Goal: Task Accomplishment & Management: Manage account settings

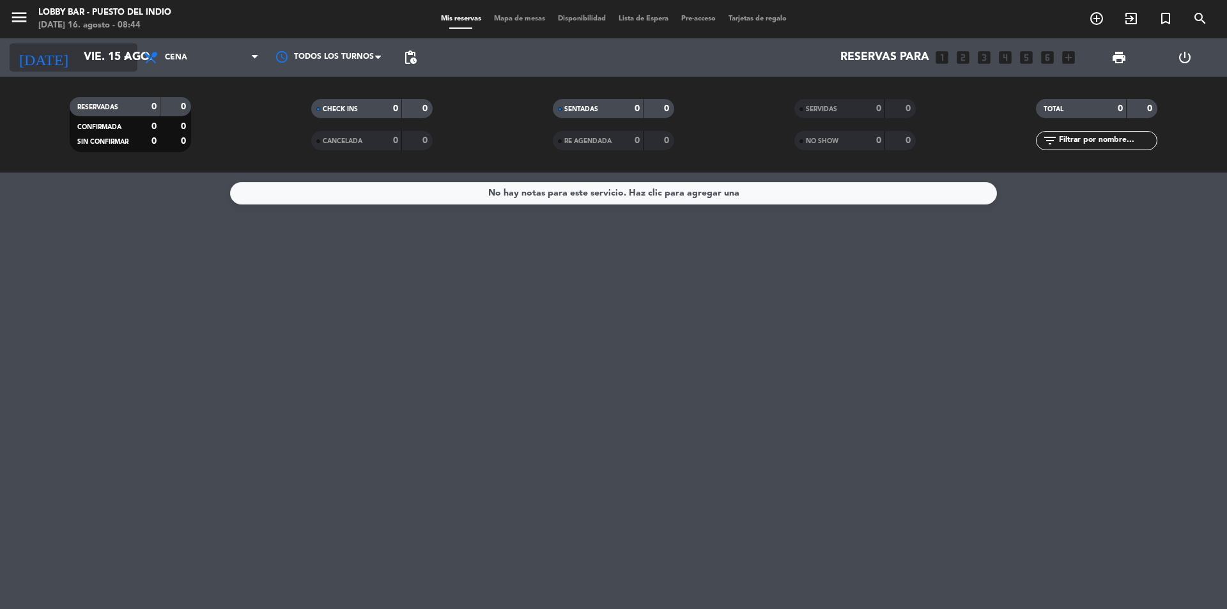
click at [77, 64] on input "vie. 15 ago." at bounding box center [151, 58] width 148 height 26
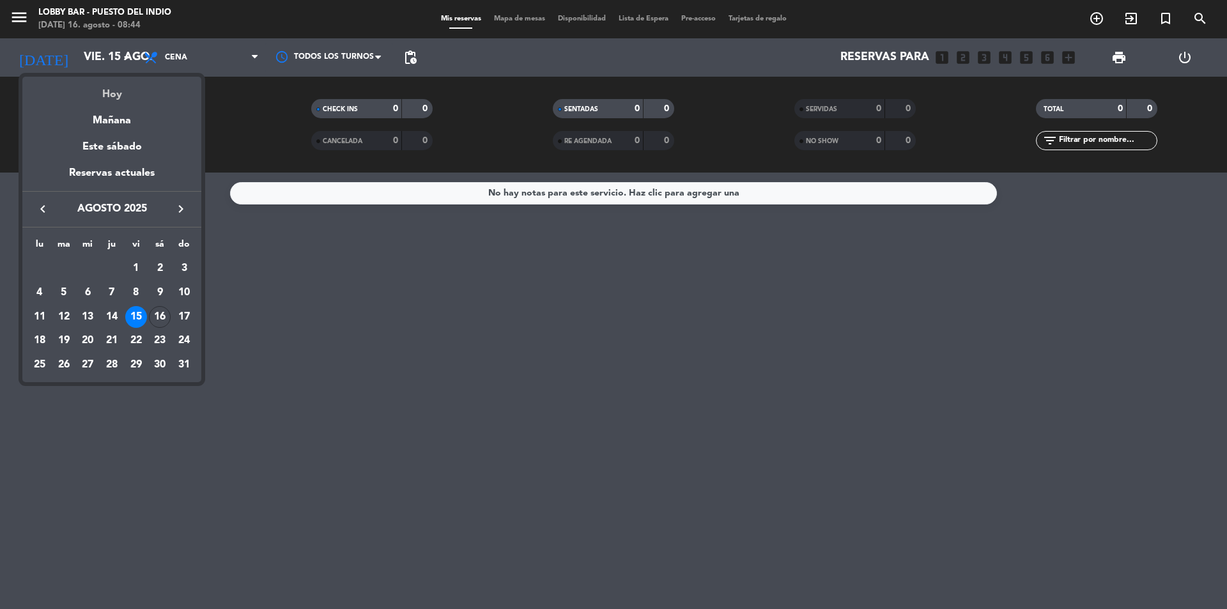
click at [99, 82] on div "Hoy" at bounding box center [111, 90] width 179 height 26
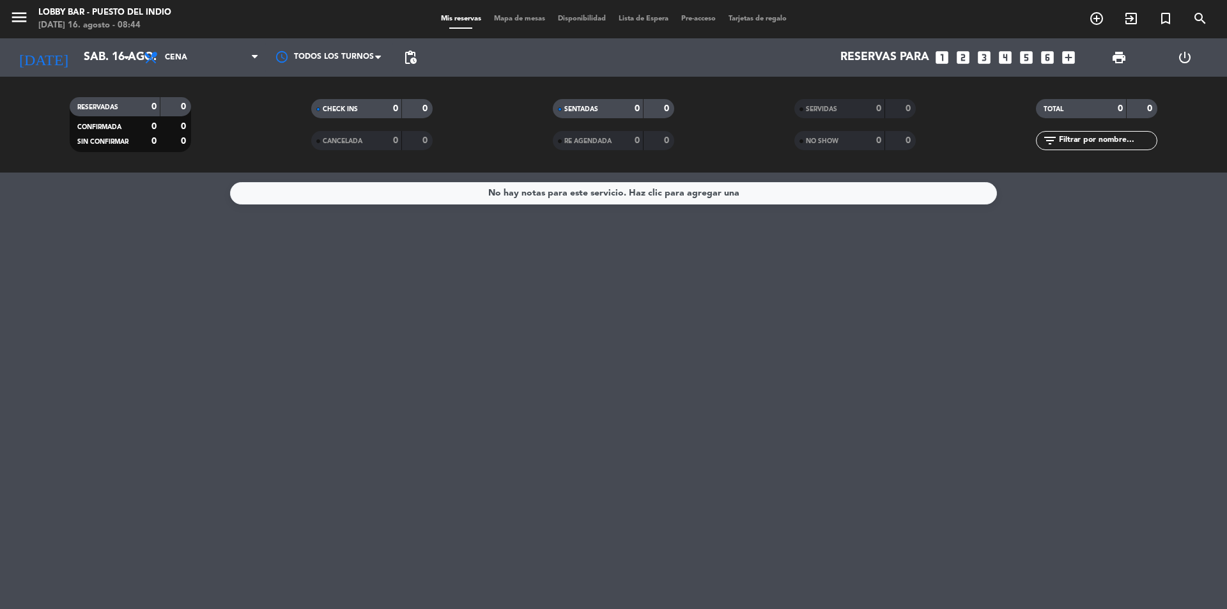
click at [192, 59] on span "Cena" at bounding box center [201, 57] width 128 height 28
click at [210, 161] on div "menu Lobby Bar - Puesto del Indio [DATE] 16. agosto - 08:44 Mis reservas Mapa d…" at bounding box center [613, 86] width 1227 height 173
click at [26, 16] on icon "menu" at bounding box center [19, 17] width 19 height 19
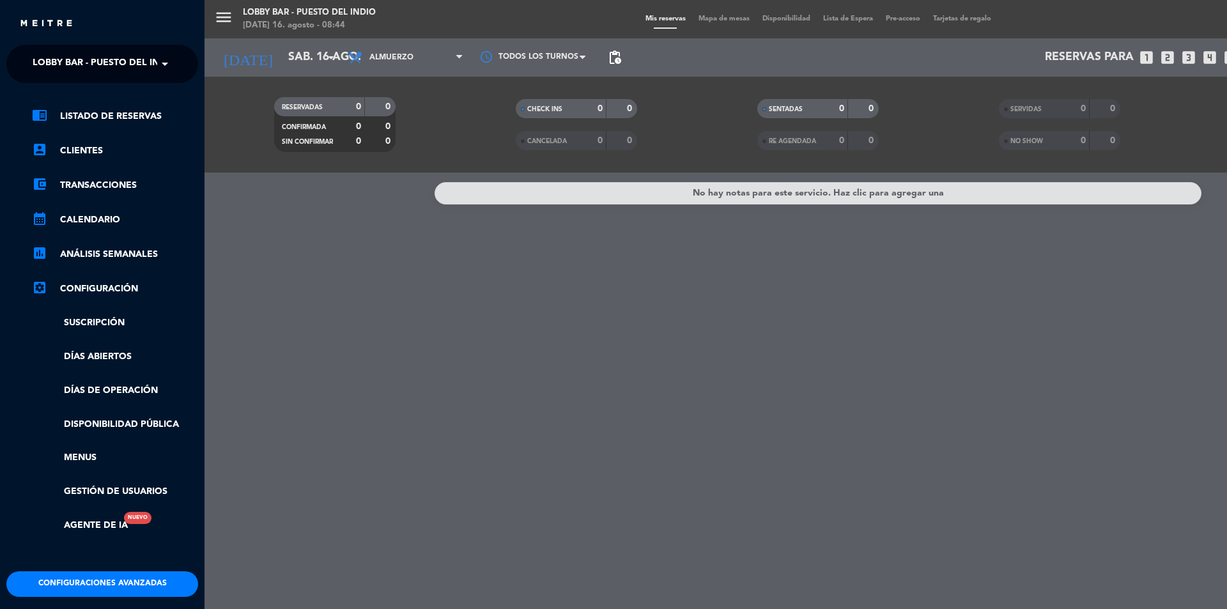
click at [12, 21] on div "close" at bounding box center [102, 19] width 204 height 38
click at [57, 59] on span "Lobby Bar - Puesto del Indio" at bounding box center [105, 63] width 144 height 27
click at [56, 100] on div "isidris" at bounding box center [102, 98] width 190 height 19
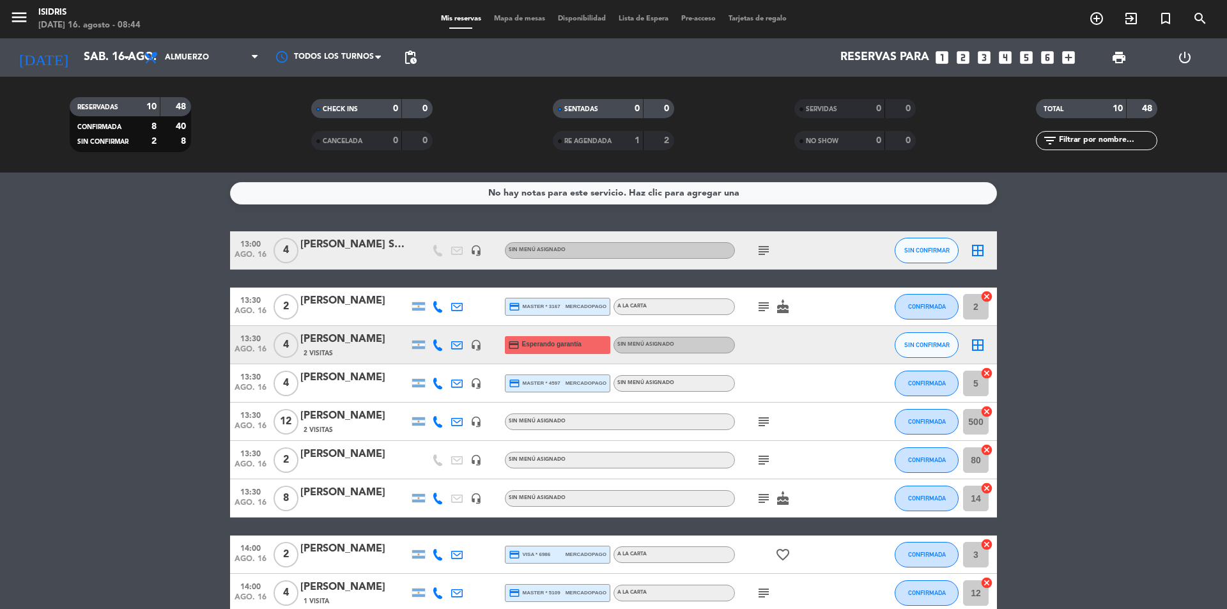
click at [761, 425] on icon "subject" at bounding box center [763, 421] width 15 height 15
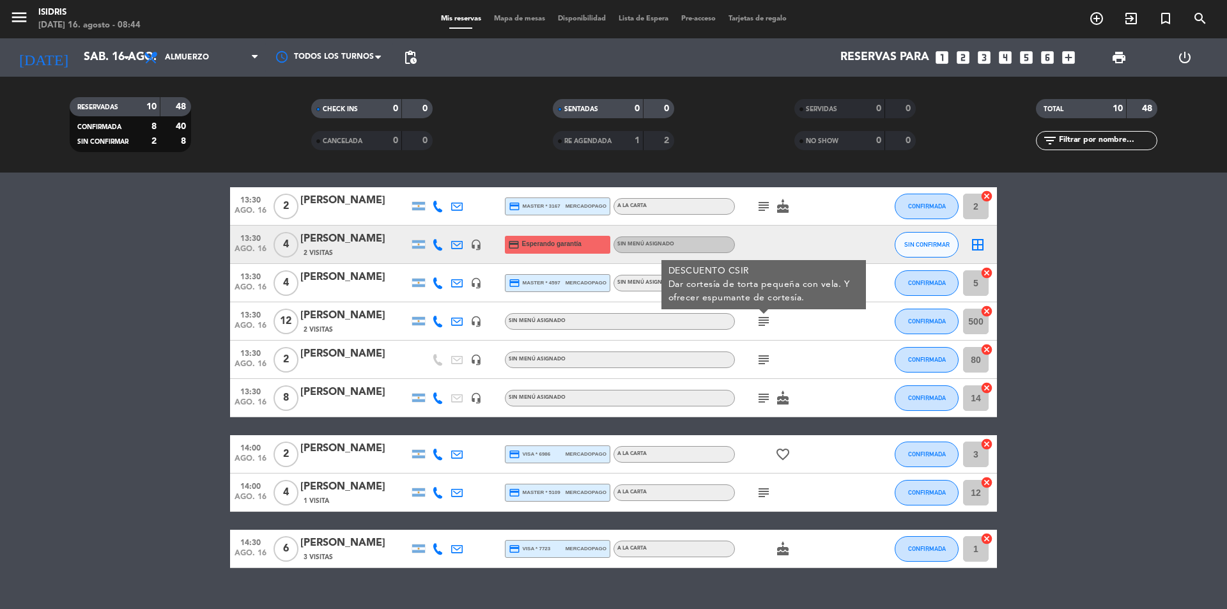
scroll to position [123, 0]
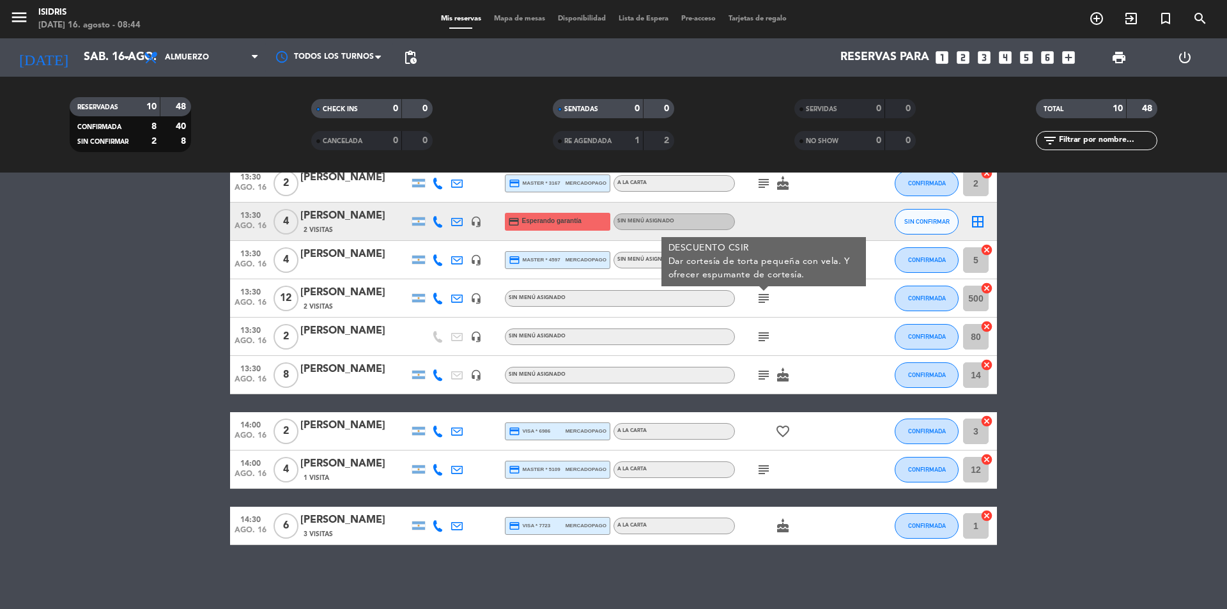
click at [767, 472] on icon "subject" at bounding box center [763, 469] width 15 height 15
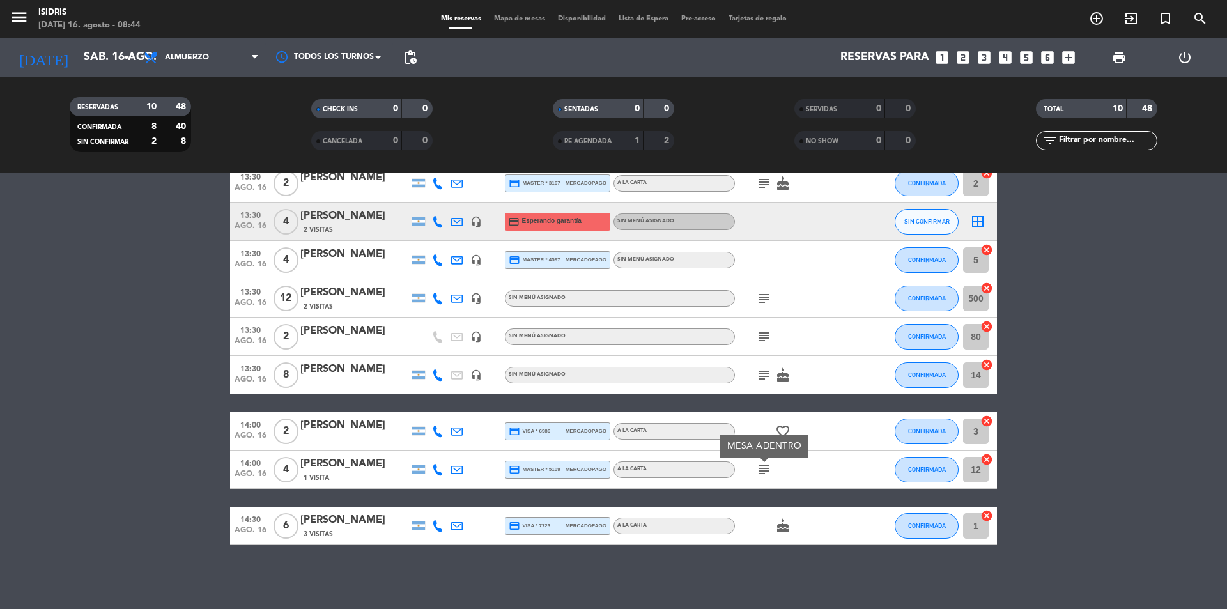
click at [767, 376] on icon "subject" at bounding box center [763, 374] width 15 height 15
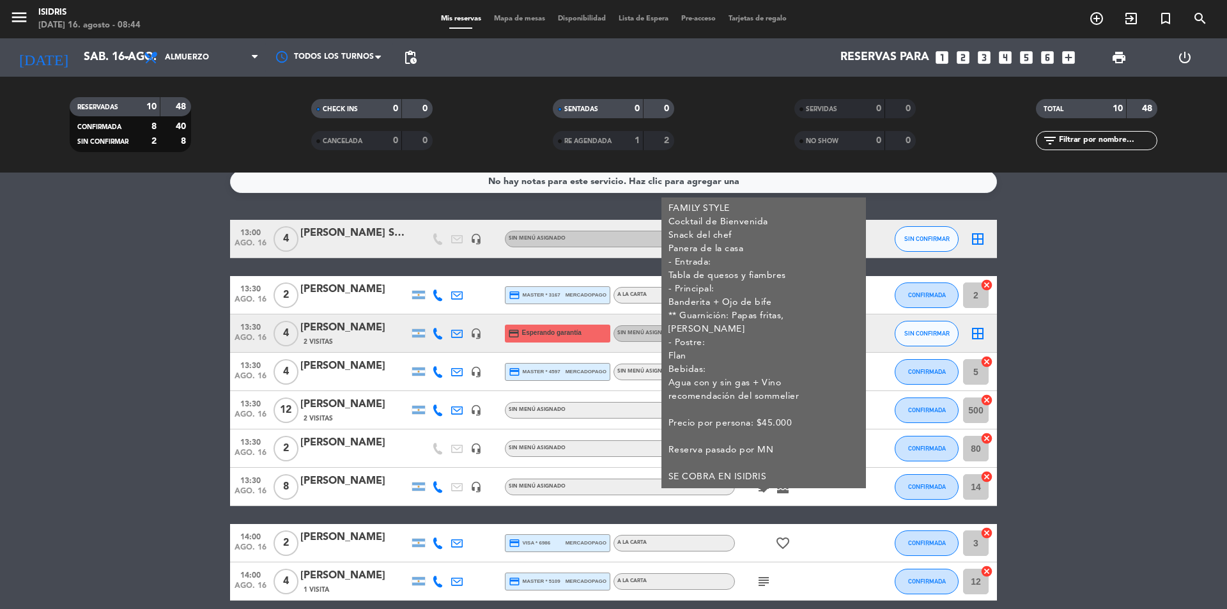
scroll to position [0, 0]
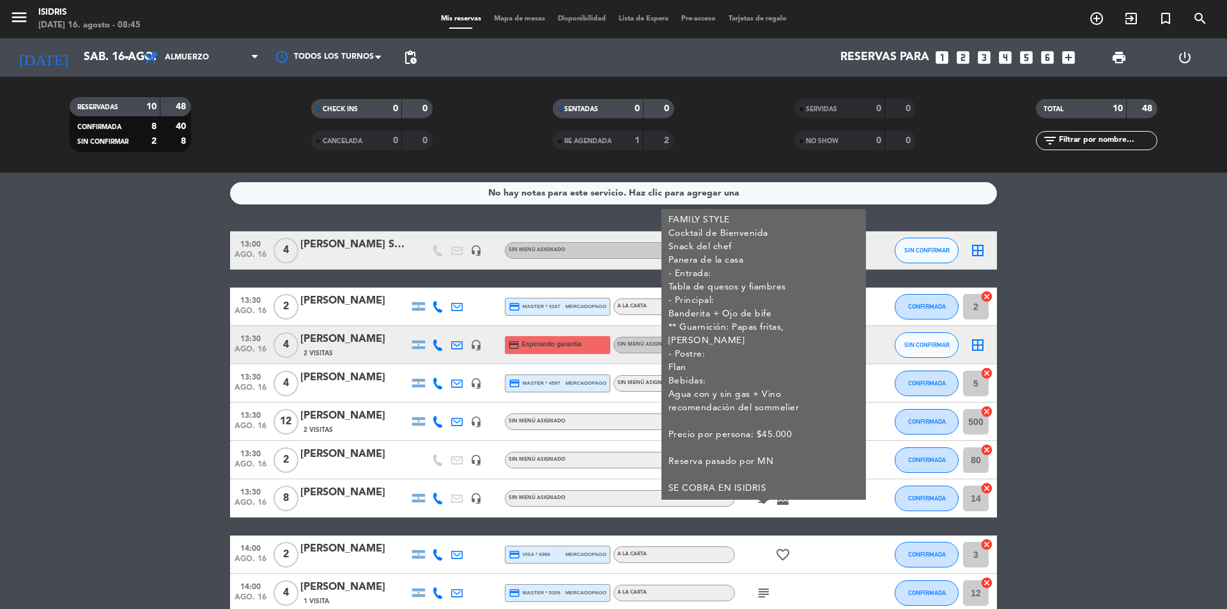
click at [242, 500] on span "ago. 16" at bounding box center [250, 505] width 32 height 15
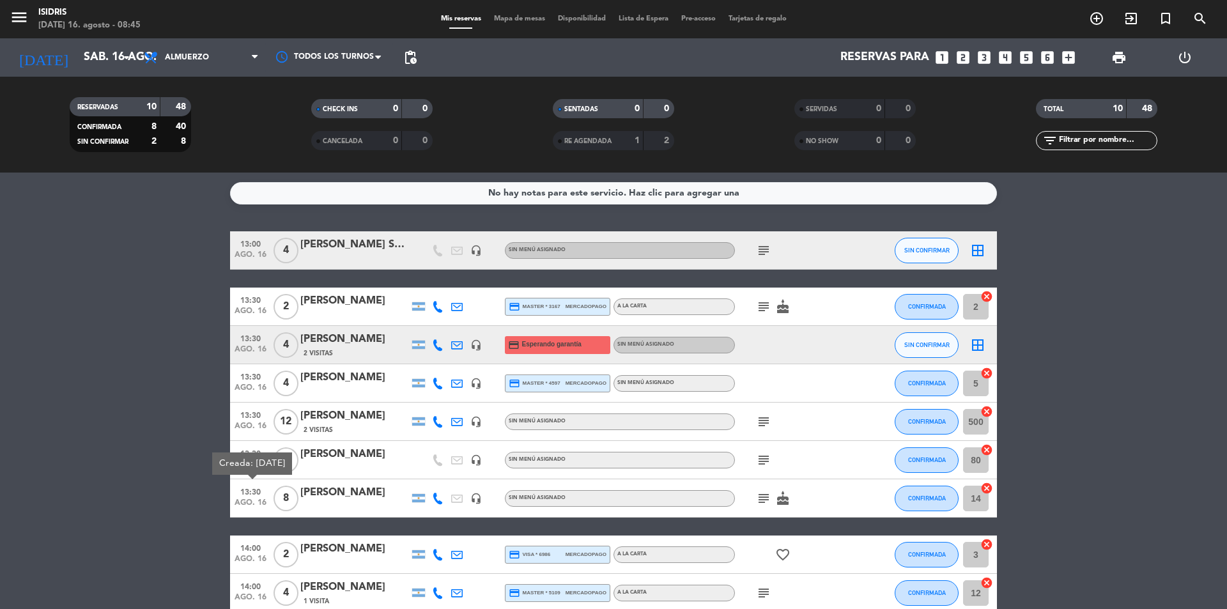
click at [770, 498] on icon "subject" at bounding box center [763, 498] width 15 height 15
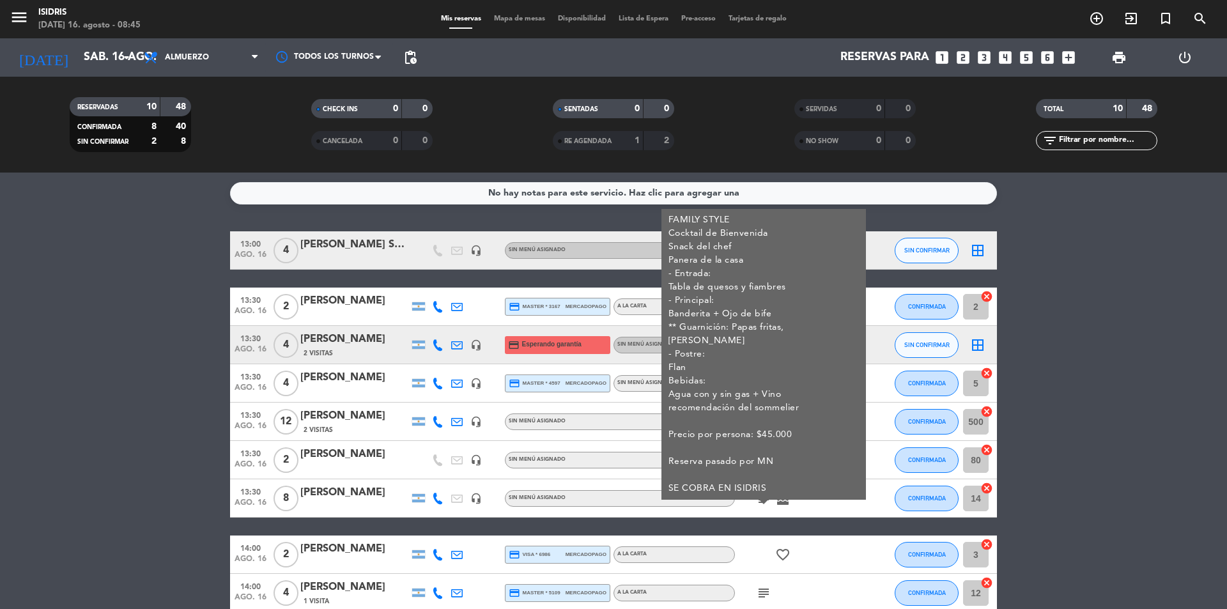
drag, startPoint x: 767, startPoint y: 475, endPoint x: 665, endPoint y: 224, distance: 271.1
click at [665, 224] on div "FAMILY STYLE Cocktail de Bienvenida Snack del chef Panera de la casa - Entrada:…" at bounding box center [763, 354] width 204 height 291
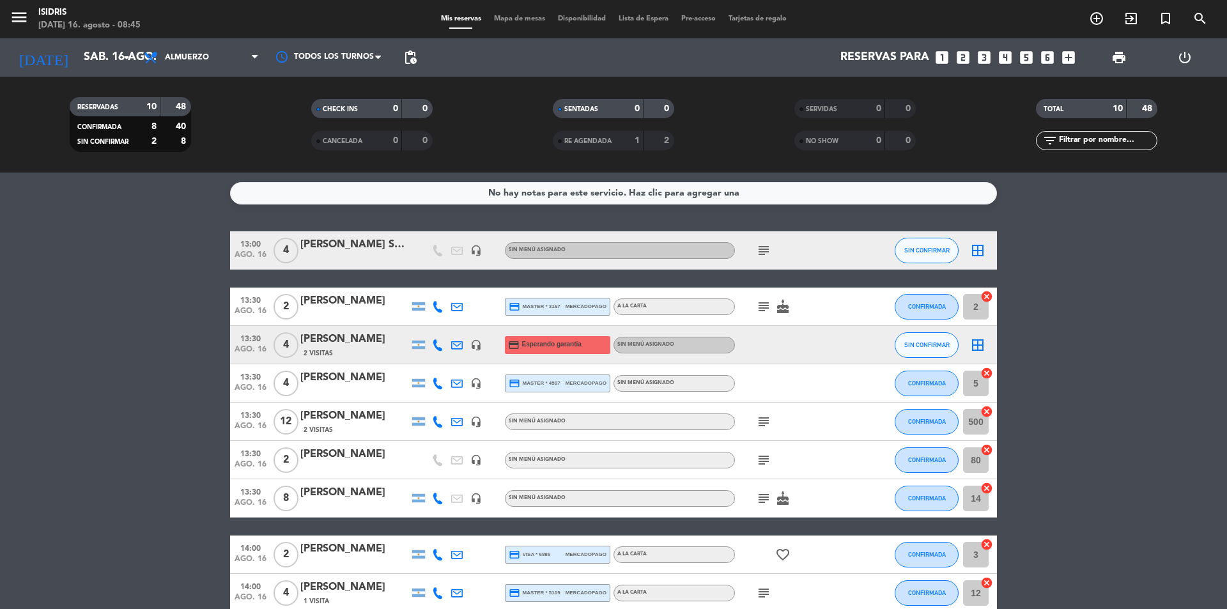
copy div "FAMILY STYLE Cocktail de Bienvenida Snack del chef Panera de la casa - Entrada:…"
click at [334, 450] on div "[PERSON_NAME]" at bounding box center [354, 454] width 109 height 17
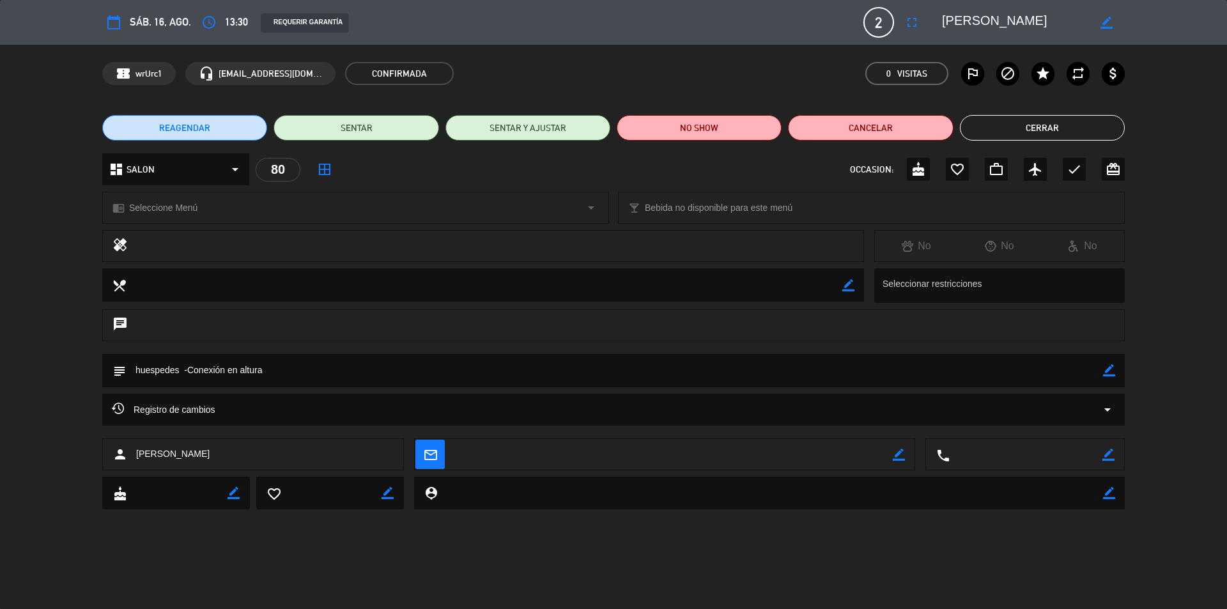
drag, startPoint x: 1009, startPoint y: 116, endPoint x: 1005, endPoint y: 138, distance: 22.1
click at [1008, 127] on button "Cerrar" at bounding box center [1042, 128] width 165 height 26
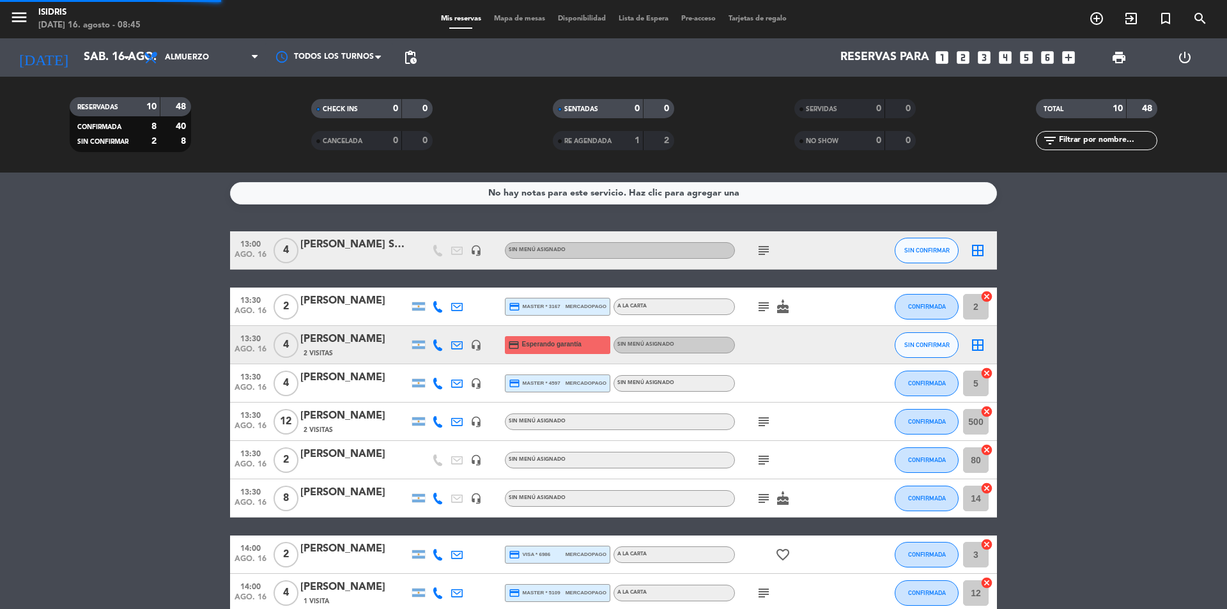
click at [1005, 138] on div "filter_list" at bounding box center [1097, 140] width 242 height 19
click at [334, 507] on div at bounding box center [354, 507] width 109 height 10
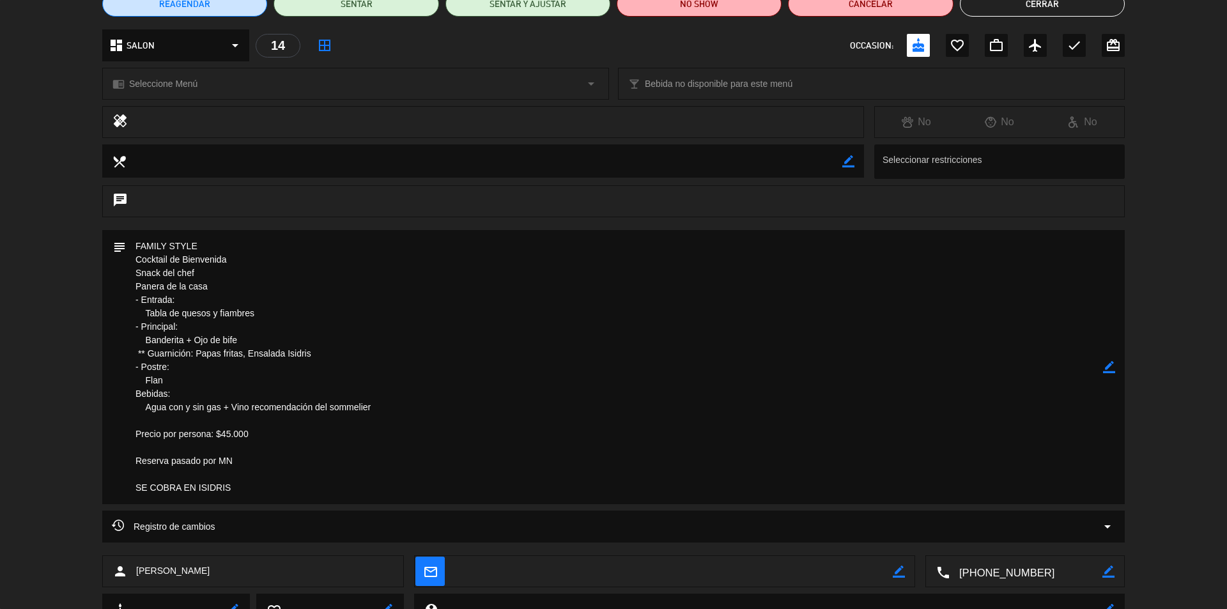
scroll to position [128, 0]
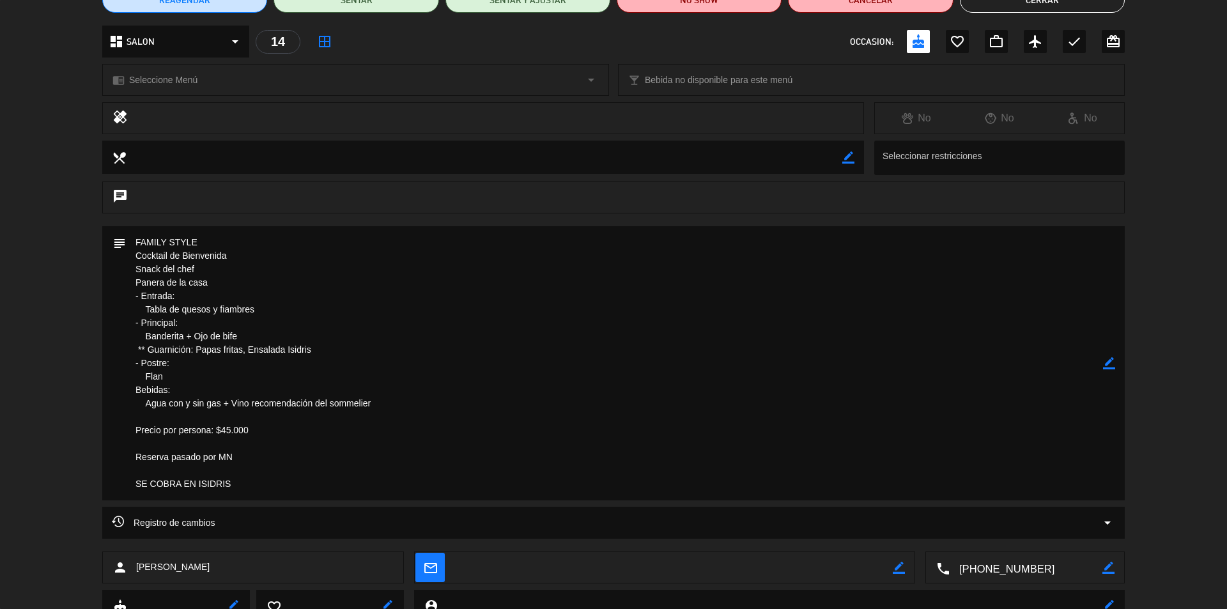
drag, startPoint x: 254, startPoint y: 484, endPoint x: 122, endPoint y: 238, distance: 279.6
click at [122, 238] on div "subject border_color" at bounding box center [613, 363] width 1022 height 274
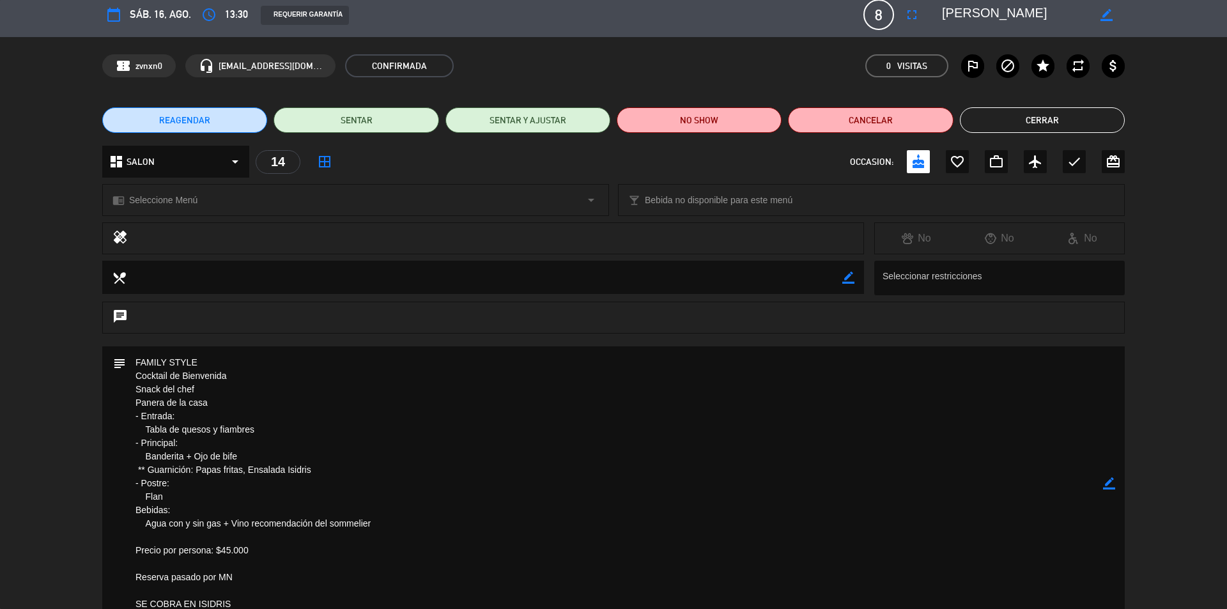
scroll to position [0, 0]
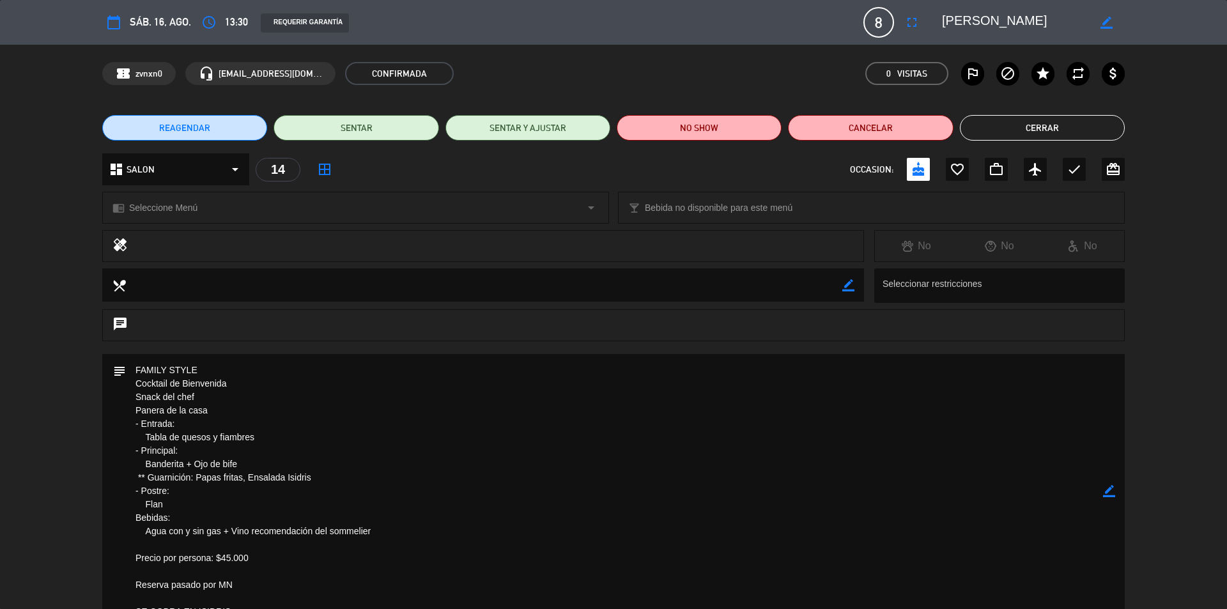
click at [1011, 123] on button "Cerrar" at bounding box center [1042, 128] width 165 height 26
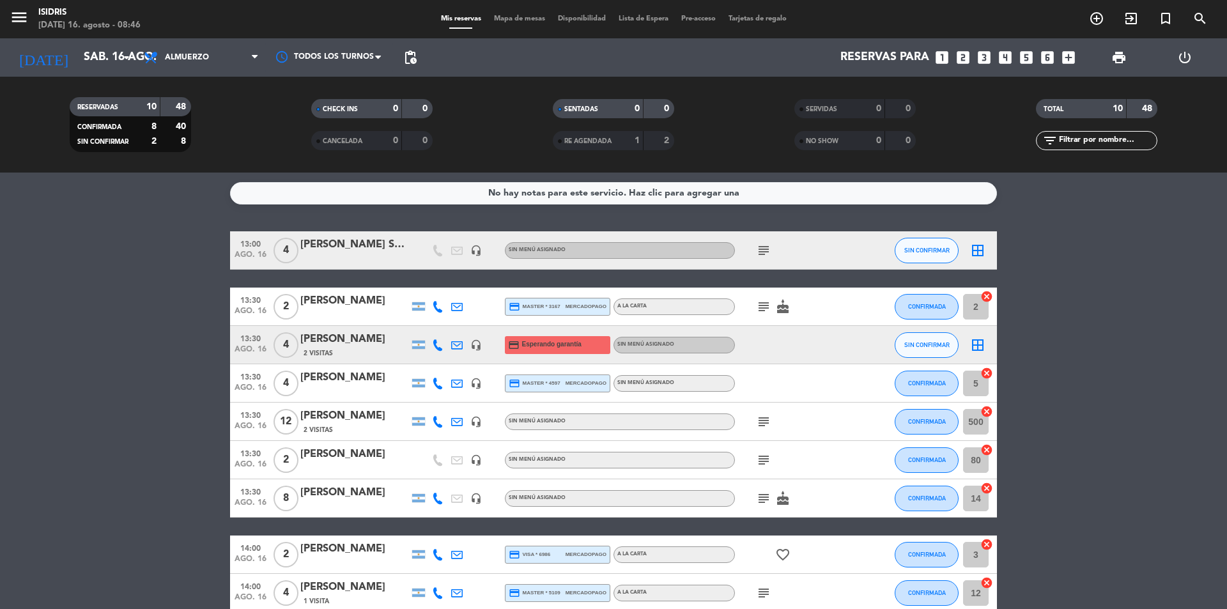
click at [763, 250] on icon "subject" at bounding box center [763, 250] width 15 height 15
click at [759, 306] on icon "subject" at bounding box center [763, 306] width 15 height 15
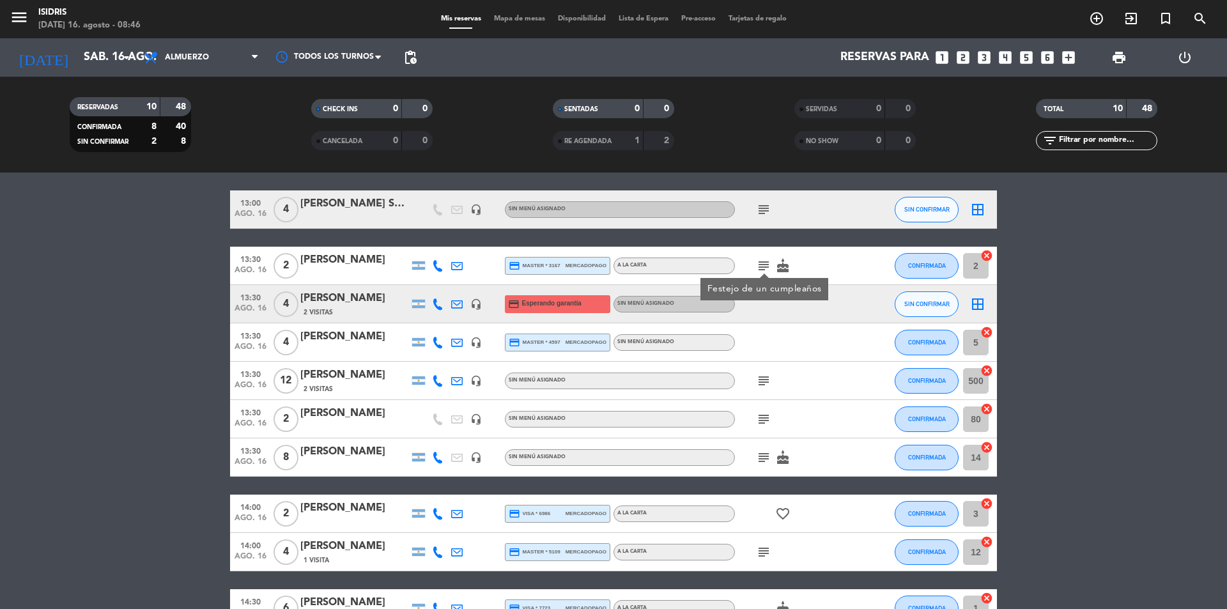
scroll to position [64, 0]
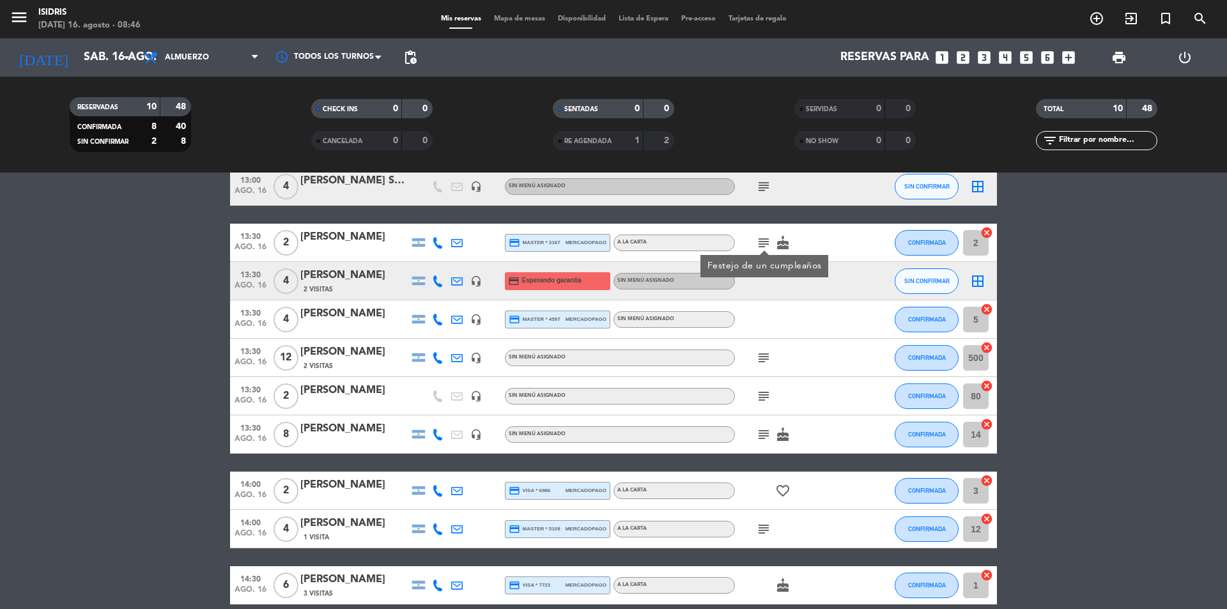
click at [758, 351] on icon "subject" at bounding box center [763, 357] width 15 height 15
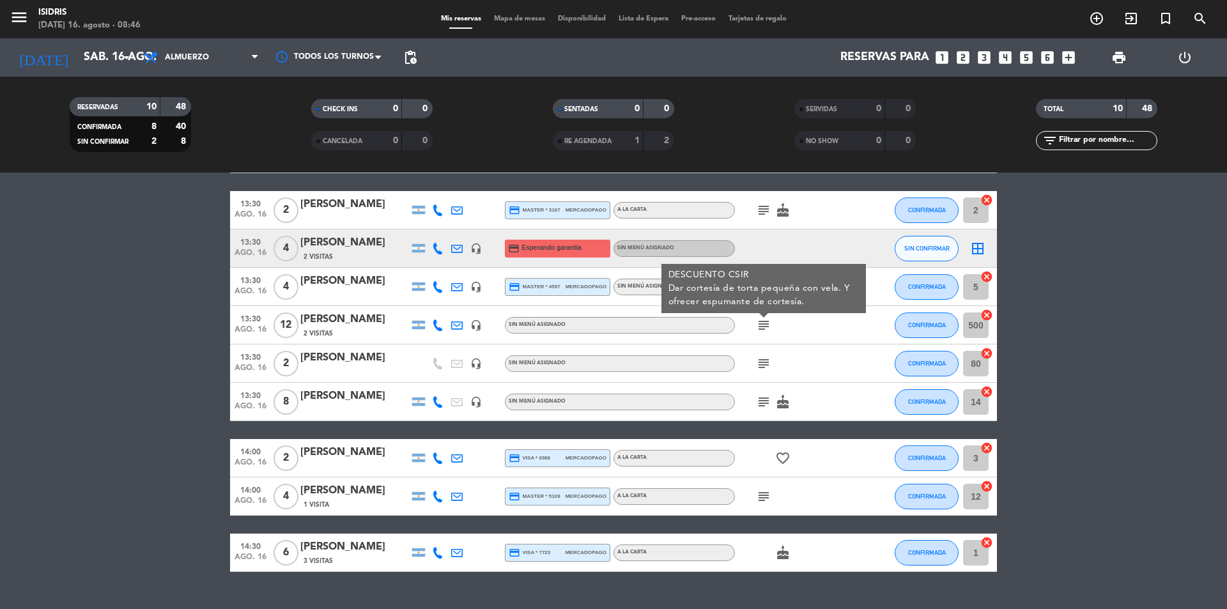
scroll to position [123, 0]
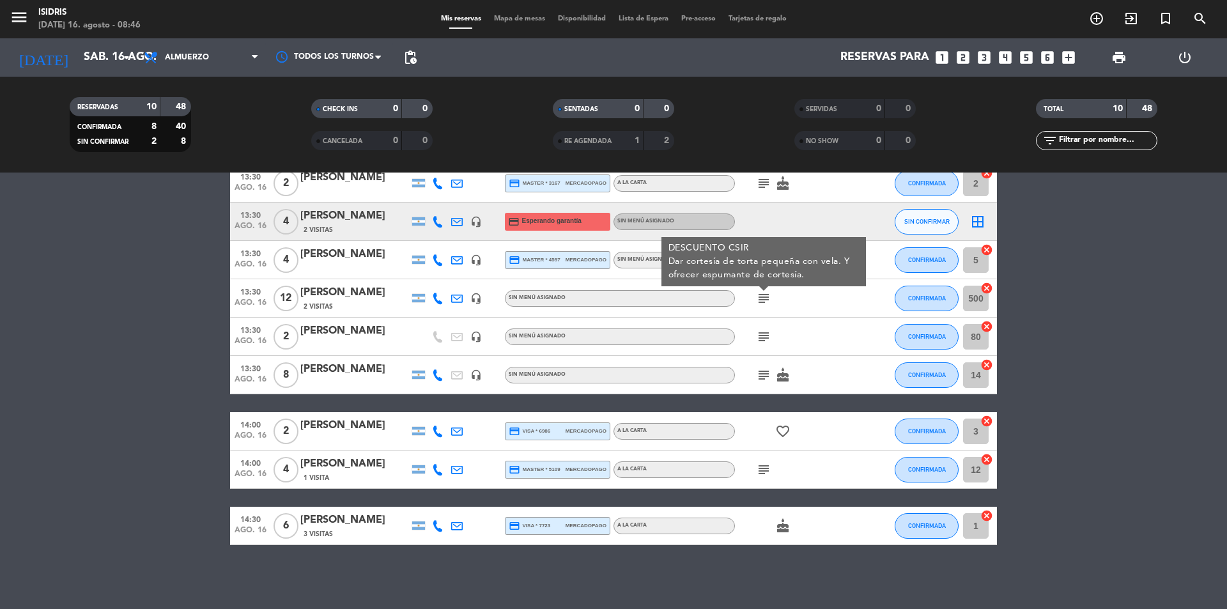
click at [757, 341] on icon "subject" at bounding box center [763, 336] width 15 height 15
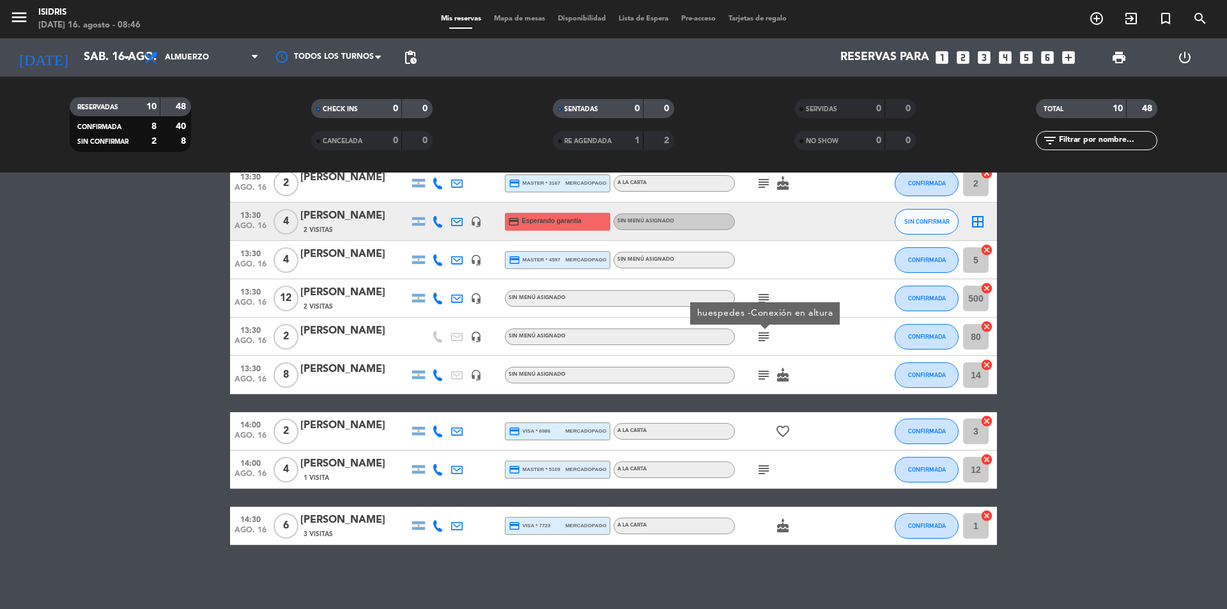
click at [759, 373] on icon "subject" at bounding box center [763, 374] width 15 height 15
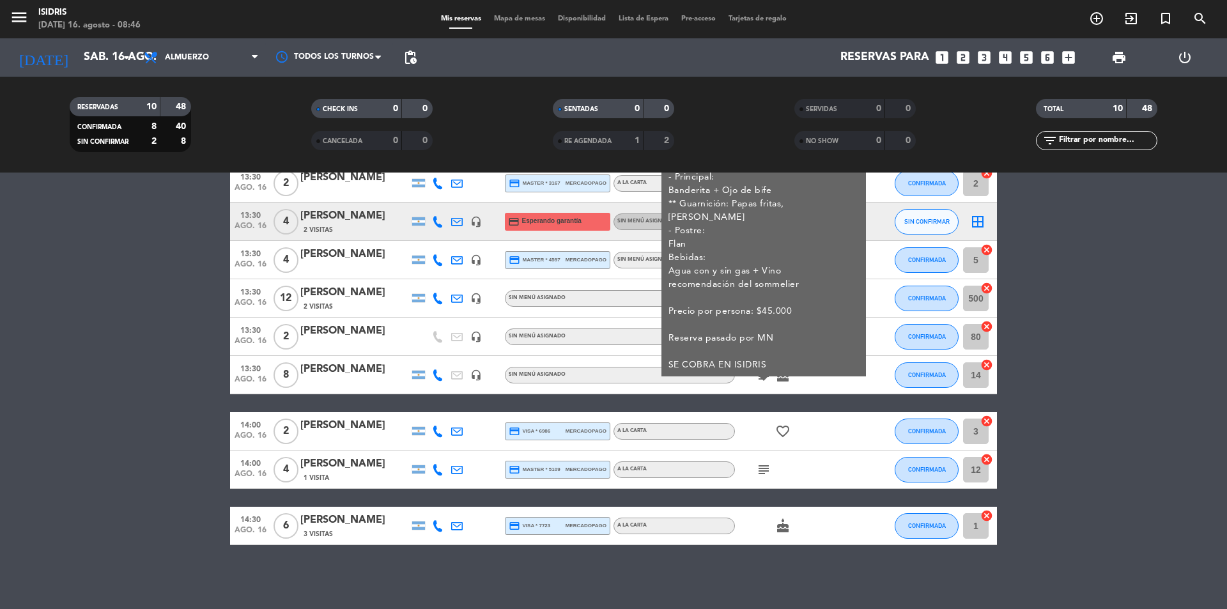
click at [759, 467] on icon "subject" at bounding box center [763, 469] width 15 height 15
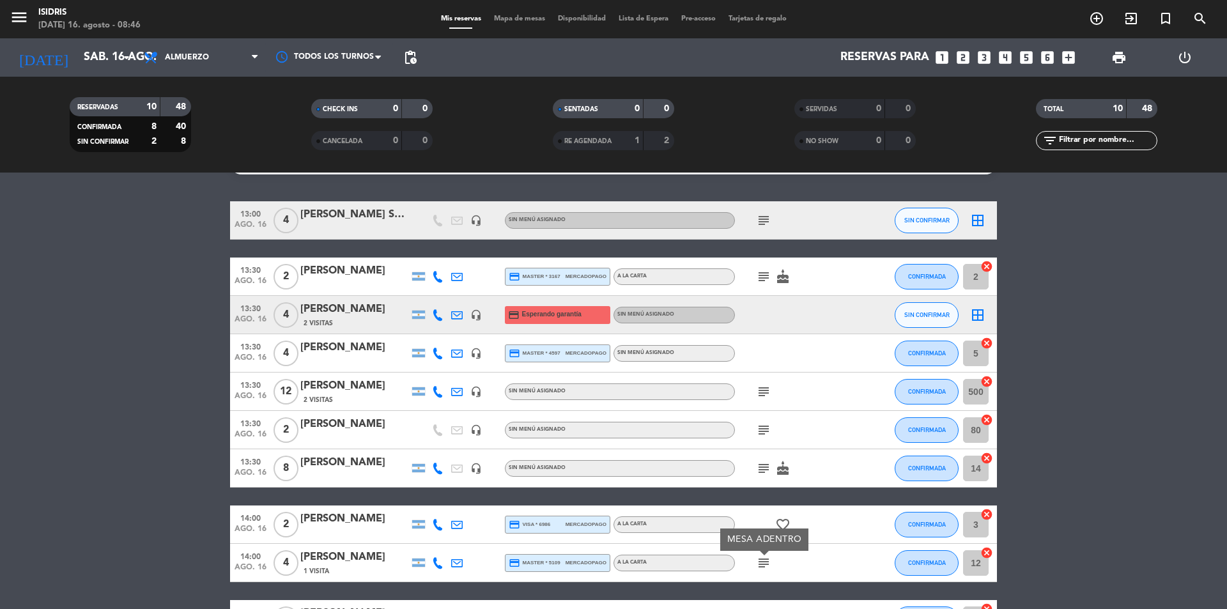
scroll to position [0, 0]
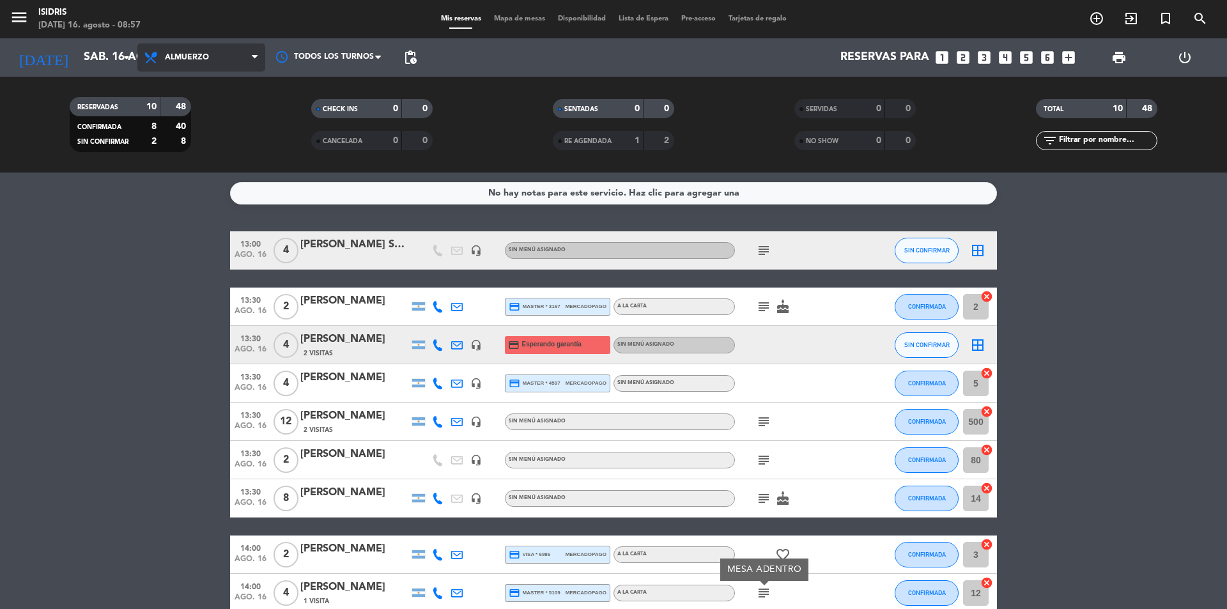
click at [221, 59] on span "Almuerzo" at bounding box center [201, 57] width 128 height 28
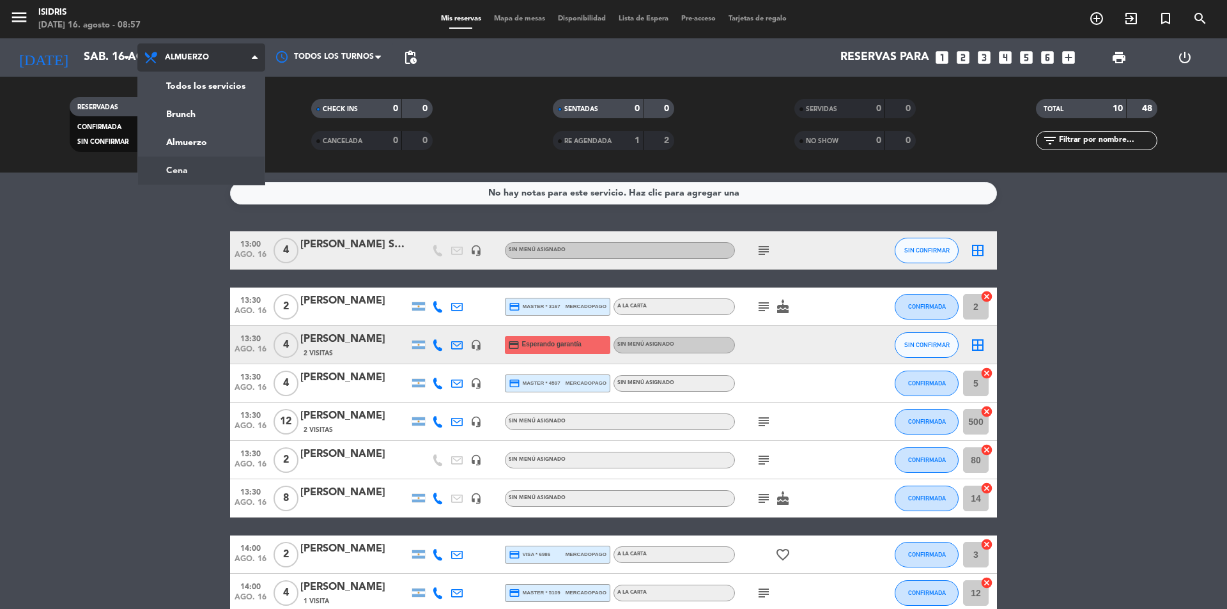
click at [186, 169] on div "menu isidris [DATE] 16. agosto - 08:57 Mis reservas Mapa de mesas Disponibilida…" at bounding box center [613, 86] width 1227 height 173
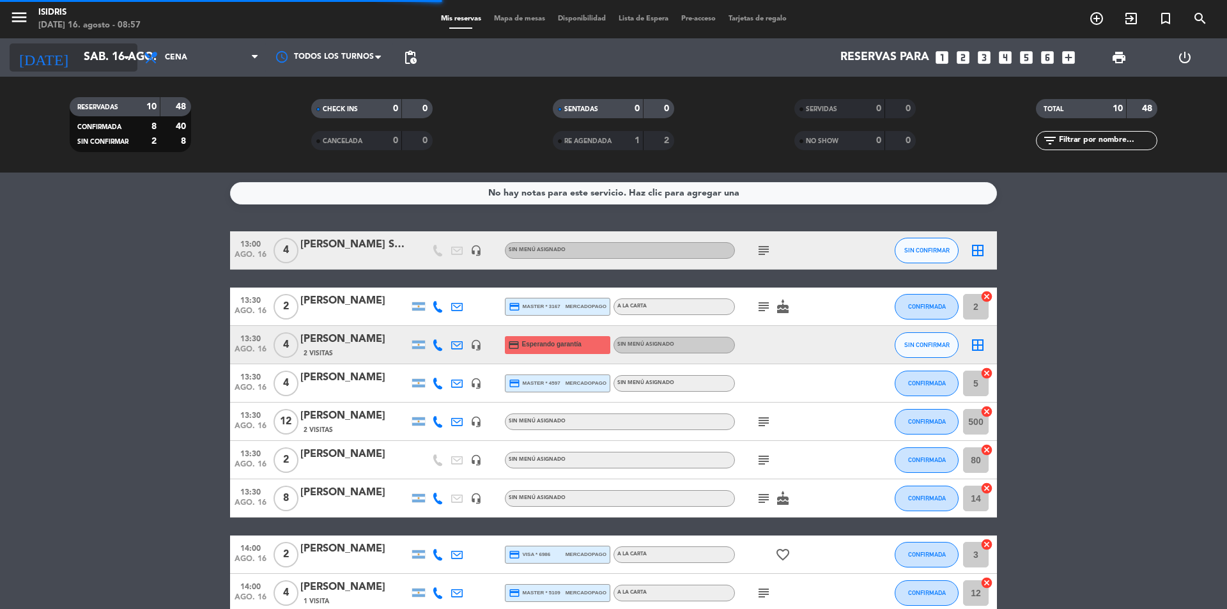
click at [96, 56] on input "sáb. 16 ago." at bounding box center [151, 58] width 148 height 26
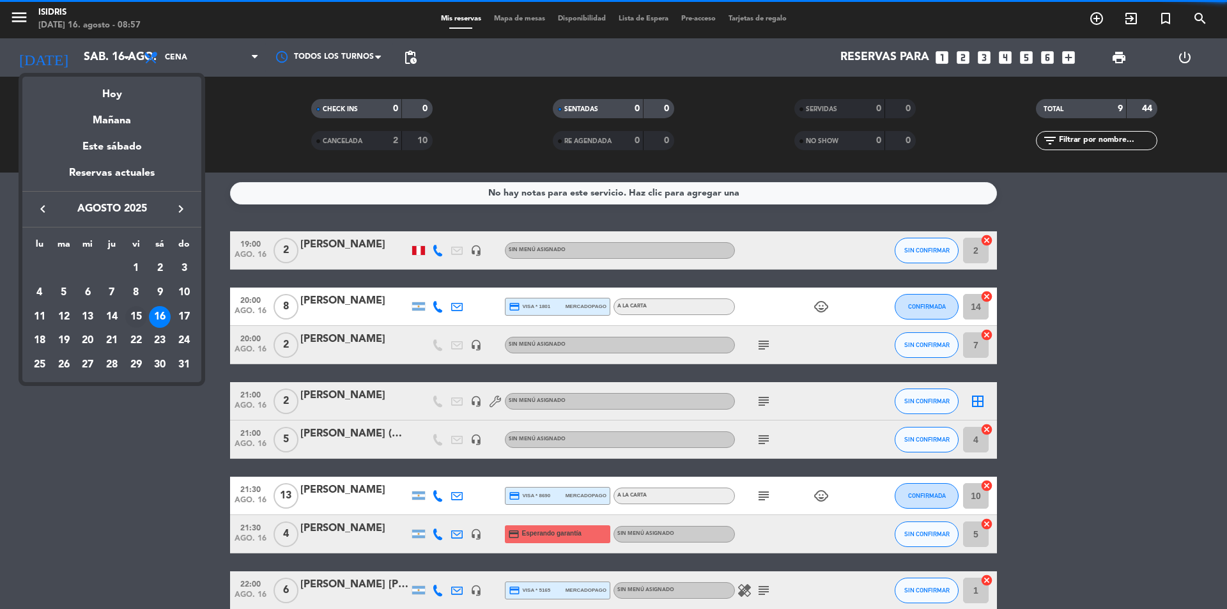
click at [128, 310] on div "15" at bounding box center [136, 317] width 22 height 22
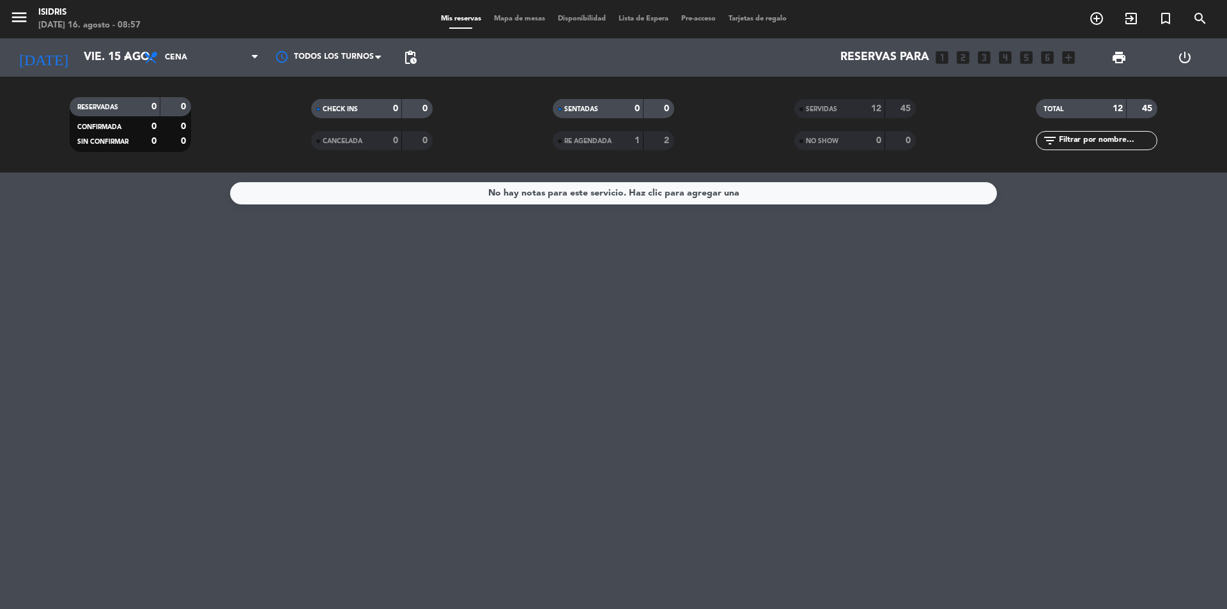
click at [894, 103] on div "45" at bounding box center [900, 109] width 24 height 15
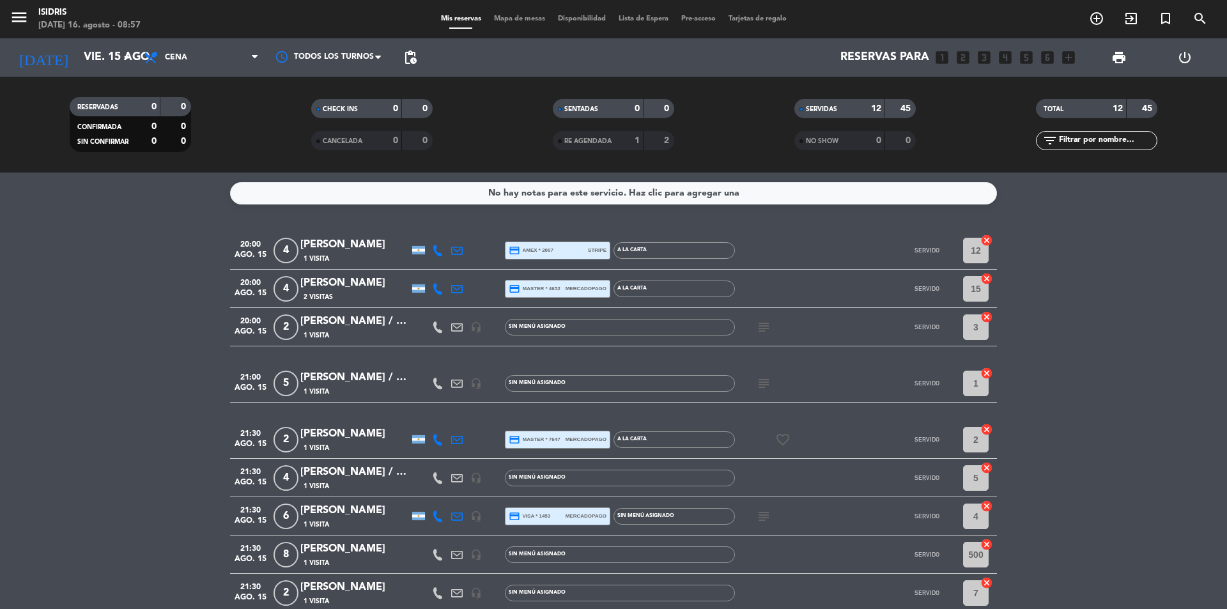
click at [756, 383] on icon "subject" at bounding box center [763, 383] width 15 height 15
click at [372, 383] on div "[PERSON_NAME] / Huespdes L6B" at bounding box center [354, 377] width 109 height 17
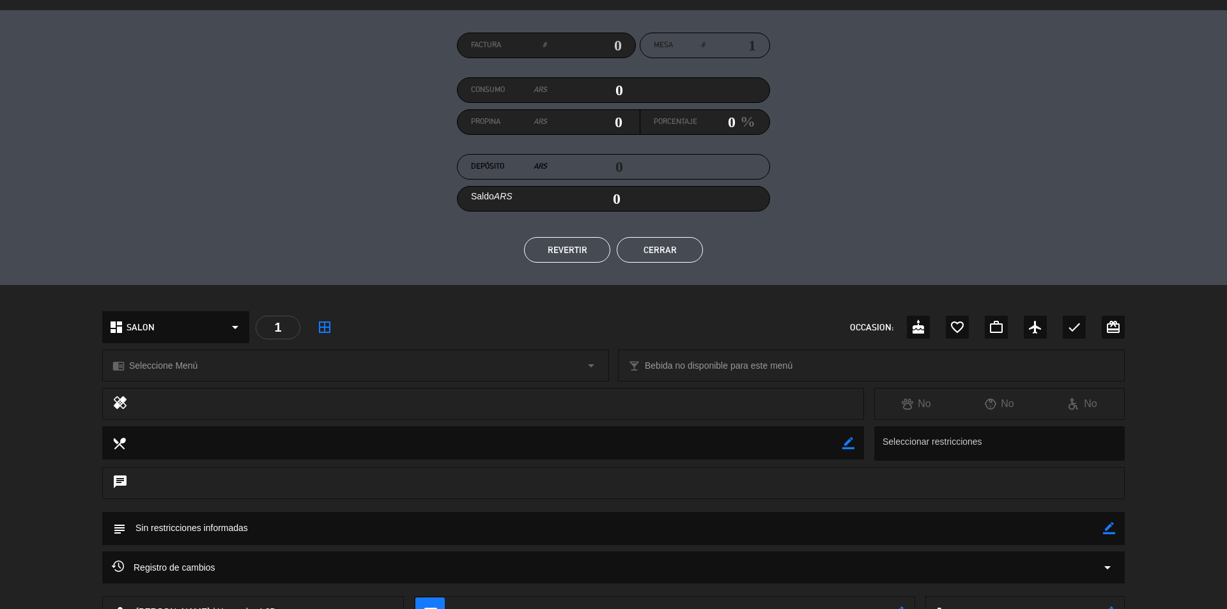
scroll to position [188, 0]
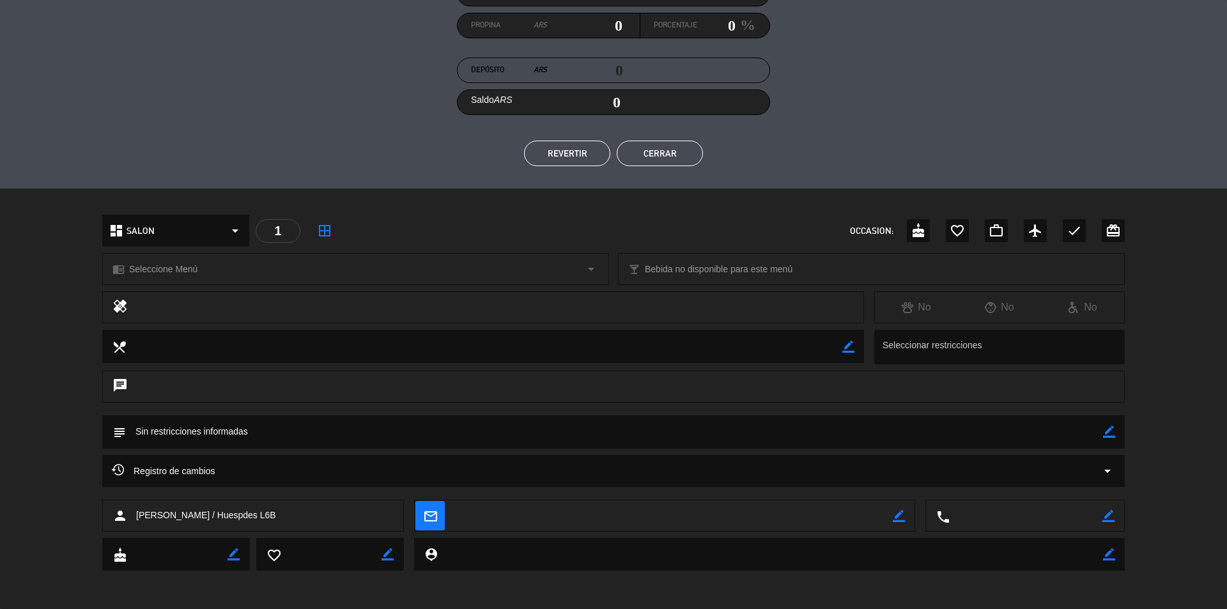
click at [670, 148] on button "Cerrar" at bounding box center [660, 154] width 86 height 26
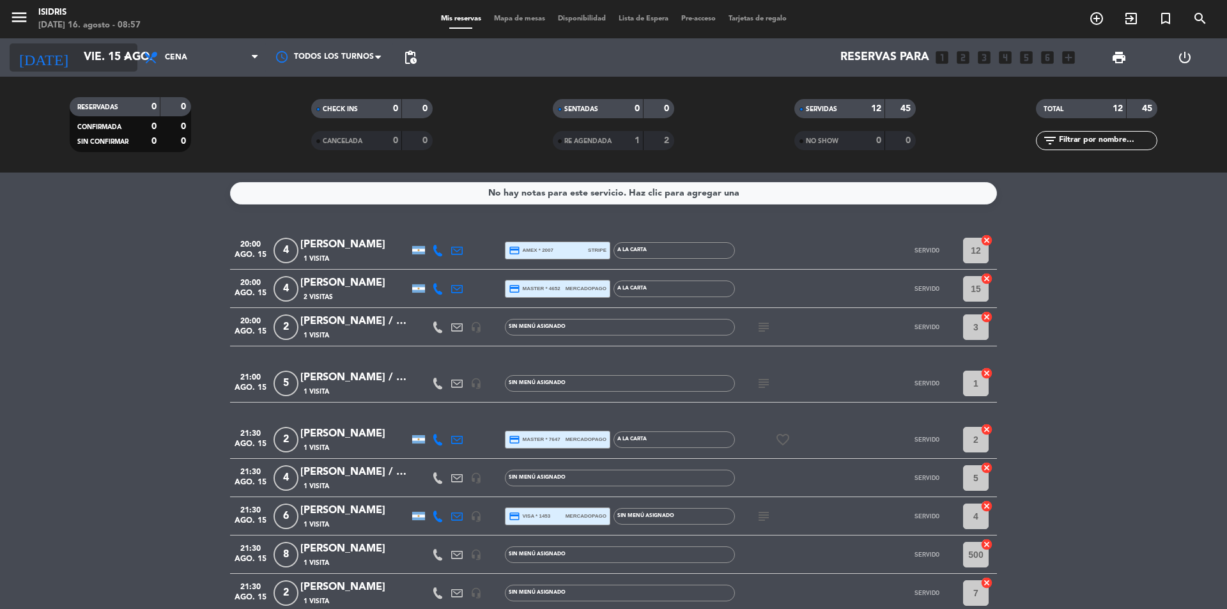
click at [114, 61] on input "vie. 15 ago." at bounding box center [151, 58] width 148 height 26
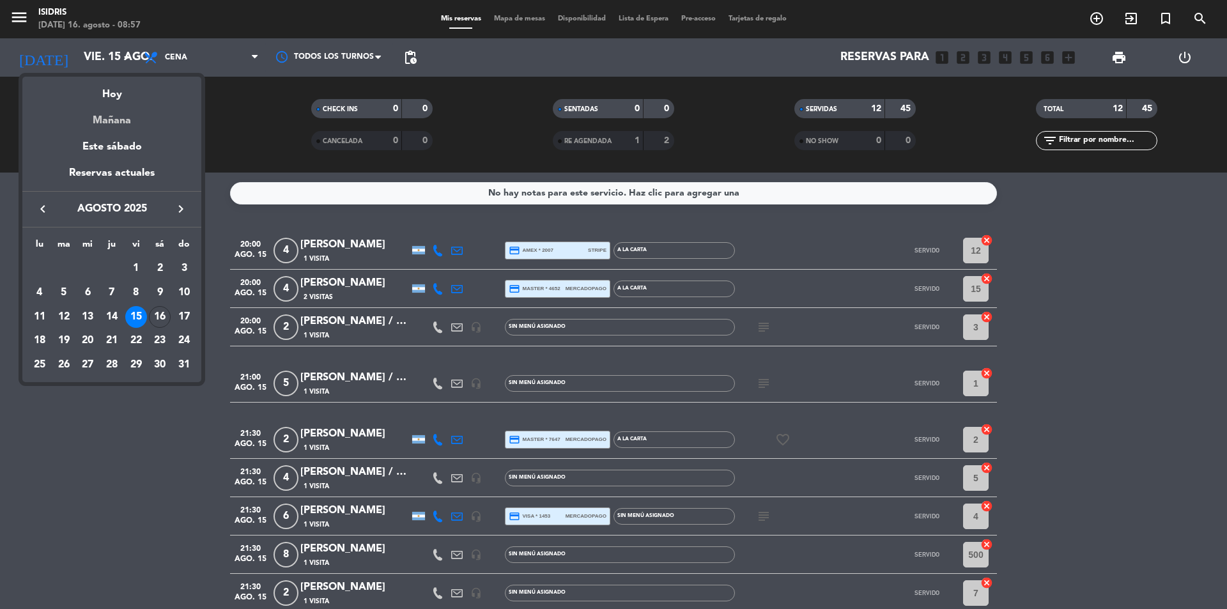
click at [118, 104] on div "Mañana" at bounding box center [111, 116] width 179 height 26
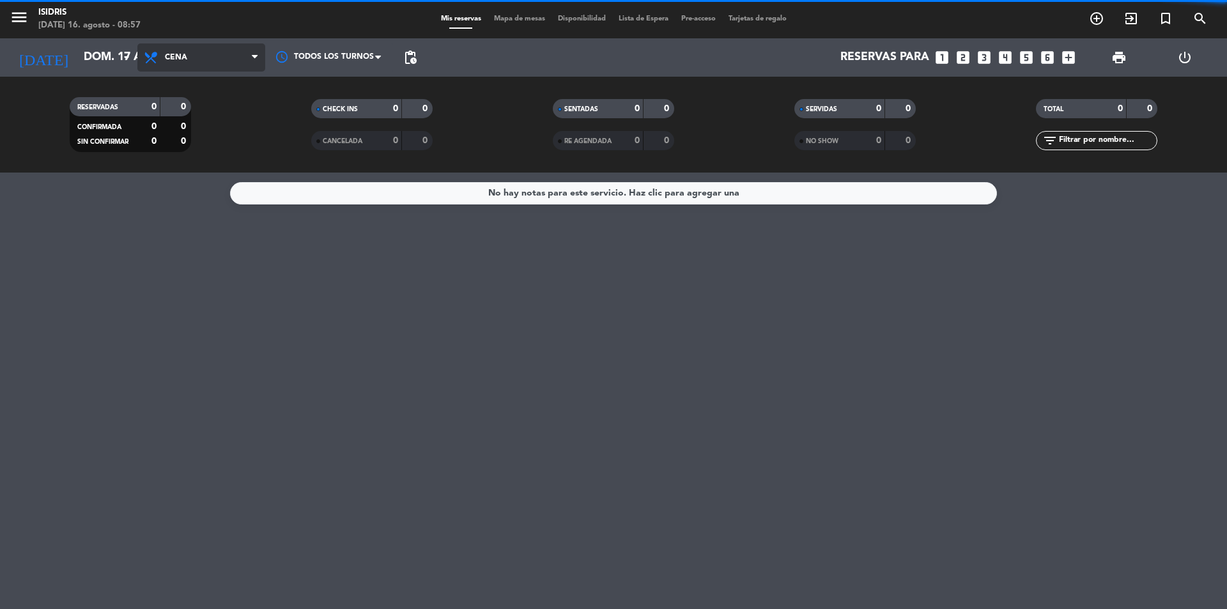
click at [204, 62] on span "Cena" at bounding box center [201, 57] width 128 height 28
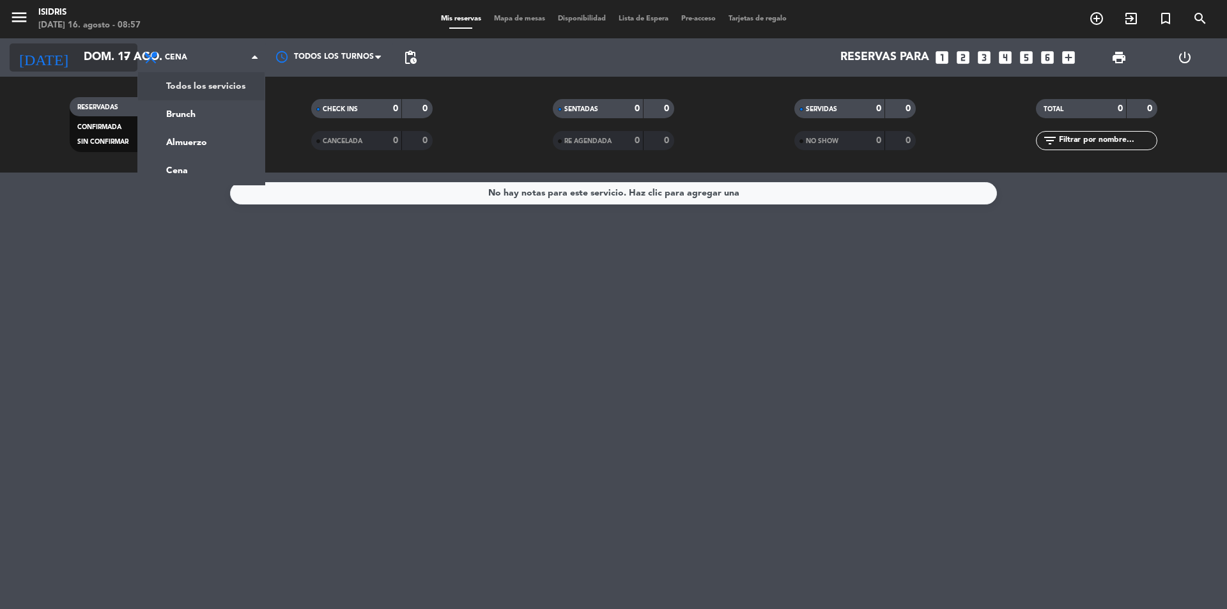
click at [113, 67] on input "dom. 17 ago." at bounding box center [151, 58] width 148 height 26
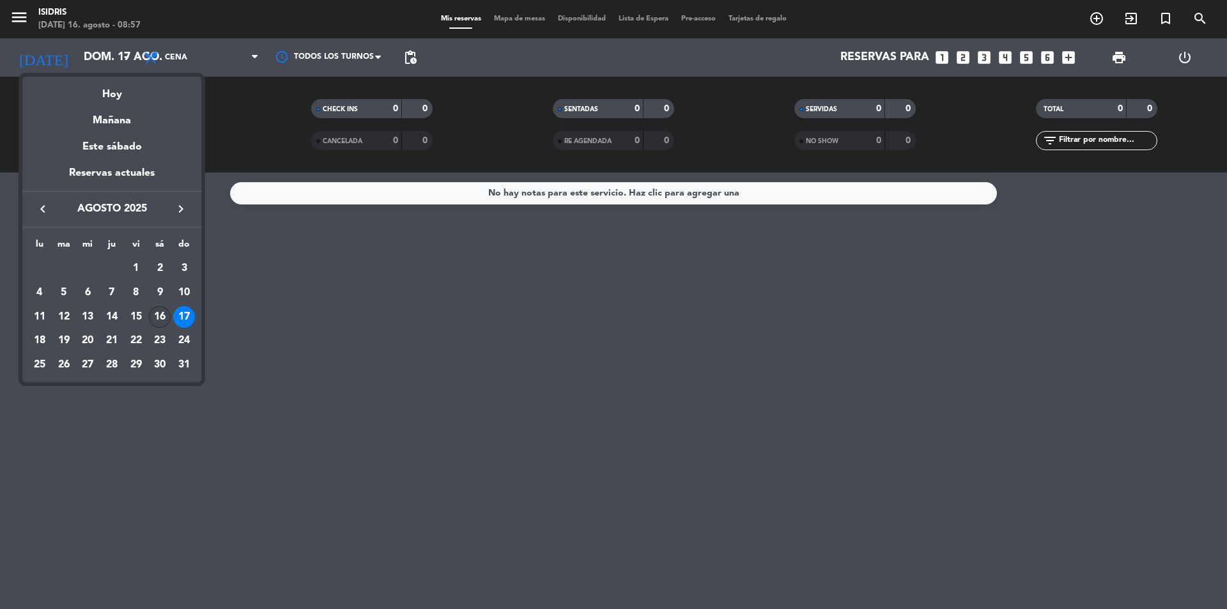
click at [160, 311] on div "16" at bounding box center [160, 317] width 22 height 22
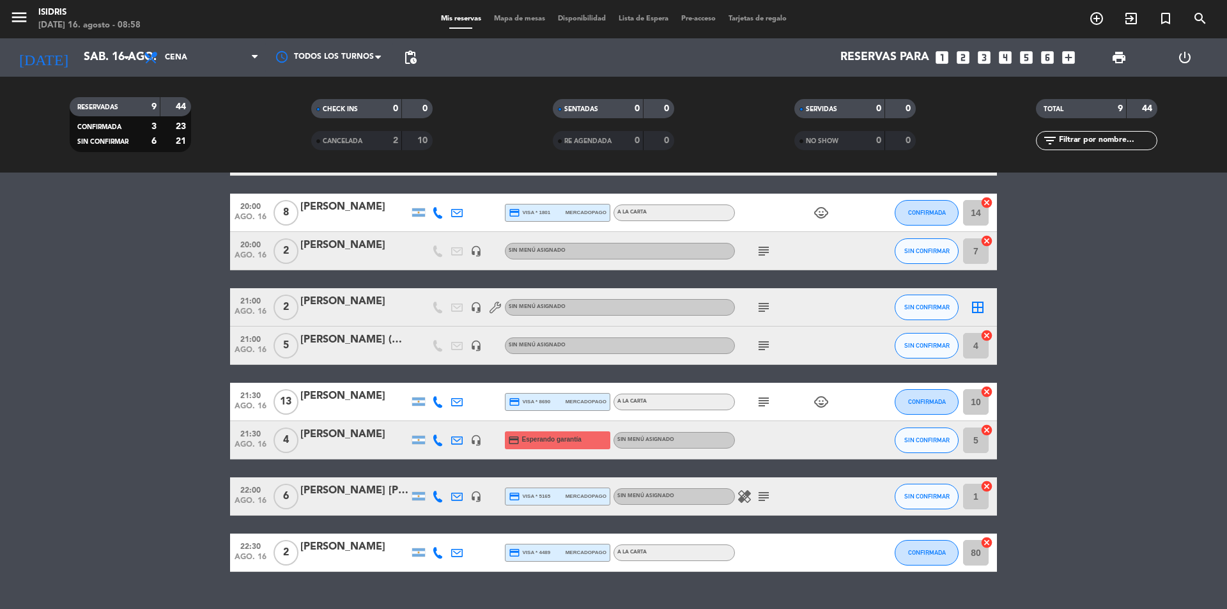
scroll to position [121, 0]
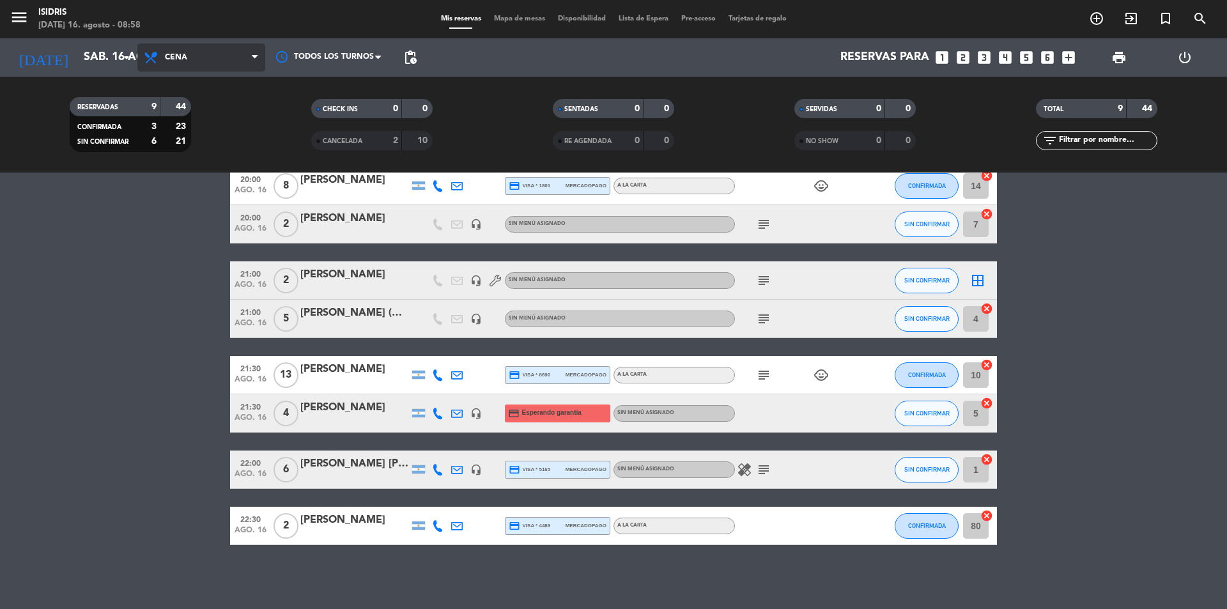
click at [194, 59] on span "Cena" at bounding box center [201, 57] width 128 height 28
click at [176, 143] on div "menu isidris [DATE] 16. agosto - 08:58 Mis reservas Mapa de mesas Disponibilida…" at bounding box center [613, 86] width 1227 height 173
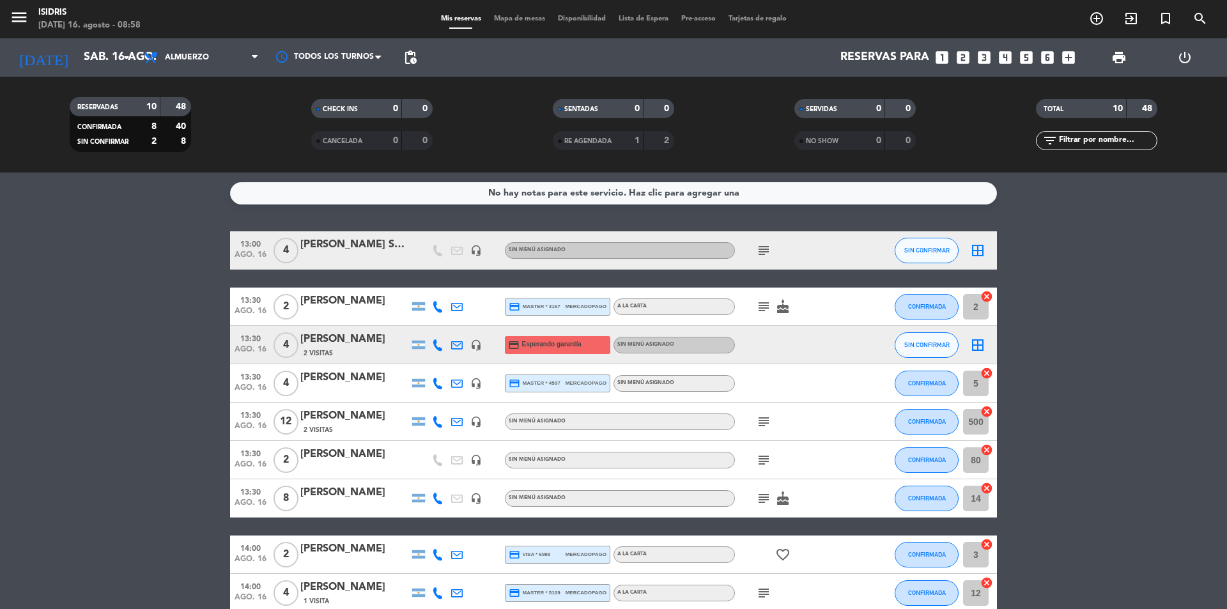
scroll to position [123, 0]
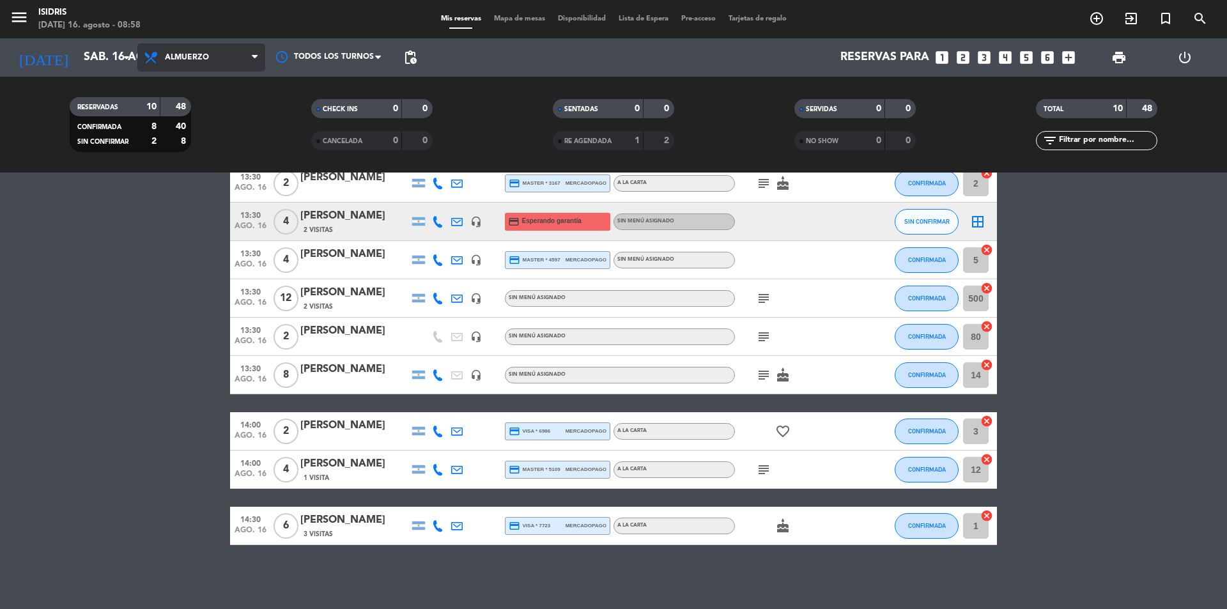
click at [216, 58] on span "Almuerzo" at bounding box center [201, 57] width 128 height 28
click at [219, 166] on div "menu isidris [DATE] 16. agosto - 08:58 Mis reservas Mapa de mesas Disponibilida…" at bounding box center [613, 86] width 1227 height 173
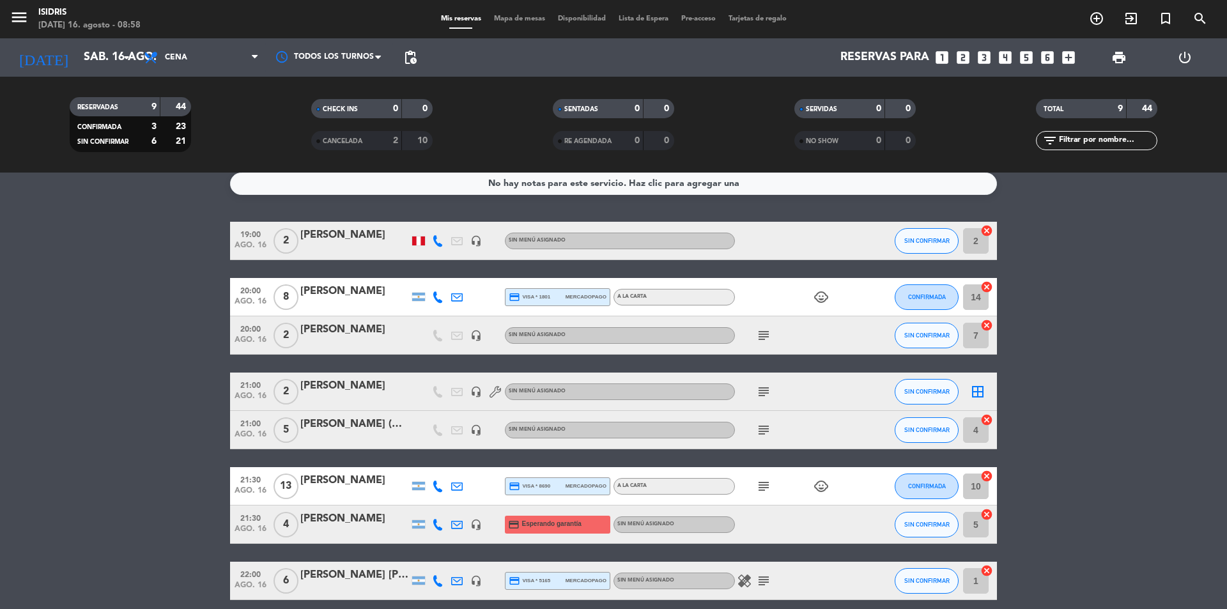
scroll to position [0, 0]
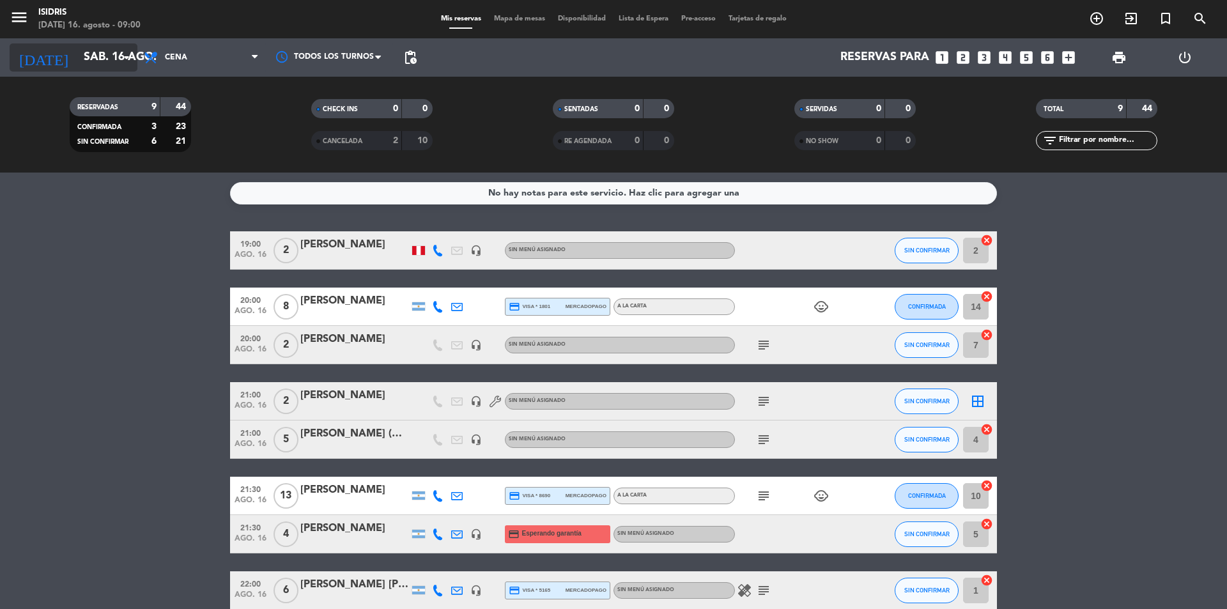
click at [103, 56] on input "sáb. 16 ago." at bounding box center [151, 58] width 148 height 26
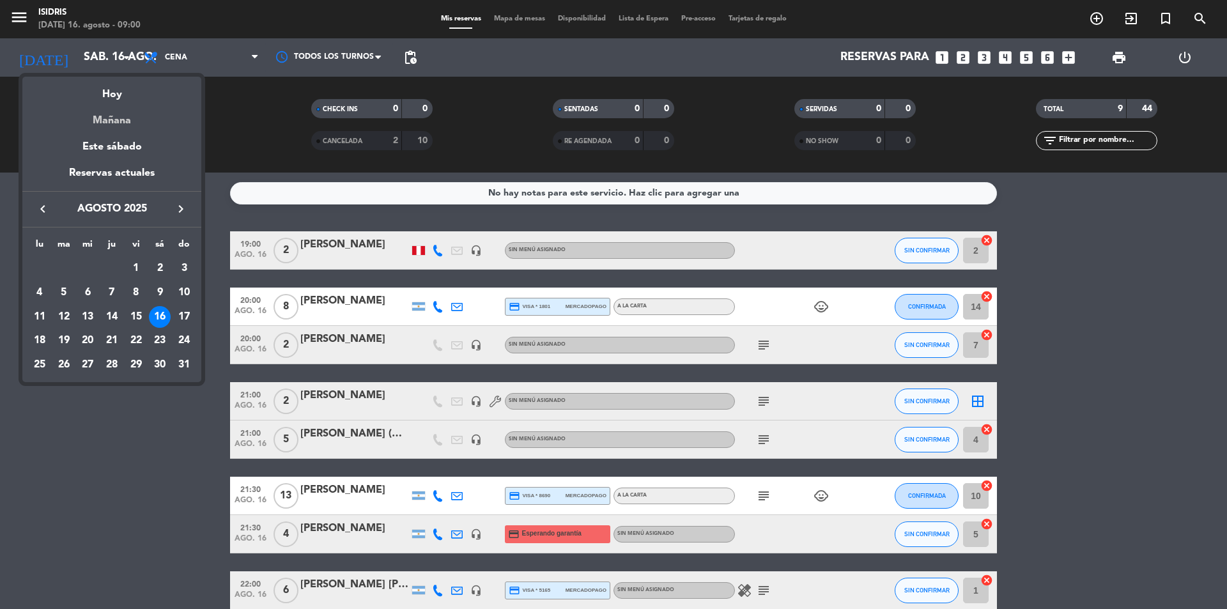
click at [109, 109] on div "Mañana" at bounding box center [111, 116] width 179 height 26
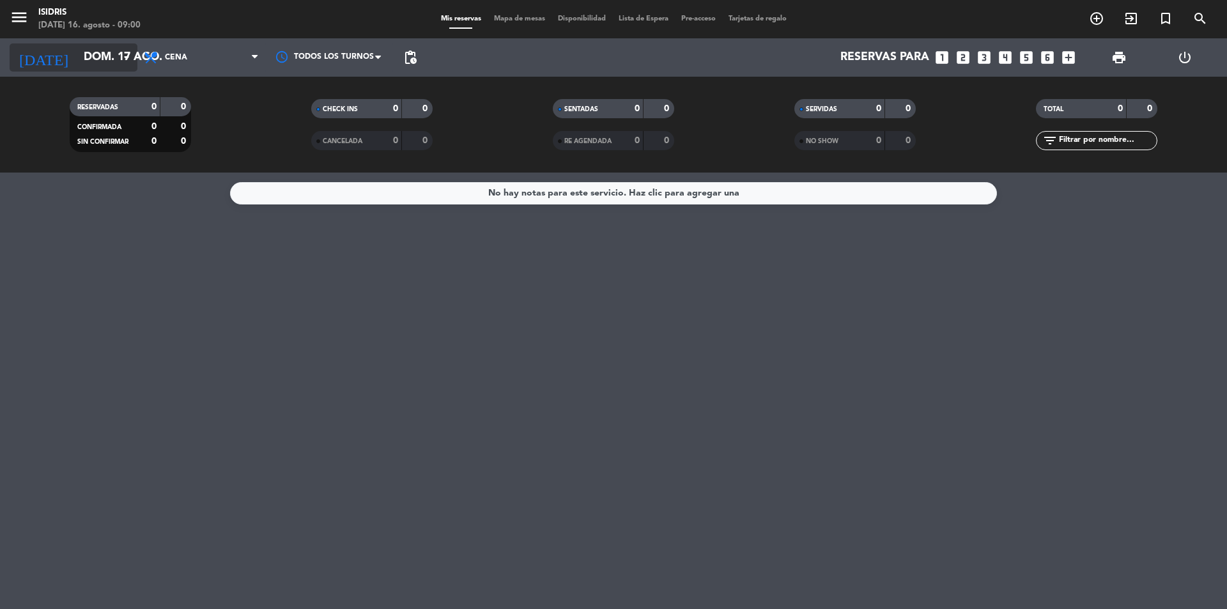
click at [131, 58] on icon "arrow_drop_down" at bounding box center [126, 57] width 15 height 15
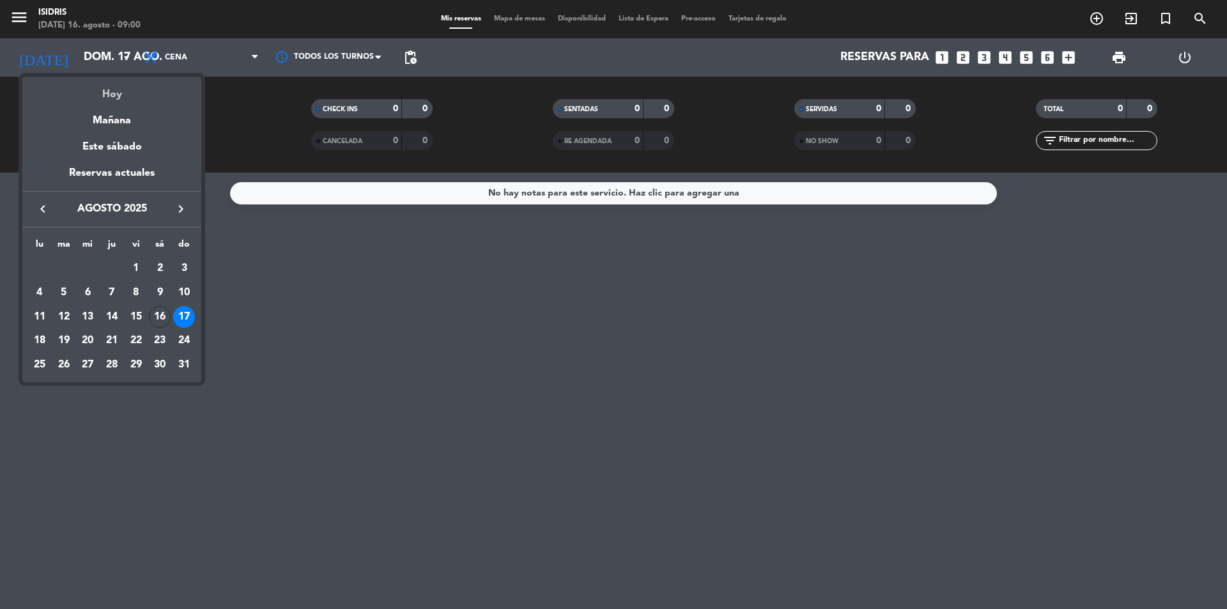
click at [121, 99] on div "Hoy" at bounding box center [111, 90] width 179 height 26
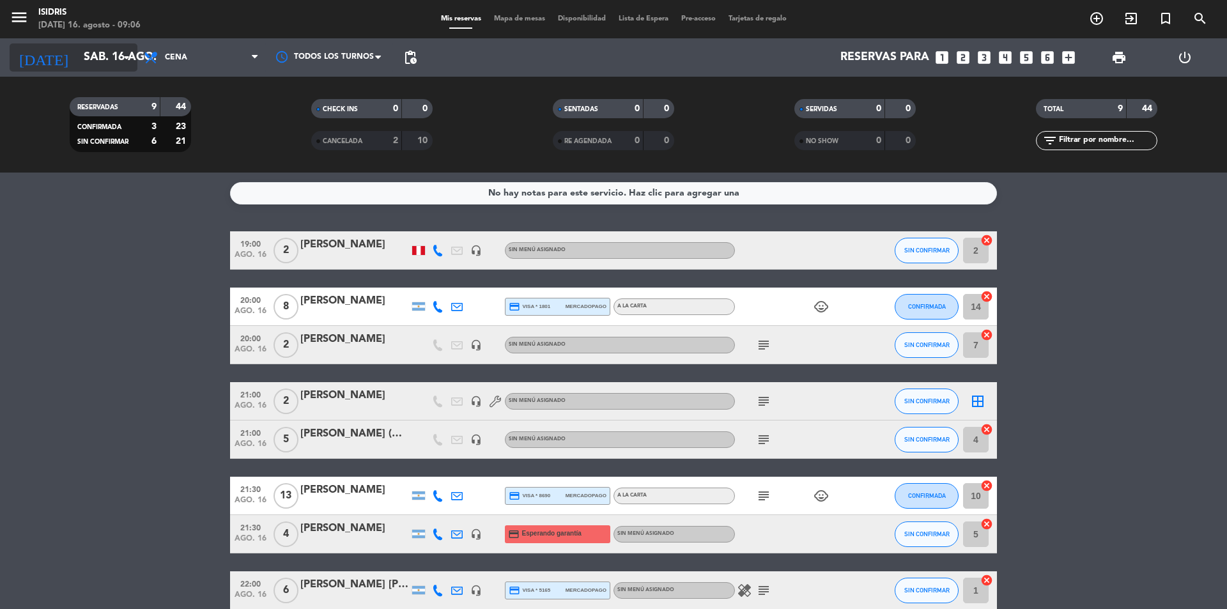
click at [93, 50] on input "sáb. 16 ago." at bounding box center [151, 58] width 148 height 26
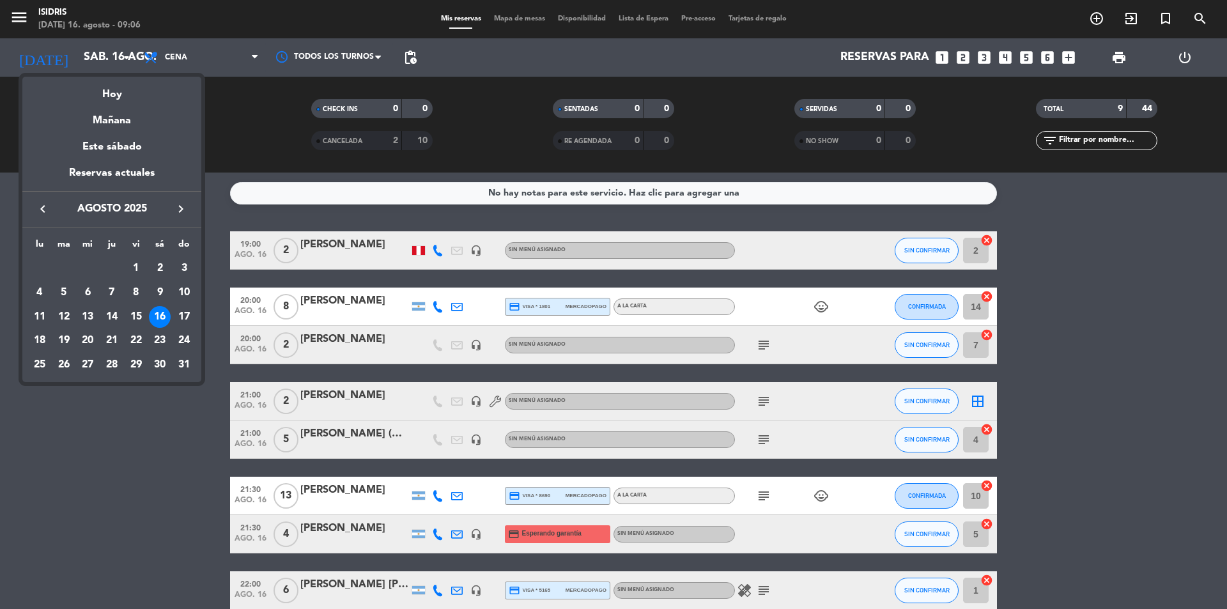
drag, startPoint x: 40, startPoint y: 337, endPoint x: 101, endPoint y: 166, distance: 181.7
click at [40, 337] on div "18" at bounding box center [40, 341] width 22 height 22
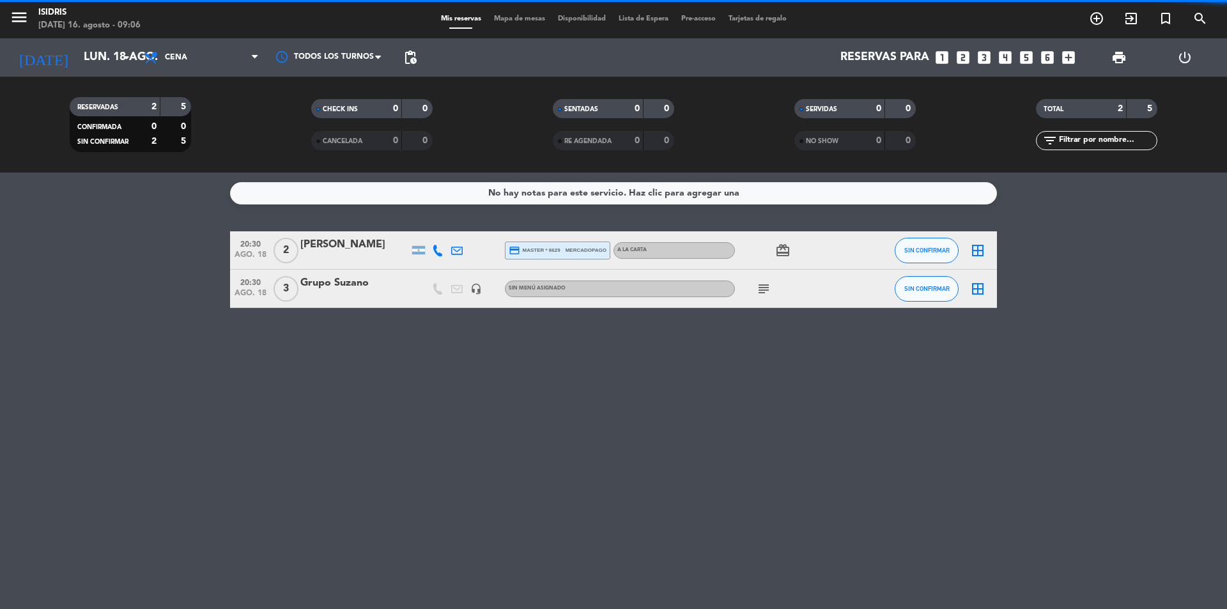
click at [205, 61] on span "Cena" at bounding box center [201, 57] width 128 height 28
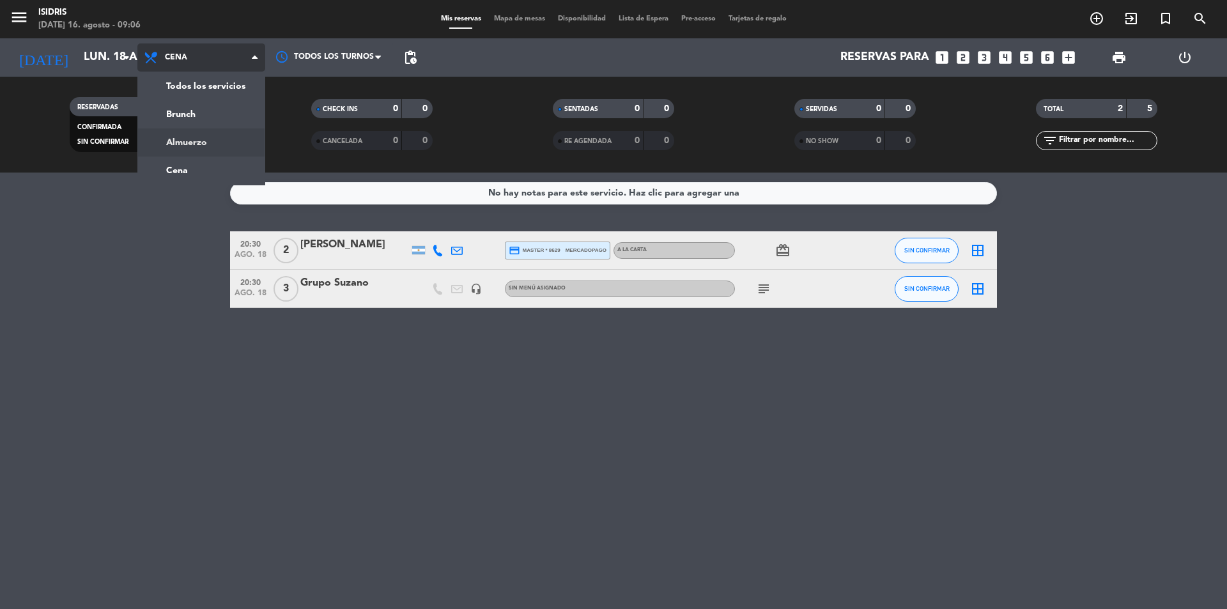
click at [211, 138] on div "menu isidris [DATE] 16. agosto - 09:06 Mis reservas Mapa de mesas Disponibilida…" at bounding box center [613, 86] width 1227 height 173
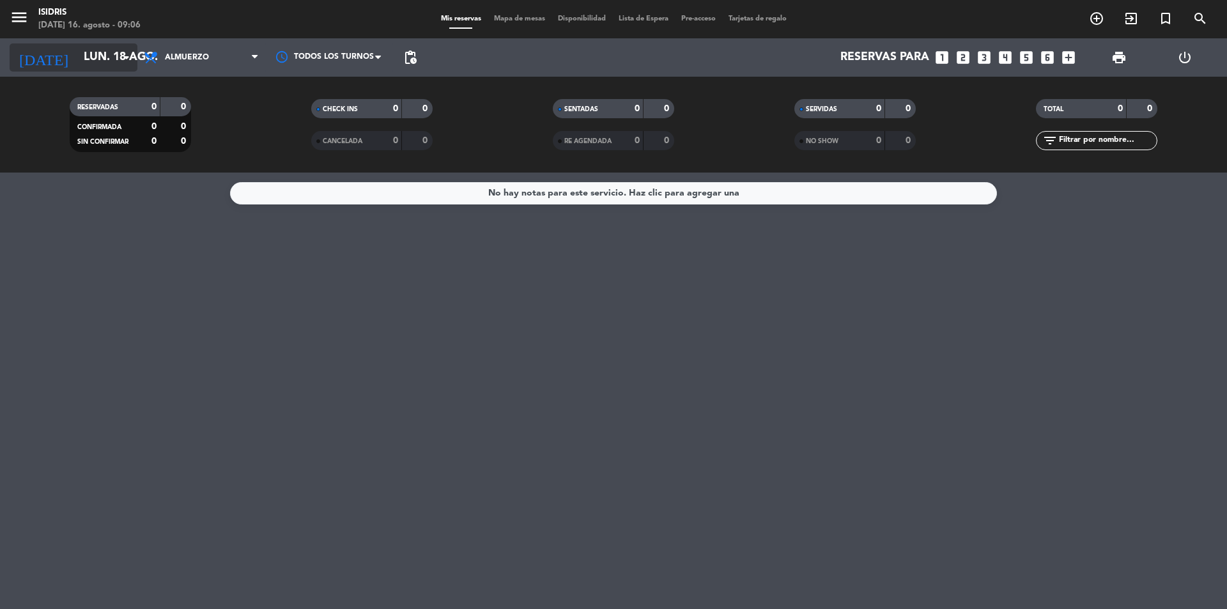
click at [123, 58] on icon "arrow_drop_down" at bounding box center [126, 57] width 15 height 15
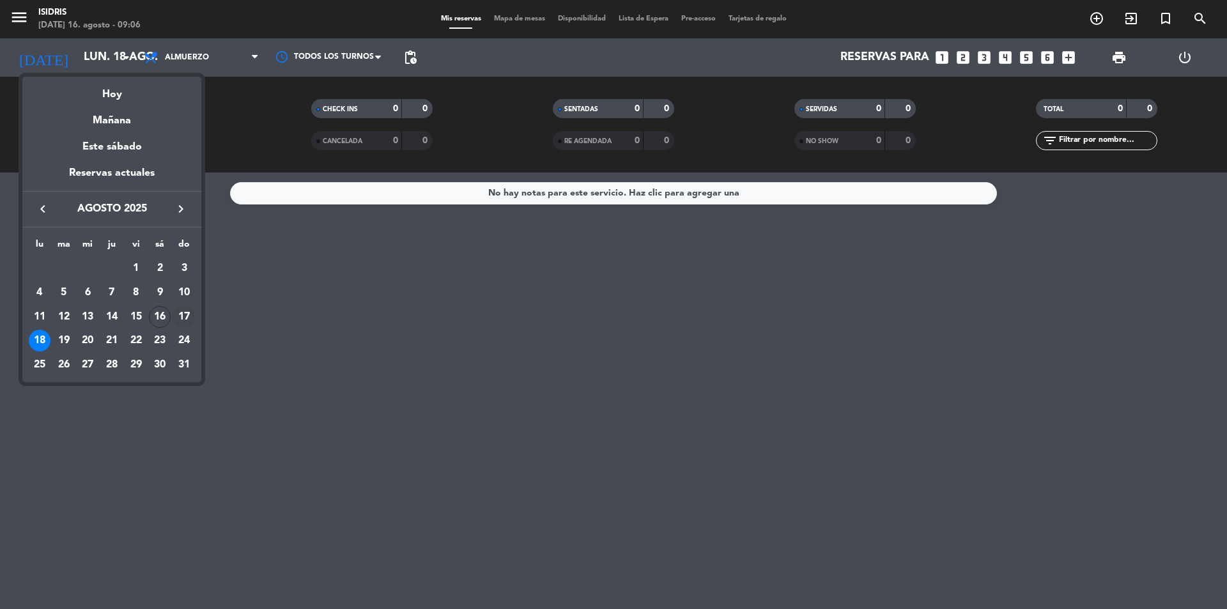
click at [183, 312] on div "17" at bounding box center [184, 317] width 22 height 22
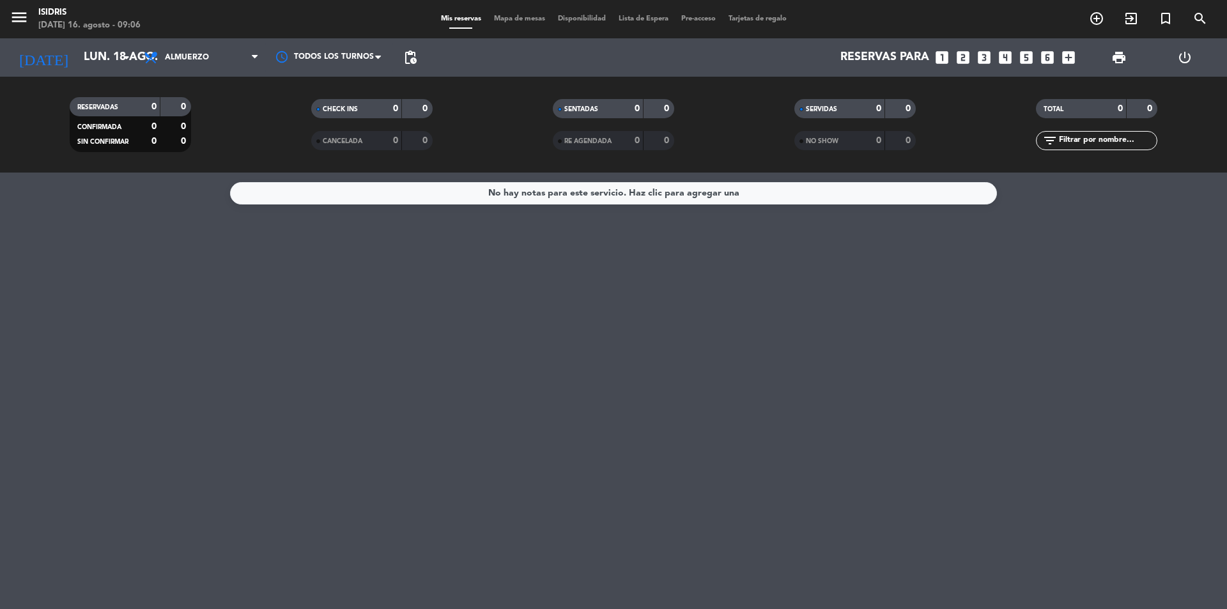
type input "dom. 17 ago."
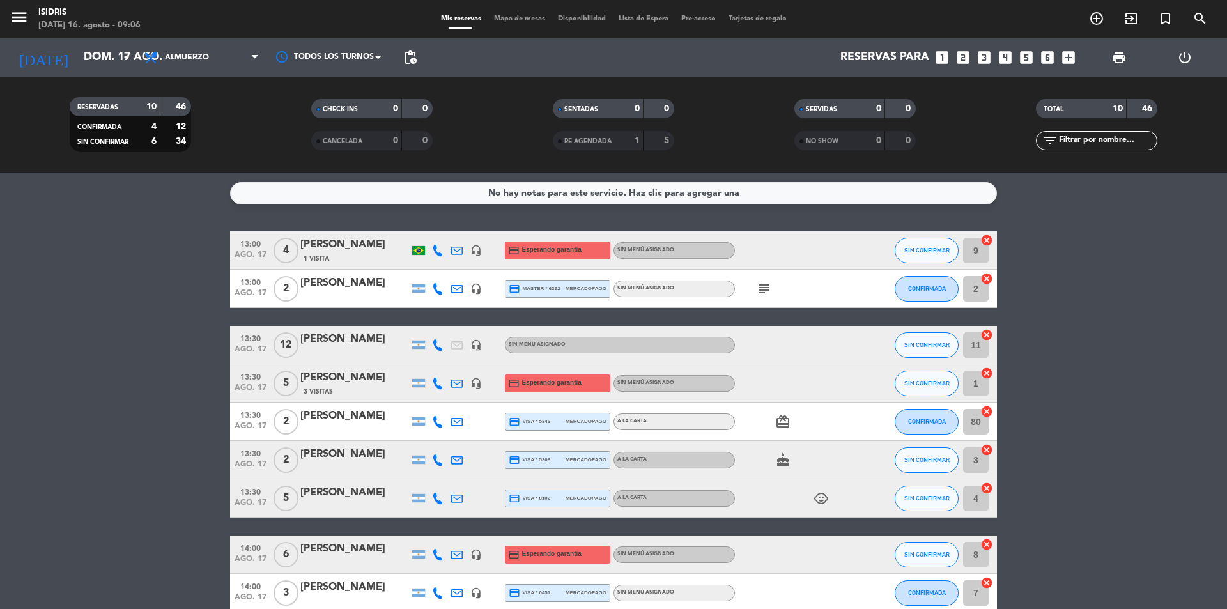
click at [647, 12] on div "menu isidris [DATE] 16. agosto - 09:06 Mis reservas Mapa de mesas Disponibilida…" at bounding box center [613, 19] width 1227 height 38
click at [647, 17] on span "Lista de Espera" at bounding box center [643, 18] width 63 height 7
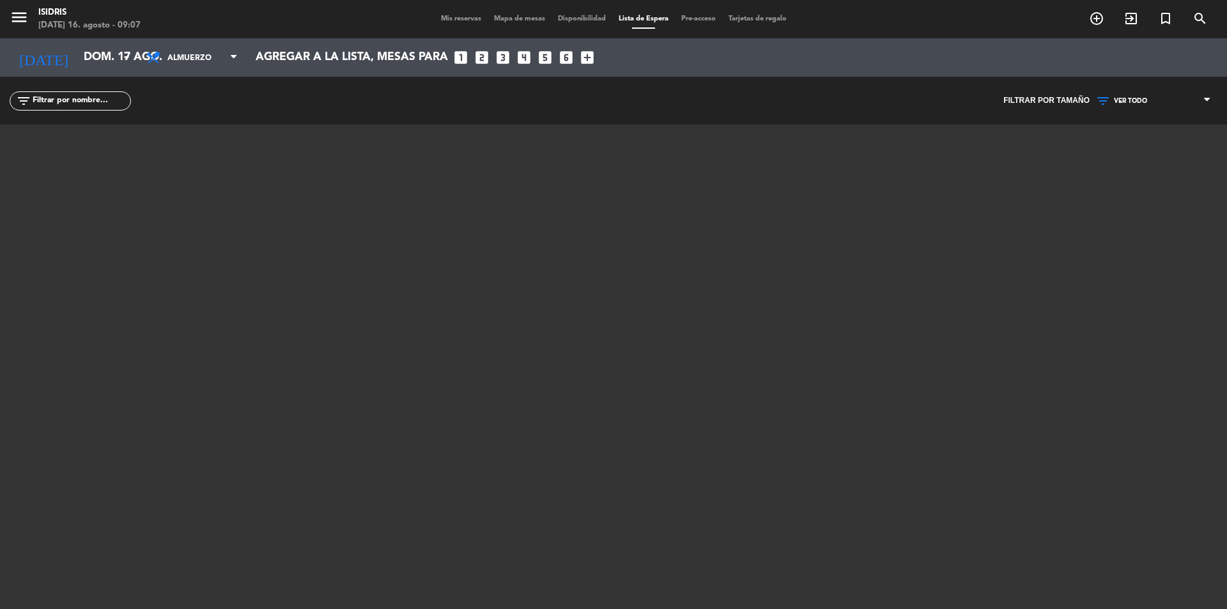
click at [458, 19] on span "Mis reservas" at bounding box center [460, 18] width 53 height 7
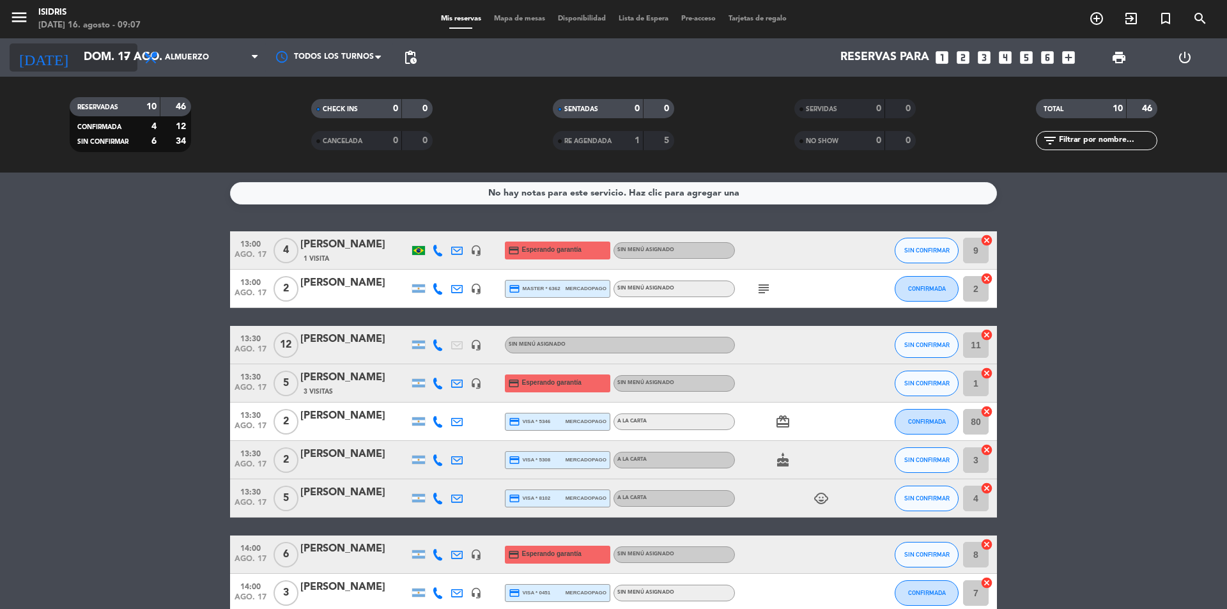
click at [115, 48] on input "dom. 17 ago." at bounding box center [151, 58] width 148 height 26
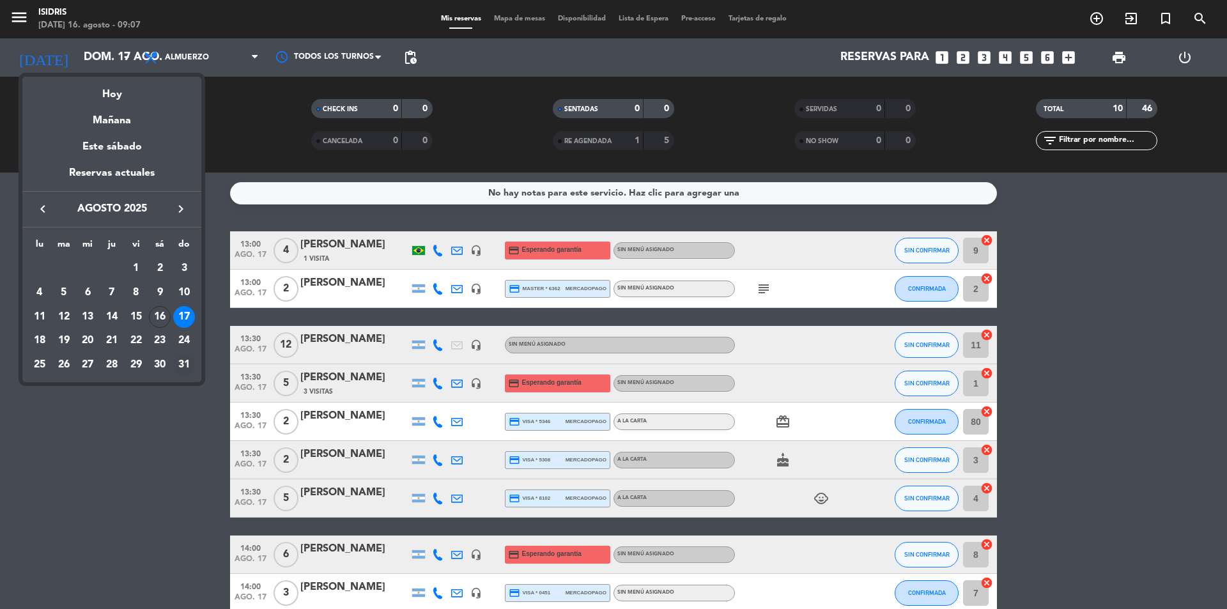
click at [178, 364] on div "31" at bounding box center [184, 365] width 22 height 22
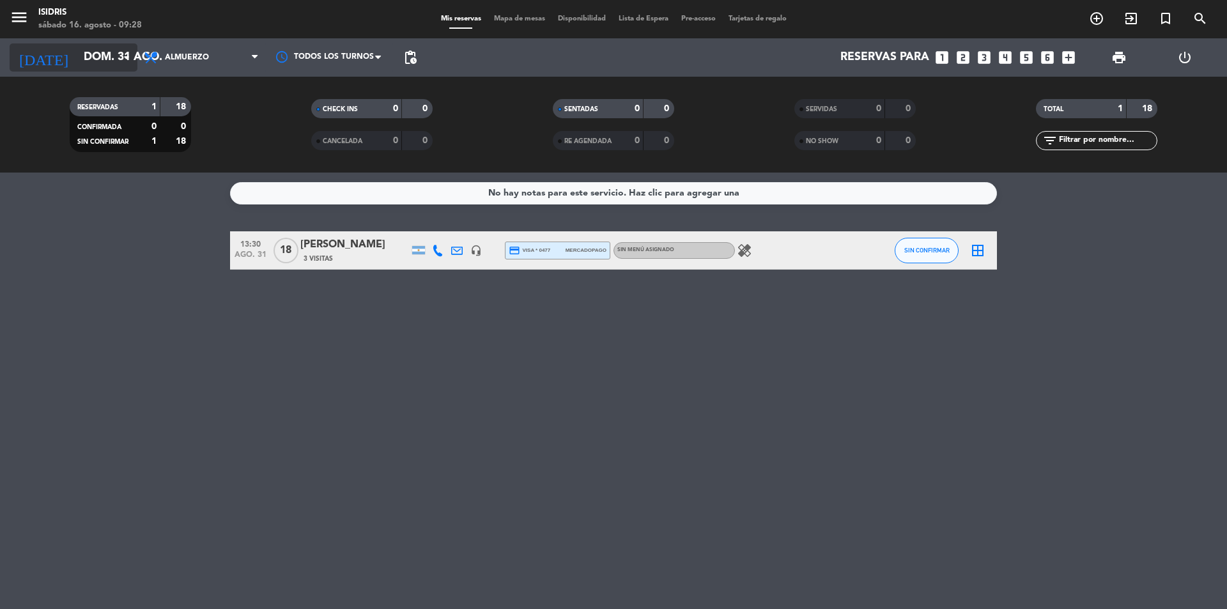
click at [106, 64] on input "dom. 31 ago." at bounding box center [151, 58] width 148 height 26
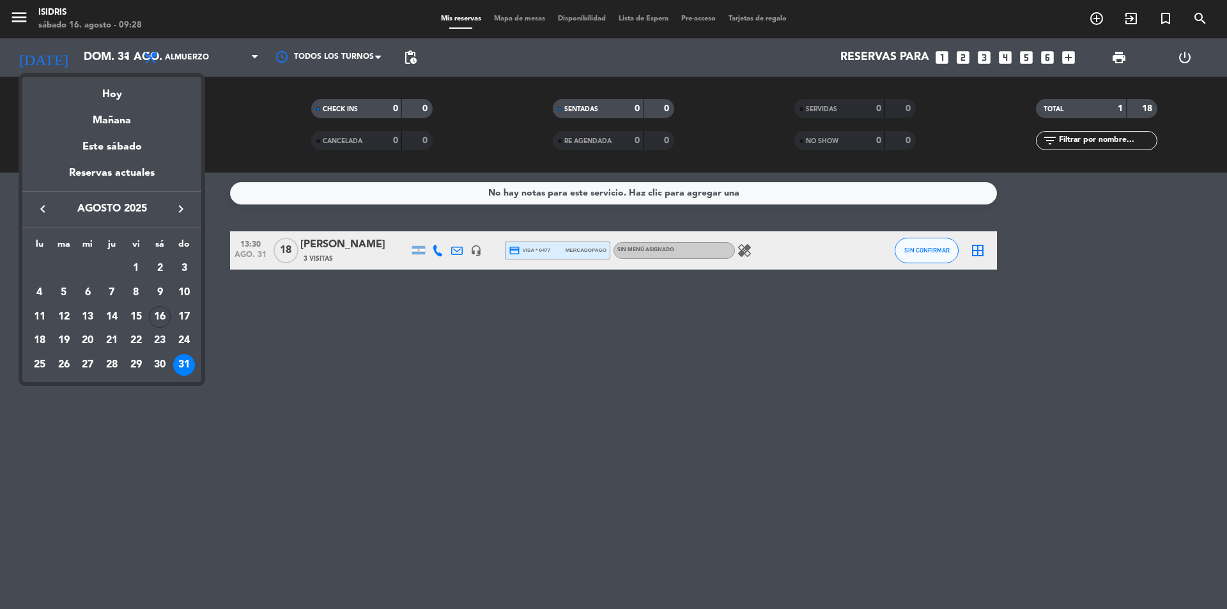
drag, startPoint x: 106, startPoint y: 64, endPoint x: 110, endPoint y: 86, distance: 22.7
click at [109, 84] on div "Hoy" at bounding box center [111, 90] width 179 height 26
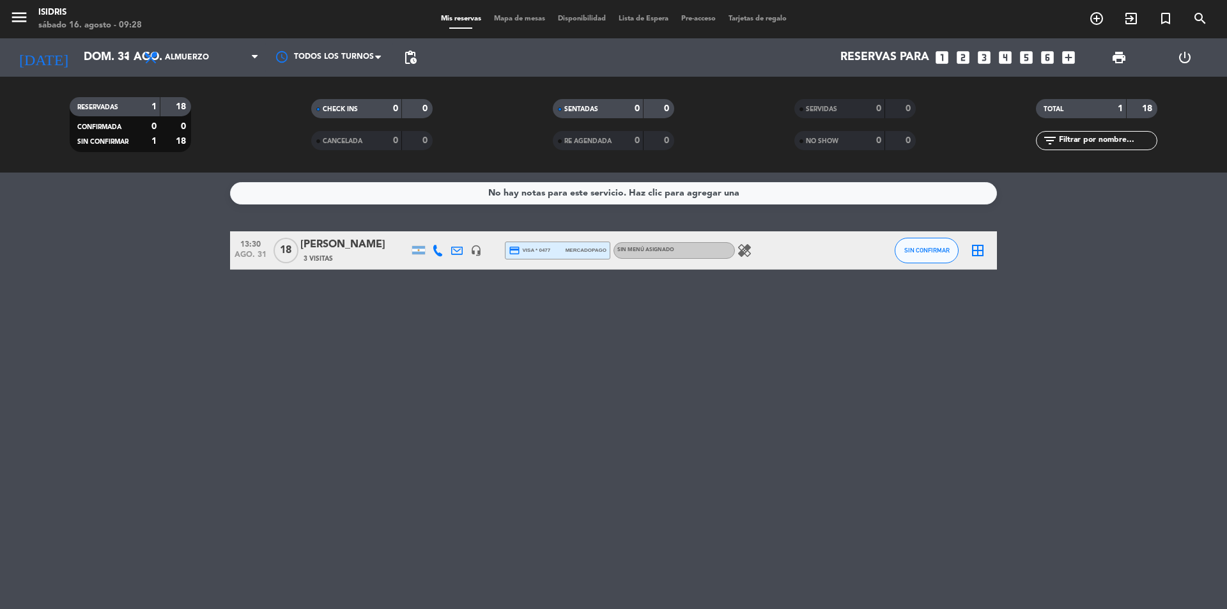
type input "sáb. 16 ago."
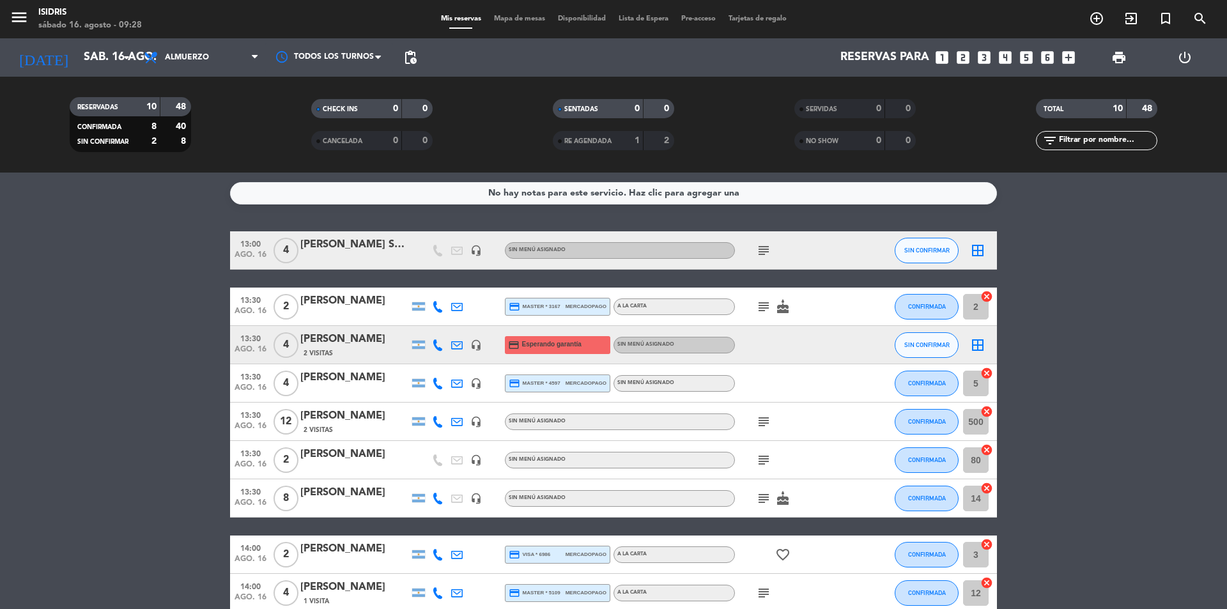
click at [755, 253] on span "subject" at bounding box center [763, 250] width 19 height 15
click at [760, 251] on icon "subject" at bounding box center [763, 250] width 15 height 15
click at [438, 310] on icon at bounding box center [438, 307] width 12 height 12
click at [444, 284] on span "content_paste" at bounding box center [449, 285] width 10 height 10
click at [444, 286] on span "content_paste" at bounding box center [449, 285] width 10 height 10
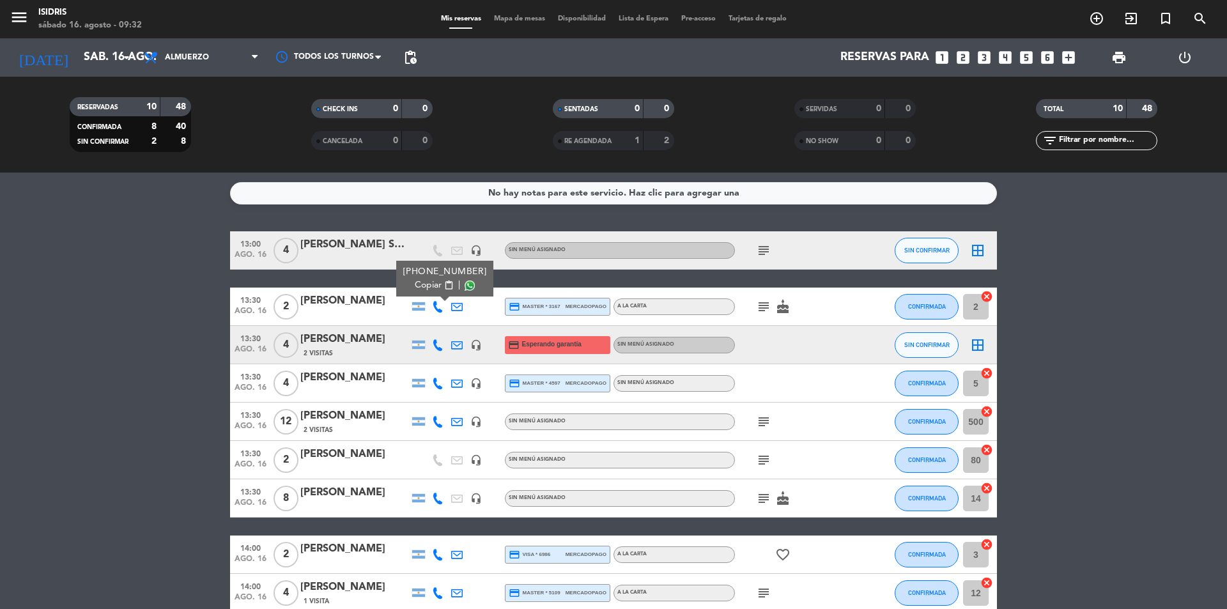
click at [434, 346] on icon at bounding box center [438, 345] width 12 height 12
click at [442, 324] on span "content_paste" at bounding box center [447, 324] width 10 height 10
click at [434, 385] on icon at bounding box center [438, 384] width 12 height 12
click at [444, 360] on span "content_paste" at bounding box center [447, 362] width 10 height 10
click at [369, 380] on div "[PERSON_NAME]" at bounding box center [354, 377] width 109 height 17
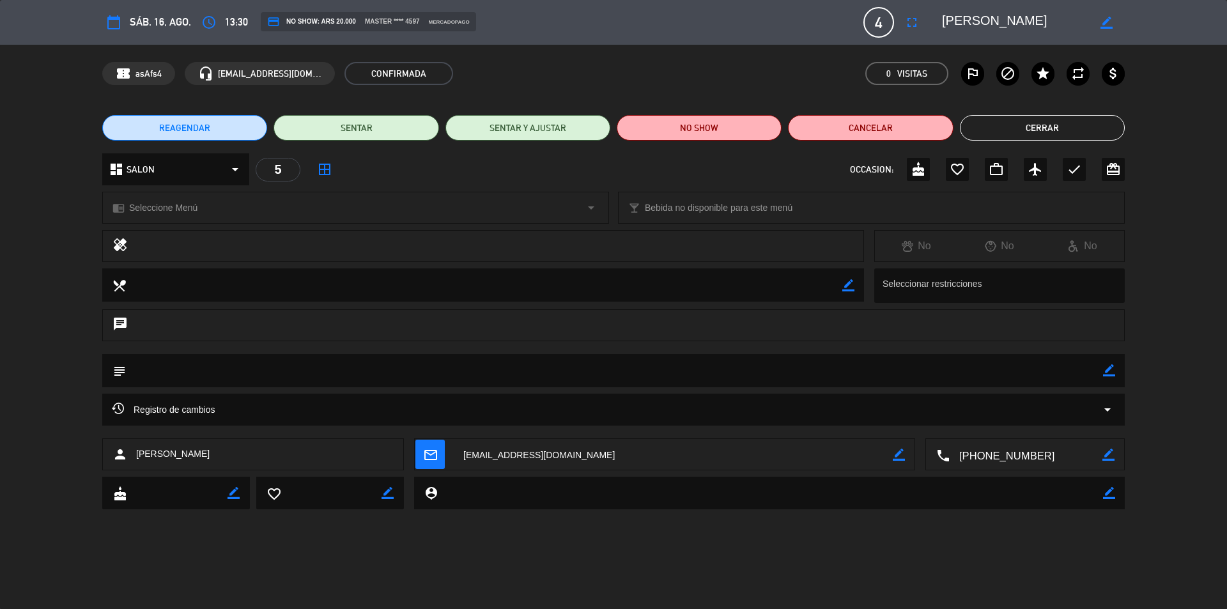
click at [1105, 373] on icon "border_color" at bounding box center [1109, 370] width 12 height 12
drag, startPoint x: 1096, startPoint y: 370, endPoint x: 1075, endPoint y: 357, distance: 25.2
click at [1096, 370] on textarea at bounding box center [614, 370] width 977 height 33
type textarea "dalvian"
click at [1103, 369] on icon at bounding box center [1109, 370] width 12 height 12
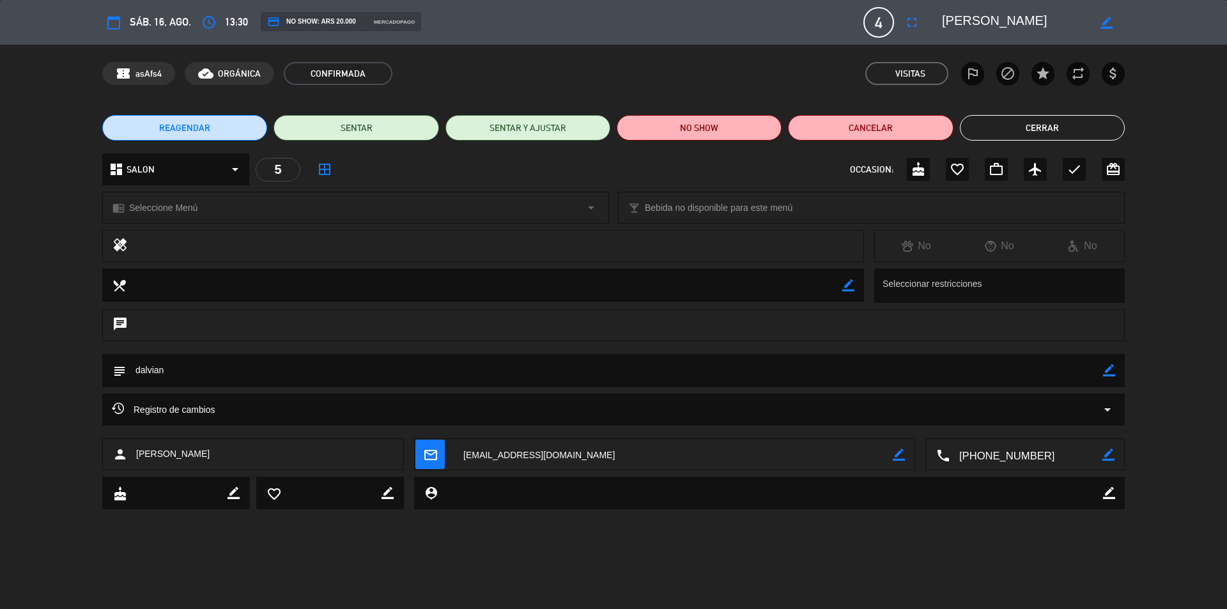
click at [990, 128] on button "Cerrar" at bounding box center [1042, 128] width 165 height 26
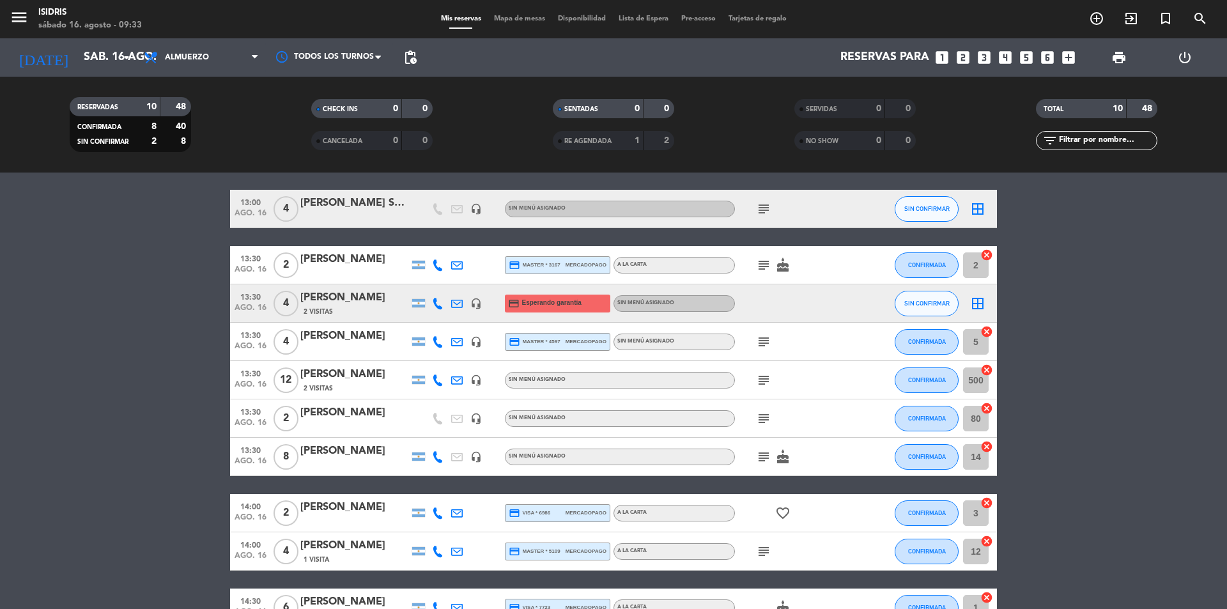
scroll to position [64, 0]
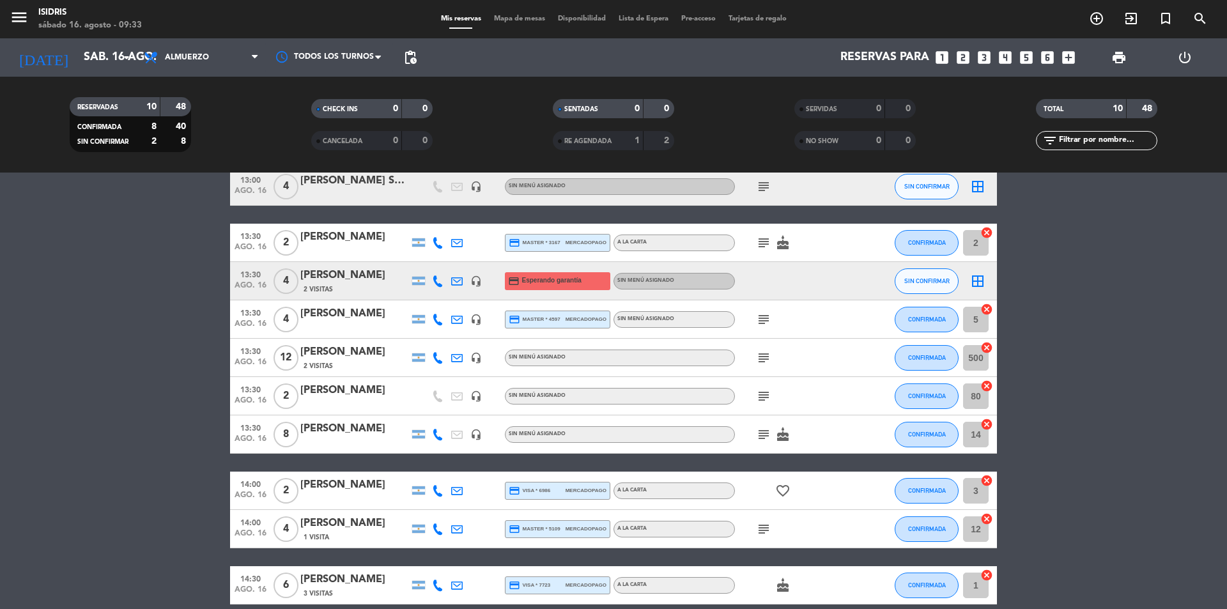
click at [769, 357] on icon "subject" at bounding box center [763, 357] width 15 height 15
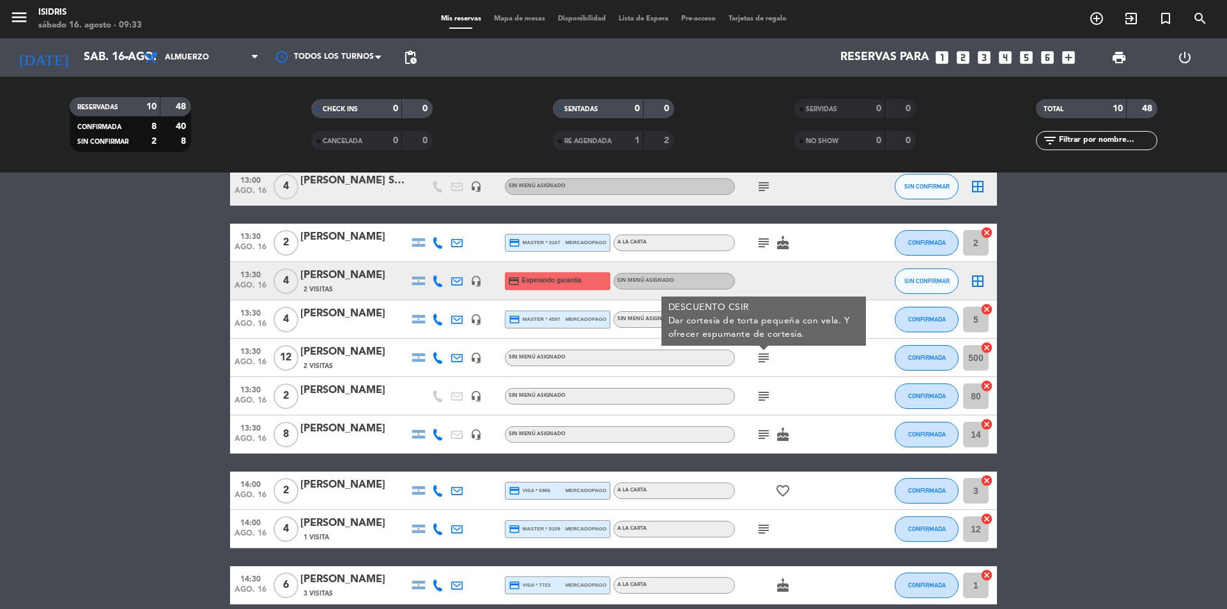
click at [769, 357] on icon "subject" at bounding box center [763, 357] width 15 height 15
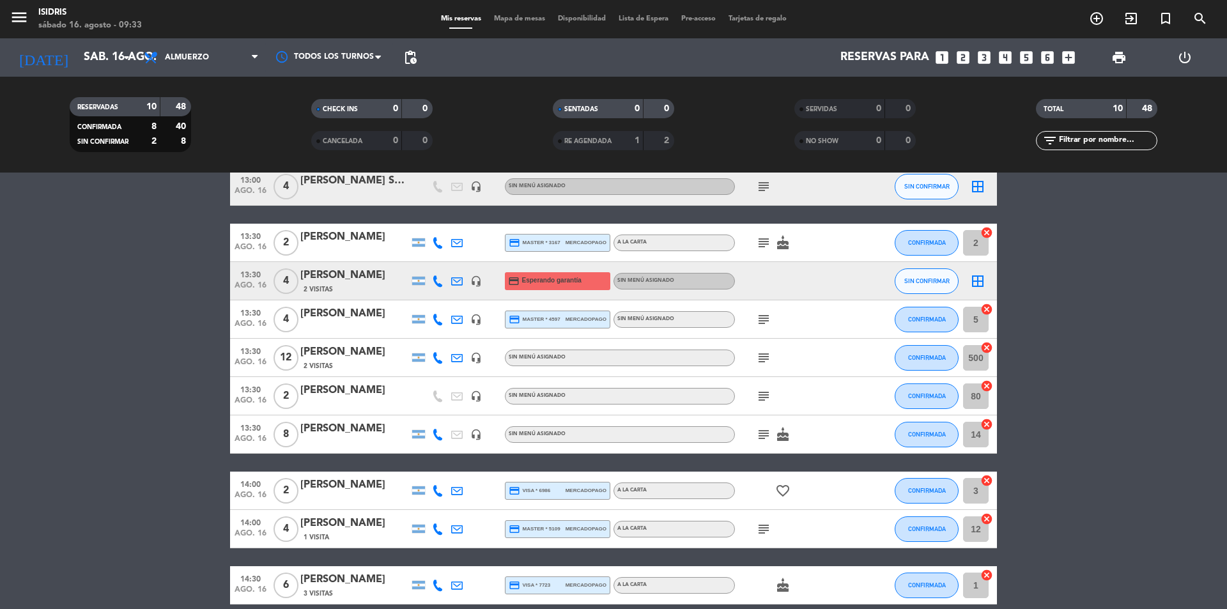
click at [437, 436] on icon at bounding box center [438, 435] width 12 height 12
click at [444, 411] on span "content_paste" at bounding box center [449, 413] width 10 height 10
click at [440, 489] on icon at bounding box center [438, 491] width 12 height 12
click at [440, 468] on span "content_paste" at bounding box center [445, 470] width 10 height 10
click at [758, 358] on icon "subject" at bounding box center [763, 357] width 15 height 15
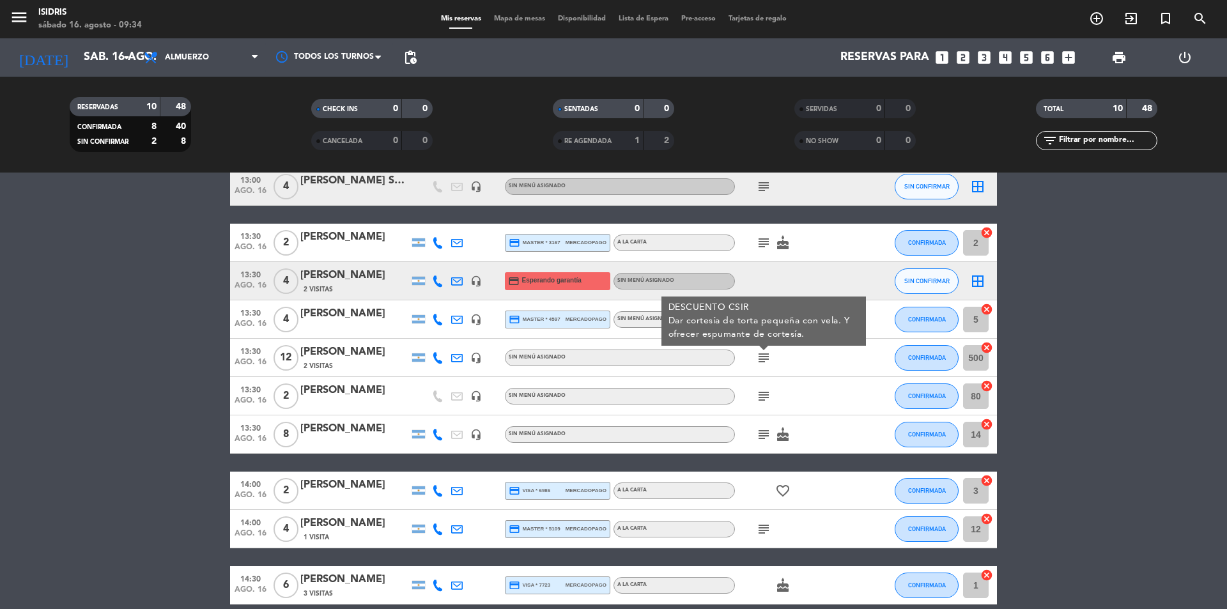
click at [433, 358] on icon at bounding box center [438, 358] width 12 height 12
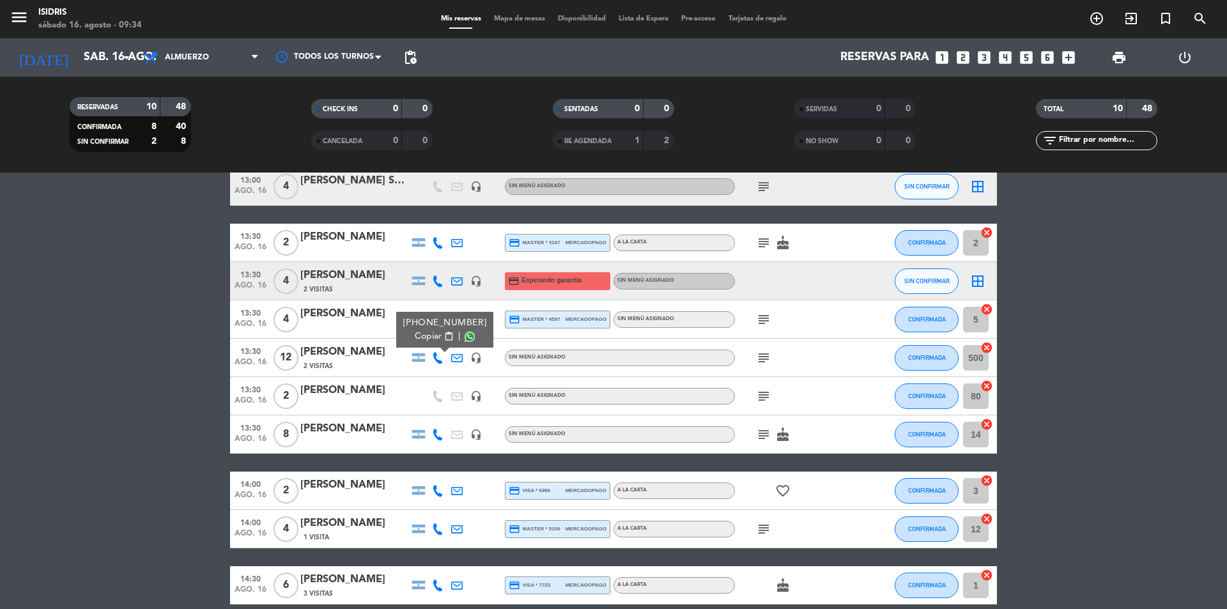
click at [446, 341] on div "Copiar content_paste |" at bounding box center [445, 336] width 84 height 13
click at [444, 335] on span "content_paste" at bounding box center [449, 337] width 10 height 10
copy span "e"
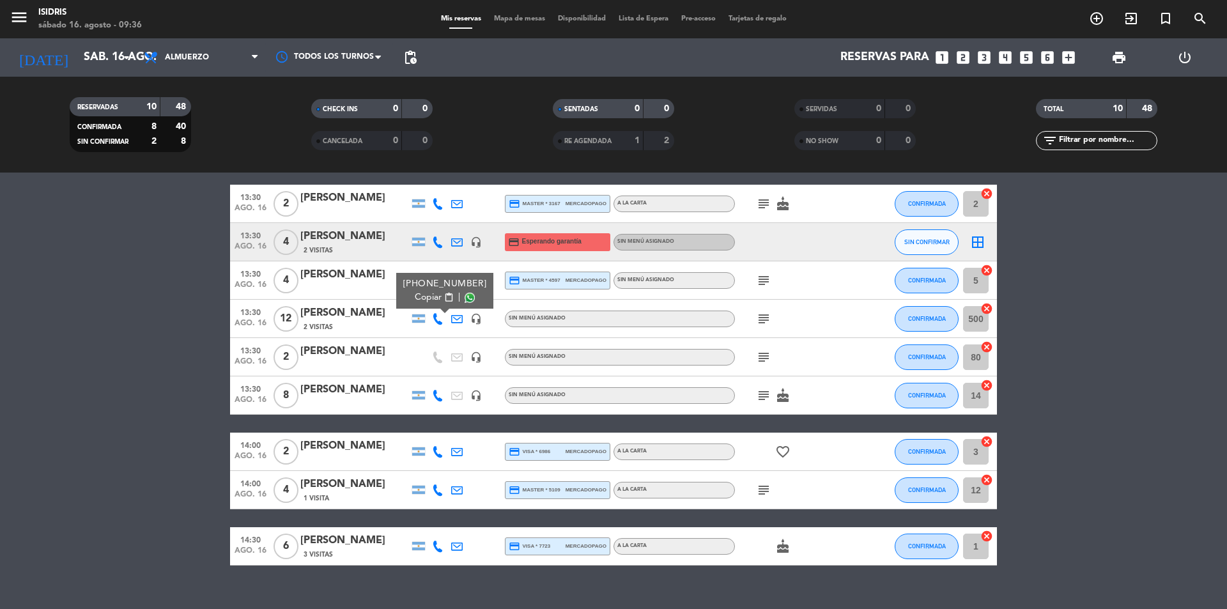
scroll to position [123, 0]
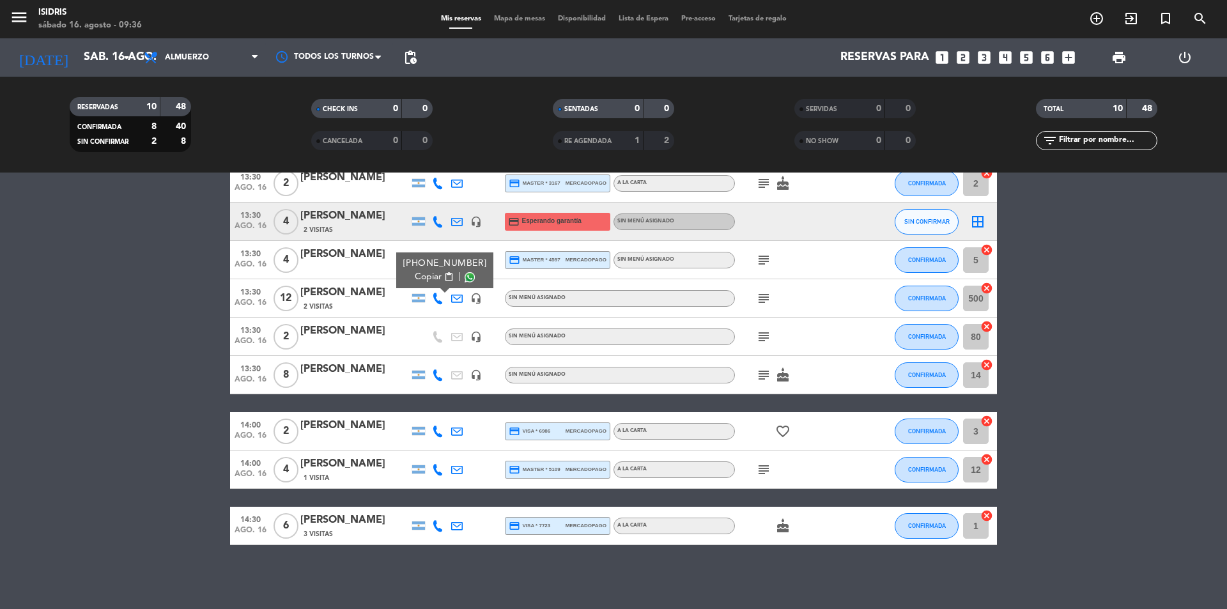
click at [440, 434] on icon at bounding box center [438, 432] width 12 height 12
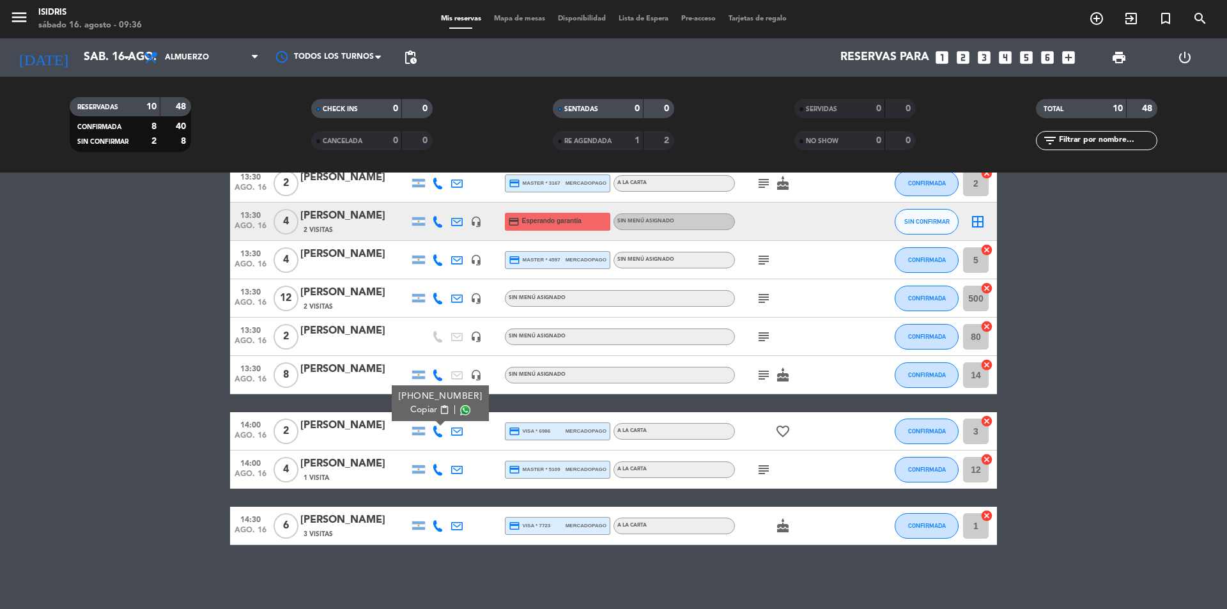
click at [443, 403] on button "Copiar content_paste" at bounding box center [429, 409] width 39 height 13
click at [436, 465] on icon at bounding box center [438, 470] width 12 height 12
click at [444, 445] on span "content_paste" at bounding box center [449, 448] width 10 height 10
click at [440, 532] on div at bounding box center [437, 526] width 19 height 38
click at [435, 532] on div at bounding box center [437, 526] width 19 height 38
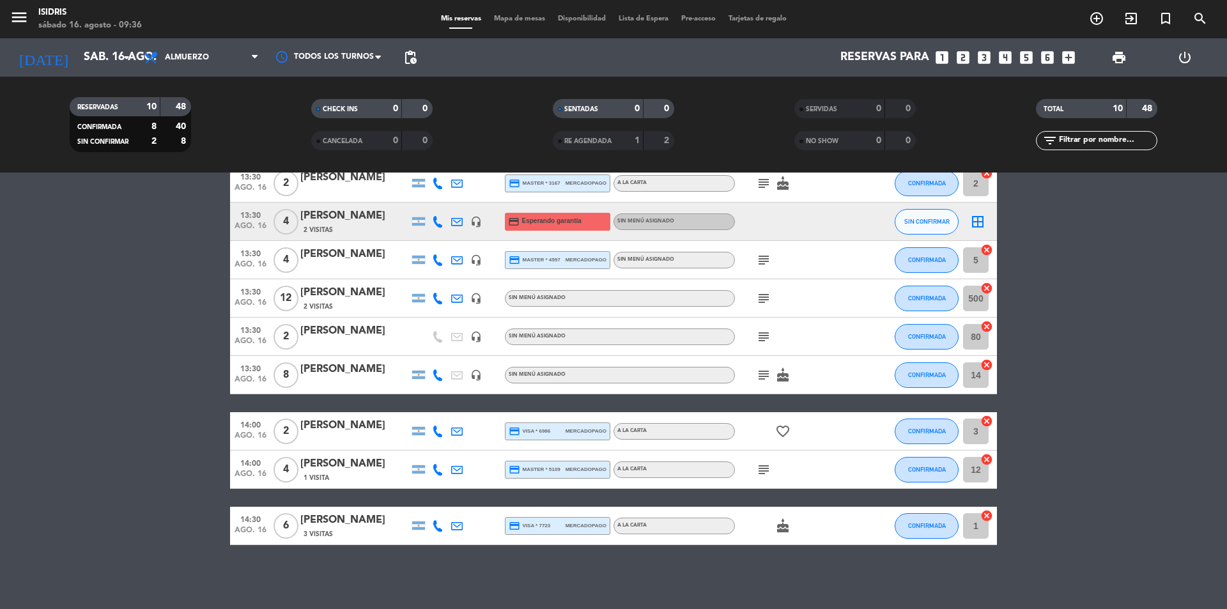
click at [434, 528] on icon at bounding box center [438, 526] width 12 height 12
click at [436, 507] on button "Copiar content_paste" at bounding box center [434, 504] width 39 height 13
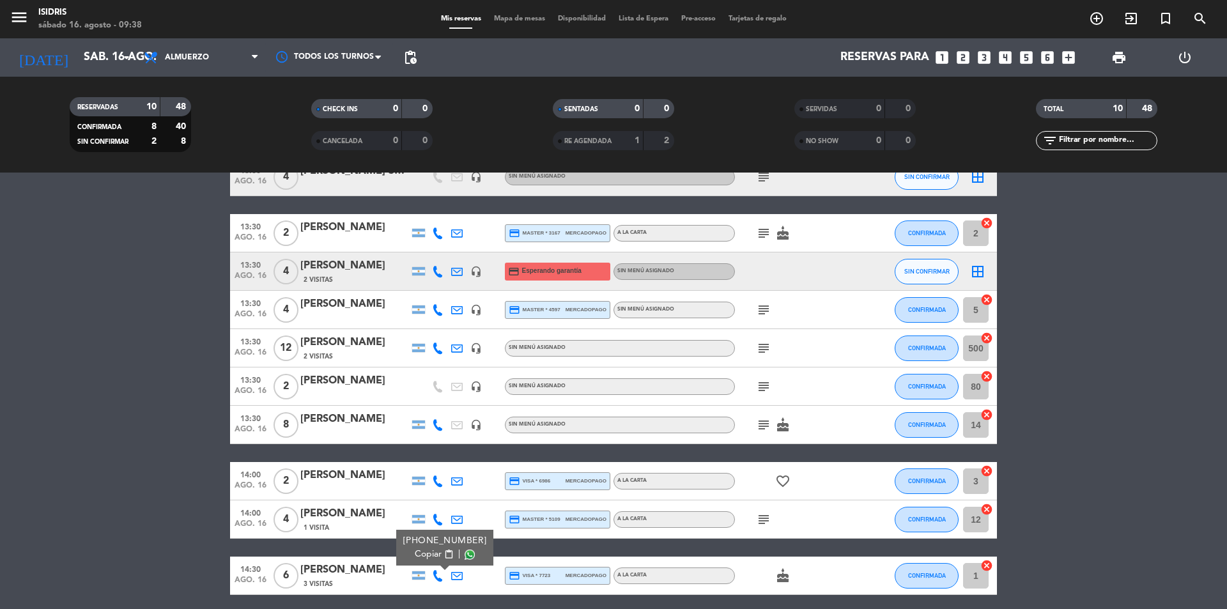
scroll to position [59, 0]
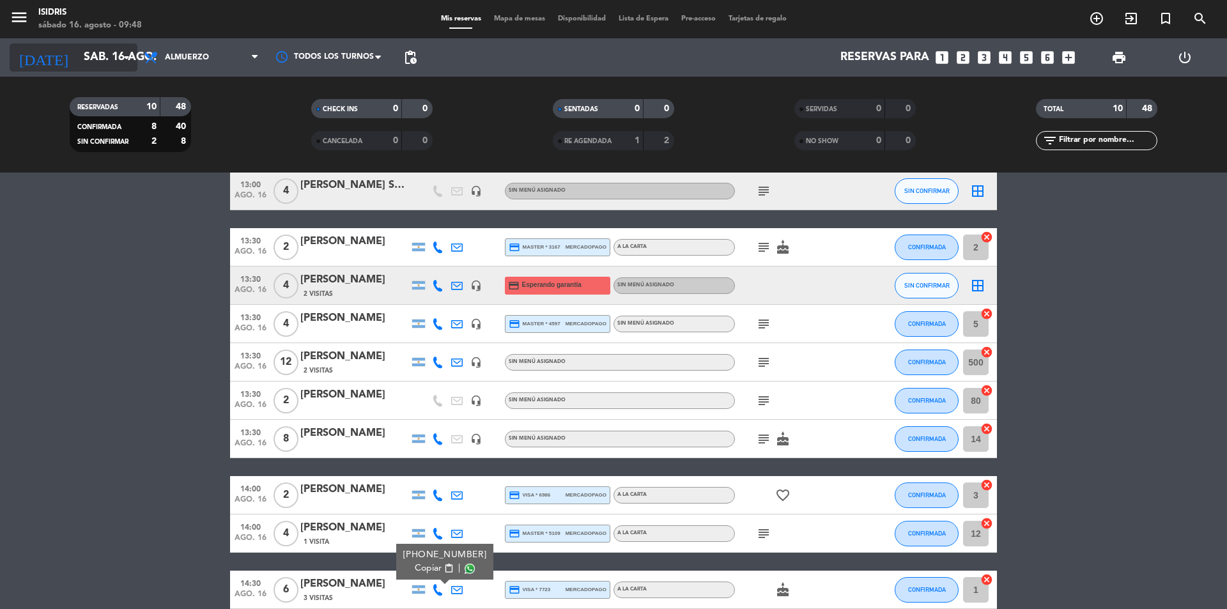
click at [111, 49] on input "sáb. 16 ago." at bounding box center [151, 58] width 148 height 26
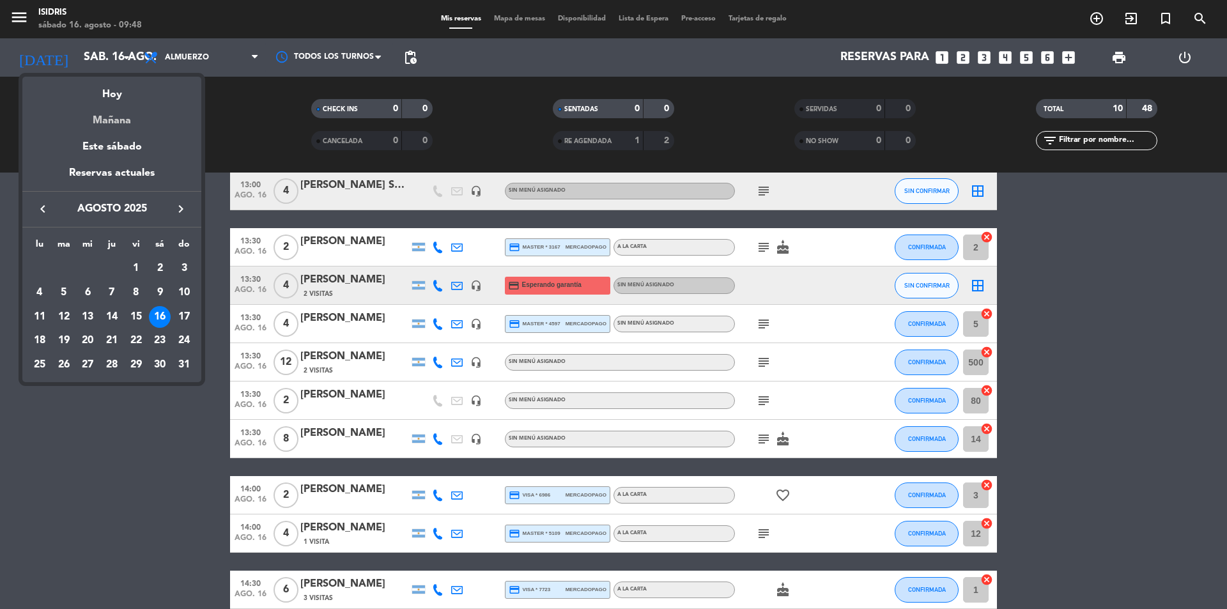
click at [111, 105] on div "Mañana" at bounding box center [111, 116] width 179 height 26
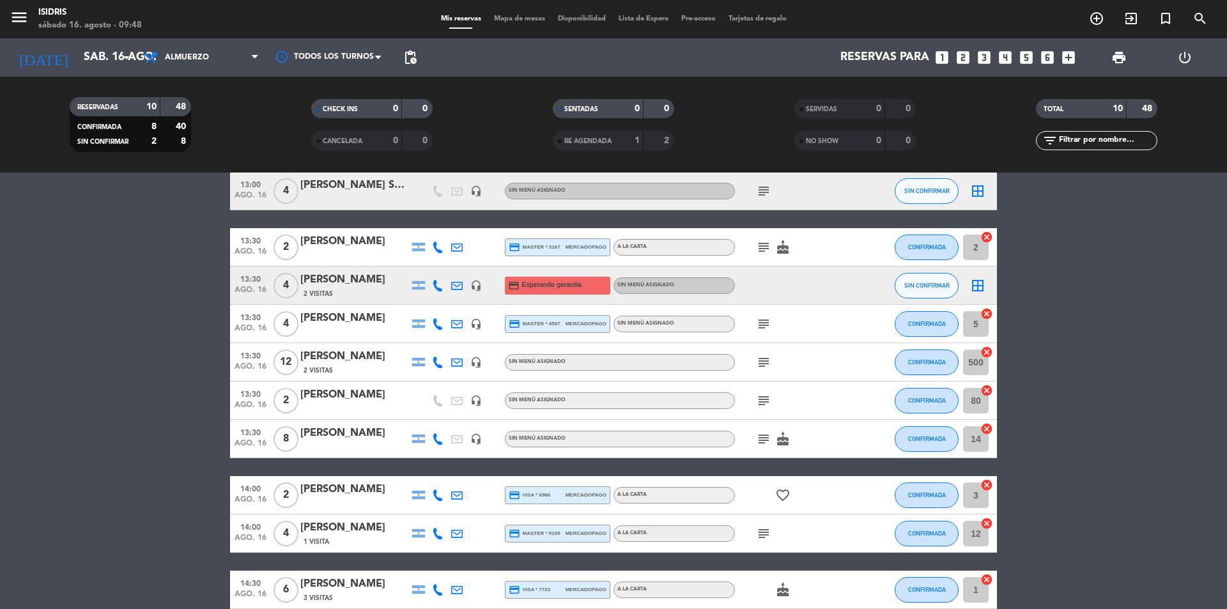
type input "dom. 17 ago."
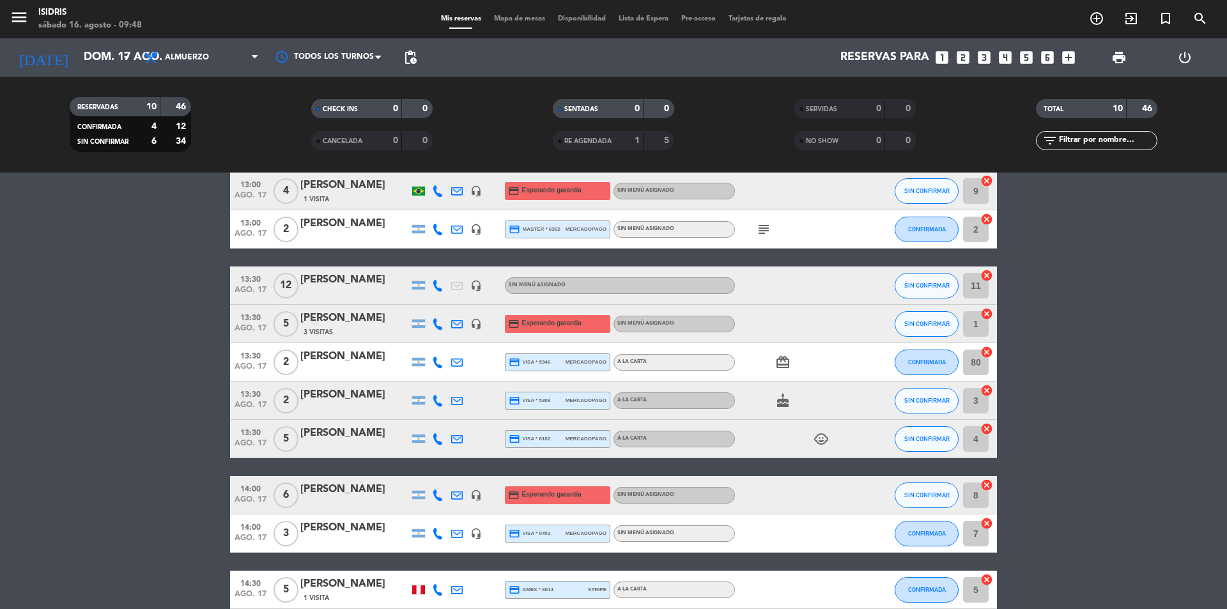
click at [387, 318] on div "[PERSON_NAME]" at bounding box center [354, 318] width 109 height 17
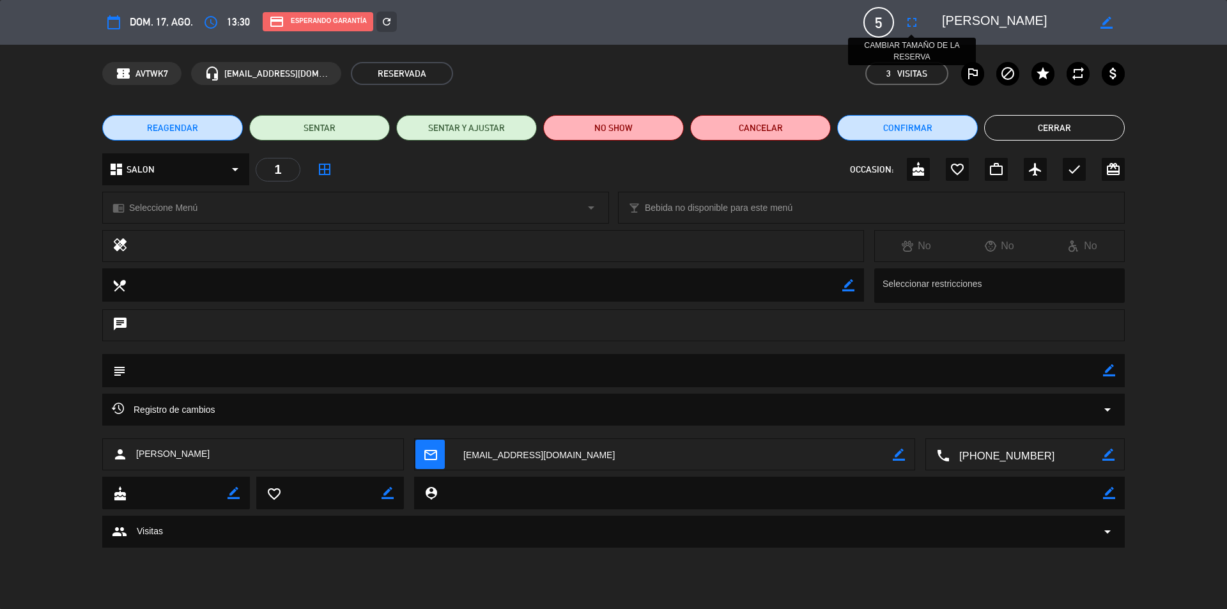
click at [910, 26] on icon "fullscreen" at bounding box center [911, 22] width 15 height 15
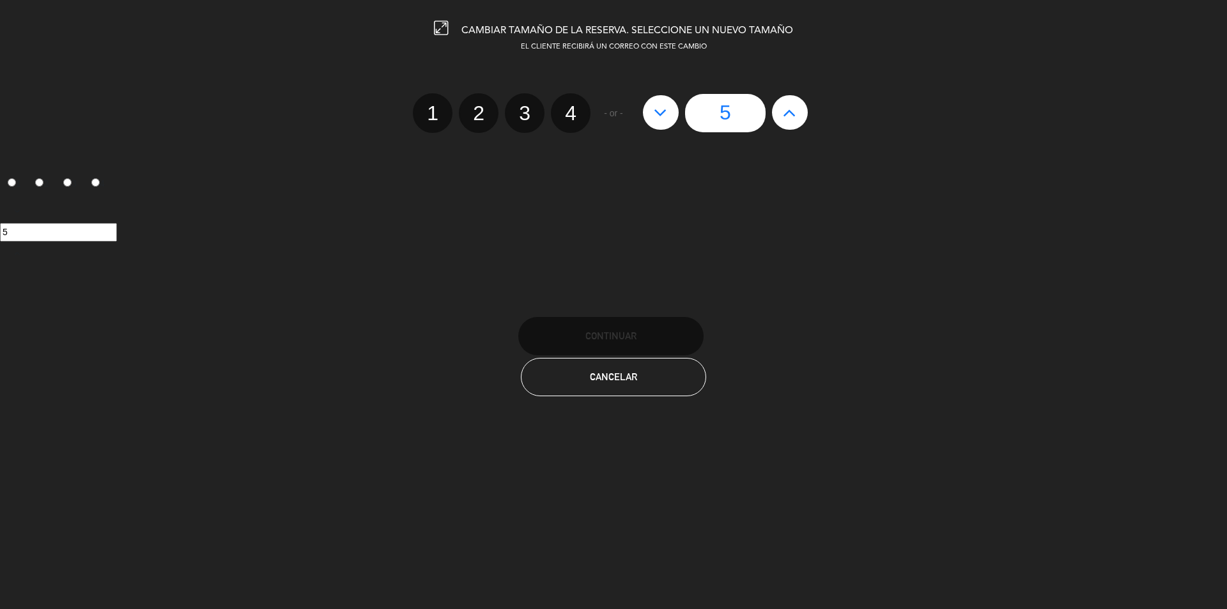
click at [801, 109] on button at bounding box center [790, 112] width 36 height 35
type input "6"
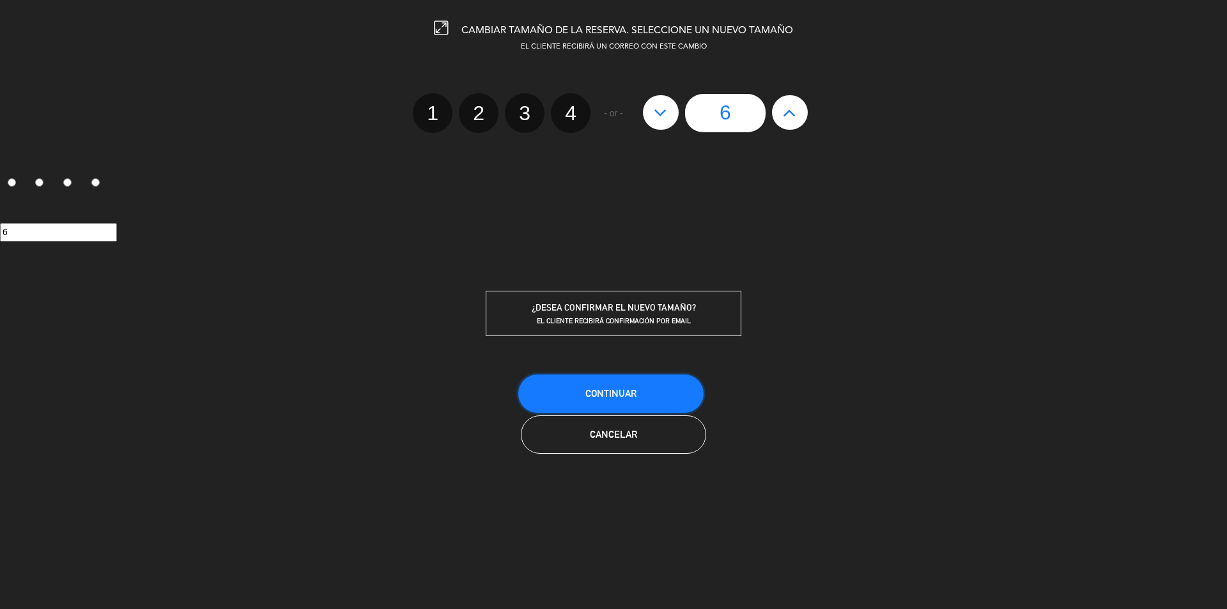
click at [585, 391] on span "Continuar" at bounding box center [610, 393] width 51 height 11
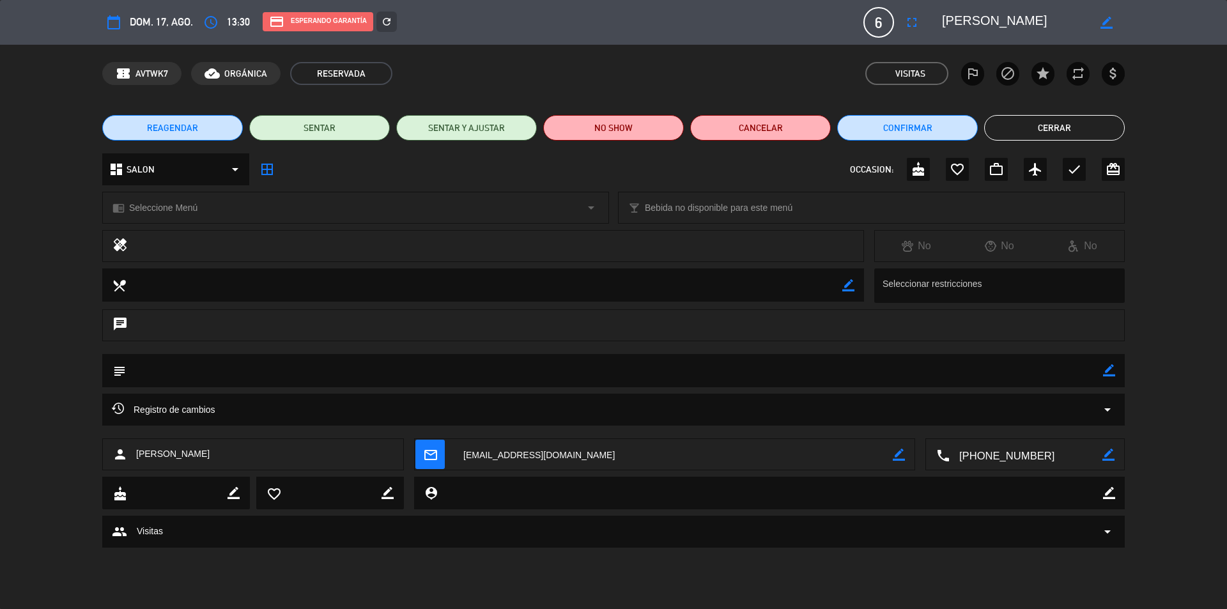
click at [1049, 138] on button "Cerrar" at bounding box center [1054, 128] width 141 height 26
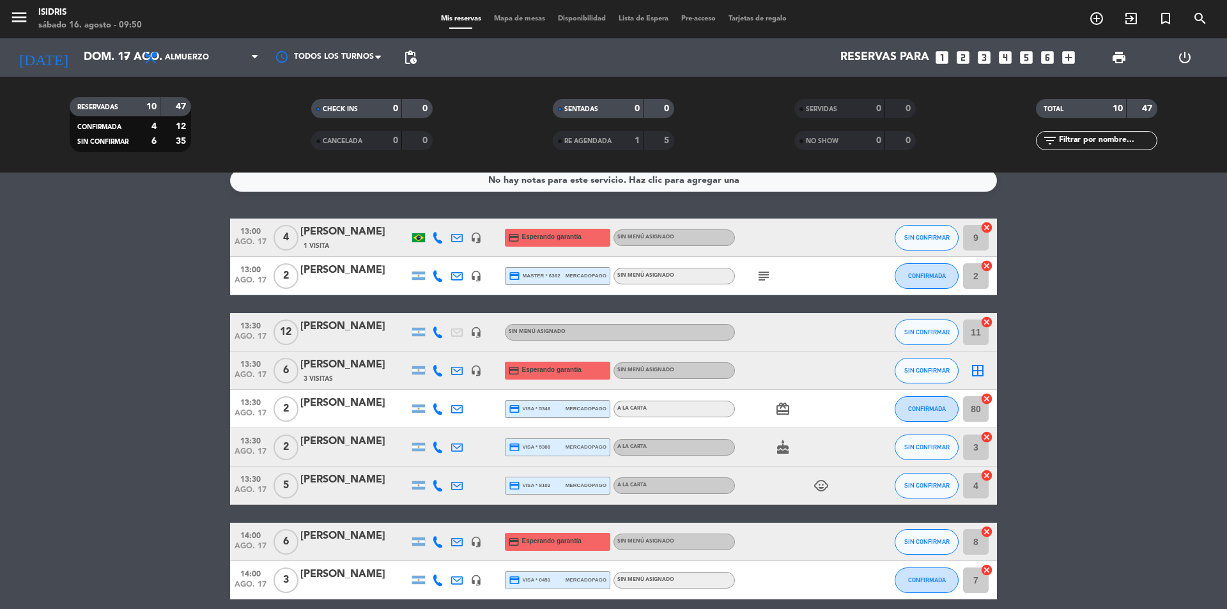
scroll to position [0, 0]
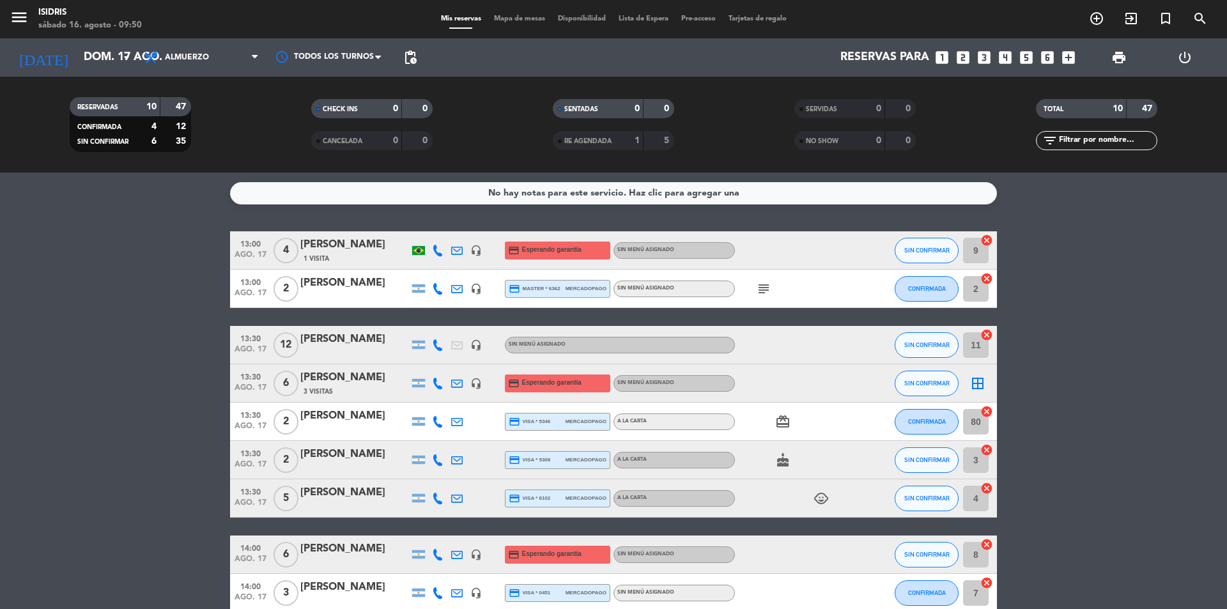
click at [757, 295] on icon "subject" at bounding box center [763, 288] width 15 height 15
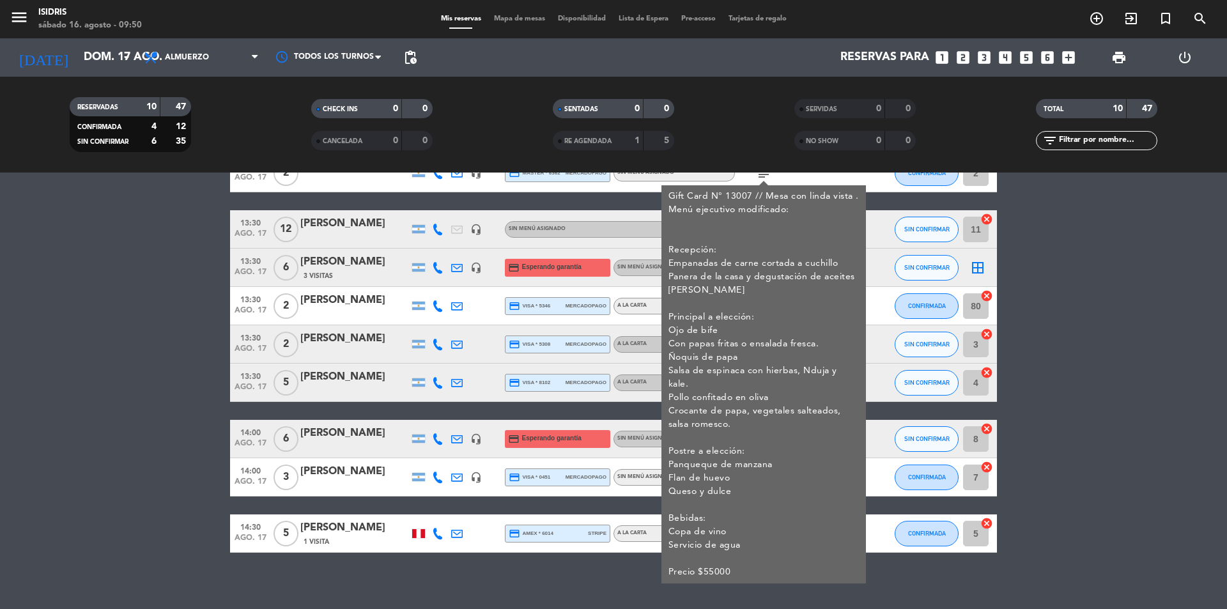
scroll to position [123, 0]
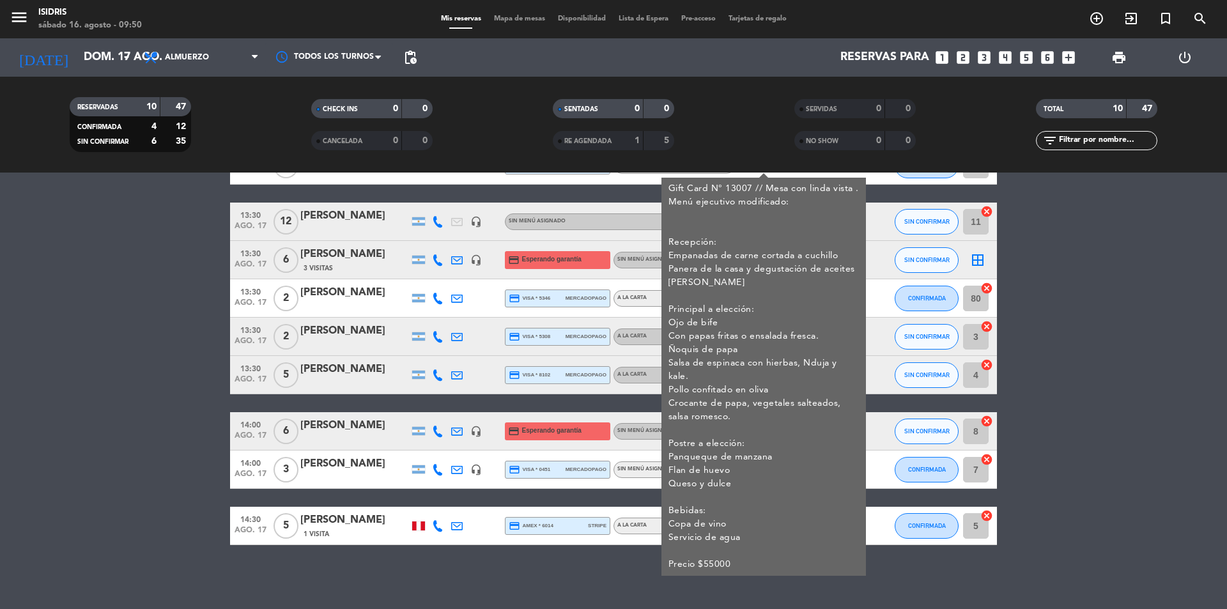
click at [864, 267] on div "Gift Card N° 13007 // Mesa con linda vista . Menú ejecutivo modificado: Recepci…" at bounding box center [763, 377] width 204 height 398
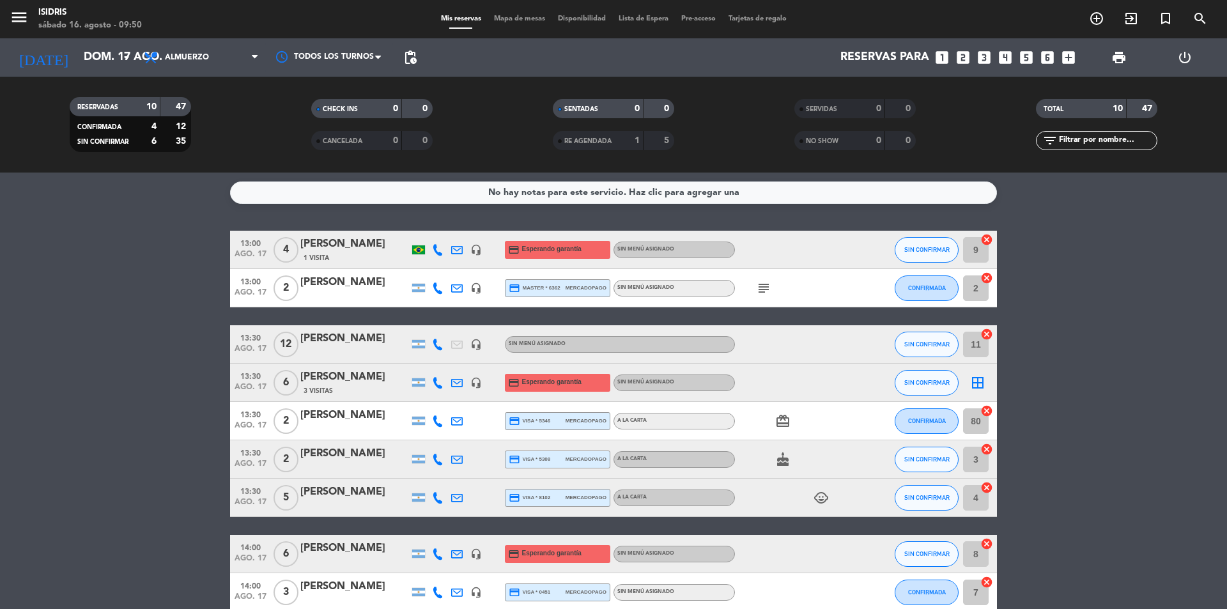
scroll to position [0, 0]
click at [774, 290] on div "subject" at bounding box center [792, 289] width 115 height 38
click at [765, 292] on icon "subject" at bounding box center [763, 288] width 15 height 15
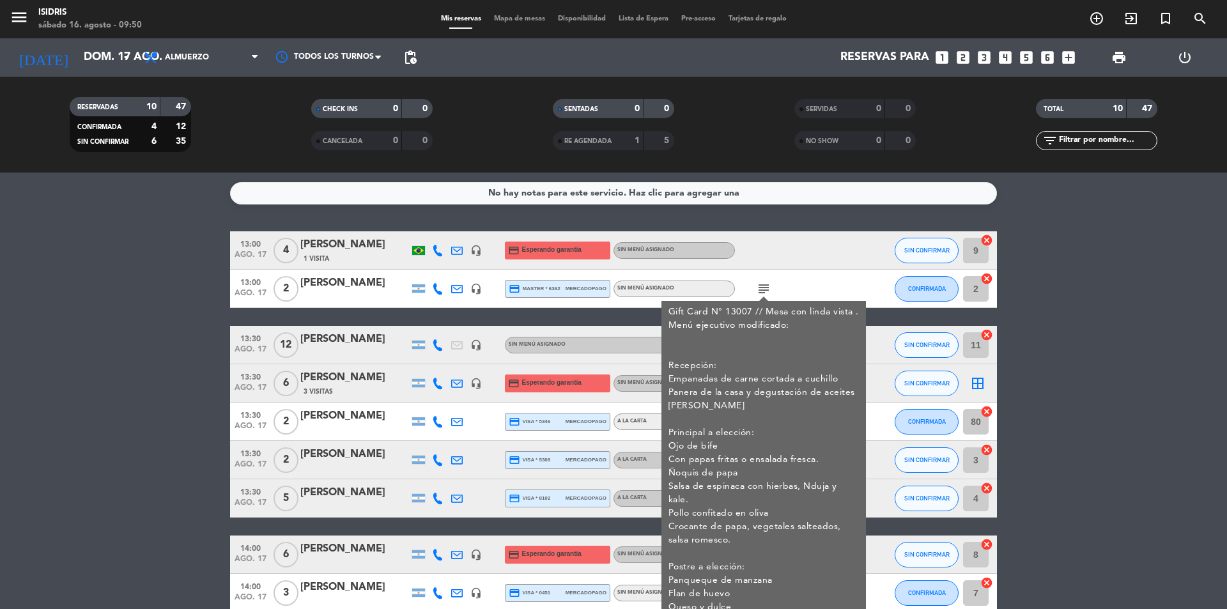
click at [765, 292] on icon "subject" at bounding box center [763, 288] width 15 height 15
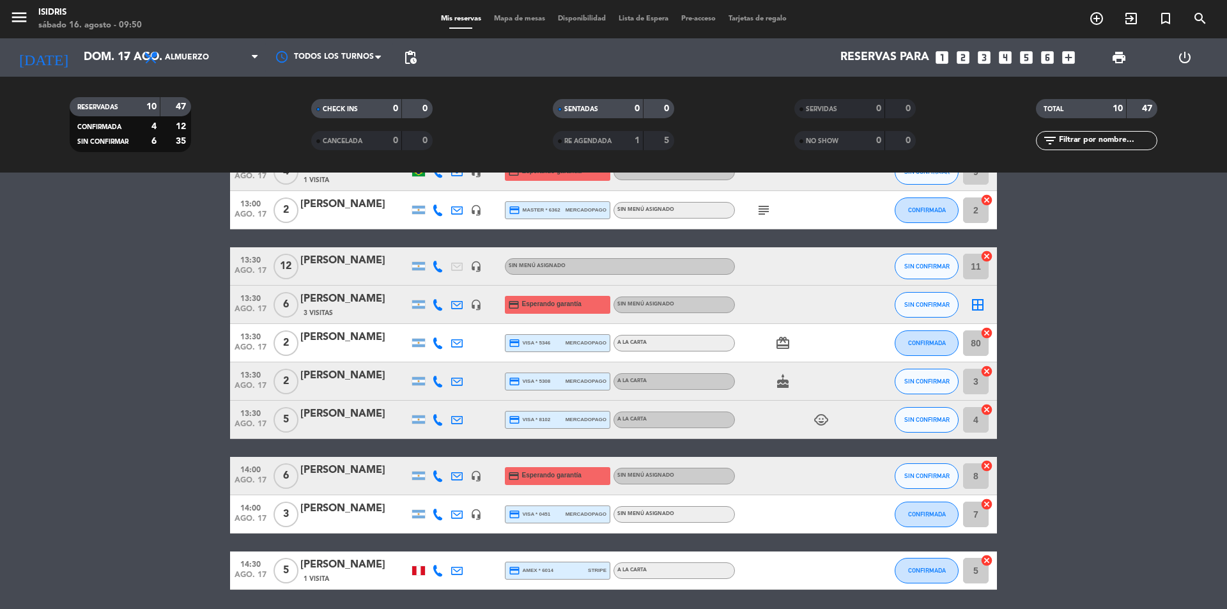
scroll to position [59, 0]
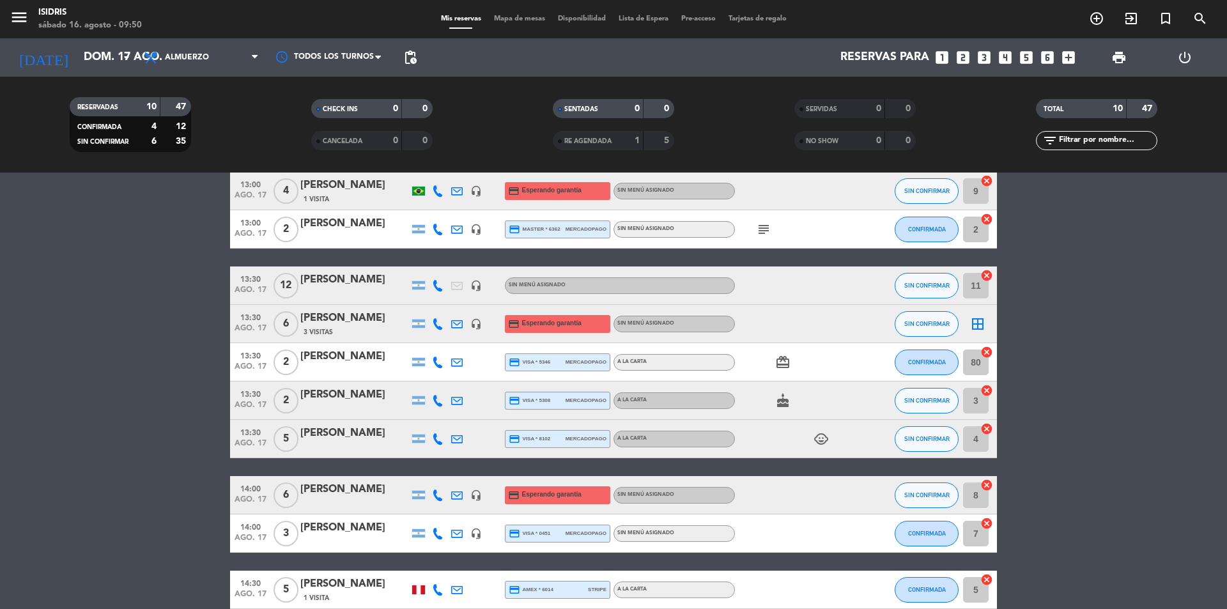
click at [436, 437] on icon at bounding box center [438, 439] width 12 height 12
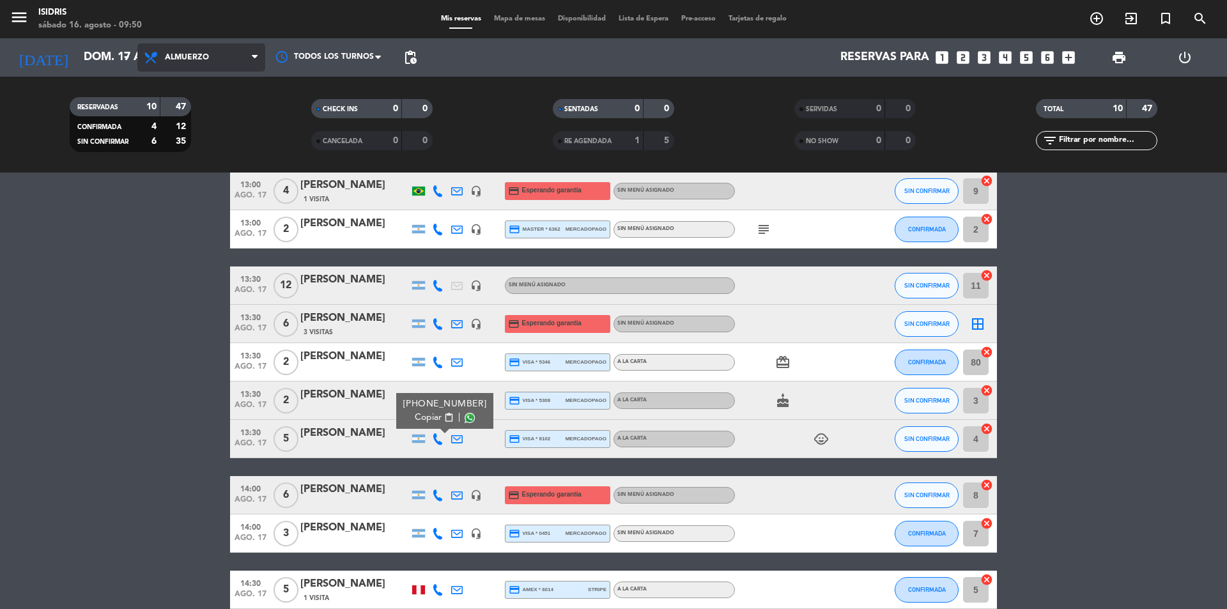
click at [187, 59] on span "Almuerzo" at bounding box center [187, 57] width 44 height 9
click at [213, 169] on div "menu isidris [DATE] 16. agosto - 09:50 Mis reservas Mapa de mesas Disponibilida…" at bounding box center [613, 86] width 1227 height 173
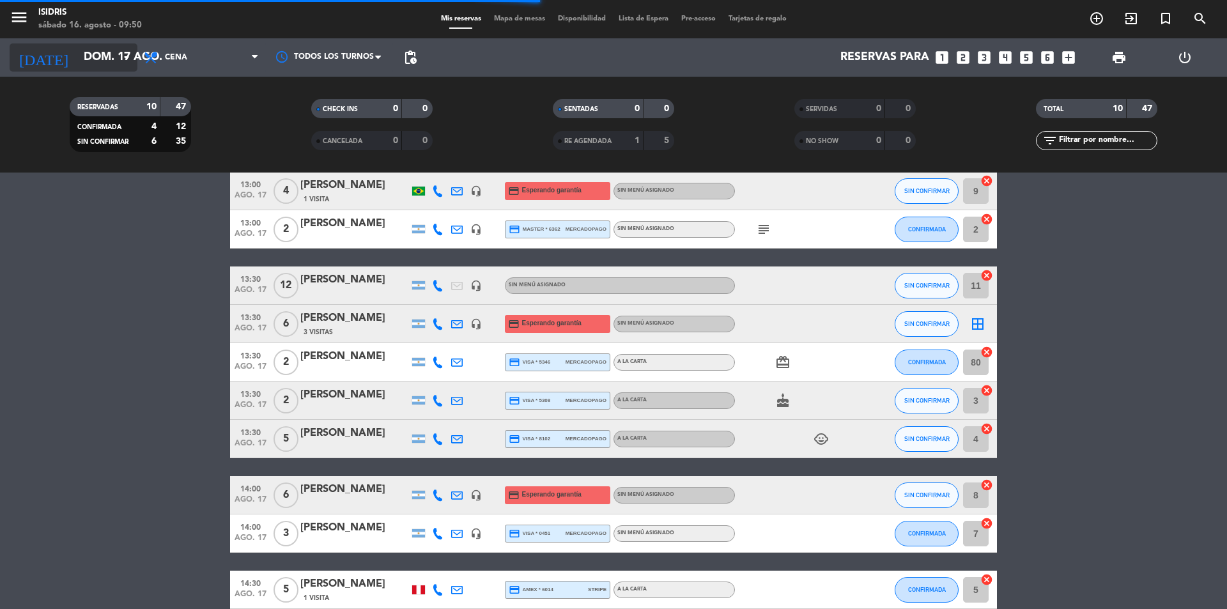
scroll to position [0, 0]
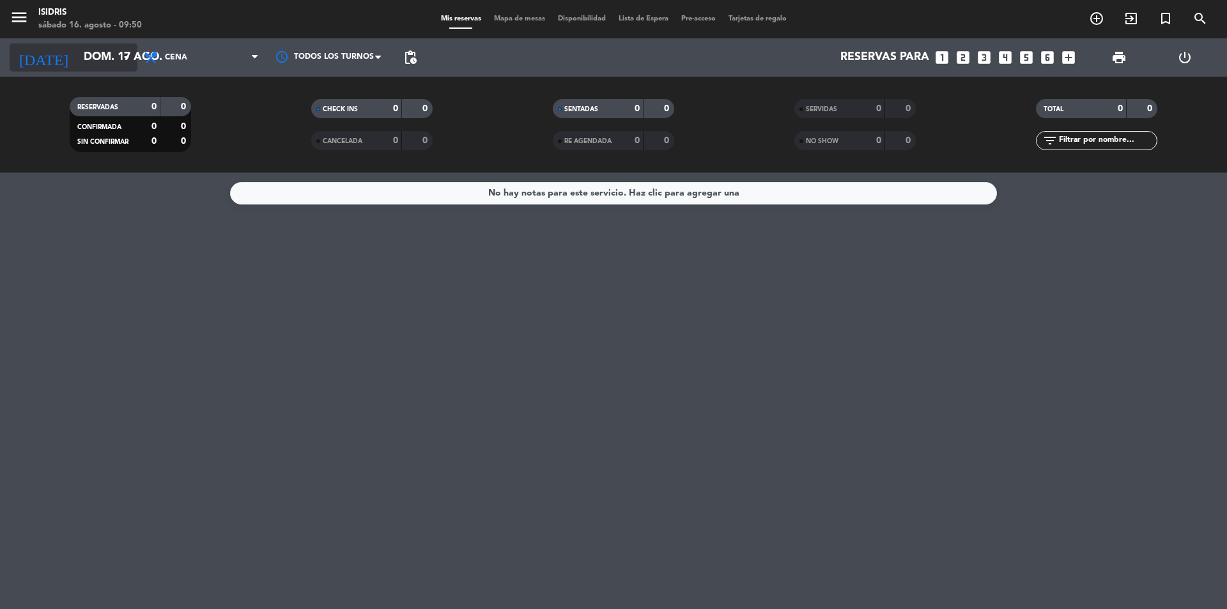
click at [87, 60] on input "dom. 17 ago." at bounding box center [151, 58] width 148 height 26
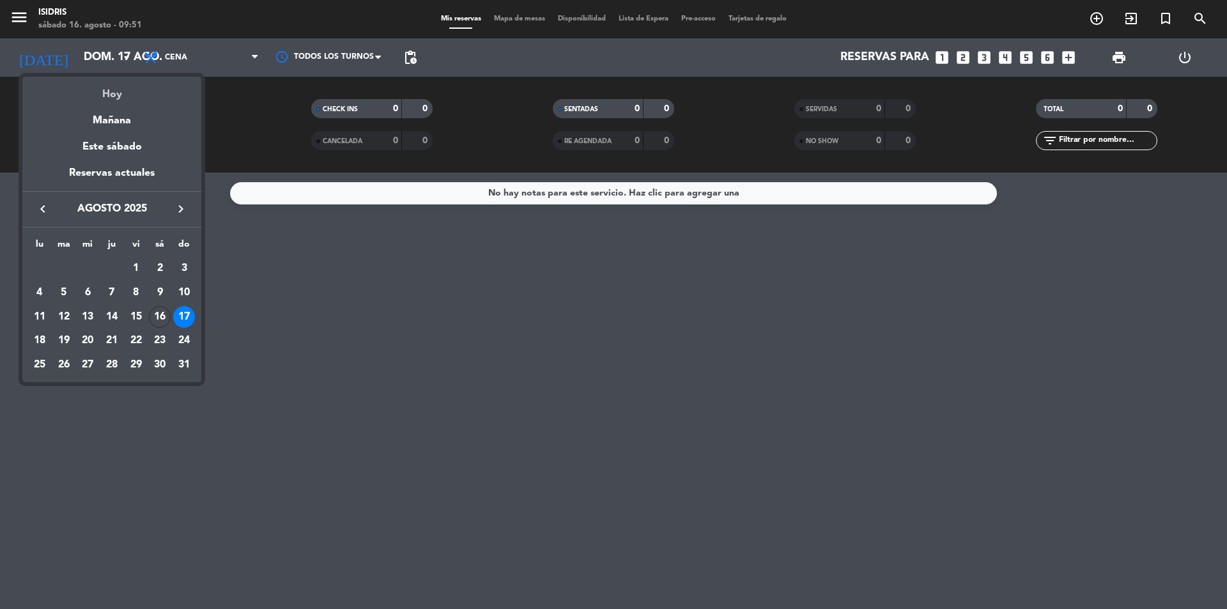
click at [100, 85] on div "Hoy" at bounding box center [111, 90] width 179 height 26
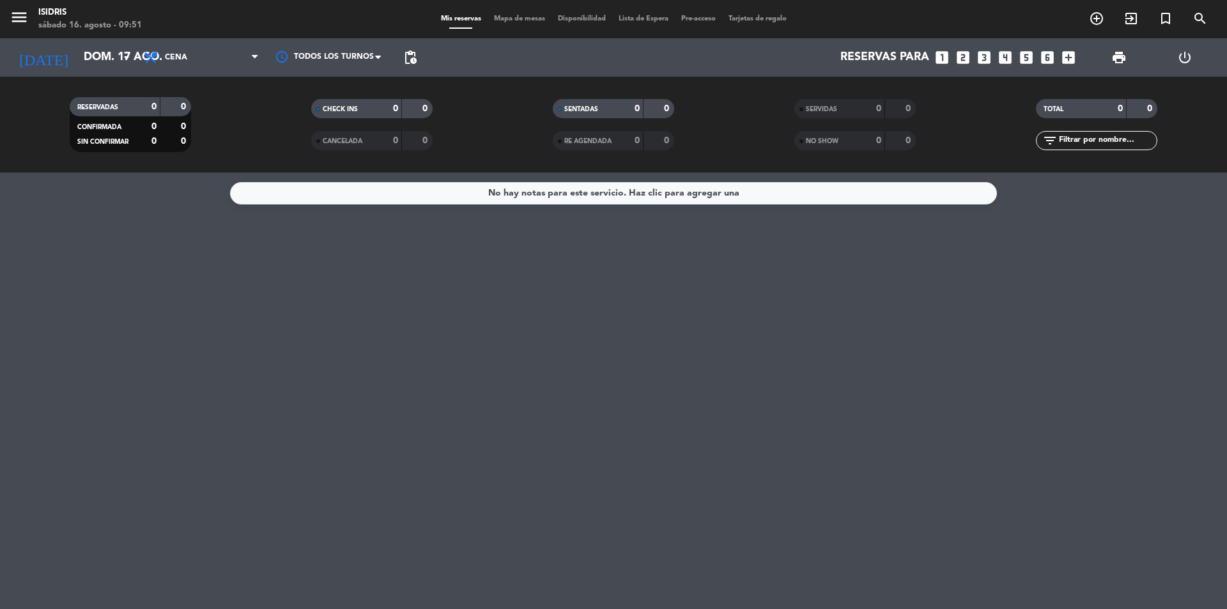
type input "sáb. 16 ago."
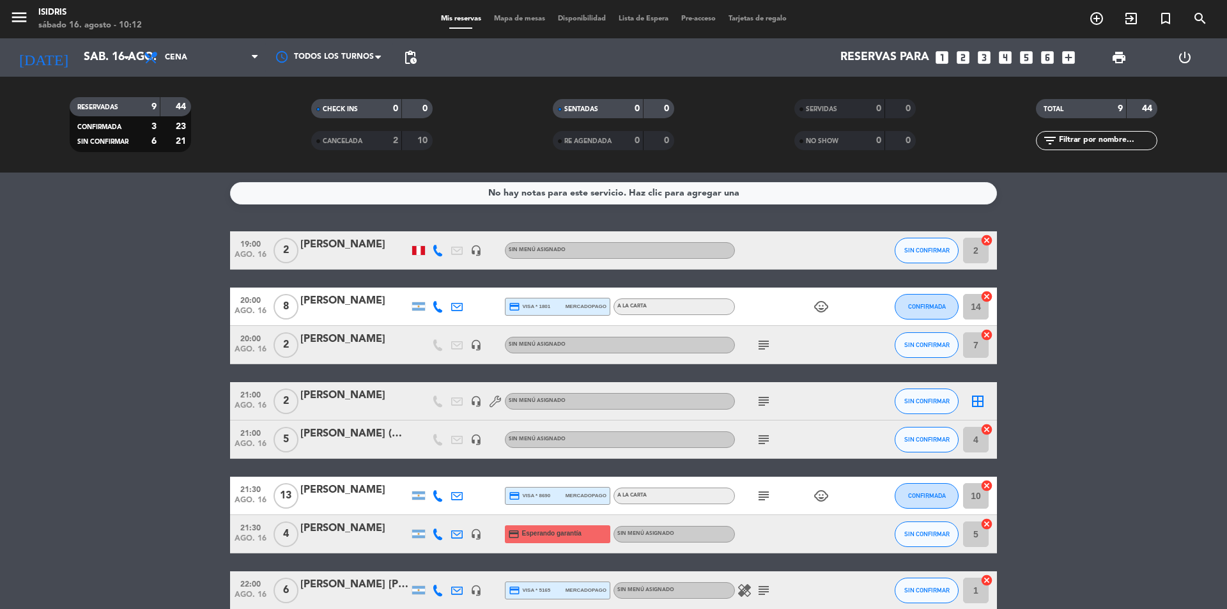
click at [968, 57] on icon "looks_two" at bounding box center [963, 57] width 17 height 17
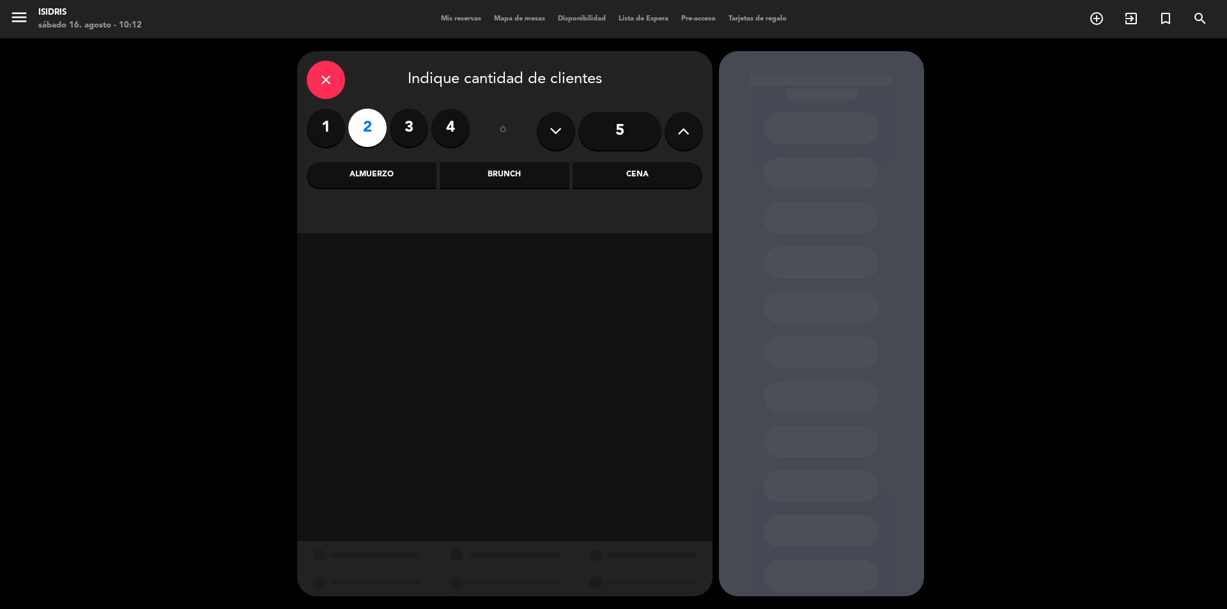
click at [630, 173] on div "Cena" at bounding box center [637, 175] width 130 height 26
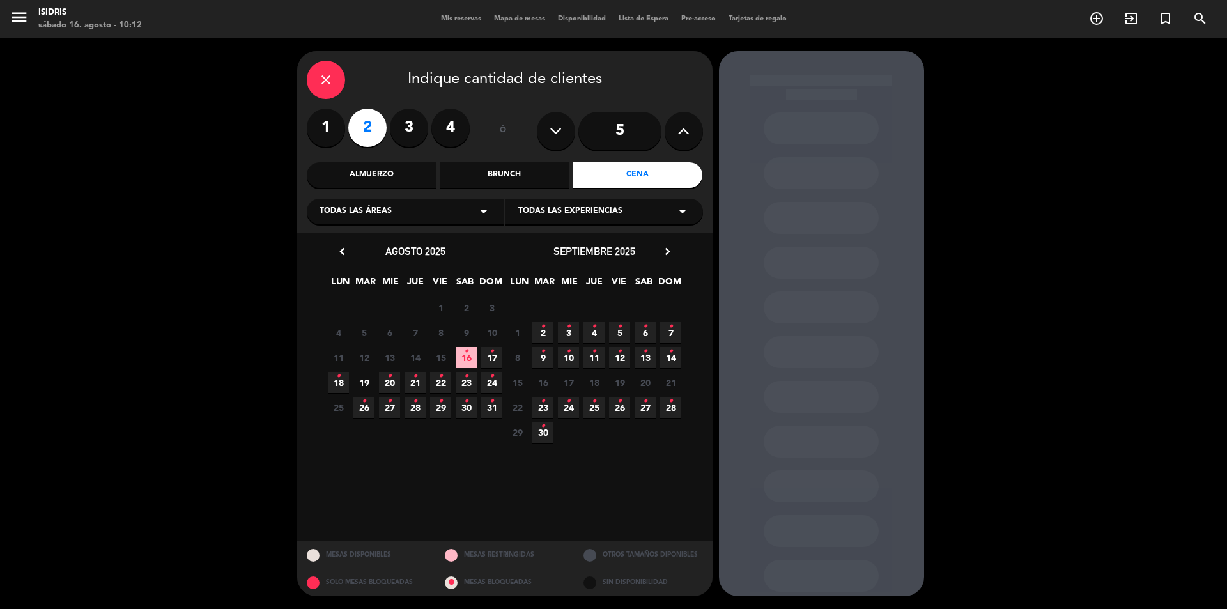
click at [465, 360] on icon "•" at bounding box center [466, 351] width 4 height 20
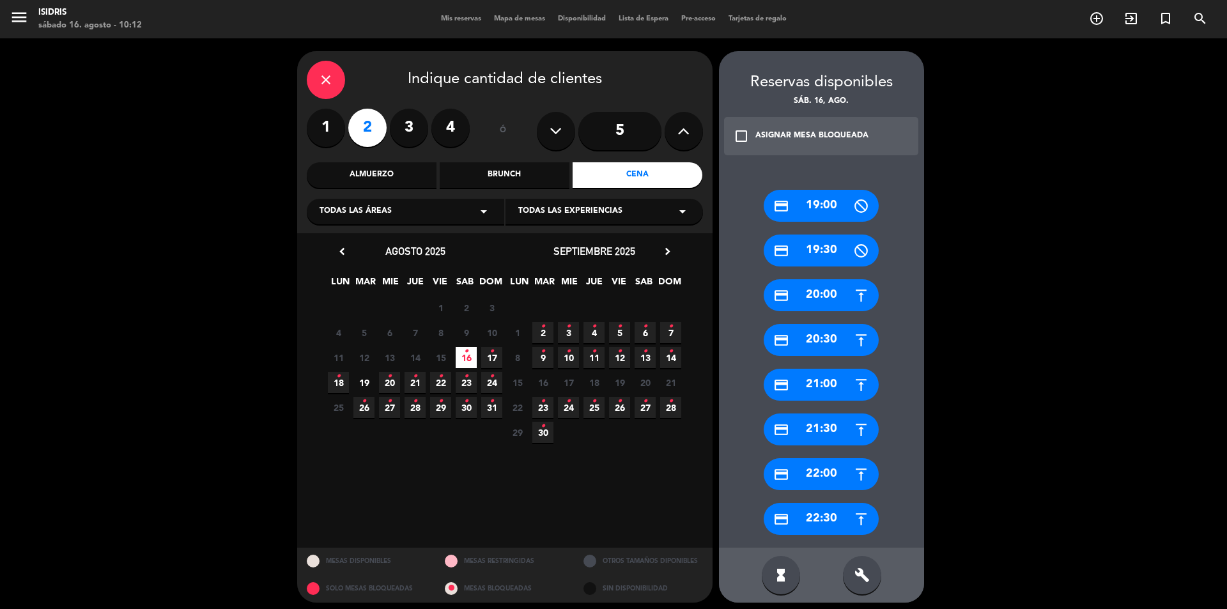
click at [844, 432] on div "credit_card 21:30" at bounding box center [821, 429] width 115 height 32
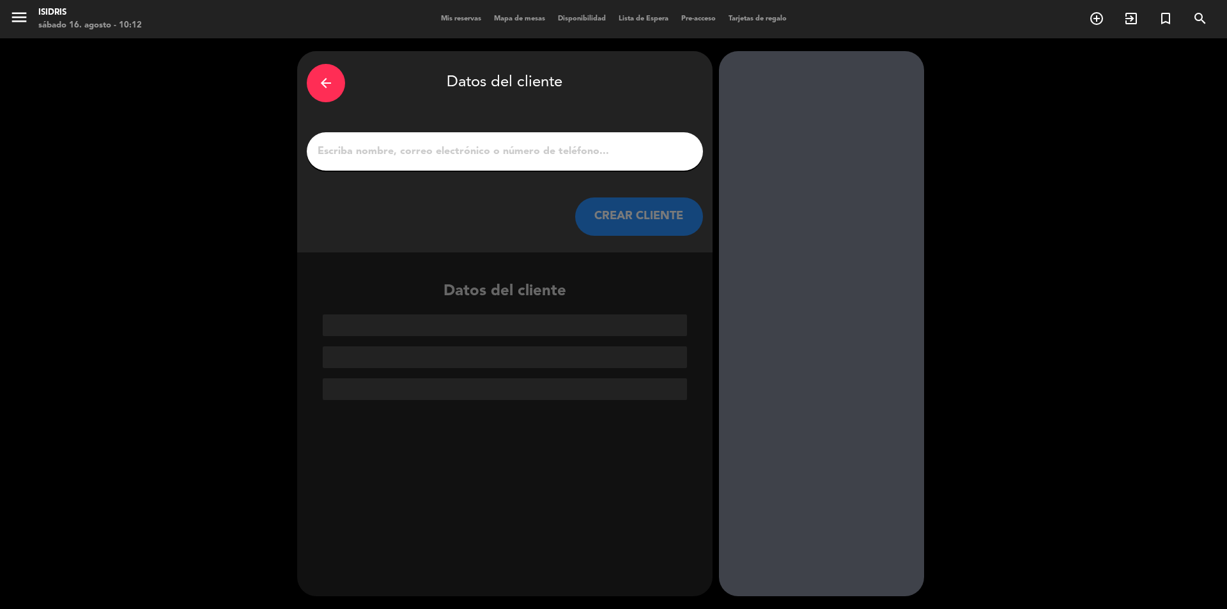
click at [479, 153] on input "1" at bounding box center [504, 151] width 377 height 18
paste input "[PERSON_NAME]"
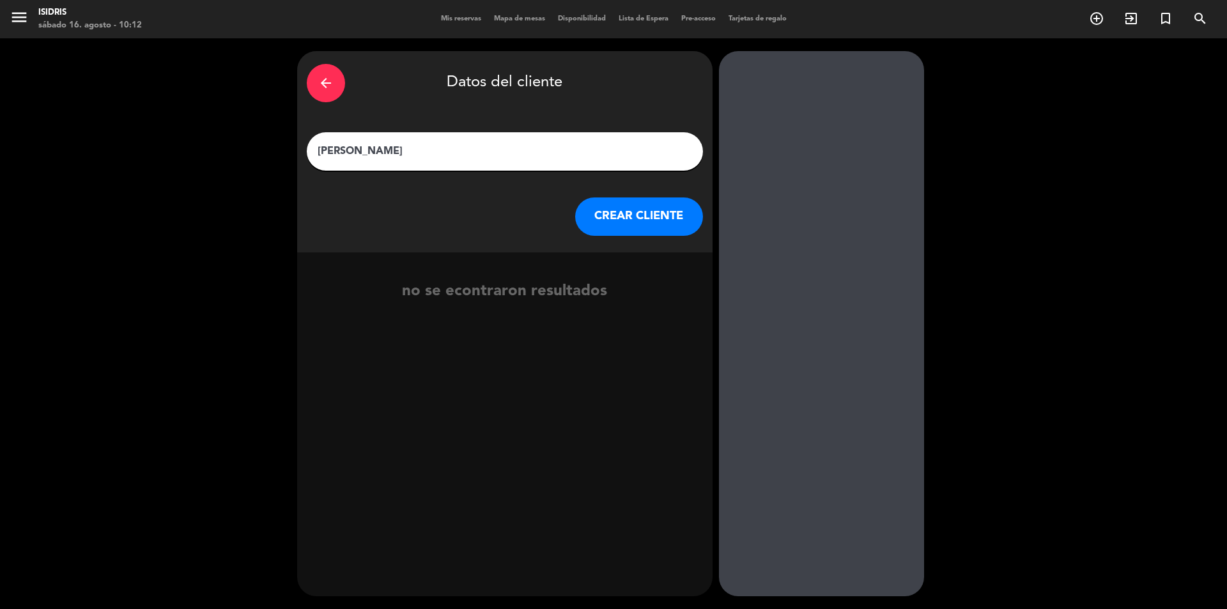
type input "[PERSON_NAME]"
click at [632, 211] on button "CREAR CLIENTE" at bounding box center [639, 216] width 128 height 38
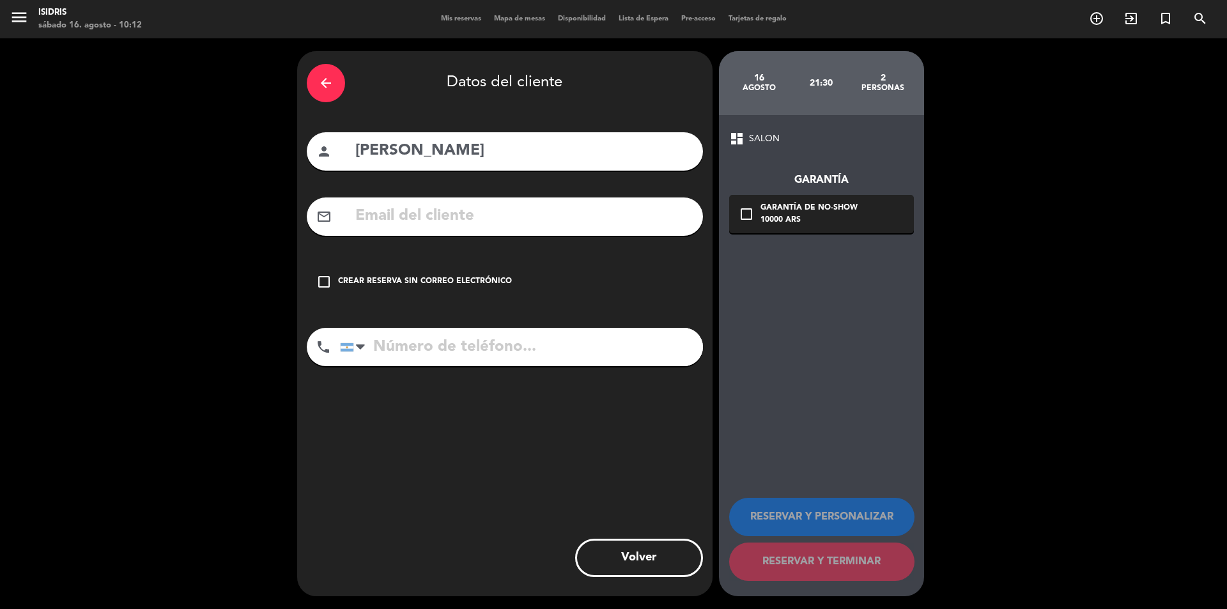
click at [467, 150] on input "[PERSON_NAME]" at bounding box center [523, 151] width 339 height 26
type input "[PERSON_NAME] (Huespedes)"
click at [422, 277] on div "Crear reserva sin correo electrónico" at bounding box center [425, 281] width 174 height 13
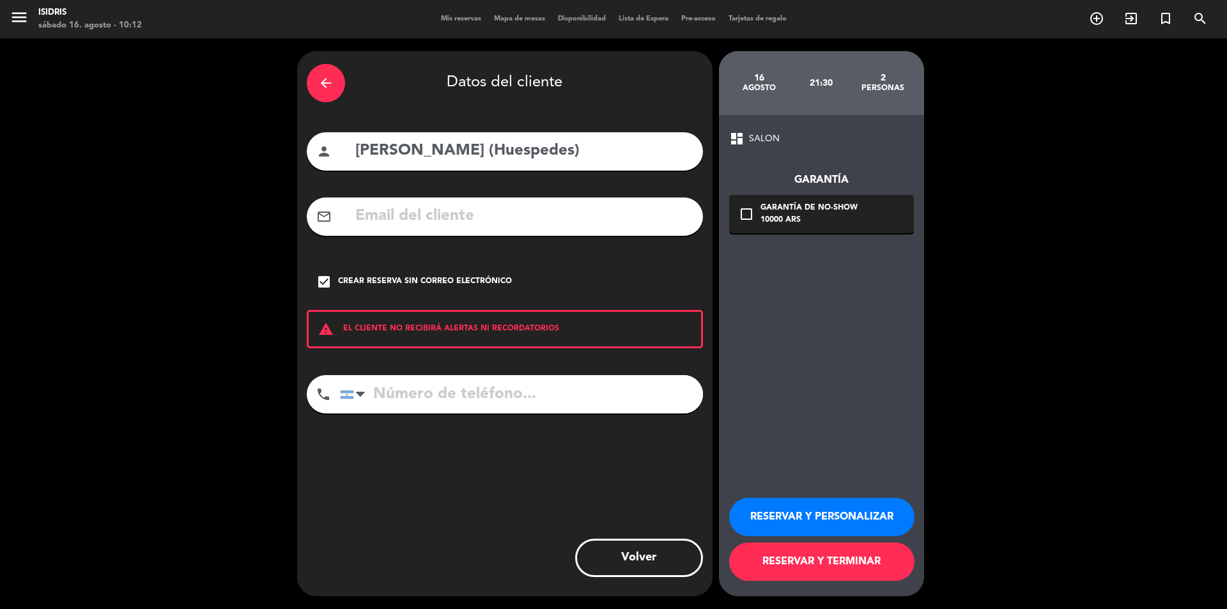
click at [833, 522] on button "RESERVAR Y PERSONALIZAR" at bounding box center [821, 517] width 185 height 38
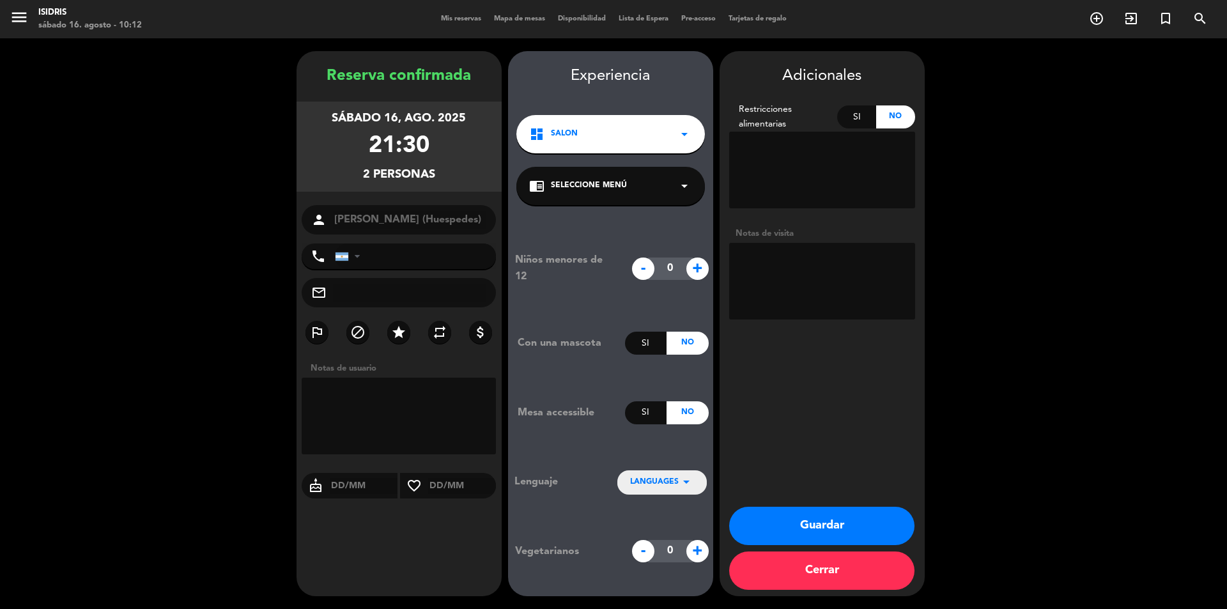
click at [811, 267] on textarea at bounding box center [822, 281] width 186 height 77
paste textarea "Rva Huésped [PERSON_NAME] x 2 (Paquete Hincha)"
type textarea "Rva Huésped [PERSON_NAME] x 2 (Paquete Hincha)"
click at [815, 528] on button "Guardar" at bounding box center [821, 526] width 185 height 38
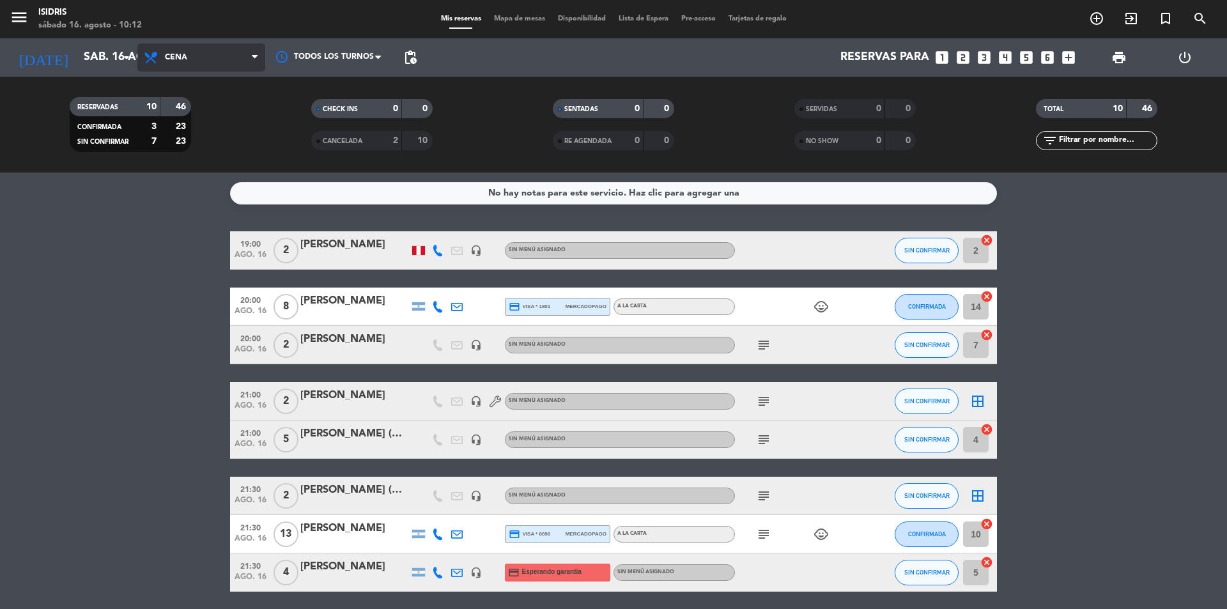
click at [201, 60] on span "Cena" at bounding box center [201, 57] width 128 height 28
click at [197, 139] on div "menu isidris [DATE] 16. agosto - 10:12 Mis reservas Mapa de mesas Disponibilida…" at bounding box center [613, 86] width 1227 height 173
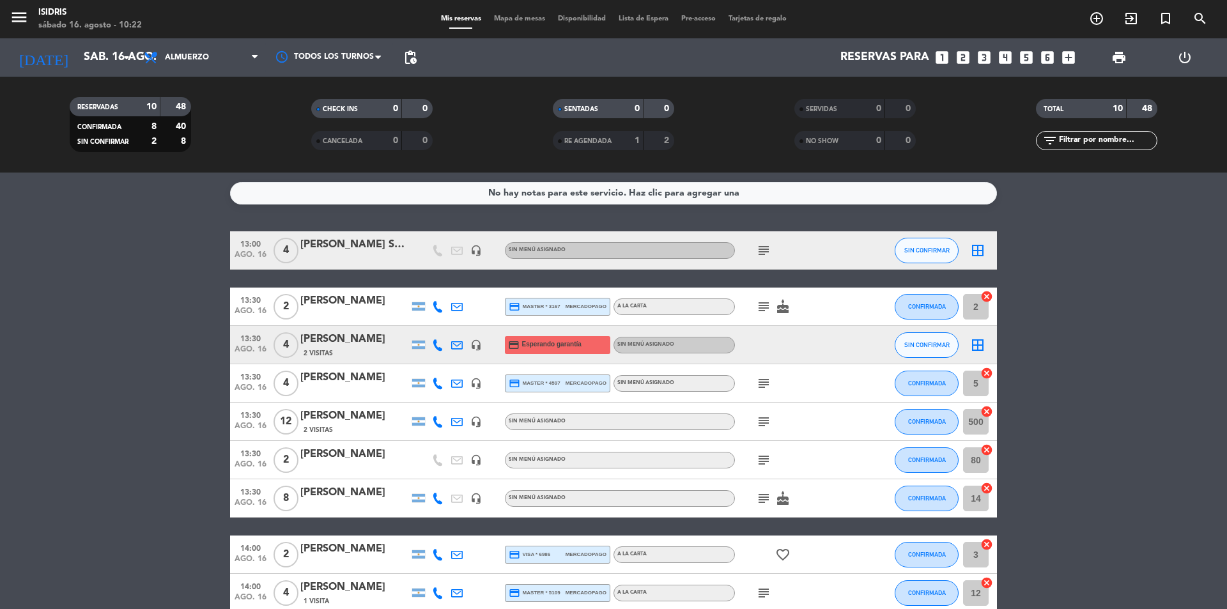
click at [520, 13] on div "menu isidris [DATE] 16. agosto - 10:22 Mis reservas Mapa de mesas Disponibilida…" at bounding box center [613, 19] width 1227 height 38
click at [519, 15] on span "Mapa de mesas" at bounding box center [520, 18] width 64 height 7
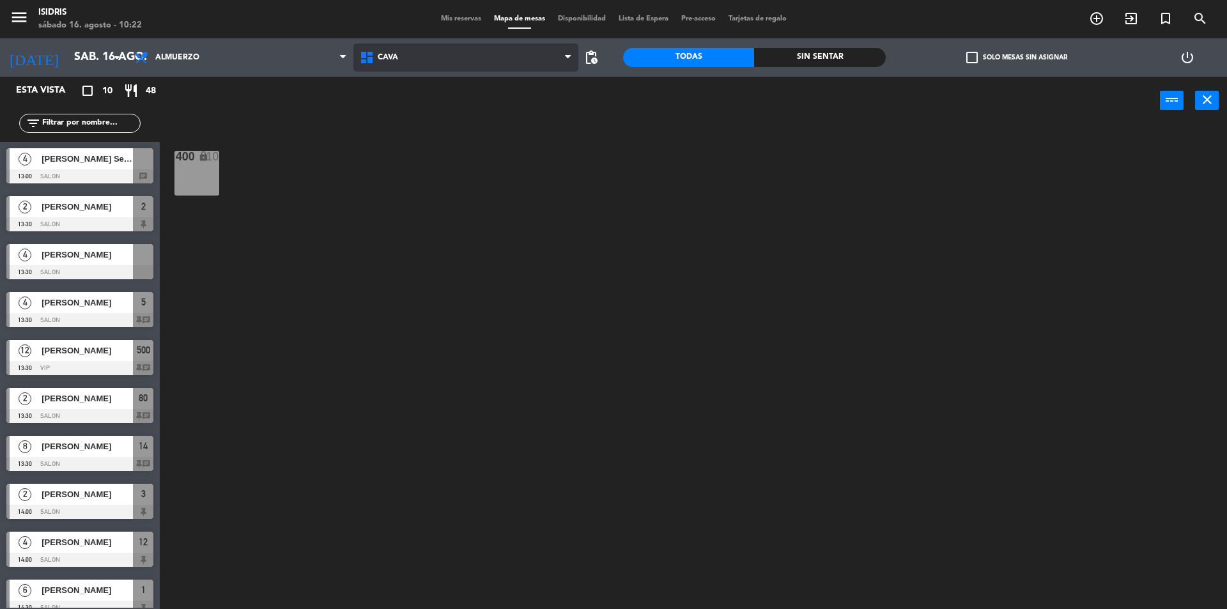
click at [410, 62] on span "CAVA" at bounding box center [466, 57] width 226 height 28
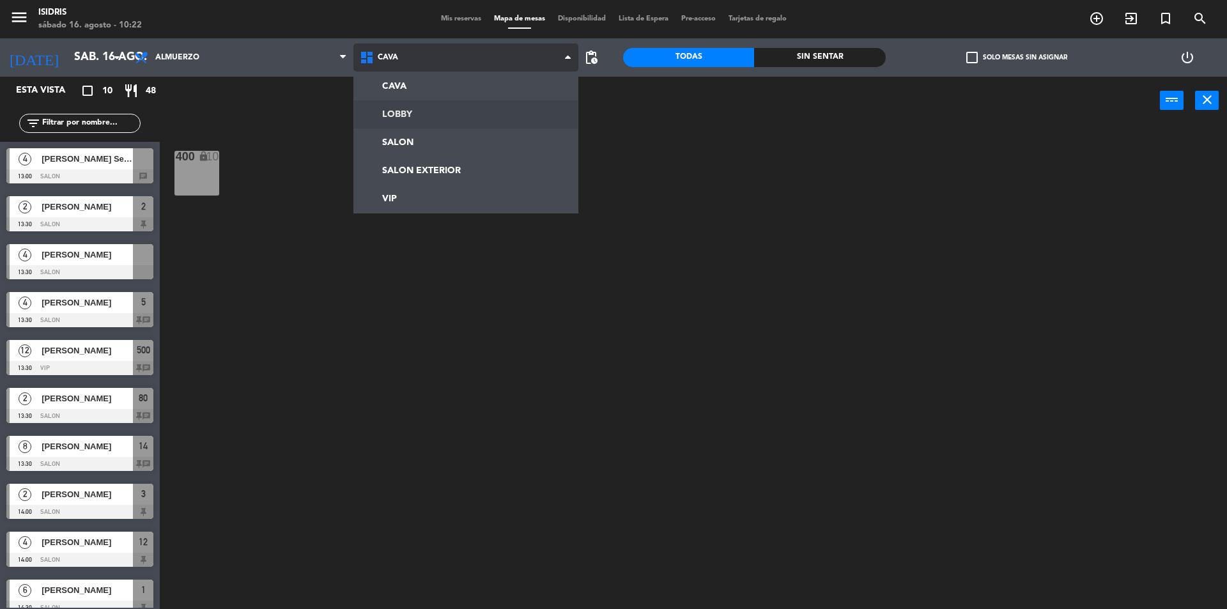
click at [408, 139] on ng-component "menu isidris [DATE] 16. agosto - 10:22 Mis reservas Mapa de mesas Disponibilida…" at bounding box center [613, 306] width 1227 height 612
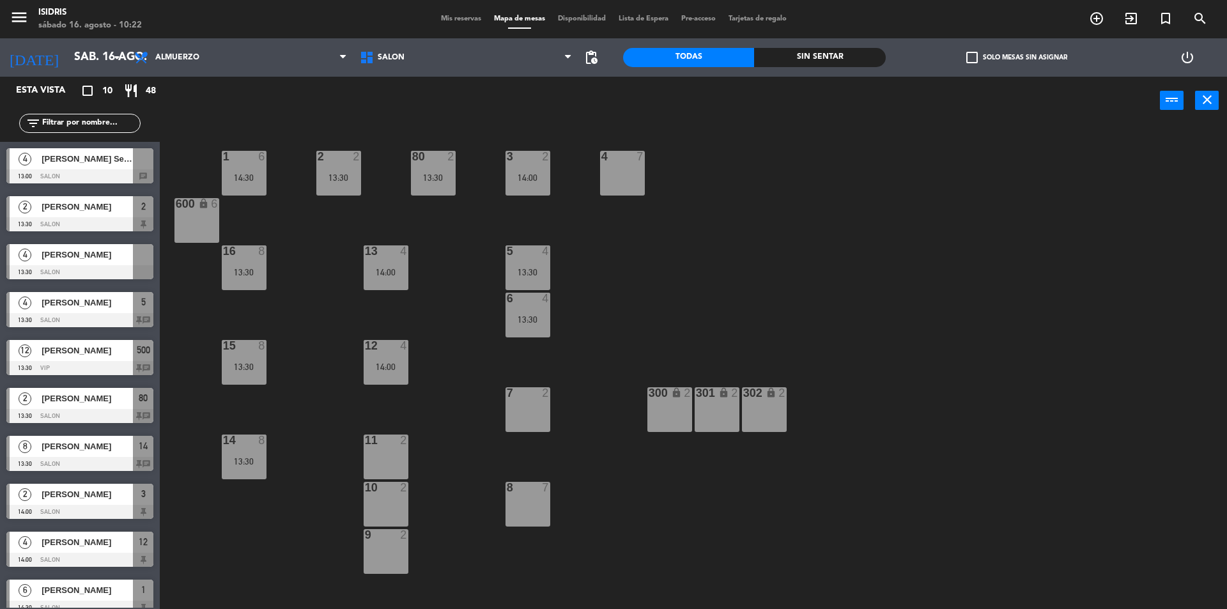
click at [82, 257] on span "[PERSON_NAME]" at bounding box center [87, 254] width 91 height 13
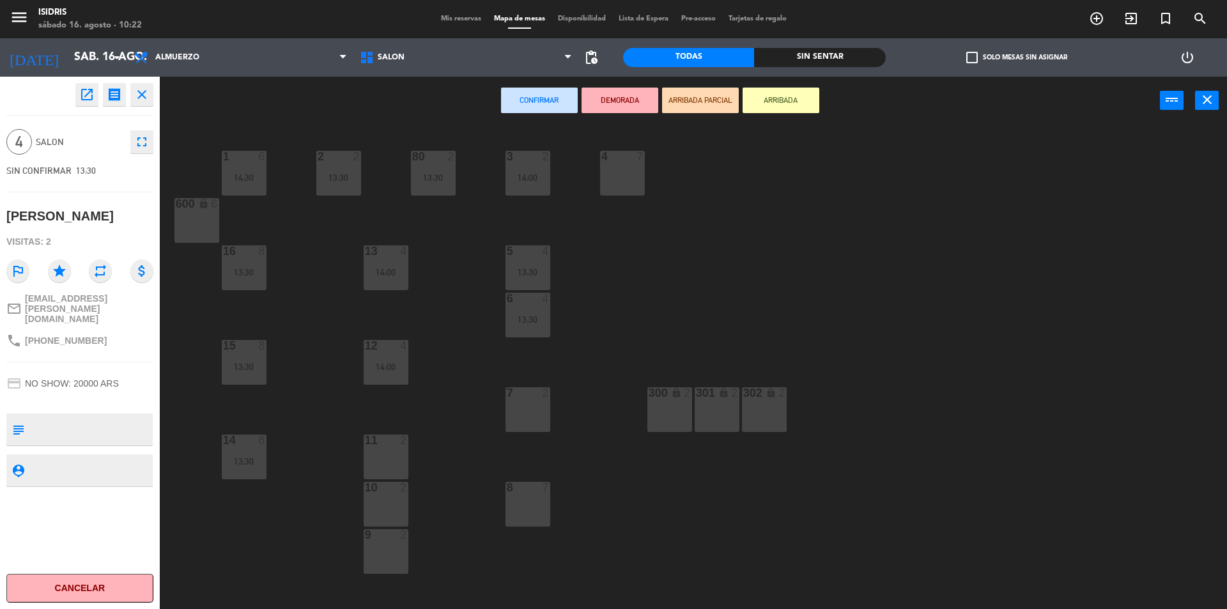
click at [393, 562] on div "9 2" at bounding box center [386, 551] width 45 height 45
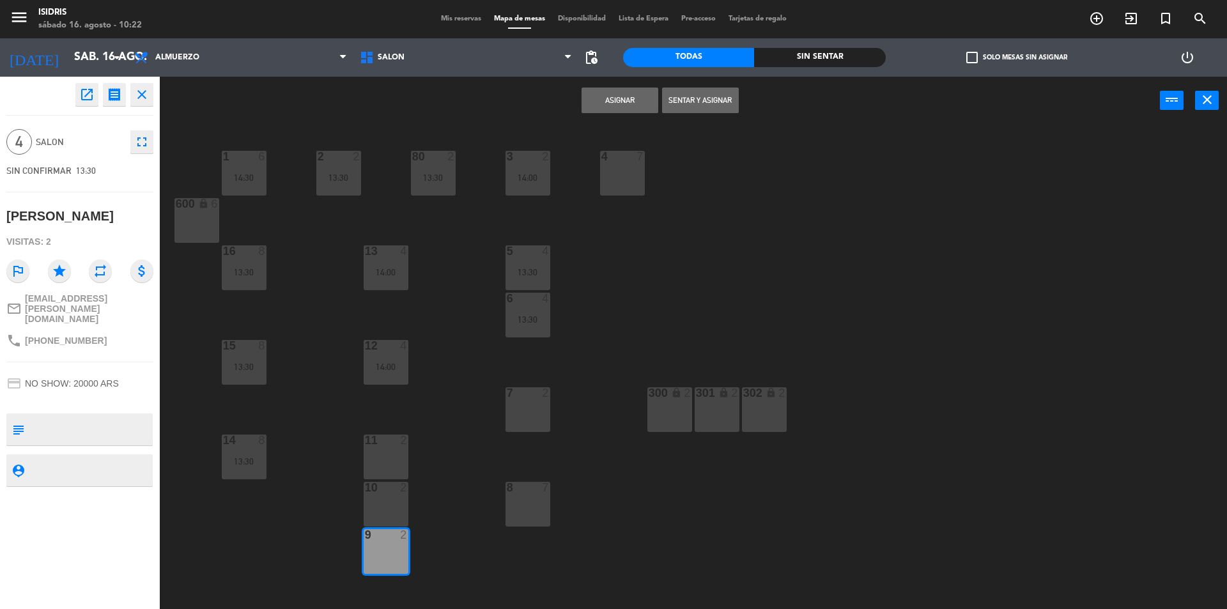
click at [399, 493] on div "2" at bounding box center [406, 488] width 21 height 12
click at [622, 98] on button "Asignar" at bounding box center [619, 101] width 77 height 26
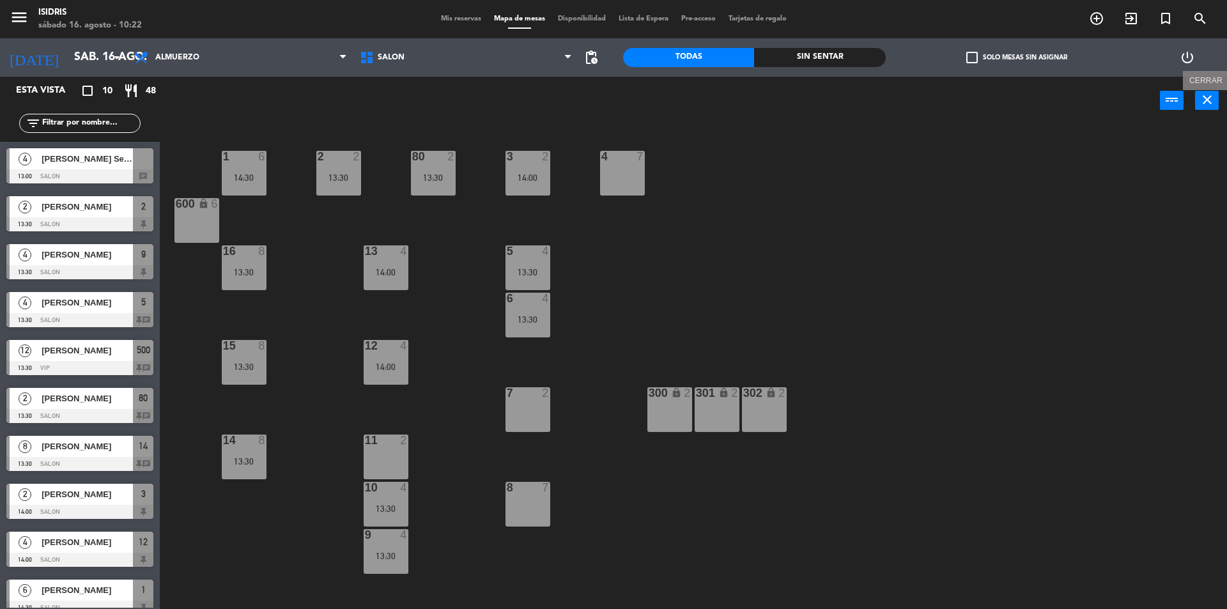
click at [1204, 102] on icon "close" at bounding box center [1206, 99] width 15 height 15
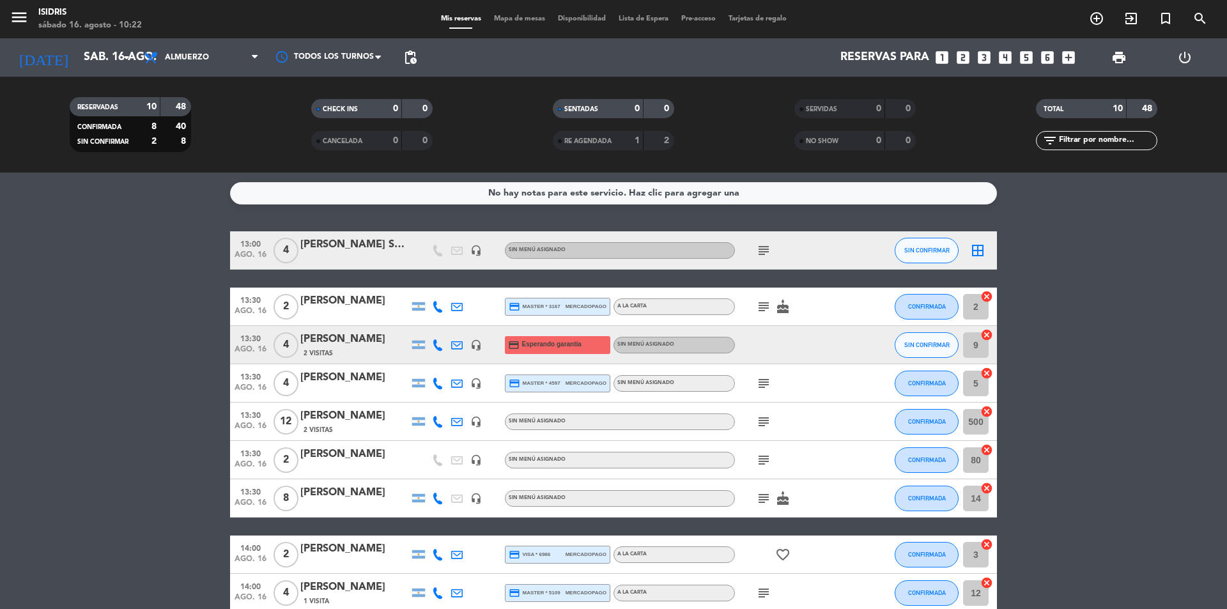
click at [987, 296] on icon "cancel" at bounding box center [986, 296] width 13 height 13
click at [987, 337] on icon "cancel" at bounding box center [986, 334] width 13 height 13
click at [987, 376] on icon "cancel" at bounding box center [986, 373] width 13 height 13
click at [987, 413] on icon "cancel" at bounding box center [986, 411] width 13 height 13
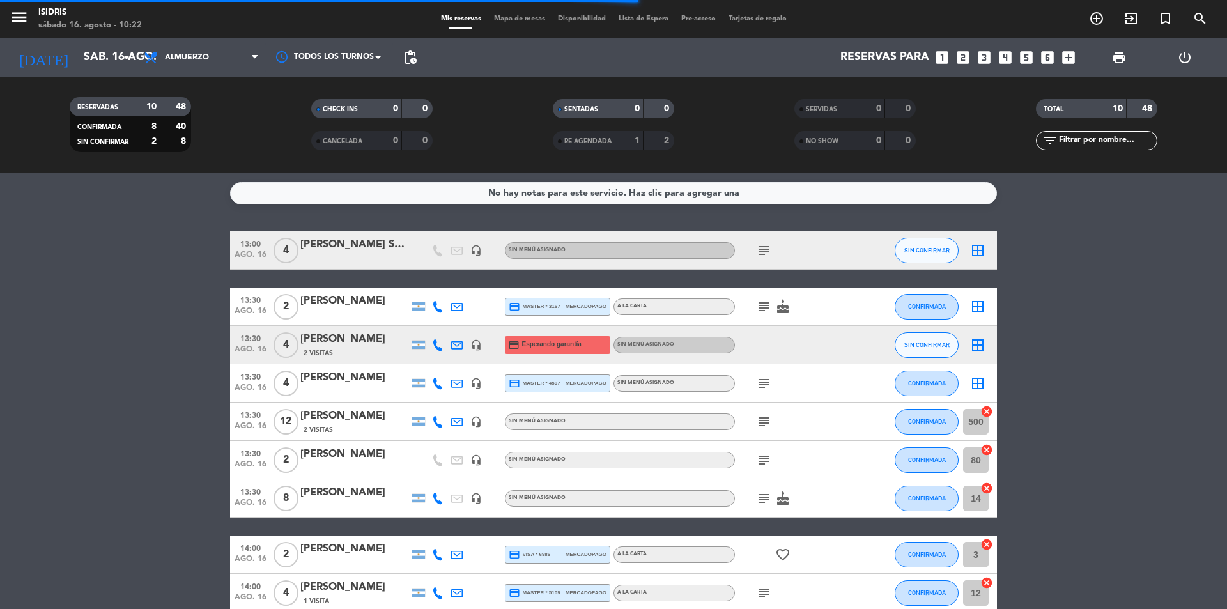
click at [988, 454] on icon "cancel" at bounding box center [986, 449] width 13 height 13
click at [988, 486] on icon "cancel" at bounding box center [986, 488] width 13 height 13
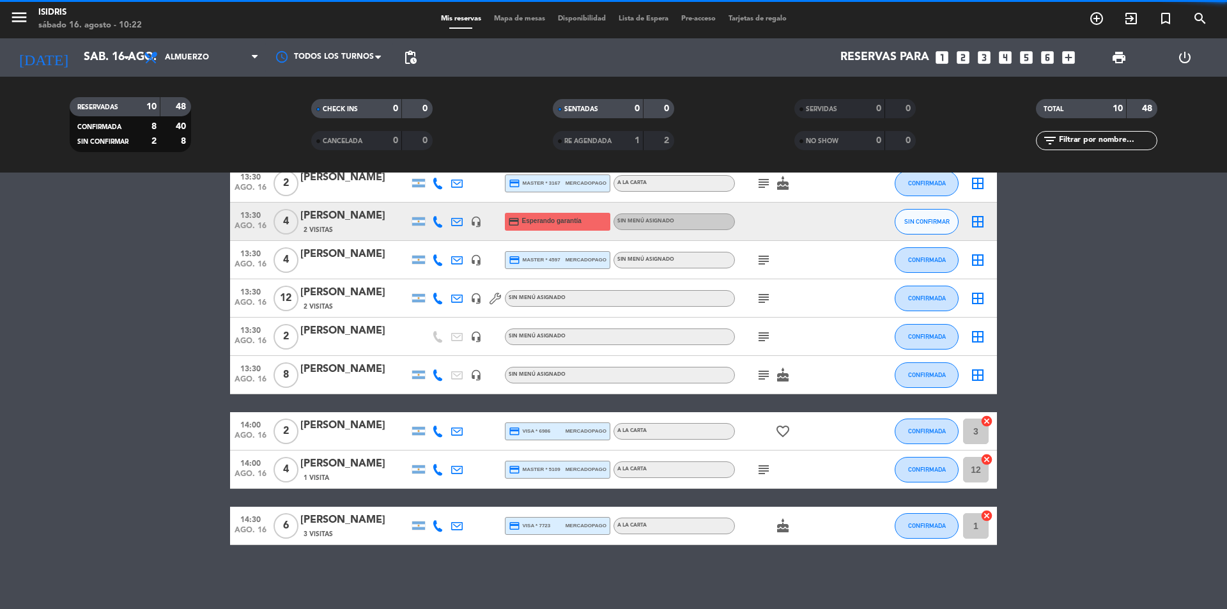
click at [990, 422] on icon "cancel" at bounding box center [986, 421] width 13 height 13
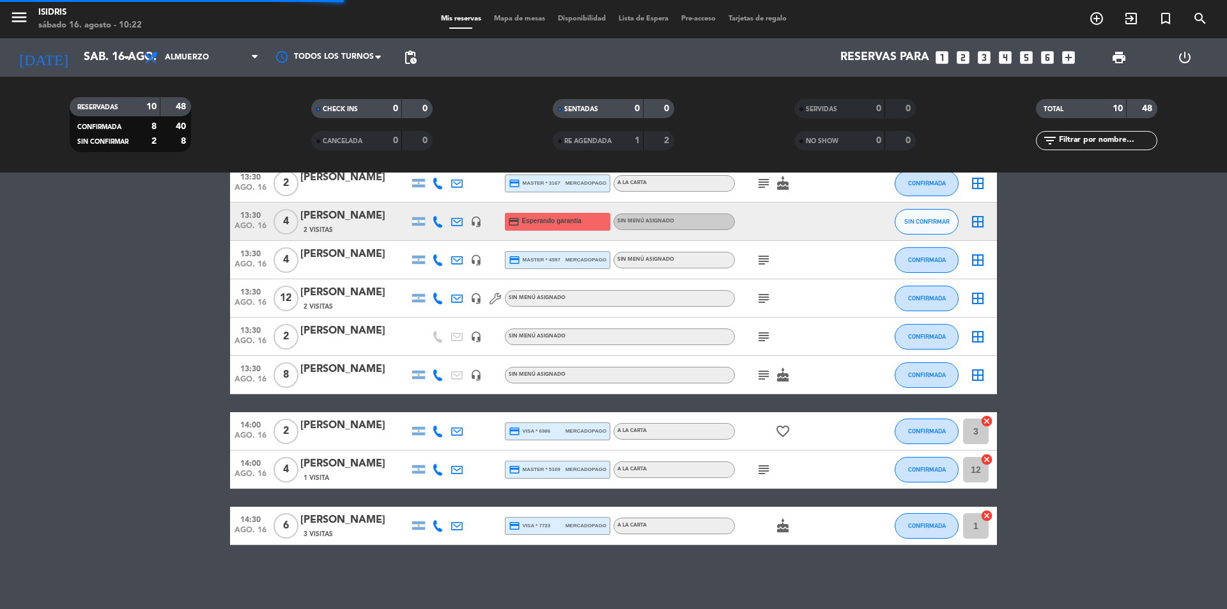
click at [987, 462] on icon "cancel" at bounding box center [986, 459] width 13 height 13
click at [985, 518] on icon "cancel" at bounding box center [986, 515] width 13 height 13
click at [980, 297] on icon "border_all" at bounding box center [977, 298] width 15 height 15
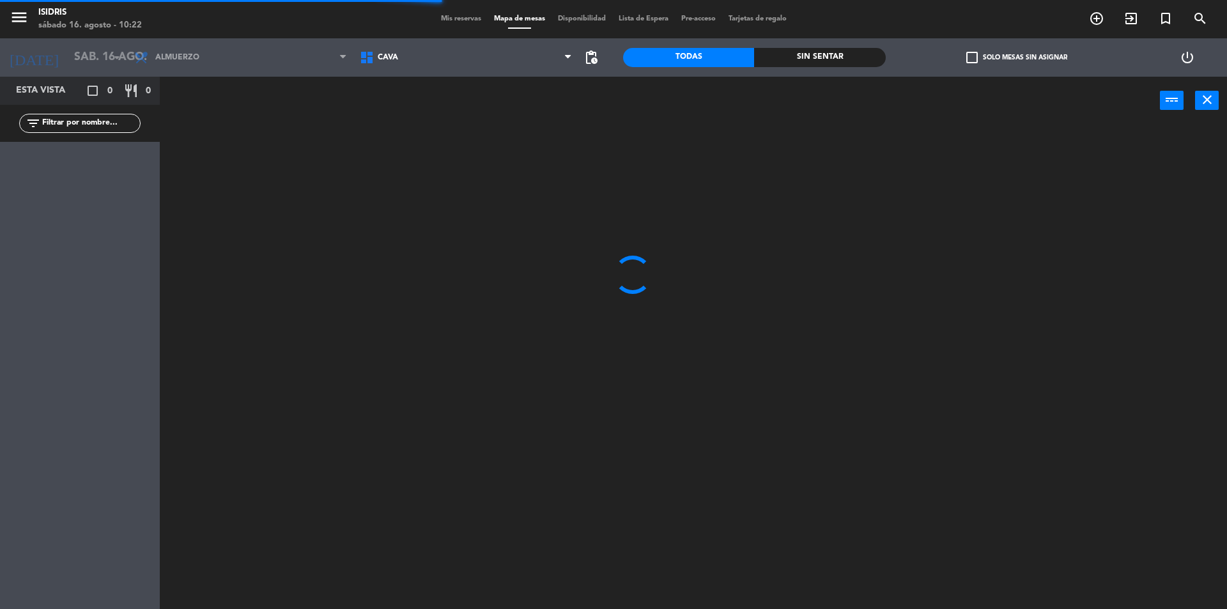
click at [414, 65] on span "CAVA" at bounding box center [466, 57] width 226 height 28
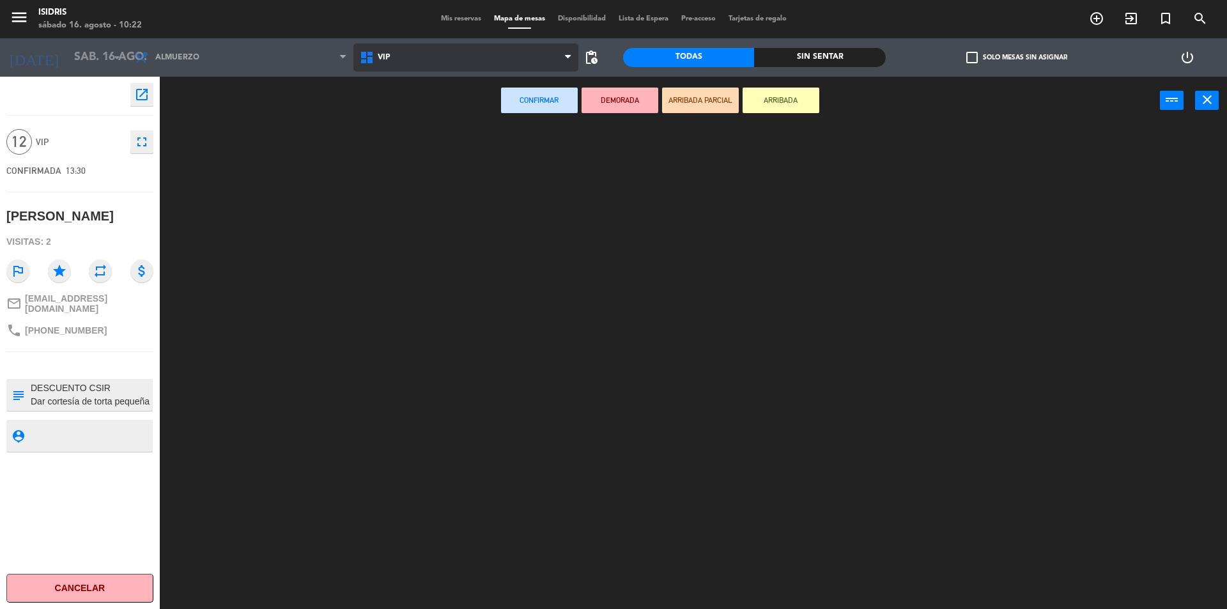
click at [392, 208] on ng-component "menu isidris [DATE] 16. agosto - 10:22 Mis reservas Mapa de mesas Disponibilida…" at bounding box center [613, 306] width 1227 height 612
click at [206, 173] on div "500 lock 10" at bounding box center [196, 173] width 45 height 45
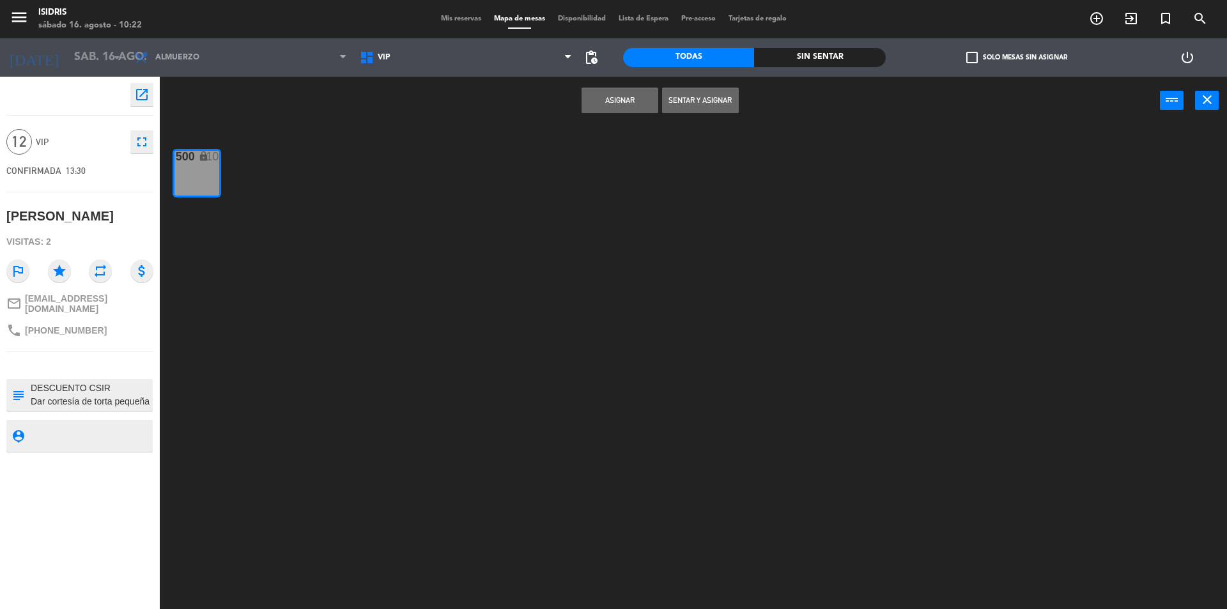
click at [637, 93] on button "Asignar" at bounding box center [619, 101] width 77 height 26
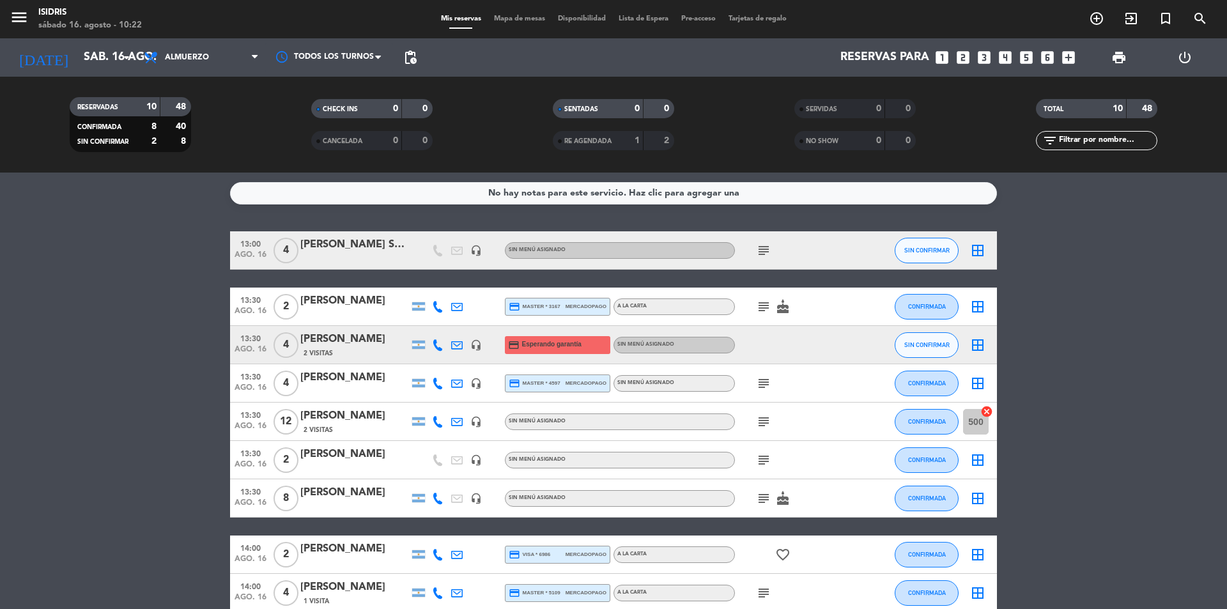
click at [530, 16] on span "Mapa de mesas" at bounding box center [520, 18] width 64 height 7
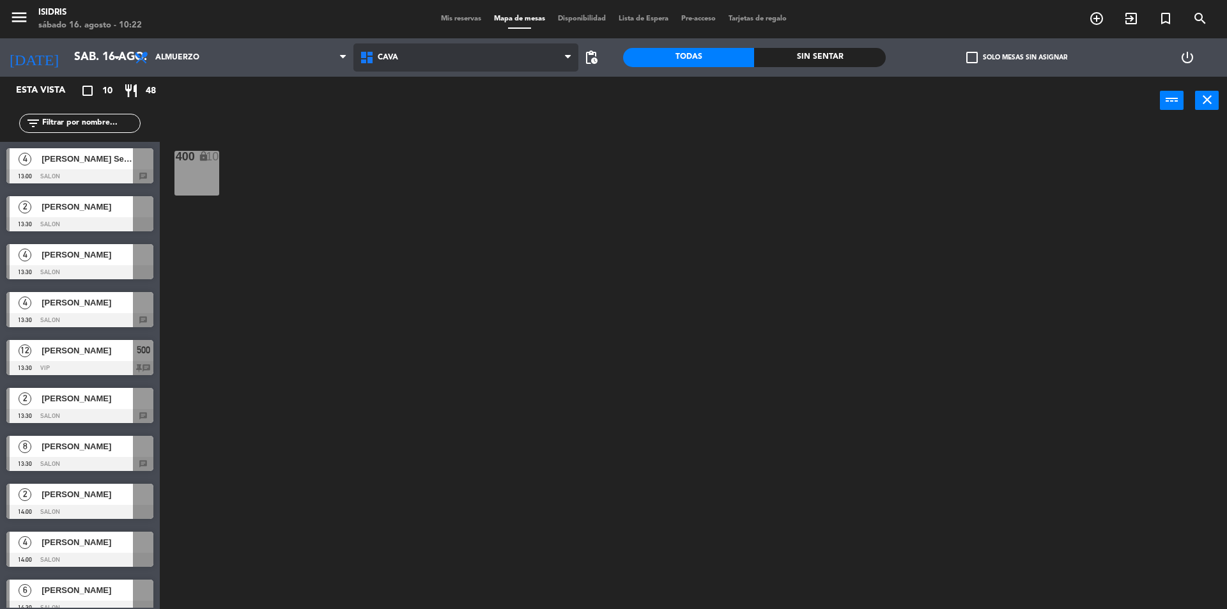
click at [435, 64] on span "CAVA" at bounding box center [466, 57] width 226 height 28
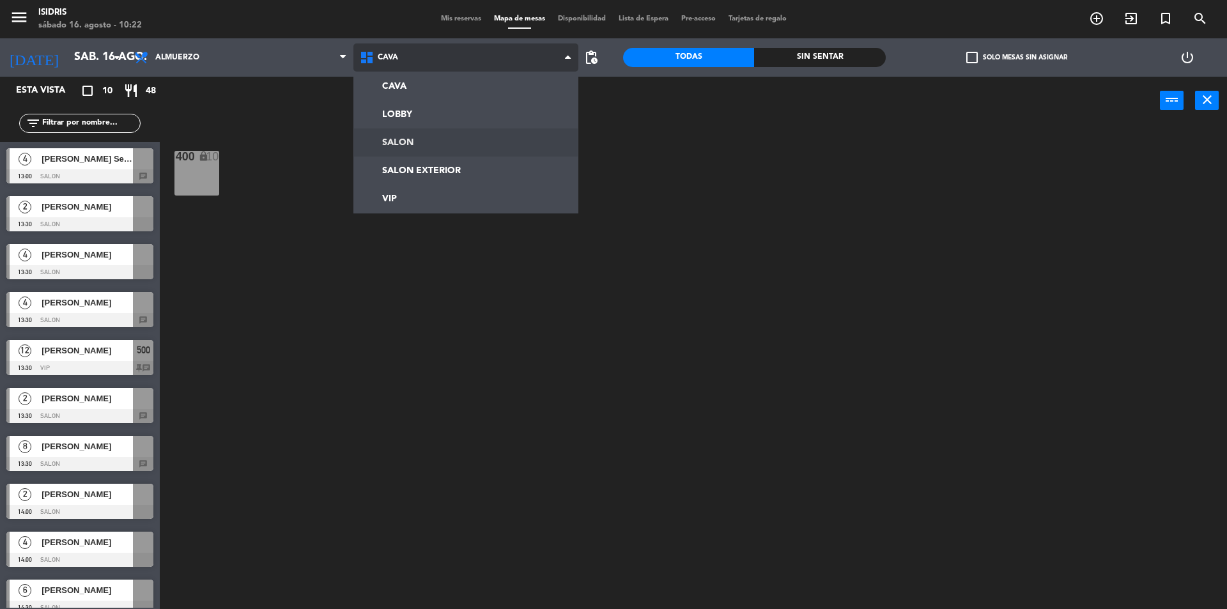
click at [395, 148] on ng-component "menu isidris [DATE] 16. agosto - 10:22 Mis reservas Mapa de mesas Disponibilida…" at bounding box center [613, 306] width 1227 height 612
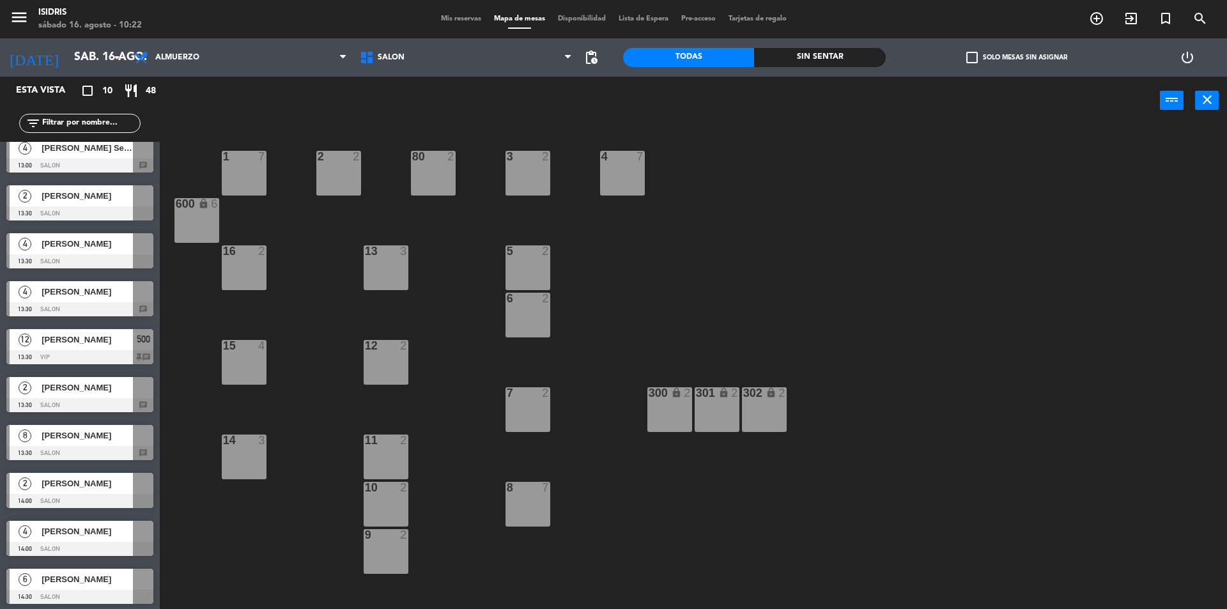
scroll to position [13, 0]
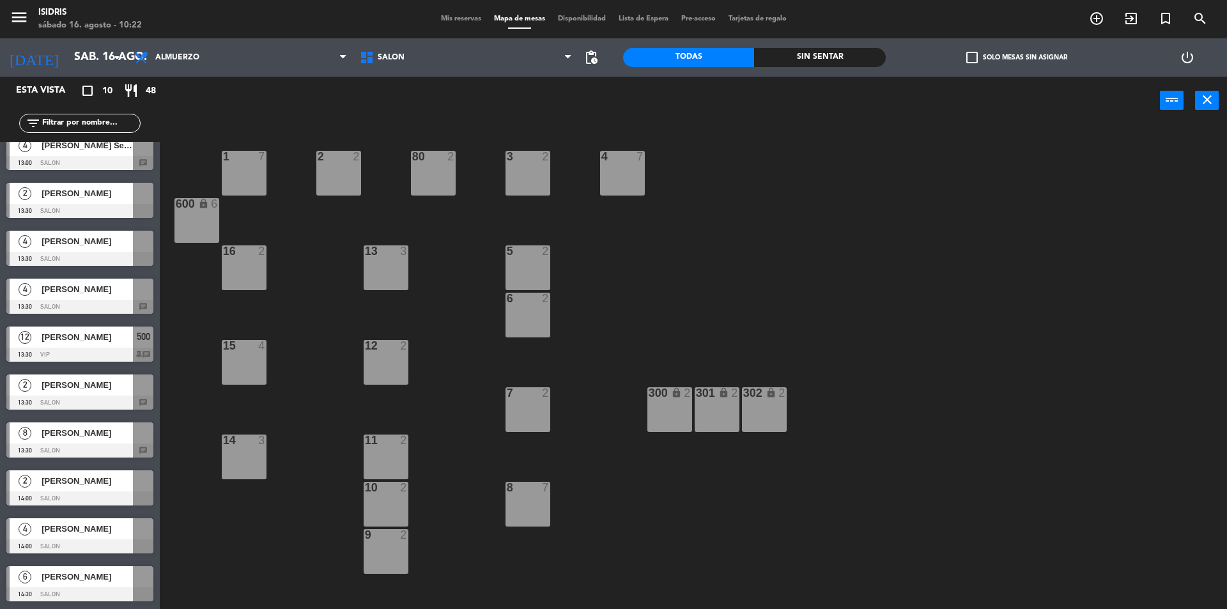
click at [71, 437] on div "8 [PERSON_NAME] 13:30 SALON chat" at bounding box center [80, 440] width 160 height 48
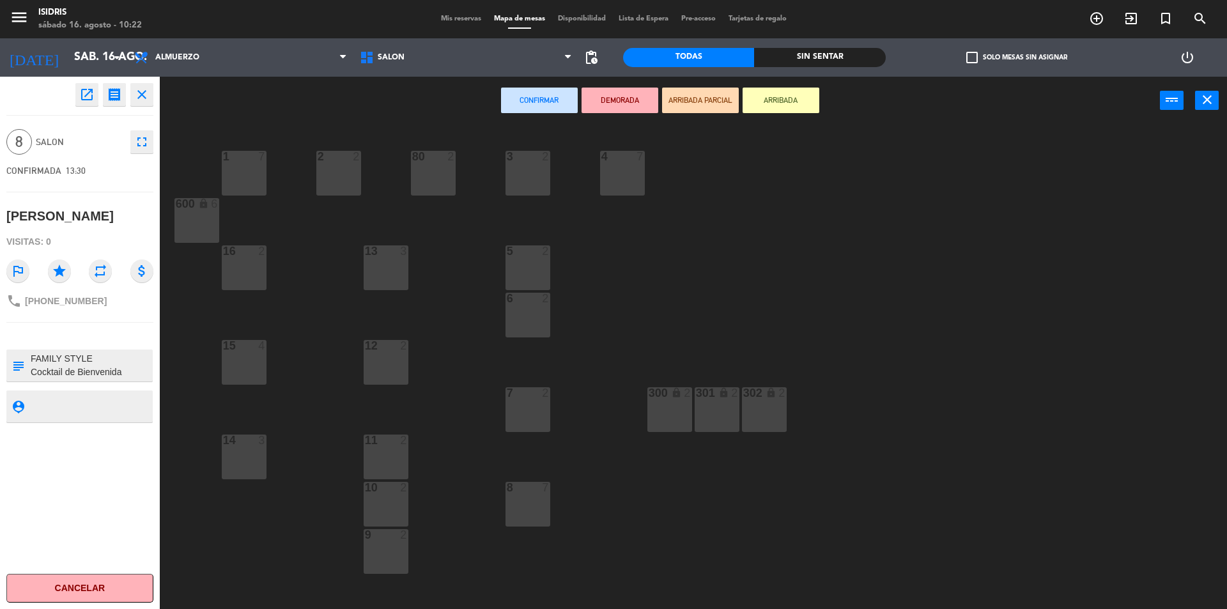
click at [394, 263] on div "13 3" at bounding box center [386, 267] width 45 height 45
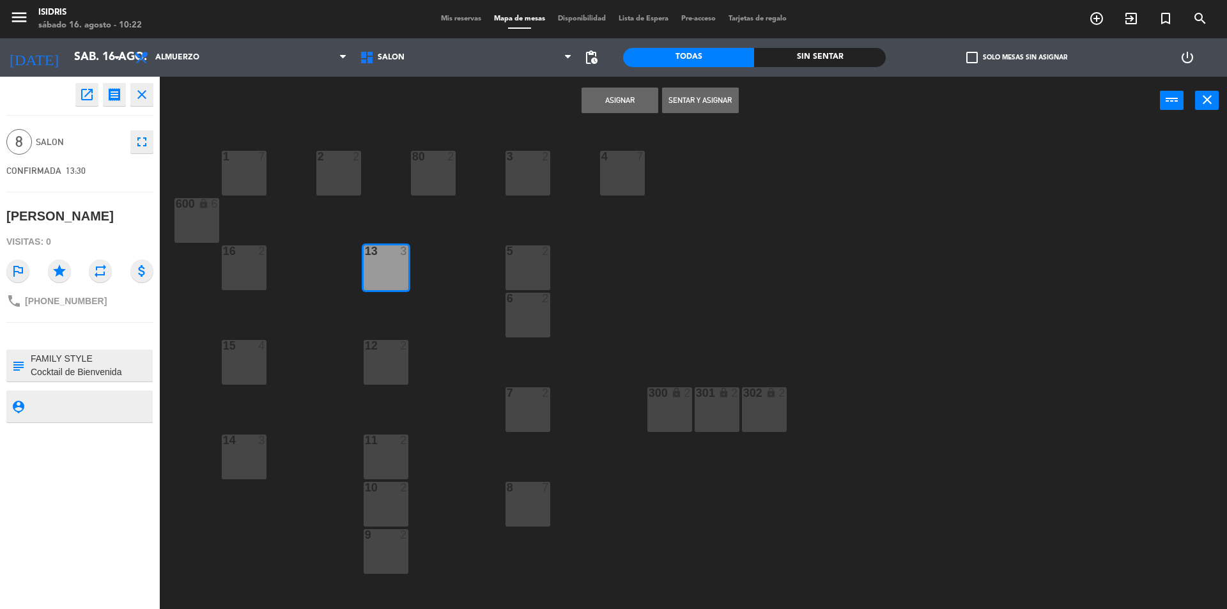
click at [397, 368] on div "12 2" at bounding box center [386, 362] width 45 height 45
click at [634, 101] on button "Asignar" at bounding box center [619, 101] width 77 height 26
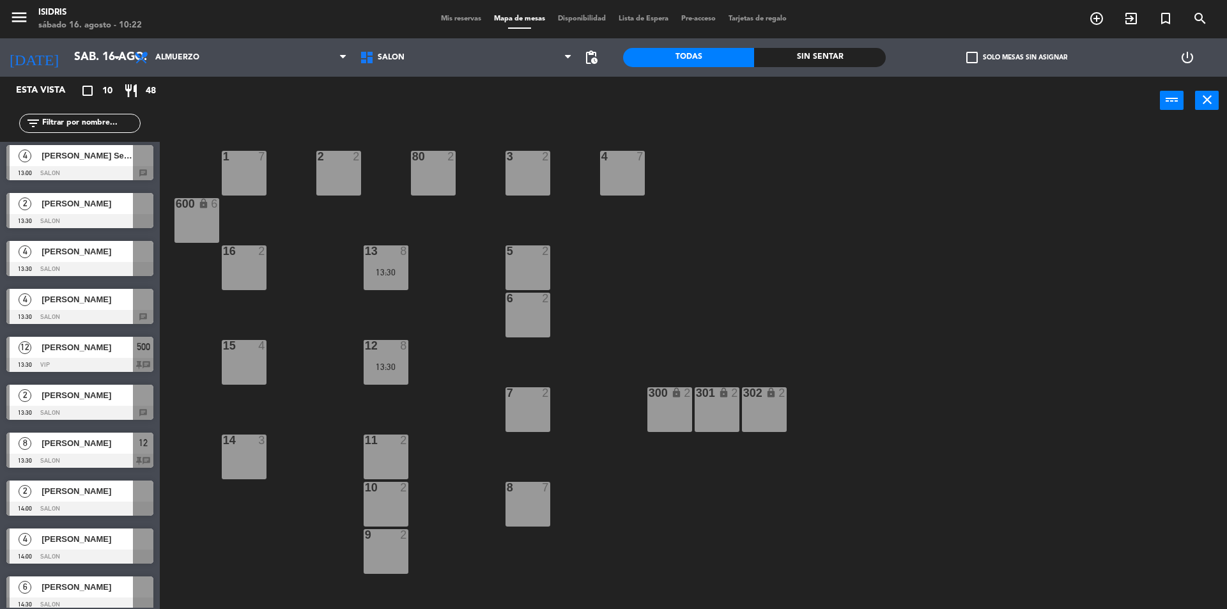
scroll to position [0, 0]
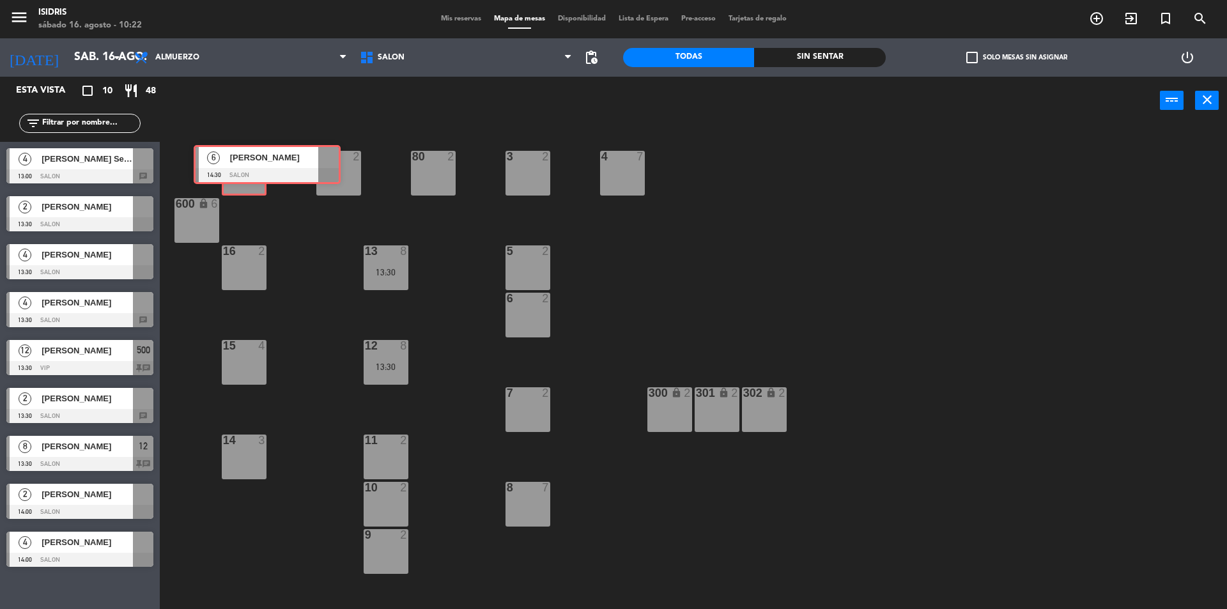
drag, startPoint x: 45, startPoint y: 593, endPoint x: 232, endPoint y: 158, distance: 473.1
click at [232, 158] on div "Esta vista crop_square 10 restaurant 48 filter_list 4 [PERSON_NAME] Seco 13:00 …" at bounding box center [613, 344] width 1227 height 535
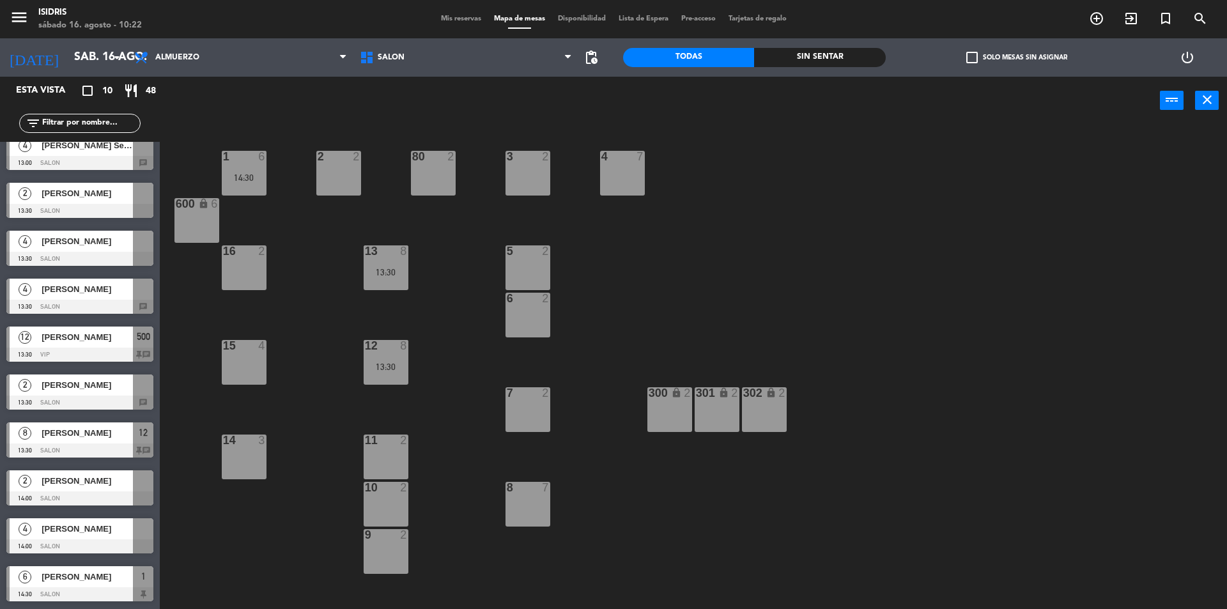
click at [63, 489] on div "[PERSON_NAME]" at bounding box center [86, 480] width 93 height 21
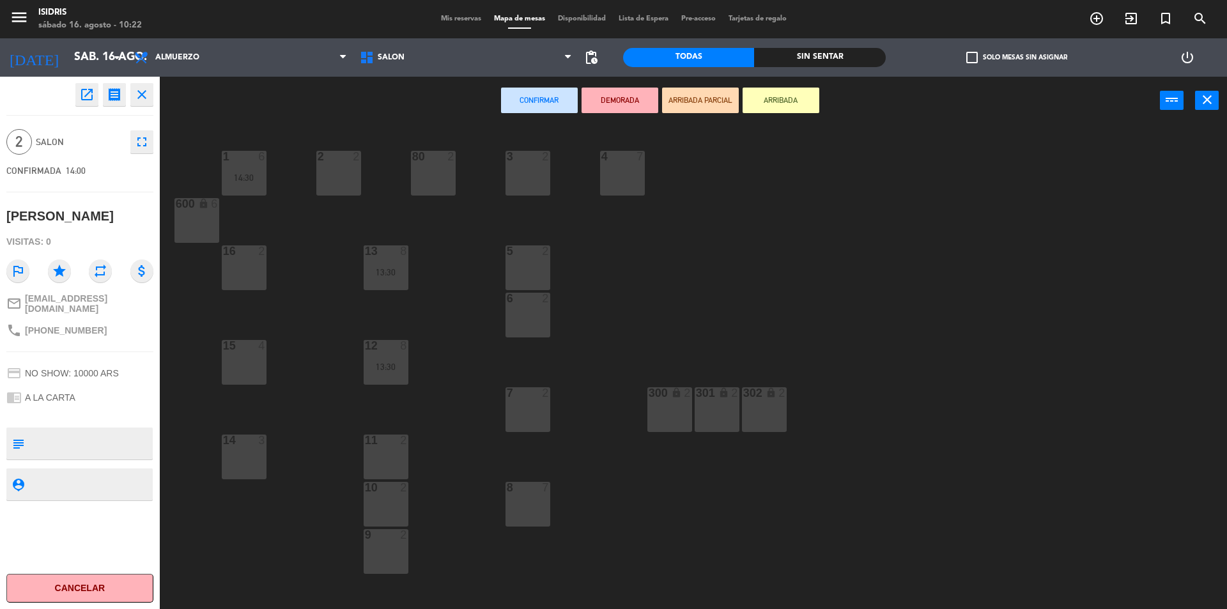
drag, startPoint x: 352, startPoint y: 169, endPoint x: 388, endPoint y: 172, distance: 35.9
click at [353, 169] on div "2 2" at bounding box center [338, 173] width 45 height 45
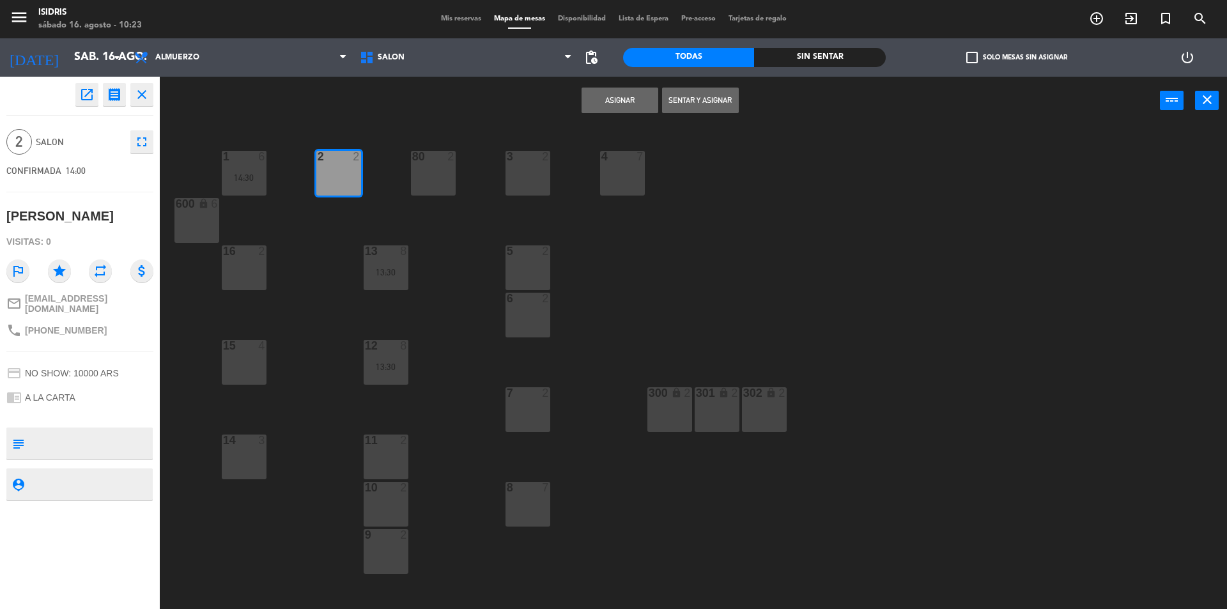
click at [605, 89] on button "Asignar" at bounding box center [619, 101] width 77 height 26
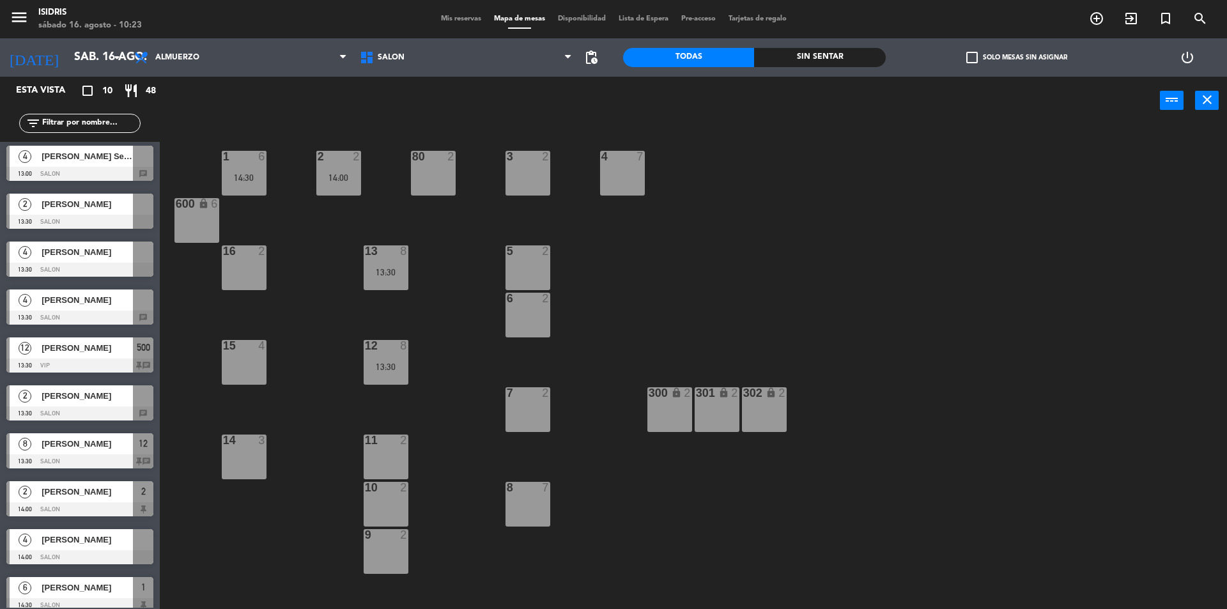
scroll to position [0, 0]
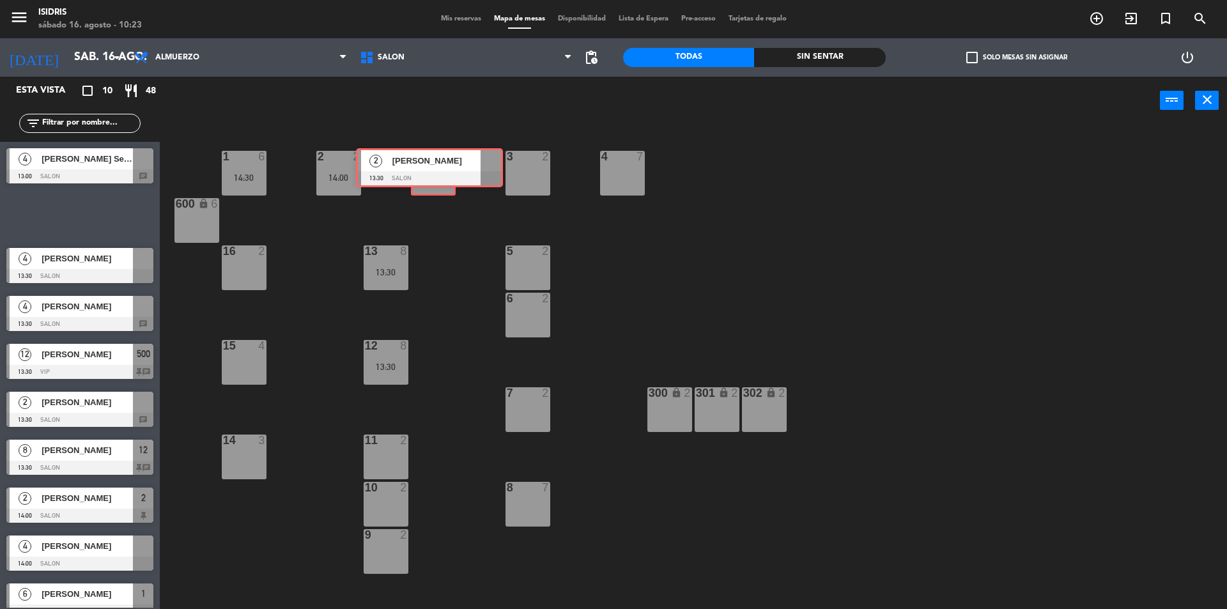
drag, startPoint x: 98, startPoint y: 219, endPoint x: 447, endPoint y: 171, distance: 352.8
click at [447, 171] on div "Esta vista crop_square 10 restaurant 48 filter_list 4 [PERSON_NAME] Seco 13:00 …" at bounding box center [613, 344] width 1227 height 535
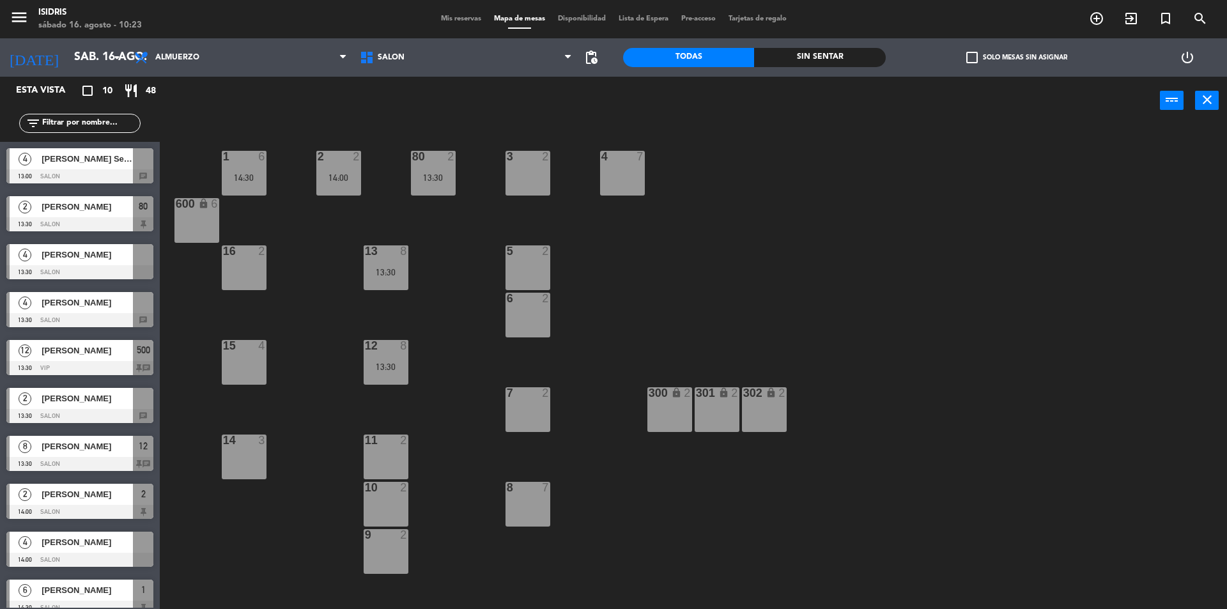
click at [59, 262] on div "[PERSON_NAME]" at bounding box center [86, 254] width 93 height 21
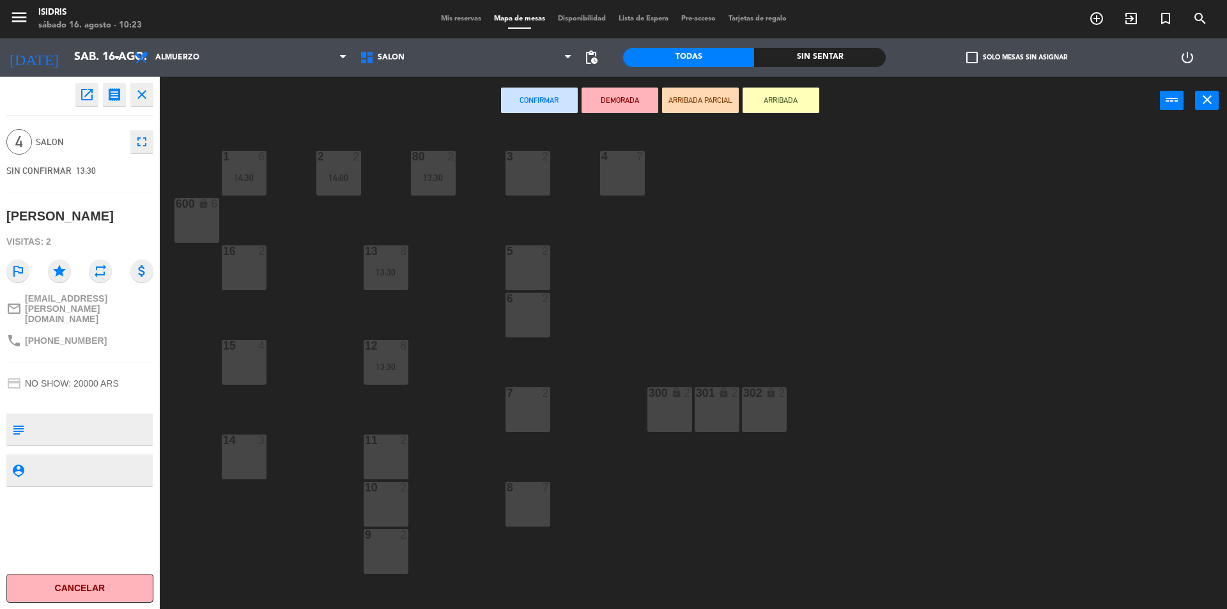
click at [539, 261] on div "5 2" at bounding box center [527, 267] width 45 height 45
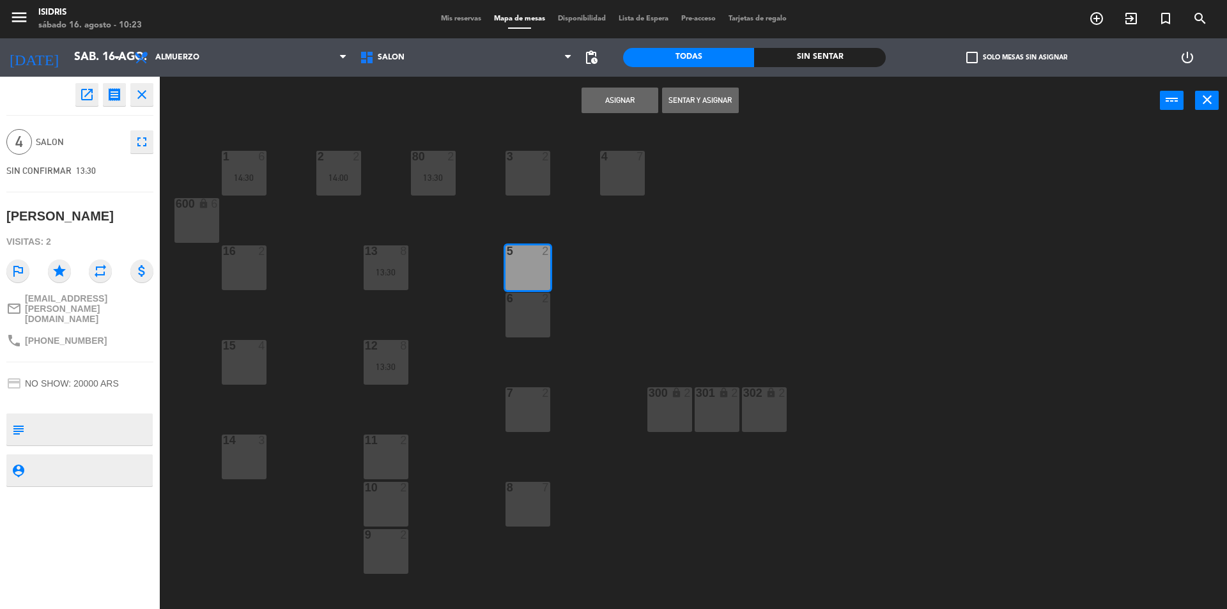
click at [531, 318] on div "6 2" at bounding box center [527, 315] width 45 height 45
click at [614, 95] on button "Asignar" at bounding box center [619, 101] width 77 height 26
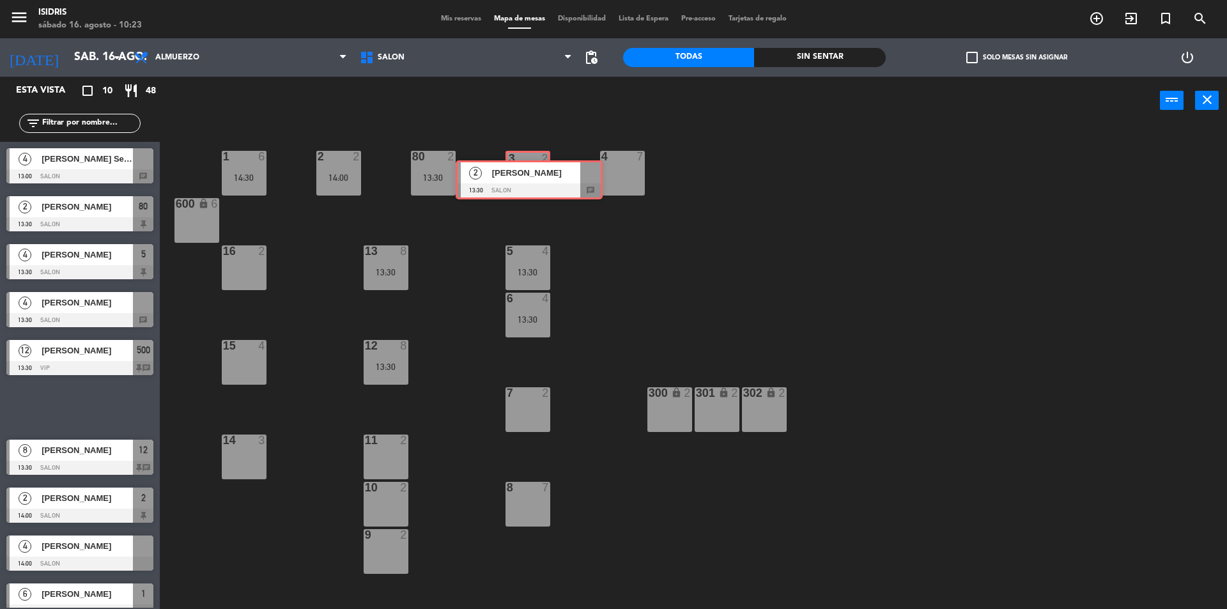
drag, startPoint x: 94, startPoint y: 399, endPoint x: 543, endPoint y: 171, distance: 503.5
click at [543, 171] on div "Esta vista crop_square 10 restaurant 48 filter_list 4 [PERSON_NAME] Seco 13:00 …" at bounding box center [613, 344] width 1227 height 535
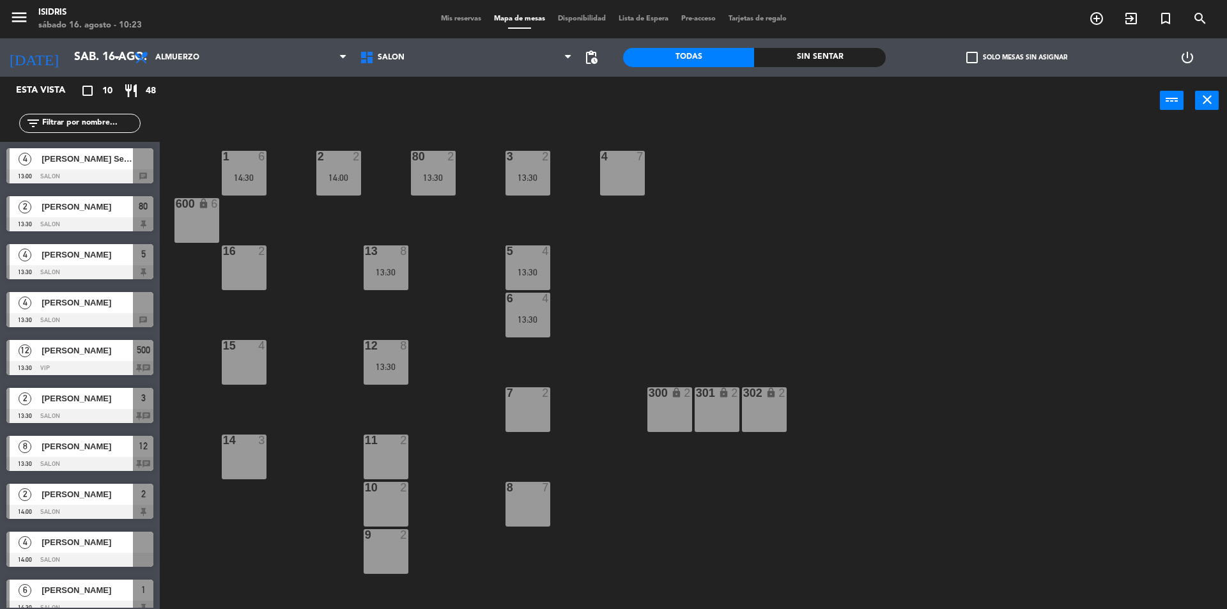
scroll to position [13, 0]
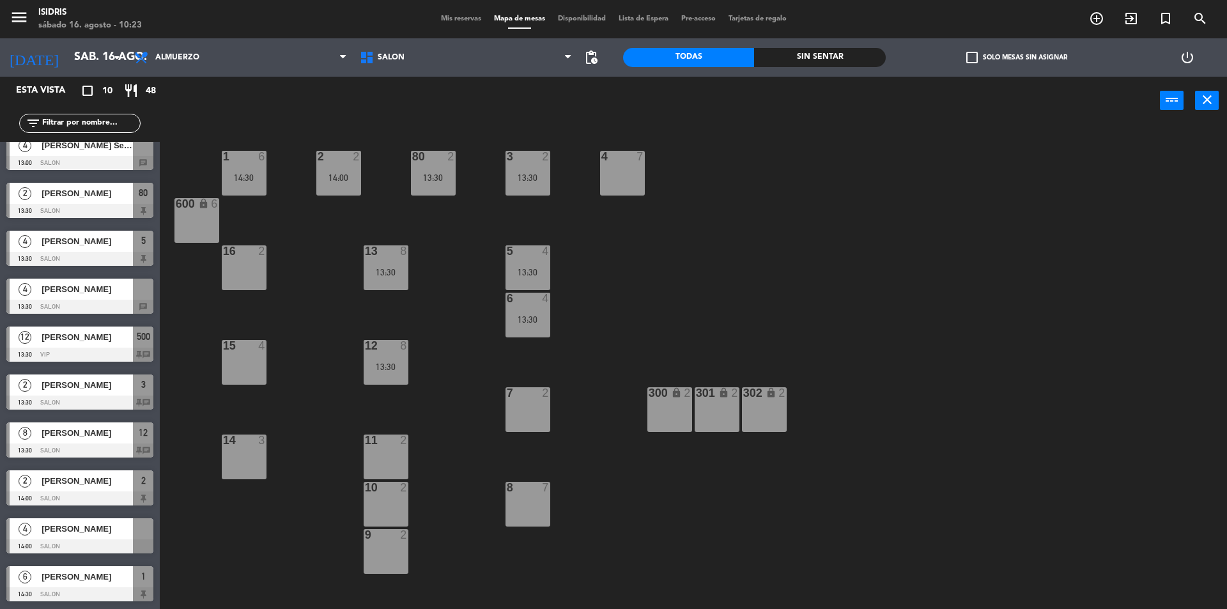
click at [73, 544] on div at bounding box center [79, 546] width 147 height 14
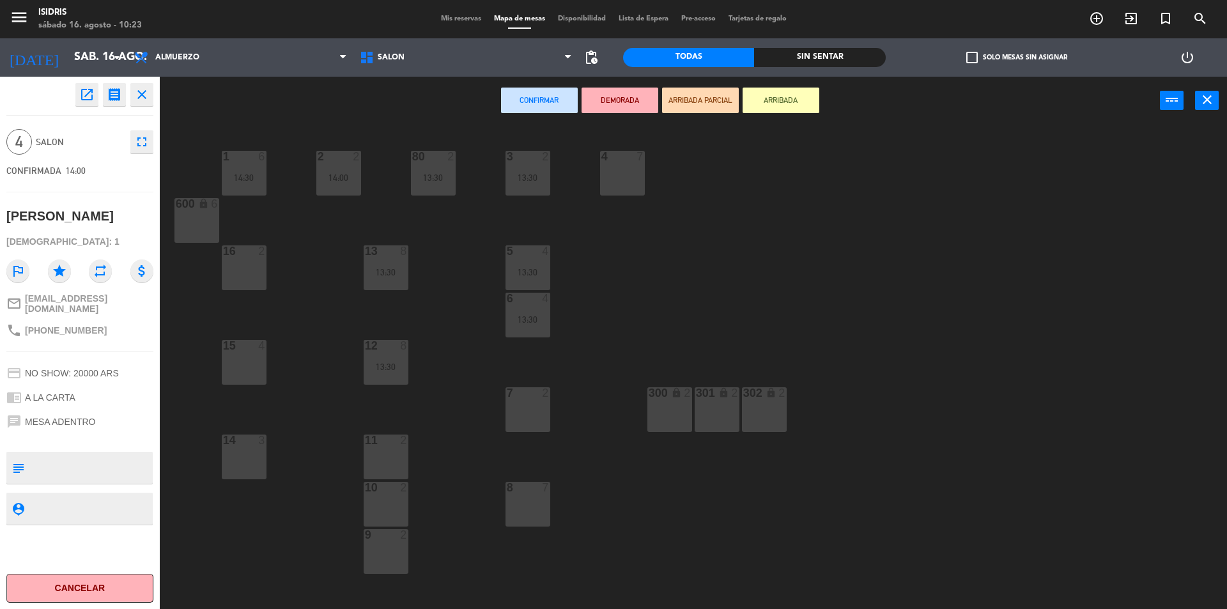
click at [268, 257] on div "1 6 14:30 2 2 14:00 3 2 13:30 4 7 80 2 13:30 600 lock 6 5 4 13:30 13 8 13:30 16…" at bounding box center [699, 370] width 1055 height 484
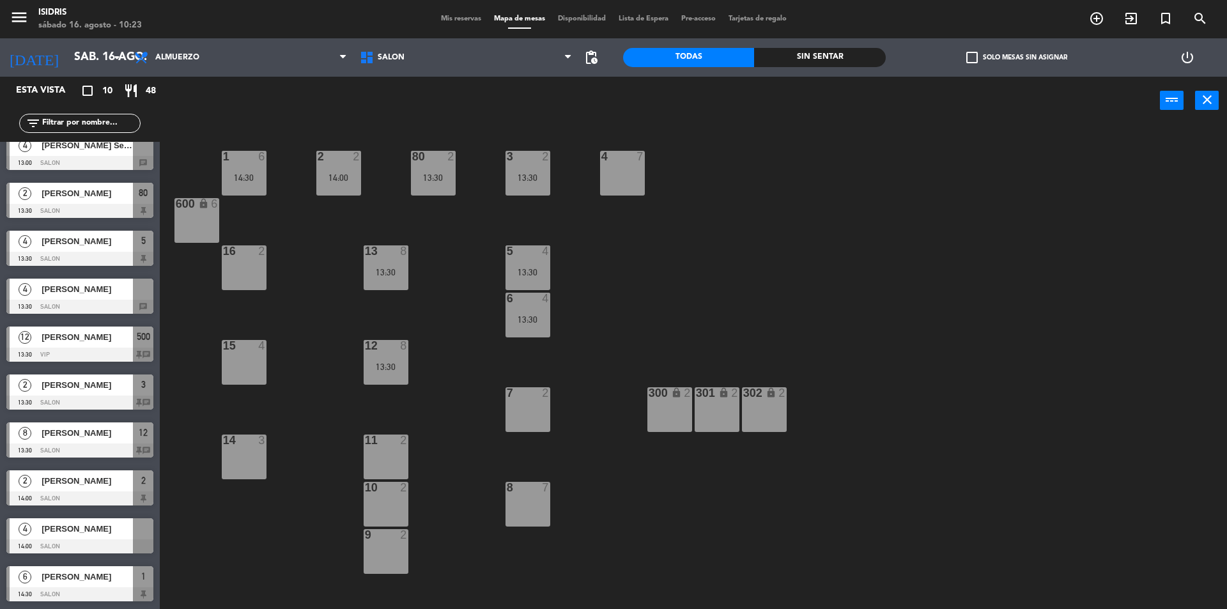
click at [251, 271] on div "16 2" at bounding box center [244, 267] width 45 height 45
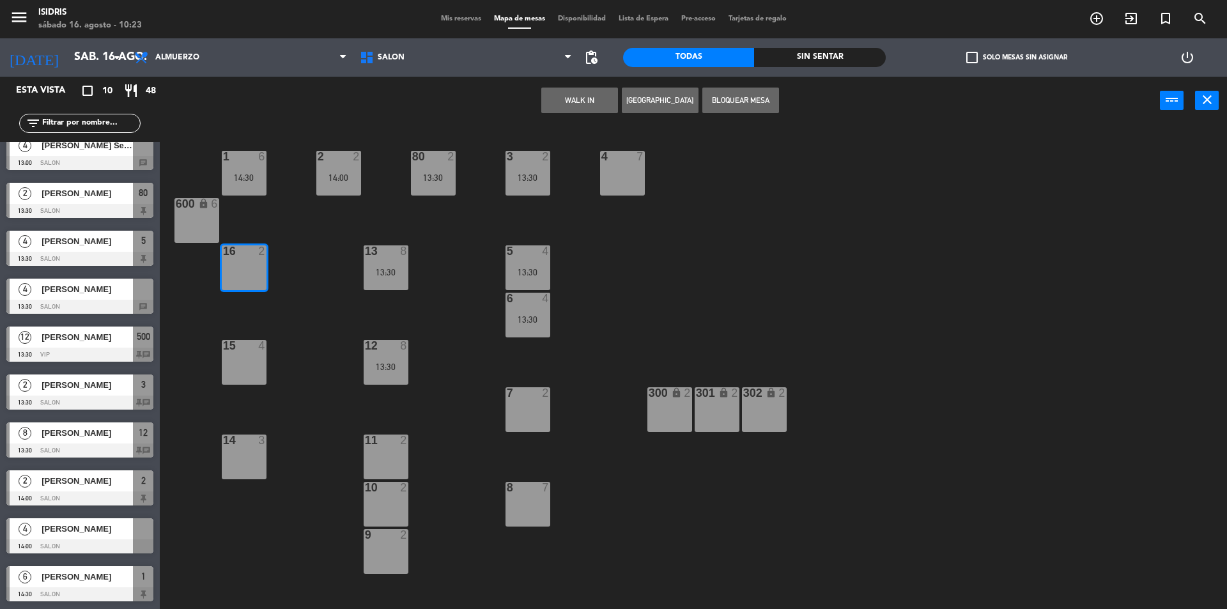
click at [62, 541] on div at bounding box center [79, 546] width 147 height 14
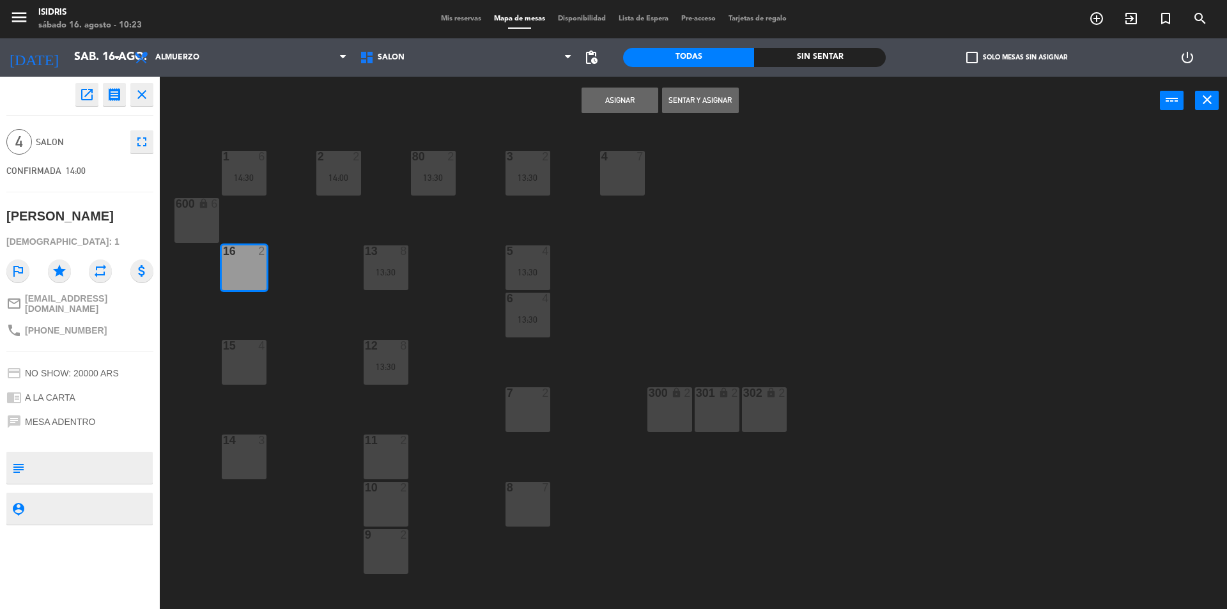
click at [250, 250] on div at bounding box center [243, 251] width 21 height 12
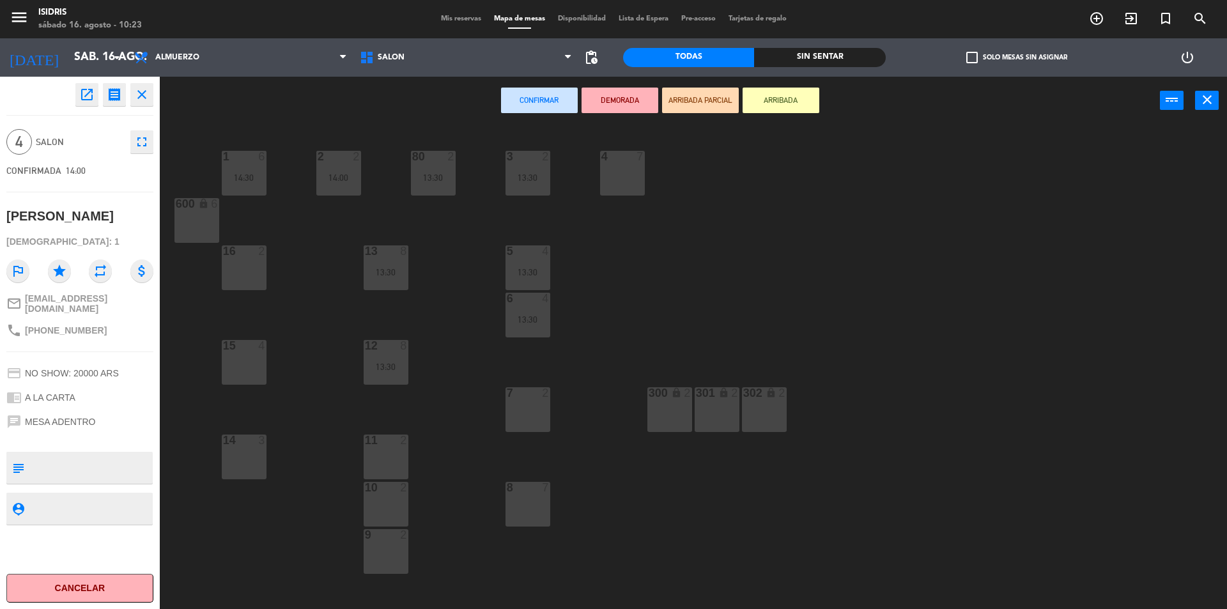
click at [383, 507] on div "10 2" at bounding box center [386, 504] width 45 height 45
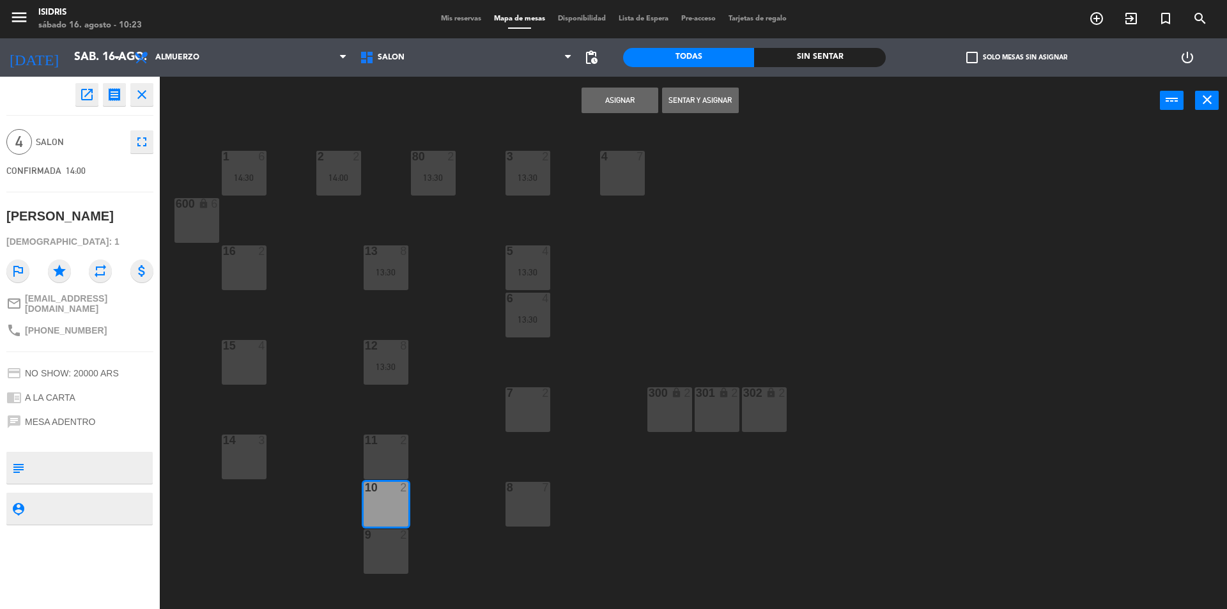
click at [383, 542] on div "9 2" at bounding box center [386, 551] width 45 height 45
click at [624, 94] on button "Asignar" at bounding box center [619, 101] width 77 height 26
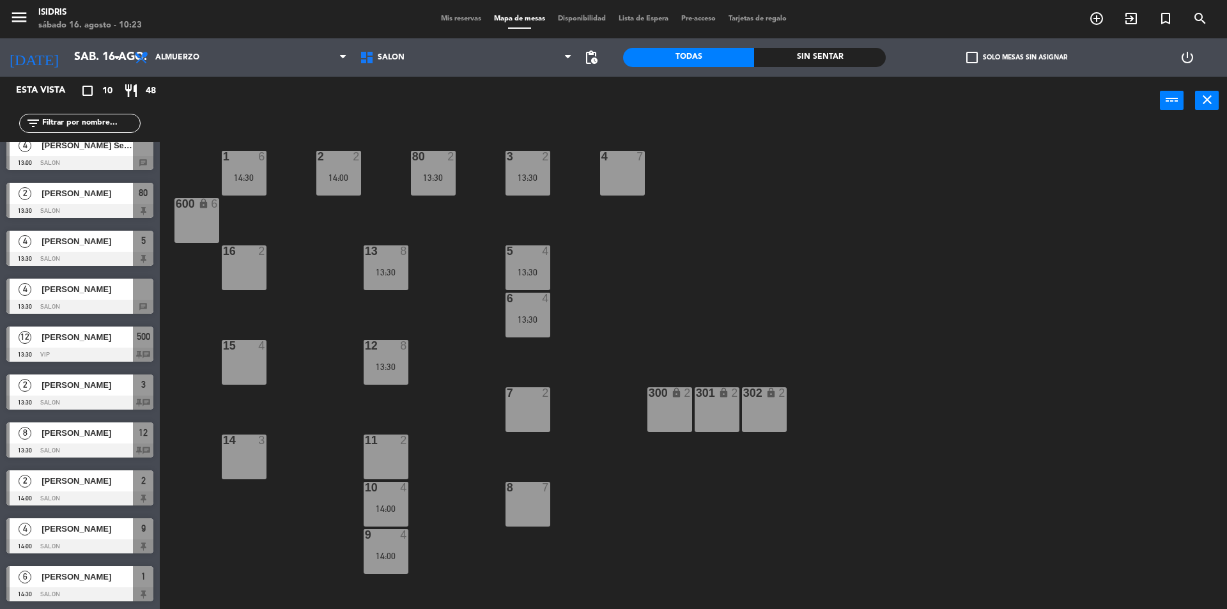
scroll to position [0, 0]
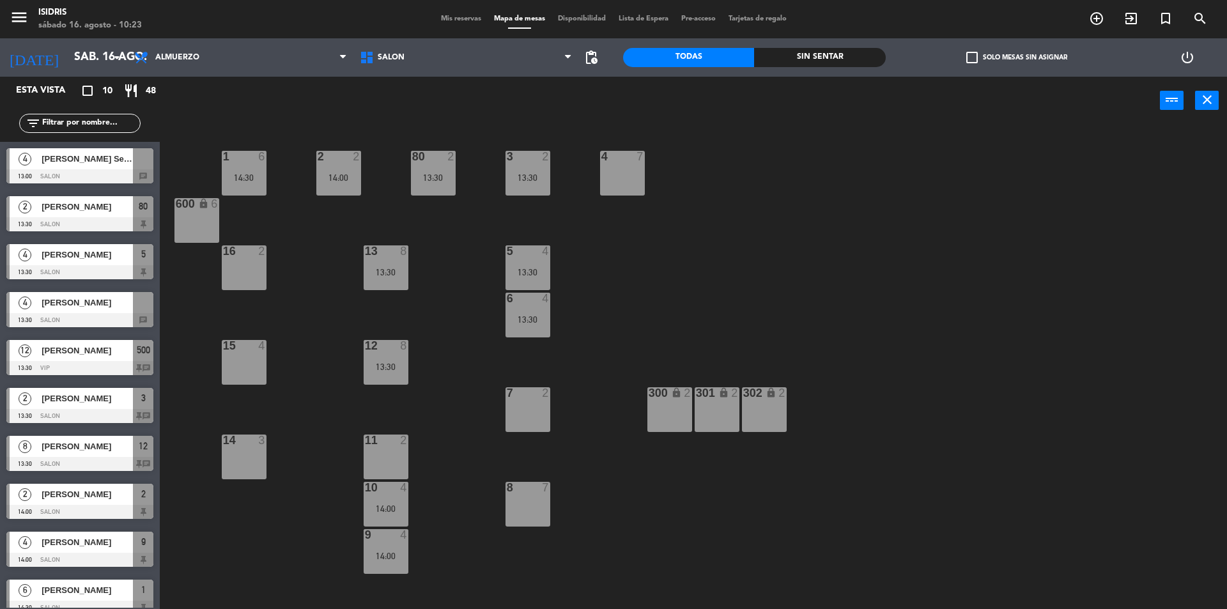
click at [55, 306] on div "4 [PERSON_NAME] 13:30 SALON chat" at bounding box center [80, 310] width 160 height 48
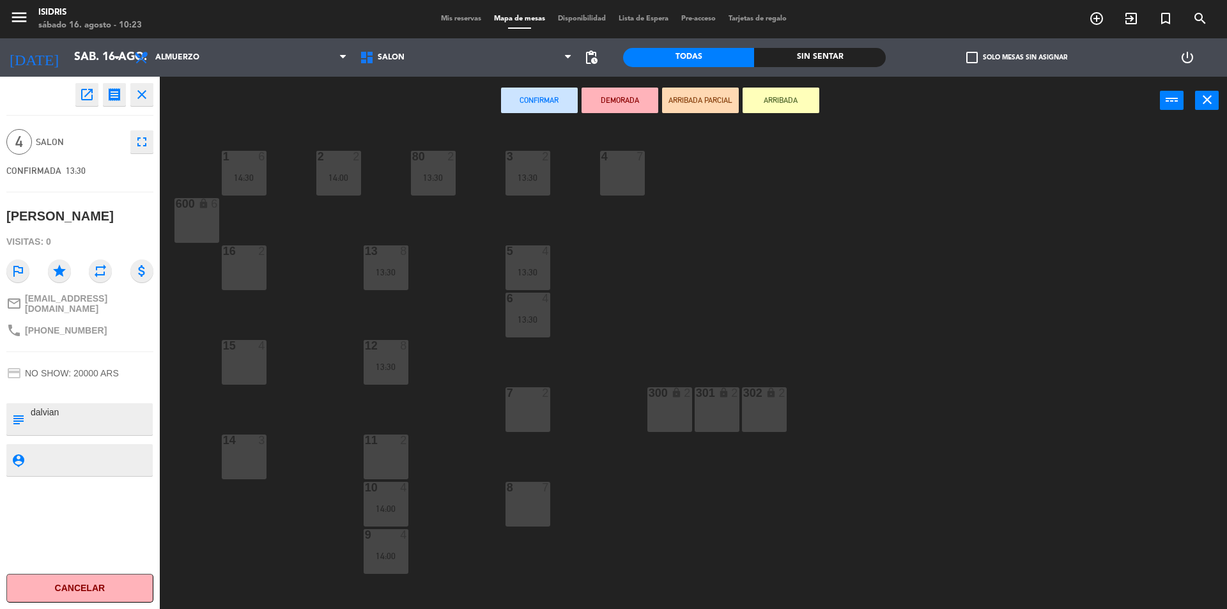
click at [243, 448] on div "14 3" at bounding box center [244, 456] width 45 height 45
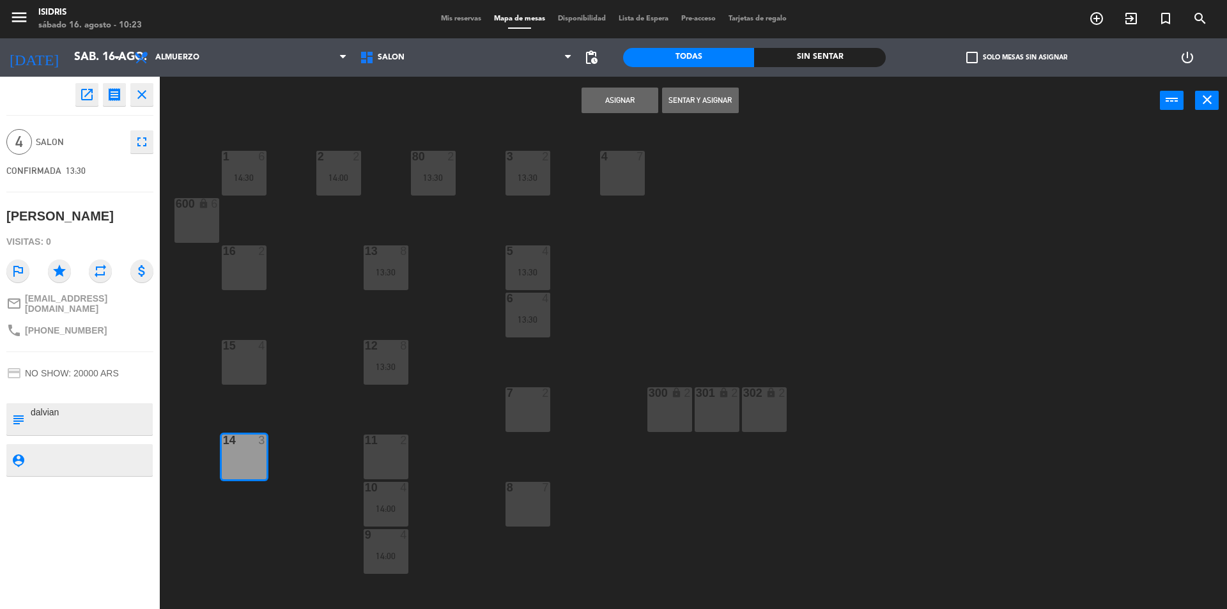
click at [236, 352] on div "15 4" at bounding box center [244, 346] width 45 height 13
click at [640, 92] on button "Asignar" at bounding box center [619, 101] width 77 height 26
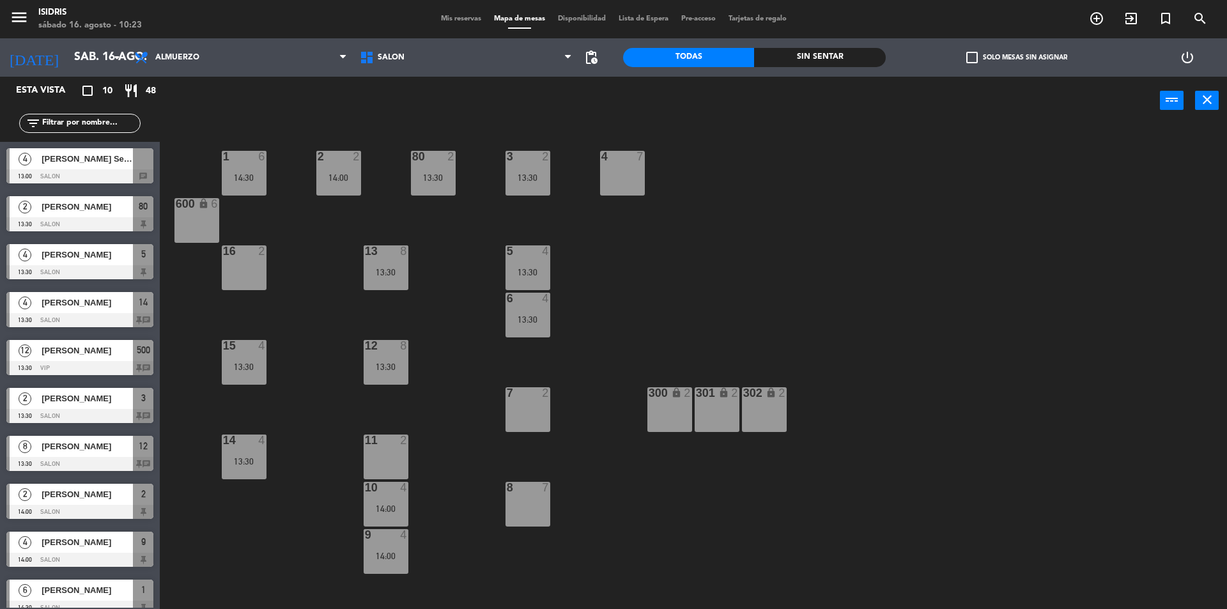
click at [77, 165] on span "[PERSON_NAME] Seco" at bounding box center [87, 158] width 91 height 13
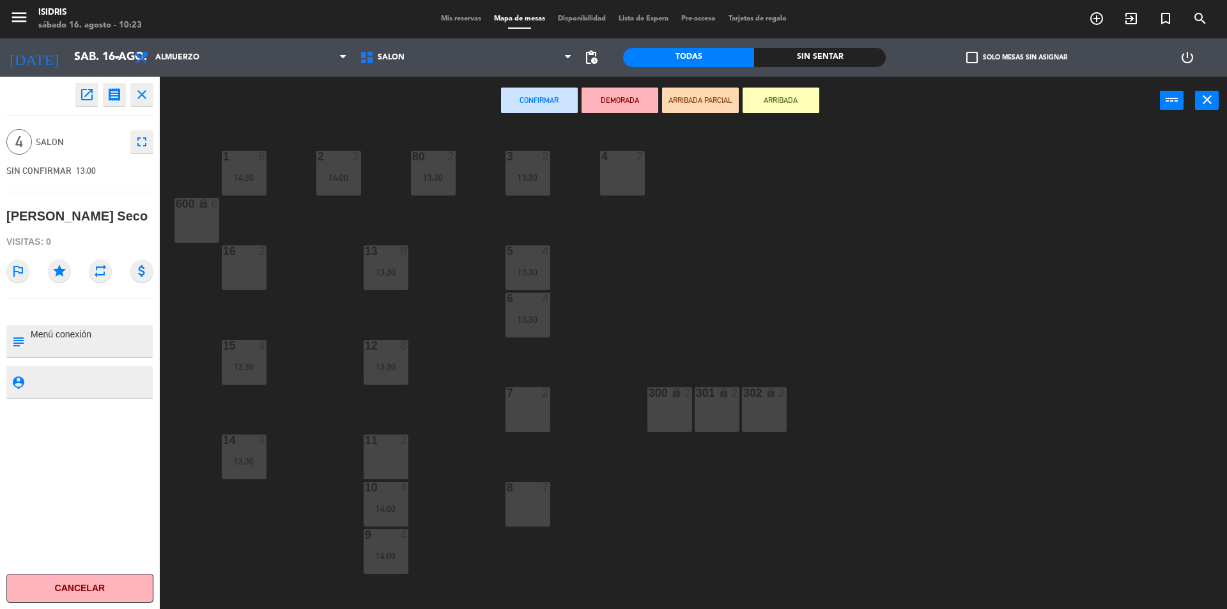
click at [532, 497] on div "8 7" at bounding box center [527, 504] width 45 height 45
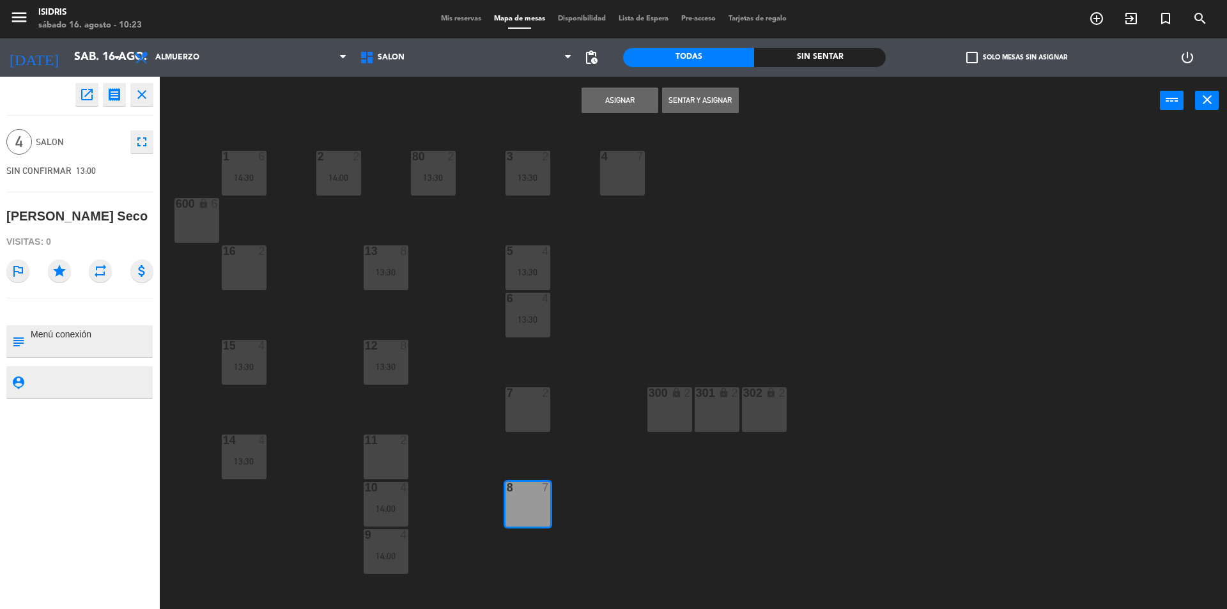
click at [624, 95] on button "Asignar" at bounding box center [619, 101] width 77 height 26
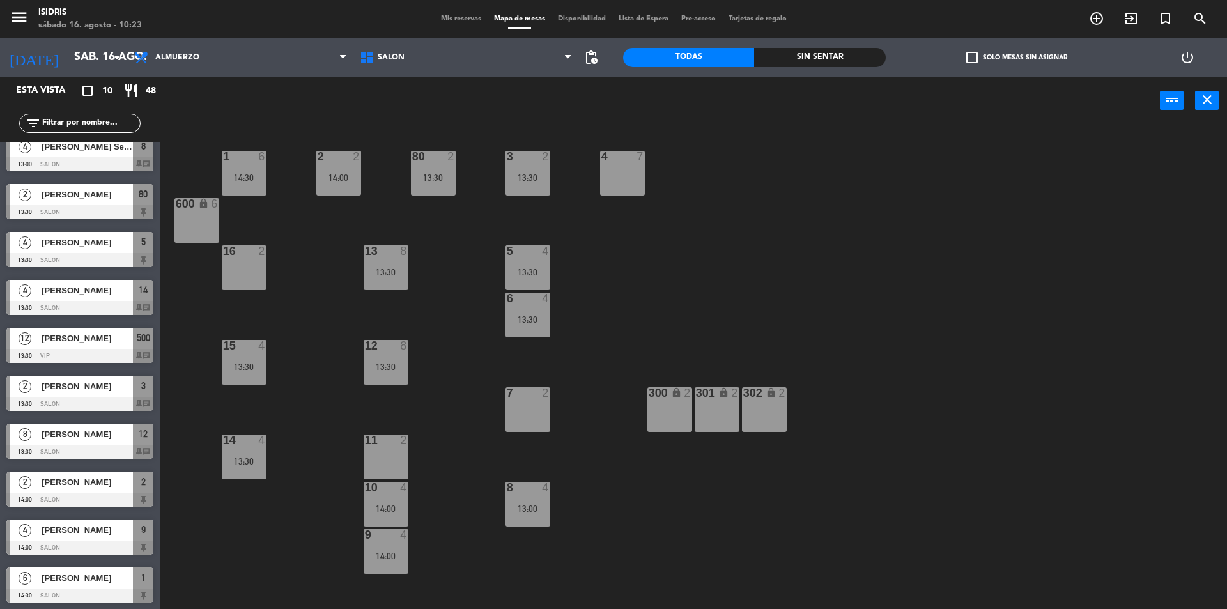
scroll to position [13, 0]
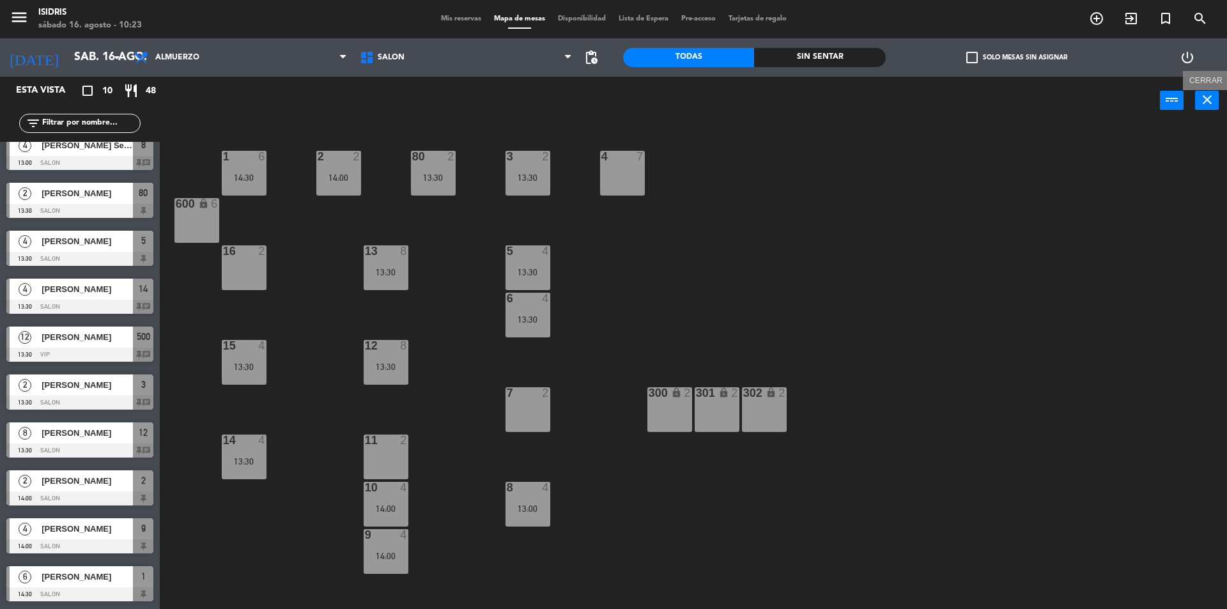
click at [1201, 98] on icon "close" at bounding box center [1206, 99] width 15 height 15
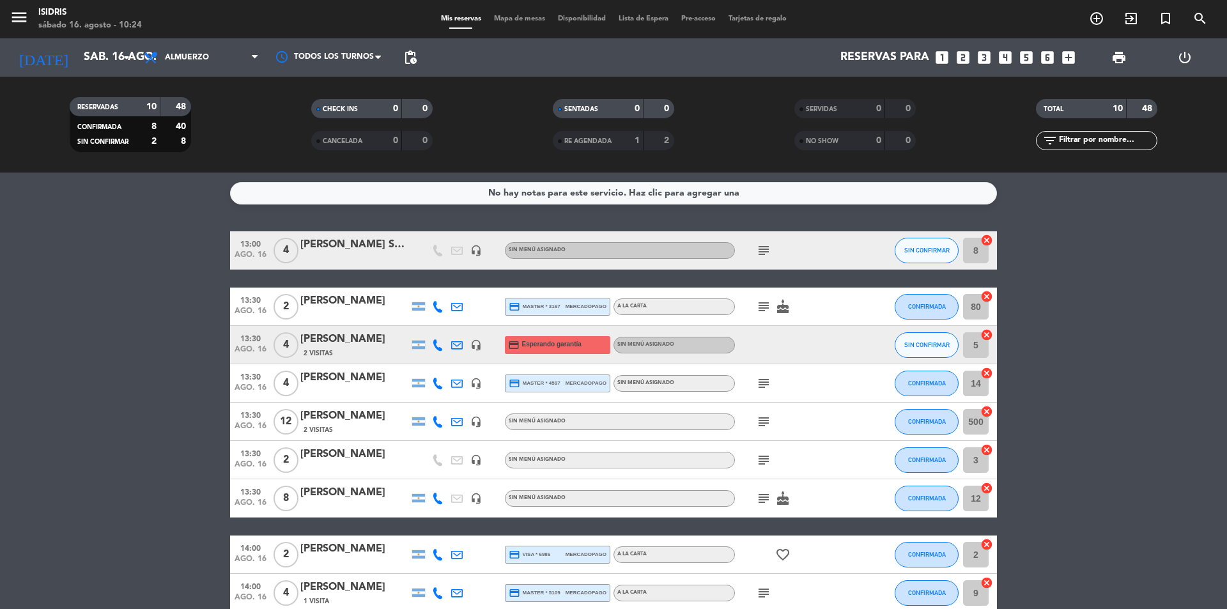
scroll to position [123, 0]
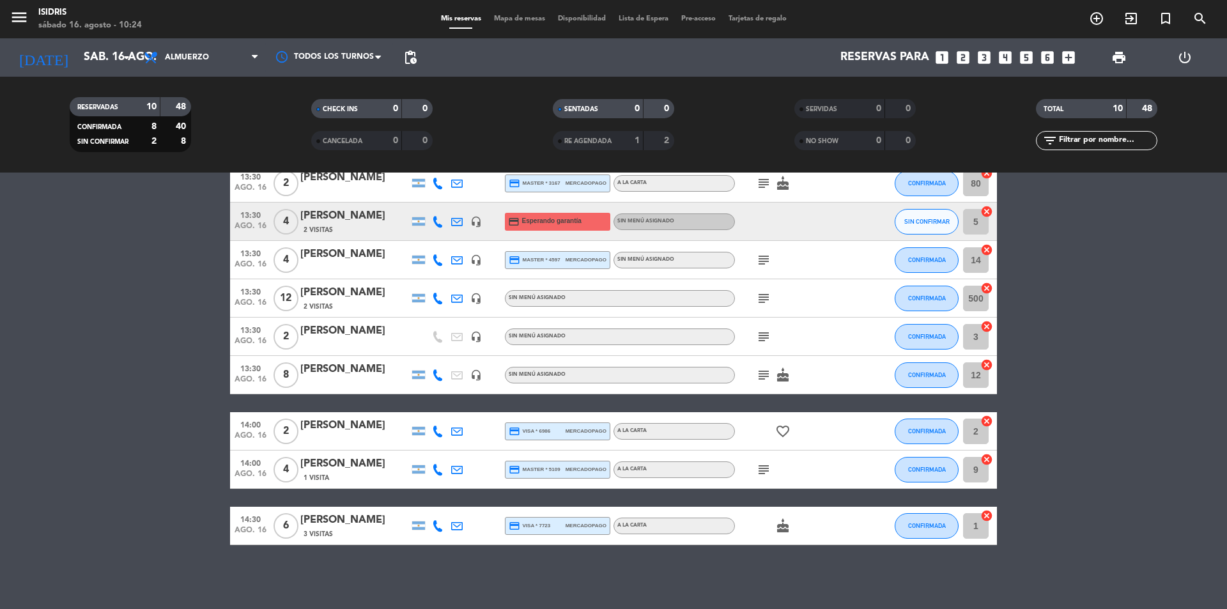
click at [213, 471] on bookings-row "13:00 [DATE] 4 [PERSON_NAME] Seco headset_mic Sin menú asignado subject SIN CON…" at bounding box center [613, 326] width 1227 height 437
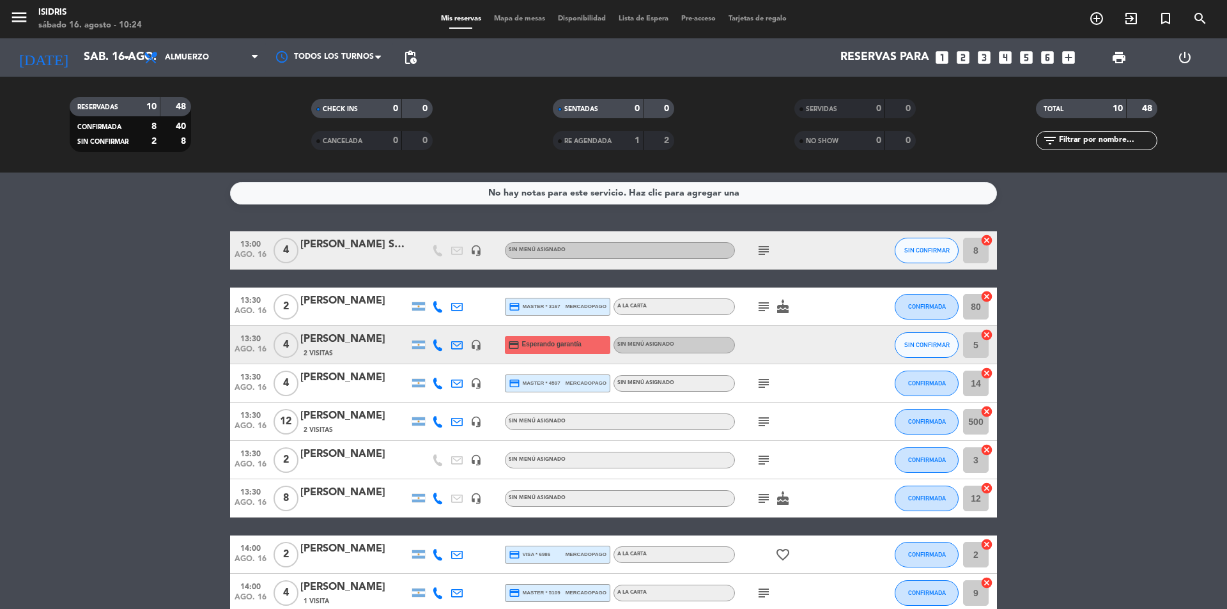
click at [529, 15] on span "Mapa de mesas" at bounding box center [520, 18] width 64 height 7
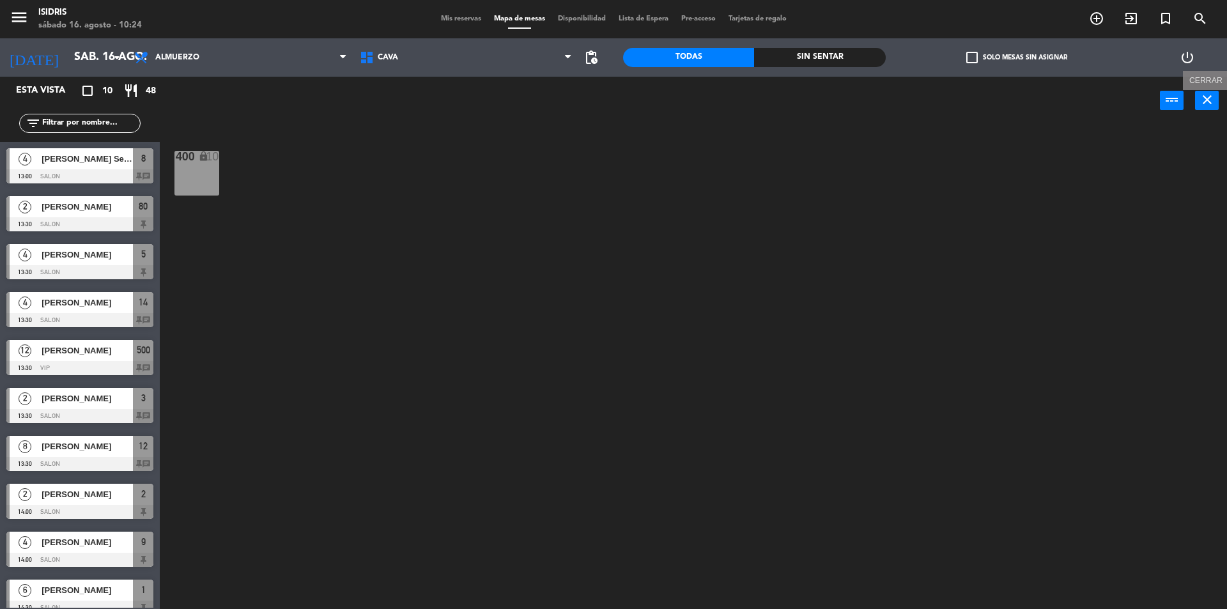
click at [1204, 100] on icon "close" at bounding box center [1206, 99] width 15 height 15
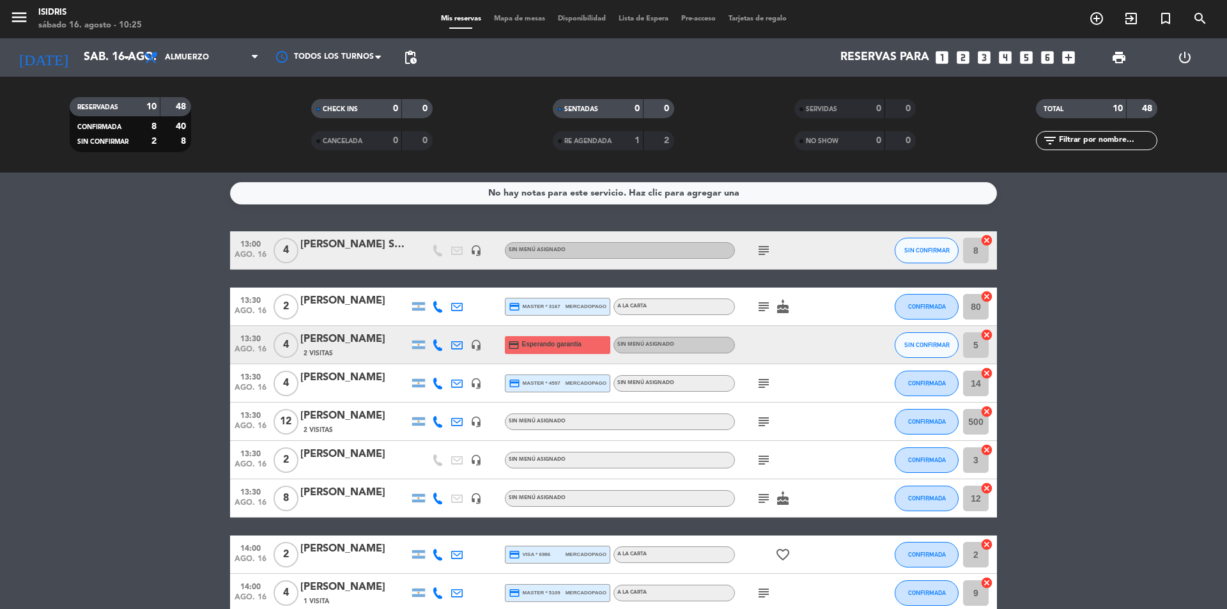
click at [982, 52] on icon "looks_3" at bounding box center [984, 57] width 17 height 17
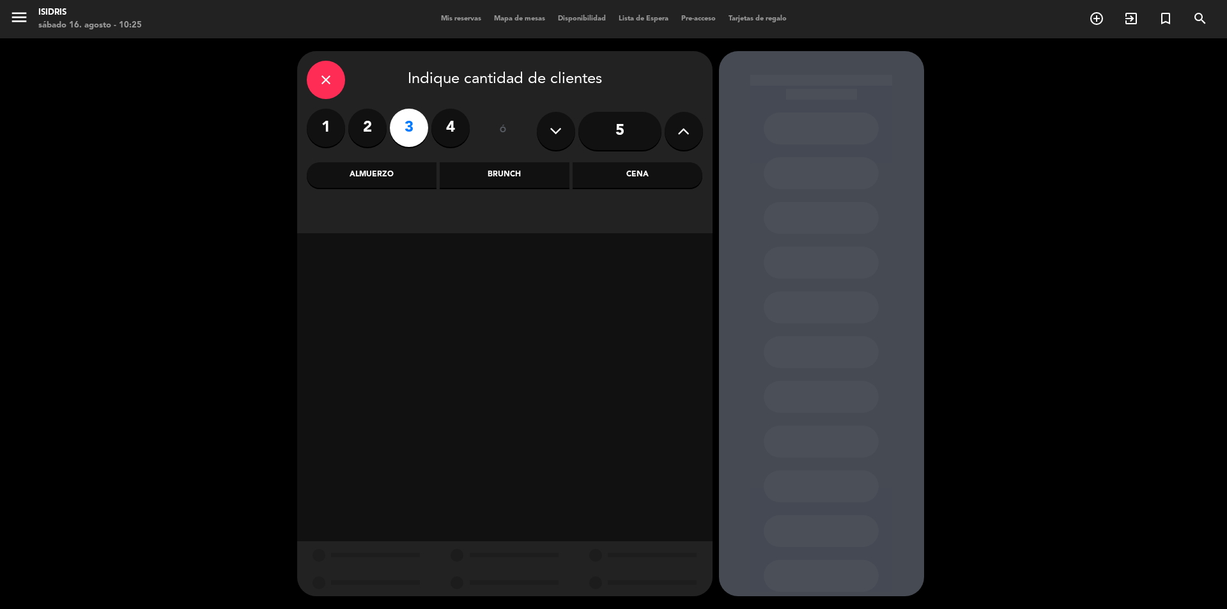
click at [394, 178] on div "Almuerzo" at bounding box center [372, 175] width 130 height 26
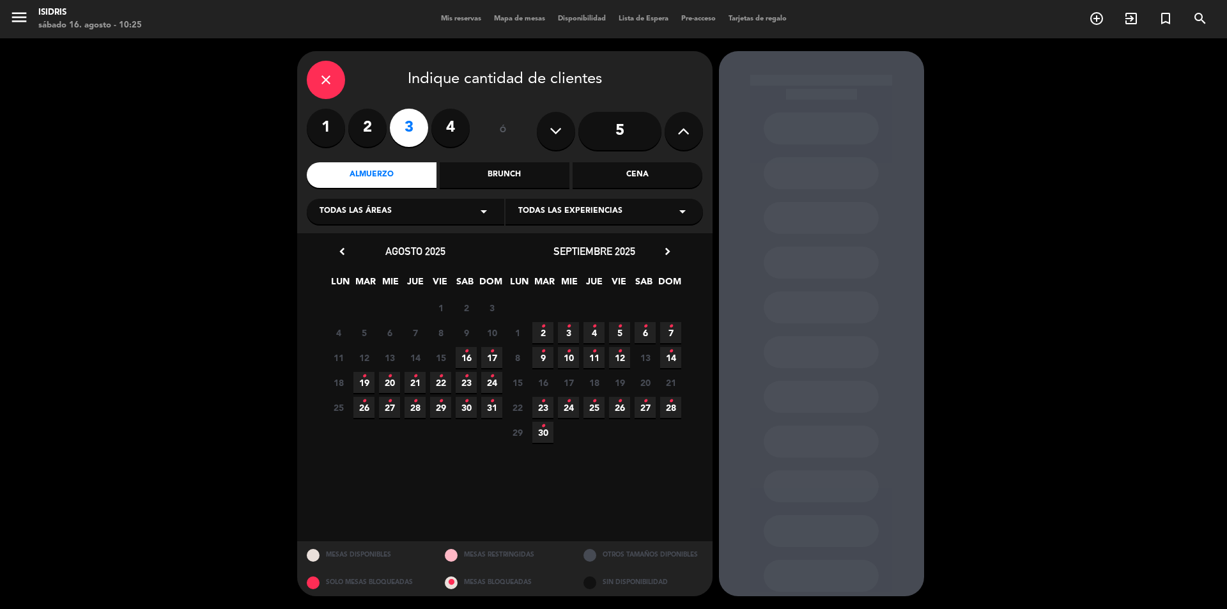
click at [468, 357] on span "16 •" at bounding box center [466, 357] width 21 height 21
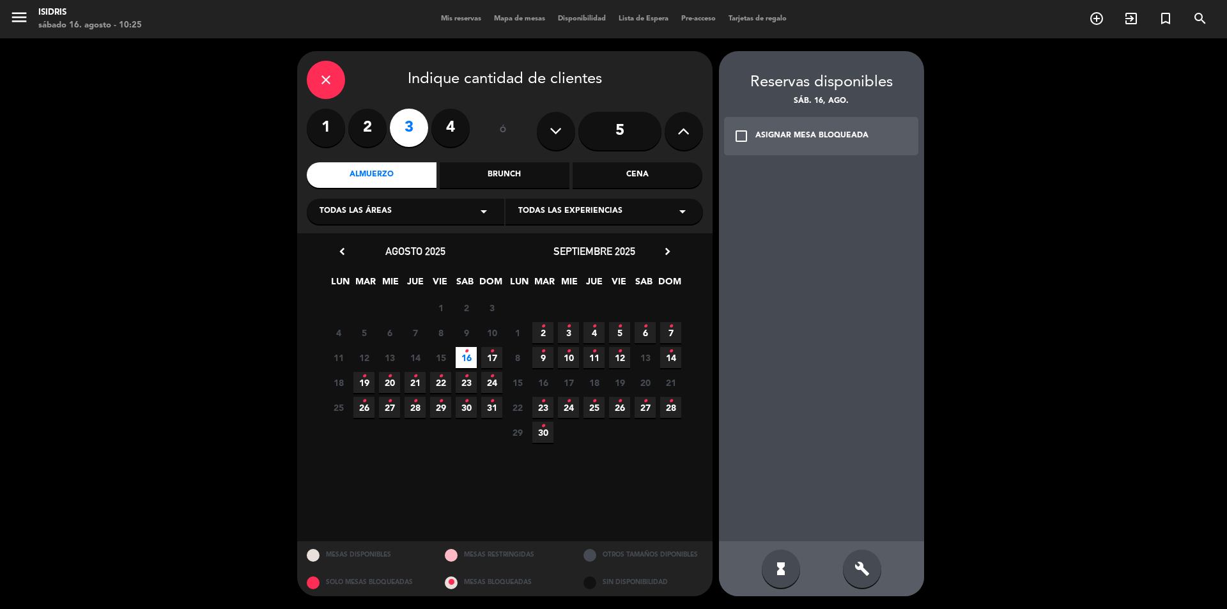
click at [811, 127] on div "check_box_outline_blank ASIGNAR MESA BLOQUEADA" at bounding box center [821, 136] width 195 height 38
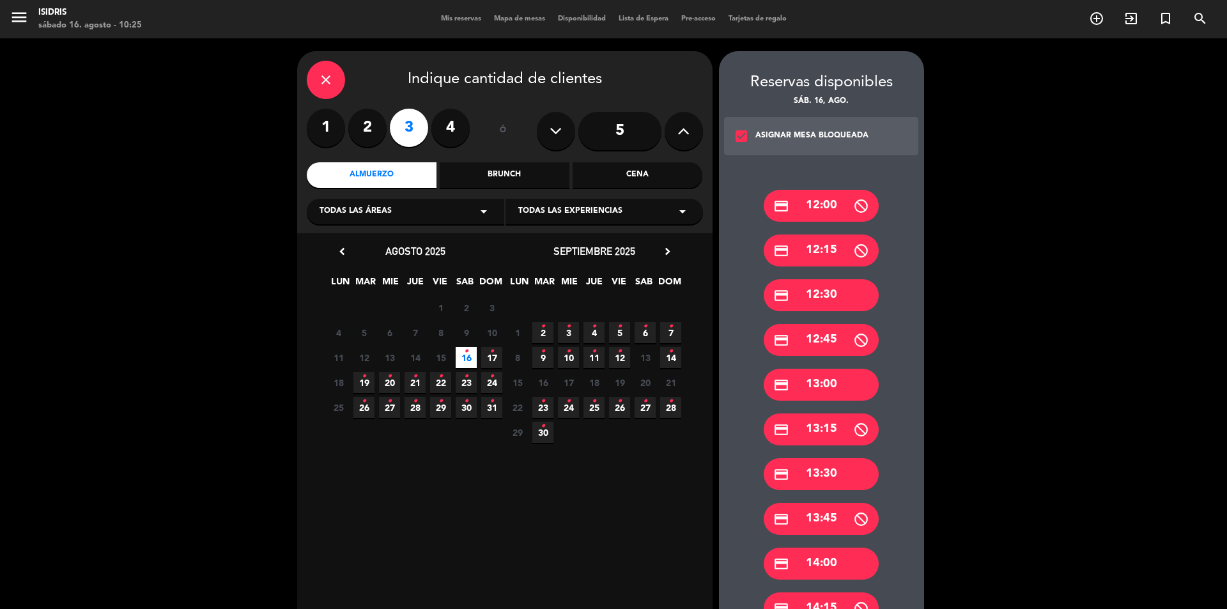
click at [825, 467] on div "credit_card 13:30" at bounding box center [821, 474] width 115 height 32
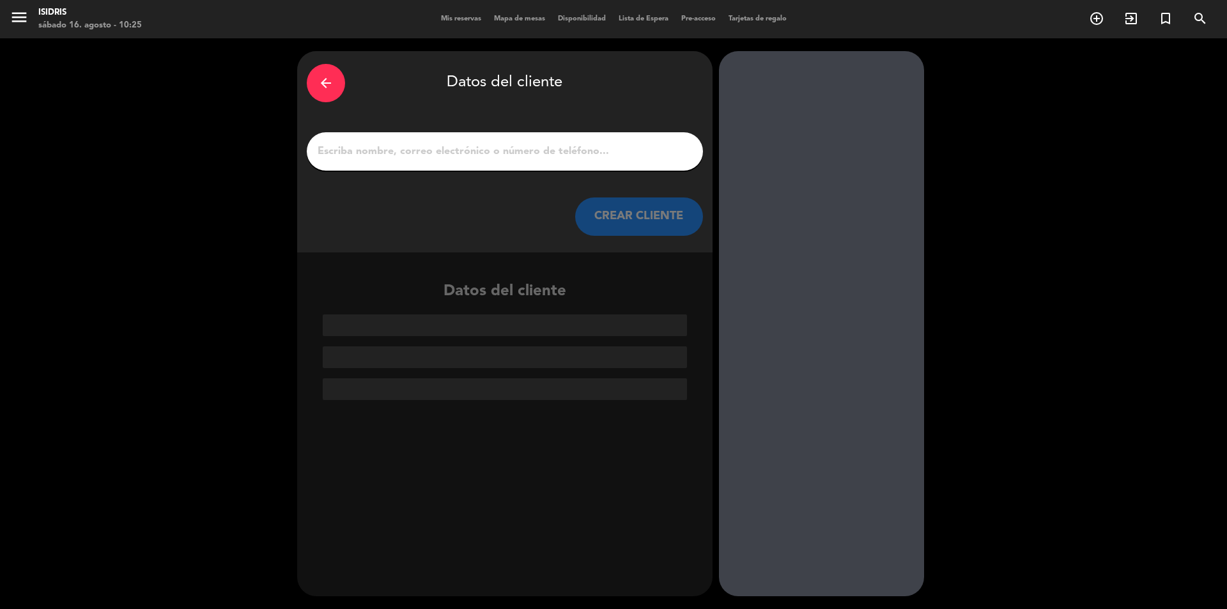
click at [427, 144] on input "1" at bounding box center [504, 151] width 377 height 18
paste input "[PERSON_NAME] [PERSON_NAME]"
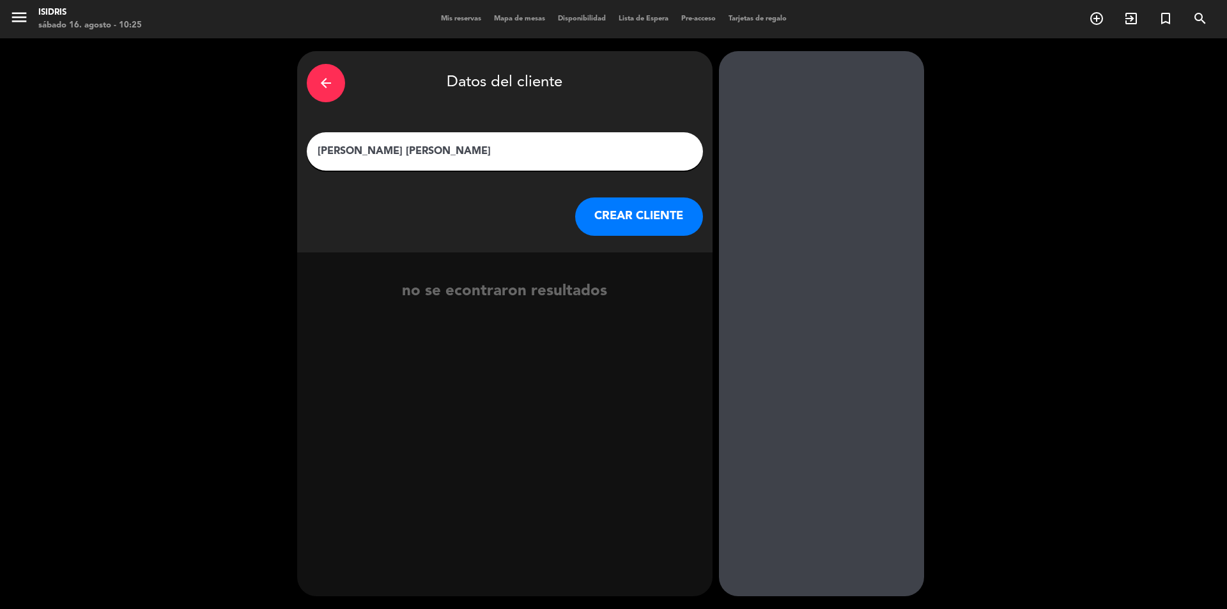
type input "[PERSON_NAME] [PERSON_NAME]"
click at [647, 213] on button "CREAR CLIENTE" at bounding box center [639, 216] width 128 height 38
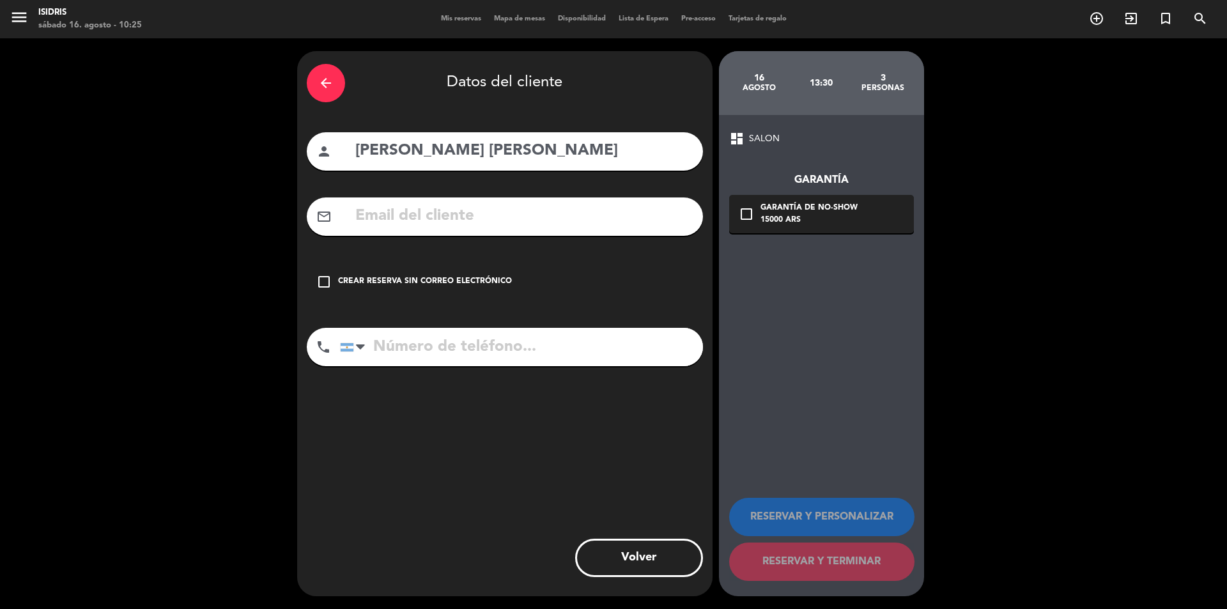
click at [518, 220] on input "text" at bounding box center [523, 216] width 339 height 26
paste input "[EMAIL_ADDRESS][DOMAIN_NAME]"
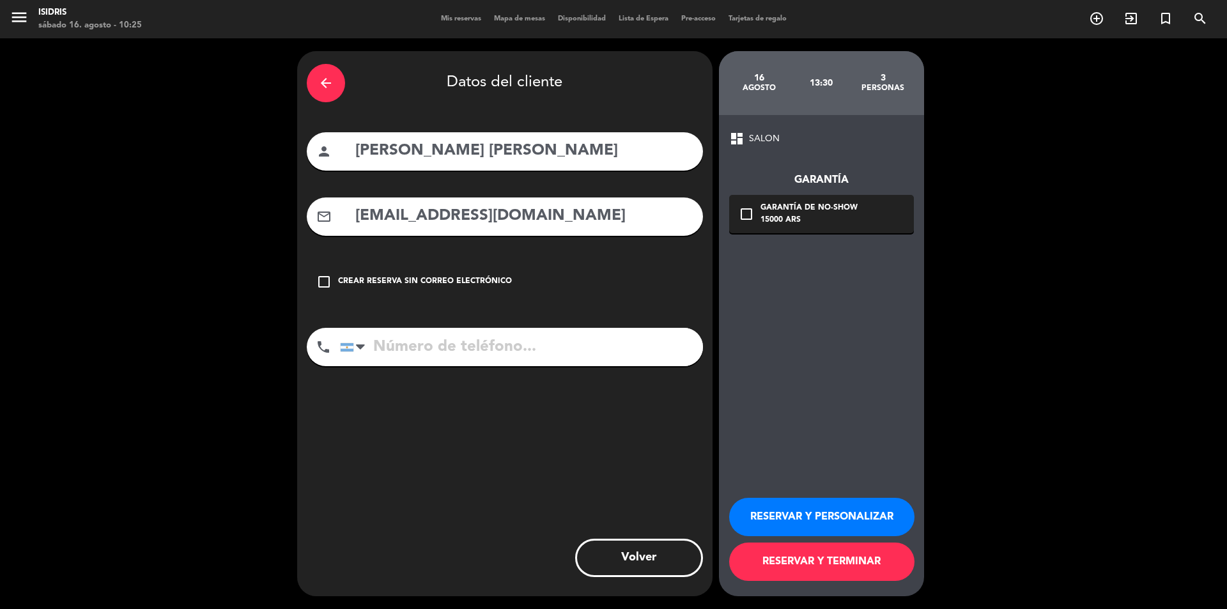
type input "[EMAIL_ADDRESS][DOMAIN_NAME]"
click at [533, 349] on input "tel" at bounding box center [521, 347] width 363 height 38
paste input "[PHONE_NUMBER]"
type input "[PHONE_NUMBER]"
click at [825, 209] on div "Garantía de no-show" at bounding box center [808, 208] width 97 height 13
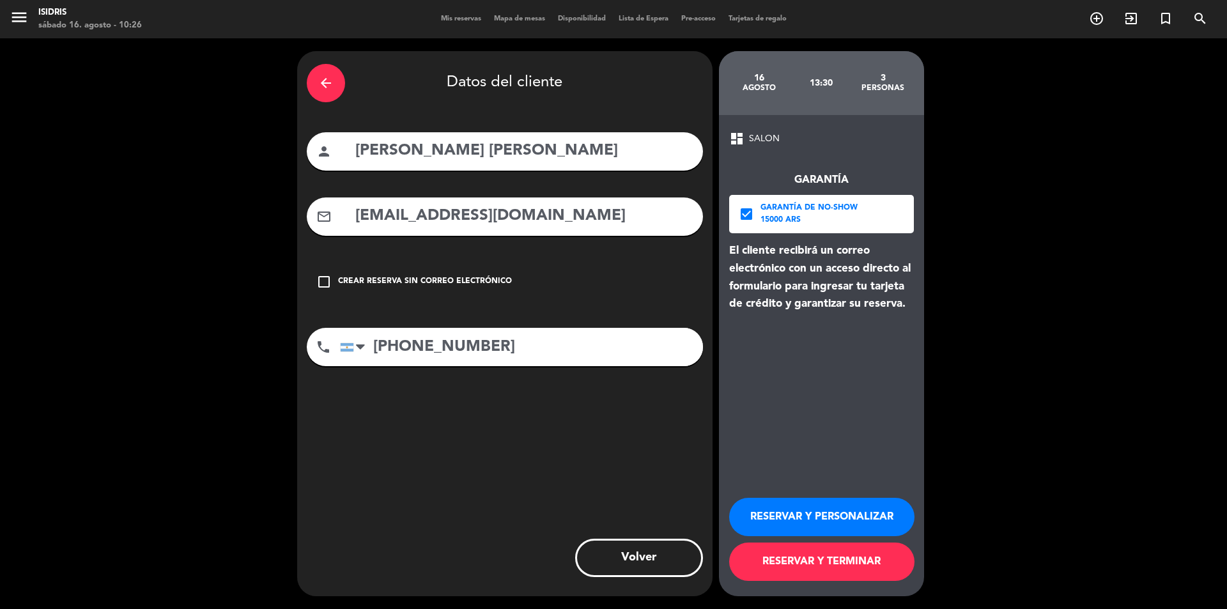
click at [839, 562] on button "RESERVAR Y TERMINAR" at bounding box center [821, 561] width 185 height 38
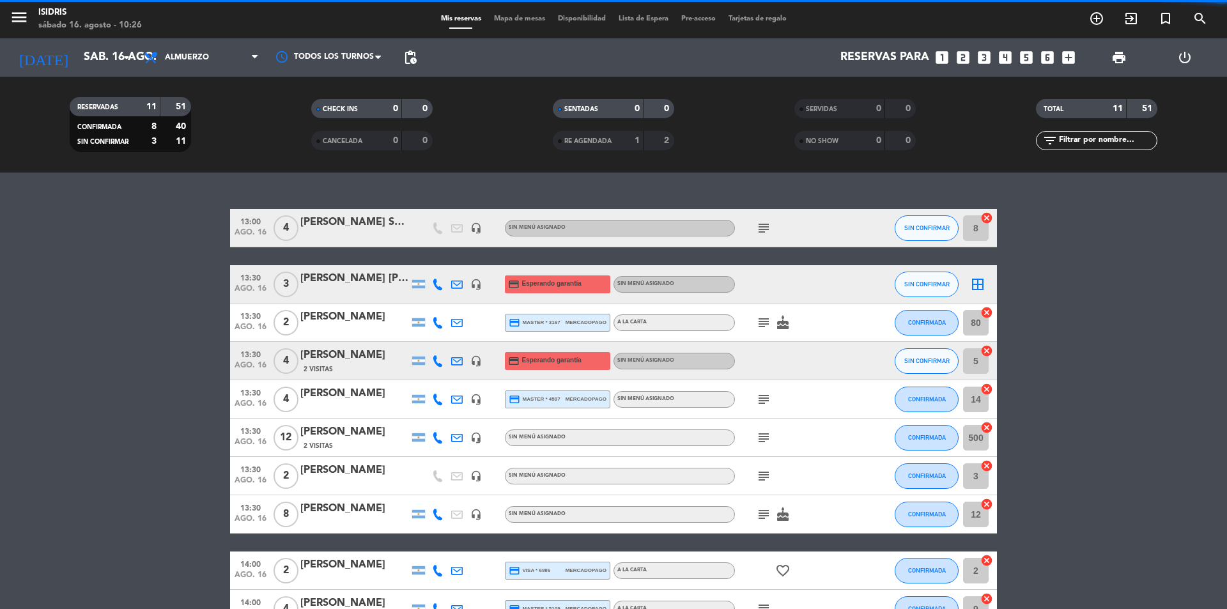
click at [633, 17] on span "Lista de Espera" at bounding box center [643, 18] width 63 height 7
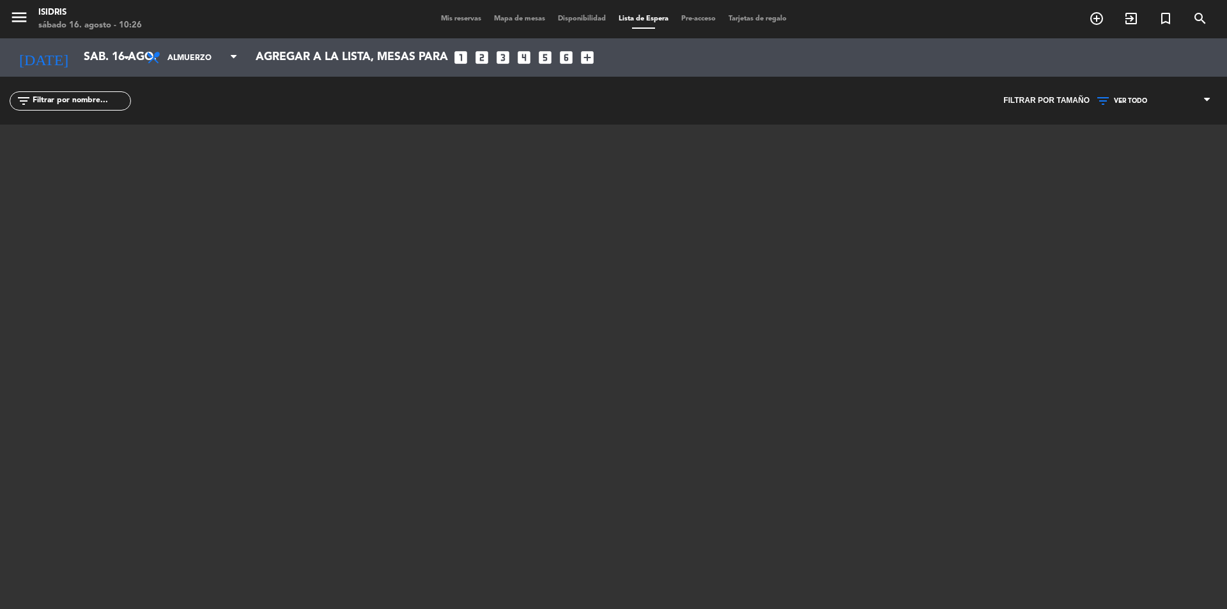
click at [452, 17] on span "Mis reservas" at bounding box center [460, 18] width 53 height 7
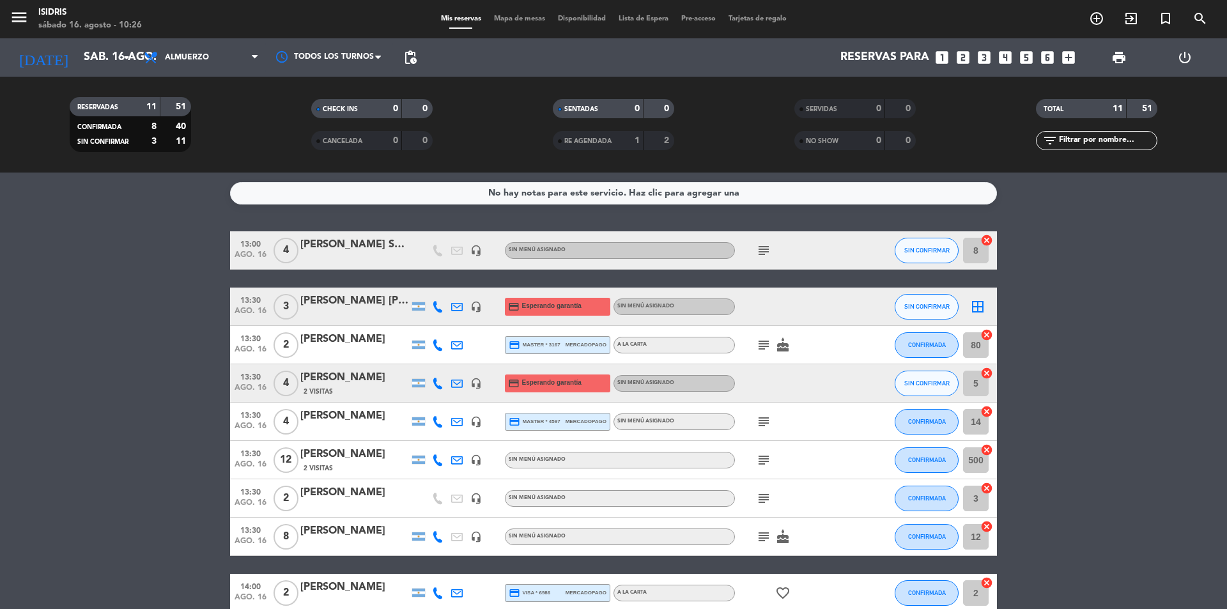
click at [520, 16] on span "Mapa de mesas" at bounding box center [520, 18] width 64 height 7
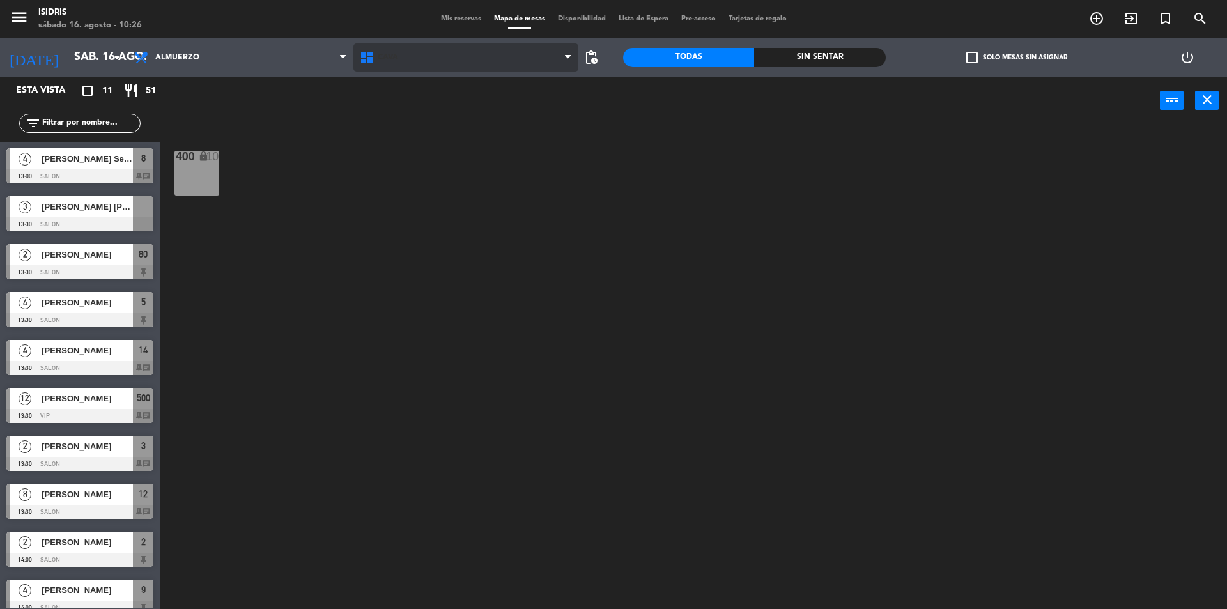
click at [431, 67] on span "CAVA" at bounding box center [466, 57] width 226 height 28
click at [414, 144] on ng-component "menu isidris [DATE] 16. agosto - 10:26 Mis reservas Mapa de mesas Disponibilida…" at bounding box center [613, 306] width 1227 height 612
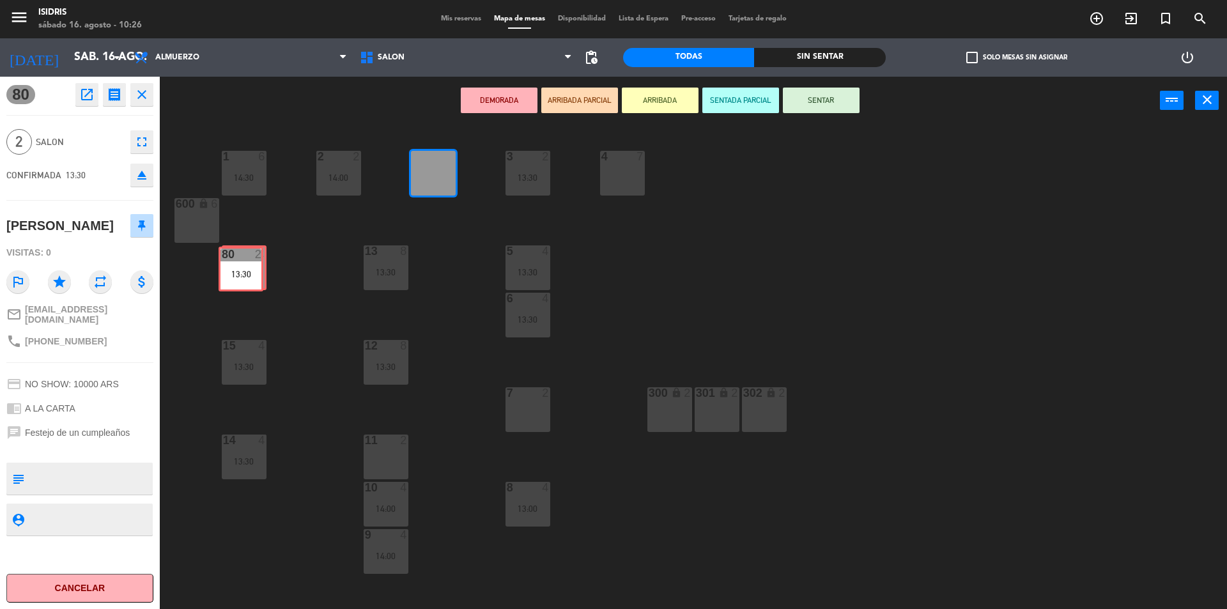
drag, startPoint x: 445, startPoint y: 173, endPoint x: 257, endPoint y: 266, distance: 209.7
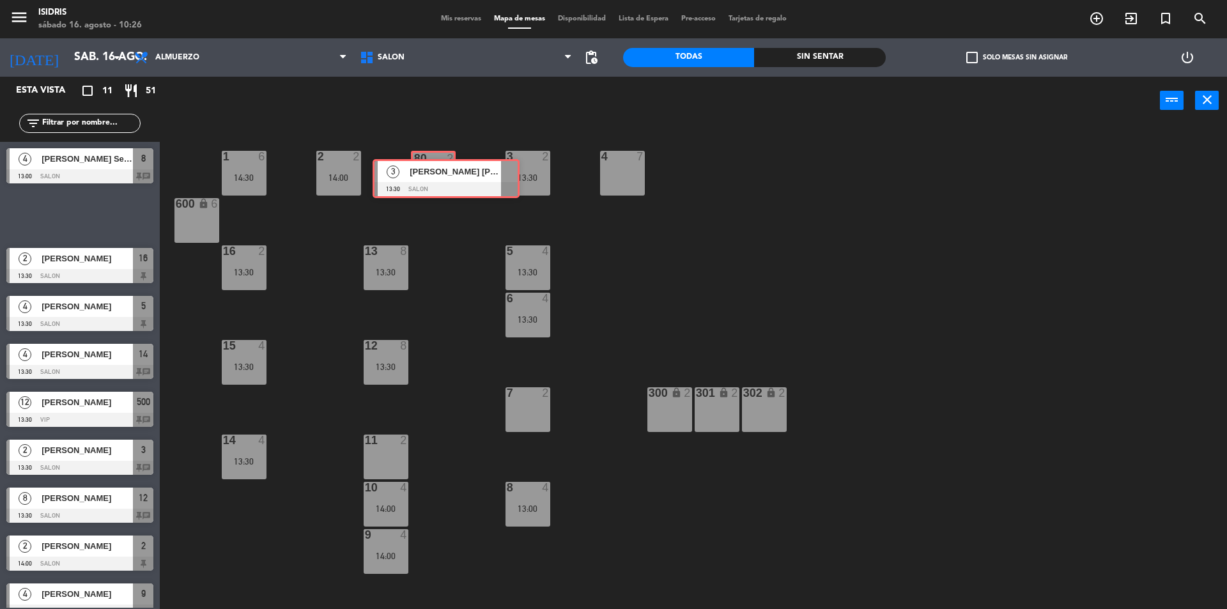
drag, startPoint x: 56, startPoint y: 209, endPoint x: 423, endPoint y: 171, distance: 368.7
click at [423, 171] on div "Esta vista crop_square 11 restaurant 51 filter_list 4 [PERSON_NAME] Seco 13:00 …" at bounding box center [613, 344] width 1227 height 535
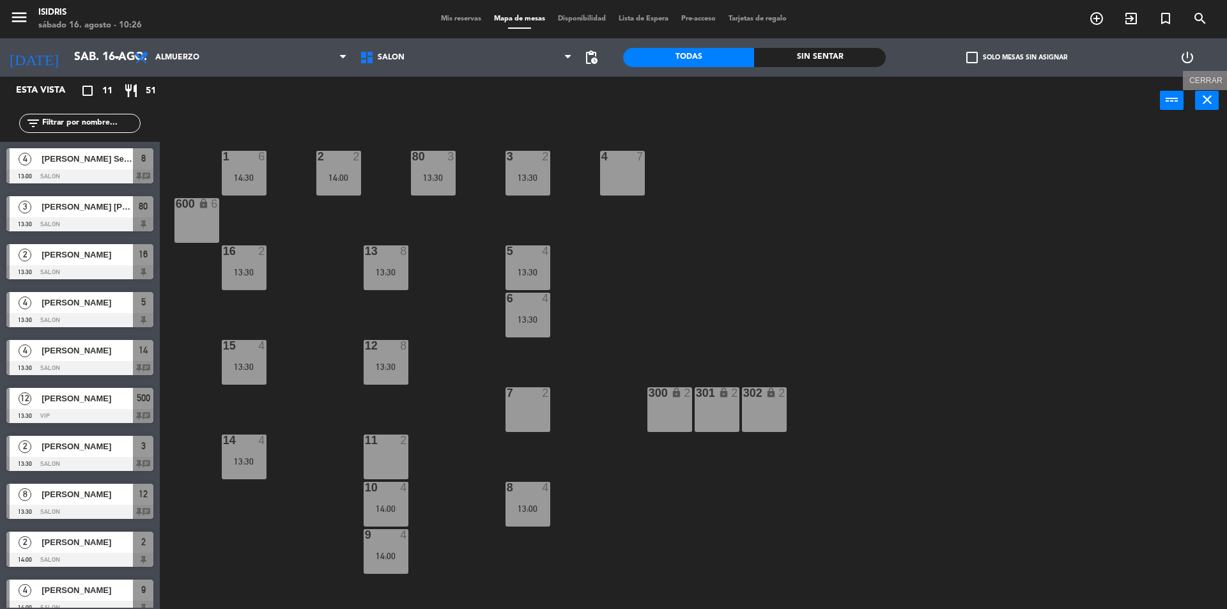
click at [1211, 96] on icon "close" at bounding box center [1206, 99] width 15 height 15
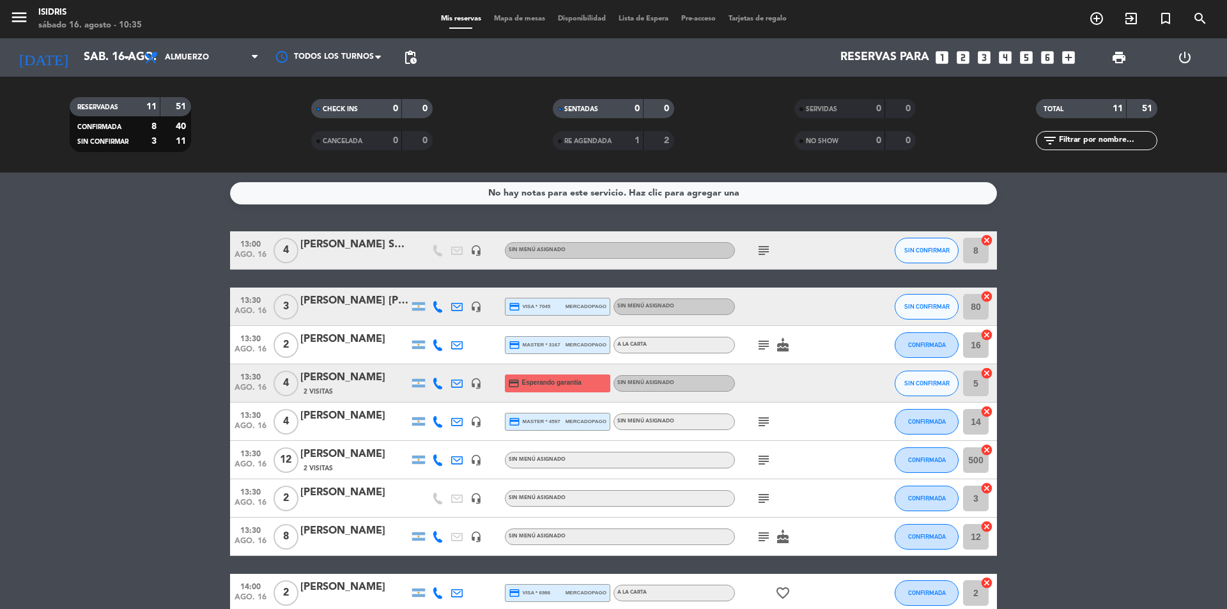
click at [963, 59] on icon "looks_two" at bounding box center [963, 57] width 17 height 17
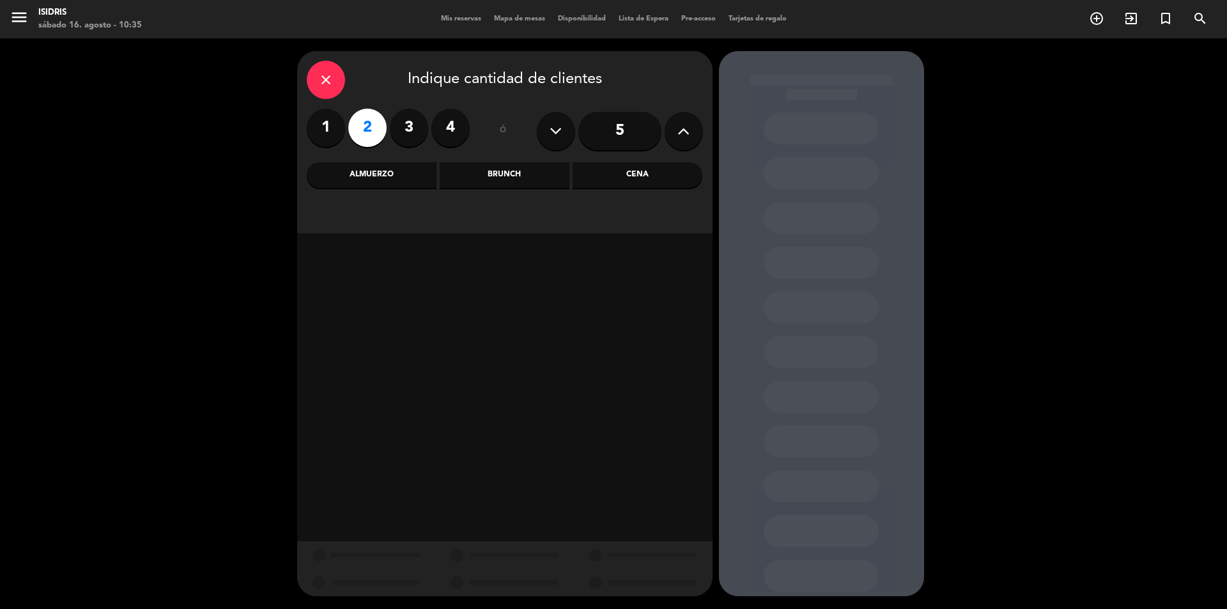
click at [374, 171] on div "Almuerzo" at bounding box center [372, 175] width 130 height 26
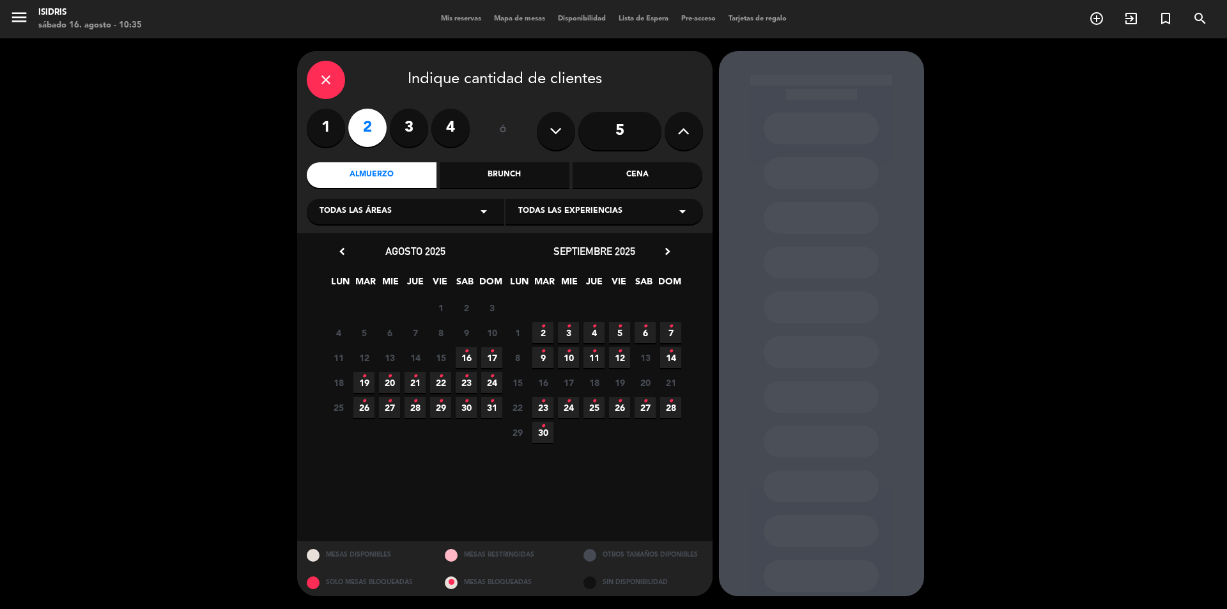
click at [466, 355] on icon "•" at bounding box center [466, 351] width 4 height 20
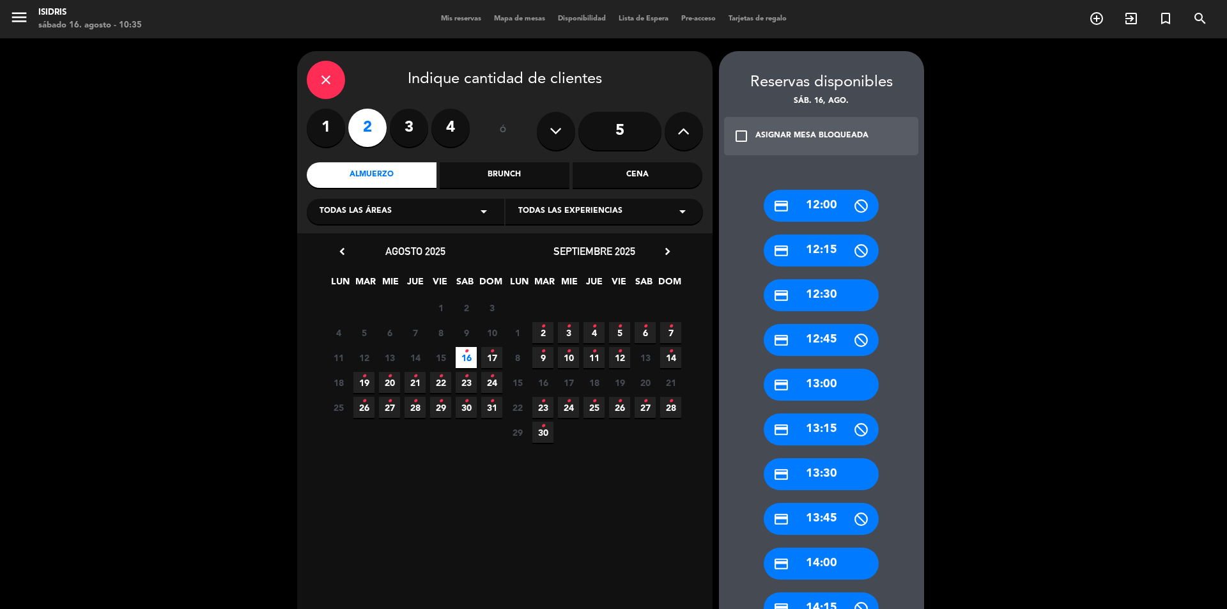
click at [810, 473] on div "credit_card 13:30" at bounding box center [821, 474] width 115 height 32
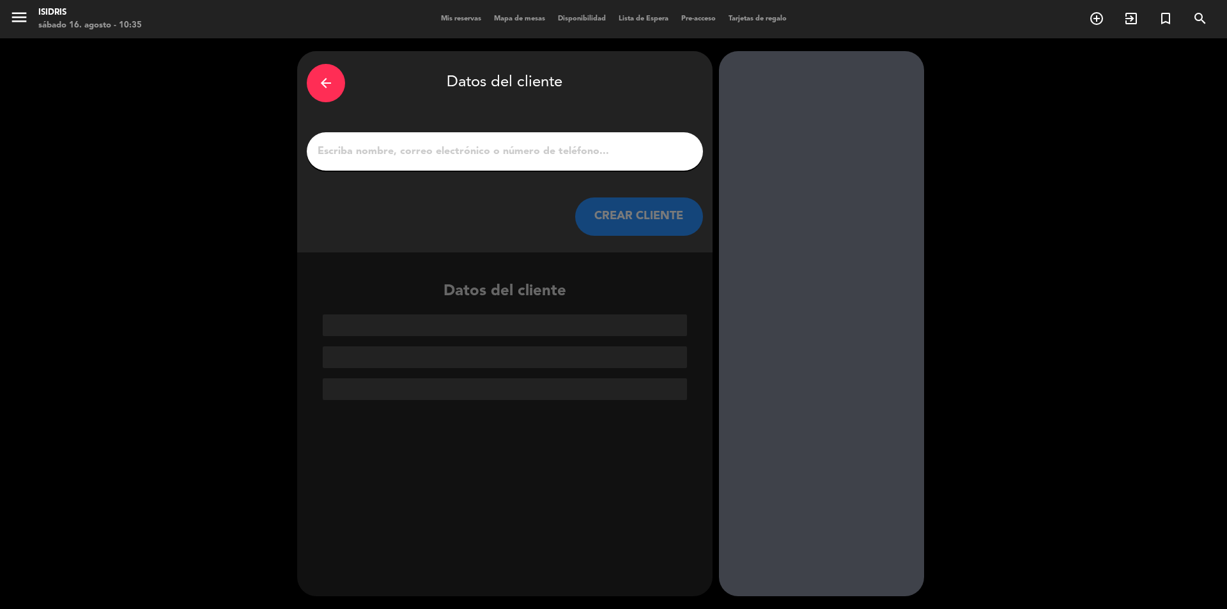
click at [407, 162] on div at bounding box center [505, 151] width 396 height 38
click at [404, 151] on input "1" at bounding box center [504, 151] width 377 height 18
paste input "[PERSON_NAME]"
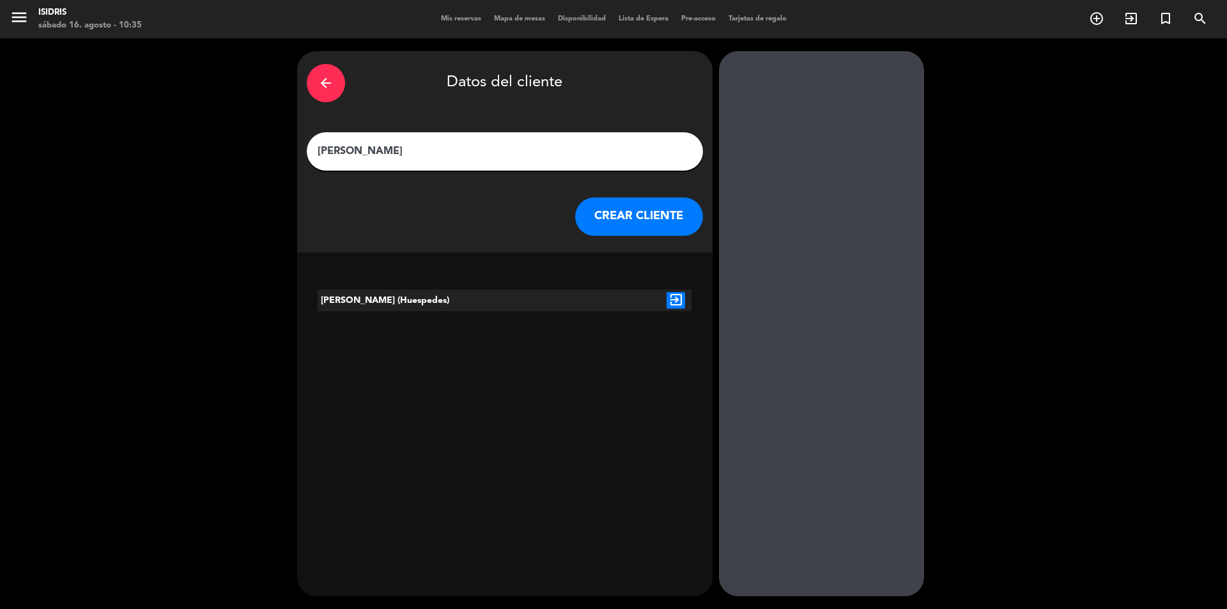
type input "[PERSON_NAME]"
click at [680, 298] on icon "exit_to_app" at bounding box center [675, 300] width 19 height 17
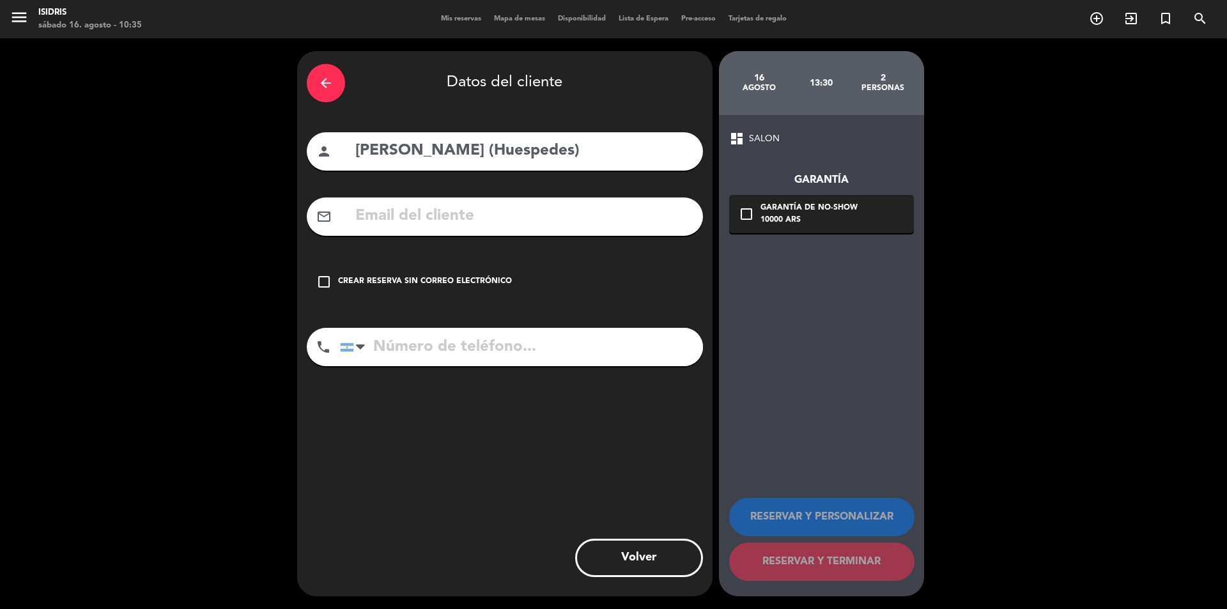
click at [416, 279] on div "Crear reserva sin correo electrónico" at bounding box center [425, 281] width 174 height 13
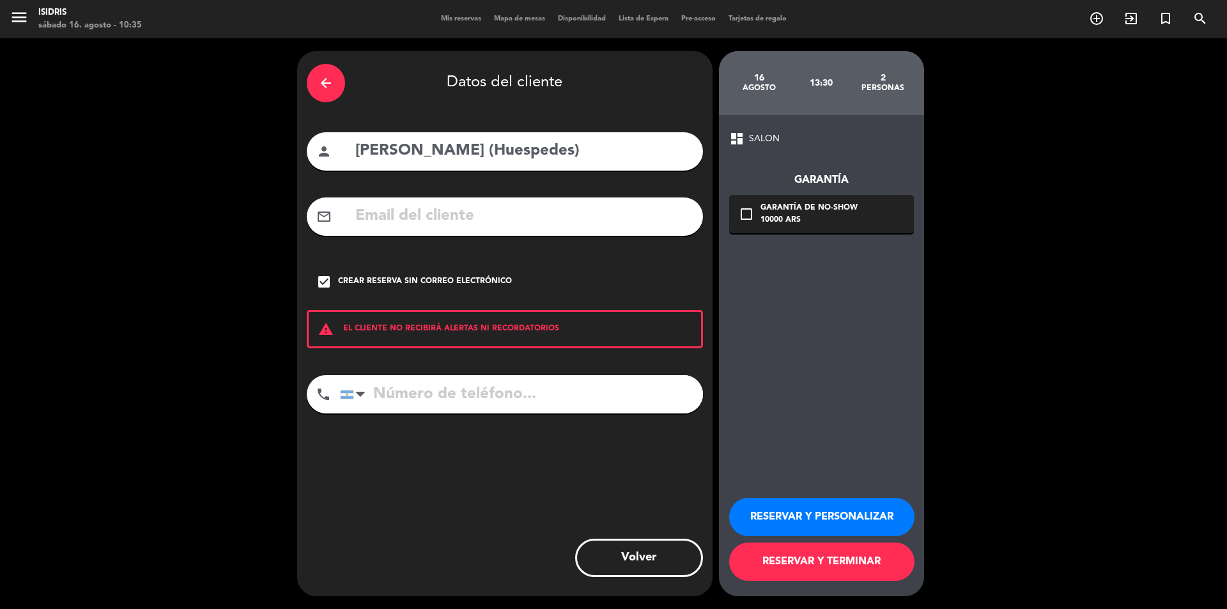
click at [815, 553] on button "RESERVAR Y TERMINAR" at bounding box center [821, 561] width 185 height 38
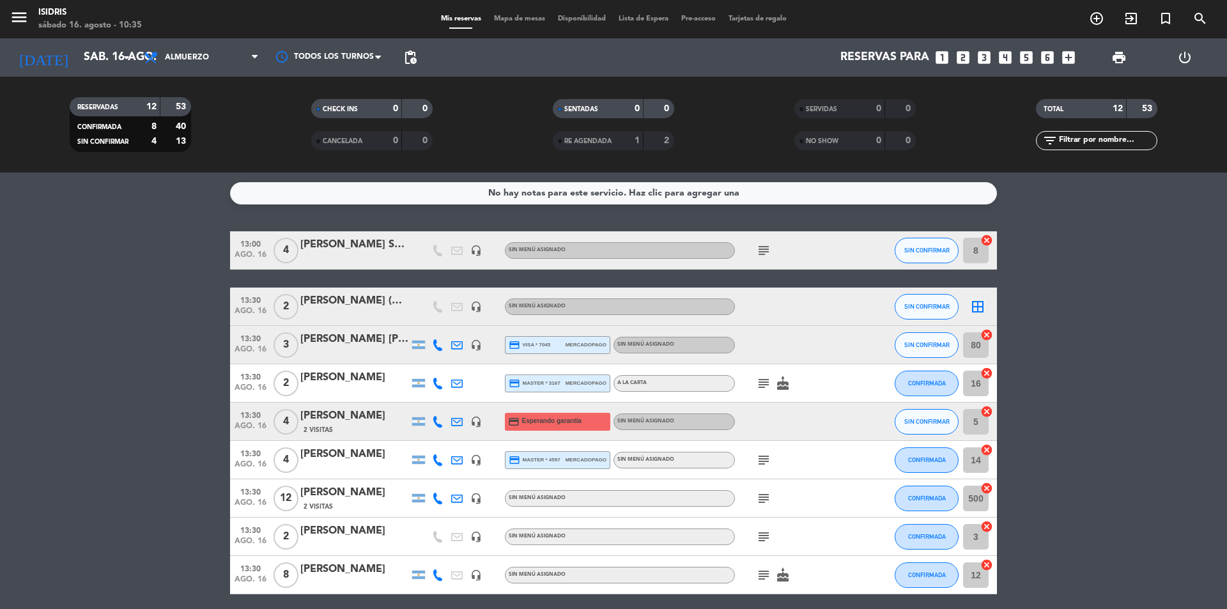
click at [753, 253] on div "subject" at bounding box center [792, 250] width 115 height 38
click at [773, 246] on div "subject" at bounding box center [792, 250] width 115 height 38
click at [764, 252] on icon "subject" at bounding box center [763, 250] width 15 height 15
click at [63, 344] on bookings-row "13:00 [DATE] 4 [PERSON_NAME] Seco headset_mic Sin menú asignado subject Menú co…" at bounding box center [613, 488] width 1227 height 514
click at [982, 307] on icon "border_all" at bounding box center [977, 306] width 15 height 15
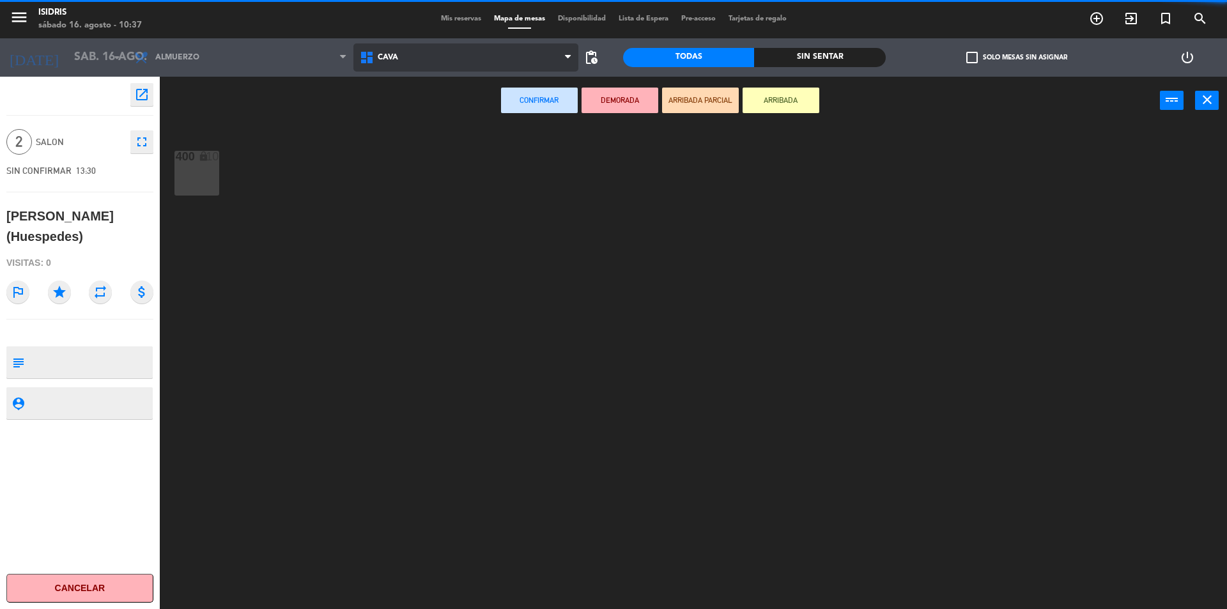
click at [456, 58] on span "CAVA" at bounding box center [466, 57] width 226 height 28
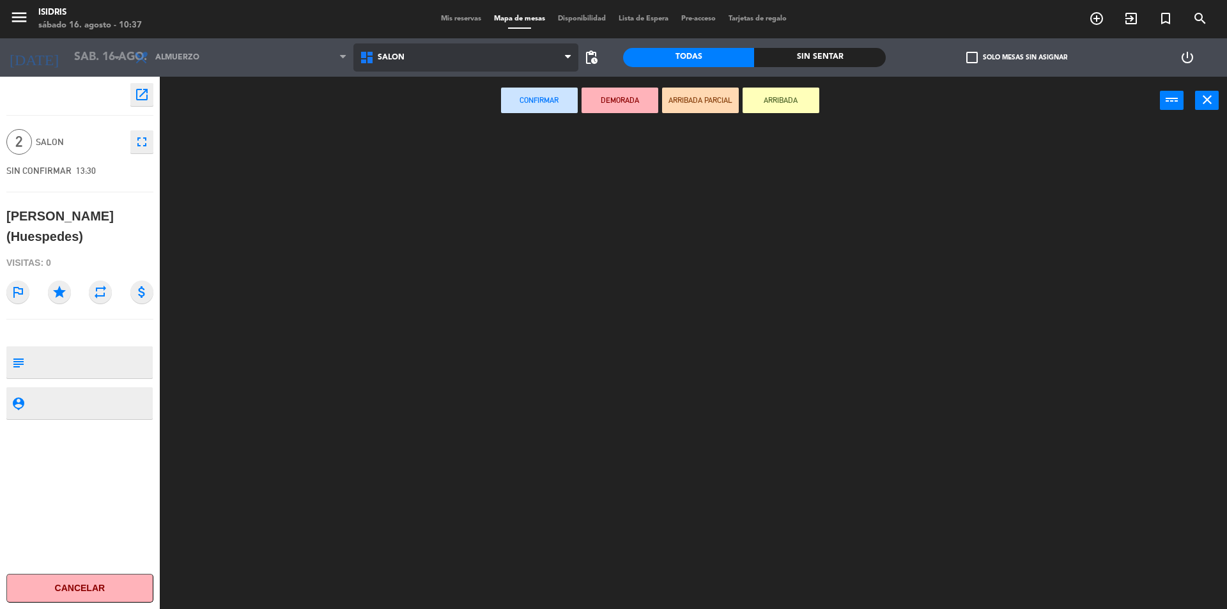
click at [406, 132] on ng-component "menu isidris [DATE] 16. agosto - 10:37 Mis reservas Mapa de mesas Disponibilida…" at bounding box center [613, 306] width 1227 height 612
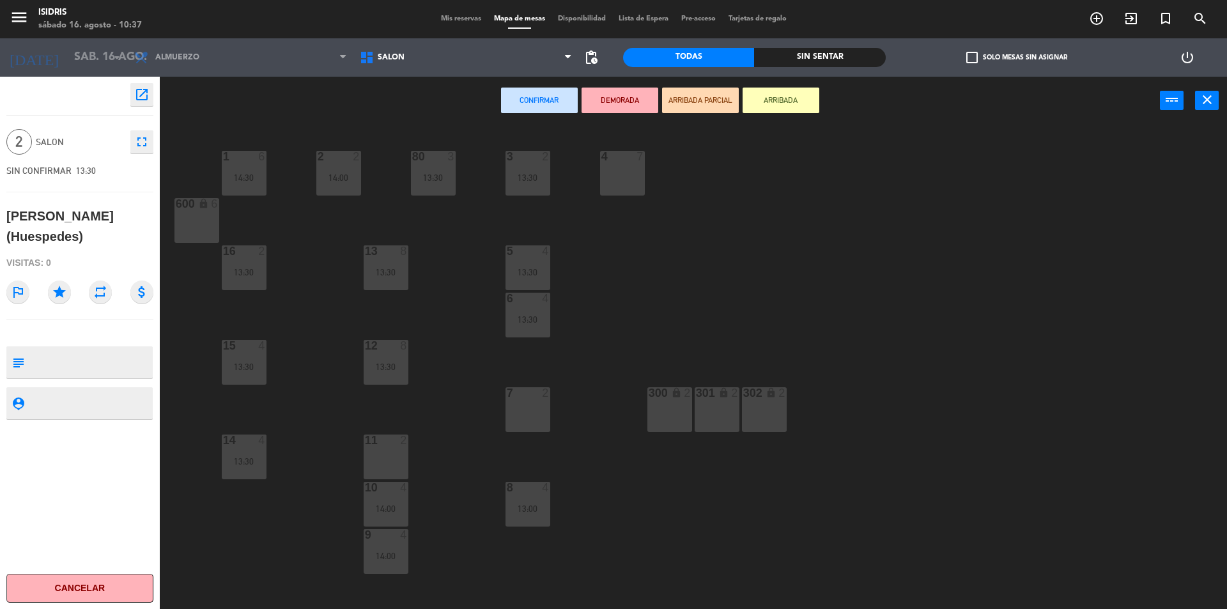
click at [520, 419] on div "7 2" at bounding box center [527, 409] width 45 height 45
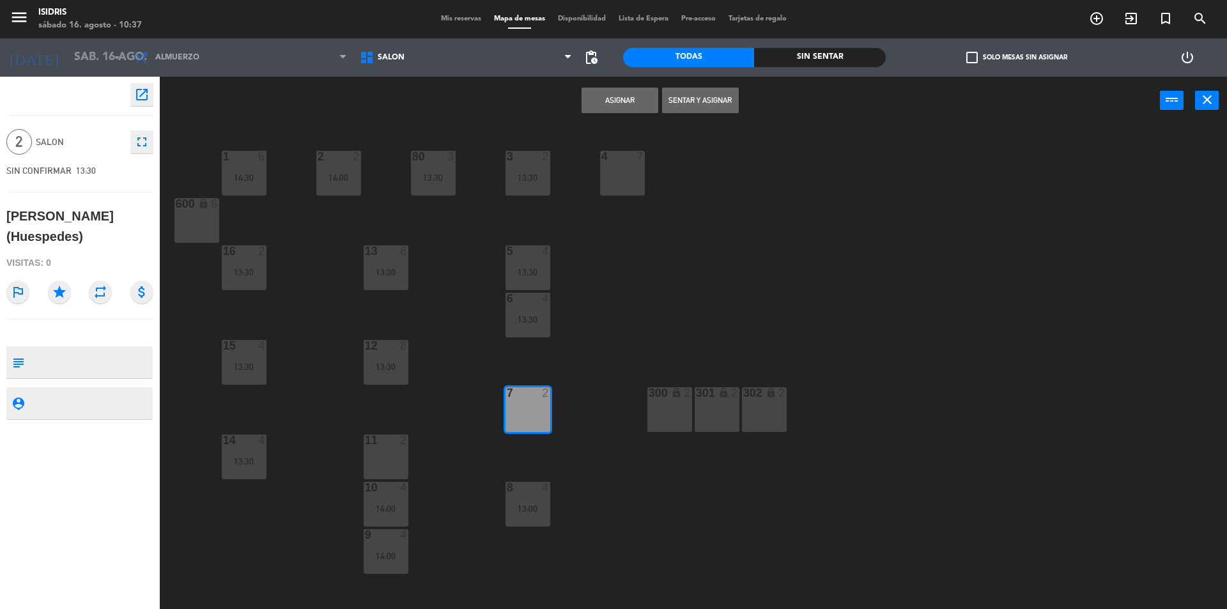
click at [618, 96] on button "Asignar" at bounding box center [619, 101] width 77 height 26
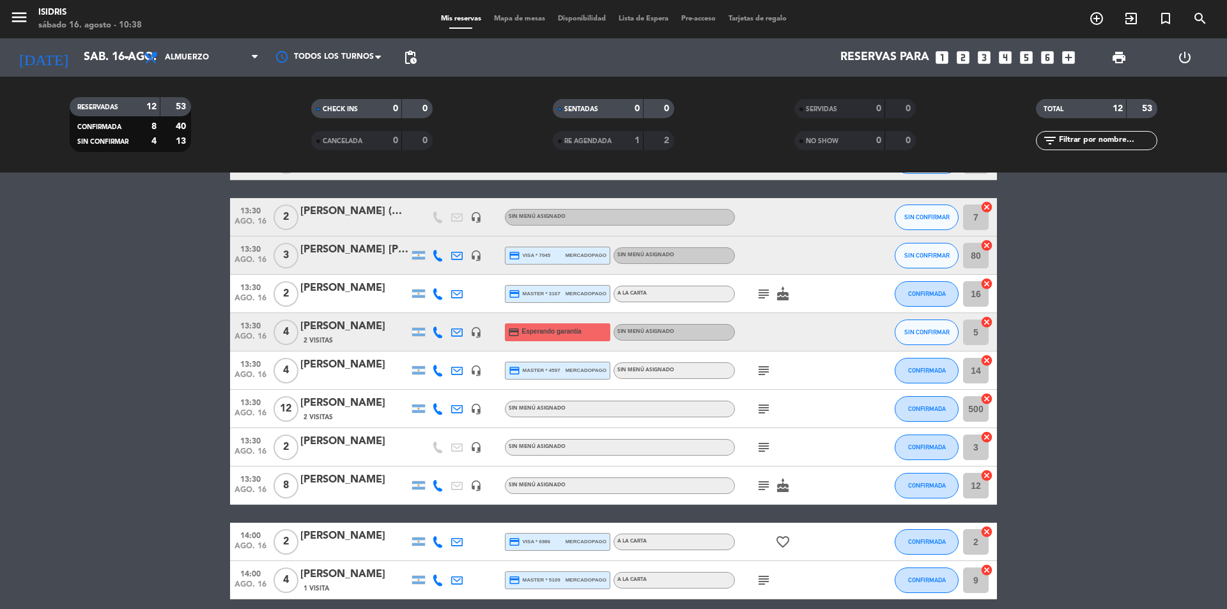
scroll to position [192, 0]
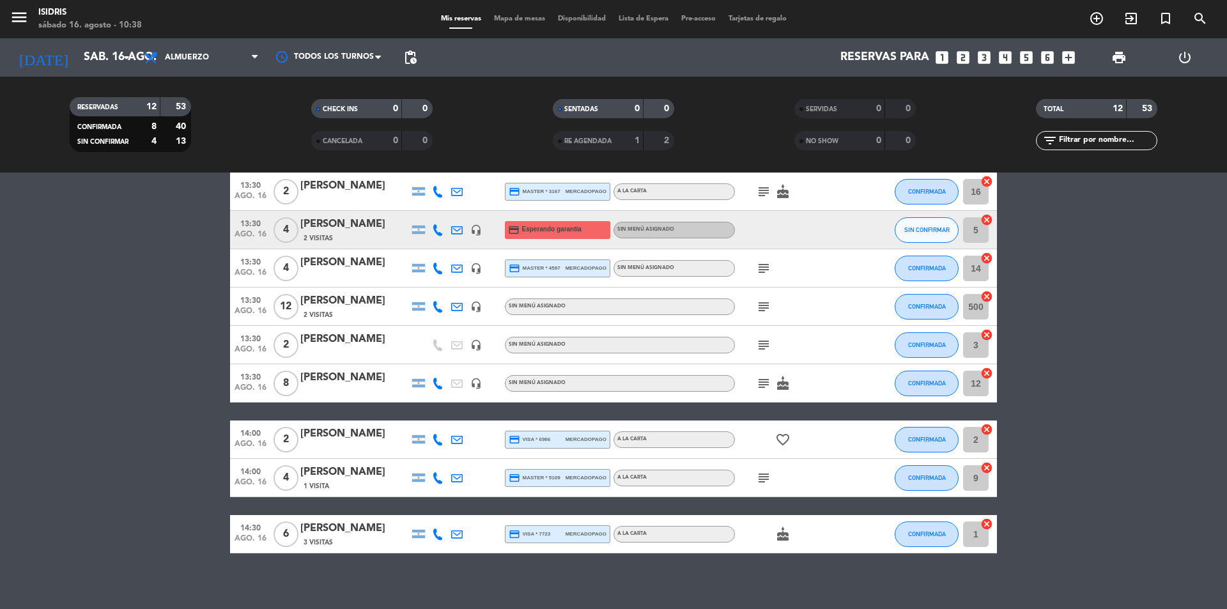
click at [514, 19] on span "Mapa de mesas" at bounding box center [520, 18] width 64 height 7
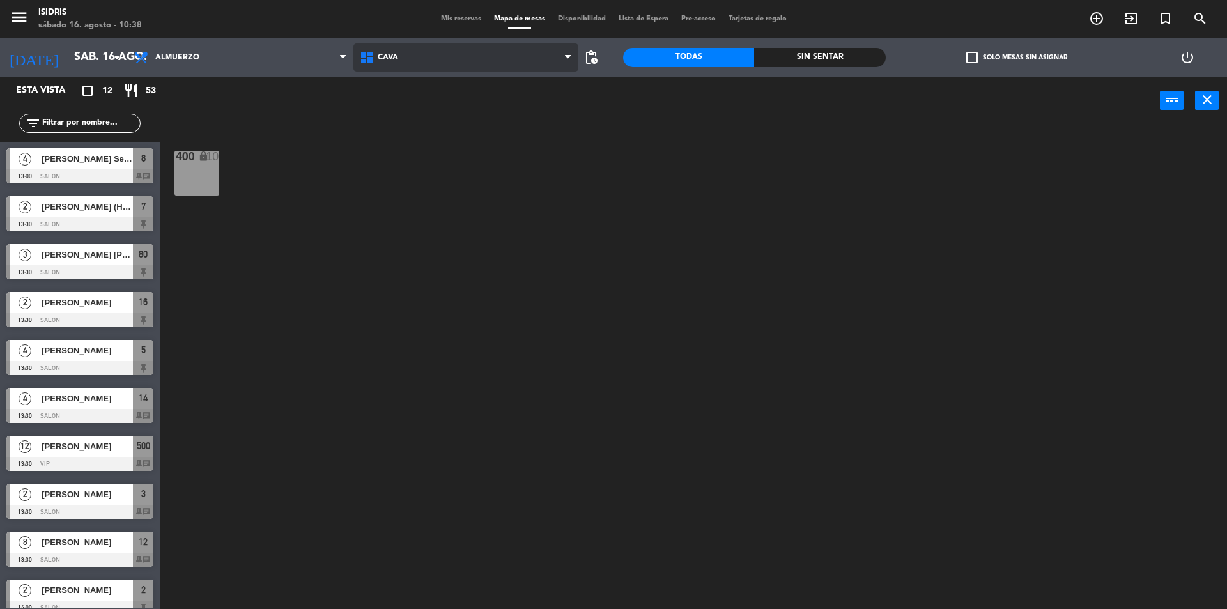
click at [459, 58] on span "CAVA" at bounding box center [466, 57] width 226 height 28
click at [428, 142] on ng-component "menu isidris [DATE] 16. agosto - 10:38 Mis reservas Mapa de mesas Disponibilida…" at bounding box center [613, 306] width 1227 height 612
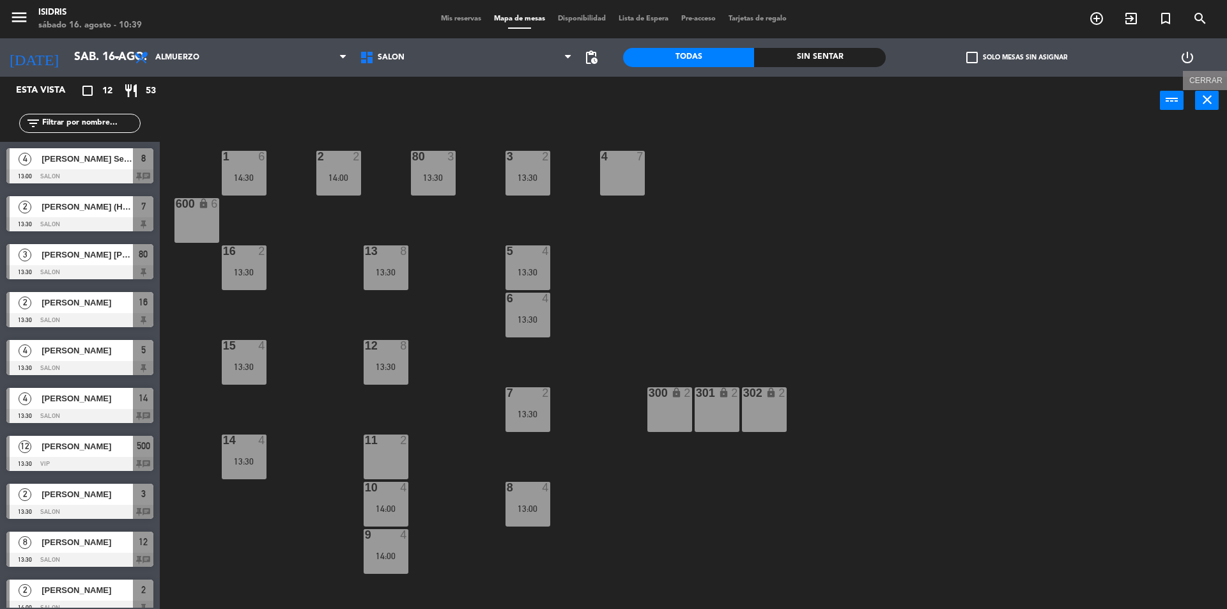
click at [1209, 99] on icon "close" at bounding box center [1206, 99] width 15 height 15
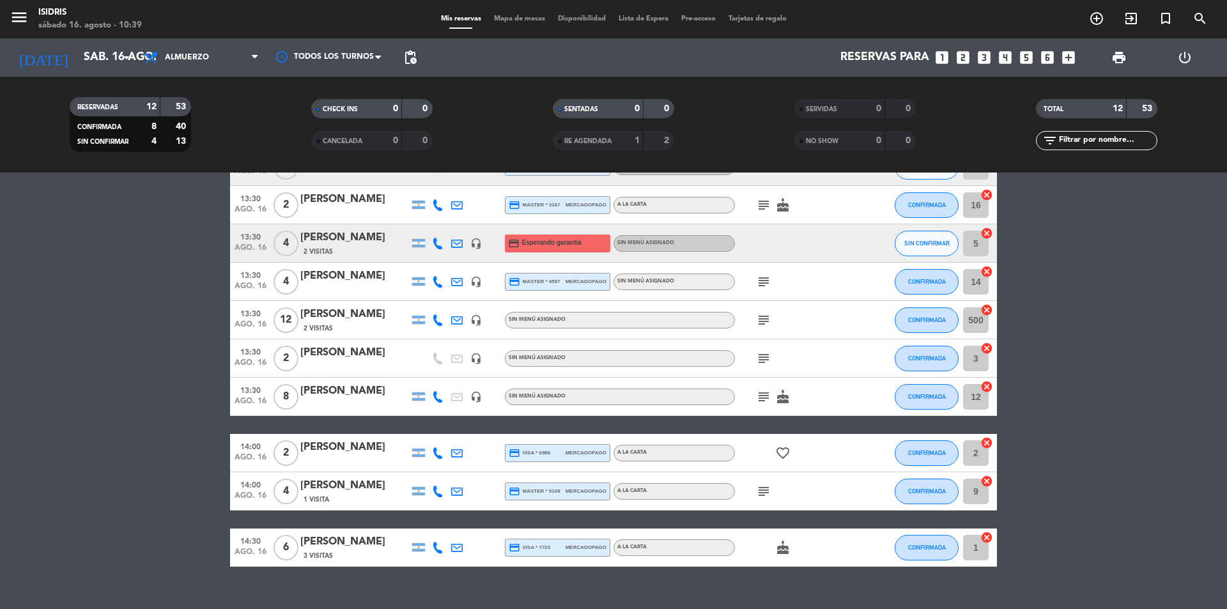
scroll to position [200, 0]
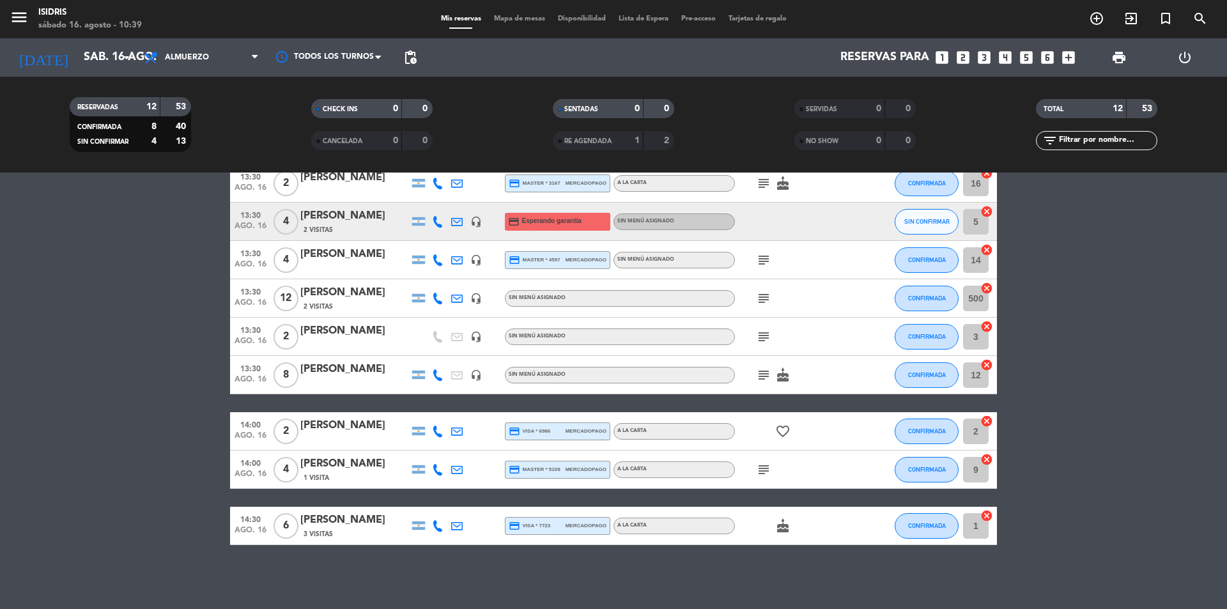
click at [986, 517] on icon "cancel" at bounding box center [986, 515] width 13 height 13
click at [978, 526] on icon "border_all" at bounding box center [977, 525] width 15 height 15
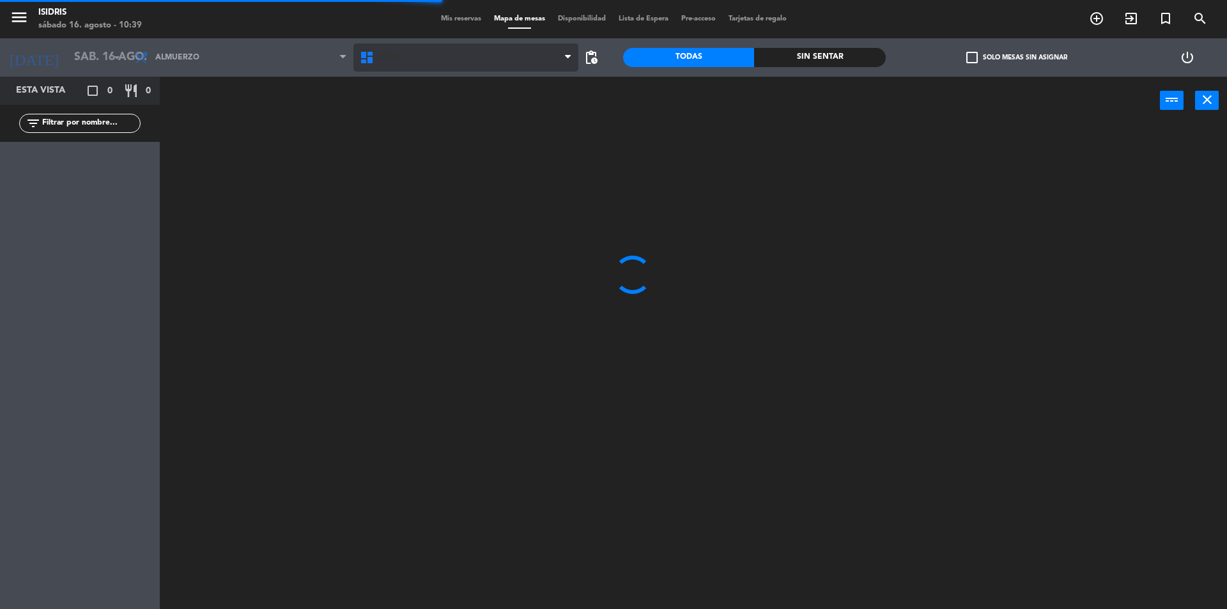
click at [418, 42] on div "CAVA LOBBY SALON SALON EXTERIOR VIP CAVA CAVA LOBBY SALON SALON EXTERIOR VIP" at bounding box center [466, 57] width 226 height 38
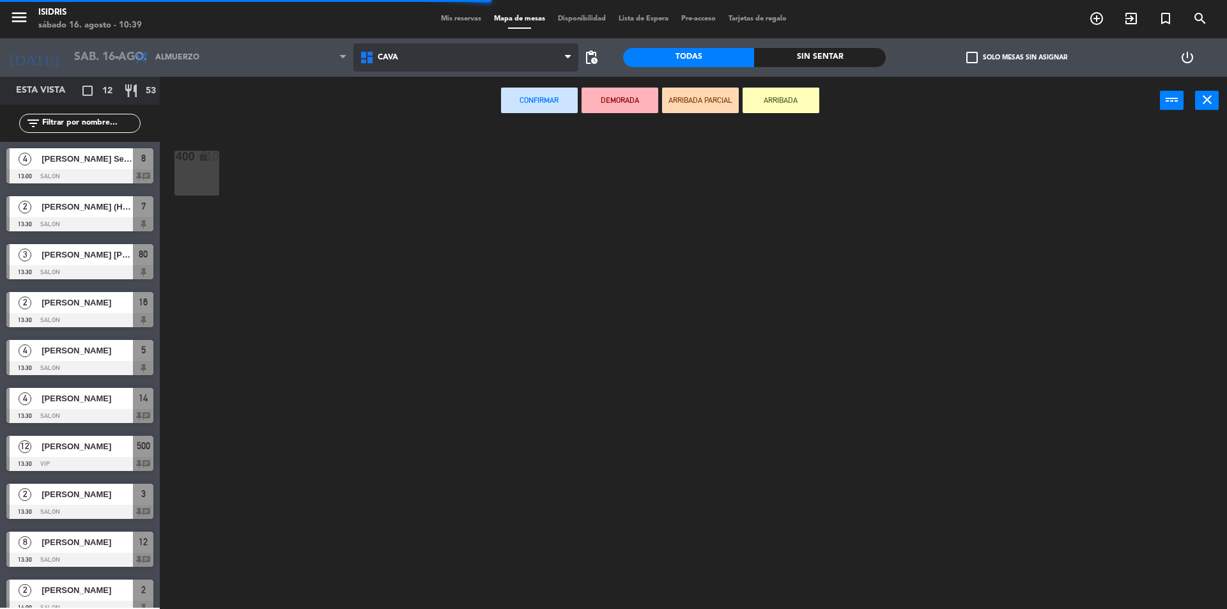
click at [417, 62] on span "CAVA" at bounding box center [466, 57] width 226 height 28
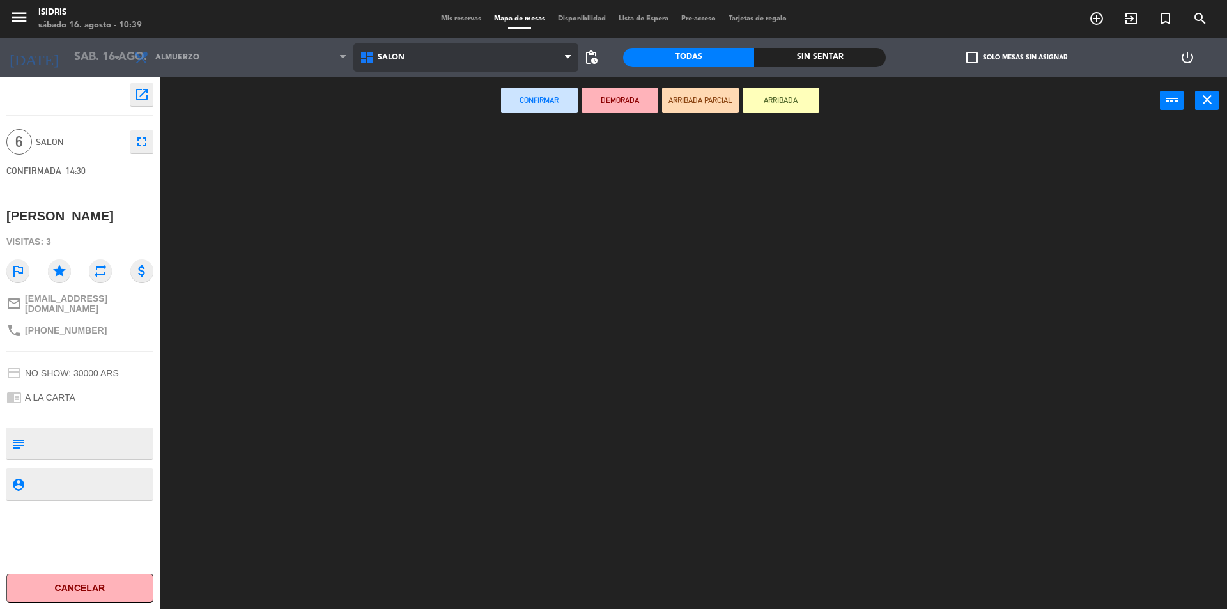
click at [426, 143] on ng-component "menu isidris [DATE] 16. agosto - 10:39 Mis reservas Mapa de mesas Disponibilida…" at bounding box center [613, 306] width 1227 height 612
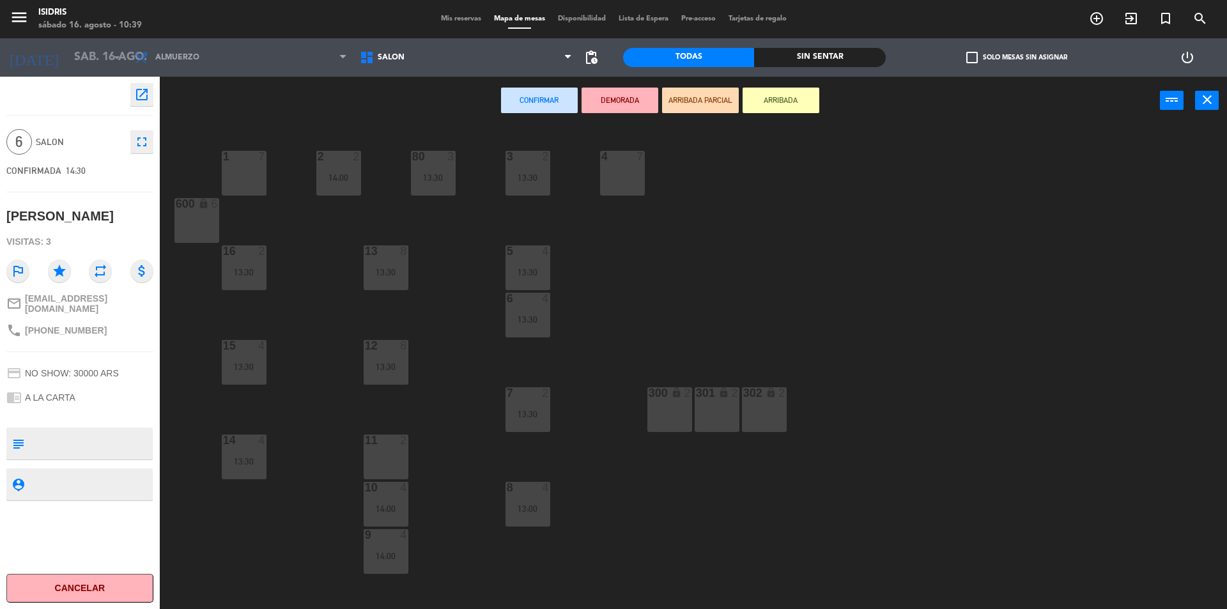
click at [612, 166] on div "4 7" at bounding box center [622, 173] width 45 height 45
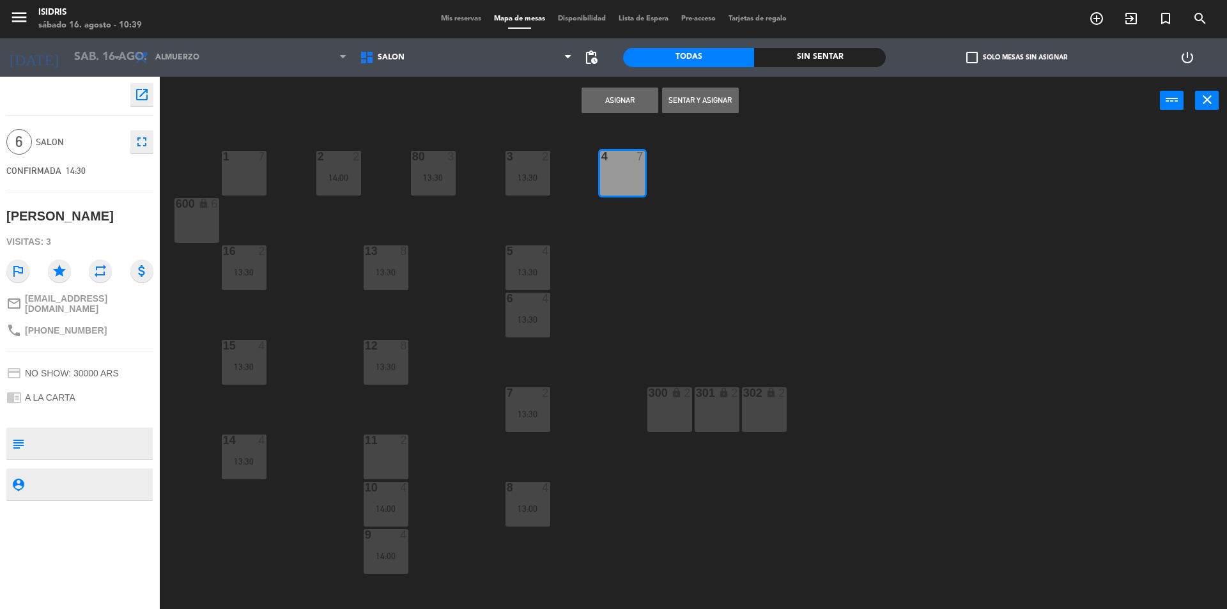
click at [607, 104] on button "Asignar" at bounding box center [619, 101] width 77 height 26
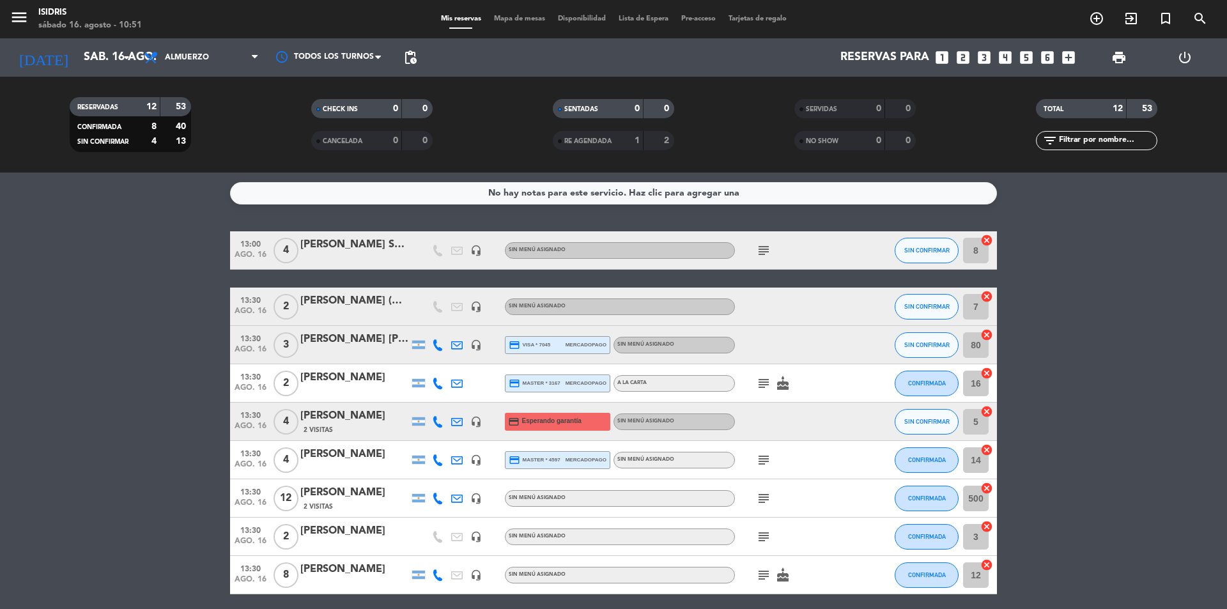
click at [1049, 57] on icon "looks_6" at bounding box center [1047, 57] width 17 height 17
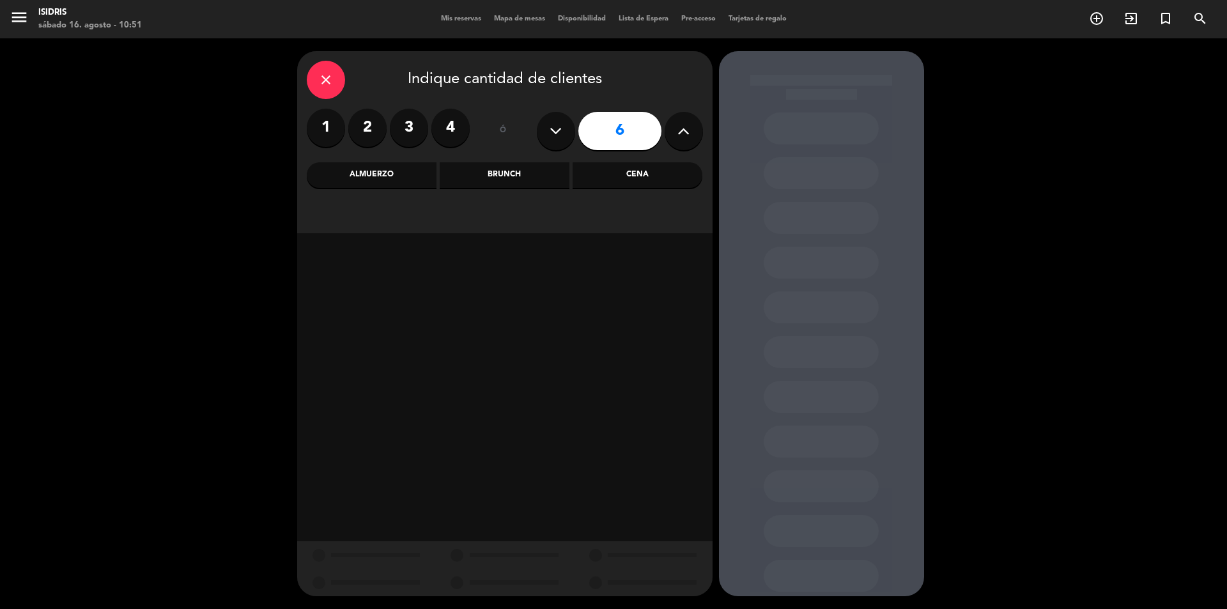
click at [399, 169] on div "Almuerzo" at bounding box center [372, 175] width 130 height 26
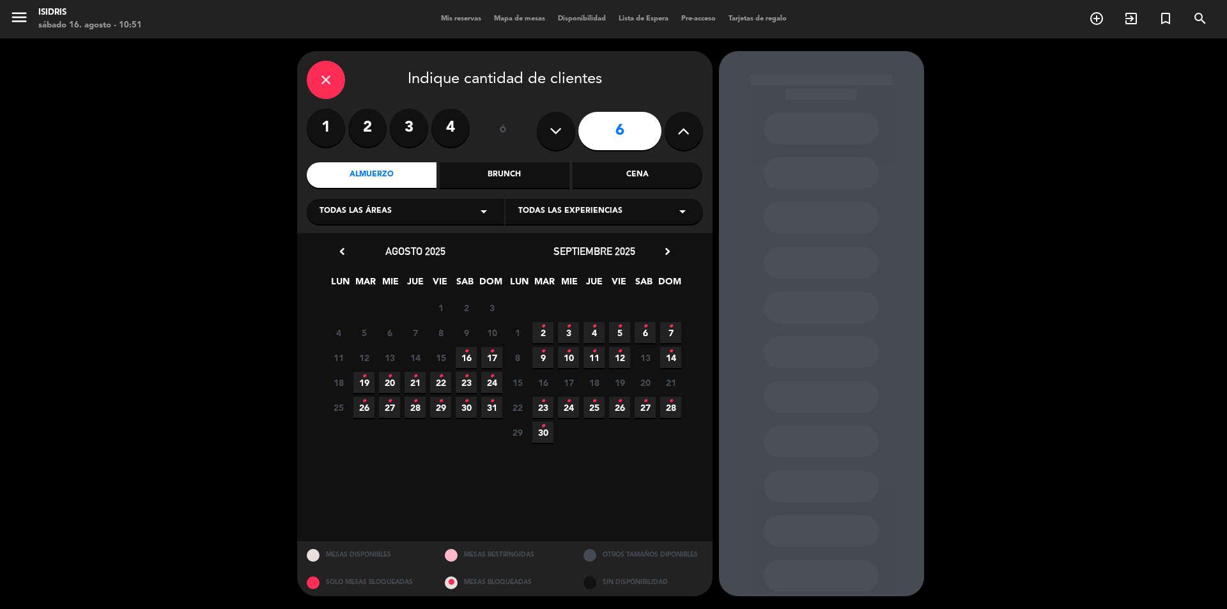
drag, startPoint x: 489, startPoint y: 385, endPoint x: 622, endPoint y: 335, distance: 141.7
click at [489, 384] on span "24 •" at bounding box center [491, 382] width 21 height 21
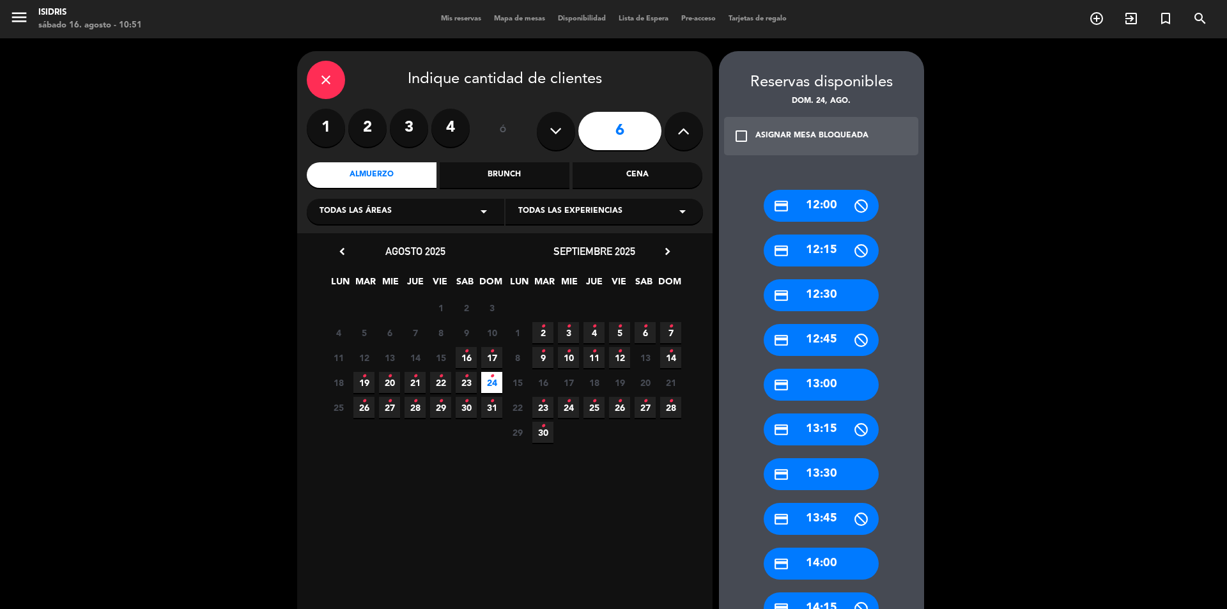
drag, startPoint x: 839, startPoint y: 484, endPoint x: 815, endPoint y: 461, distance: 33.4
click at [838, 482] on div "credit_card 13:30" at bounding box center [821, 474] width 115 height 32
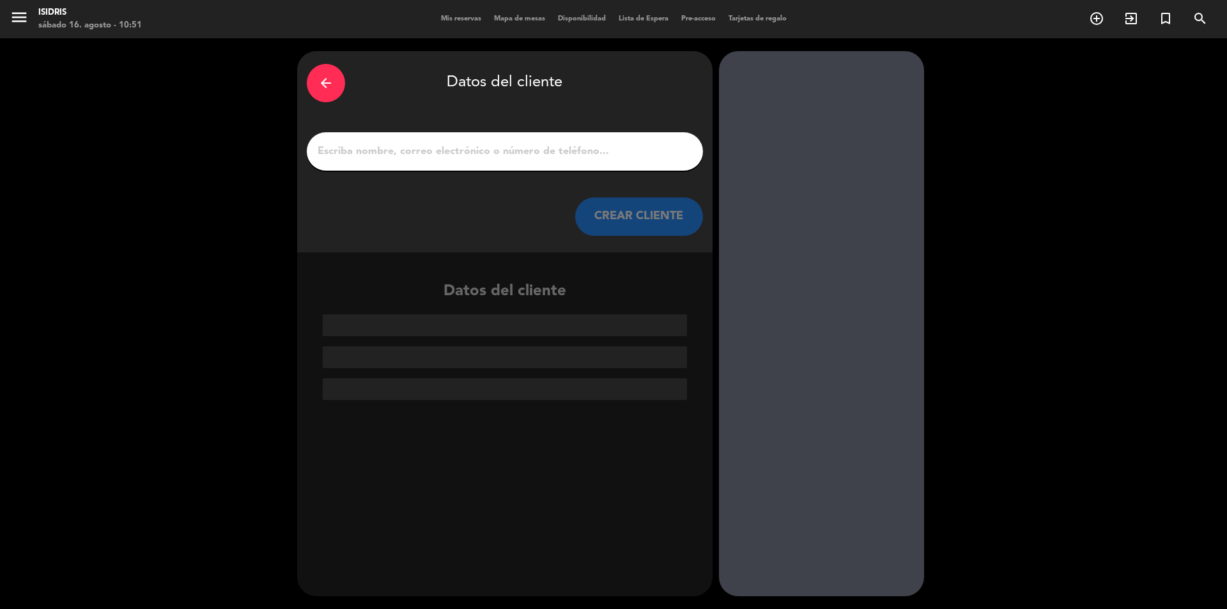
click at [572, 160] on input "1" at bounding box center [504, 151] width 377 height 18
paste input "[PERSON_NAME]"
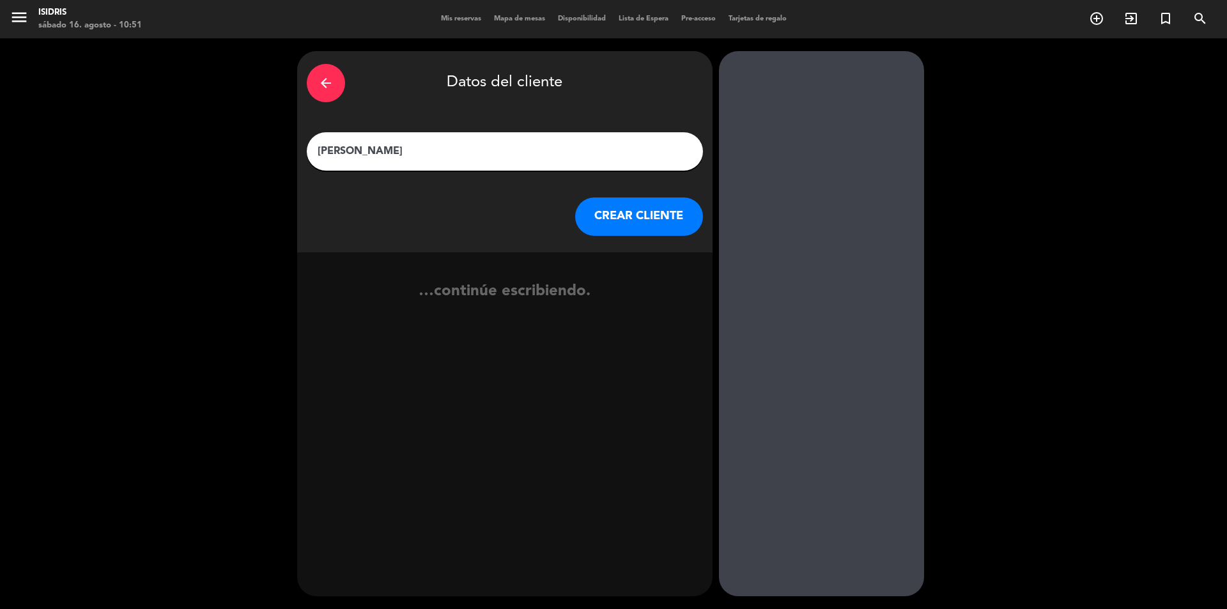
type input "[PERSON_NAME]"
click at [599, 221] on button "CREAR CLIENTE" at bounding box center [639, 216] width 128 height 38
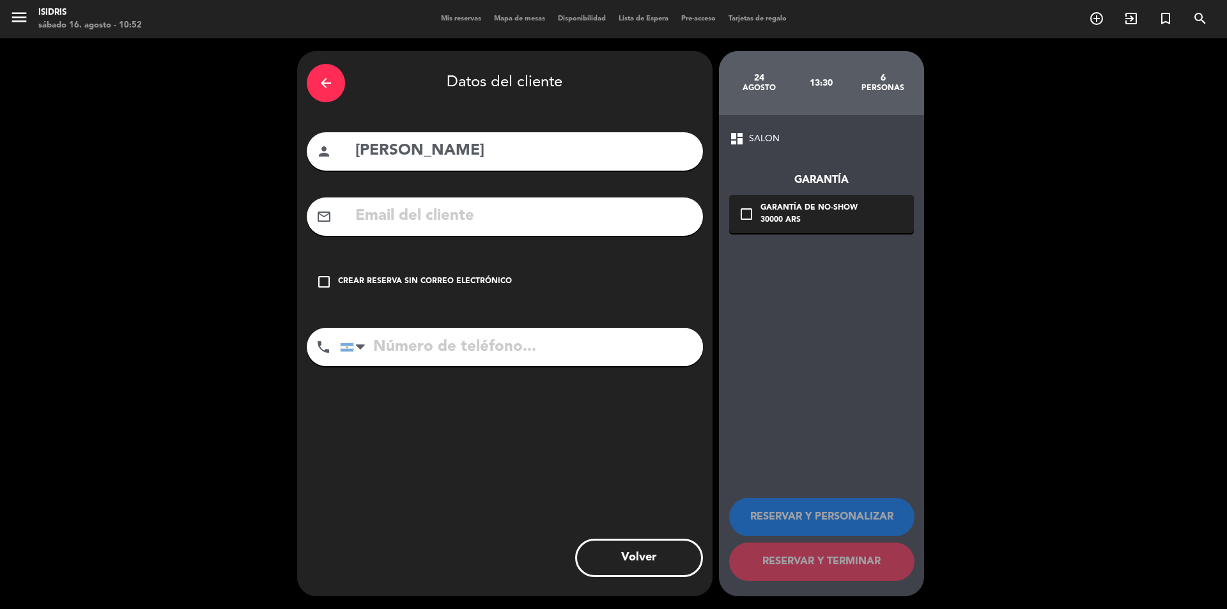
click at [395, 227] on input "text" at bounding box center [523, 216] width 339 height 26
paste input "[EMAIL_ADDRESS][DOMAIN_NAME]"
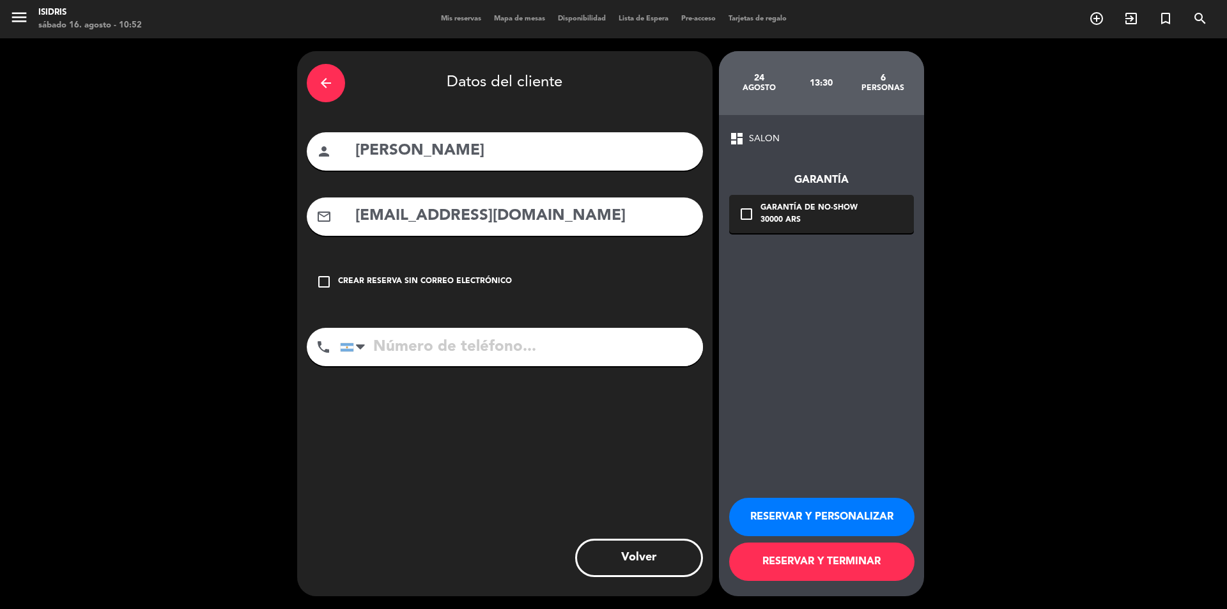
type input "[EMAIL_ADDRESS][DOMAIN_NAME]"
click at [422, 358] on input "tel" at bounding box center [521, 347] width 363 height 38
paste input "[PHONE_NUMBER]"
type input "[PHONE_NUMBER]"
click at [833, 197] on div "check_box_outline_blank Garantía de no-show 30000 ARS" at bounding box center [821, 214] width 185 height 38
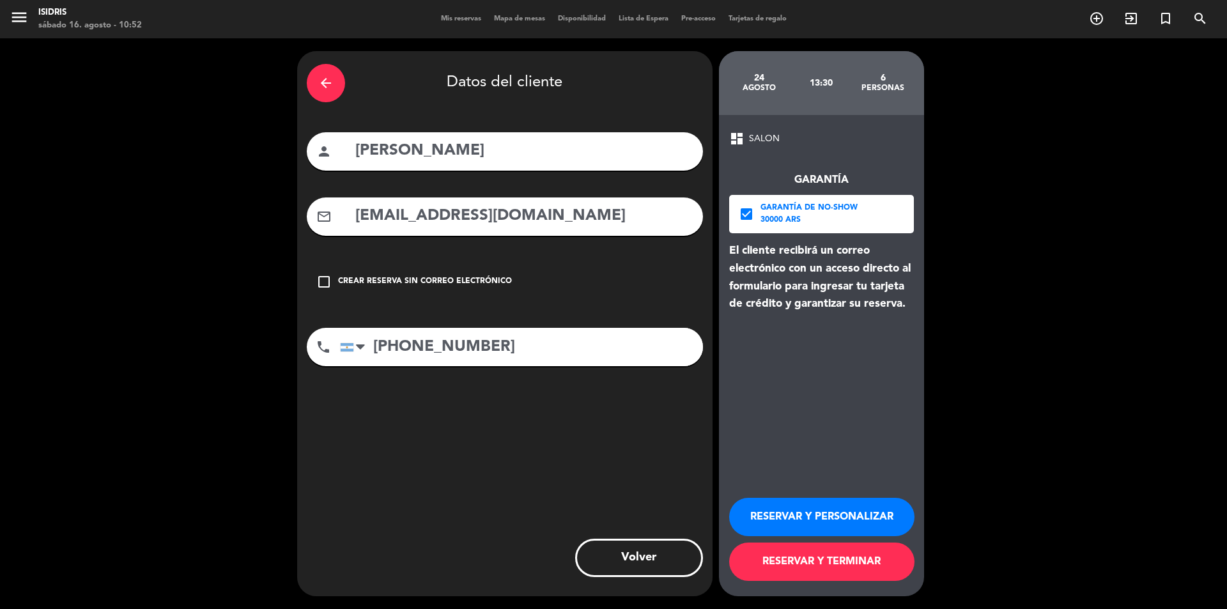
click at [811, 557] on button "RESERVAR Y TERMINAR" at bounding box center [821, 561] width 185 height 38
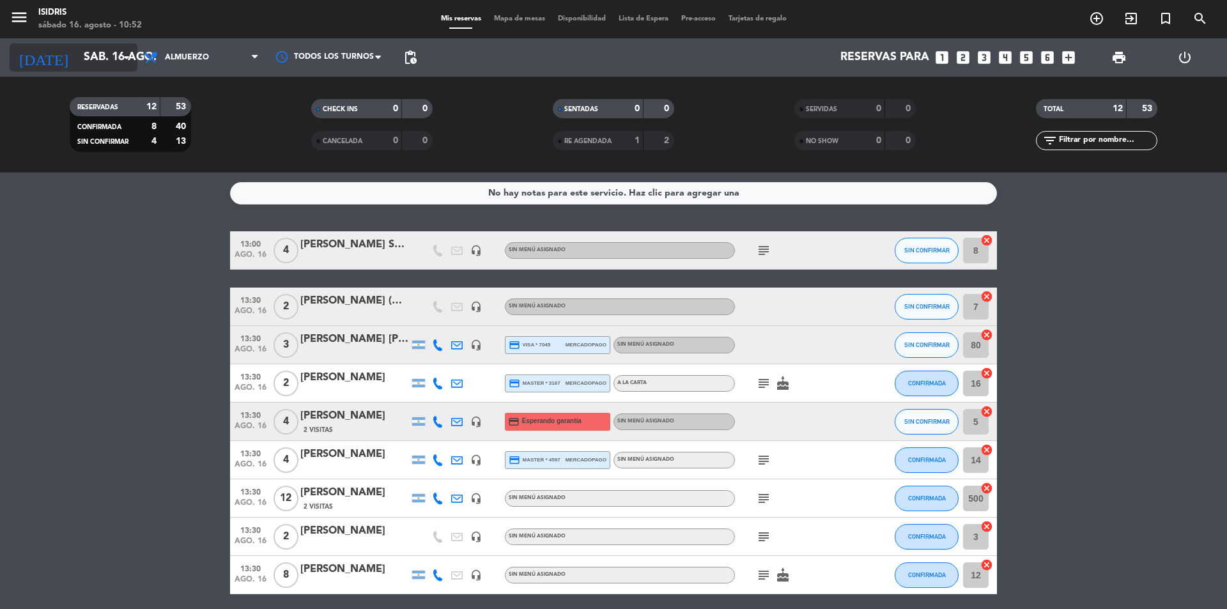
click at [100, 70] on div "[DATE] [DATE] arrow_drop_down" at bounding box center [74, 57] width 128 height 28
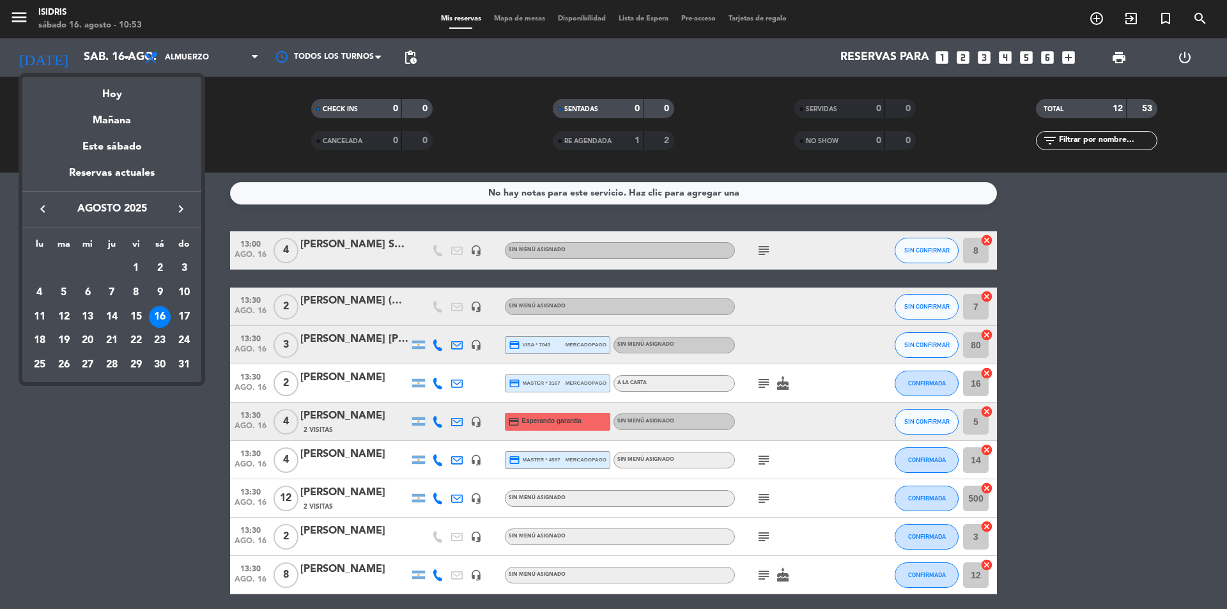
click at [989, 528] on div at bounding box center [613, 304] width 1227 height 609
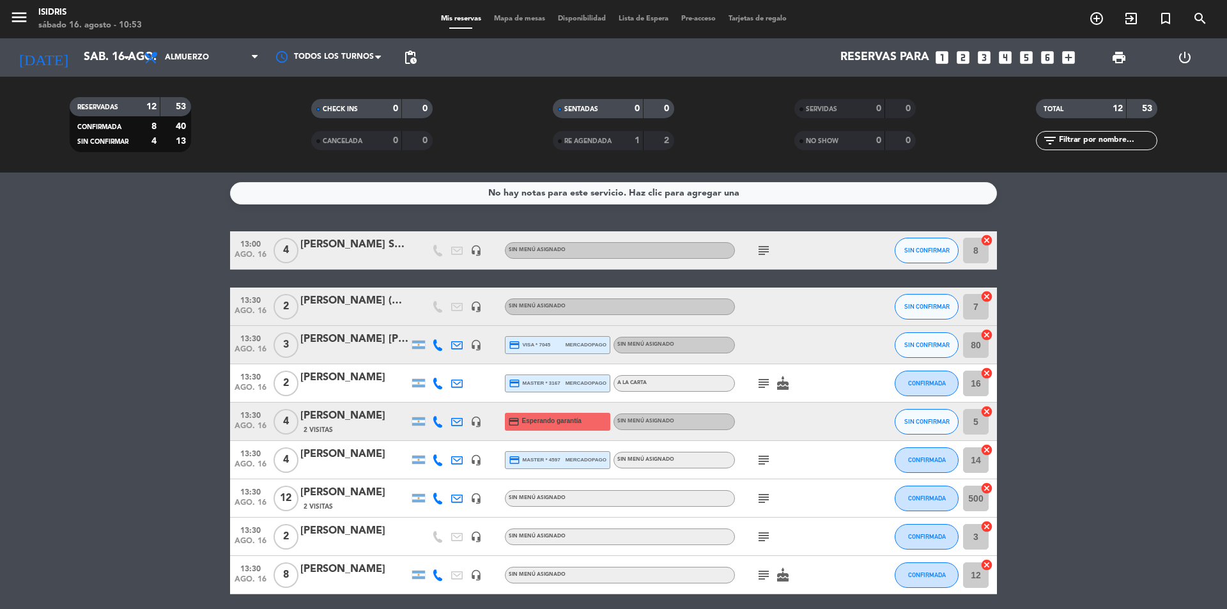
click at [990, 526] on icon "cancel" at bounding box center [986, 526] width 13 height 13
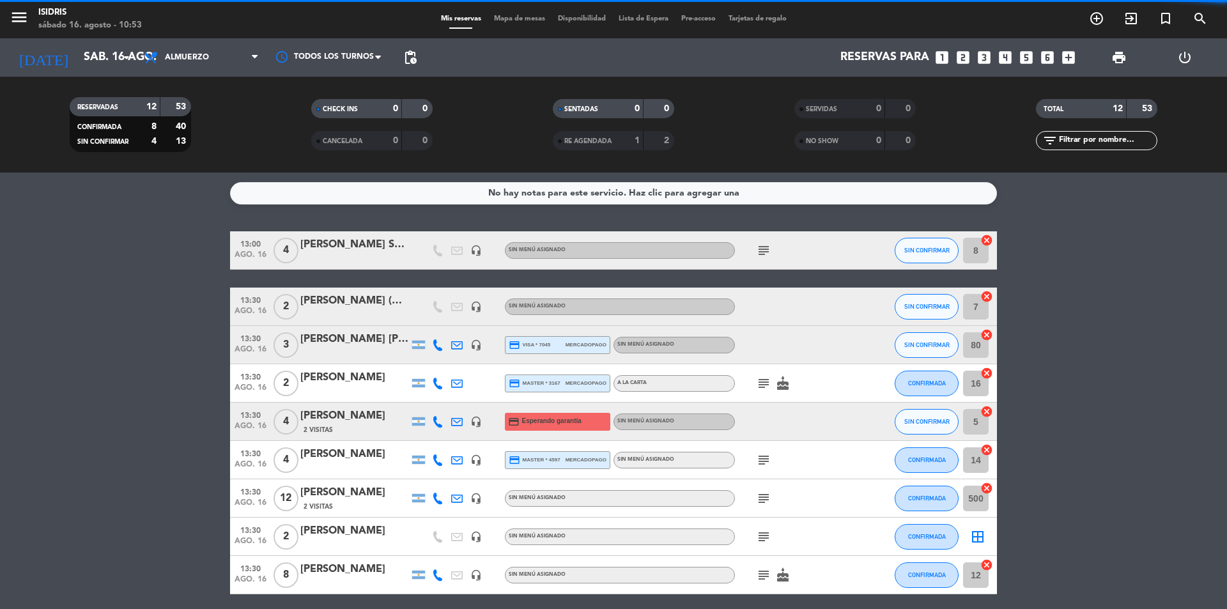
click at [978, 534] on icon "border_all" at bounding box center [977, 536] width 15 height 15
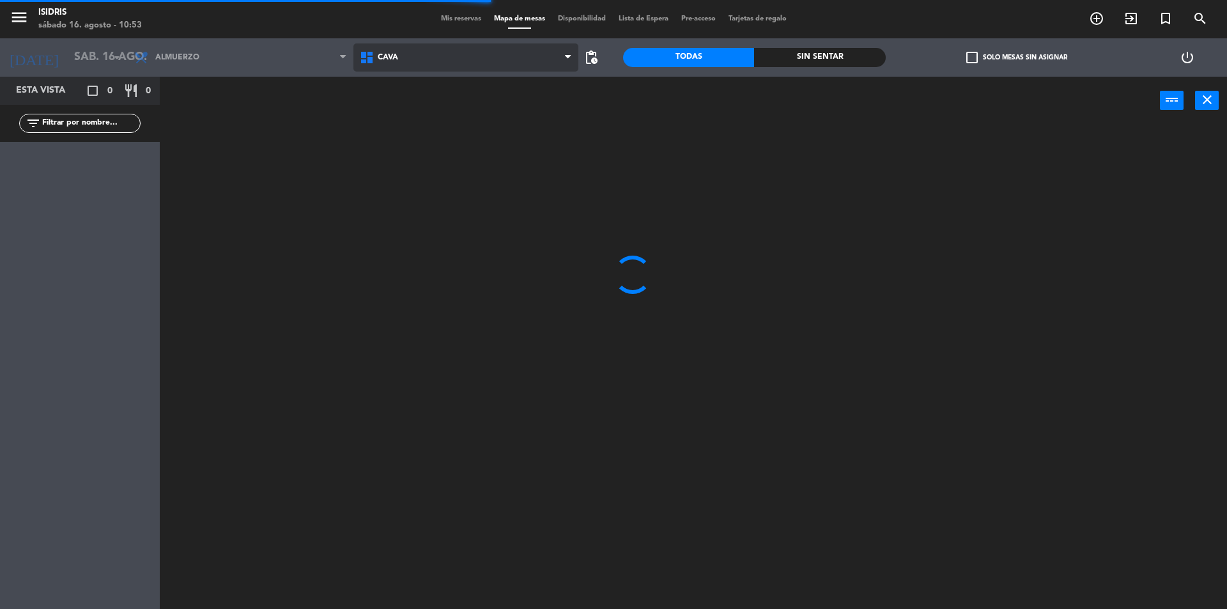
click at [553, 64] on span "CAVA" at bounding box center [466, 57] width 226 height 28
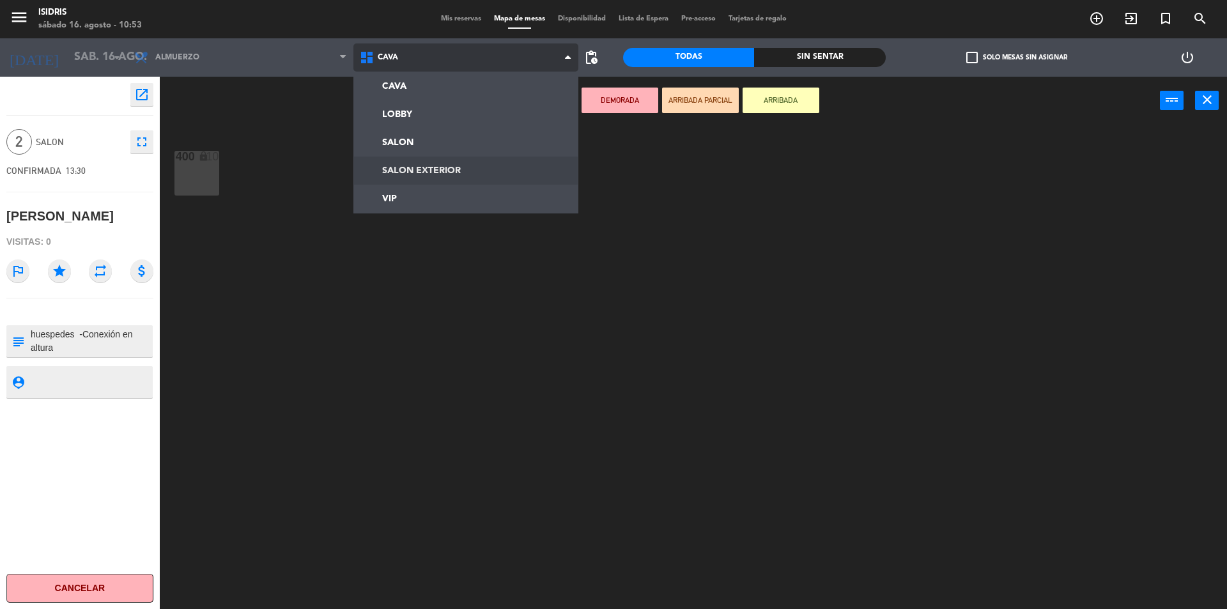
click at [526, 157] on ng-component "menu isidris [DATE] 16. agosto - 10:53 Mis reservas Mapa de mesas Disponibilida…" at bounding box center [613, 306] width 1227 height 612
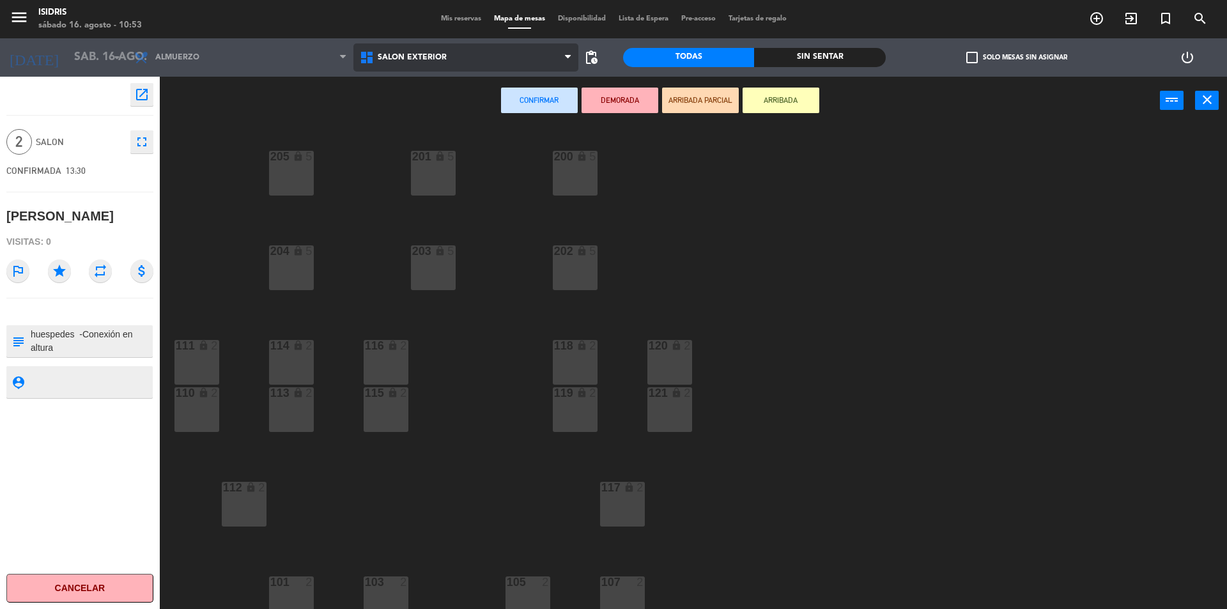
click at [529, 63] on span "SALON EXTERIOR" at bounding box center [466, 57] width 226 height 28
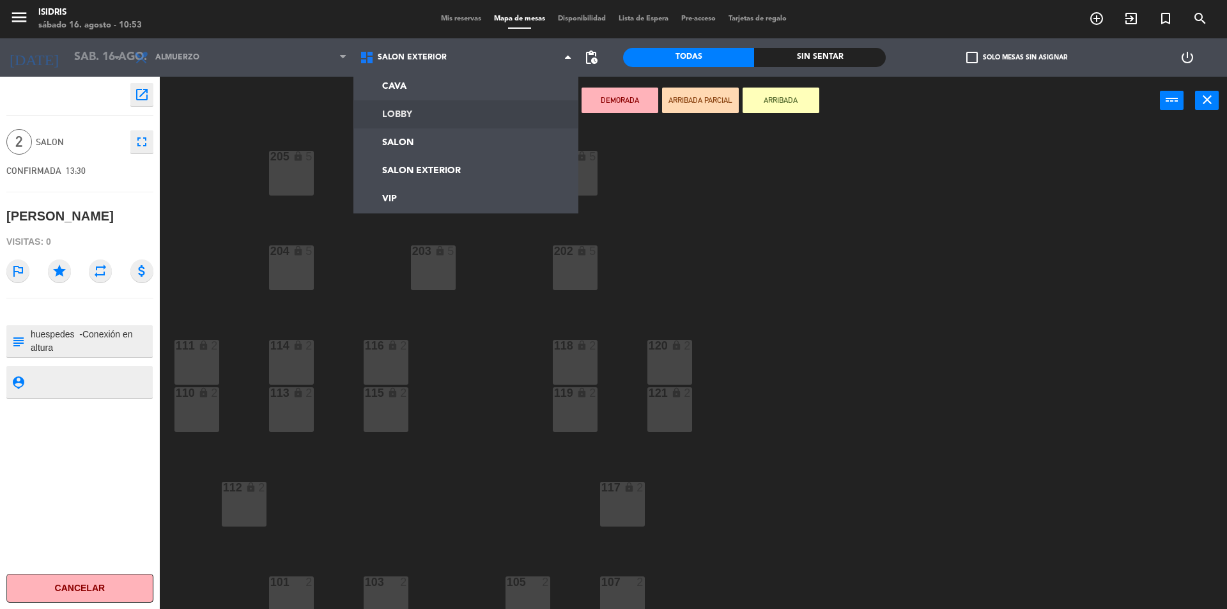
click at [516, 130] on ng-component "menu isidris [DATE] 16. agosto - 10:53 Mis reservas Mapa de mesas Disponibilida…" at bounding box center [613, 306] width 1227 height 612
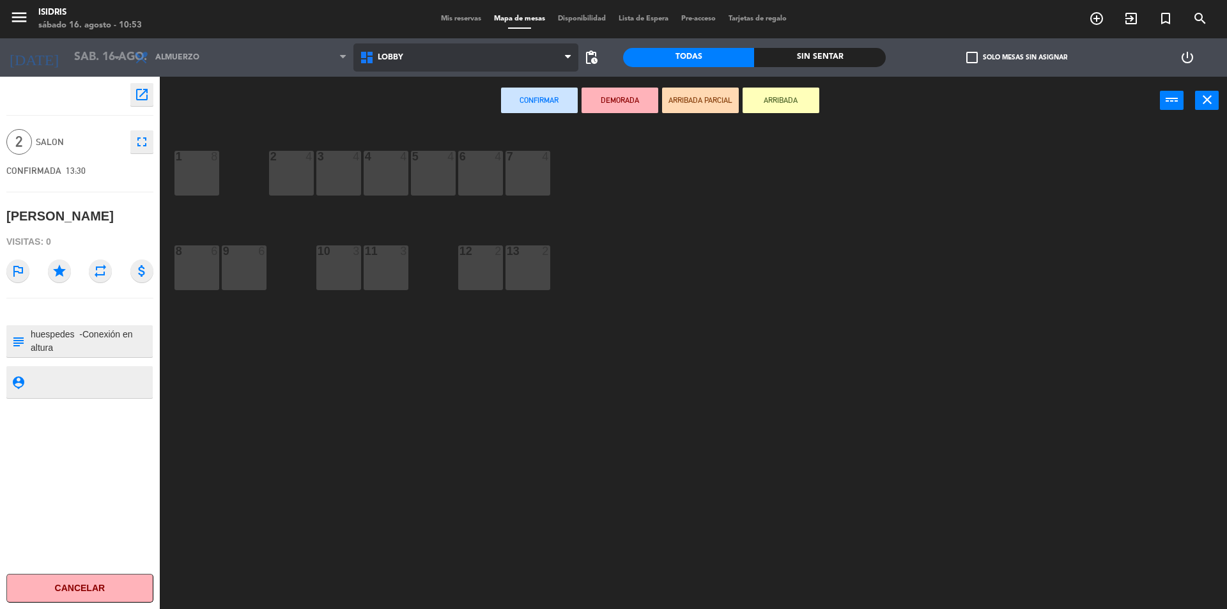
click at [517, 49] on span "LOBBY" at bounding box center [466, 57] width 226 height 28
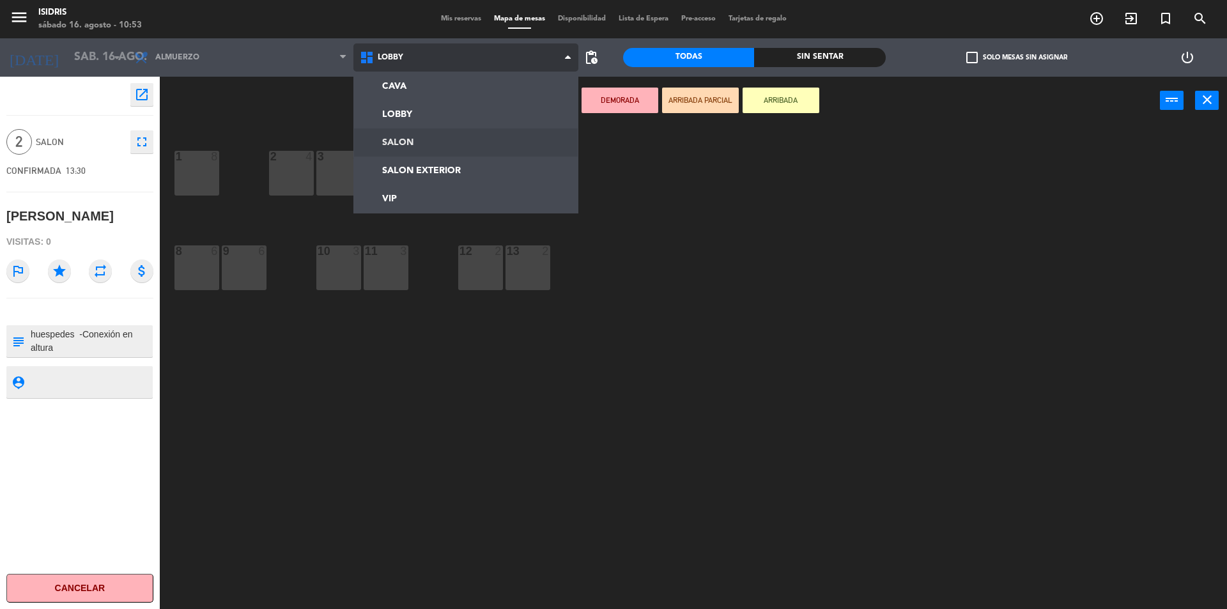
click at [488, 144] on ng-component "menu isidris [DATE] 16. agosto - 10:53 Mis reservas Mapa de mesas Disponibilida…" at bounding box center [613, 306] width 1227 height 612
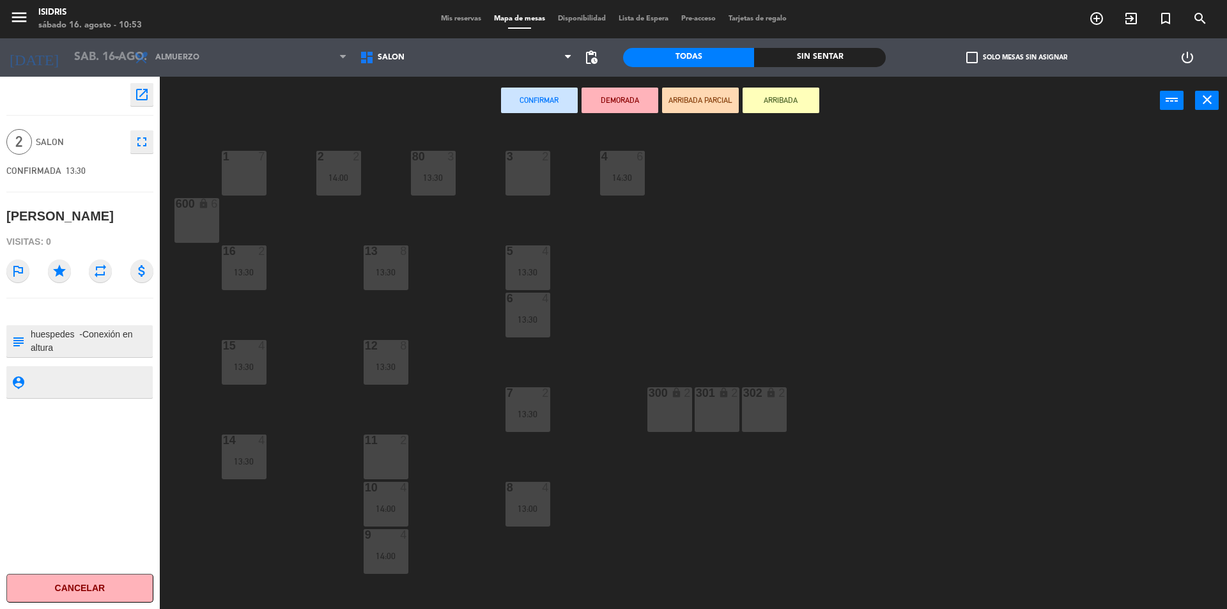
click at [397, 445] on div "2" at bounding box center [406, 440] width 21 height 12
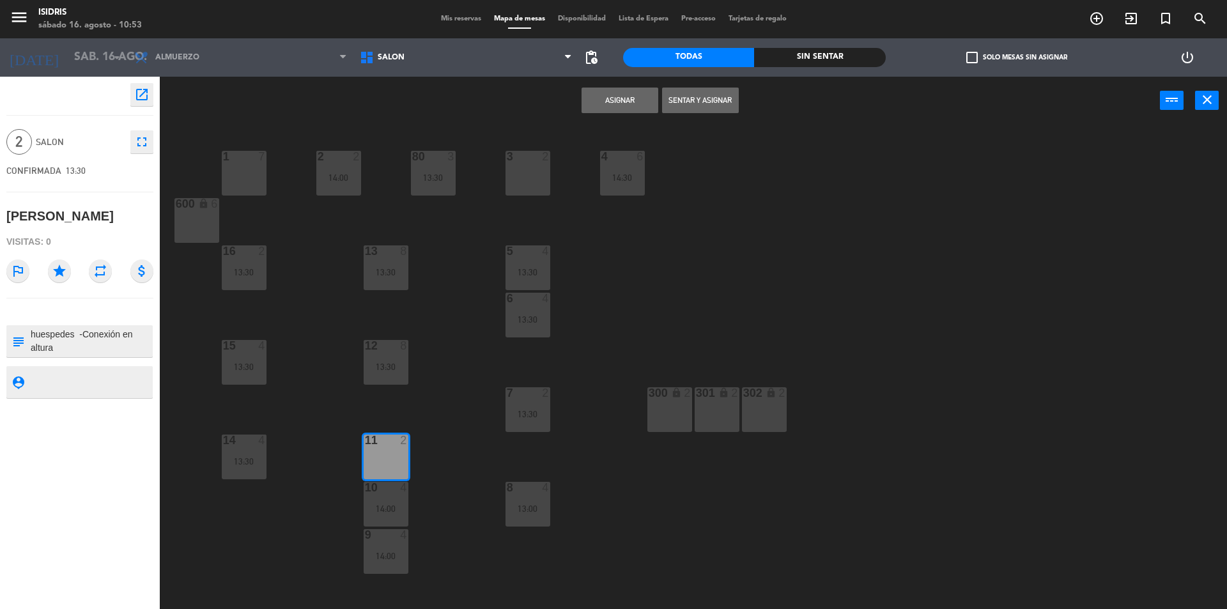
click at [613, 78] on div "Asignar Sentar y Asignar power_input close" at bounding box center [660, 101] width 1000 height 49
click at [613, 105] on button "Asignar" at bounding box center [619, 101] width 77 height 26
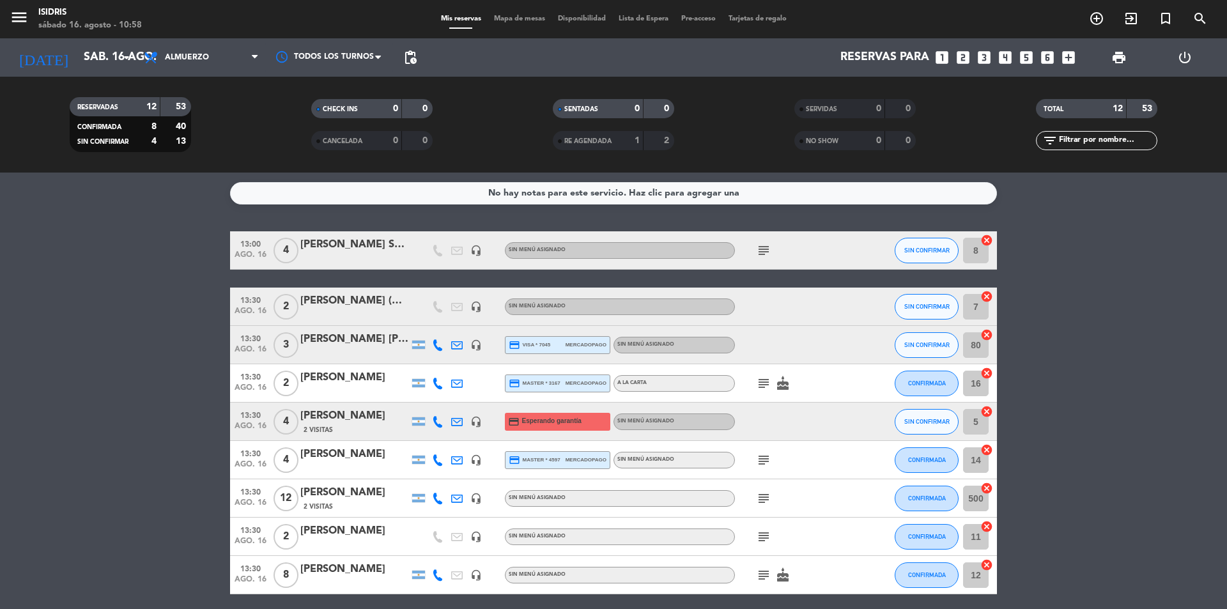
click at [105, 198] on service-notes "No hay notas para este servicio. Haz clic para agregar una" at bounding box center [613, 193] width 1227 height 22
click at [767, 250] on icon "subject" at bounding box center [763, 250] width 15 height 15
click at [764, 388] on icon "subject" at bounding box center [763, 383] width 15 height 15
click at [761, 459] on icon "subject" at bounding box center [763, 459] width 15 height 15
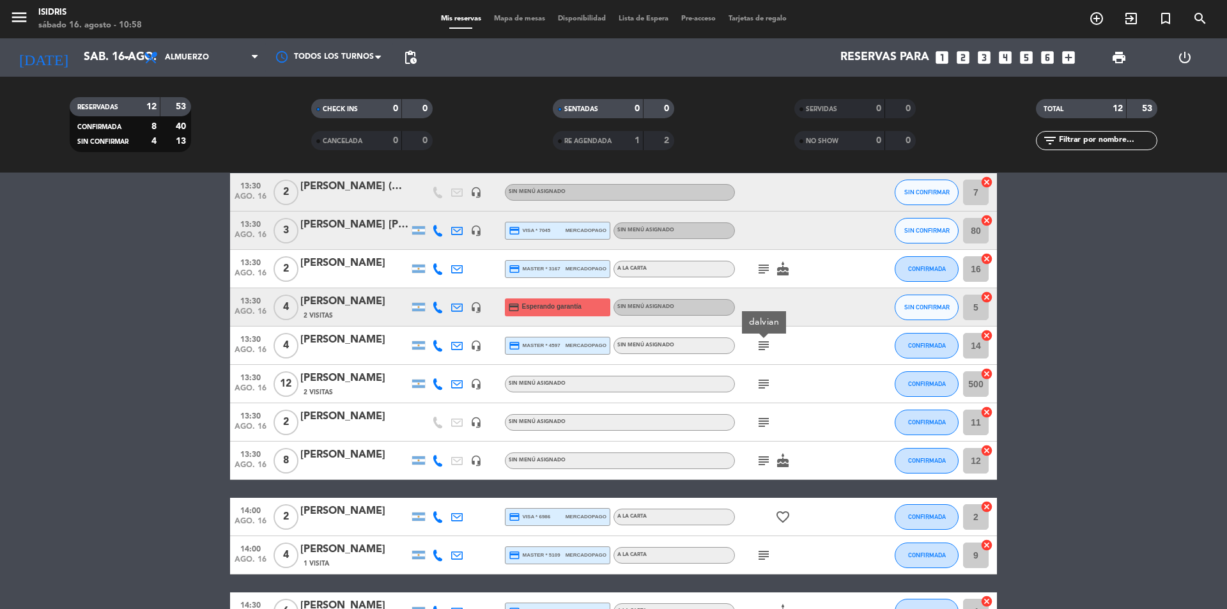
scroll to position [128, 0]
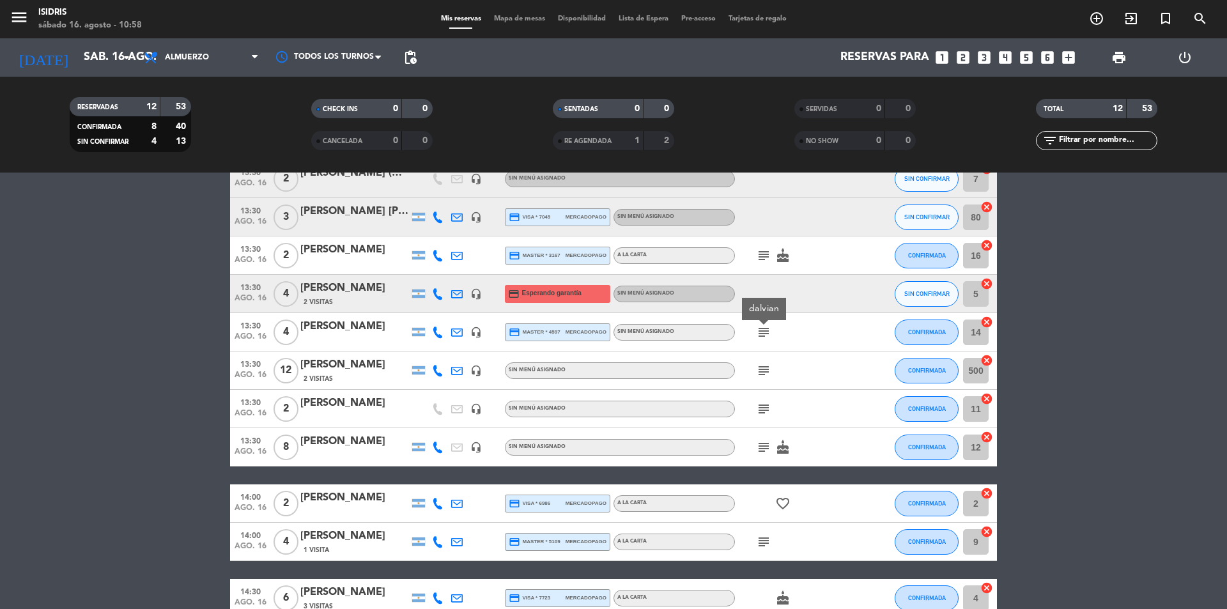
click at [762, 380] on div "subject" at bounding box center [792, 370] width 115 height 38
click at [764, 371] on icon "subject" at bounding box center [763, 370] width 15 height 15
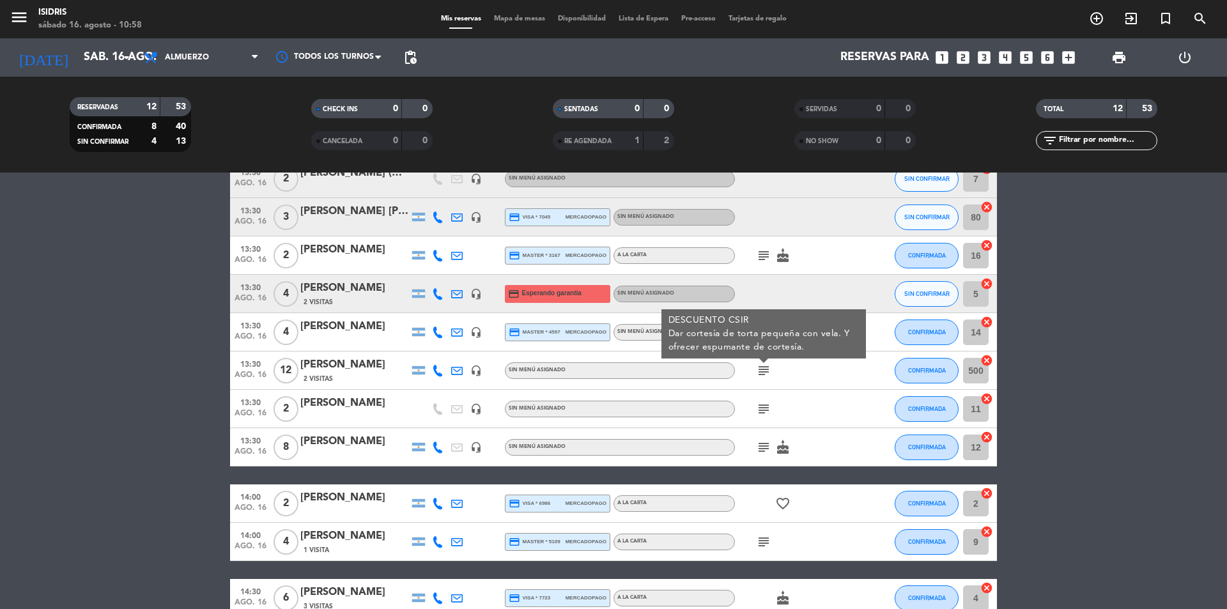
click at [749, 410] on div "subject" at bounding box center [792, 409] width 115 height 38
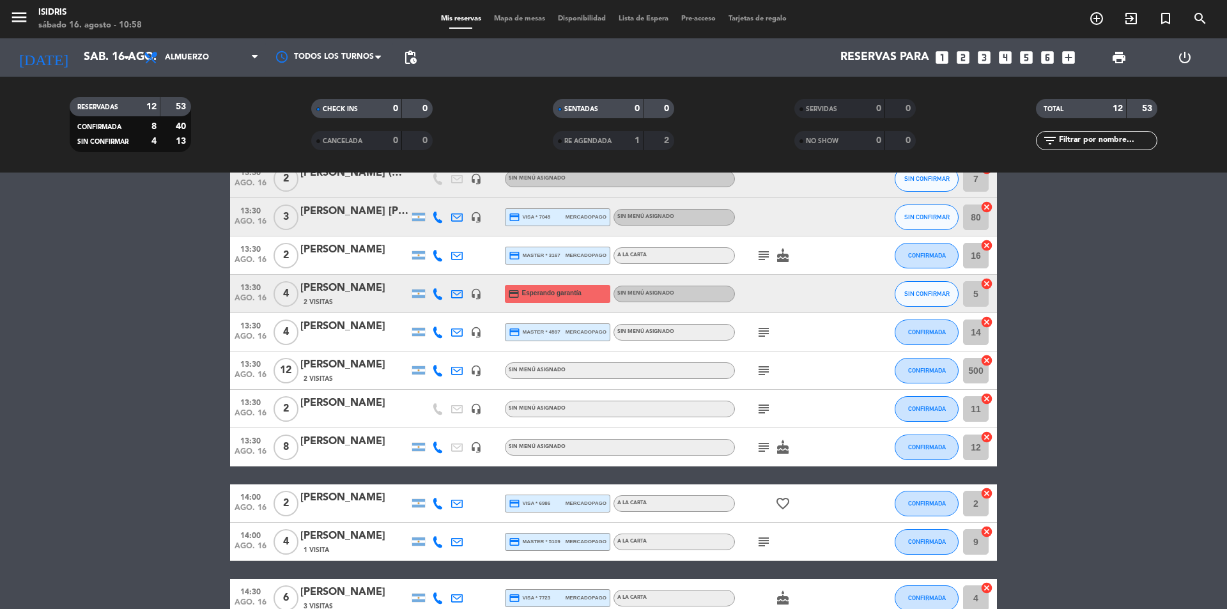
click at [756, 408] on icon "subject" at bounding box center [763, 408] width 15 height 15
click at [762, 444] on icon "subject" at bounding box center [763, 447] width 15 height 15
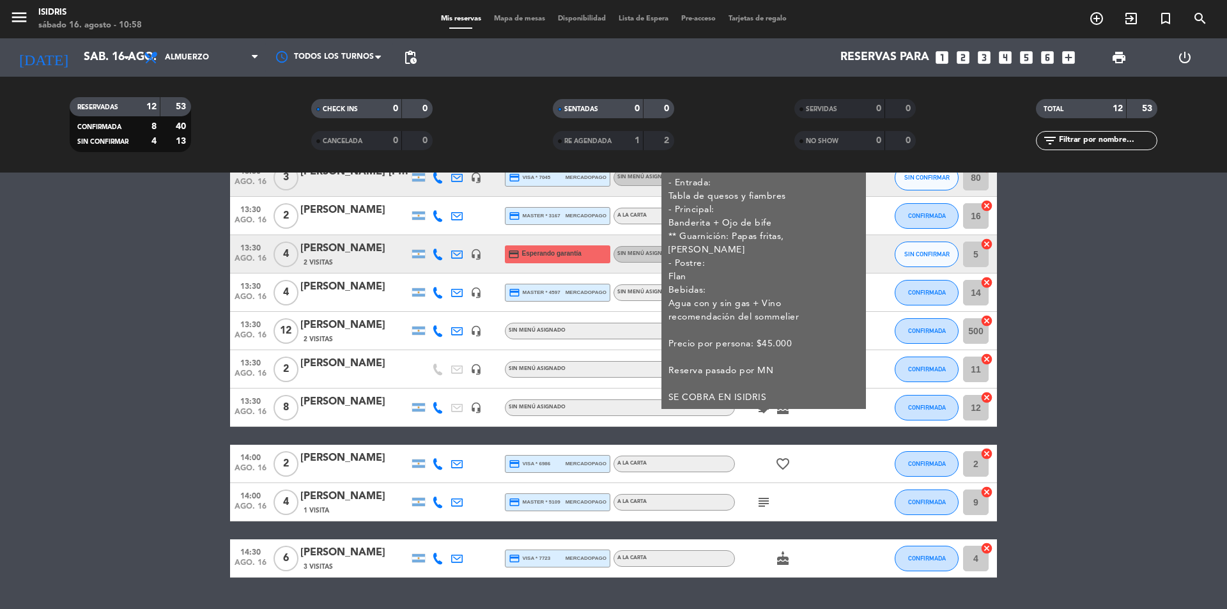
scroll to position [200, 0]
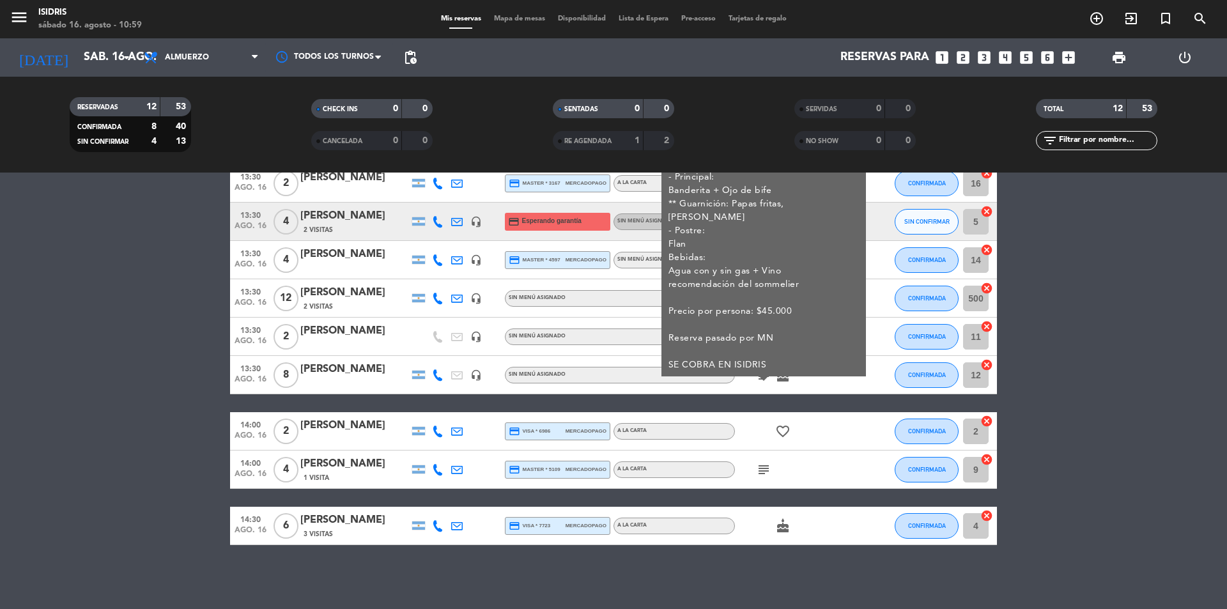
click at [760, 472] on icon "subject" at bounding box center [763, 469] width 15 height 15
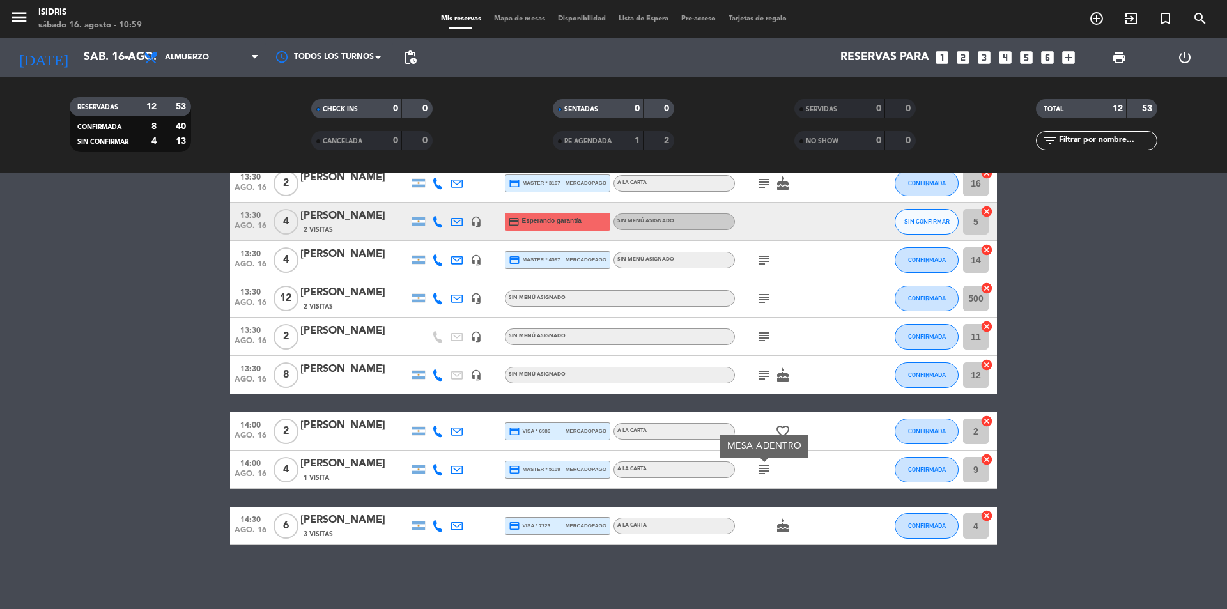
click at [785, 532] on icon "cake" at bounding box center [782, 525] width 15 height 15
click at [779, 376] on icon "cake" at bounding box center [782, 374] width 15 height 15
click at [151, 224] on bookings-row "13:00 [DATE] 4 [PERSON_NAME] Seco headset_mic Sin menú asignado subject SIN CON…" at bounding box center [613, 288] width 1227 height 514
click at [87, 273] on bookings-row "13:00 [DATE] 4 [PERSON_NAME] Seco headset_mic Sin menú asignado subject SIN CON…" at bounding box center [613, 288] width 1227 height 514
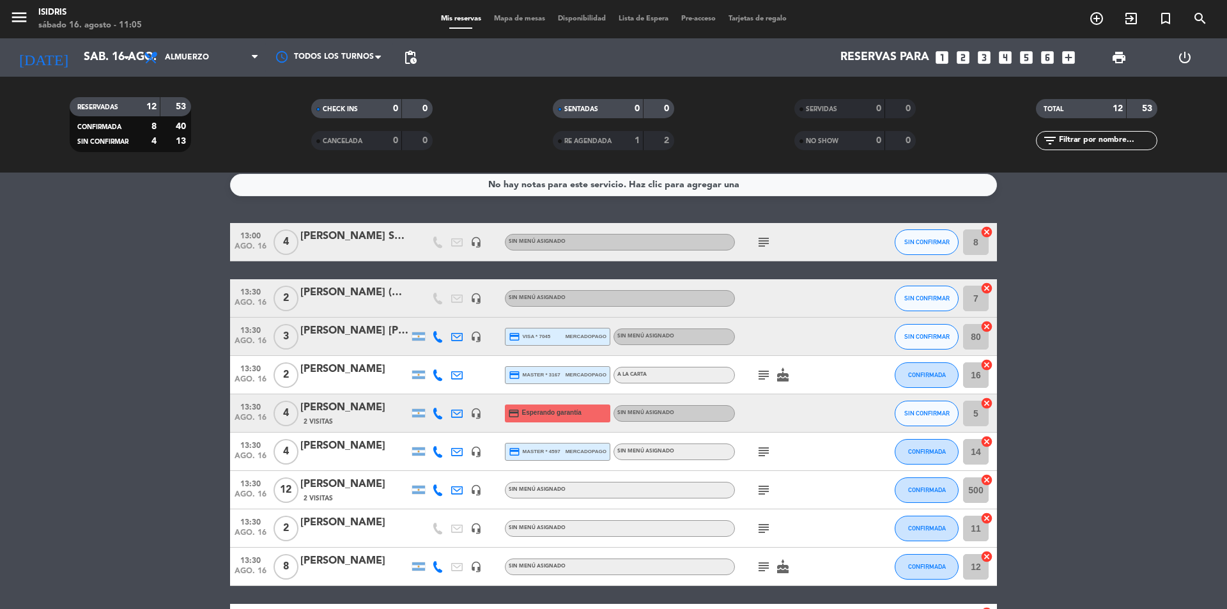
scroll to position [0, 0]
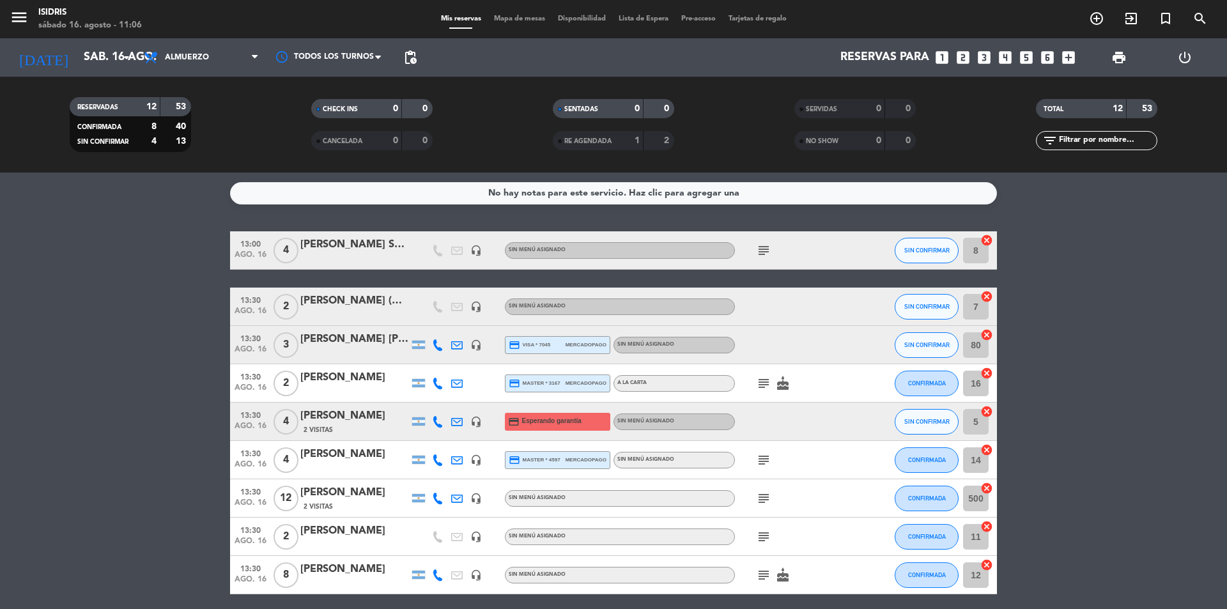
click at [26, 275] on bookings-row "13:00 [DATE] 4 [PERSON_NAME] Seco headset_mic Sin menú asignado subject SIN CON…" at bounding box center [613, 488] width 1227 height 514
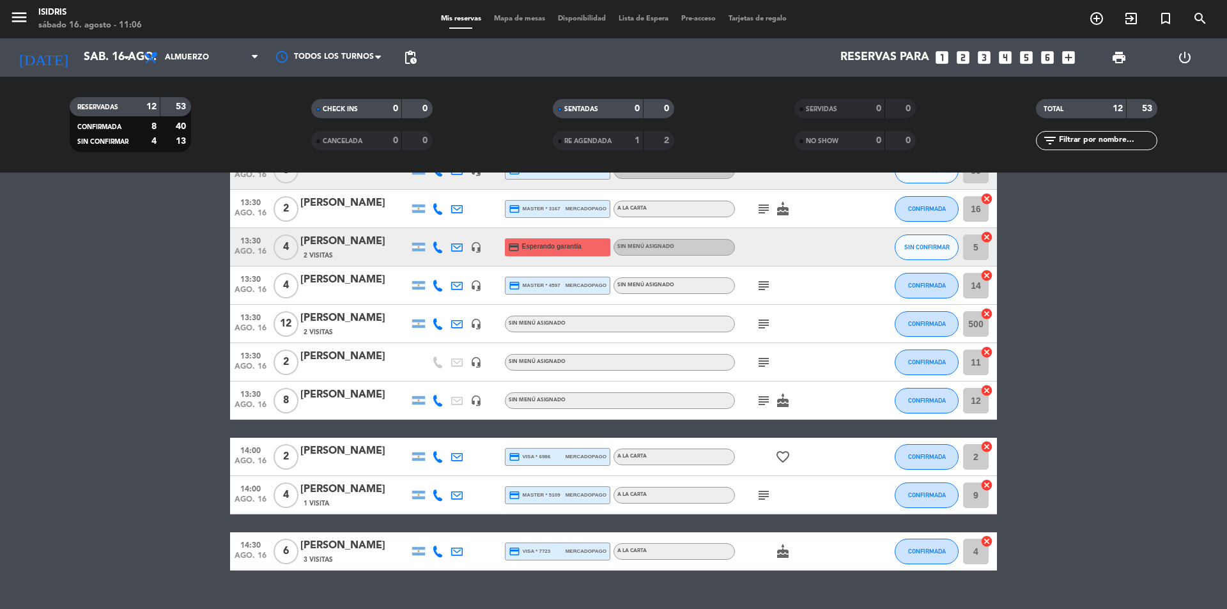
scroll to position [200, 0]
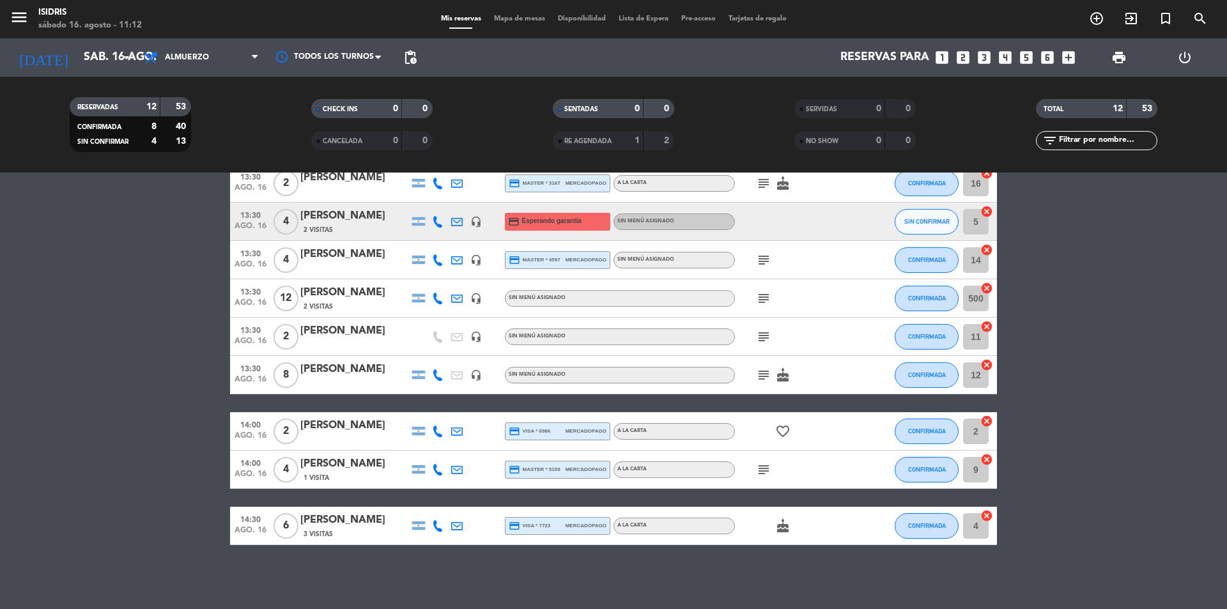
click at [56, 419] on bookings-row "13:00 [DATE] 4 [PERSON_NAME] Seco headset_mic Sin menú asignado subject SIN CON…" at bounding box center [613, 288] width 1227 height 514
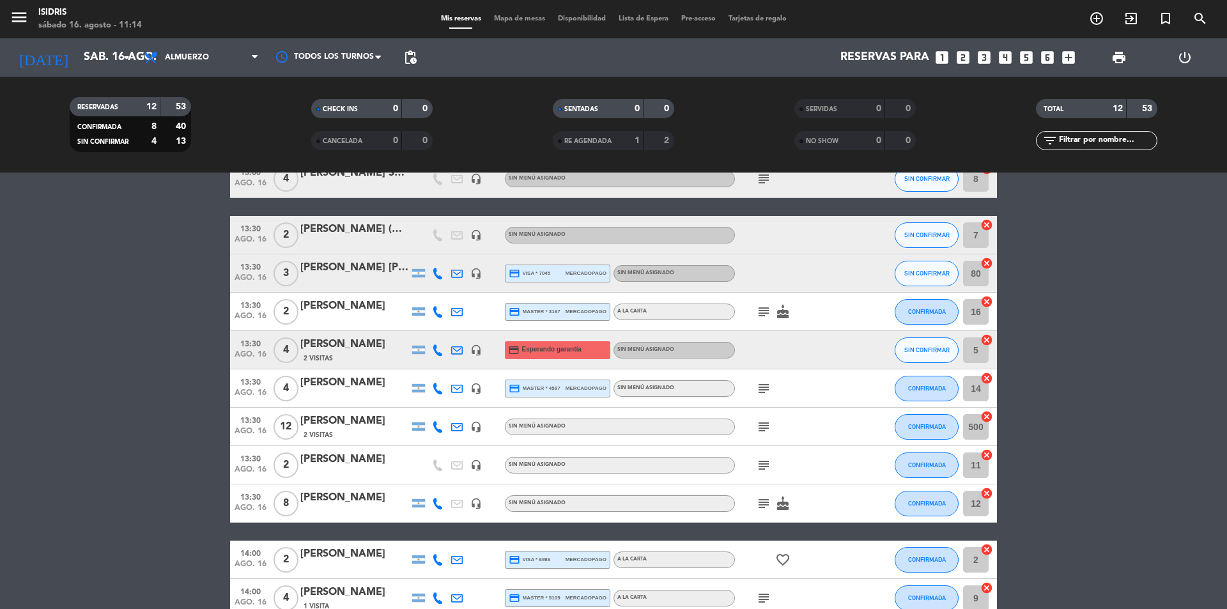
scroll to position [0, 0]
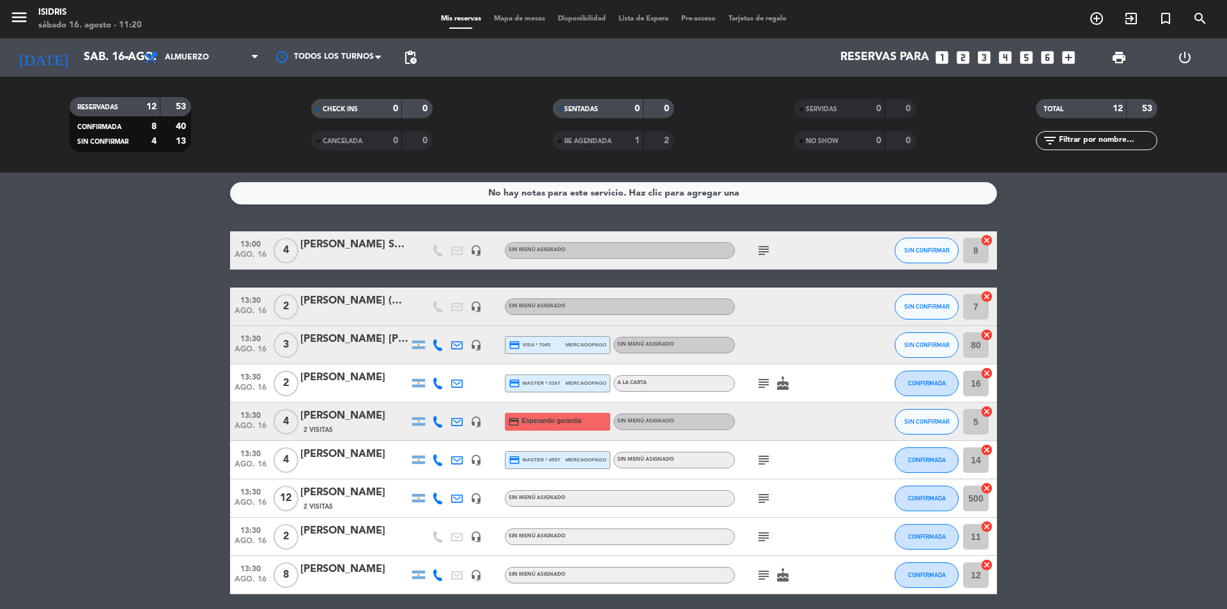
click at [1027, 58] on icon "looks_5" at bounding box center [1026, 57] width 17 height 17
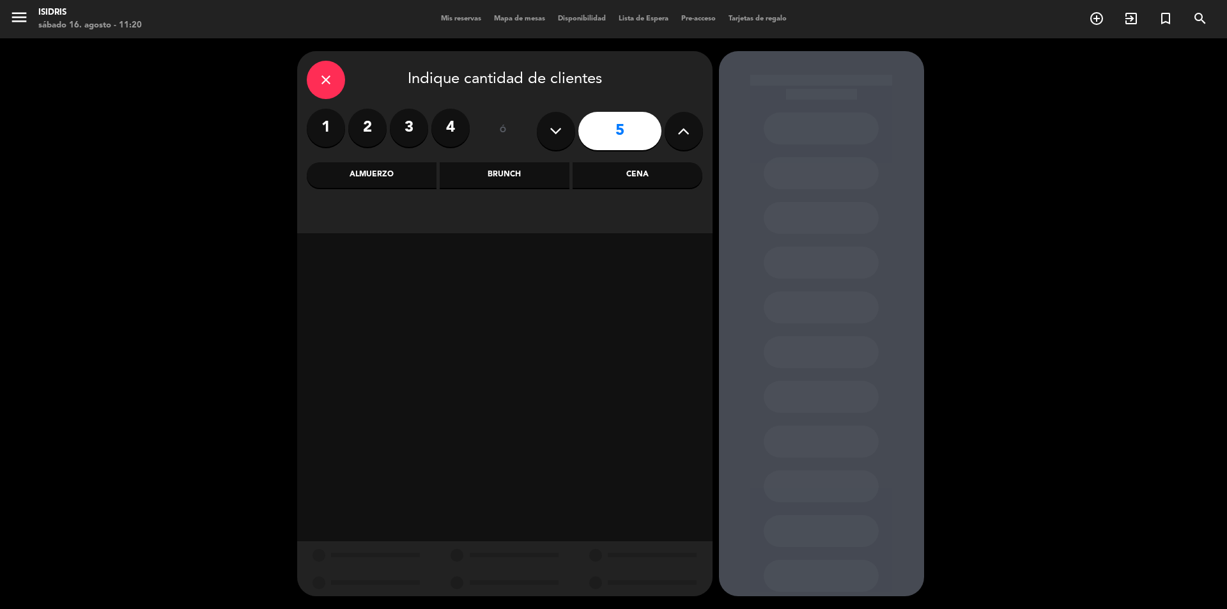
click at [620, 172] on div "Cena" at bounding box center [637, 175] width 130 height 26
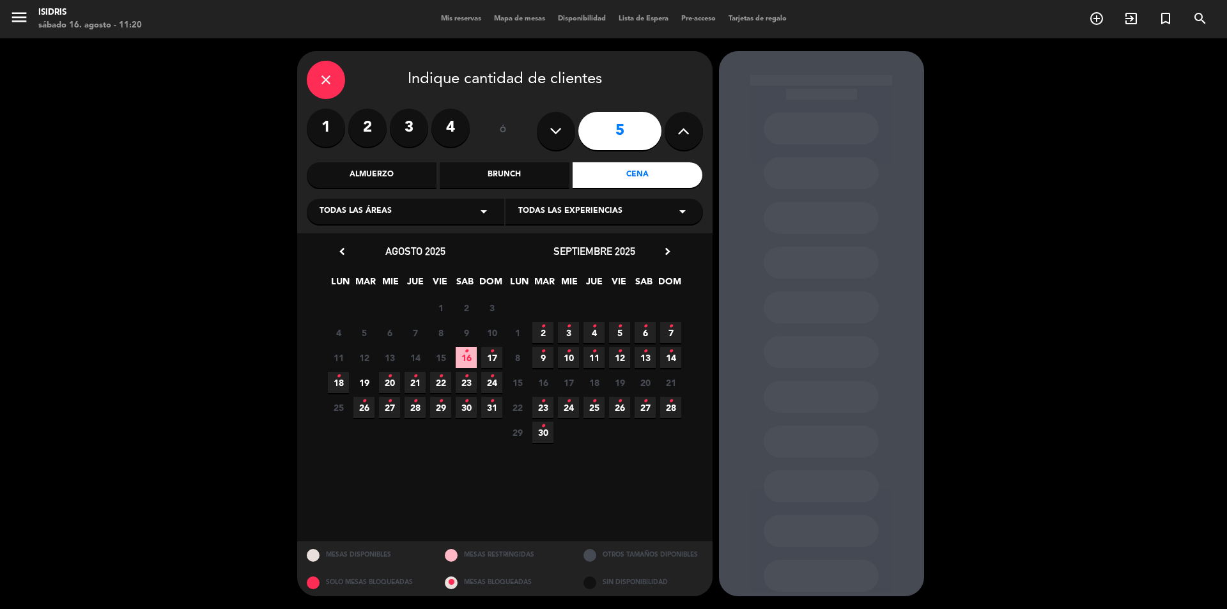
click at [464, 355] on icon "•" at bounding box center [466, 351] width 4 height 20
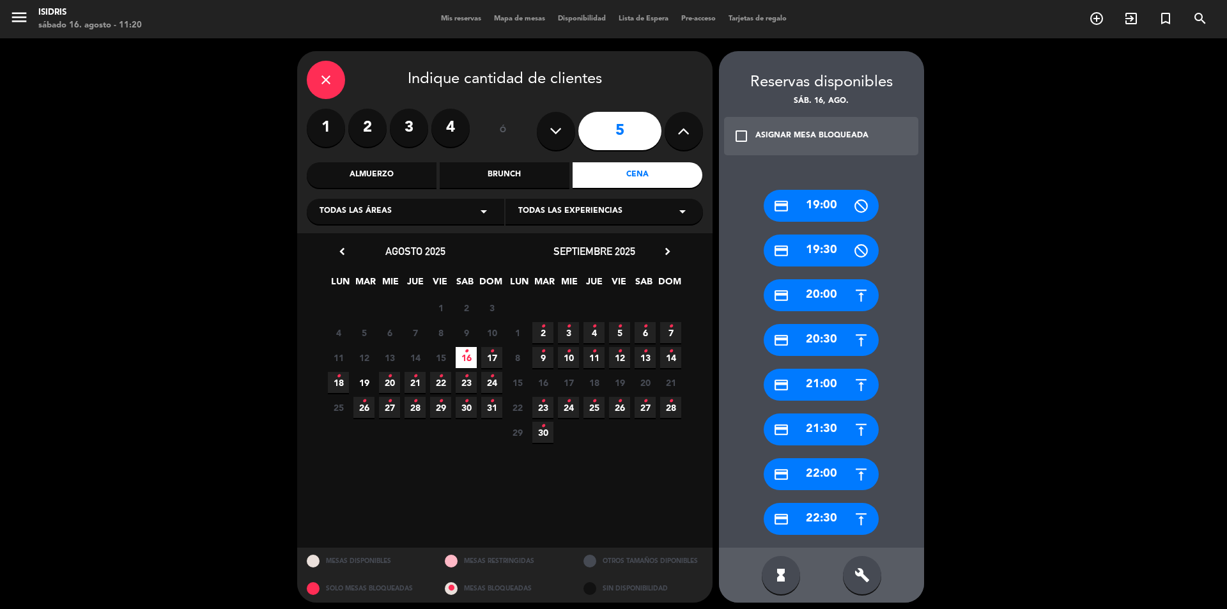
click at [827, 424] on div "credit_card 21:30" at bounding box center [821, 429] width 115 height 32
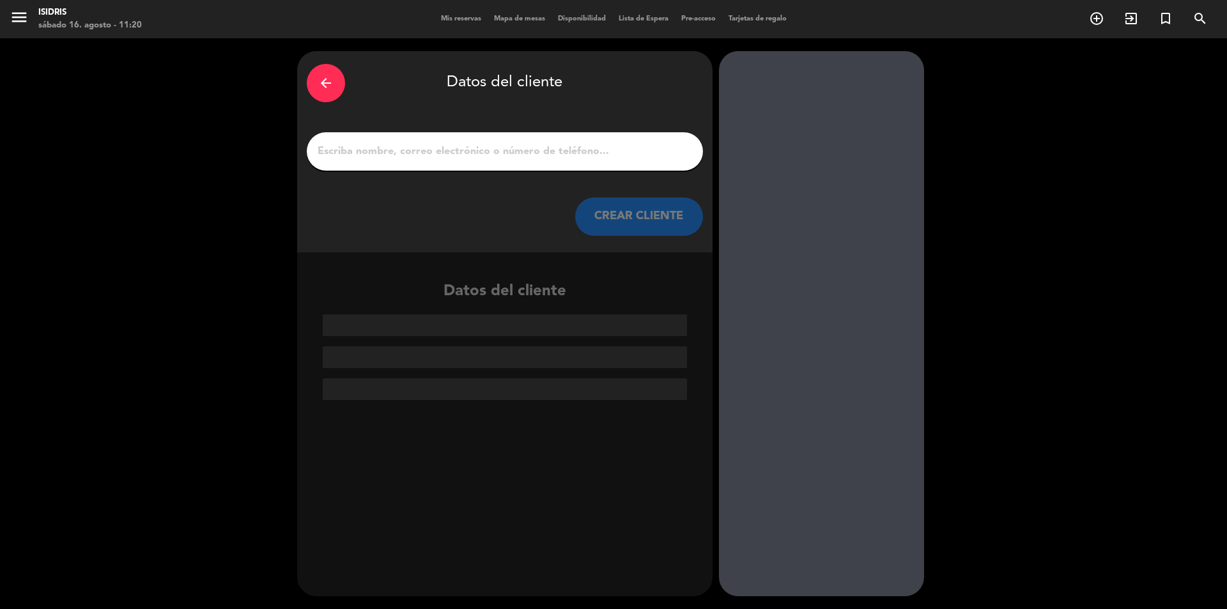
click at [438, 150] on input "1" at bounding box center [504, 151] width 377 height 18
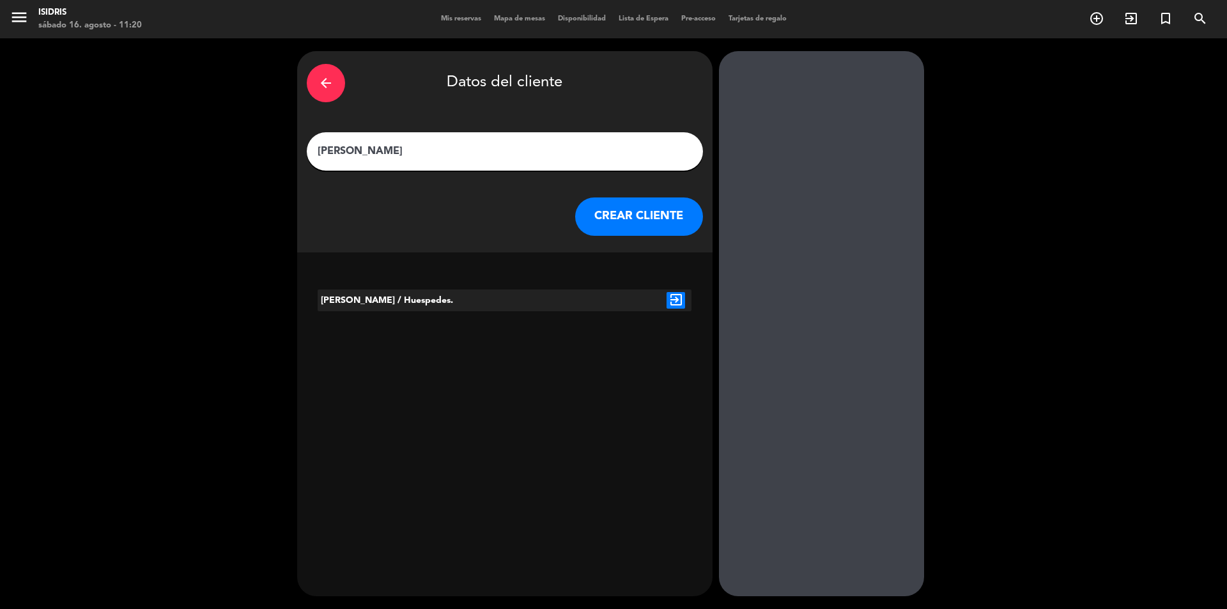
type input "[PERSON_NAME]"
click at [473, 300] on div at bounding box center [504, 300] width 63 height 22
click at [679, 298] on icon "exit_to_app" at bounding box center [675, 300] width 19 height 17
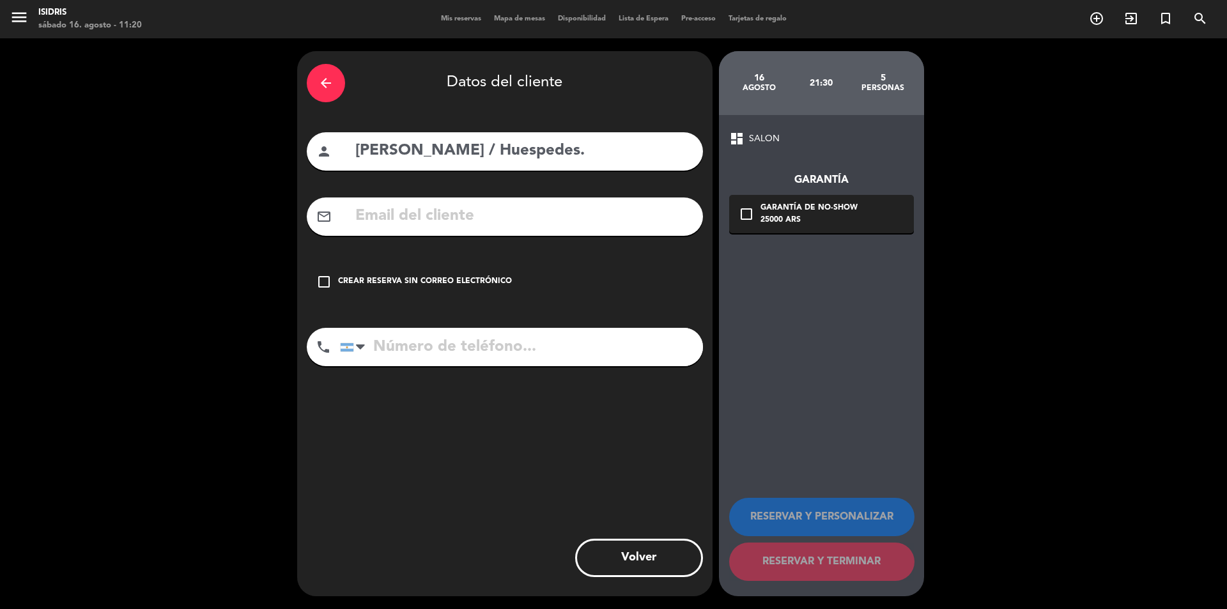
click at [438, 220] on input "text" at bounding box center [523, 216] width 339 height 26
click at [429, 272] on div "check_box_outline_blank Crear reserva sin correo electrónico" at bounding box center [505, 282] width 396 height 38
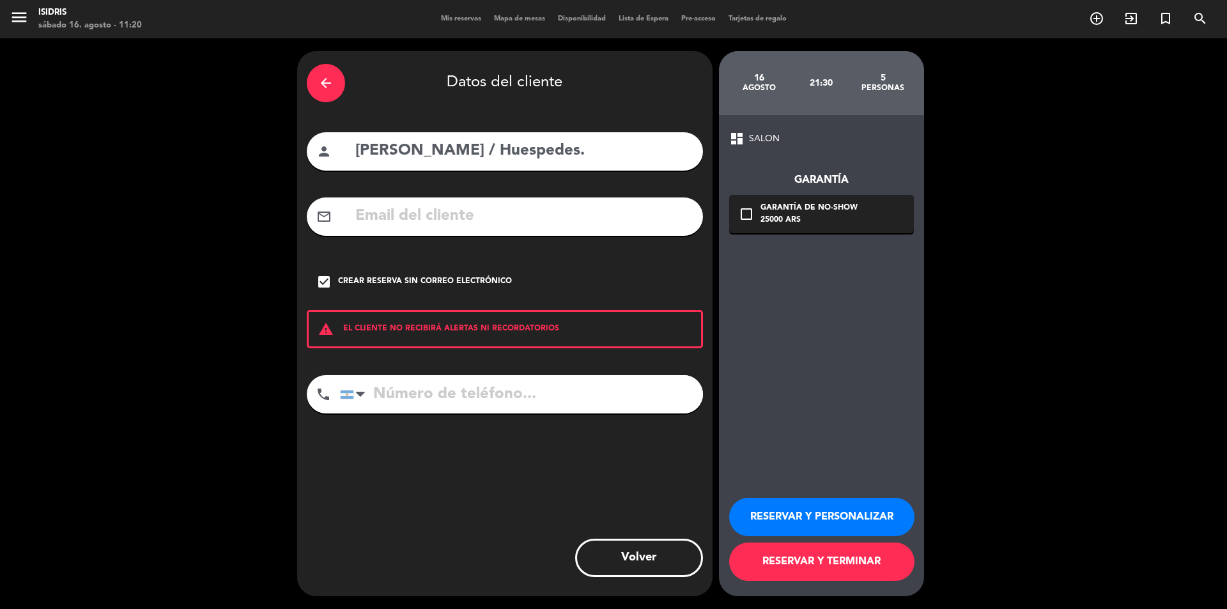
click at [848, 519] on button "RESERVAR Y PERSONALIZAR" at bounding box center [821, 517] width 185 height 38
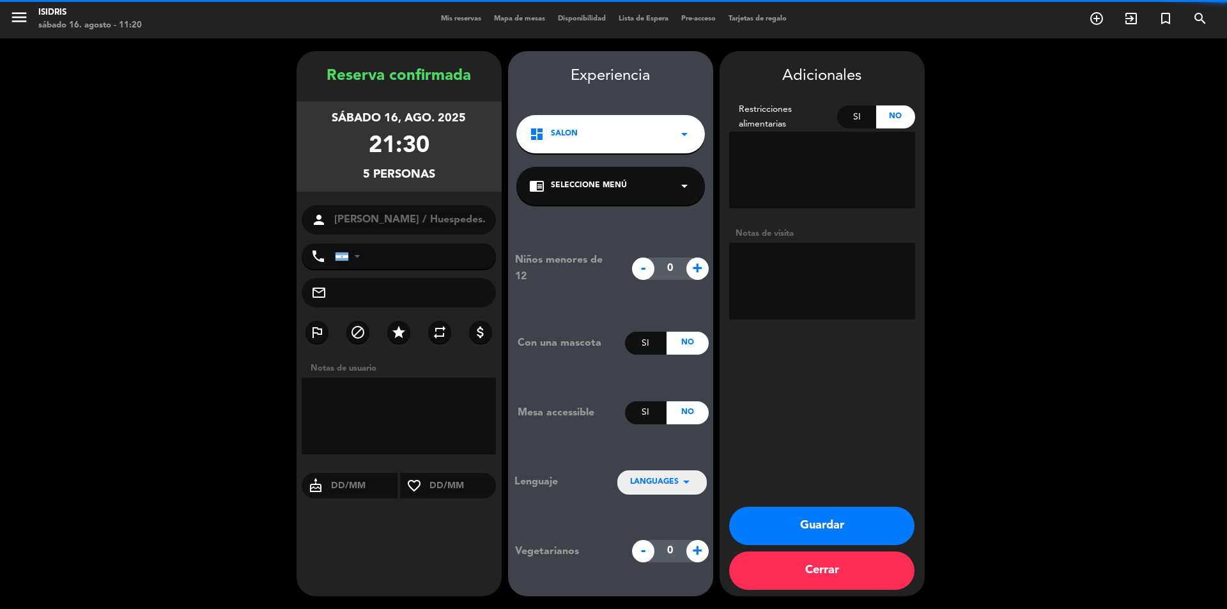
click at [788, 263] on textarea at bounding box center [822, 281] width 186 height 77
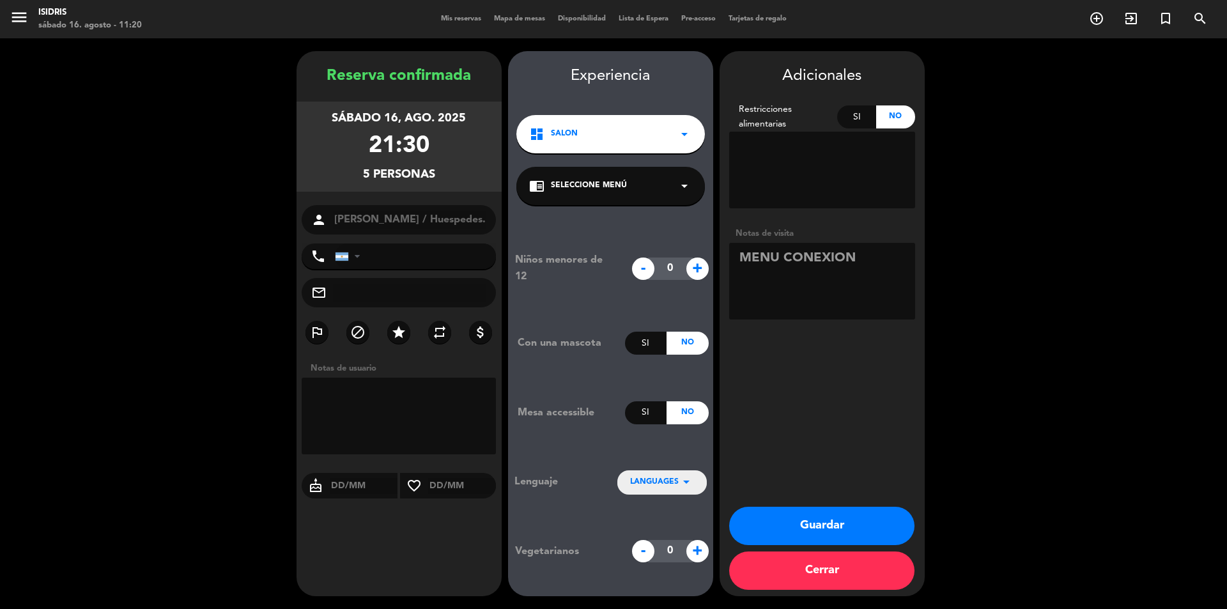
type textarea "MENU CONEXION"
click at [822, 531] on button "Guardar" at bounding box center [821, 526] width 185 height 38
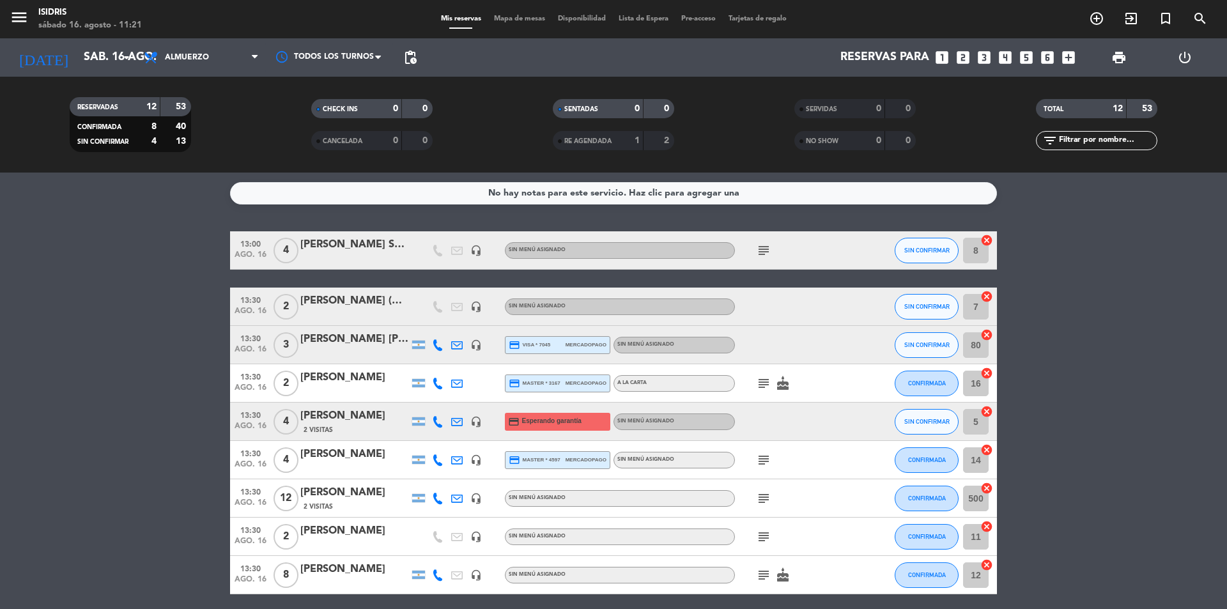
click at [10, 198] on service-notes "No hay notas para este servicio. Haz clic para agregar una" at bounding box center [613, 193] width 1227 height 22
click at [88, 52] on input "sáb. 16 ago." at bounding box center [151, 58] width 148 height 26
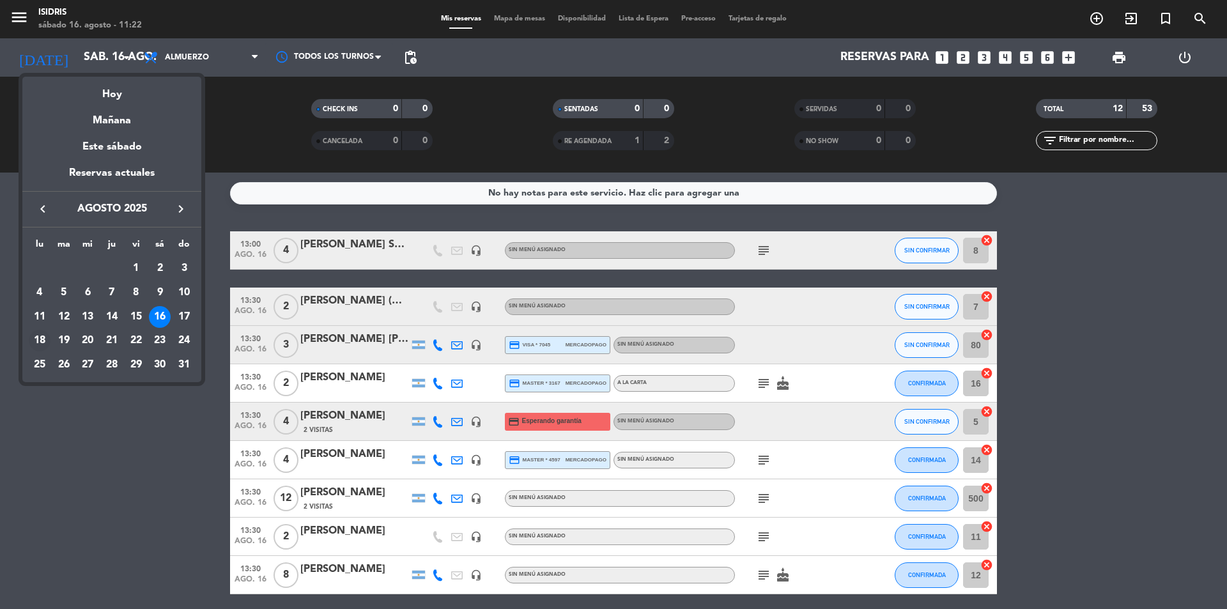
click at [41, 340] on div "18" at bounding box center [40, 341] width 22 height 22
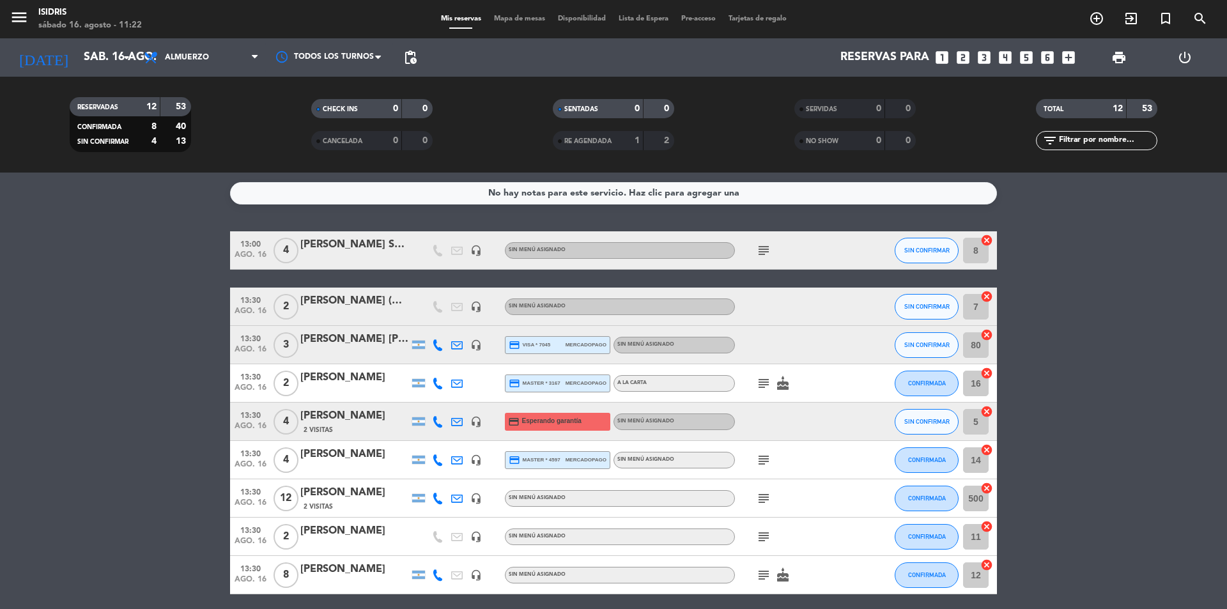
type input "lun. 18 ago."
click at [197, 50] on span "Almuerzo" at bounding box center [201, 57] width 128 height 28
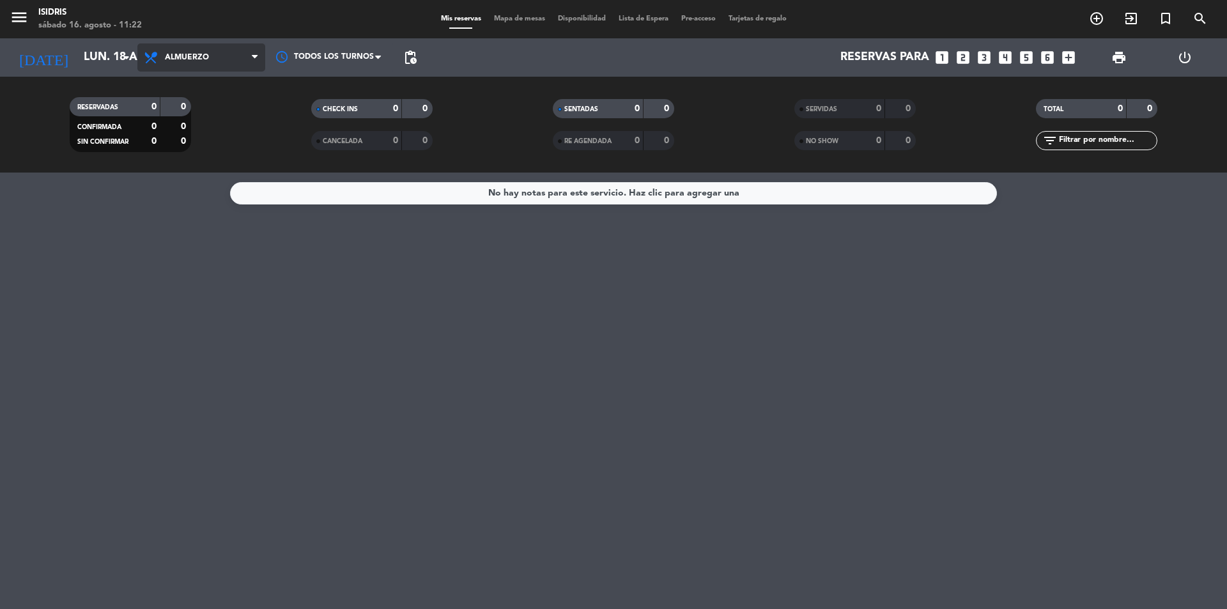
click at [184, 50] on span "Almuerzo" at bounding box center [201, 57] width 128 height 28
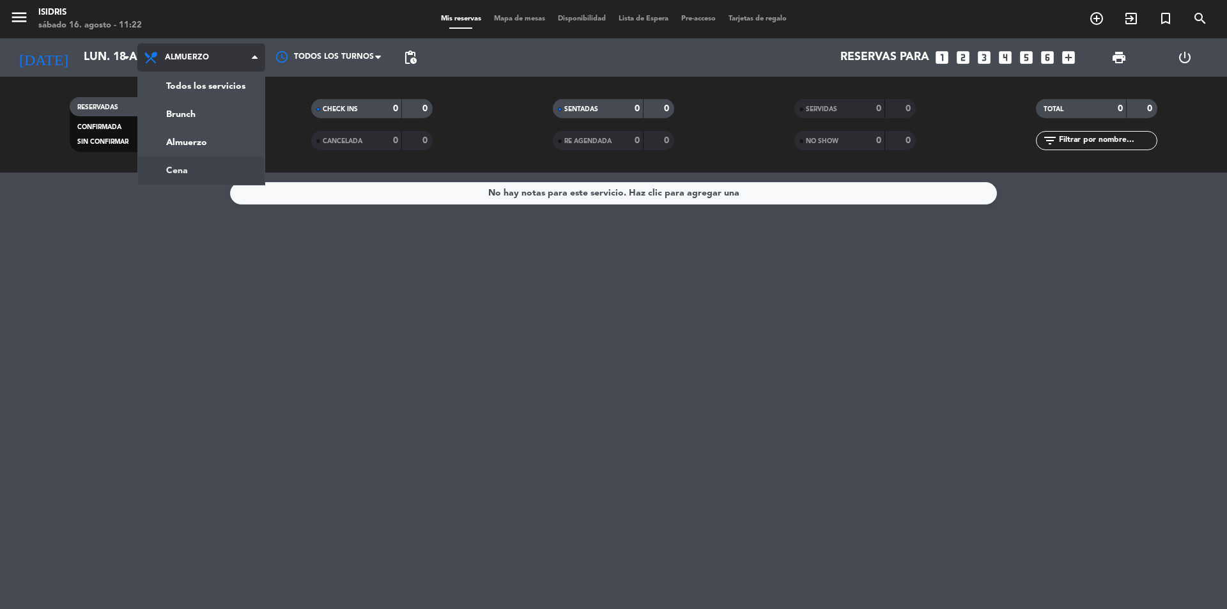
click at [203, 167] on div "menu isidris [DATE] 16. agosto - 11:22 Mis reservas Mapa de mesas Disponibilida…" at bounding box center [613, 86] width 1227 height 173
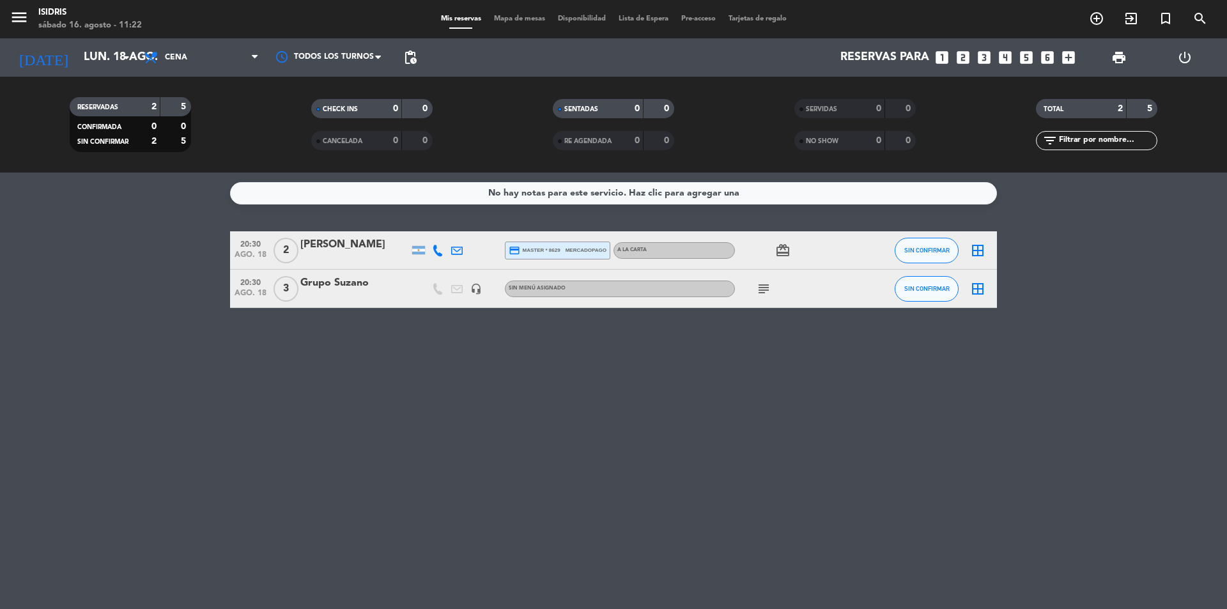
click at [526, 13] on div "menu isidris [DATE] 16. agosto - 11:22 Mis reservas Mapa de mesas Disponibilida…" at bounding box center [613, 19] width 1227 height 38
click at [527, 16] on span "Mapa de mesas" at bounding box center [520, 18] width 64 height 7
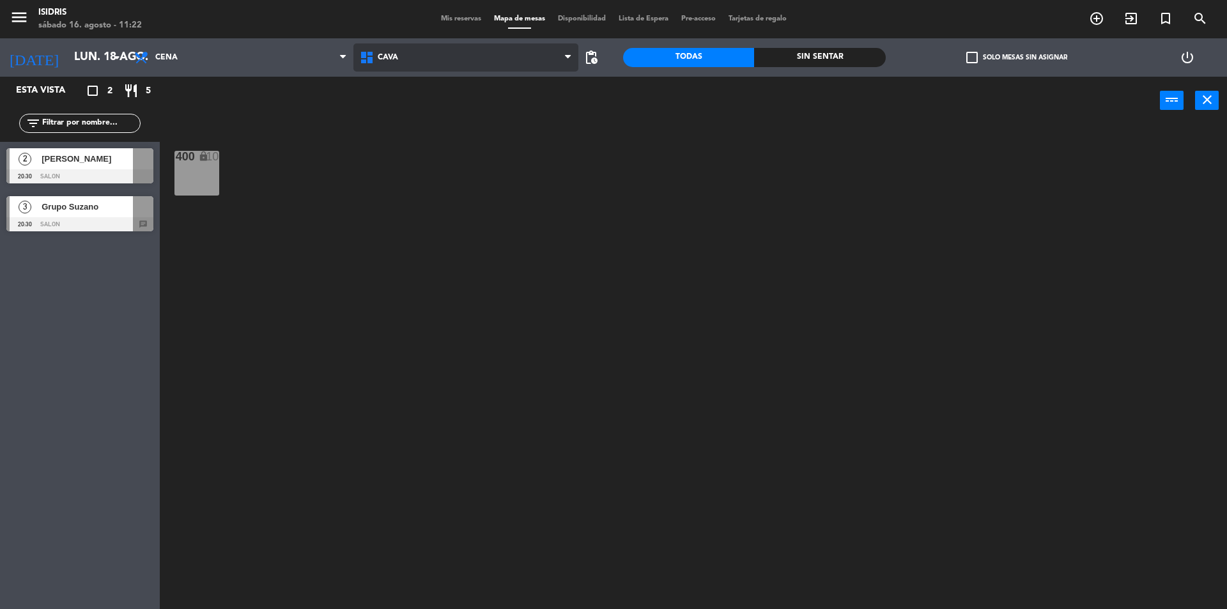
click at [374, 55] on icon at bounding box center [368, 57] width 19 height 15
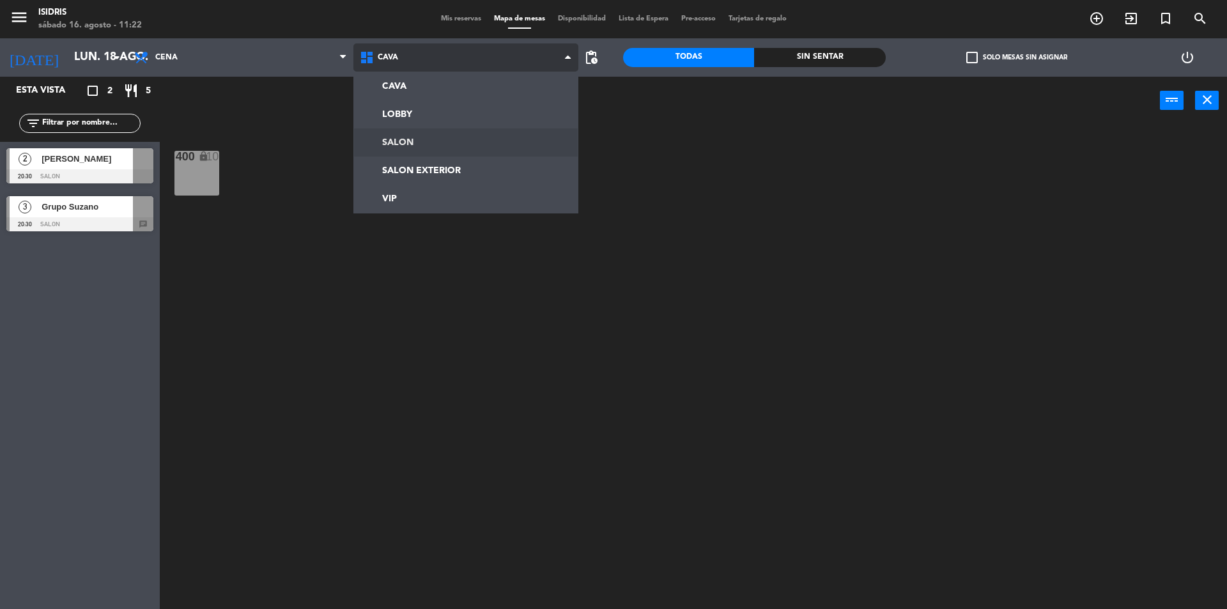
click at [404, 149] on ng-component "menu isidris [DATE] 16. agosto - 11:22 Mis reservas Mapa de mesas Disponibilida…" at bounding box center [613, 306] width 1227 height 612
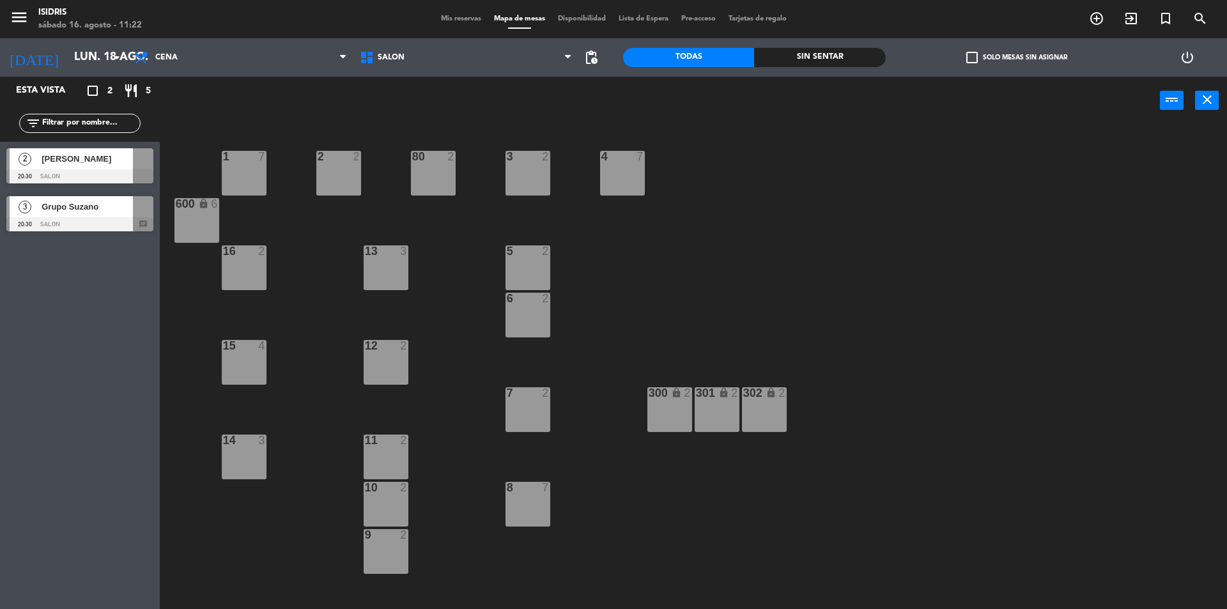
click at [63, 227] on div at bounding box center [79, 224] width 147 height 14
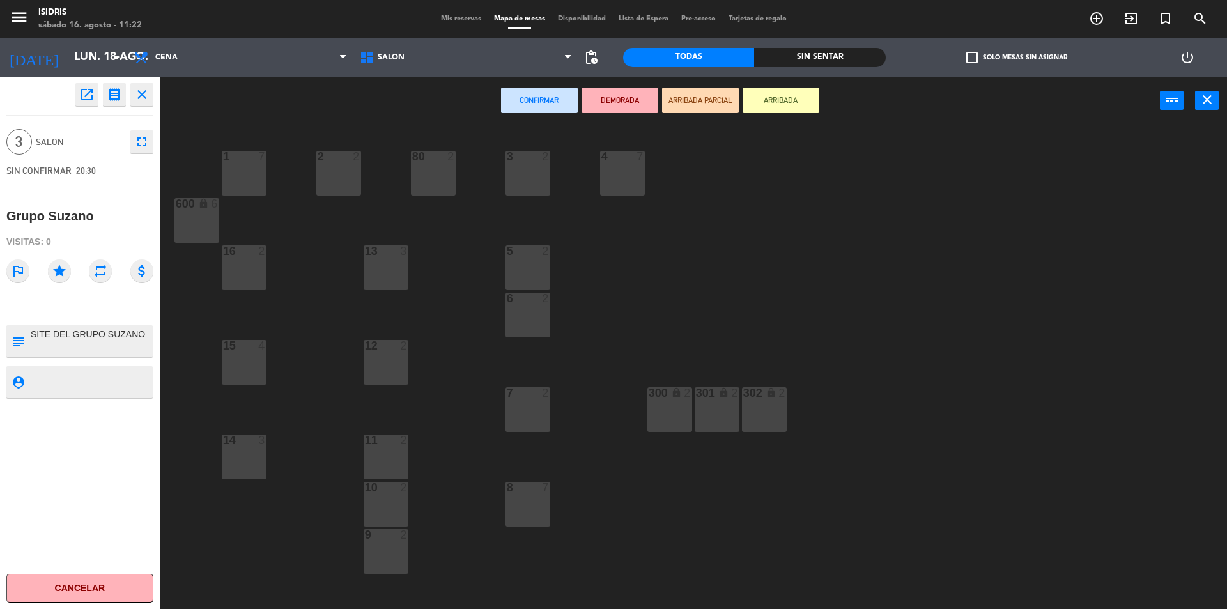
click at [435, 168] on div "80 2" at bounding box center [433, 173] width 45 height 45
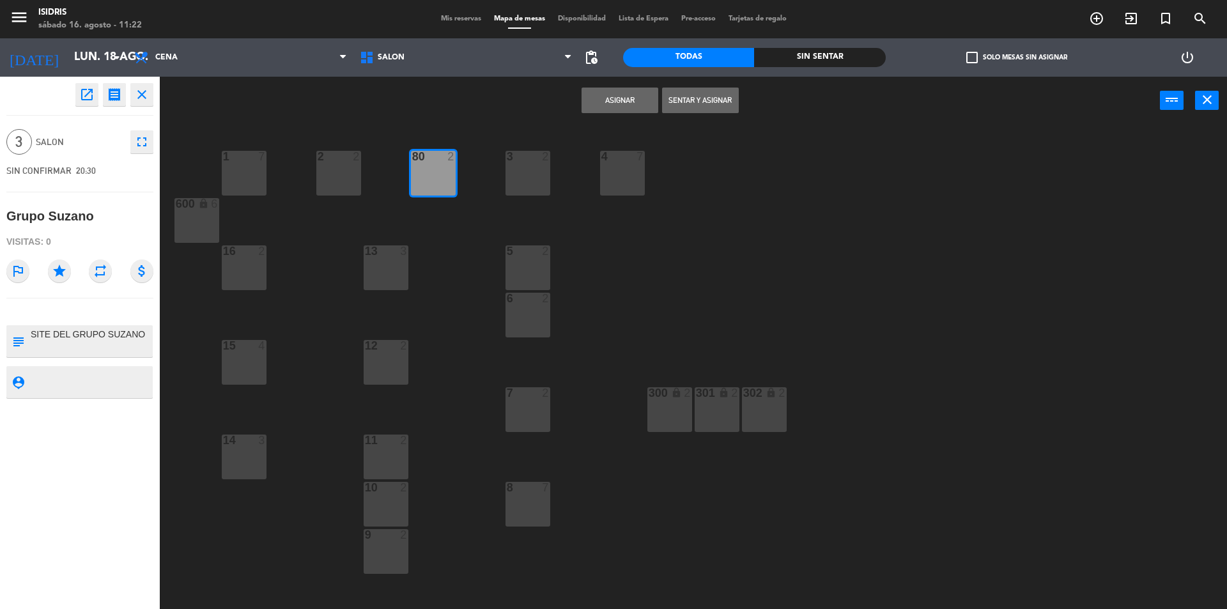
click at [529, 174] on div "3 2" at bounding box center [527, 173] width 45 height 45
click at [625, 104] on button "Asignar" at bounding box center [619, 101] width 77 height 26
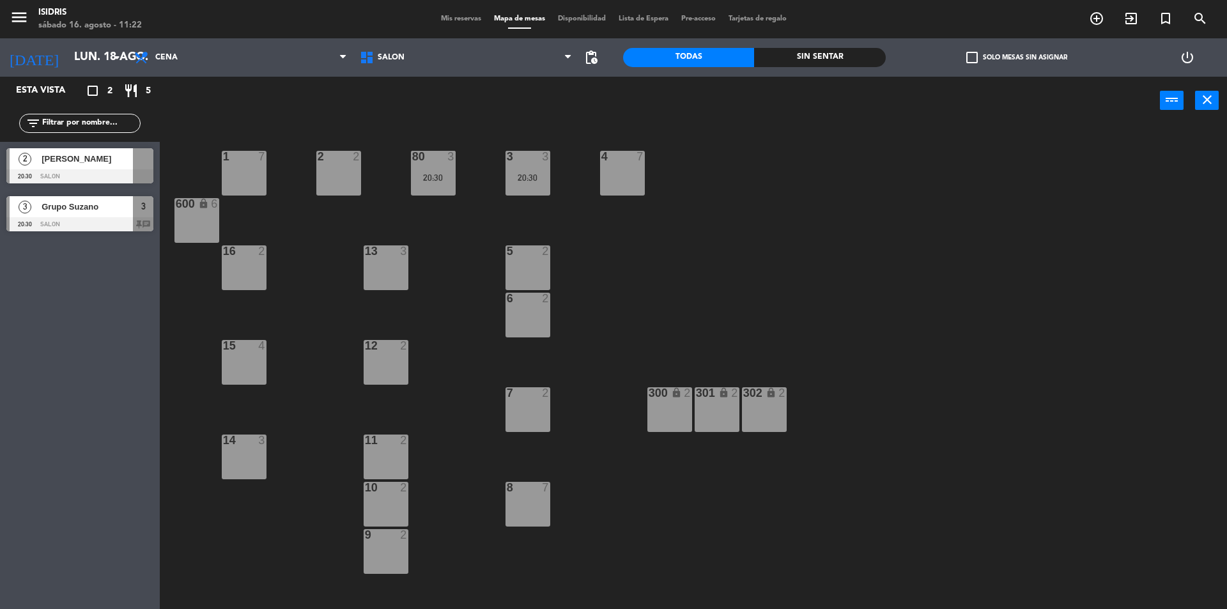
drag, startPoint x: 112, startPoint y: 159, endPoint x: 322, endPoint y: 164, distance: 209.6
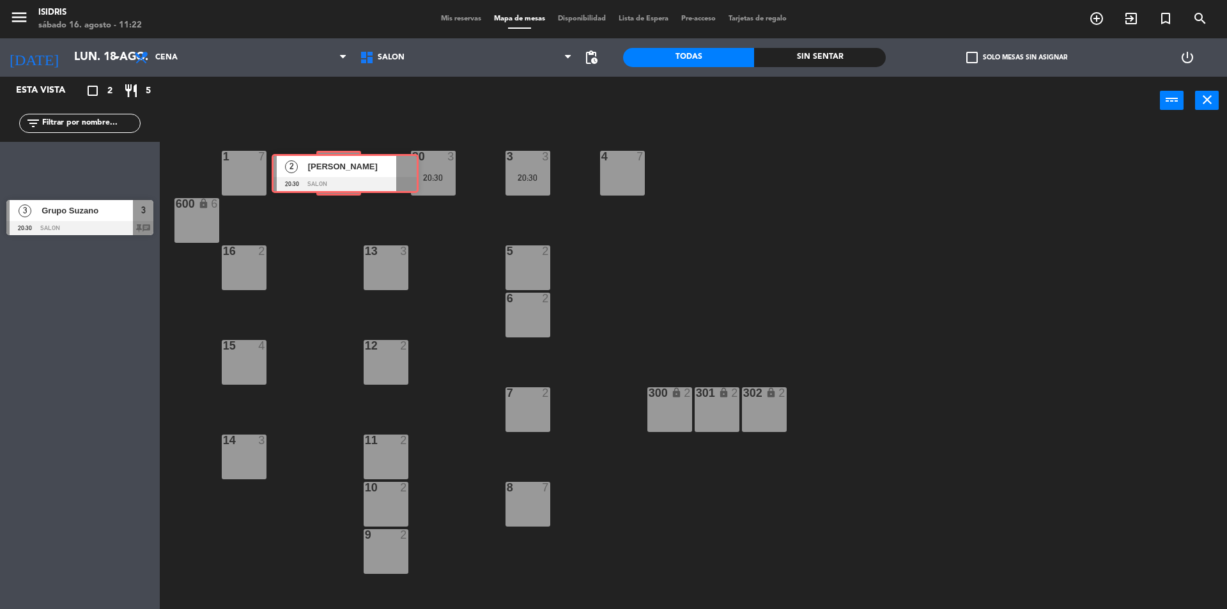
drag, startPoint x: 92, startPoint y: 167, endPoint x: 355, endPoint y: 173, distance: 262.7
click at [355, 173] on div "Esta vista crop_square 2 restaurant 5 filter_list 2 [PERSON_NAME] 20:30 SALON 2…" at bounding box center [613, 344] width 1227 height 535
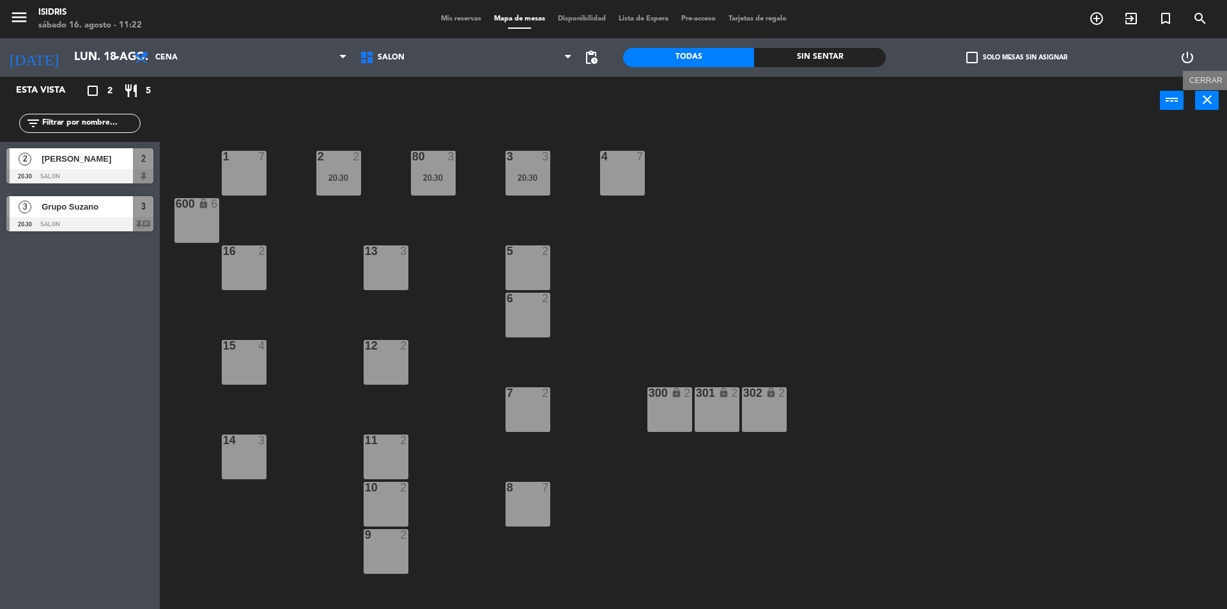
click at [1209, 93] on icon "close" at bounding box center [1206, 99] width 15 height 15
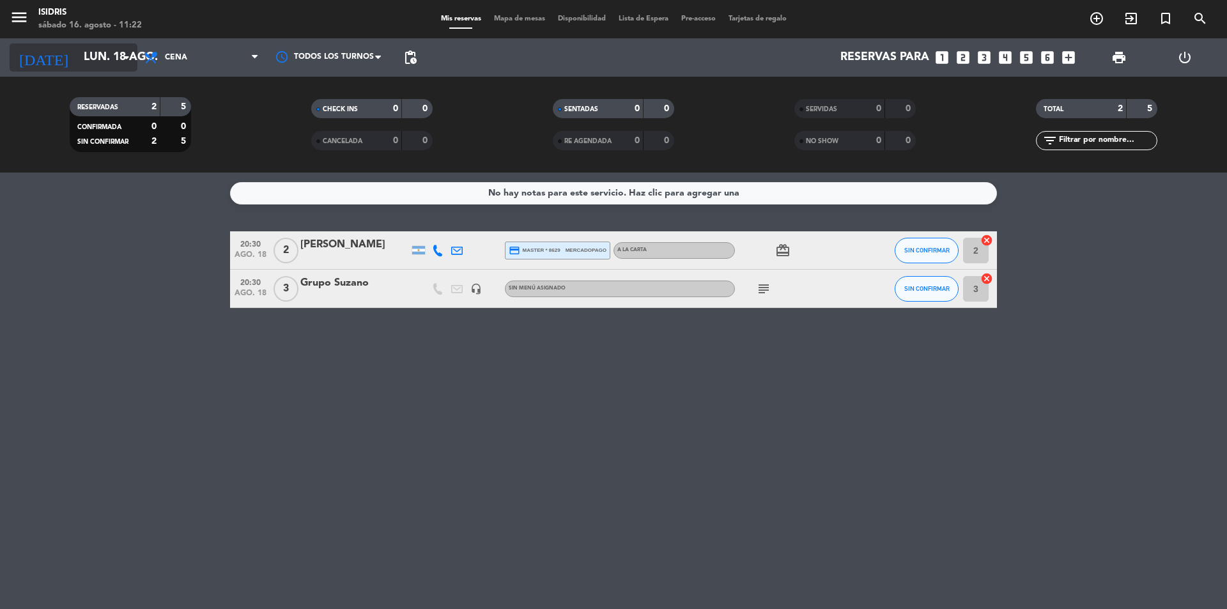
click at [111, 56] on input "lun. 18 ago." at bounding box center [151, 58] width 148 height 26
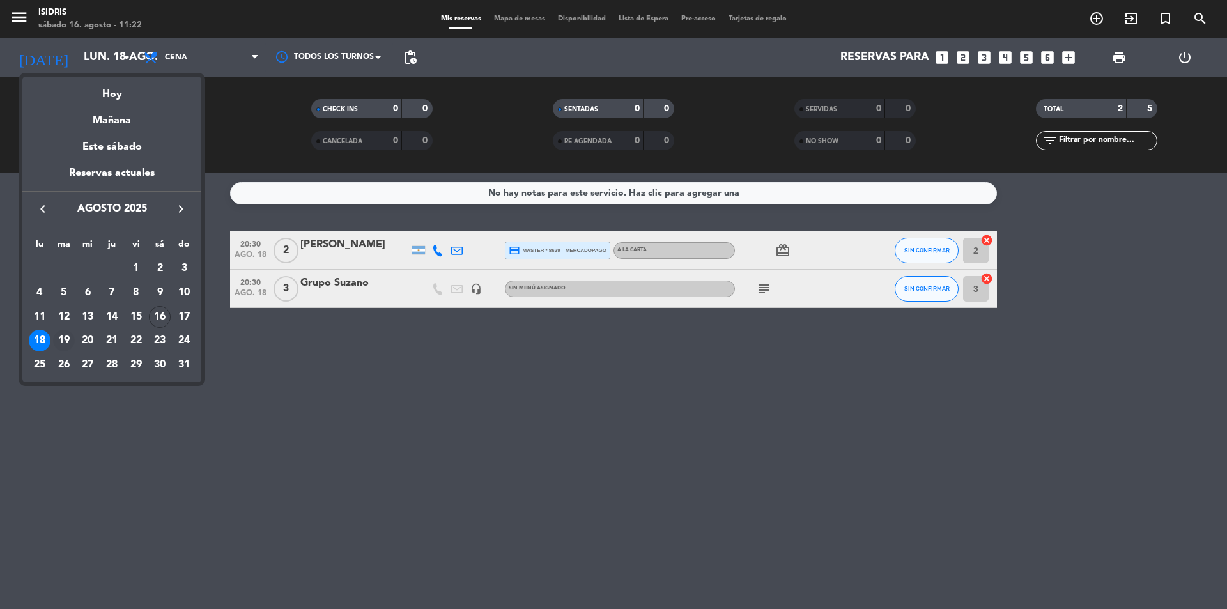
click at [56, 337] on div "19" at bounding box center [64, 341] width 22 height 22
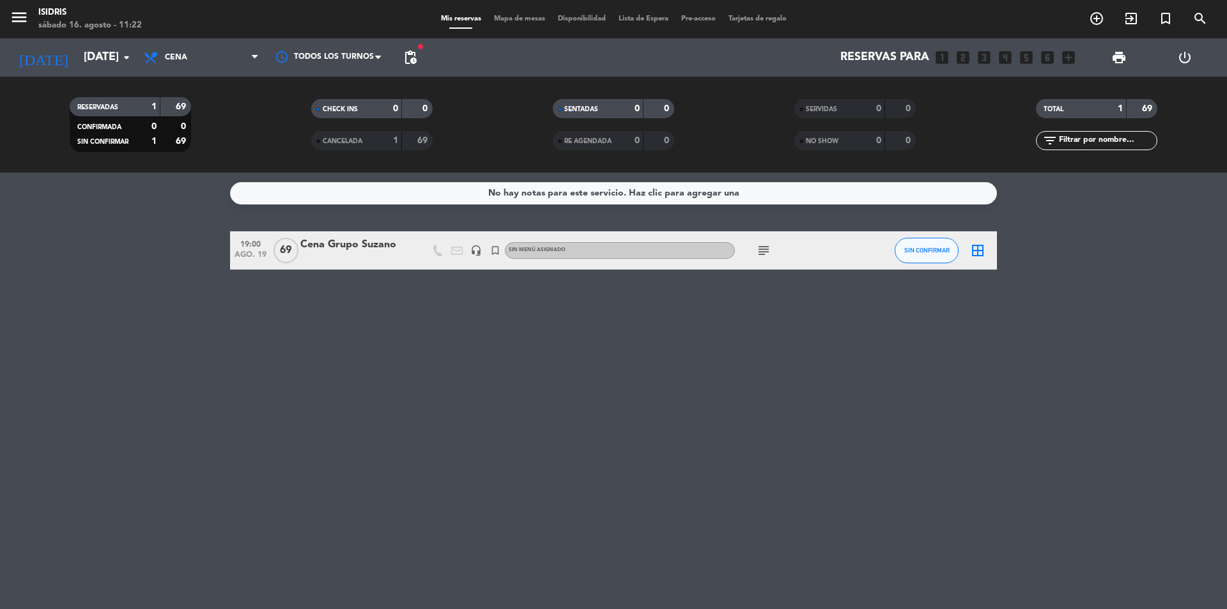
click at [762, 254] on icon "subject" at bounding box center [763, 250] width 15 height 15
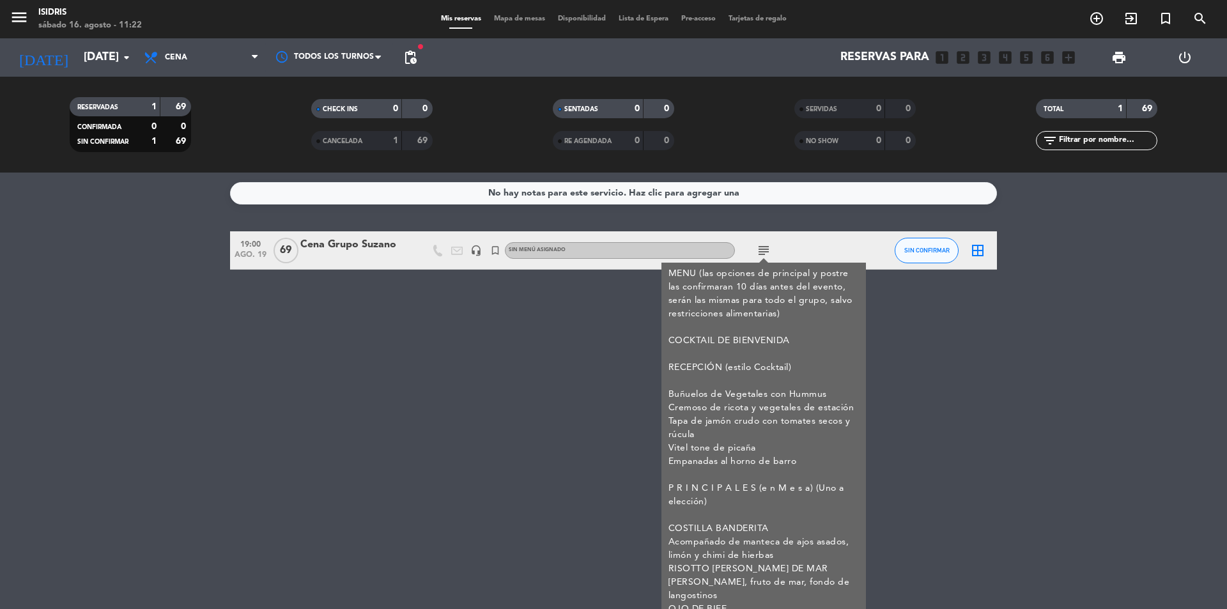
click at [121, 427] on div "No hay notas para este servicio. Haz clic para agregar una 19:00 [DATE] Cena Gr…" at bounding box center [613, 391] width 1227 height 436
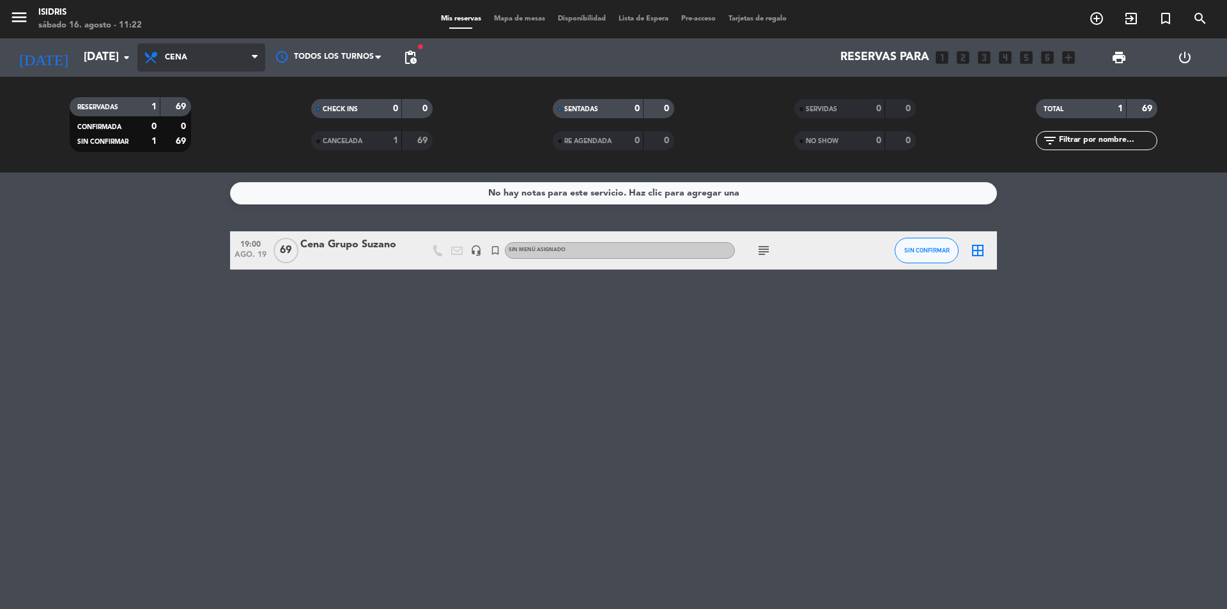
click at [203, 47] on span "Cena" at bounding box center [201, 57] width 128 height 28
click at [202, 144] on div "menu isidris [DATE] 16. agosto - 11:22 Mis reservas Mapa de mesas Disponibilida…" at bounding box center [613, 86] width 1227 height 173
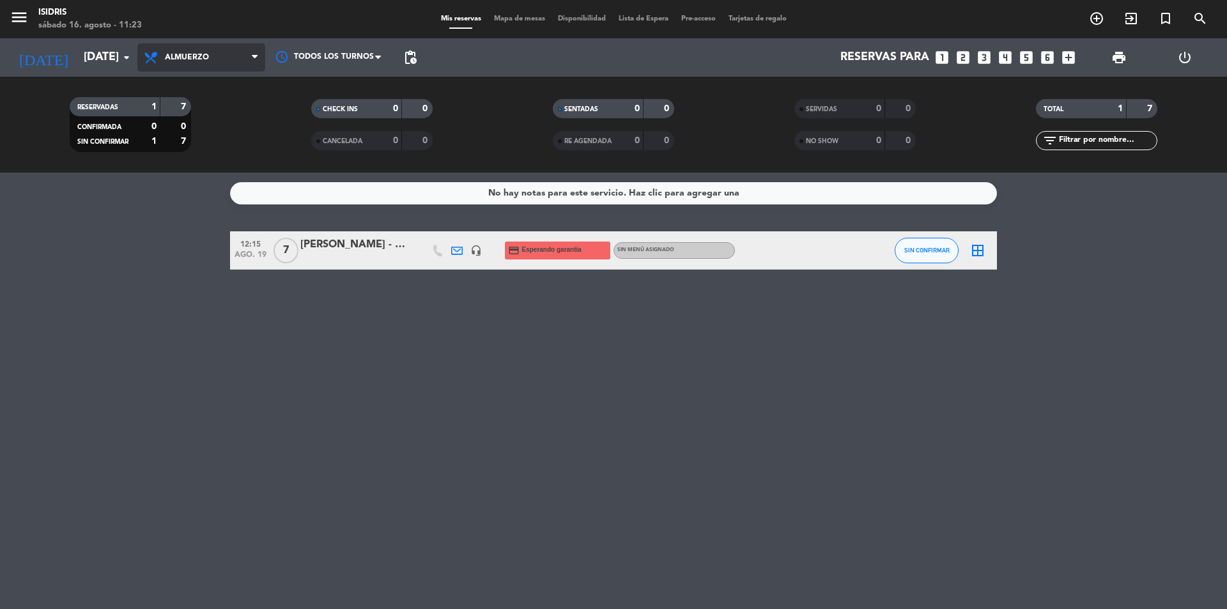
click at [201, 69] on span "Almuerzo" at bounding box center [201, 57] width 128 height 28
click at [77, 61] on input "[DATE]" at bounding box center [151, 58] width 148 height 26
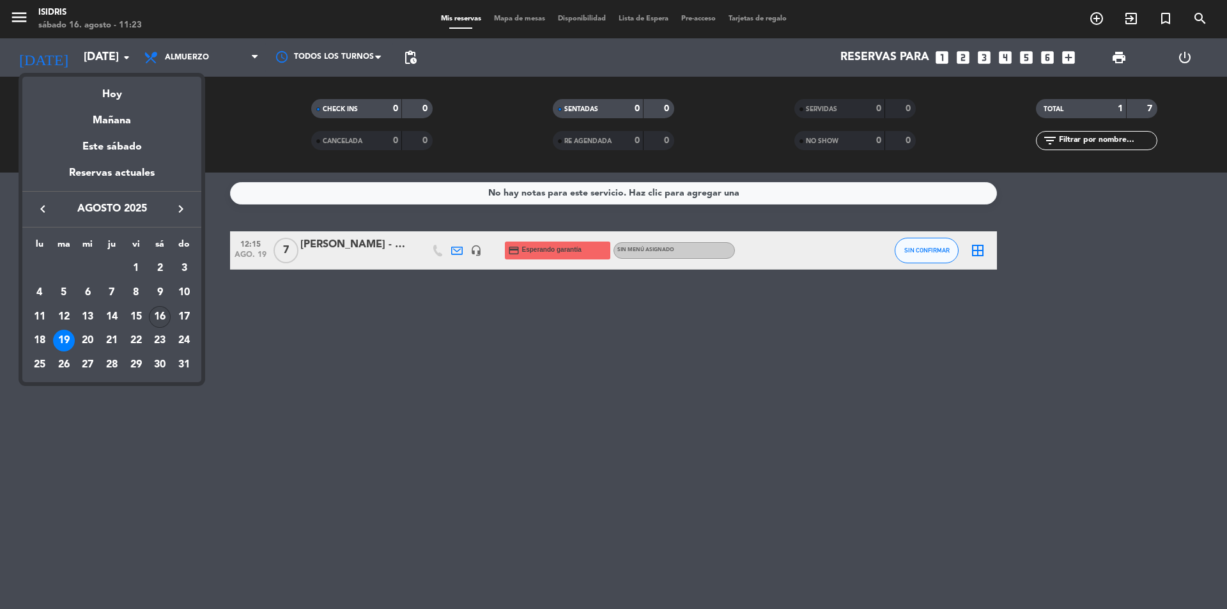
click at [156, 316] on div "16" at bounding box center [160, 317] width 22 height 22
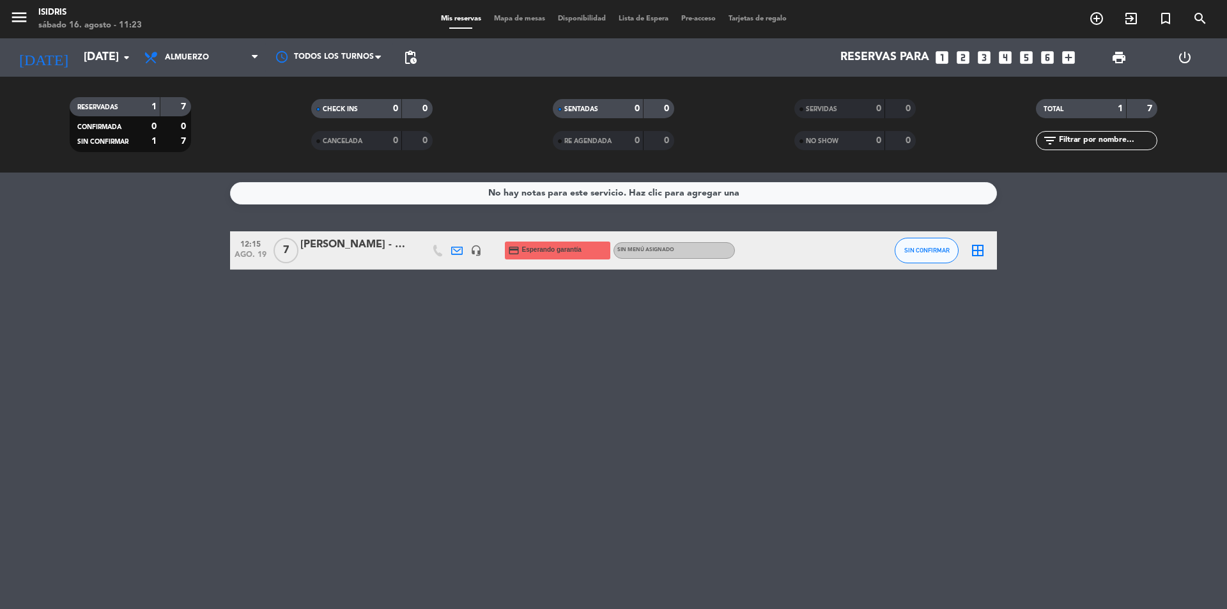
type input "sáb. 16 ago."
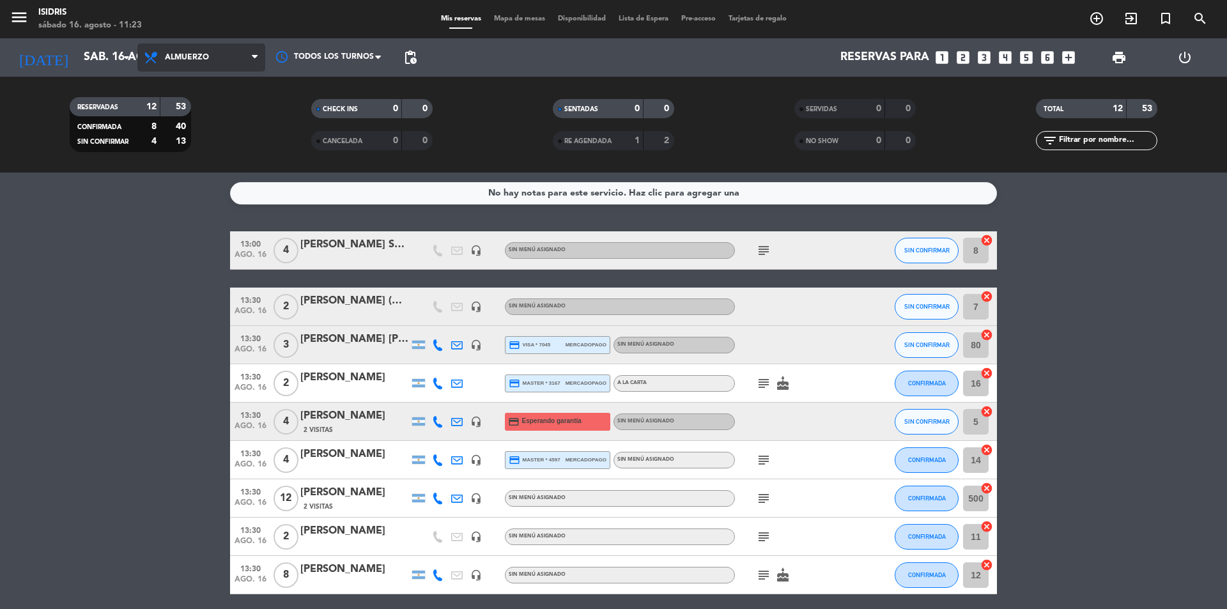
click at [242, 69] on span "Almuerzo" at bounding box center [201, 57] width 128 height 28
click at [219, 172] on div "menu isidris [DATE] 16. agosto - 11:23 Mis reservas Mapa de mesas Disponibilida…" at bounding box center [613, 86] width 1227 height 173
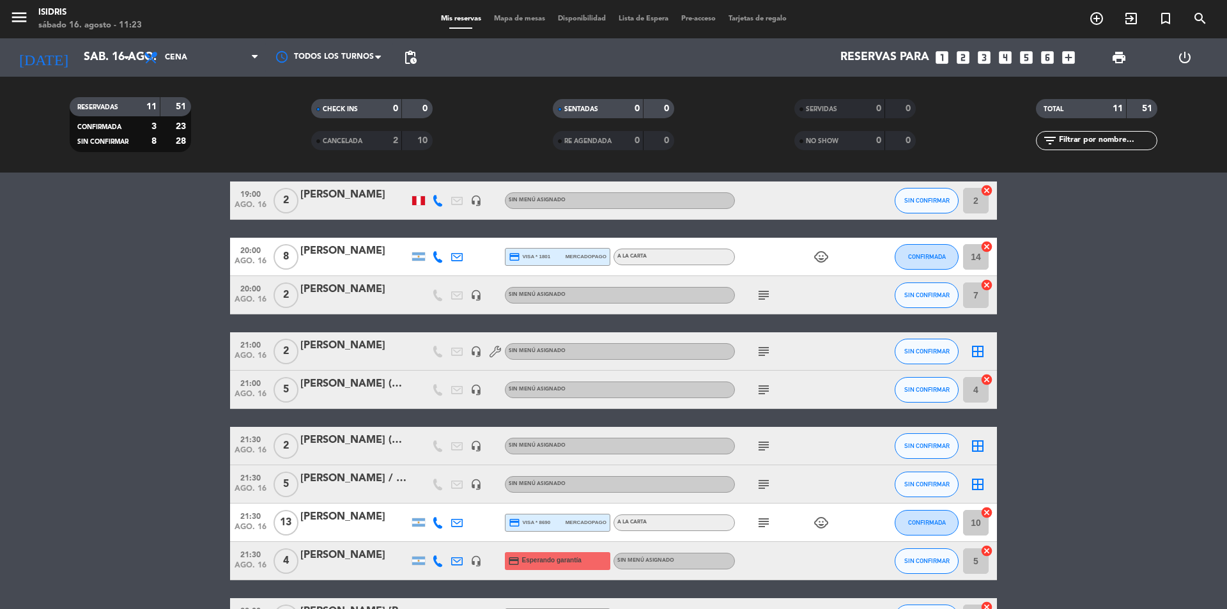
scroll to position [6, 0]
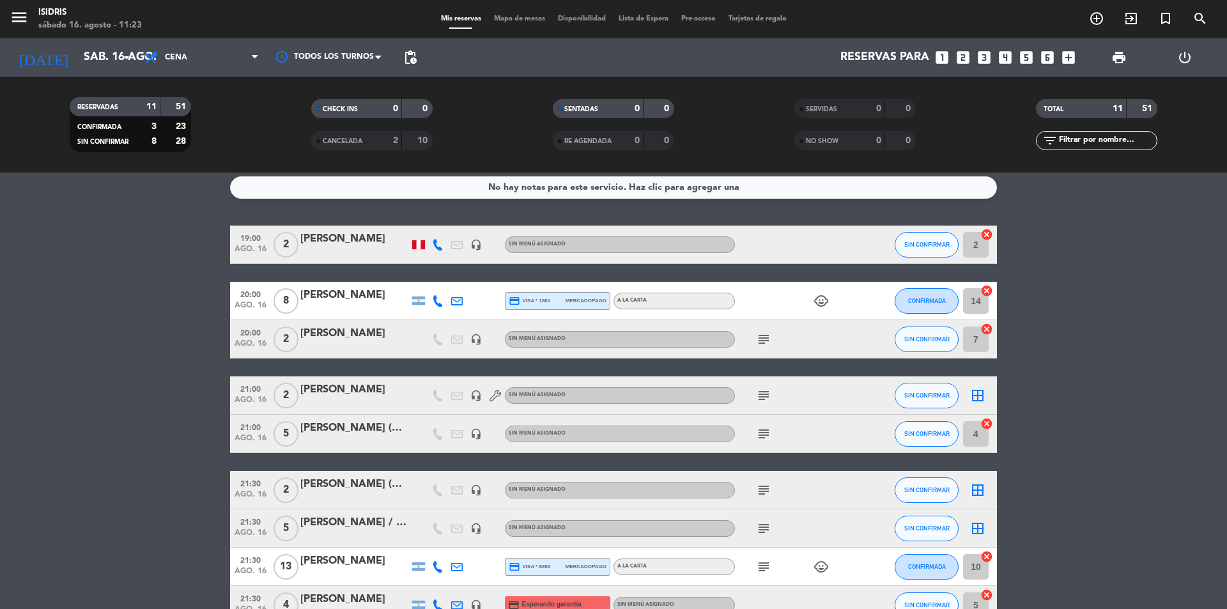
click at [530, 15] on span "Mapa de mesas" at bounding box center [520, 18] width 64 height 7
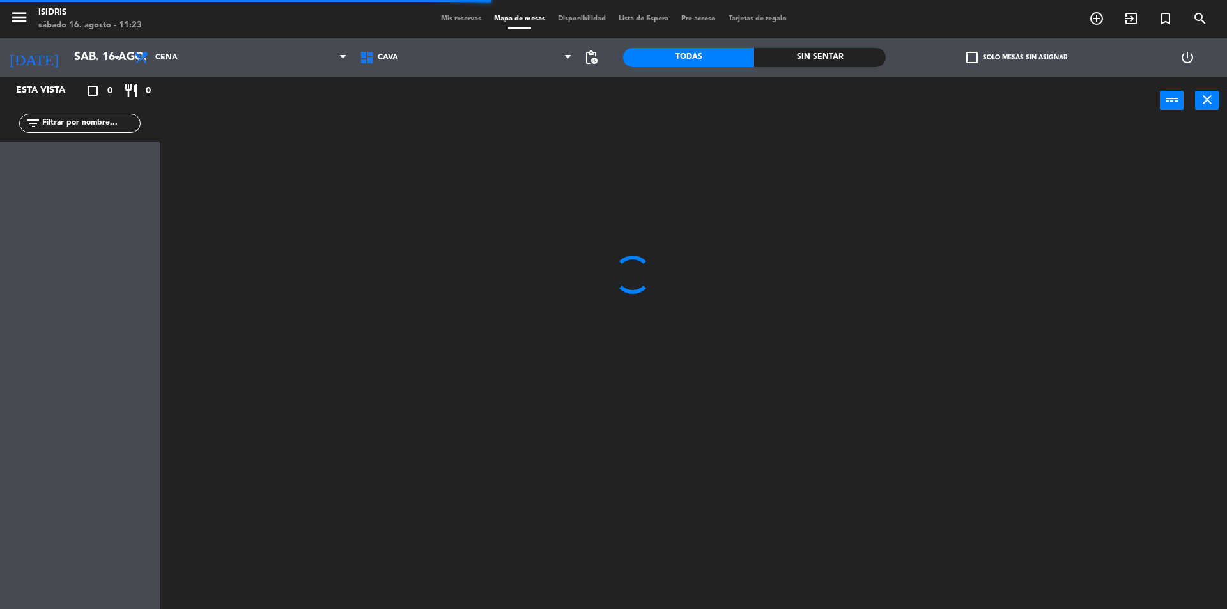
click at [414, 56] on span "CAVA" at bounding box center [466, 57] width 226 height 28
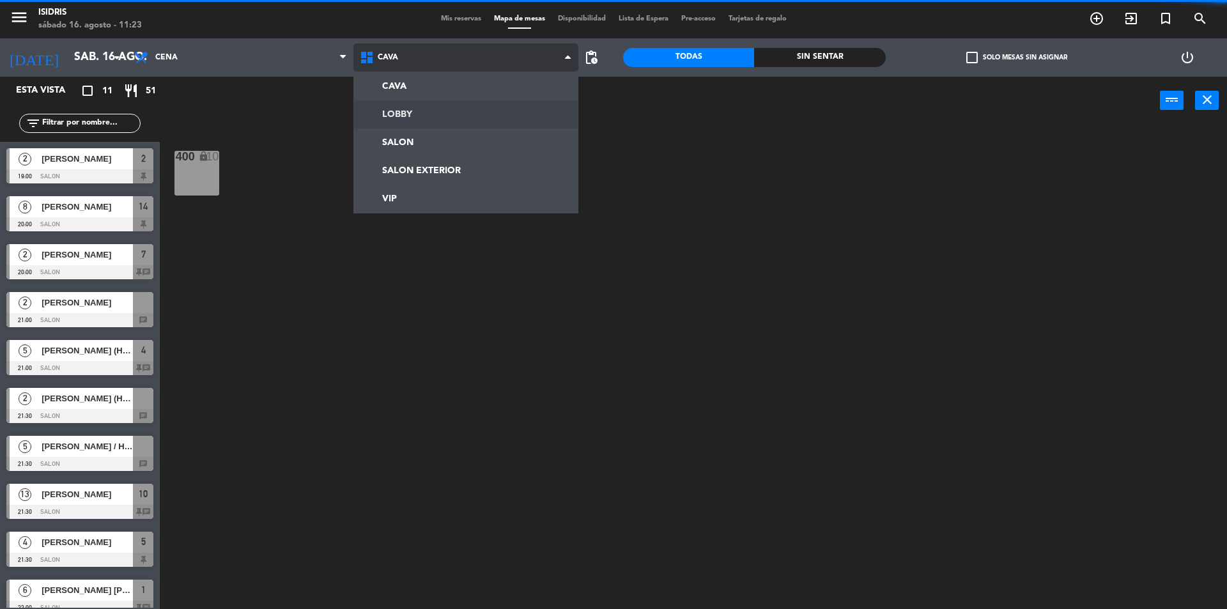
click at [405, 137] on ng-component "menu isidris [DATE] 16. agosto - 11:23 Mis reservas Mapa de mesas Disponibilida…" at bounding box center [613, 306] width 1227 height 612
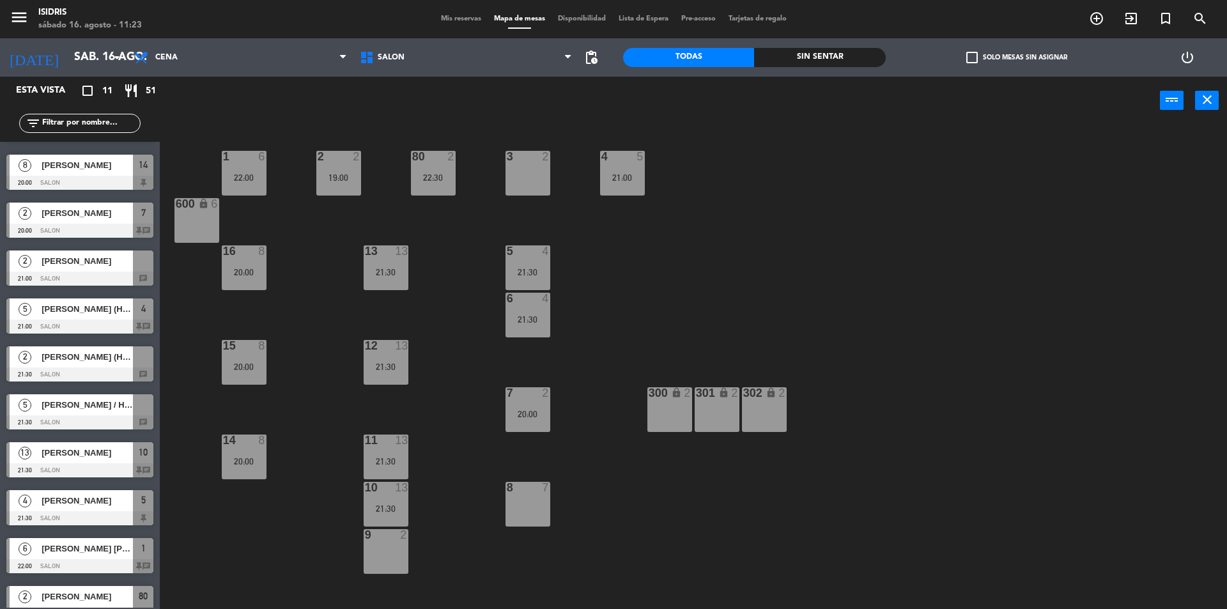
scroll to position [61, 0]
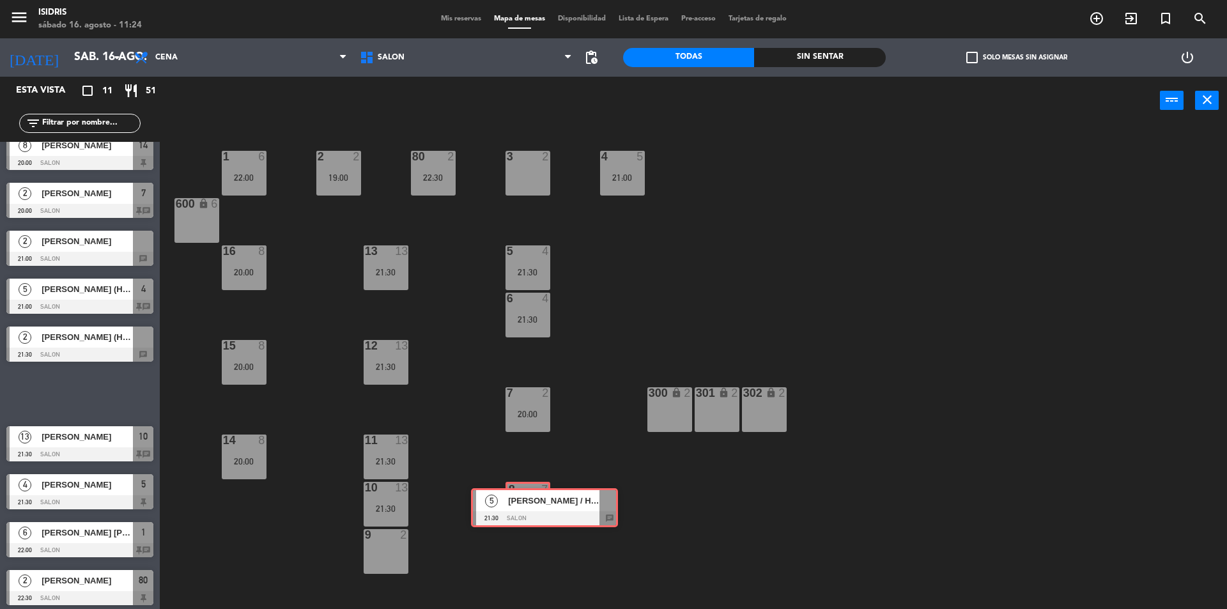
drag, startPoint x: 65, startPoint y: 395, endPoint x: 529, endPoint y: 509, distance: 478.4
click at [529, 509] on div "Esta vista crop_square 11 restaurant 51 filter_list 2 [PERSON_NAME] 19:00 SALON…" at bounding box center [613, 344] width 1227 height 535
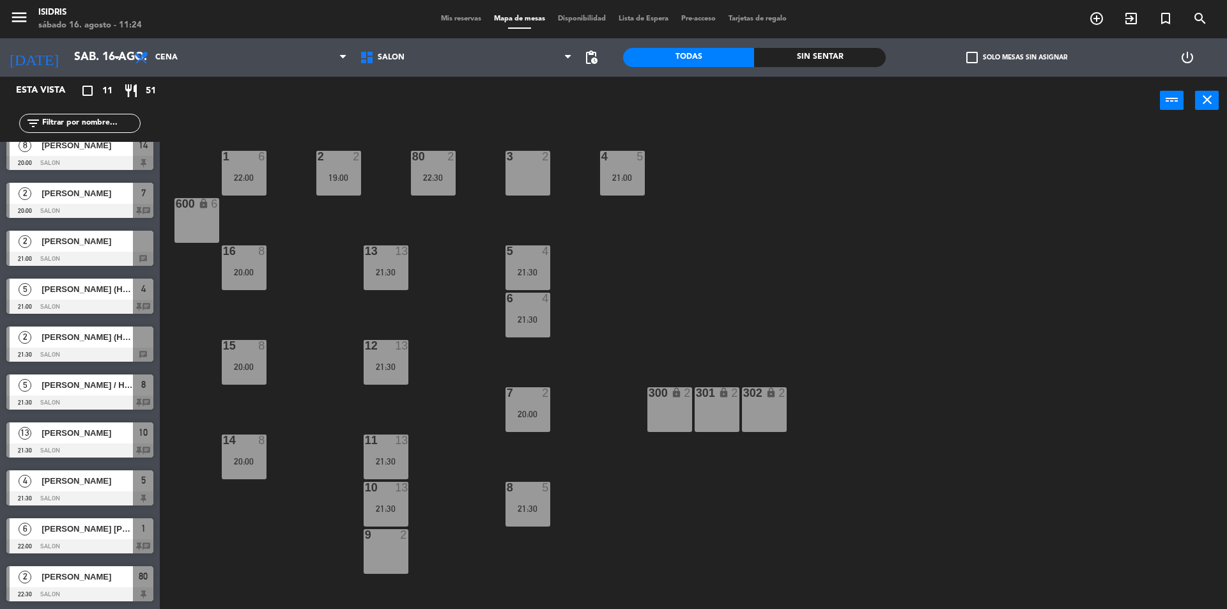
drag, startPoint x: 88, startPoint y: 342, endPoint x: 549, endPoint y: 167, distance: 494.2
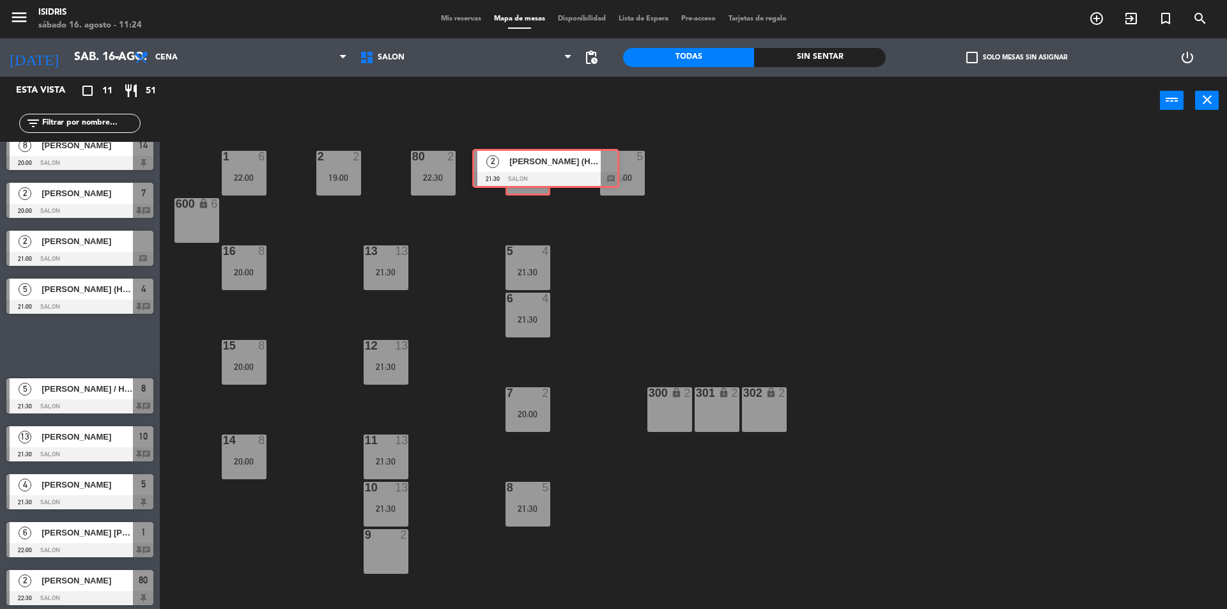
drag, startPoint x: 77, startPoint y: 345, endPoint x: 525, endPoint y: 164, distance: 482.4
click at [525, 164] on div "Esta vista crop_square 11 restaurant 51 filter_list 2 [PERSON_NAME] 19:00 SALON…" at bounding box center [613, 344] width 1227 height 535
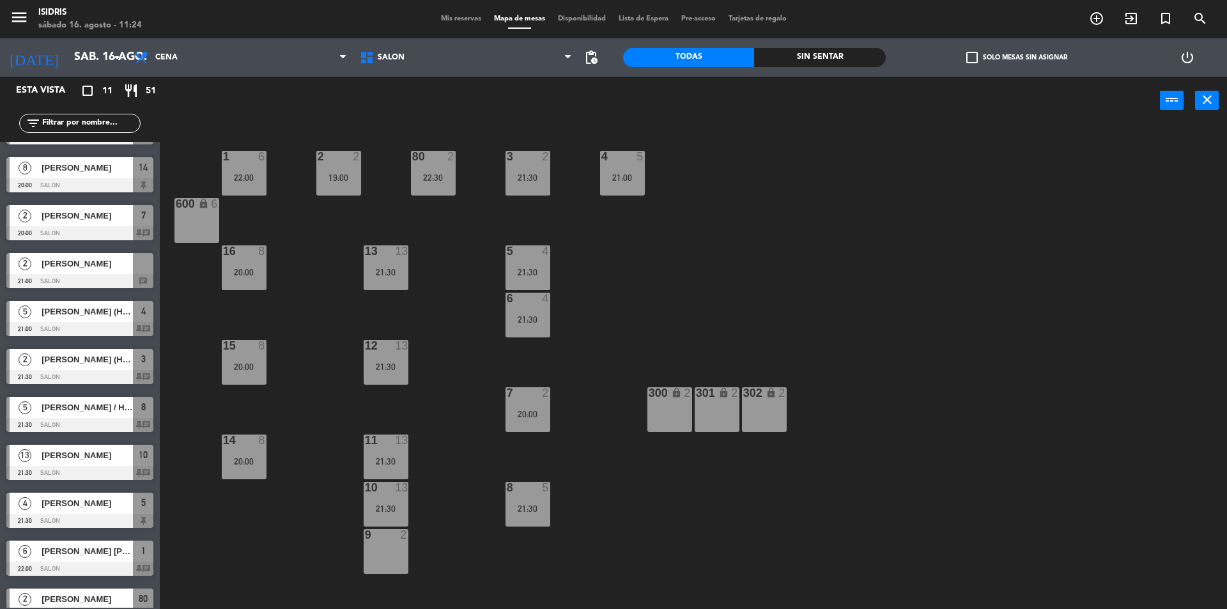
scroll to position [0, 0]
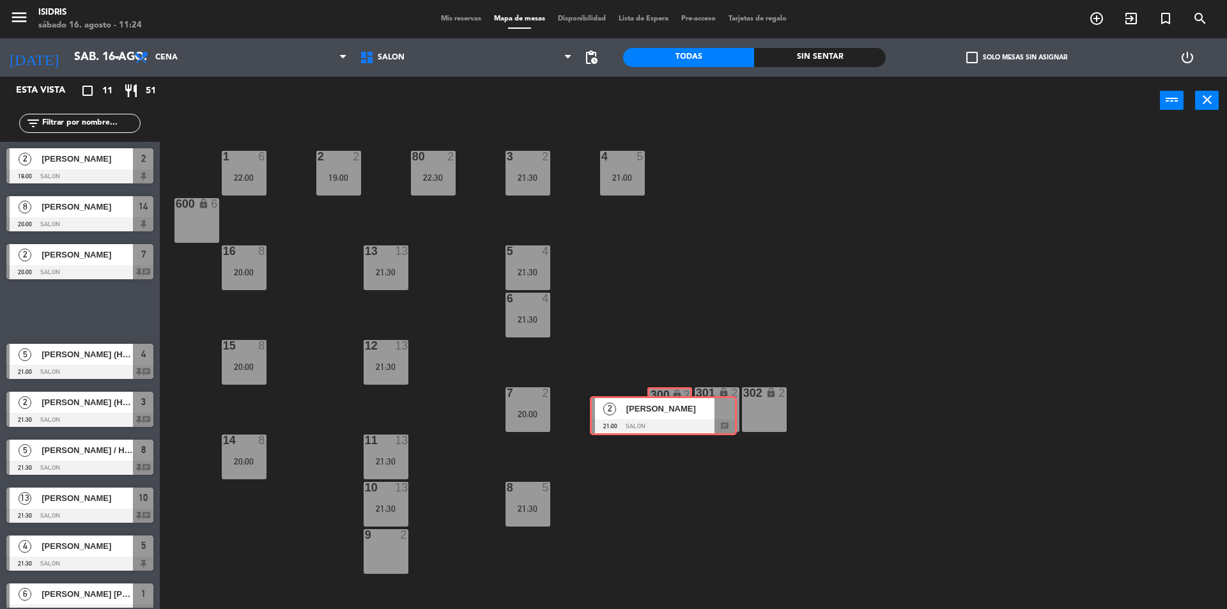
drag, startPoint x: 82, startPoint y: 305, endPoint x: 665, endPoint y: 410, distance: 592.7
click at [665, 410] on div "Esta vista crop_square 11 restaurant 51 filter_list 2 [PERSON_NAME] 19:00 SALON…" at bounding box center [613, 344] width 1227 height 535
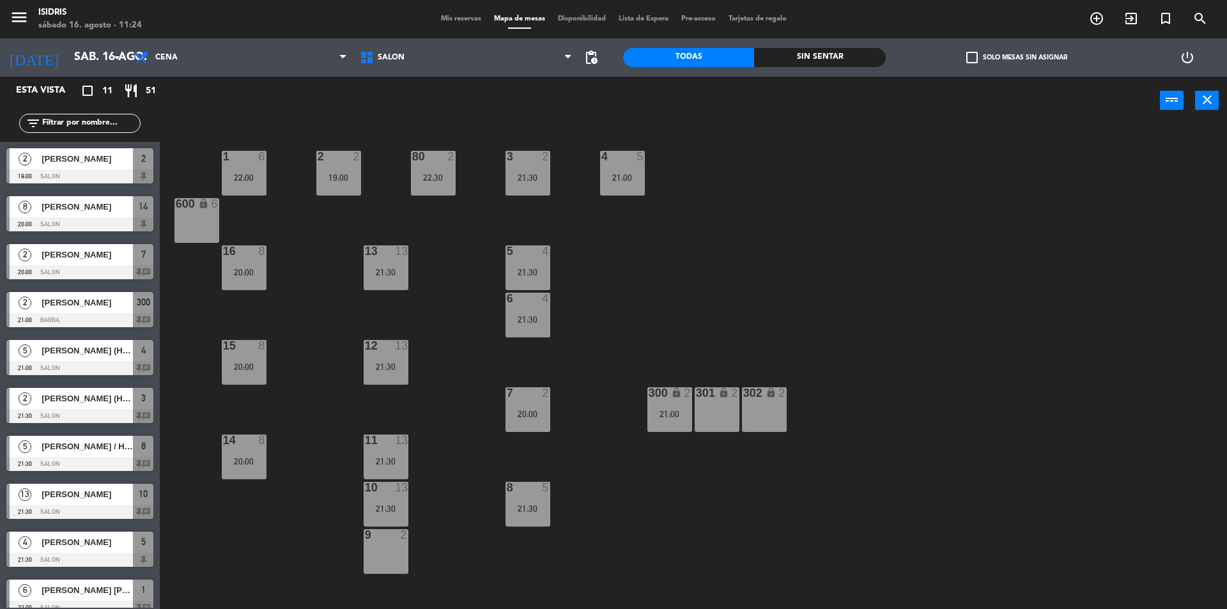
click at [663, 18] on span "Lista de Espera" at bounding box center [643, 18] width 63 height 7
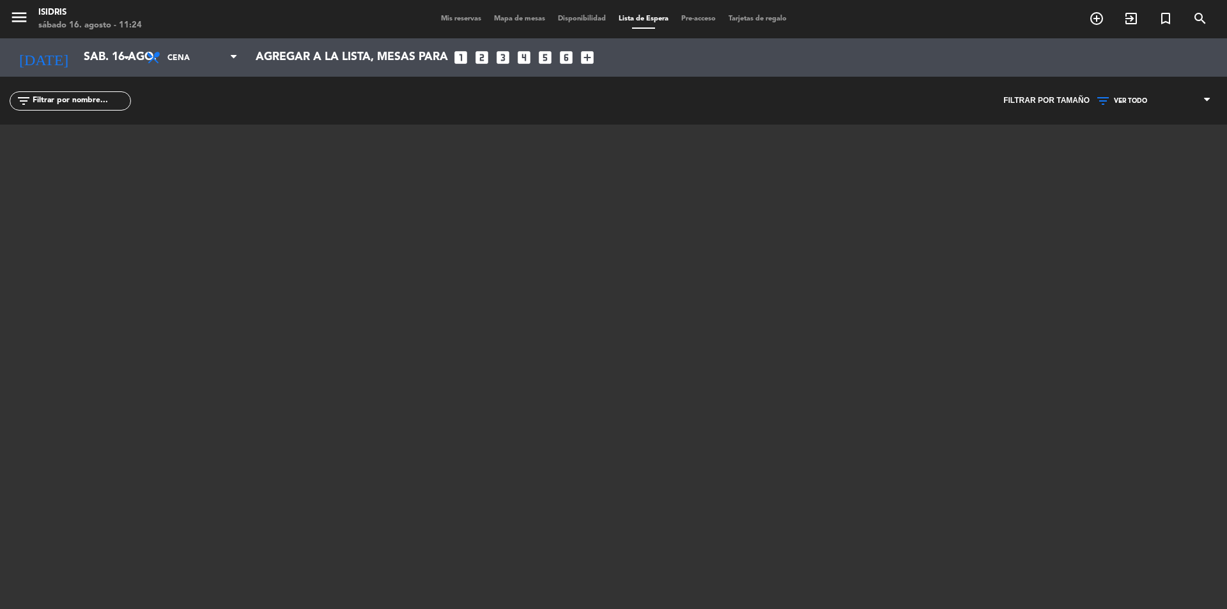
click at [523, 14] on div "Mis reservas Mapa de mesas Disponibilidad Lista de Espera Pre-acceso Tarjetas d…" at bounding box center [613, 19] width 358 height 12
click at [518, 19] on span "Mapa de mesas" at bounding box center [520, 18] width 64 height 7
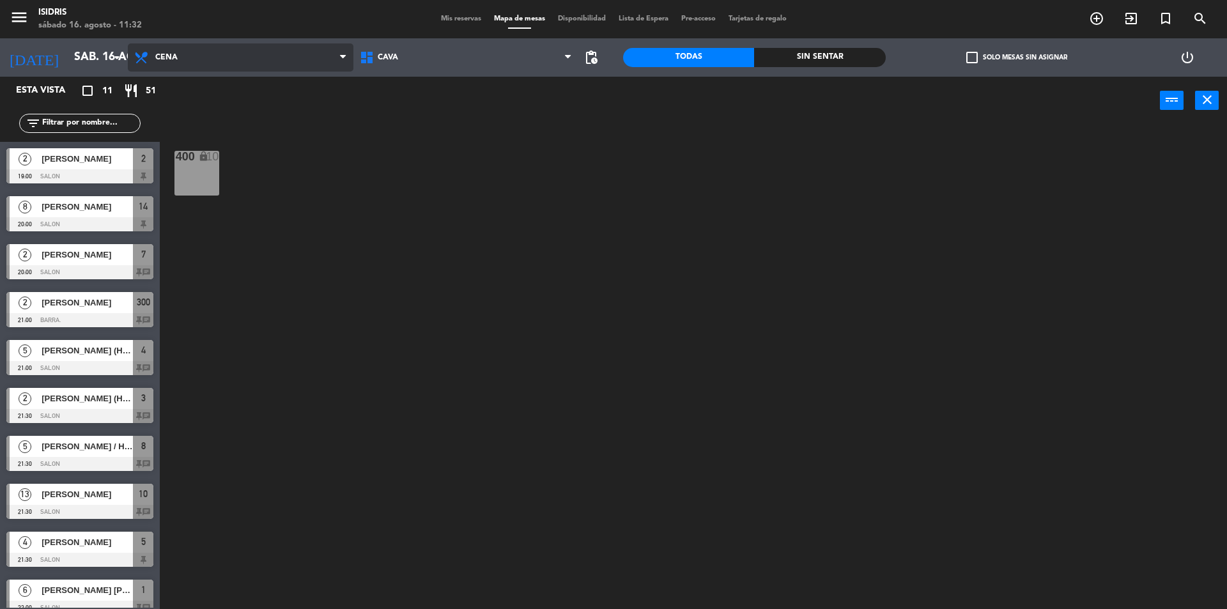
click at [128, 54] on span "Cena" at bounding box center [241, 57] width 226 height 28
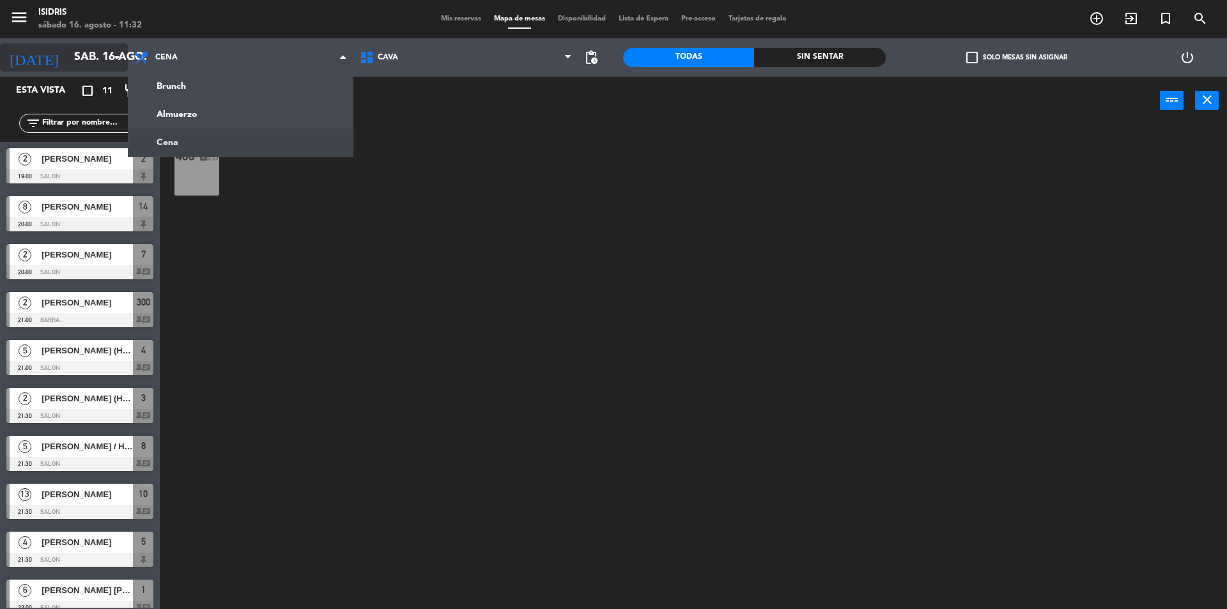
click at [109, 56] on icon "arrow_drop_down" at bounding box center [116, 57] width 15 height 15
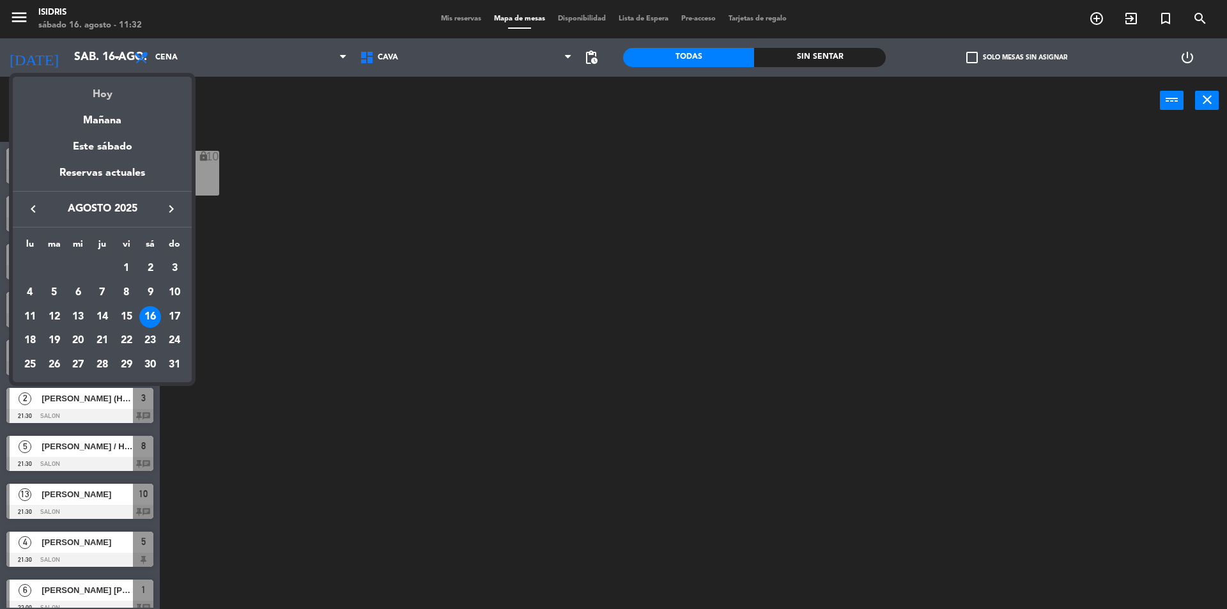
click at [101, 90] on div "Hoy" at bounding box center [102, 90] width 179 height 26
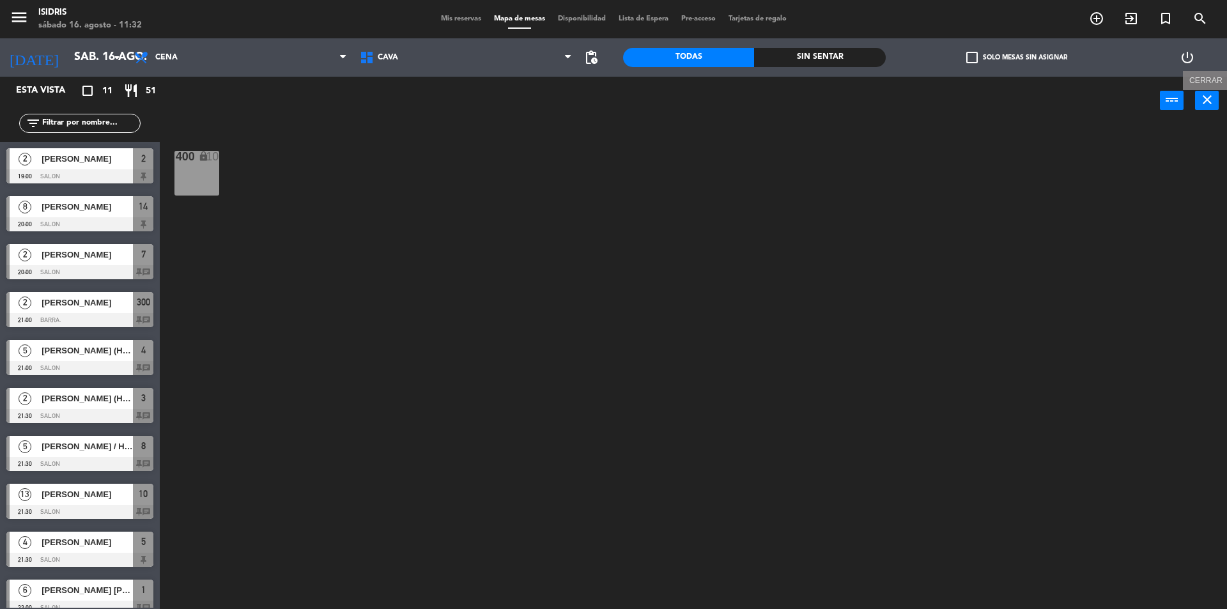
click at [1206, 96] on icon "close" at bounding box center [1206, 99] width 15 height 15
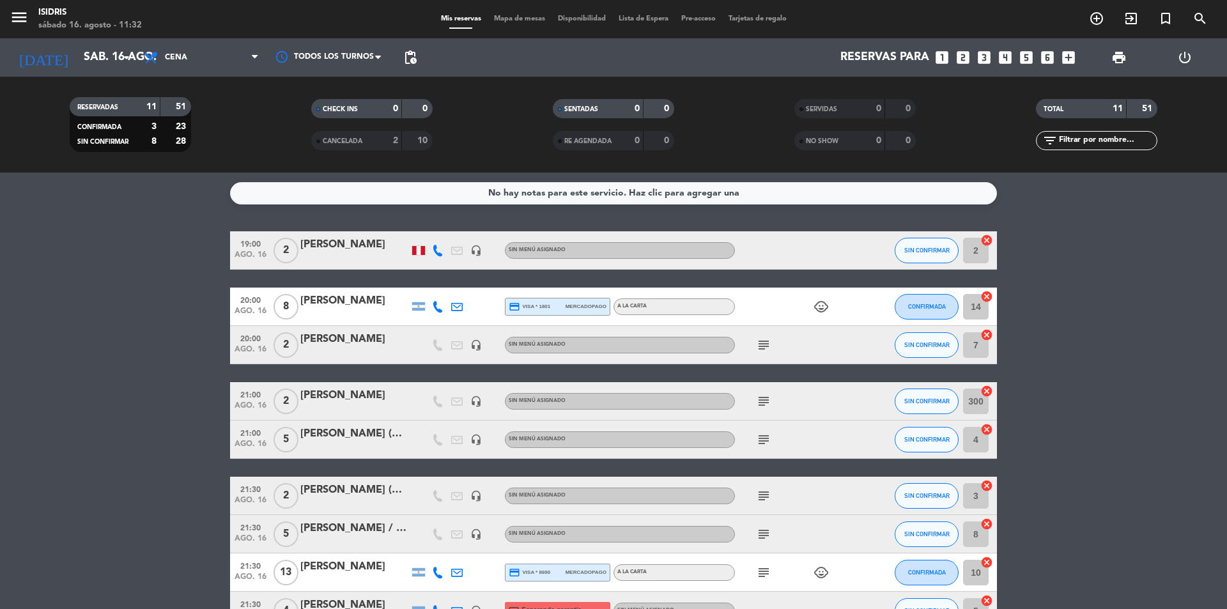
click at [134, 322] on bookings-row "19:00 [DATE] 2 [PERSON_NAME] headset_mic Sin menú asignado SIN CONFIRMAR 2 canc…" at bounding box center [613, 486] width 1227 height 511
click at [1, 420] on bookings-row "19:00 [DATE] 2 [PERSON_NAME] headset_mic Sin menú asignado SIN CONFIRMAR 2 canc…" at bounding box center [613, 486] width 1227 height 511
click at [80, 388] on bookings-row "19:00 [DATE] 2 [PERSON_NAME] headset_mic Sin menú asignado SIN CONFIRMAR 2 canc…" at bounding box center [613, 486] width 1227 height 511
click at [198, 61] on span "Cena" at bounding box center [201, 57] width 128 height 28
click at [191, 145] on div "menu isidris [DATE] 16. agosto - 11:40 Mis reservas Mapa de mesas Disponibilida…" at bounding box center [613, 86] width 1227 height 173
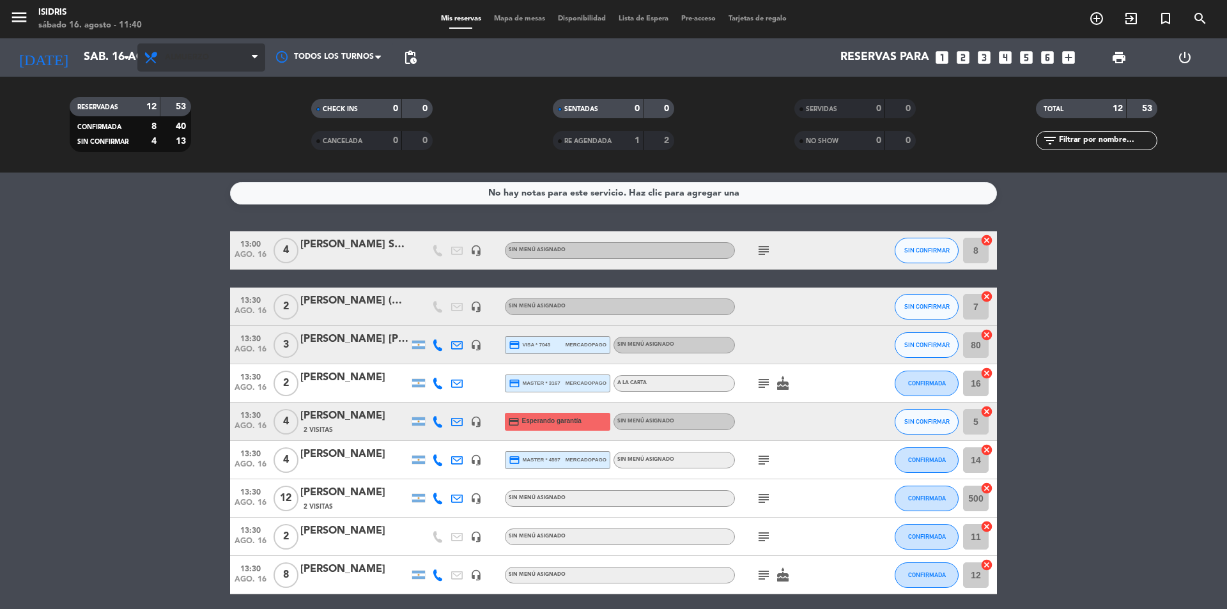
click at [201, 52] on span "Almuerzo" at bounding box center [201, 57] width 128 height 28
click at [183, 164] on div "menu isidris [DATE] 16. agosto - 11:40 Mis reservas Mapa de mesas Disponibilida…" at bounding box center [613, 86] width 1227 height 173
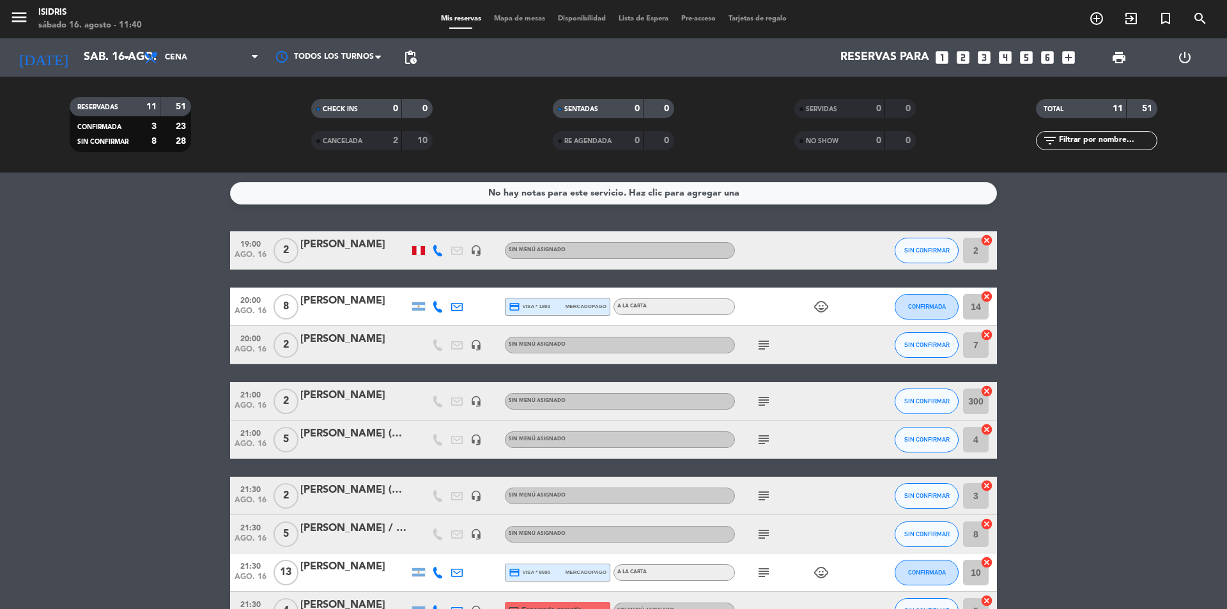
click at [174, 72] on div "Todos los servicios Brunch Almuerzo Cena Cena Todos los servicios Brunch Almuer…" at bounding box center [201, 57] width 128 height 38
click at [180, 62] on span "Cena" at bounding box center [201, 57] width 128 height 28
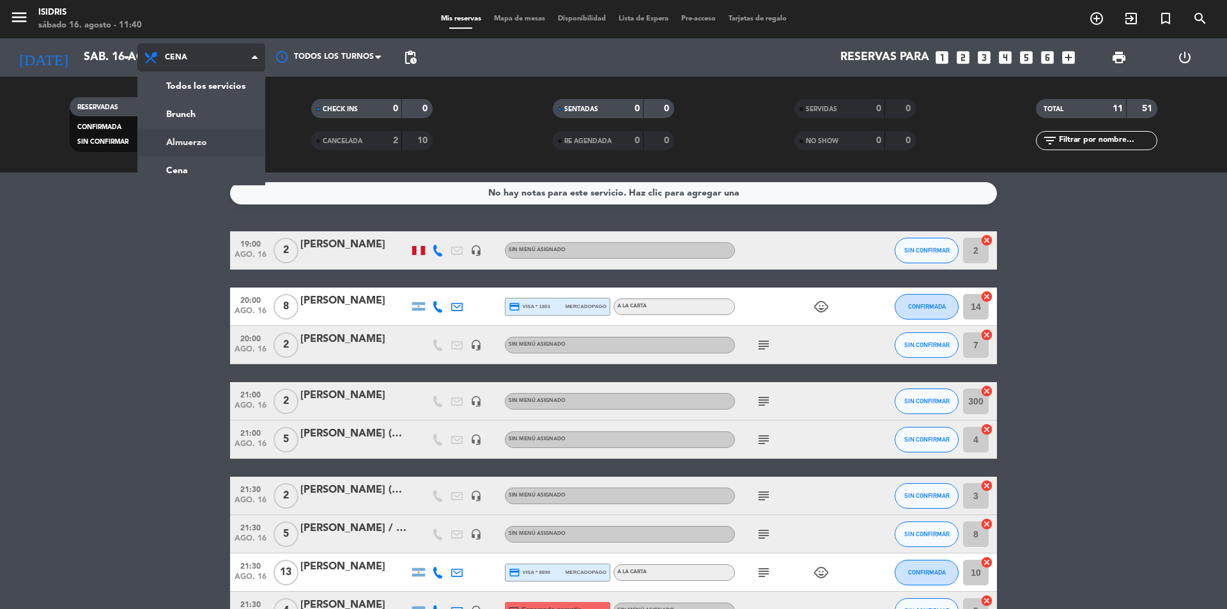
click at [181, 140] on div "menu isidris [DATE] 16. agosto - 11:40 Mis reservas Mapa de mesas Disponibilida…" at bounding box center [613, 86] width 1227 height 173
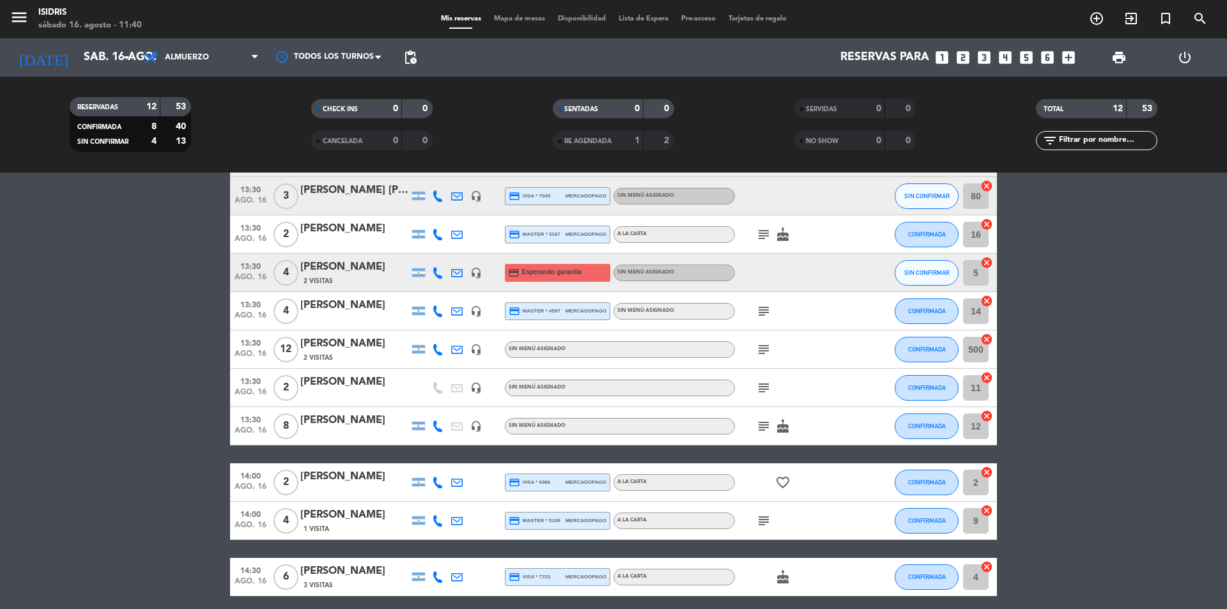
scroll to position [128, 0]
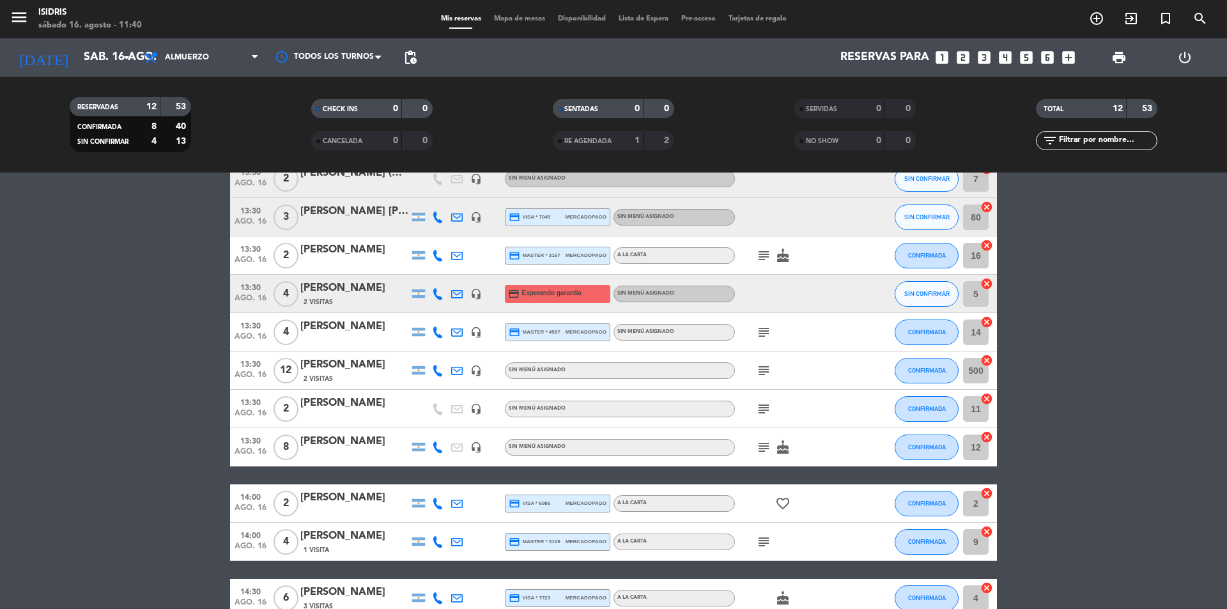
click at [84, 340] on bookings-row "13:00 [DATE] 4 [PERSON_NAME] Seco headset_mic Sin menú asignado subject SIN CON…" at bounding box center [613, 361] width 1227 height 514
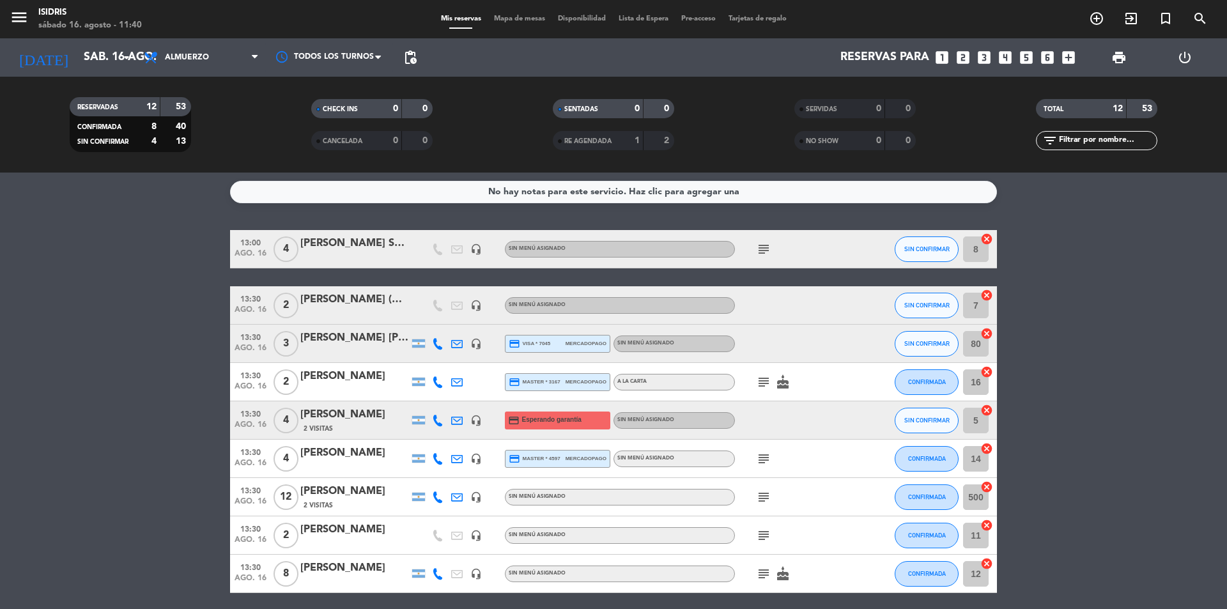
scroll to position [0, 0]
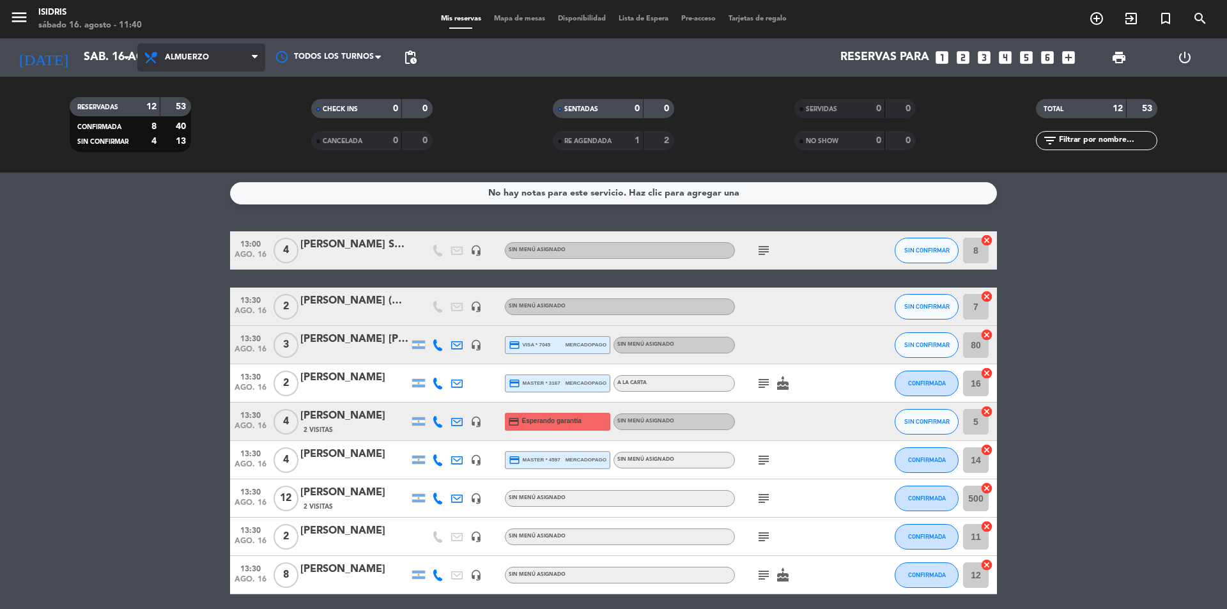
click at [173, 50] on span "Almuerzo" at bounding box center [201, 57] width 128 height 28
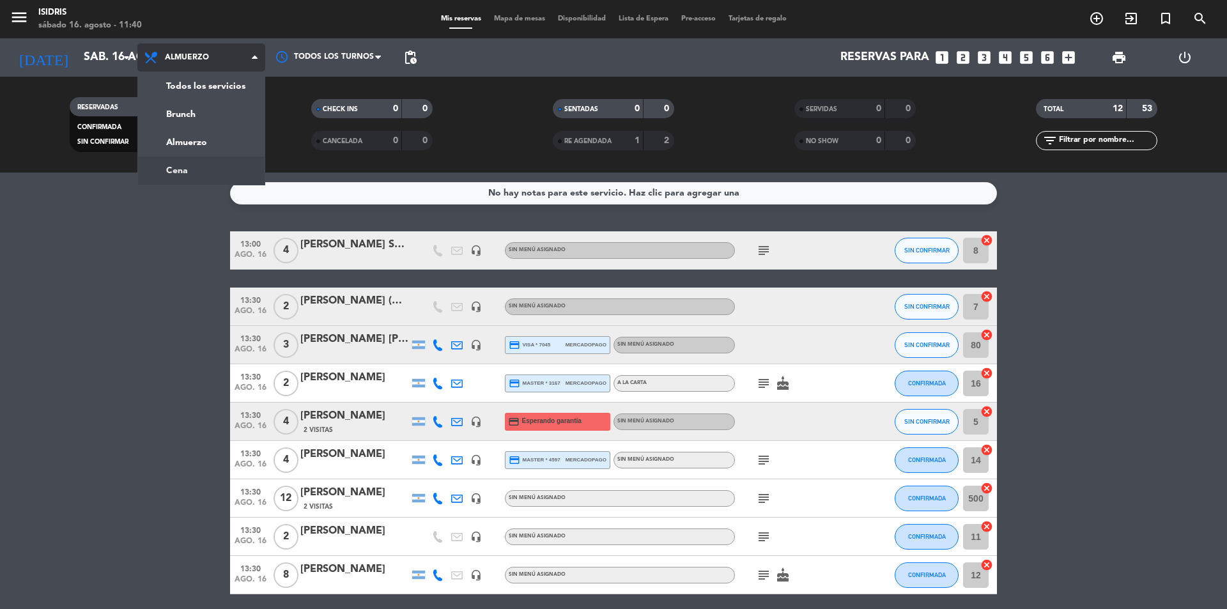
click at [196, 174] on ng-component "menu isidris [DATE] 16. agosto - 11:40 Mis reservas Mapa de mesas Disponibilida…" at bounding box center [613, 304] width 1227 height 609
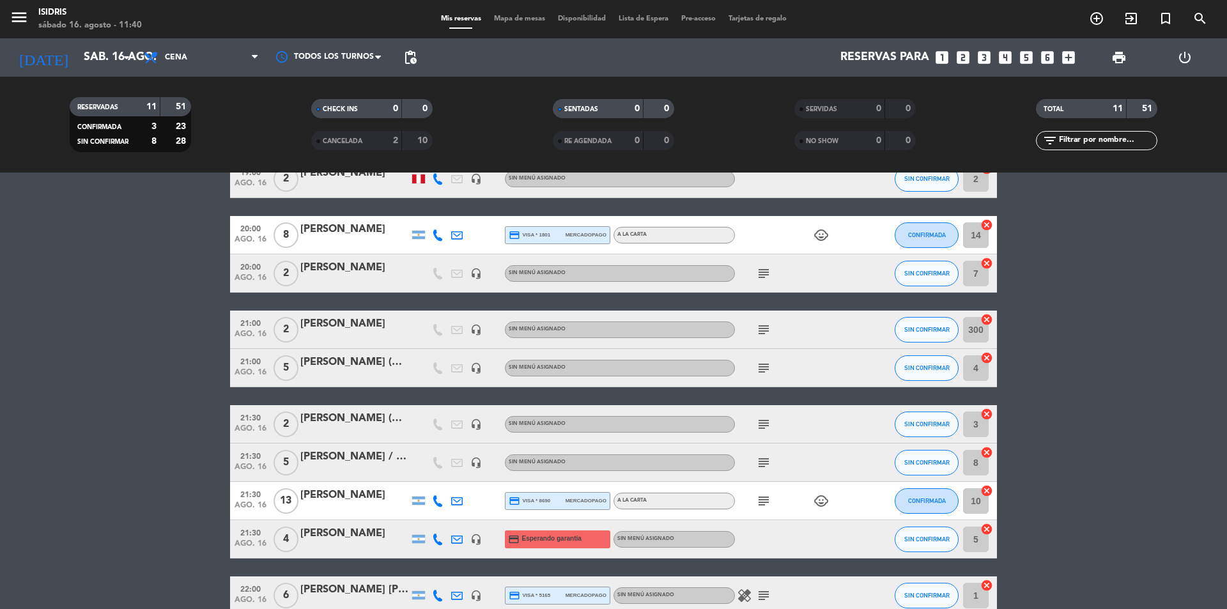
scroll to position [192, 0]
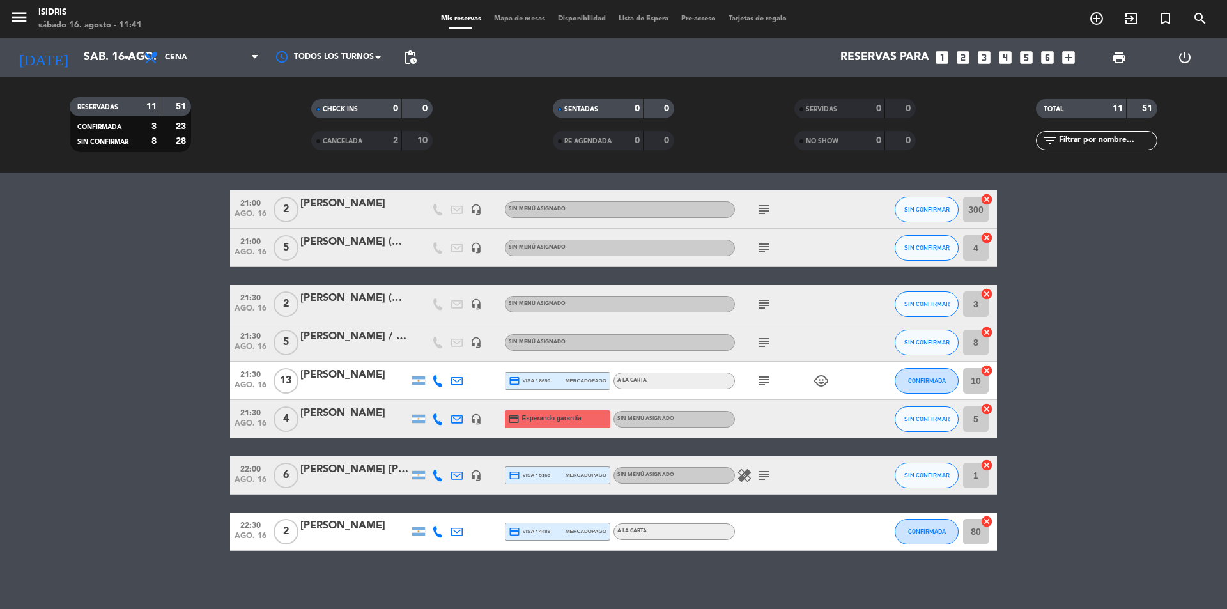
click at [114, 373] on bookings-row "19:00 [DATE] 2 [PERSON_NAME] headset_mic Sin menú asignado SIN CONFIRMAR 2 canc…" at bounding box center [613, 295] width 1227 height 511
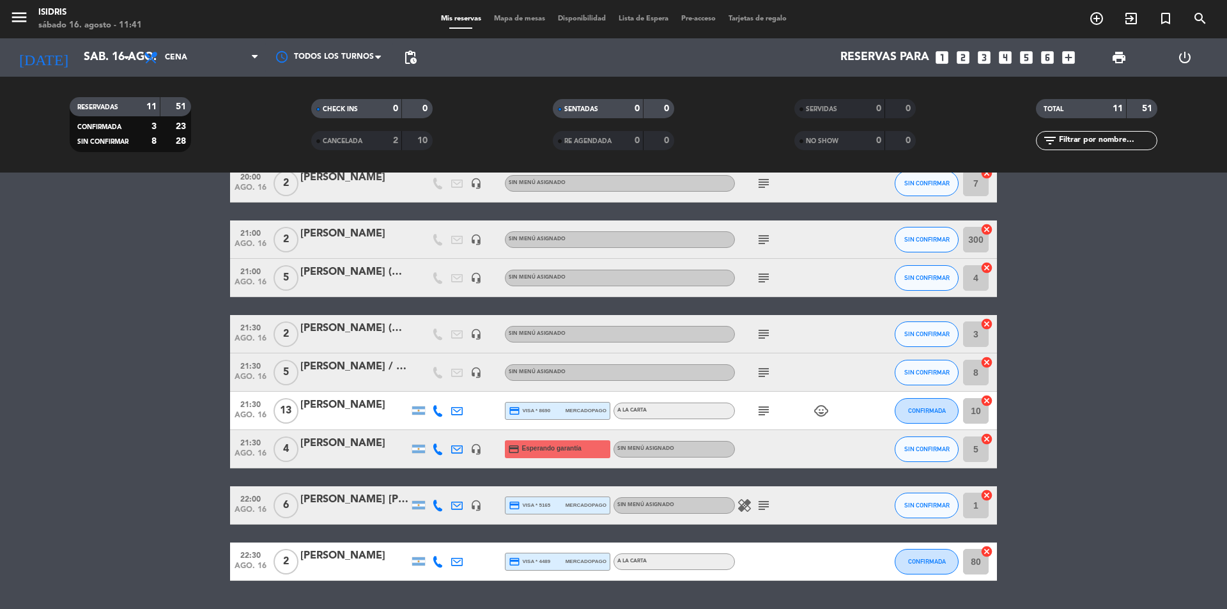
scroll to position [197, 0]
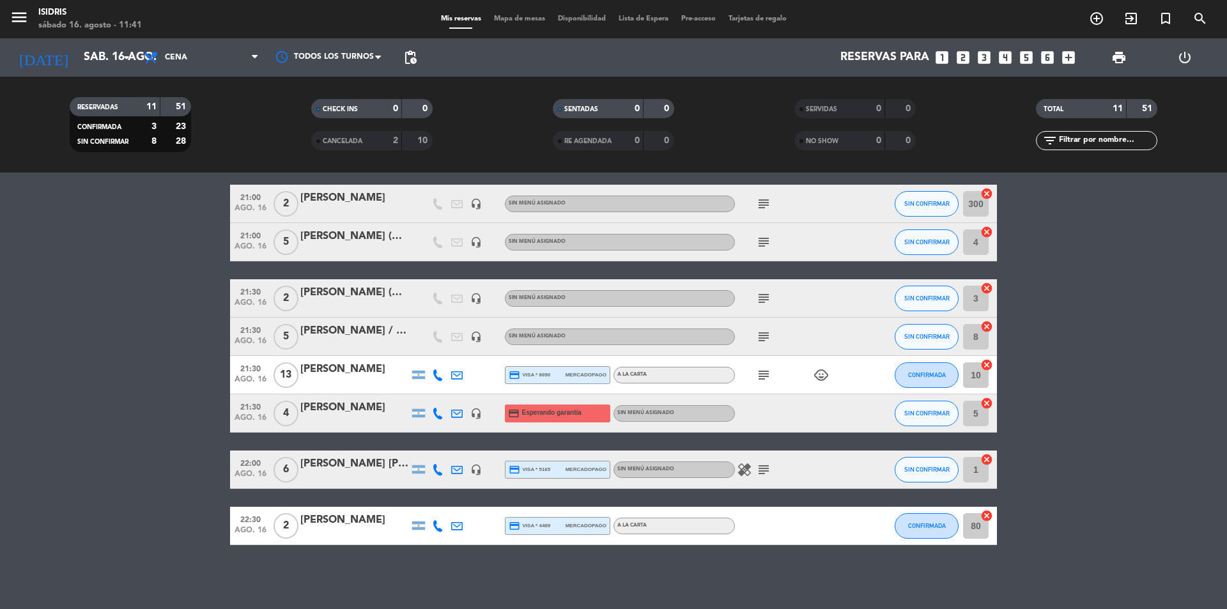
click at [196, 313] on bookings-row "19:00 [DATE] 2 [PERSON_NAME] headset_mic Sin menú asignado SIN CONFIRMAR 2 canc…" at bounding box center [613, 289] width 1227 height 511
click at [1165, 361] on bookings-row "19:00 [DATE] 2 [PERSON_NAME] headset_mic Sin menú asignado SIN CONFIRMAR 2 canc…" at bounding box center [613, 289] width 1227 height 511
click at [0, 335] on bookings-row "19:00 [DATE] 2 [PERSON_NAME] headset_mic Sin menú asignado SIN CONFIRMAR 2 canc…" at bounding box center [613, 289] width 1227 height 511
click at [123, 235] on bookings-row "19:00 [DATE] 2 [PERSON_NAME] headset_mic Sin menú asignado SIN CONFIRMAR 2 canc…" at bounding box center [613, 289] width 1227 height 511
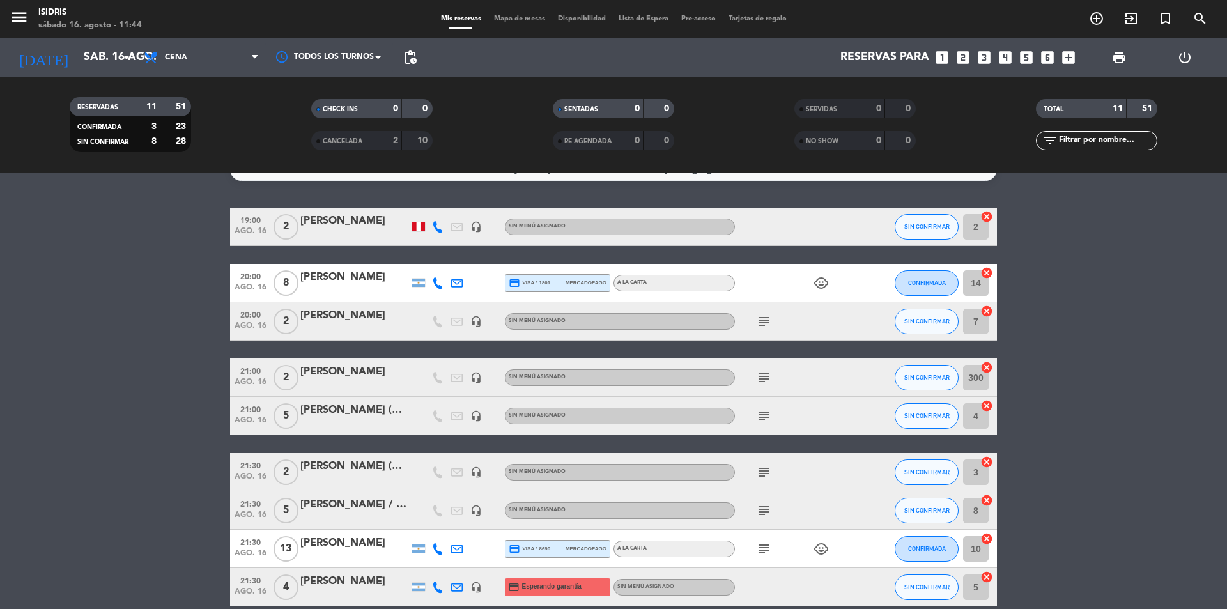
scroll to position [0, 0]
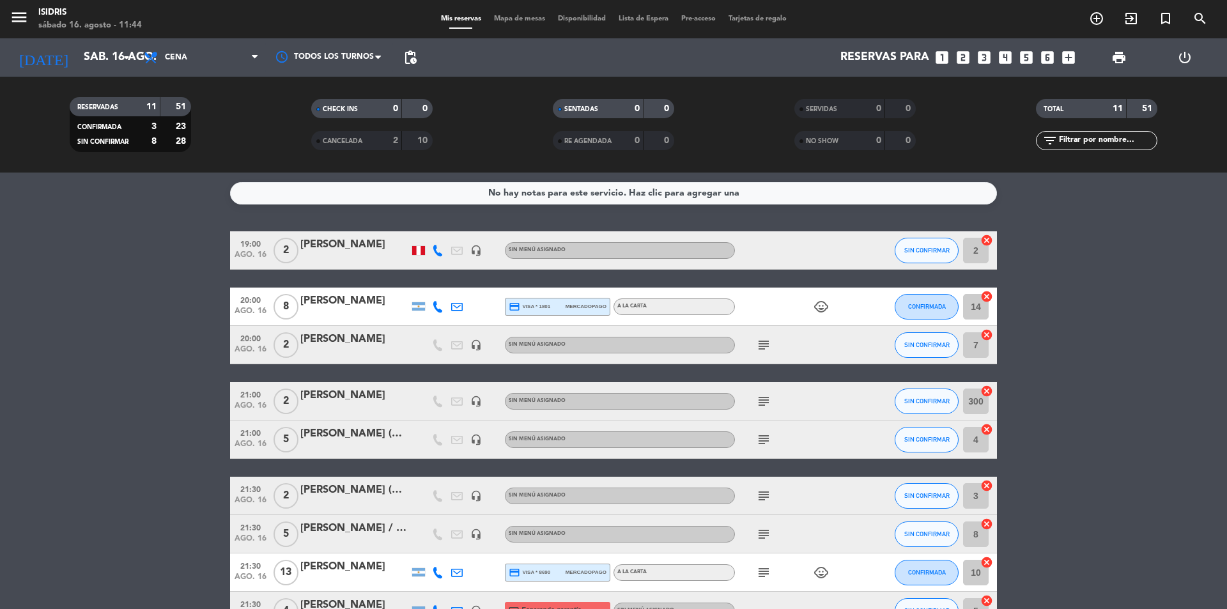
click at [822, 307] on icon "child_care" at bounding box center [820, 306] width 15 height 15
click at [767, 348] on icon "subject" at bounding box center [763, 344] width 15 height 15
click at [767, 397] on icon "subject" at bounding box center [763, 401] width 15 height 15
click at [100, 409] on bookings-row "19:00 [DATE] 2 [PERSON_NAME] headset_mic Sin menú asignado SIN CONFIRMAR 2 canc…" at bounding box center [613, 486] width 1227 height 511
click at [746, 392] on div "subject" at bounding box center [792, 401] width 115 height 38
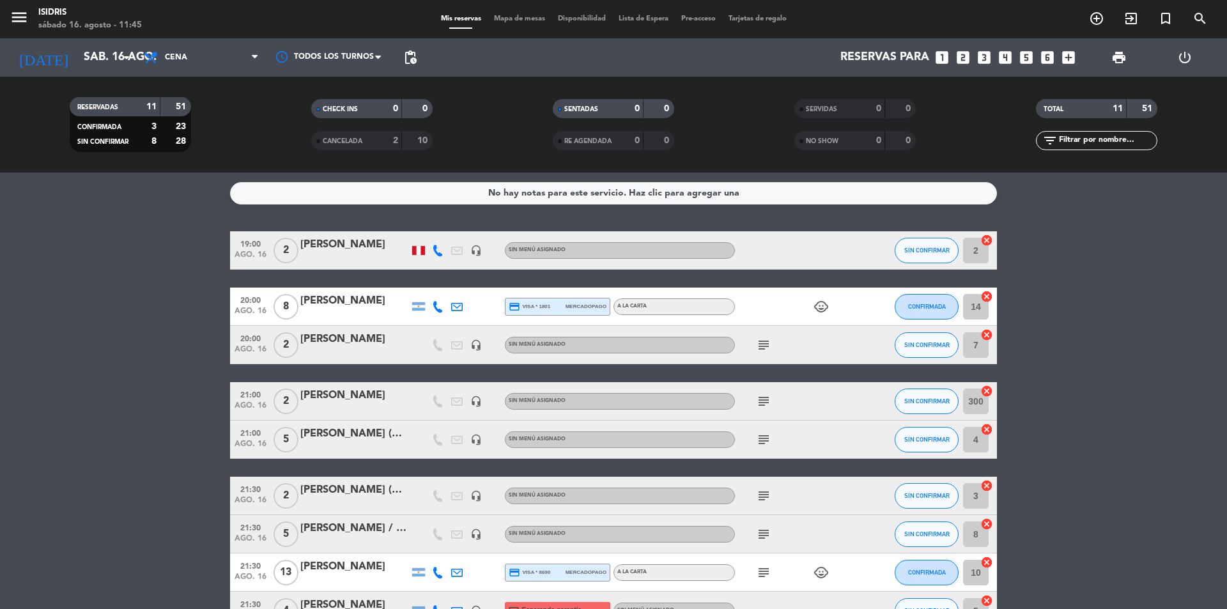
click at [755, 344] on span "subject" at bounding box center [763, 344] width 19 height 15
click at [764, 344] on icon "subject" at bounding box center [763, 344] width 15 height 15
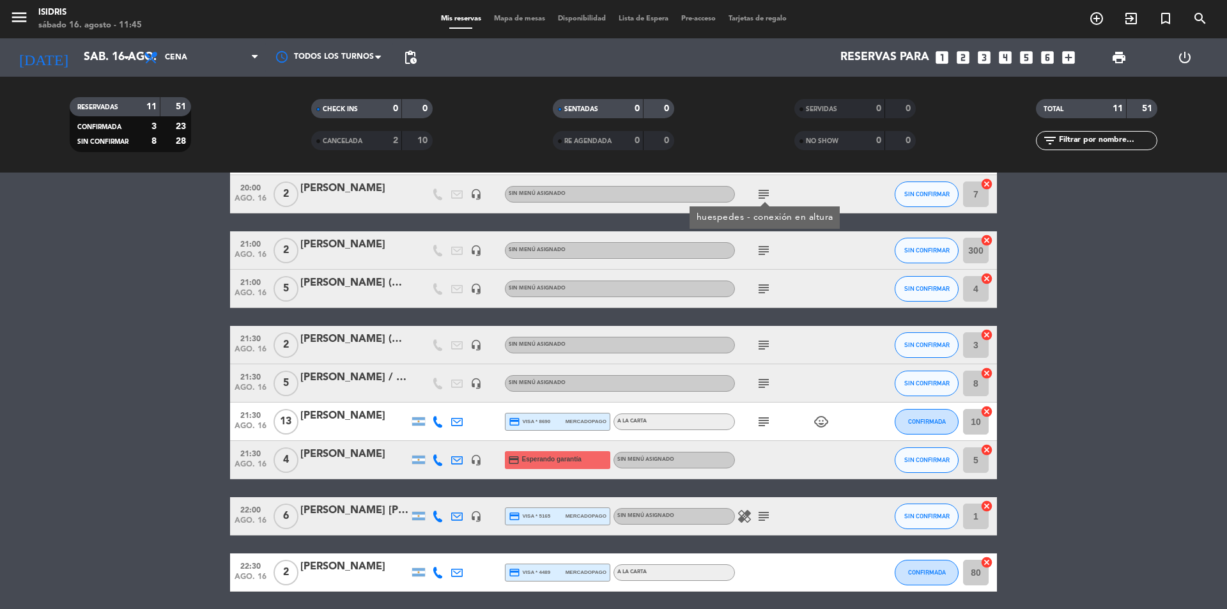
scroll to position [192, 0]
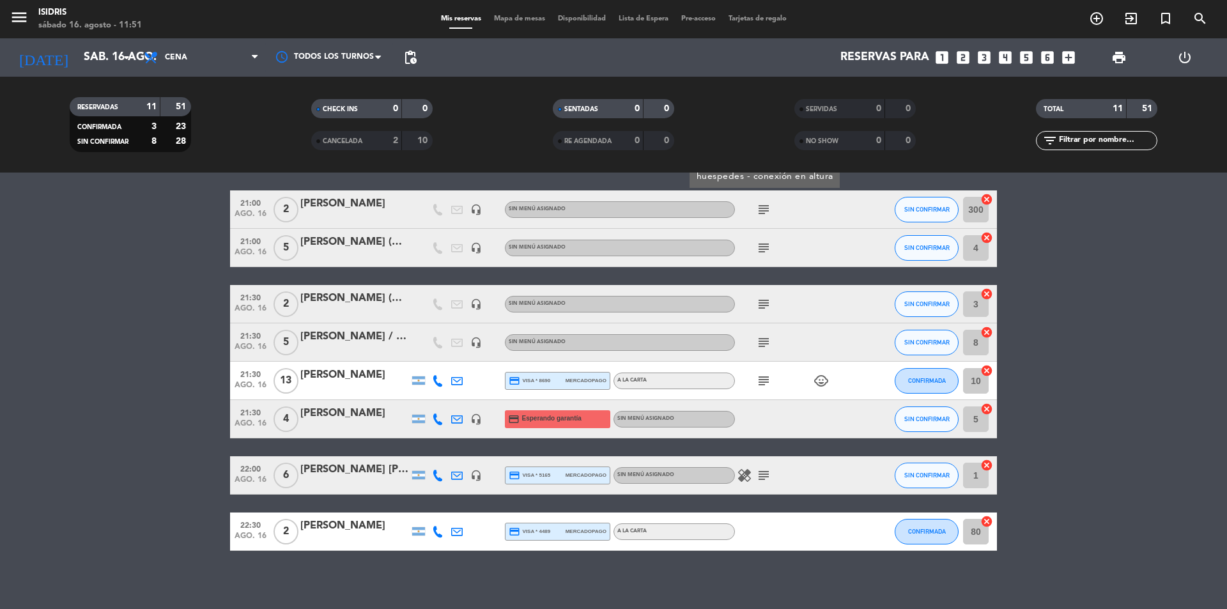
click at [116, 355] on bookings-row "19:00 [DATE] 2 [PERSON_NAME] headset_mic Sin menú asignado SIN CONFIRMAR 2 canc…" at bounding box center [613, 295] width 1227 height 511
click at [193, 58] on span "Cena" at bounding box center [201, 57] width 128 height 28
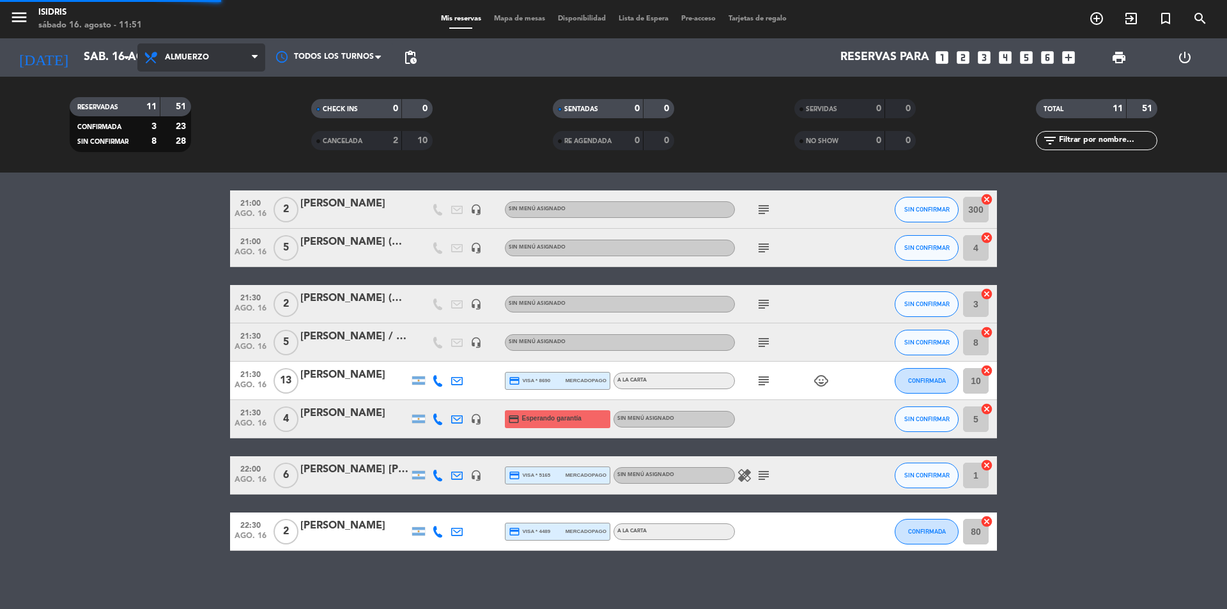
click at [199, 148] on div "menu isidris [DATE] 16. agosto - 11:51 Mis reservas Mapa de mesas Disponibilida…" at bounding box center [613, 86] width 1227 height 173
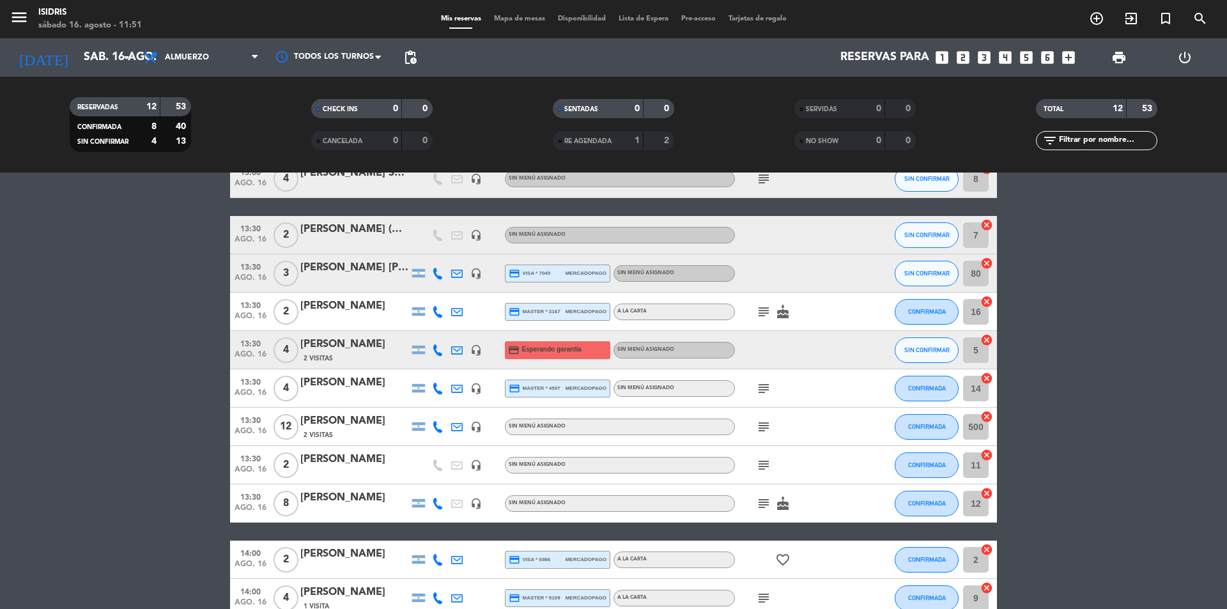
scroll to position [200, 0]
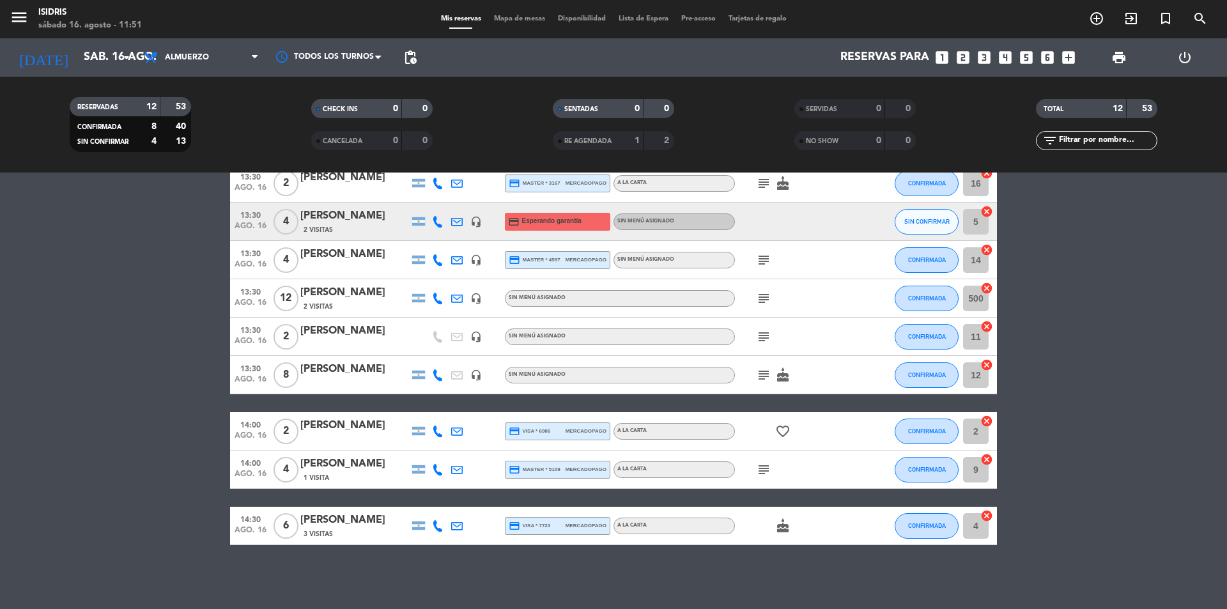
click at [515, 17] on span "Mapa de mesas" at bounding box center [520, 18] width 64 height 7
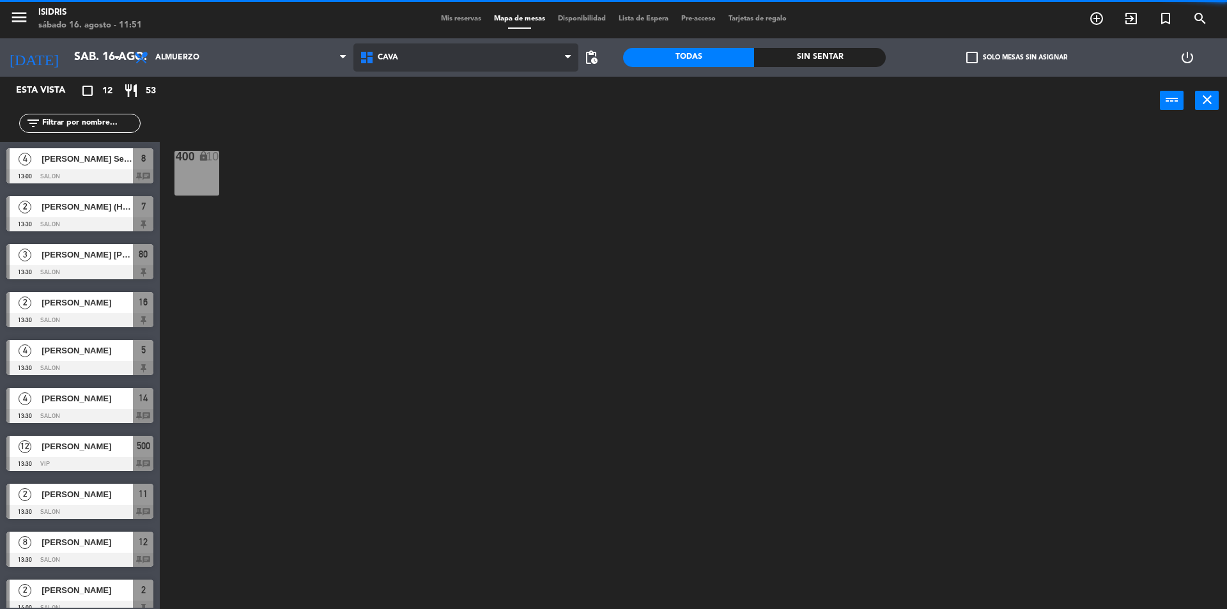
click at [443, 58] on span "CAVA" at bounding box center [466, 57] width 226 height 28
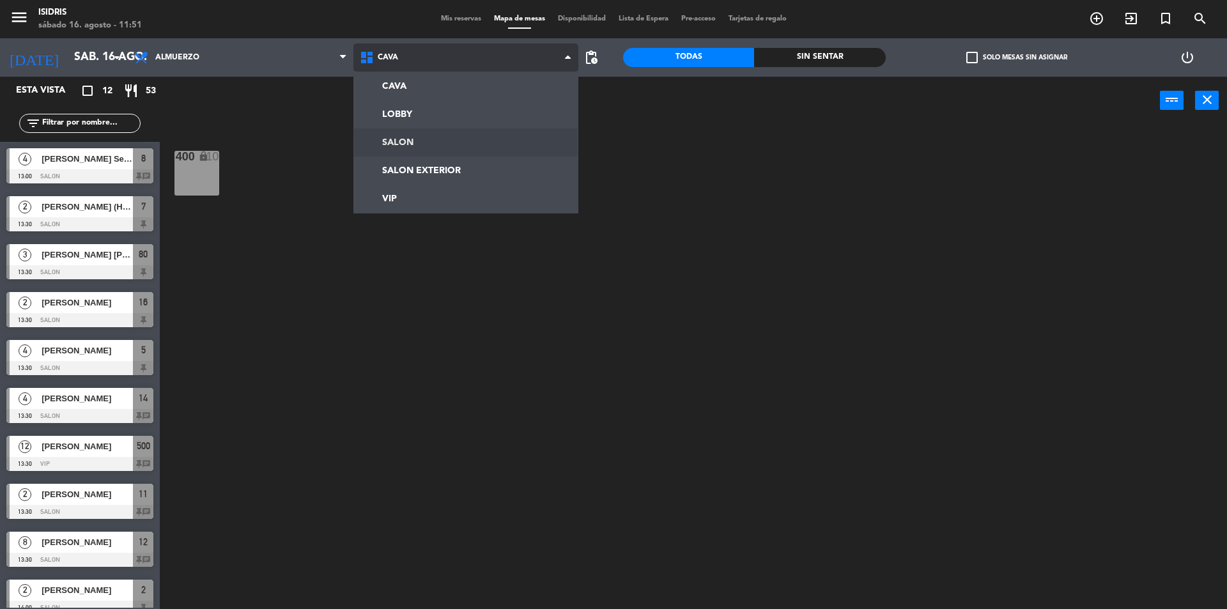
click at [385, 137] on ng-component "menu isidris [DATE] 16. agosto - 11:51 Mis reservas Mapa de mesas Disponibilida…" at bounding box center [613, 306] width 1227 height 612
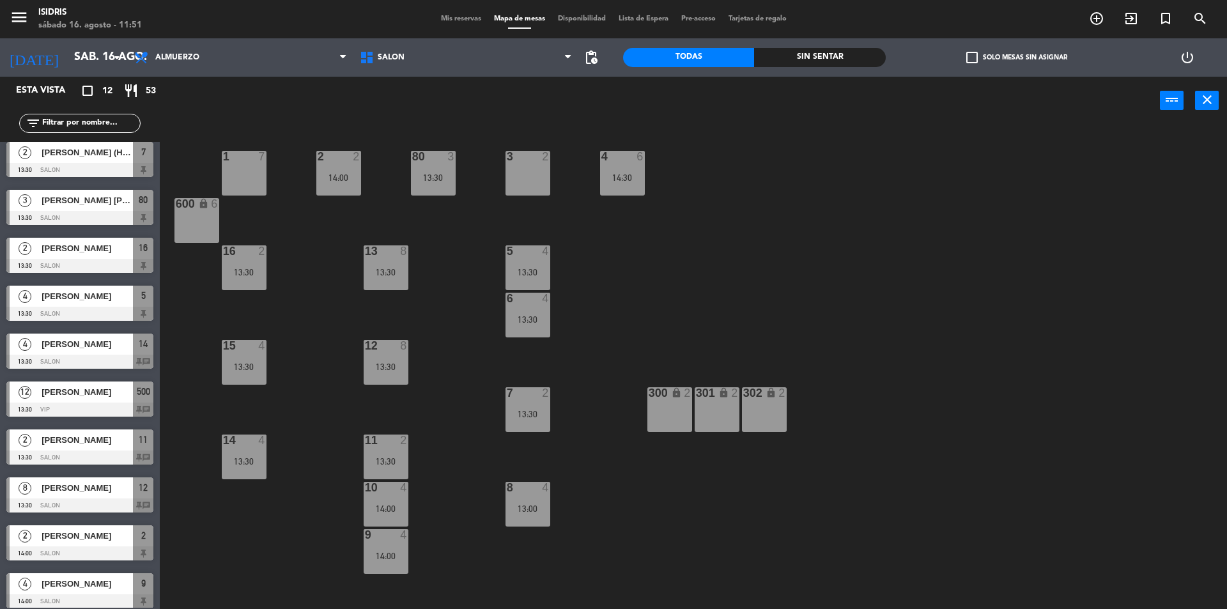
scroll to position [109, 0]
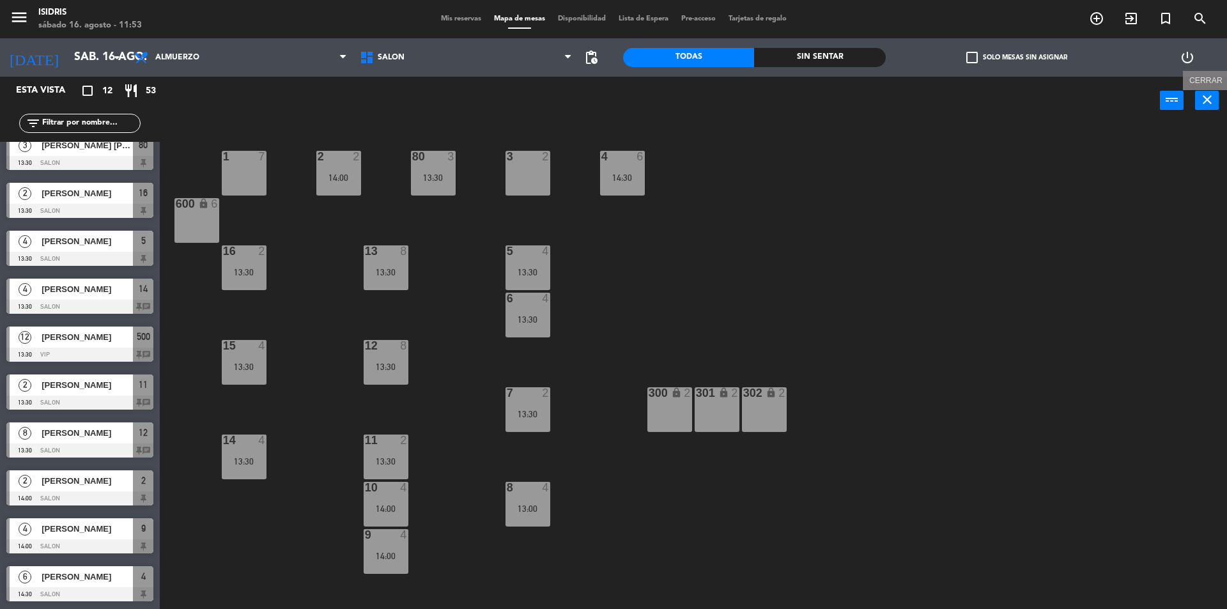
click at [1205, 98] on icon "close" at bounding box center [1206, 99] width 15 height 15
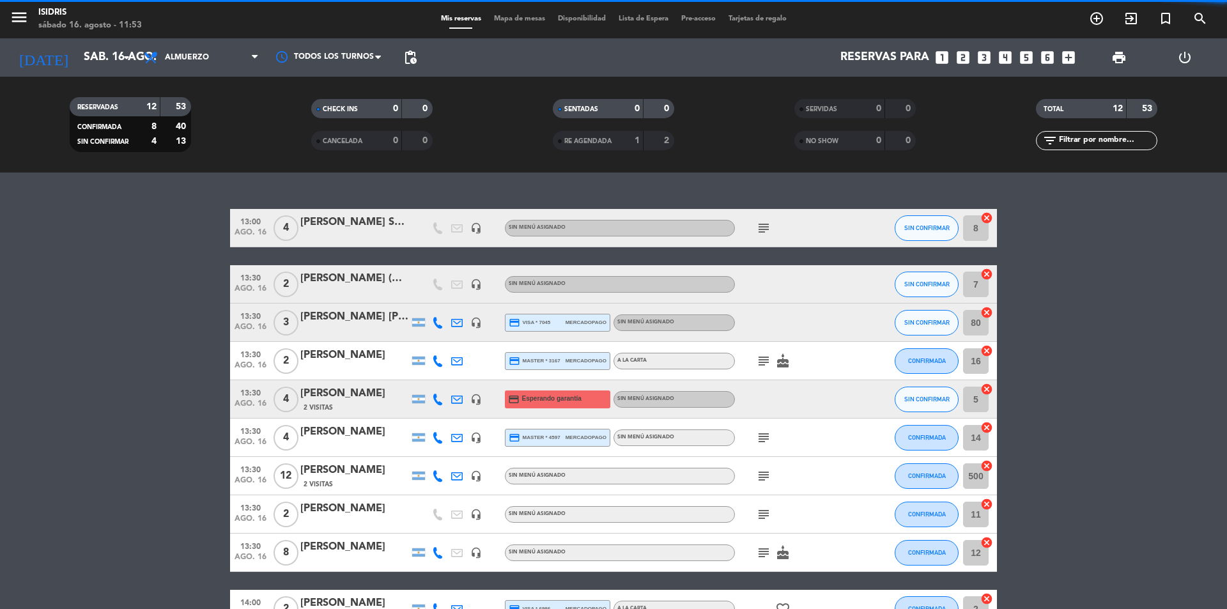
click at [1006, 63] on icon "looks_4" at bounding box center [1005, 57] width 17 height 17
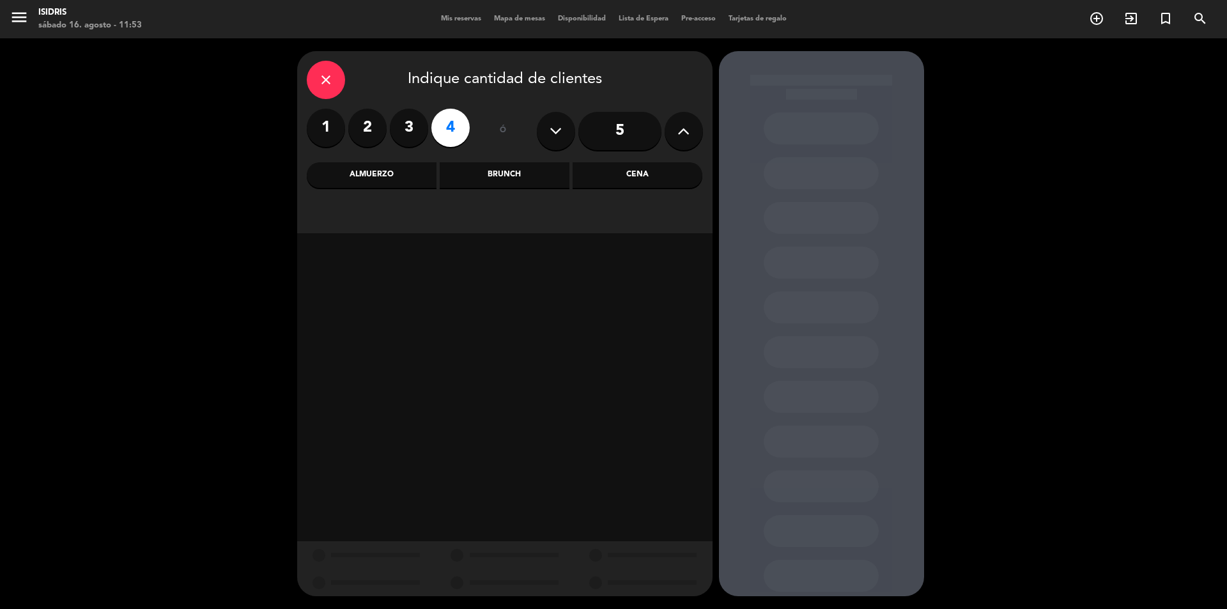
click at [375, 167] on div "Almuerzo" at bounding box center [372, 175] width 130 height 26
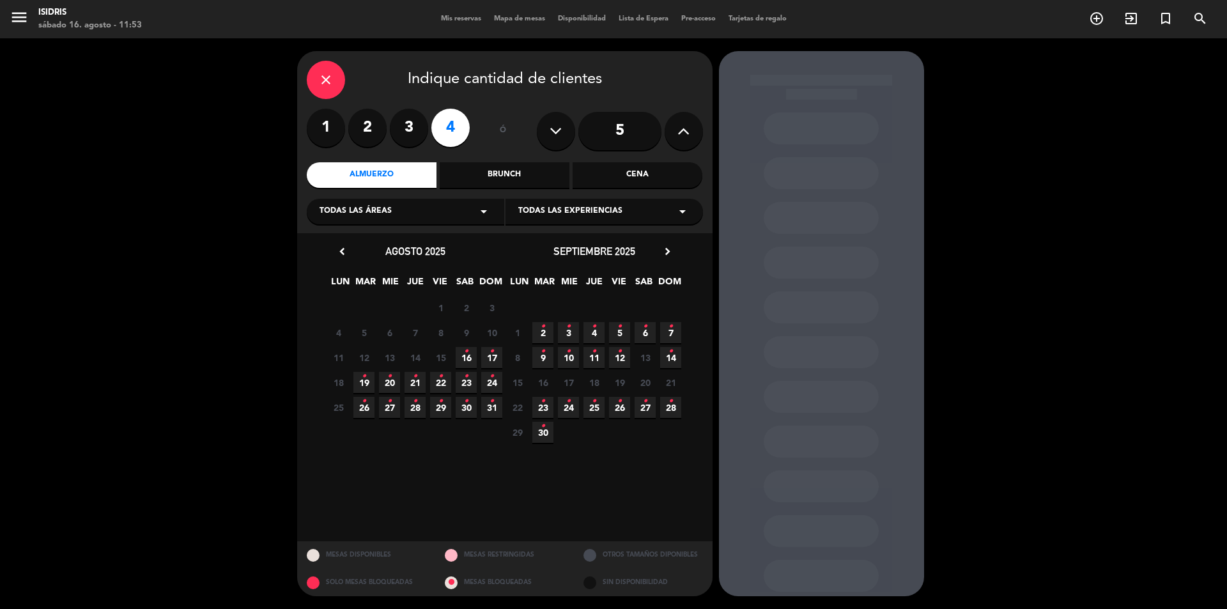
click at [467, 355] on icon "•" at bounding box center [466, 351] width 4 height 20
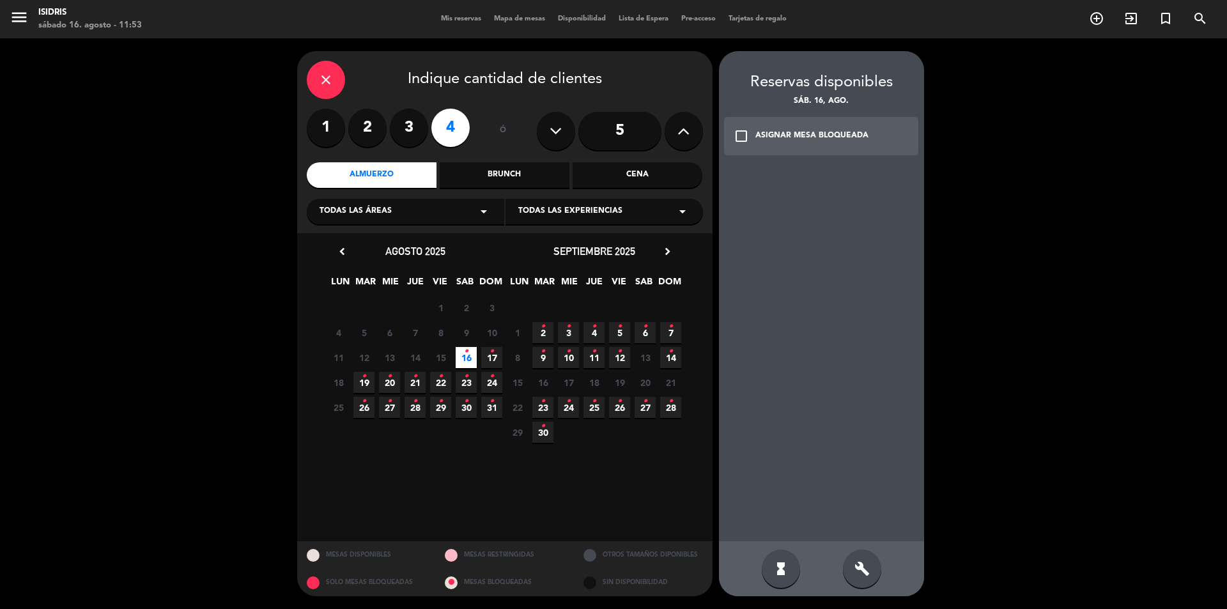
click at [811, 145] on div "check_box_outline_blank ASIGNAR MESA BLOQUEADA" at bounding box center [821, 136] width 195 height 38
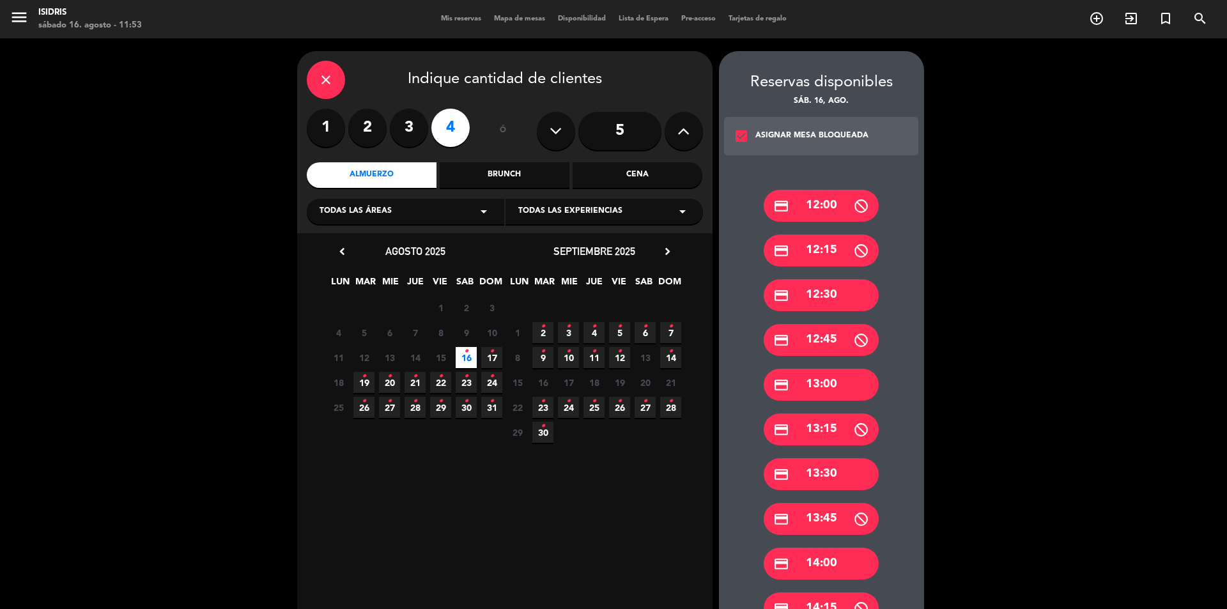
click at [814, 380] on div "credit_card 13:00" at bounding box center [821, 385] width 115 height 32
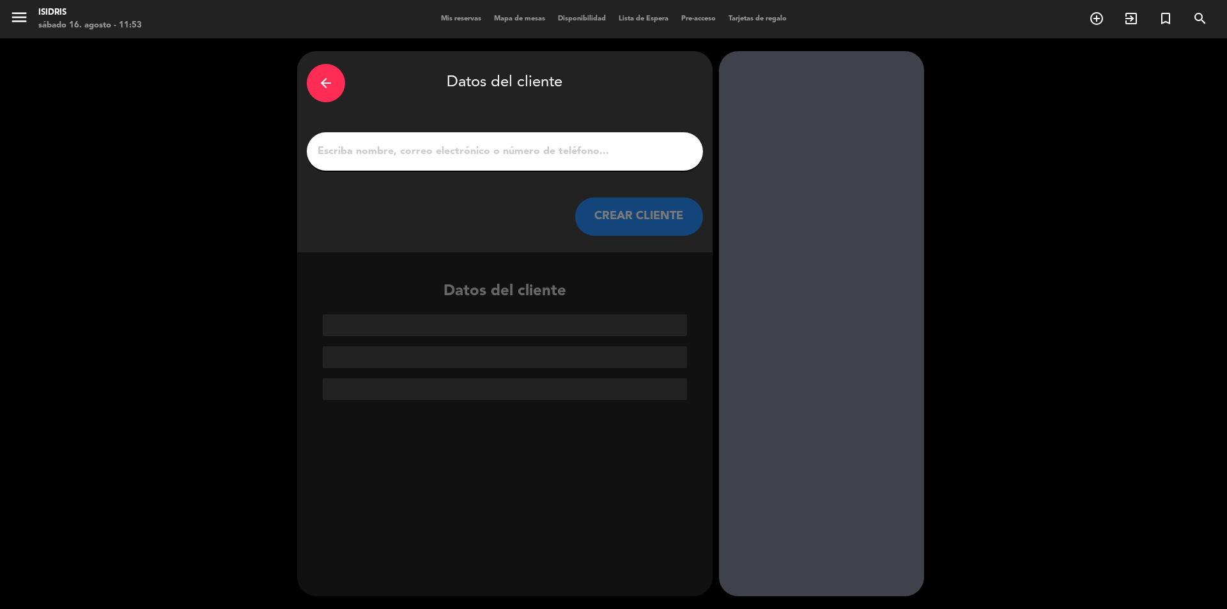
click at [414, 146] on input "1" at bounding box center [504, 151] width 377 height 18
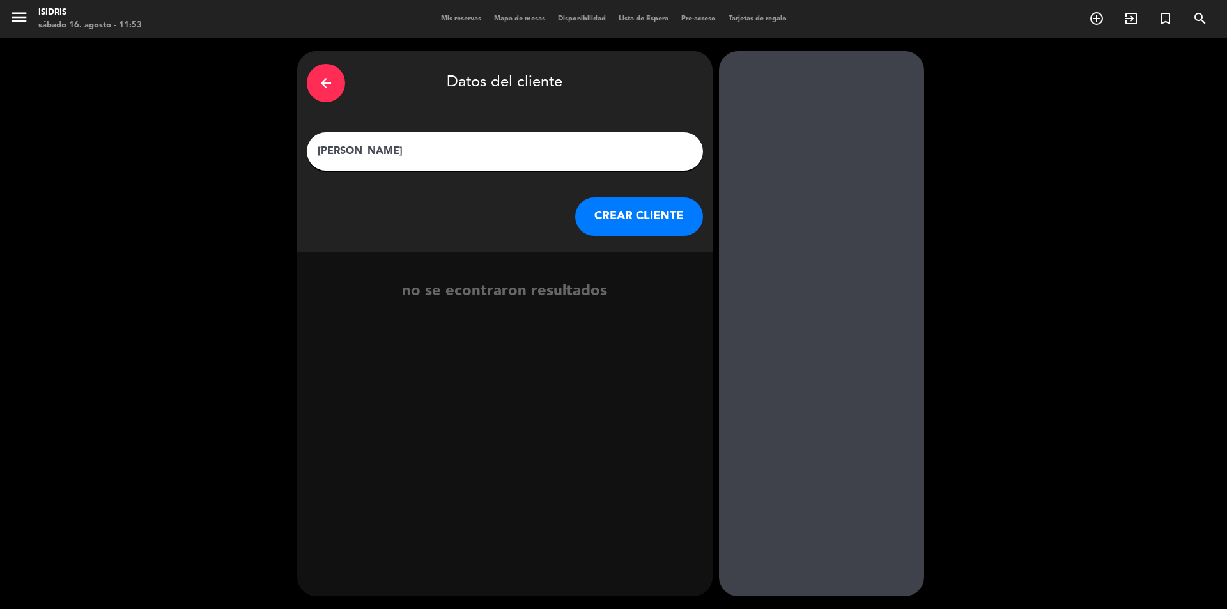
type input "[PERSON_NAME]"
drag, startPoint x: 342, startPoint y: 155, endPoint x: 300, endPoint y: 148, distance: 42.7
click at [300, 148] on div "arrow_back Datos del cliente [PERSON_NAME] CLIENTE" at bounding box center [504, 151] width 415 height 201
drag, startPoint x: 413, startPoint y: 144, endPoint x: 226, endPoint y: 167, distance: 188.7
click at [226, 167] on div "arrow_back Datos del cliente [PERSON_NAME] CLIENTE no se econtraron resultados" at bounding box center [613, 323] width 1227 height 571
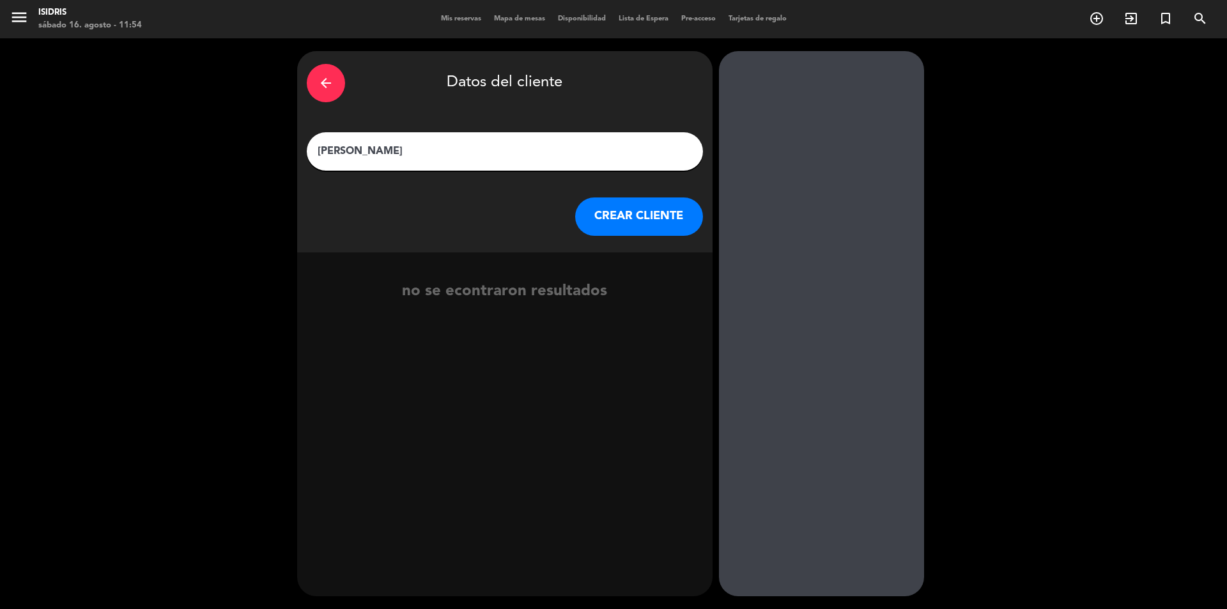
paste input "[PERSON_NAME]"
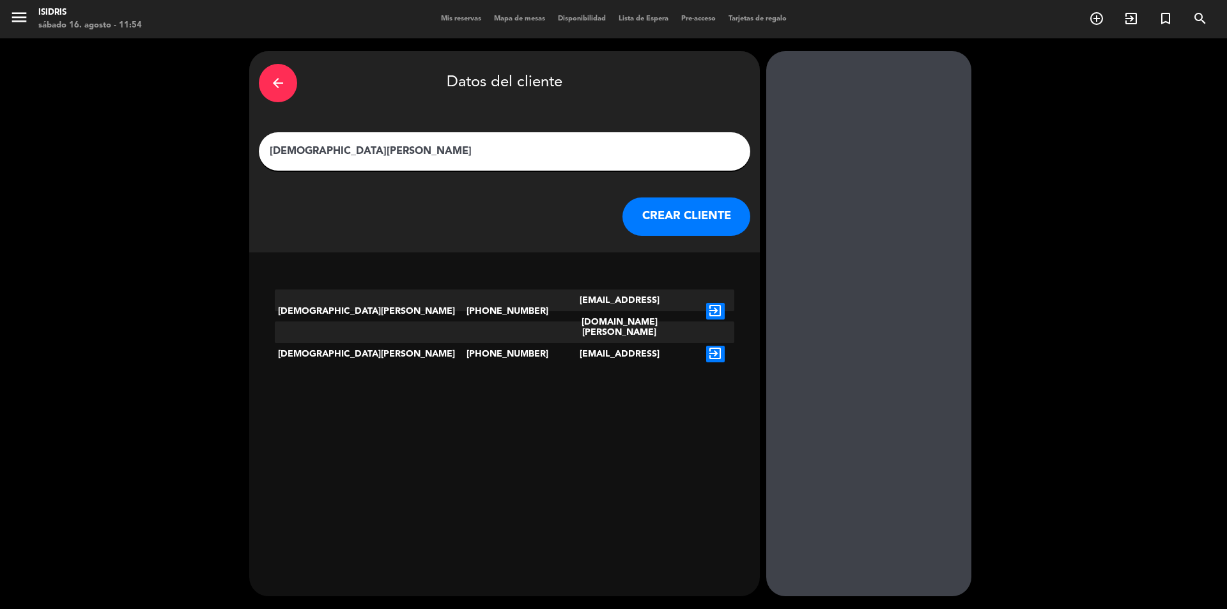
type input "[DEMOGRAPHIC_DATA][PERSON_NAME]"
click at [706, 303] on icon "exit_to_app" at bounding box center [715, 311] width 19 height 17
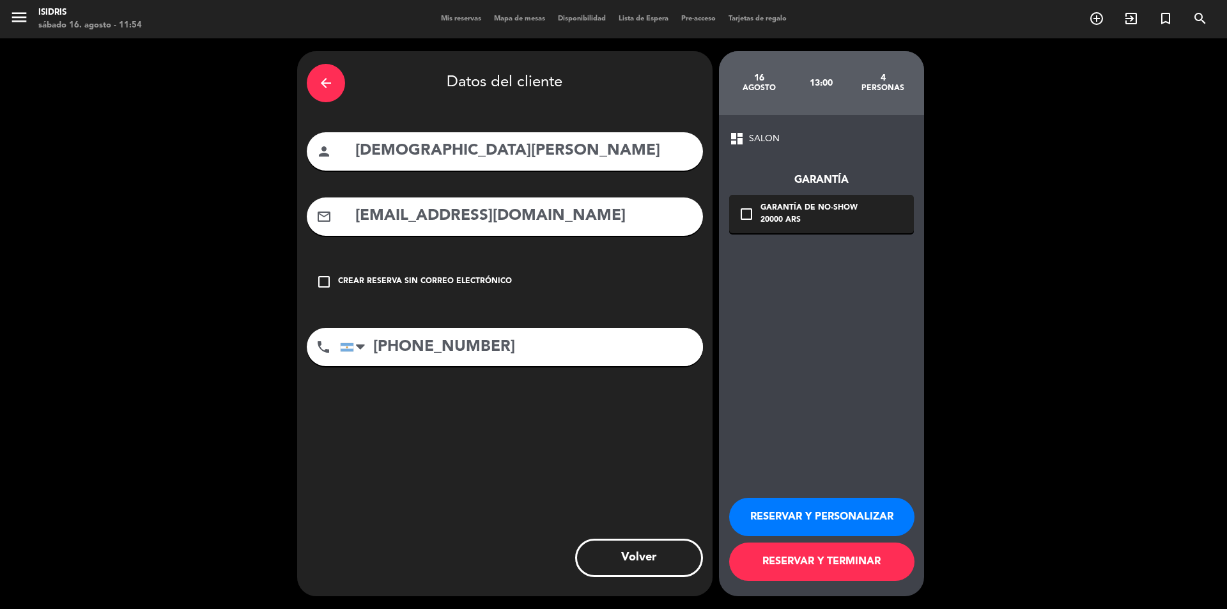
click at [819, 562] on button "RESERVAR Y TERMINAR" at bounding box center [821, 561] width 185 height 38
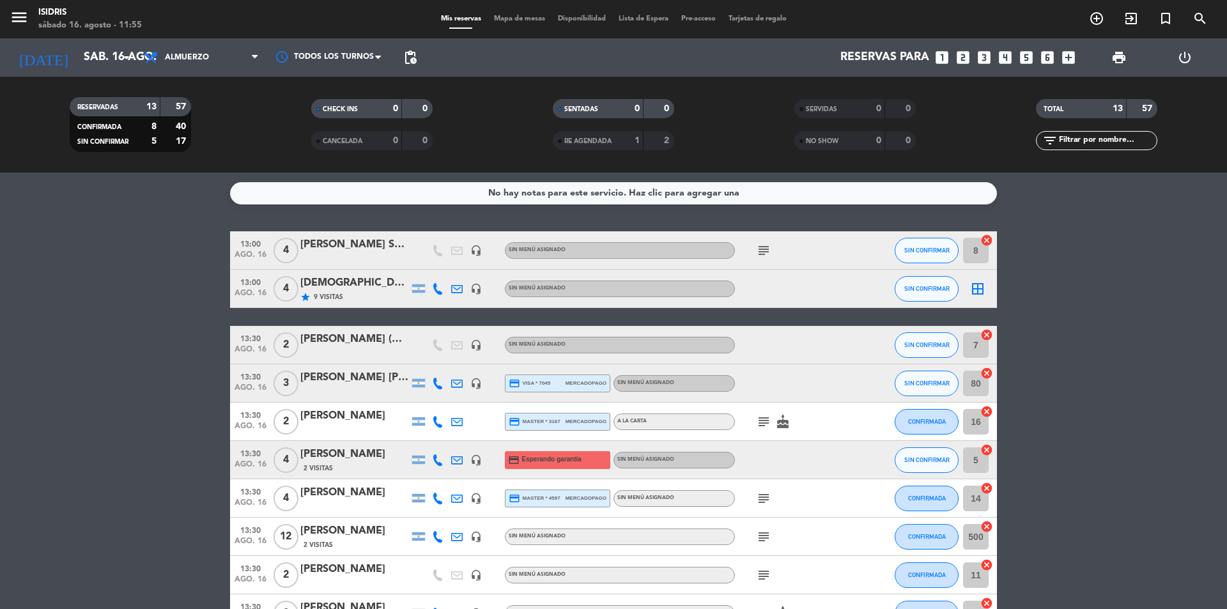
click at [522, 19] on span "Mapa de mesas" at bounding box center [520, 18] width 64 height 7
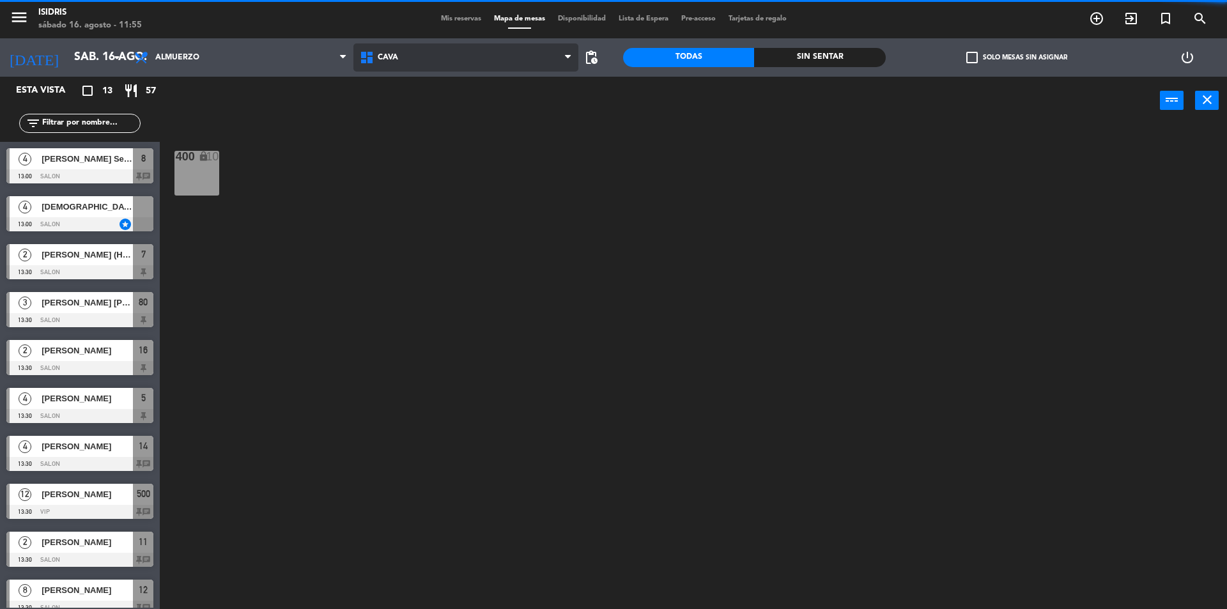
click at [452, 59] on span "CAVA" at bounding box center [466, 57] width 226 height 28
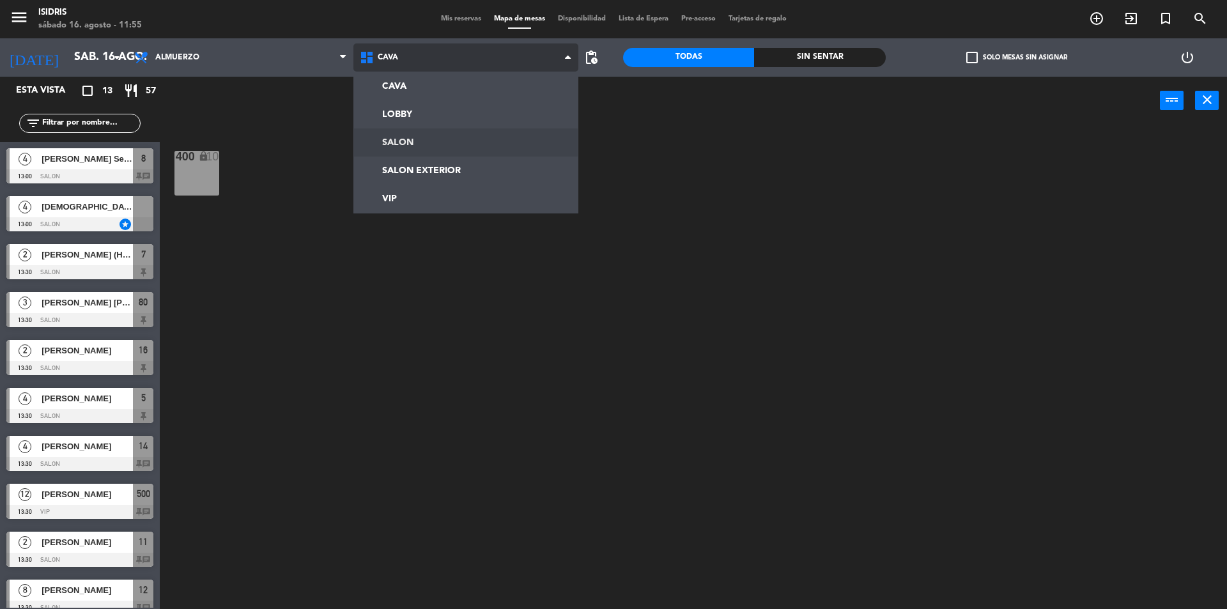
click at [411, 141] on ng-component "menu isidris [DATE] 16. agosto - 11:55 Mis reservas Mapa de mesas Disponibilida…" at bounding box center [613, 306] width 1227 height 612
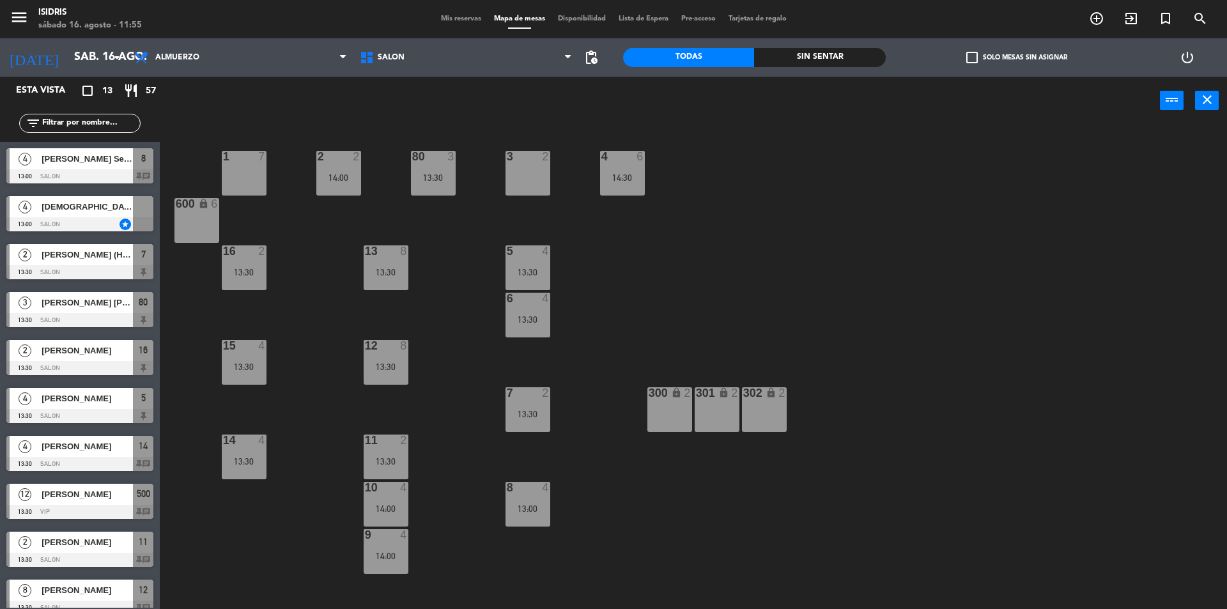
click at [98, 211] on span "[DEMOGRAPHIC_DATA][PERSON_NAME]" at bounding box center [87, 206] width 91 height 13
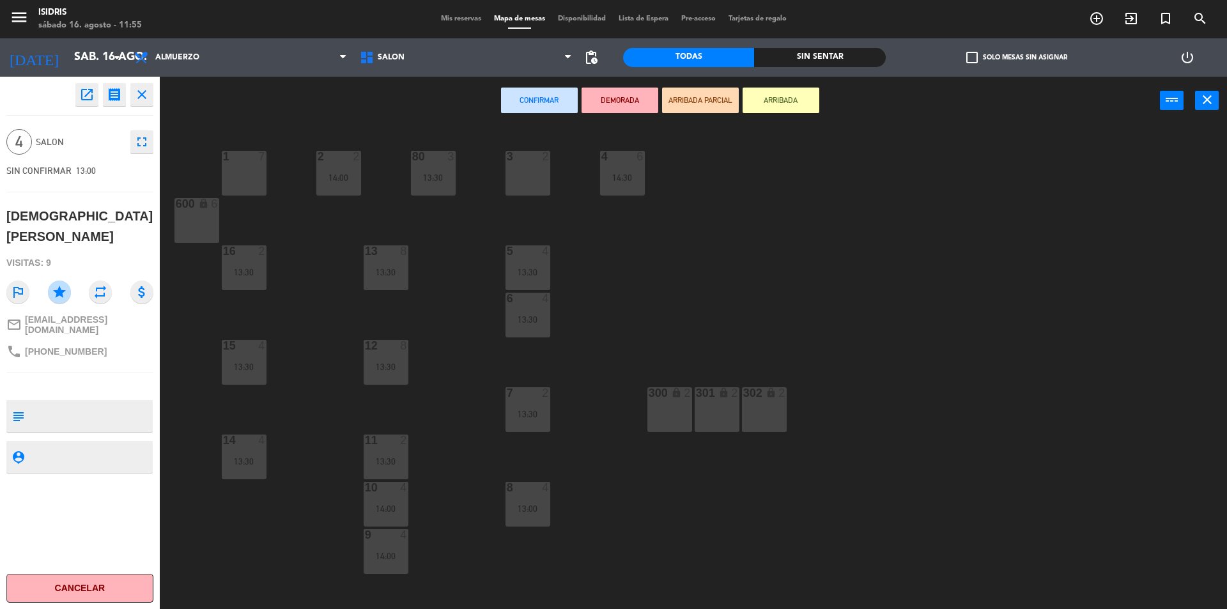
click at [243, 172] on div "1 7" at bounding box center [244, 173] width 45 height 45
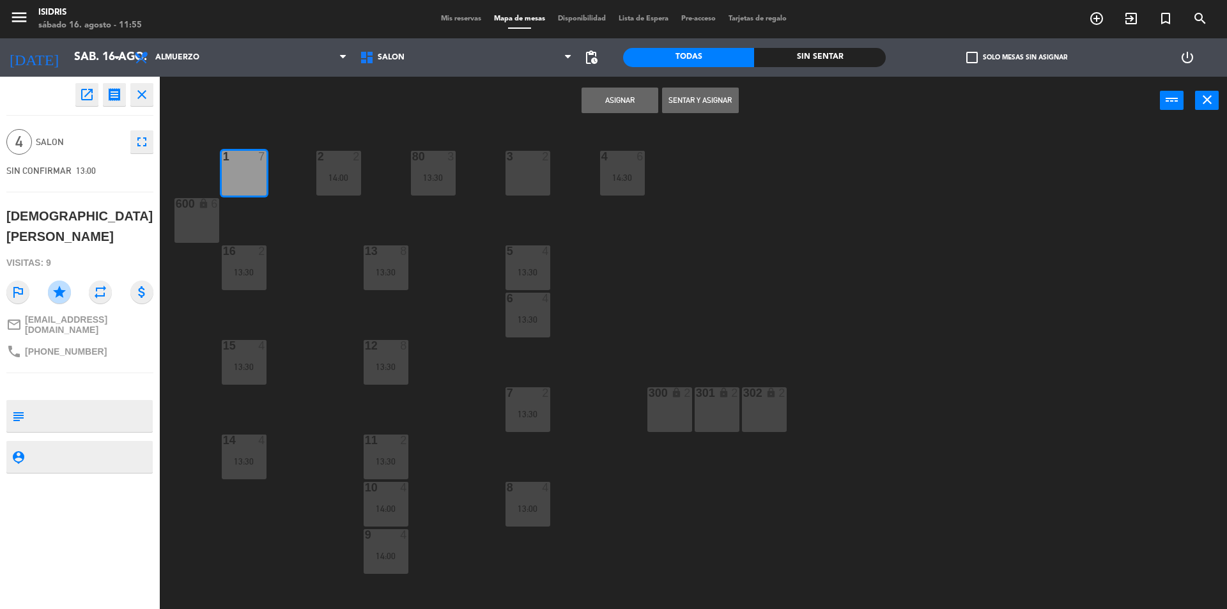
click at [631, 96] on button "Asignar" at bounding box center [619, 101] width 77 height 26
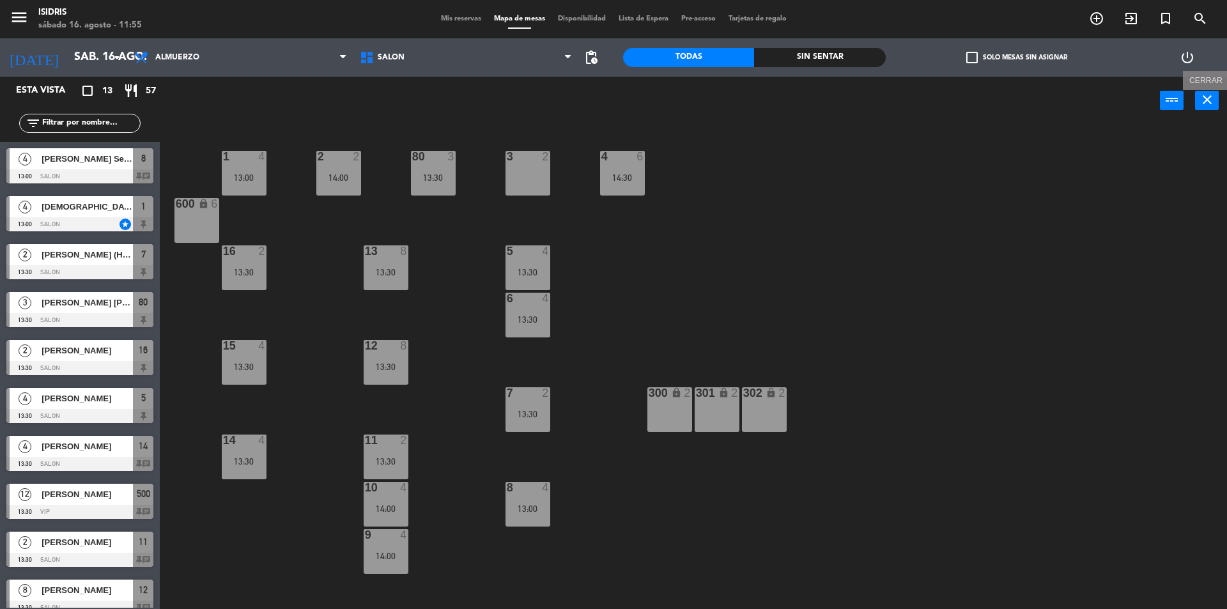
click at [1213, 101] on icon "close" at bounding box center [1206, 99] width 15 height 15
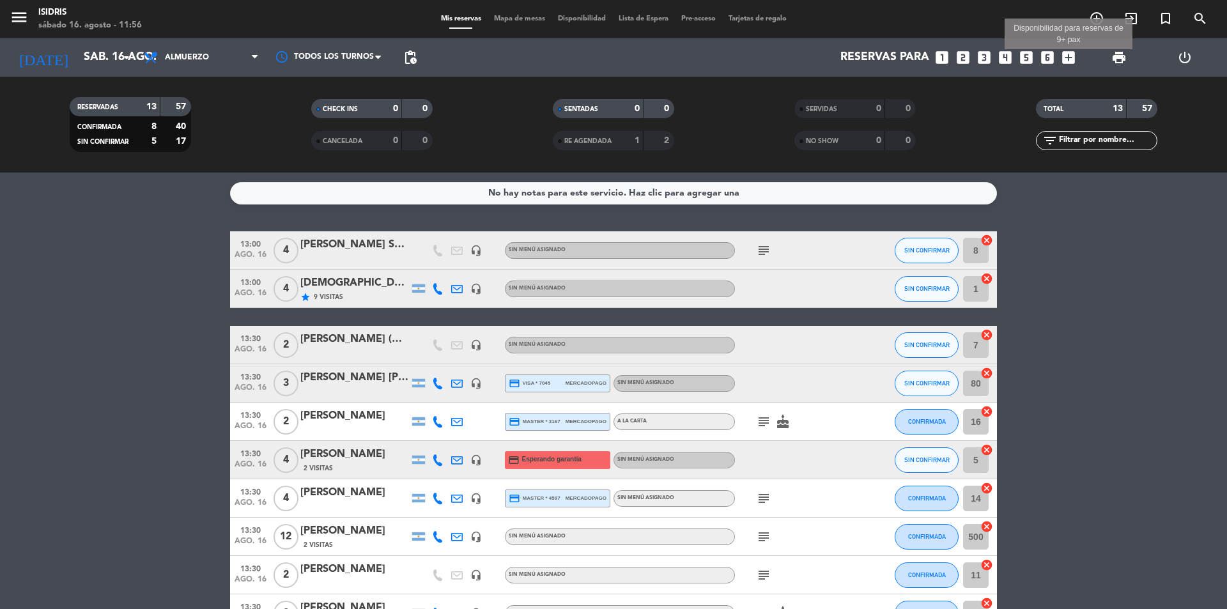
click at [1068, 62] on icon "add_box" at bounding box center [1068, 57] width 17 height 17
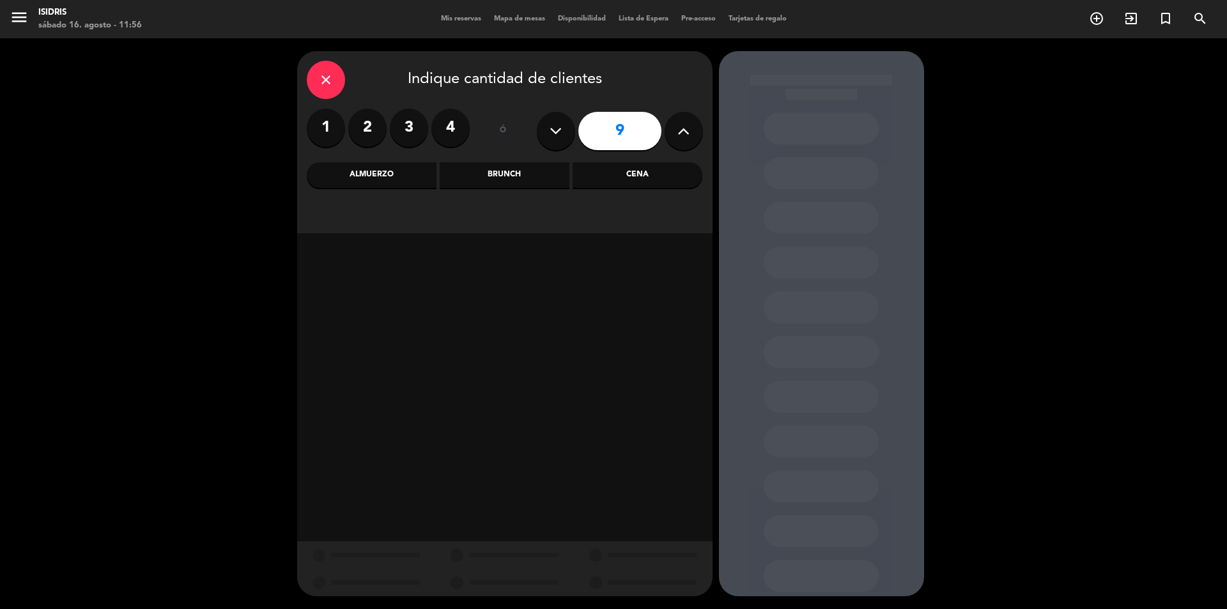
click at [645, 168] on div "Cena" at bounding box center [637, 175] width 130 height 26
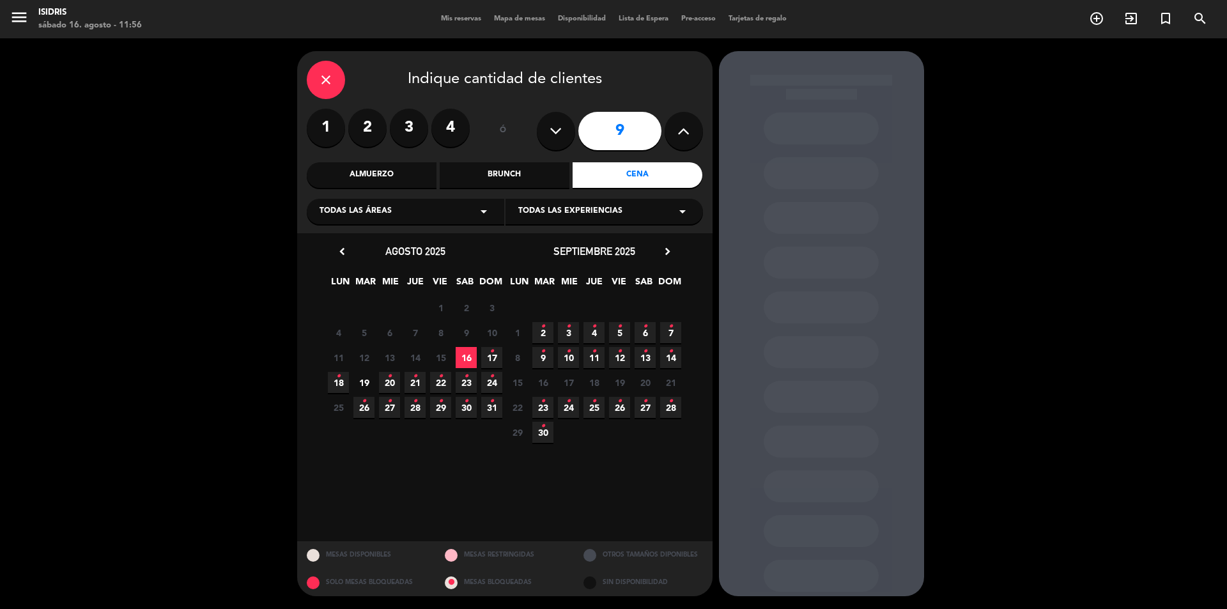
click at [466, 355] on span "16" at bounding box center [466, 357] width 21 height 21
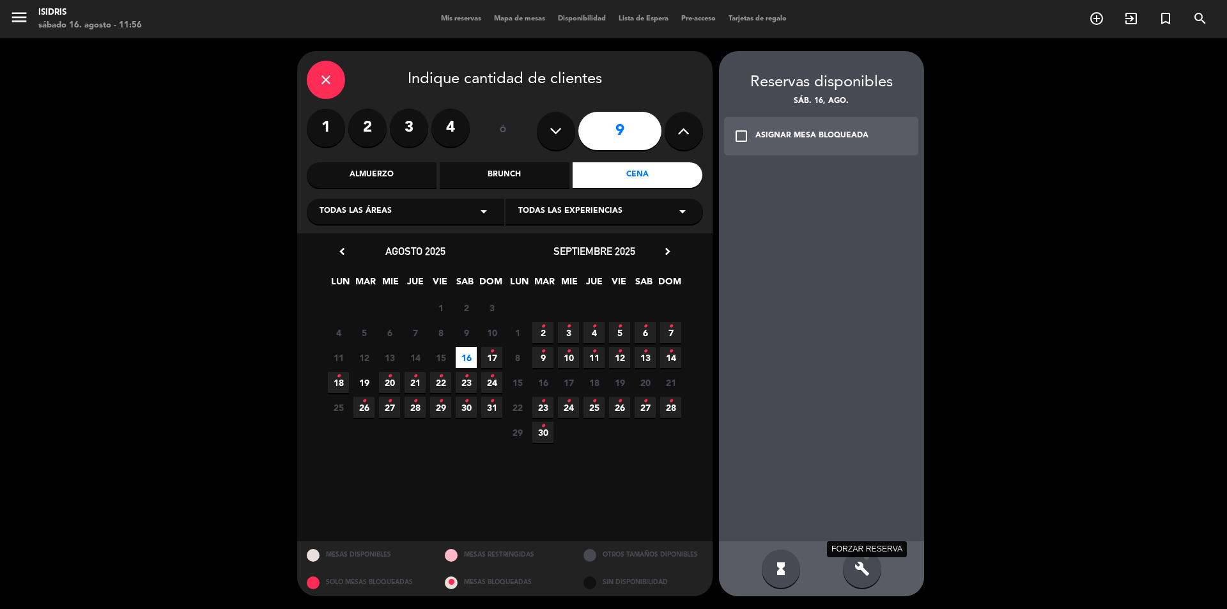
click at [868, 563] on icon "build" at bounding box center [861, 568] width 15 height 15
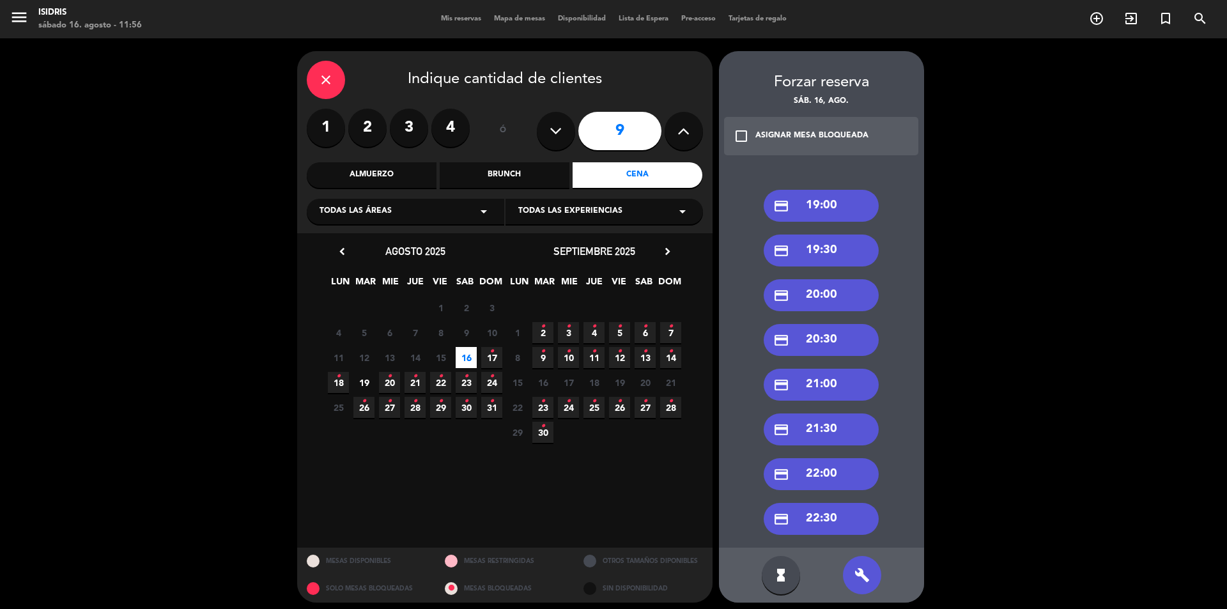
click at [837, 423] on div "credit_card 21:30" at bounding box center [821, 429] width 115 height 32
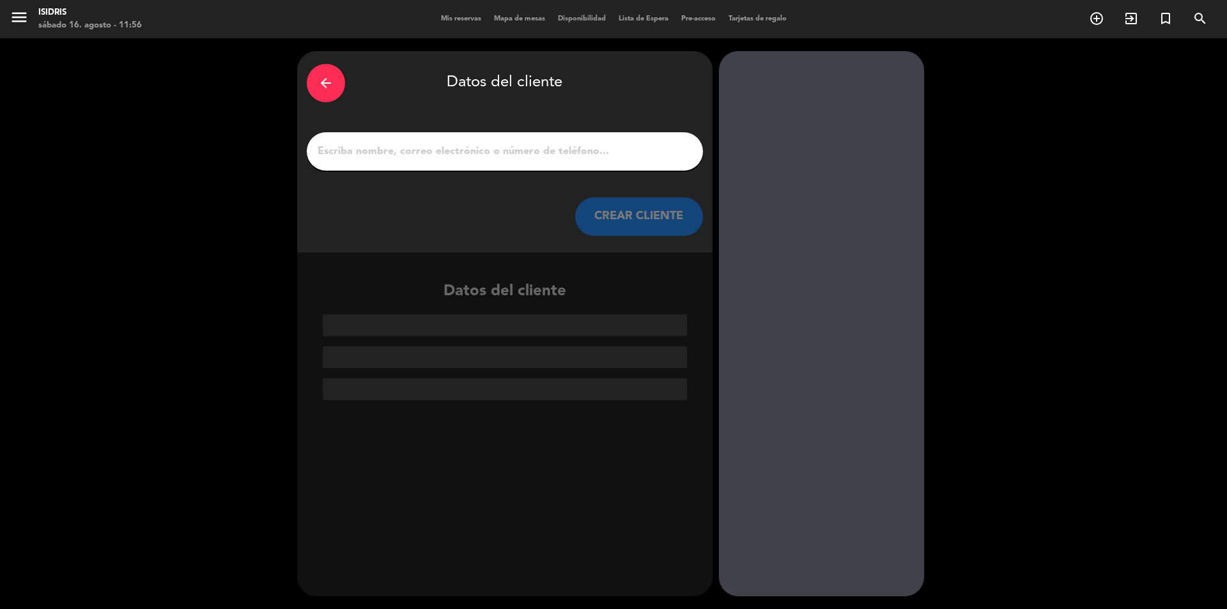
click at [562, 154] on input "1" at bounding box center [504, 151] width 377 height 18
paste input "[PERSON_NAME]"
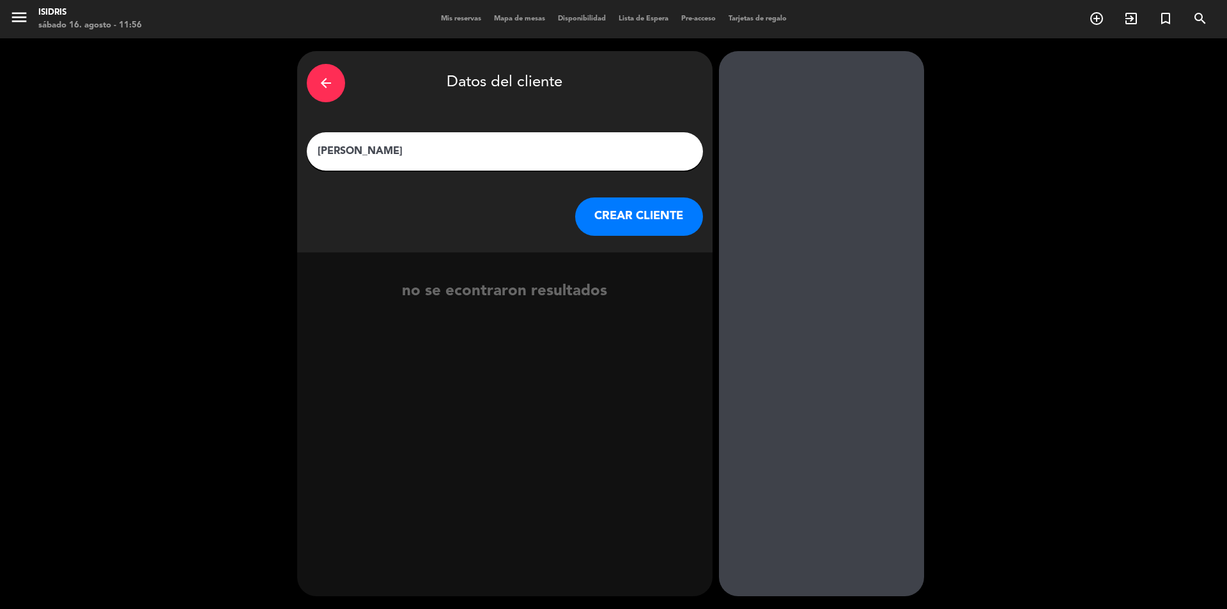
type input "[PERSON_NAME]"
click at [619, 232] on button "CREAR CLIENTE" at bounding box center [639, 216] width 128 height 38
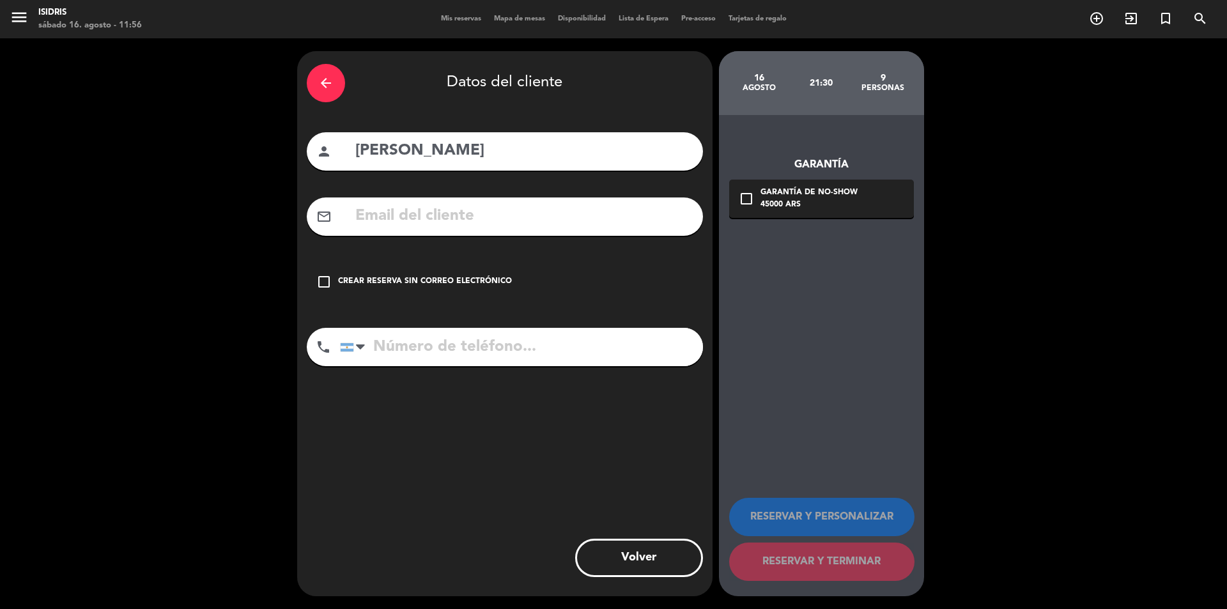
click at [468, 208] on input "text" at bounding box center [523, 216] width 339 height 26
paste input "[EMAIL_ADDRESS][DOMAIN_NAME]"
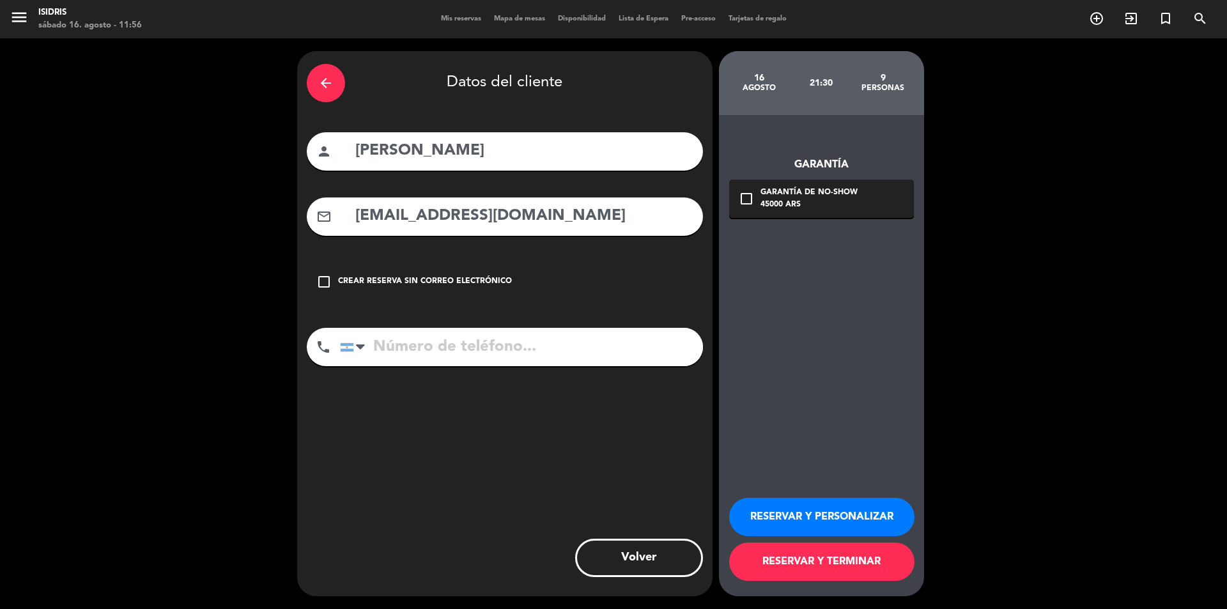
type input "[EMAIL_ADDRESS][DOMAIN_NAME]"
click at [479, 343] on input "tel" at bounding box center [521, 347] width 363 height 38
paste input "[PHONE_NUMBER]"
type input "[PHONE_NUMBER]"
click at [764, 198] on div "Garantía de no-show" at bounding box center [808, 193] width 97 height 13
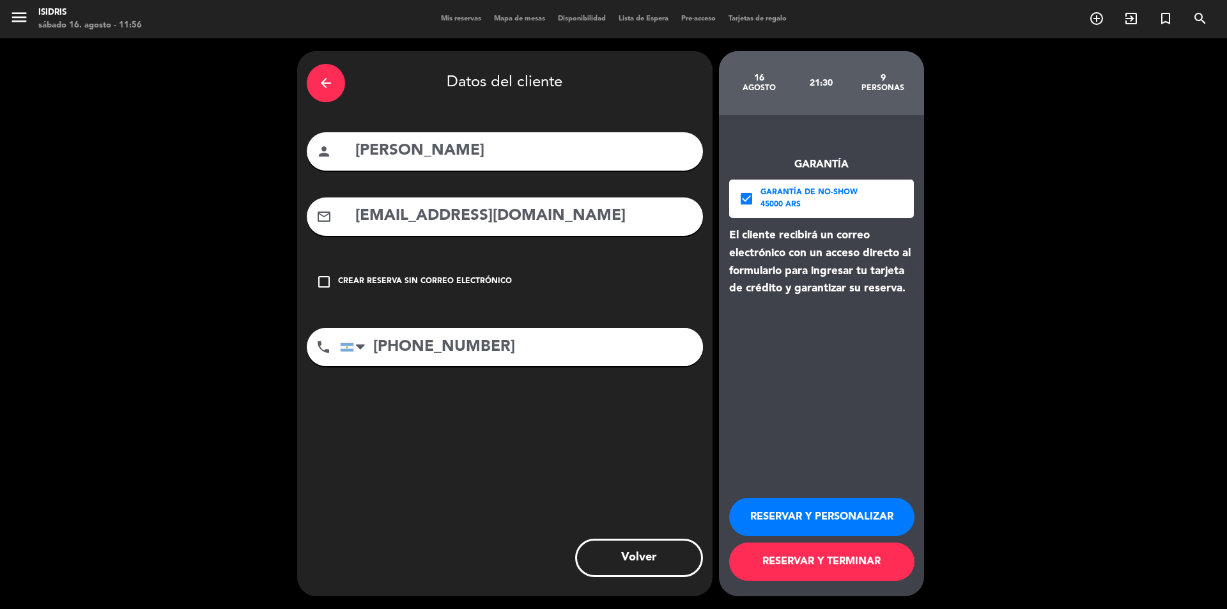
click at [846, 561] on button "RESERVAR Y TERMINAR" at bounding box center [821, 561] width 185 height 38
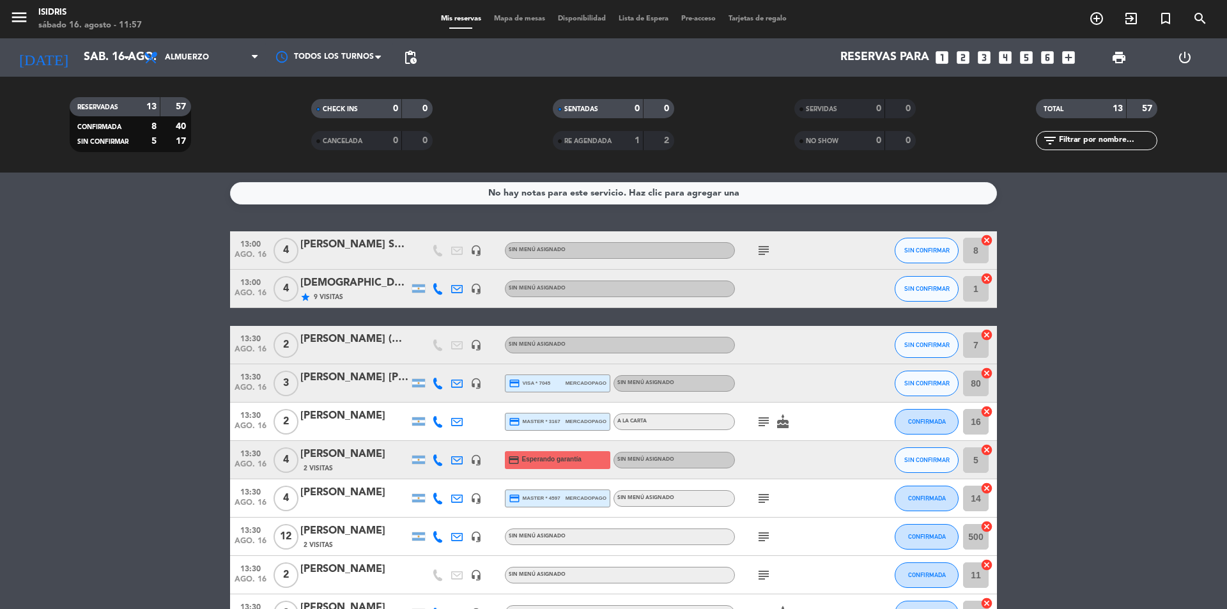
click at [1043, 53] on icon "looks_6" at bounding box center [1047, 57] width 17 height 17
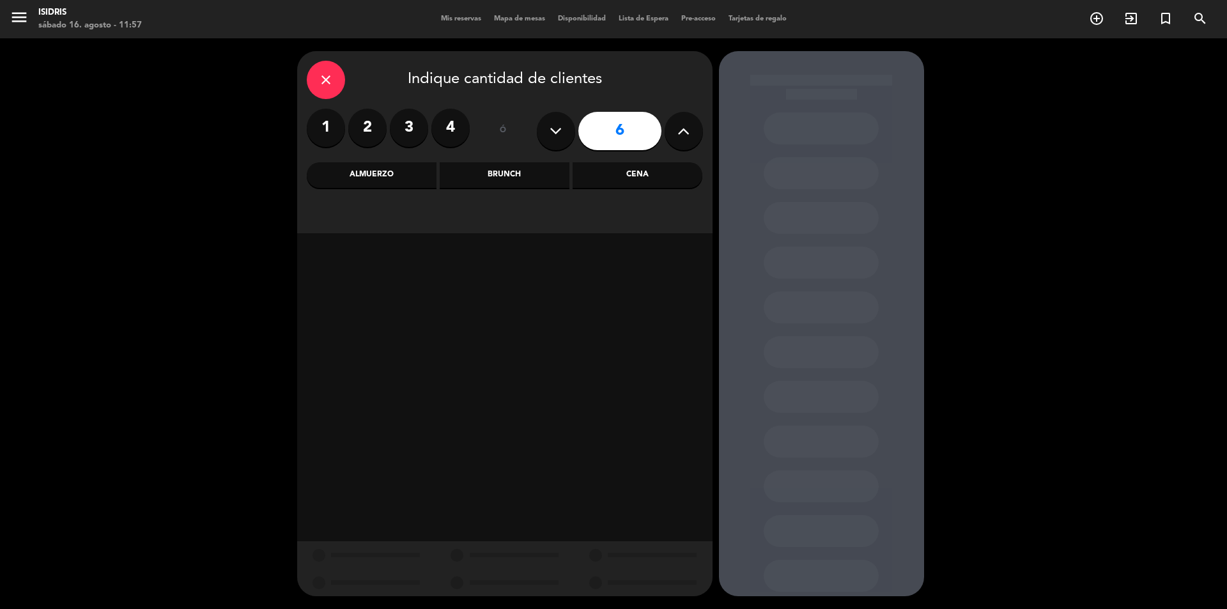
click at [387, 169] on div "Almuerzo" at bounding box center [372, 175] width 130 height 26
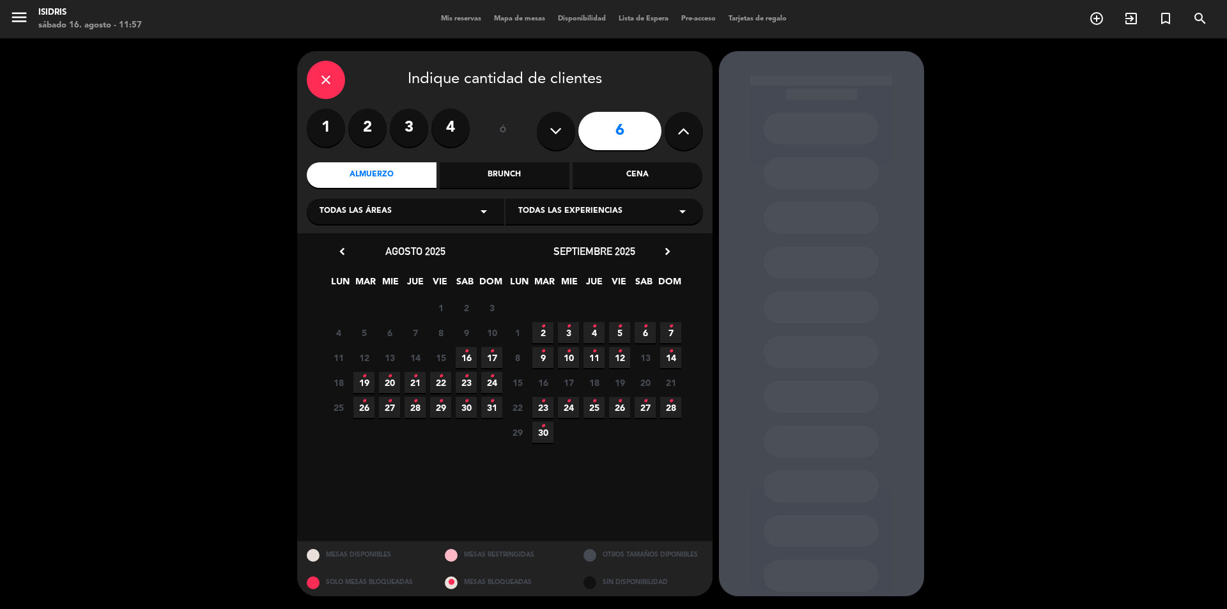
click at [461, 354] on span "16 •" at bounding box center [466, 357] width 21 height 21
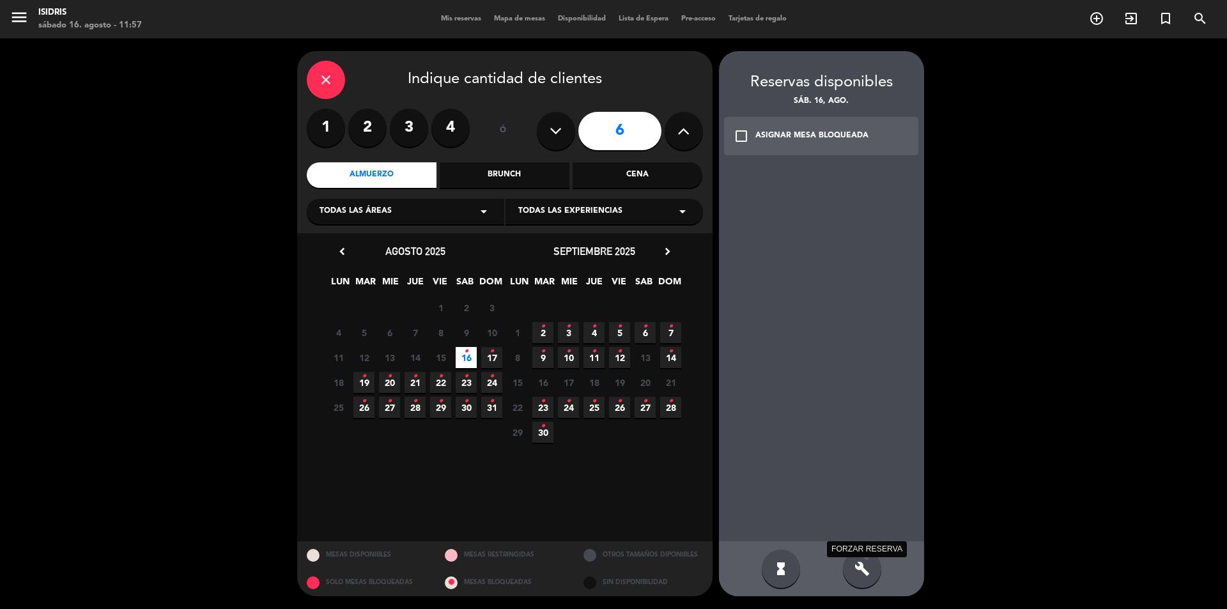
click at [857, 572] on icon "build" at bounding box center [861, 568] width 15 height 15
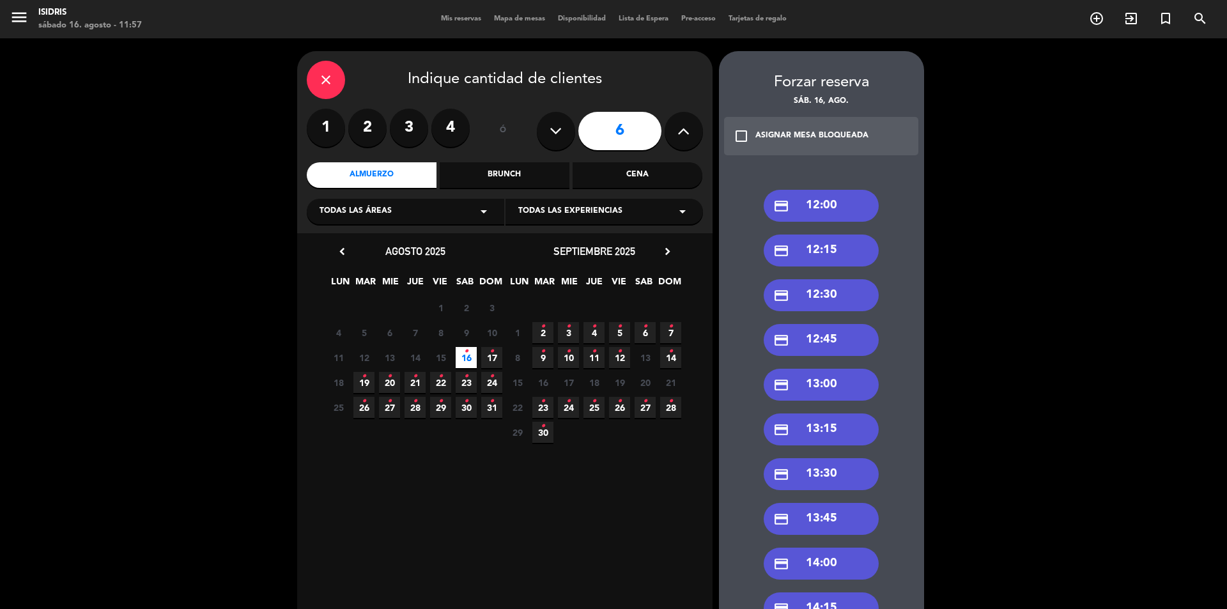
click at [823, 478] on div "credit_card 13:30" at bounding box center [821, 474] width 115 height 32
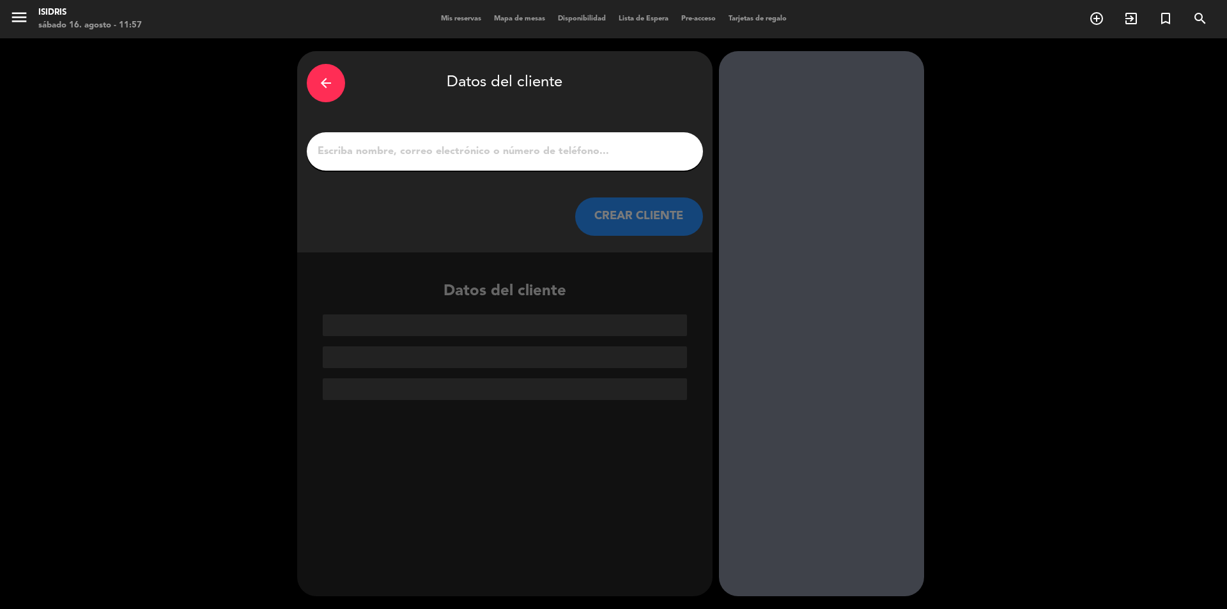
click at [567, 150] on input "1" at bounding box center [504, 151] width 377 height 18
paste input "[PERSON_NAME]"
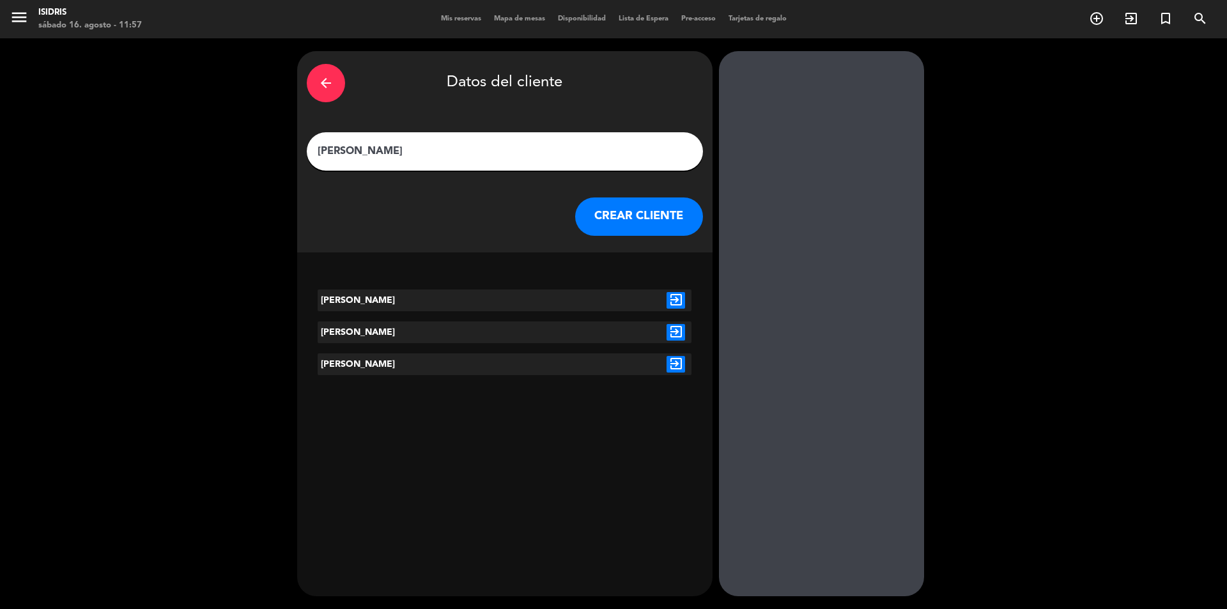
type input "[PERSON_NAME]"
click at [672, 300] on icon "exit_to_app" at bounding box center [675, 300] width 19 height 17
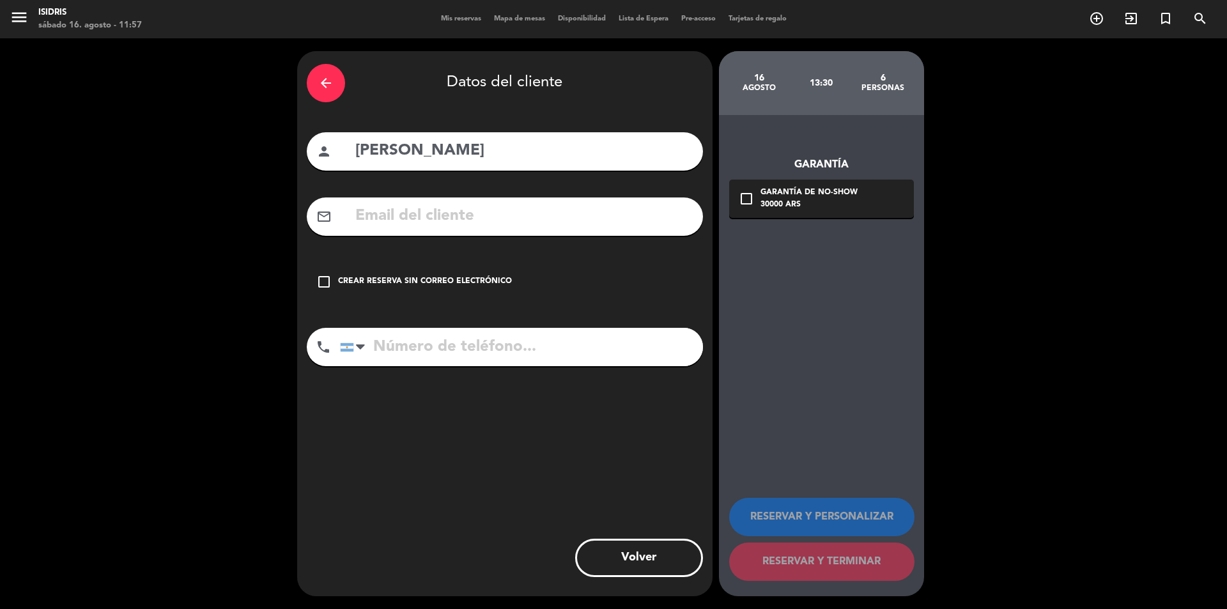
click at [433, 264] on div "check_box_outline_blank Crear reserva sin correo electrónico" at bounding box center [505, 282] width 396 height 38
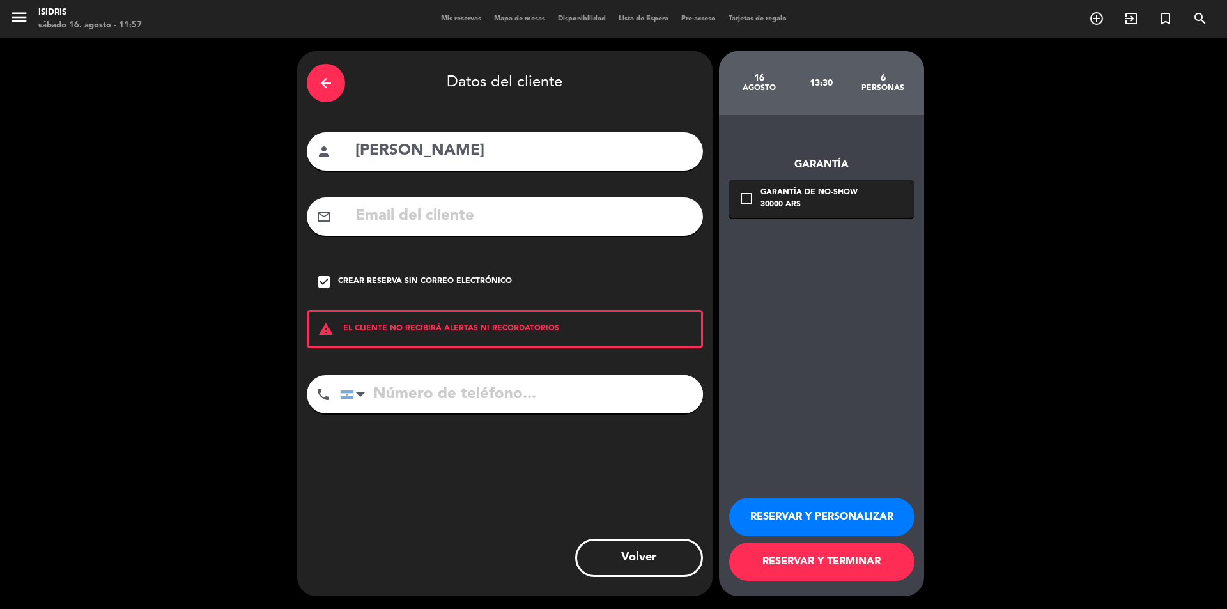
drag, startPoint x: 818, startPoint y: 553, endPoint x: 567, endPoint y: 262, distance: 384.6
click at [815, 551] on button "RESERVAR Y TERMINAR" at bounding box center [821, 561] width 185 height 38
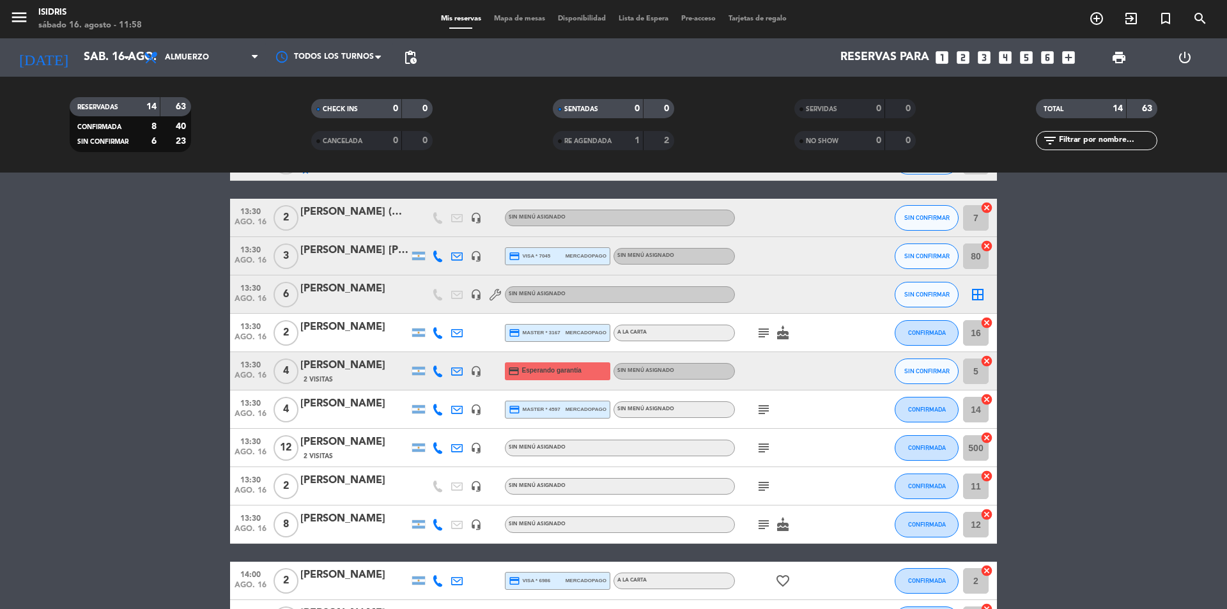
scroll to position [128, 0]
click at [1117, 58] on span "print" at bounding box center [1118, 57] width 15 height 15
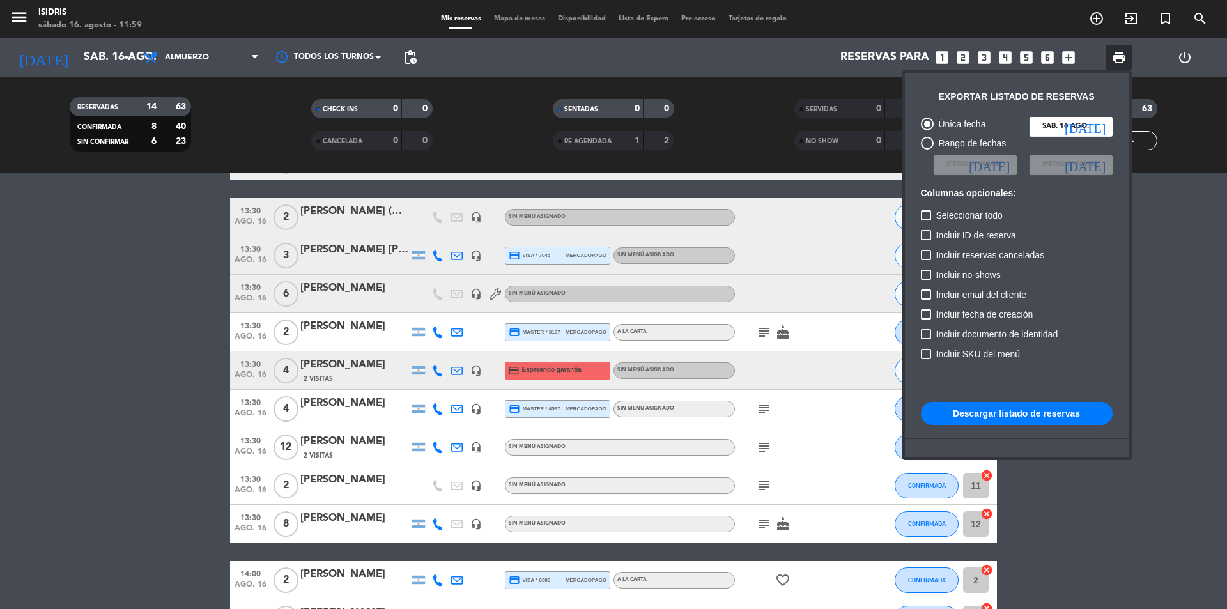
click at [970, 408] on button "Descargar listado de reservas" at bounding box center [1017, 413] width 192 height 23
click at [760, 527] on div at bounding box center [613, 304] width 1227 height 609
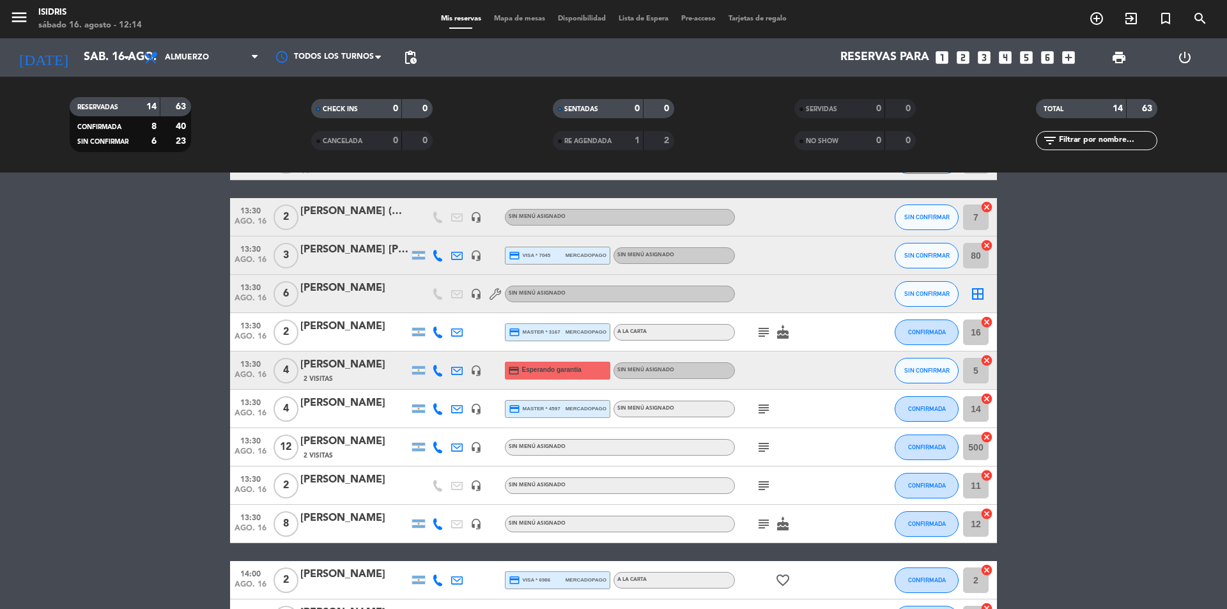
click at [760, 526] on icon "subject" at bounding box center [763, 523] width 15 height 15
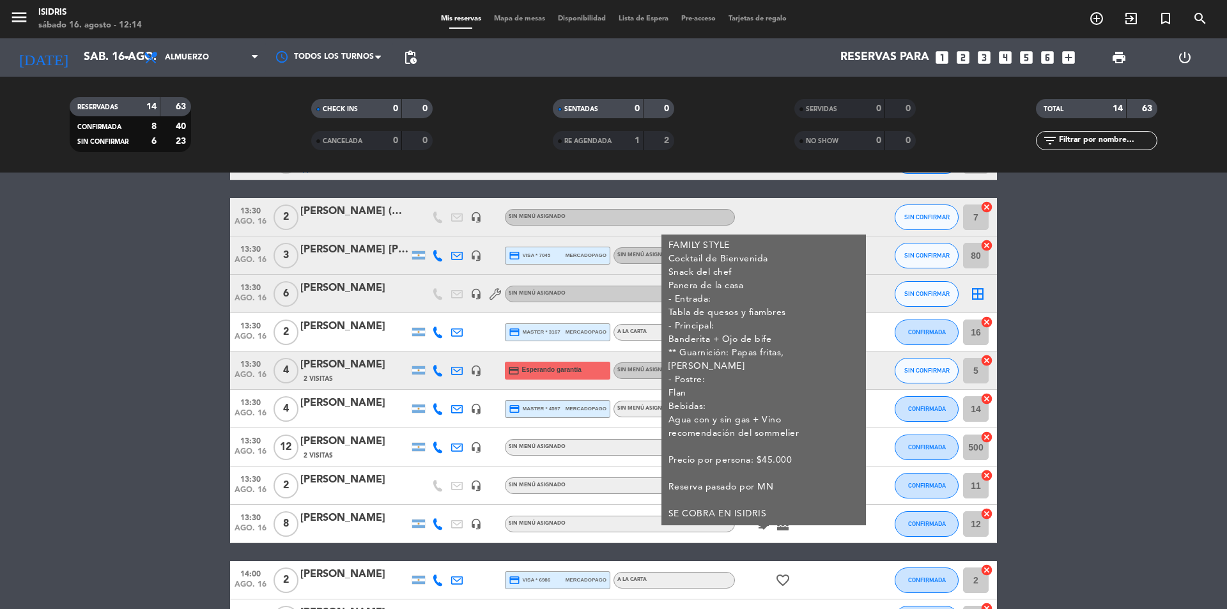
scroll to position [192, 0]
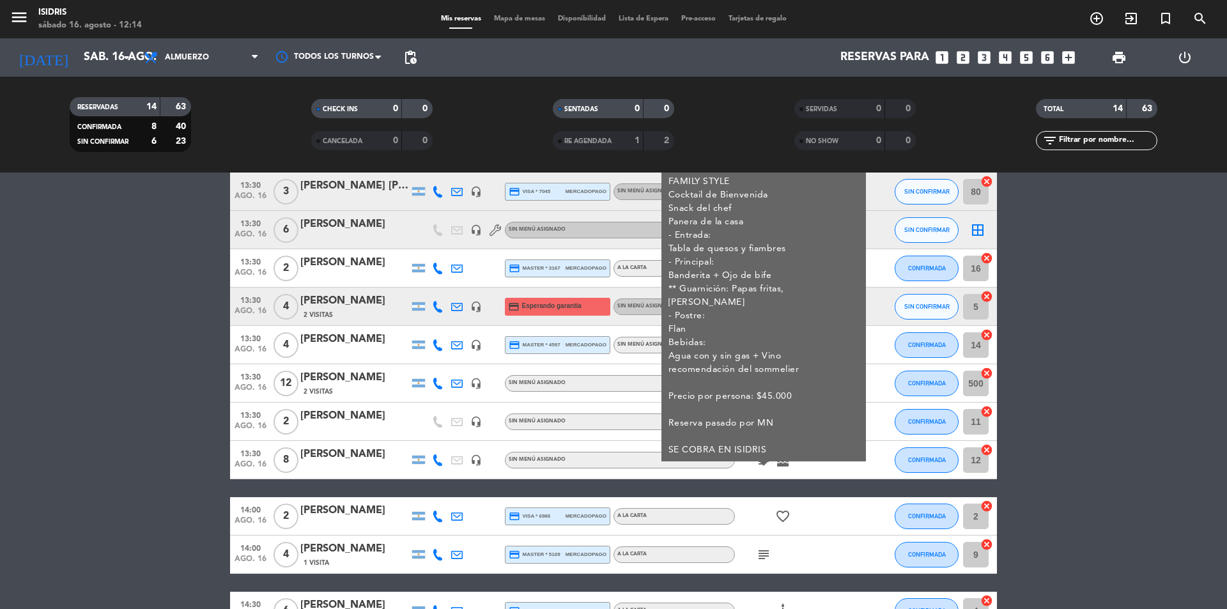
click at [753, 503] on div "favorite_border" at bounding box center [792, 516] width 115 height 38
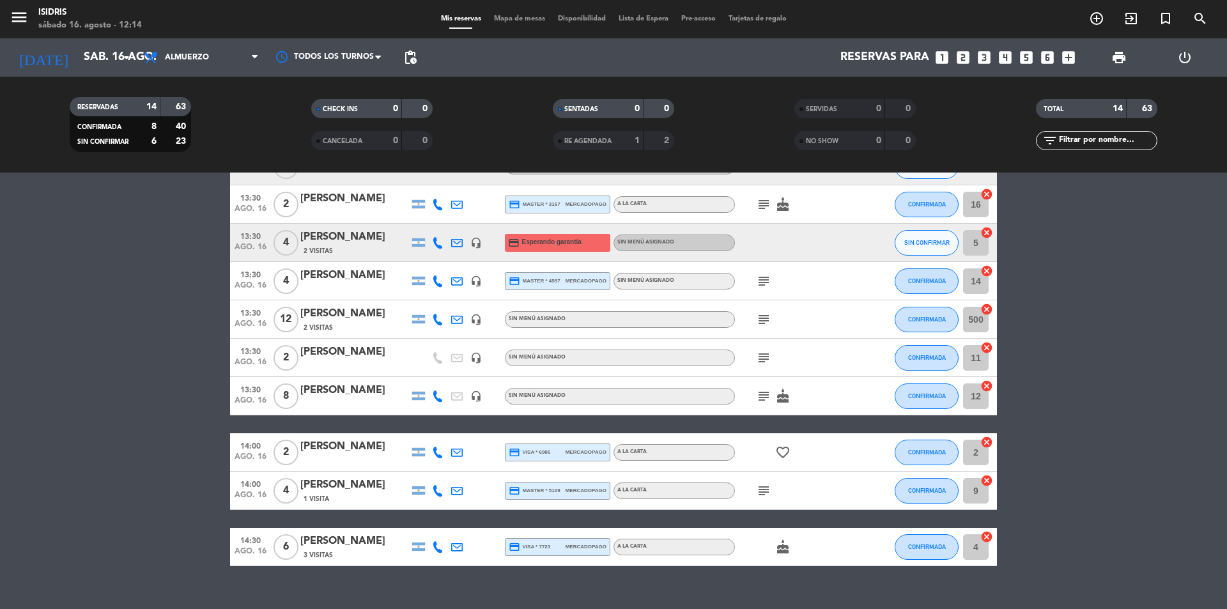
scroll to position [277, 0]
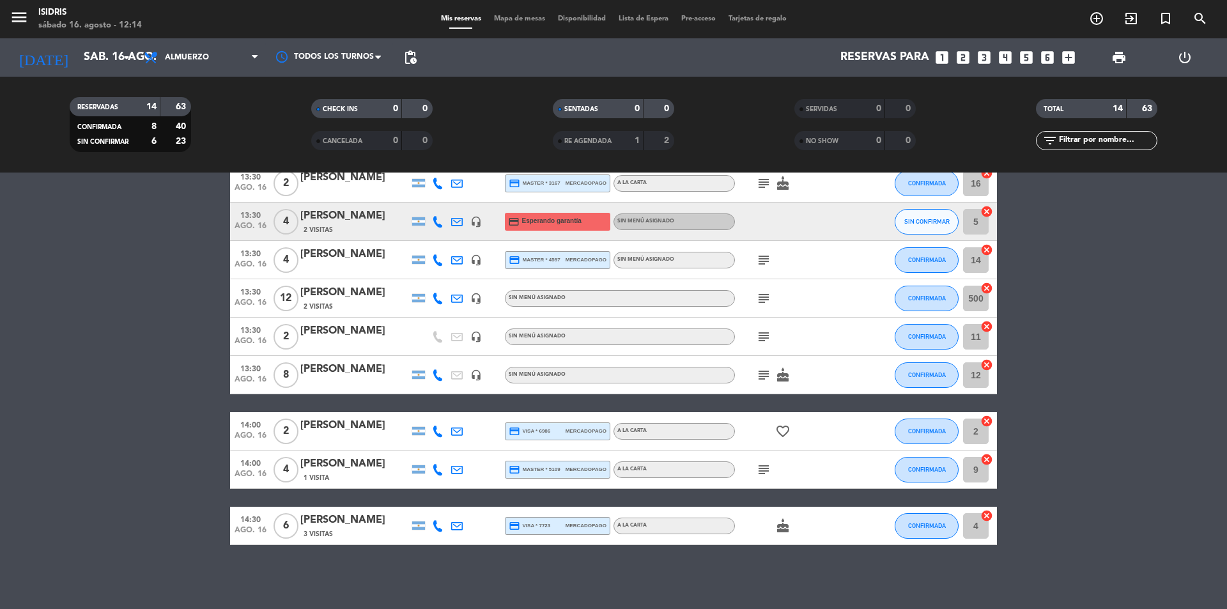
click at [781, 530] on icon "cake" at bounding box center [782, 525] width 15 height 15
click at [765, 474] on icon "subject" at bounding box center [763, 469] width 15 height 15
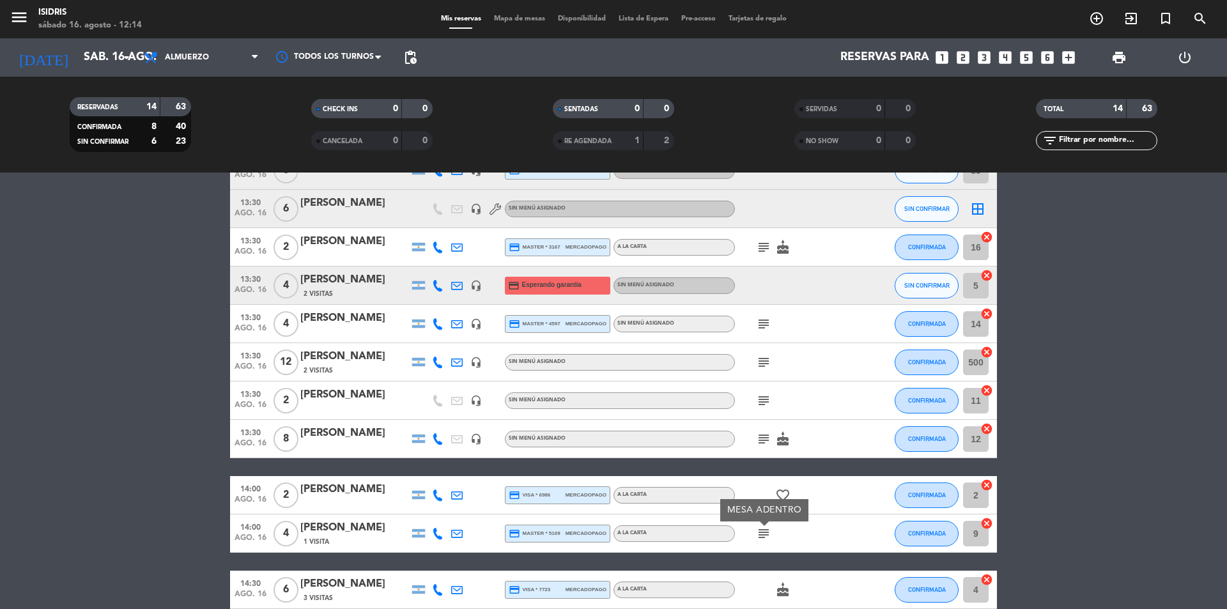
click at [760, 444] on icon "subject" at bounding box center [763, 438] width 15 height 15
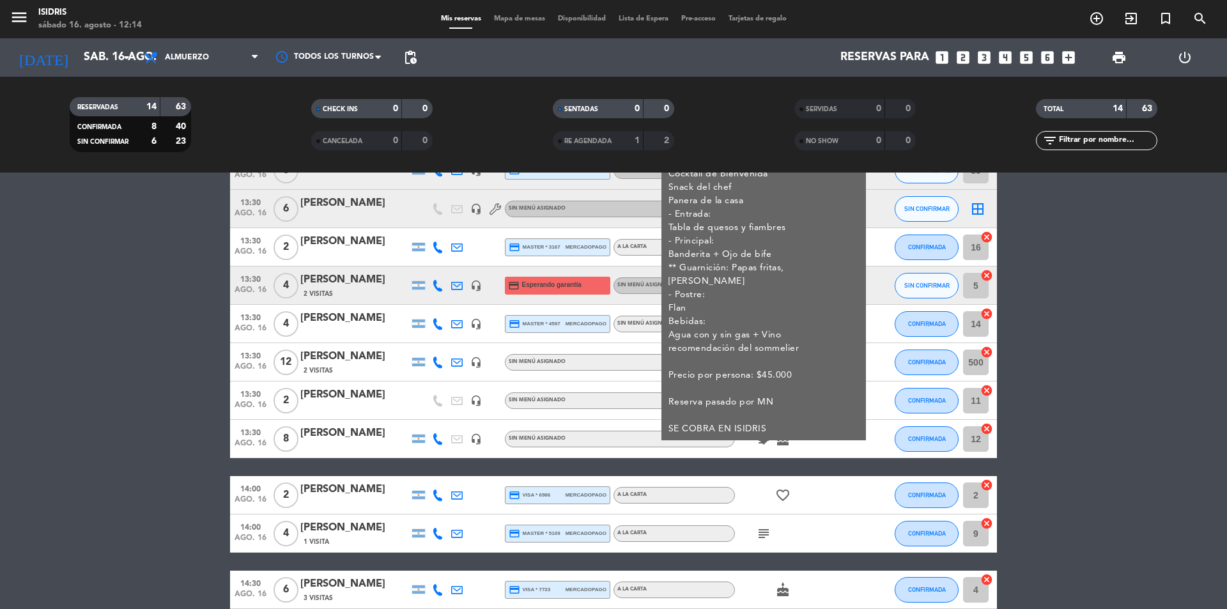
click at [759, 438] on icon "subject" at bounding box center [763, 438] width 15 height 15
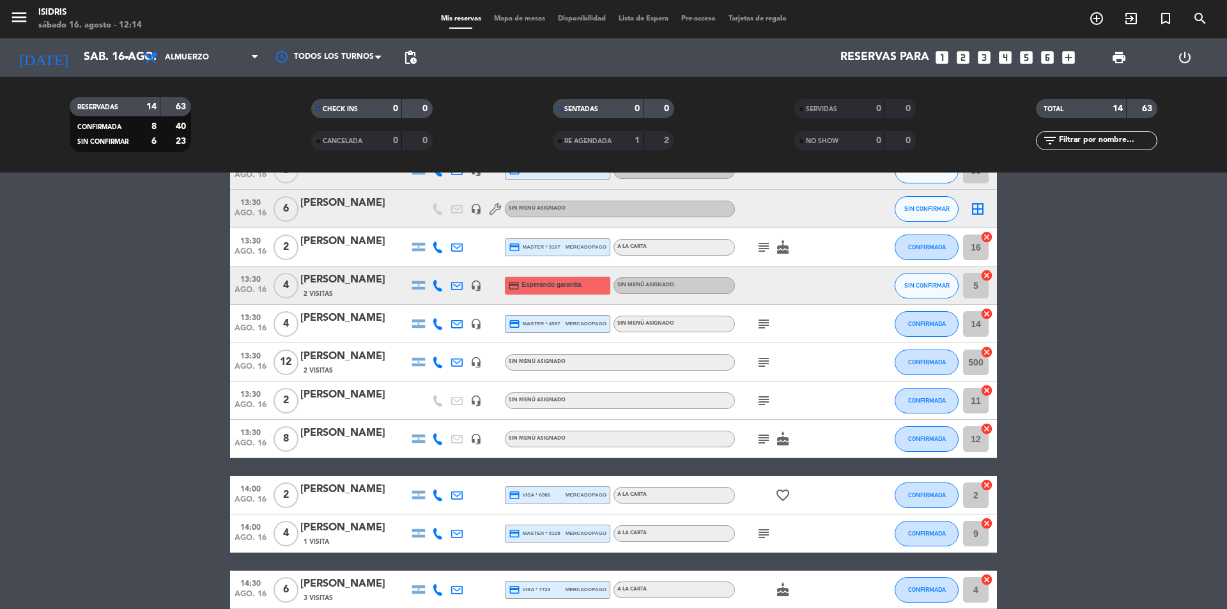
click at [760, 390] on div "subject" at bounding box center [792, 400] width 115 height 38
click at [762, 403] on icon "subject" at bounding box center [763, 400] width 15 height 15
click at [760, 371] on div "subject" at bounding box center [792, 362] width 115 height 38
click at [760, 362] on icon "subject" at bounding box center [763, 362] width 15 height 15
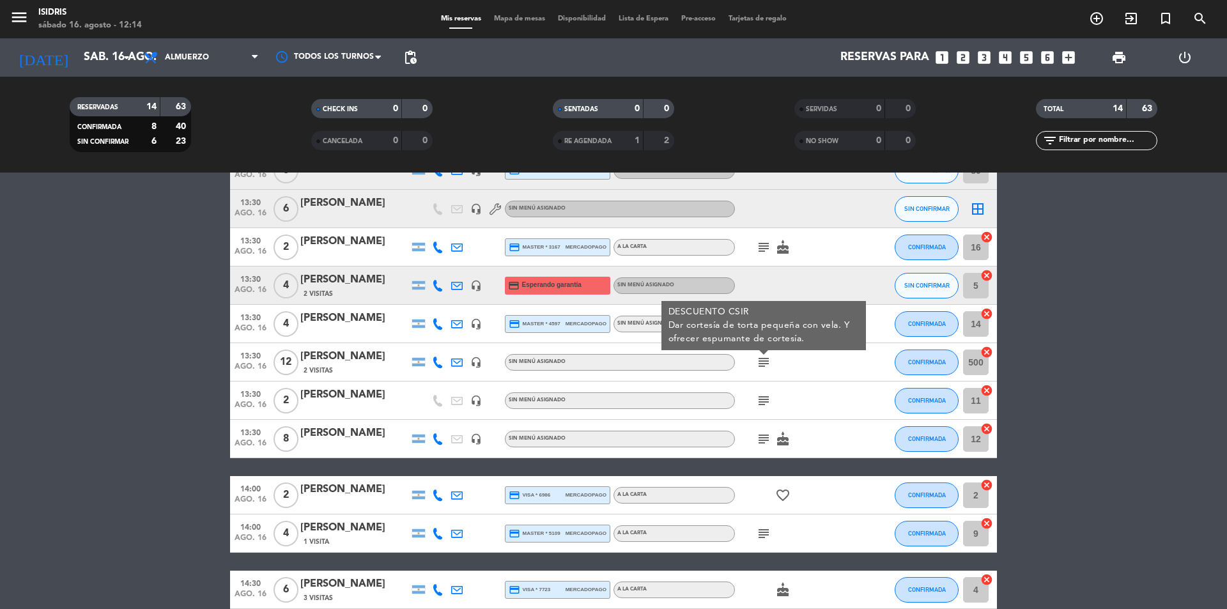
click at [760, 362] on icon "subject" at bounding box center [763, 362] width 15 height 15
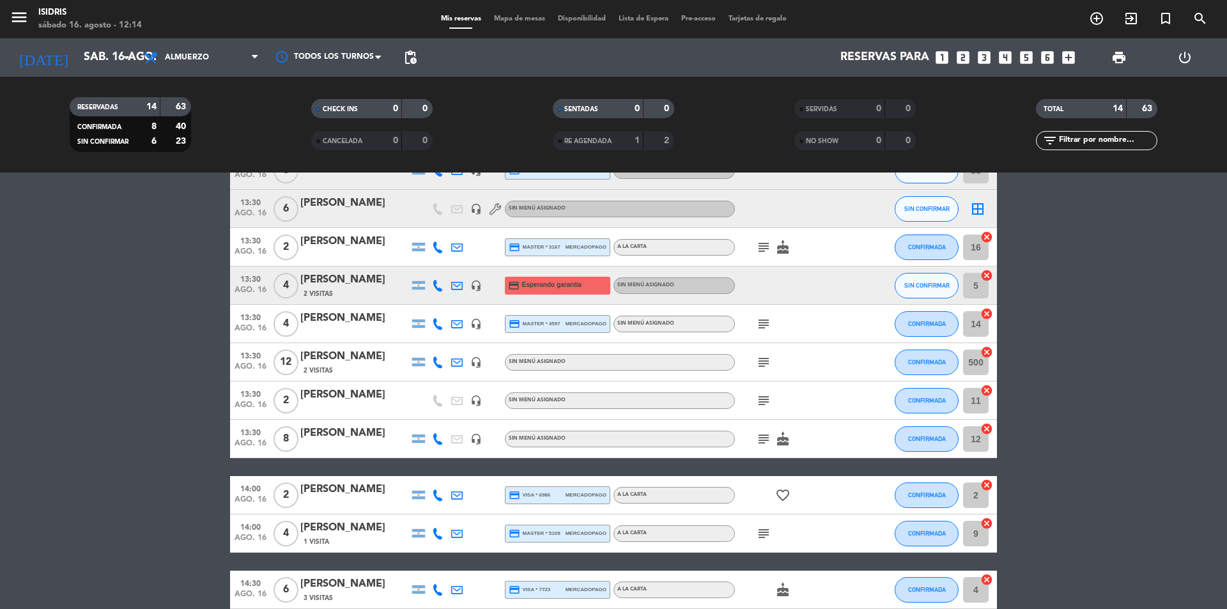
click at [766, 328] on icon "subject" at bounding box center [763, 323] width 15 height 15
click at [764, 249] on icon "subject" at bounding box center [763, 247] width 15 height 15
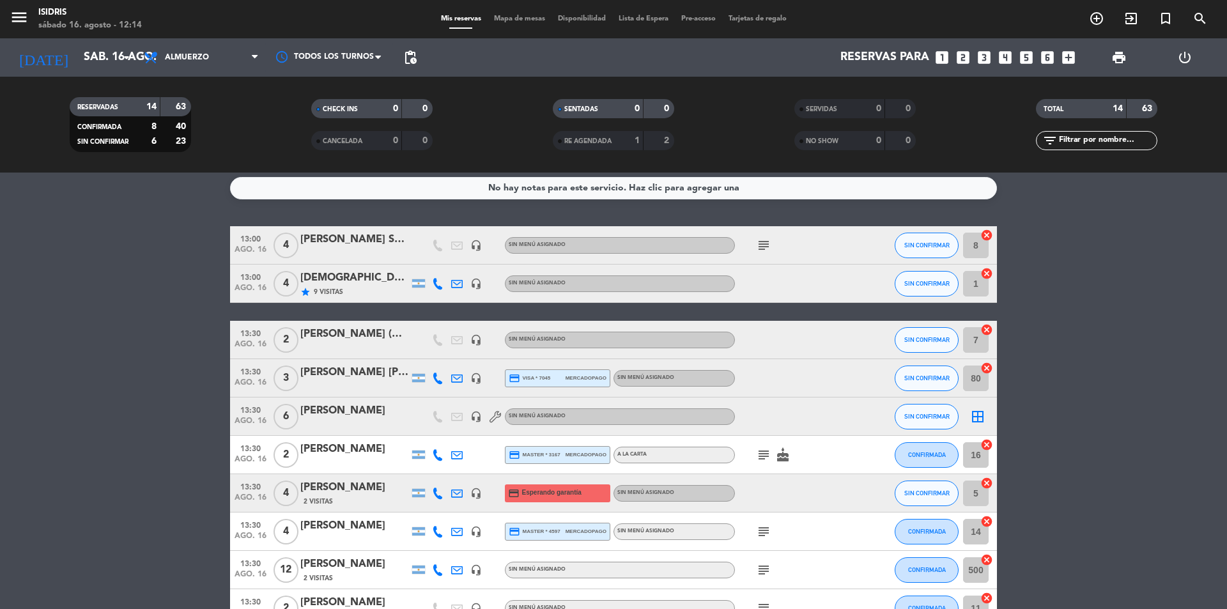
scroll to position [0, 0]
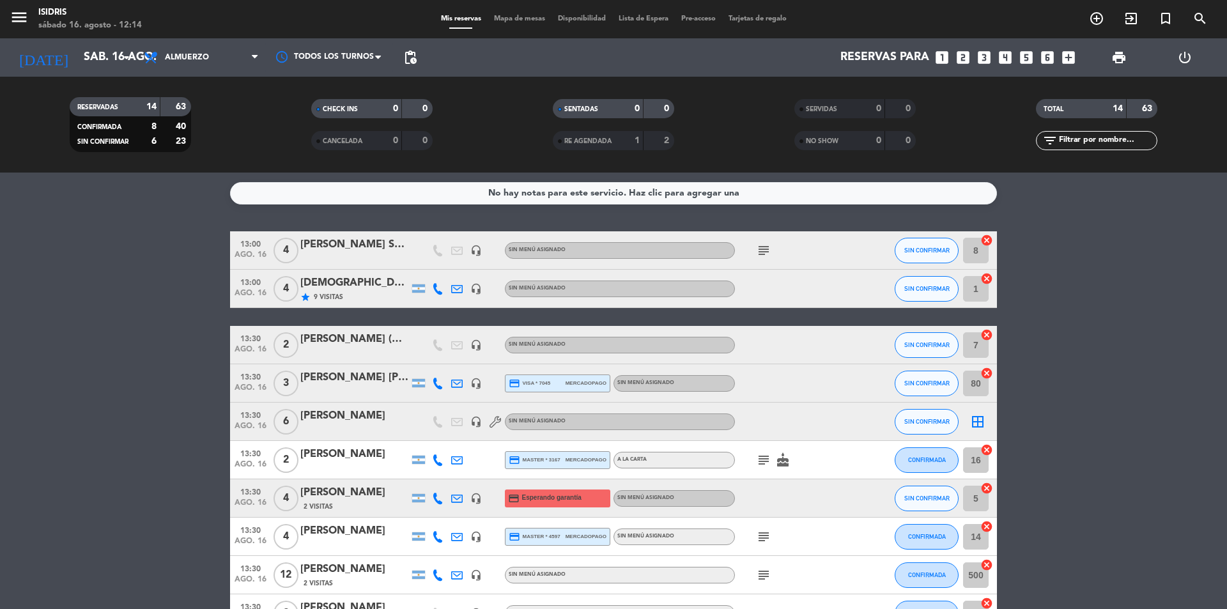
click at [764, 240] on div "subject" at bounding box center [792, 250] width 115 height 38
click at [761, 247] on icon "subject" at bounding box center [763, 250] width 15 height 15
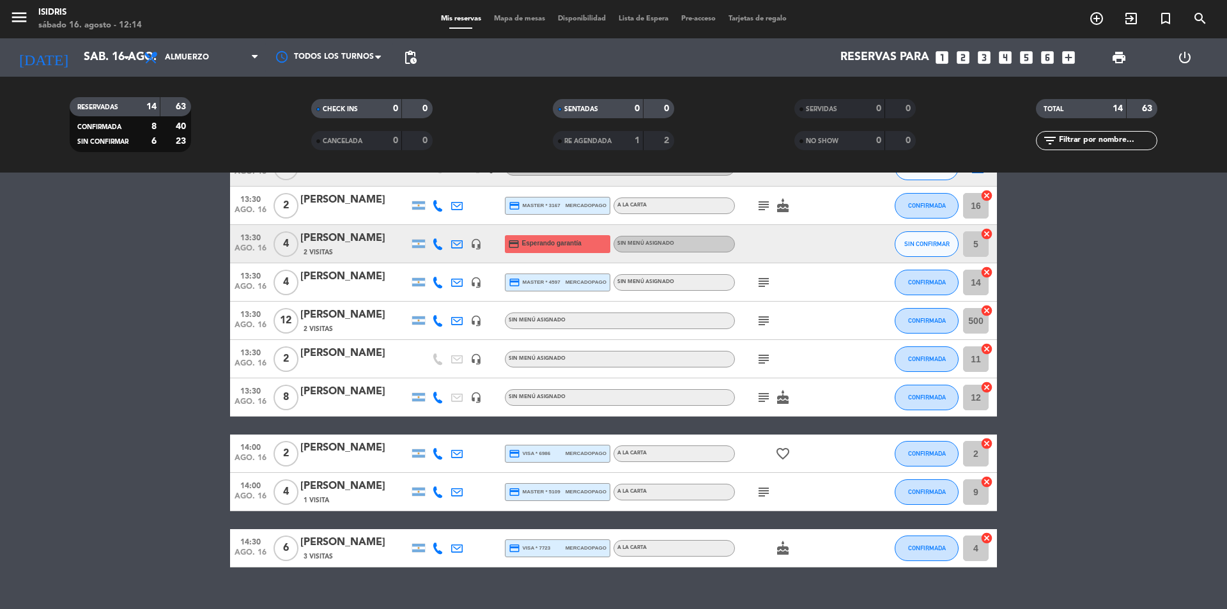
scroll to position [256, 0]
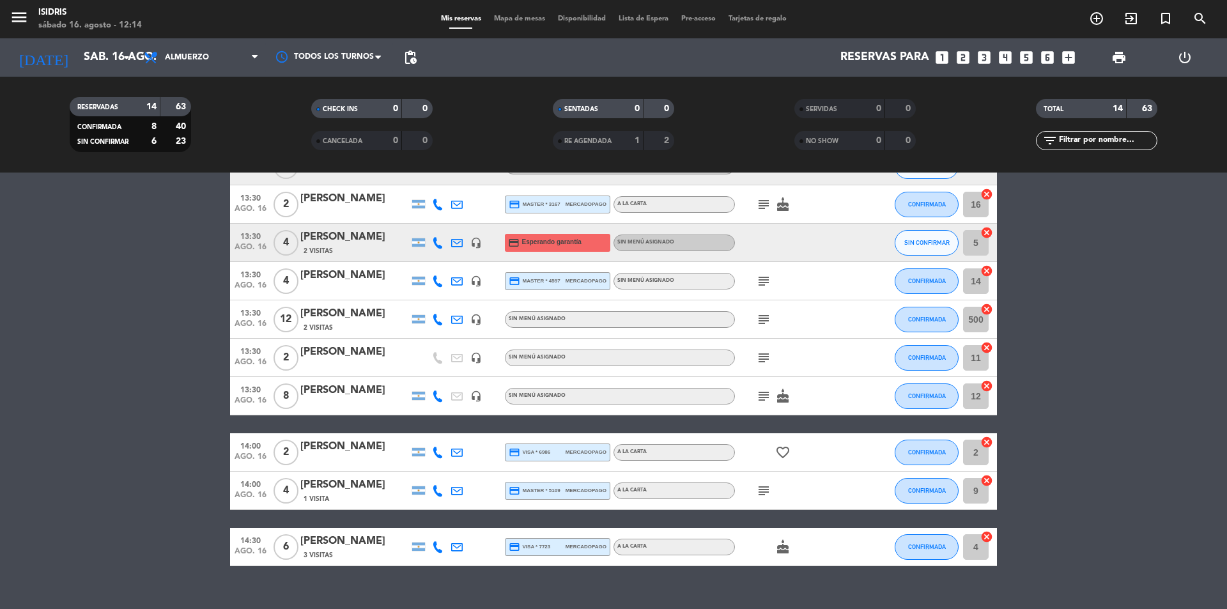
click at [761, 396] on icon "subject" at bounding box center [763, 395] width 15 height 15
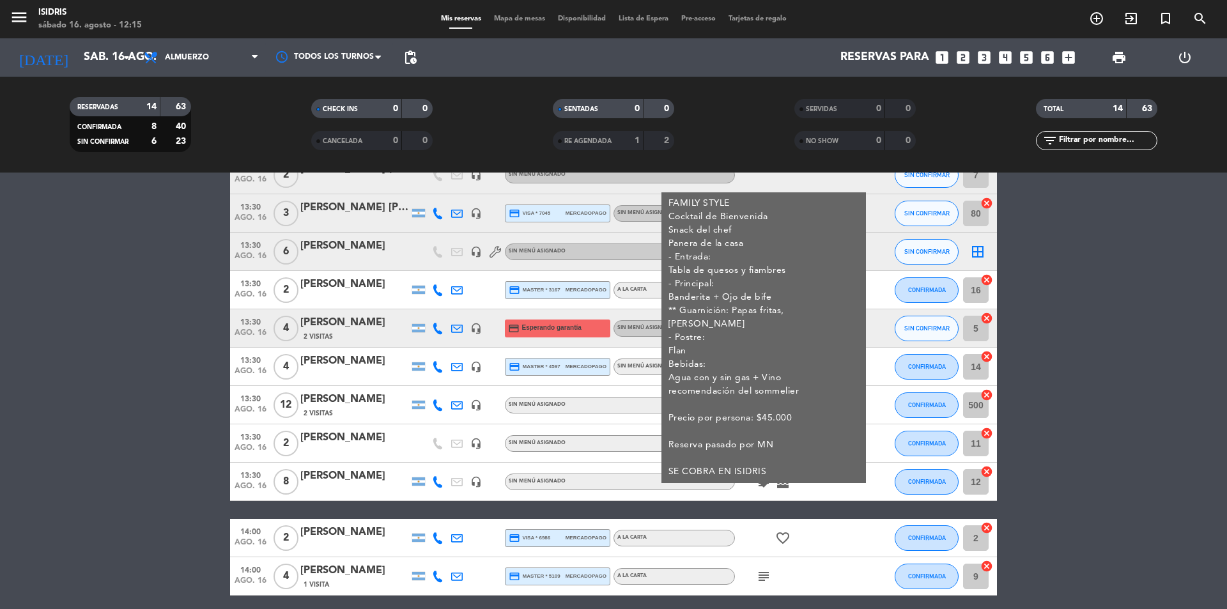
scroll to position [192, 0]
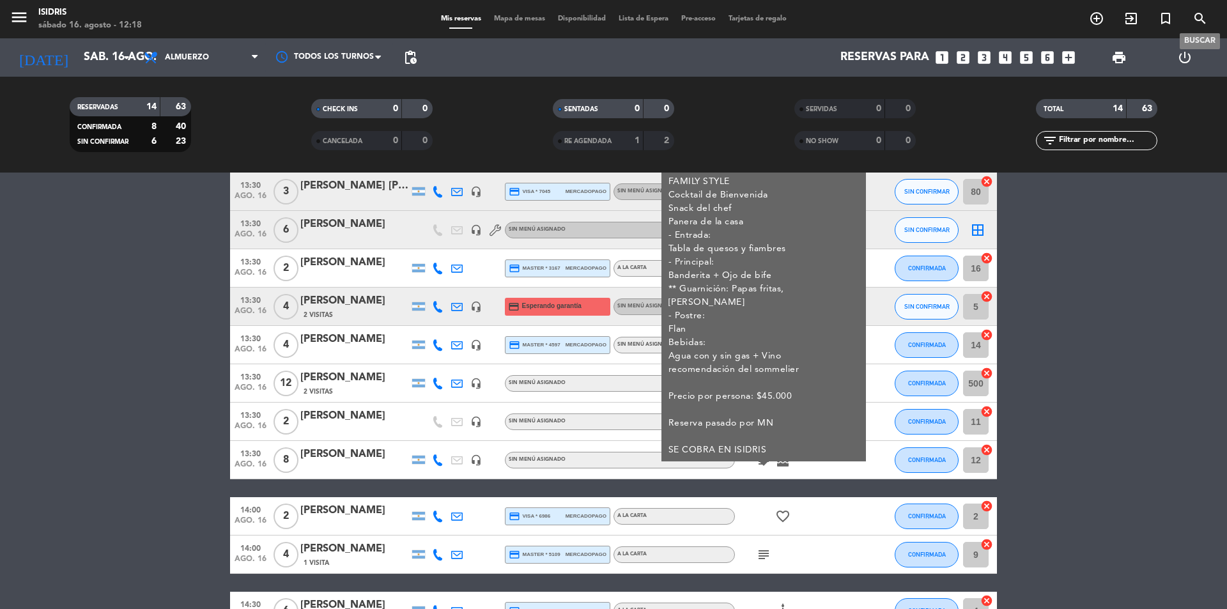
click at [1197, 20] on icon "search" at bounding box center [1199, 18] width 15 height 15
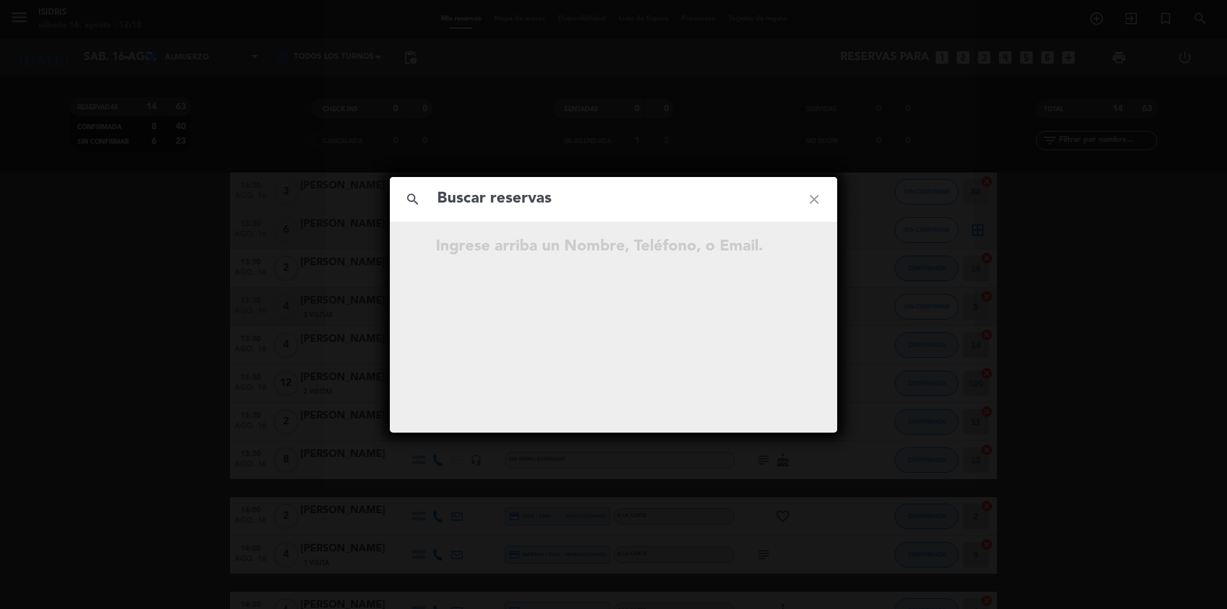
click at [577, 197] on input "text" at bounding box center [613, 199] width 355 height 26
type input "[PERSON_NAME]"
click at [780, 245] on icon "open_in_new" at bounding box center [781, 248] width 15 height 15
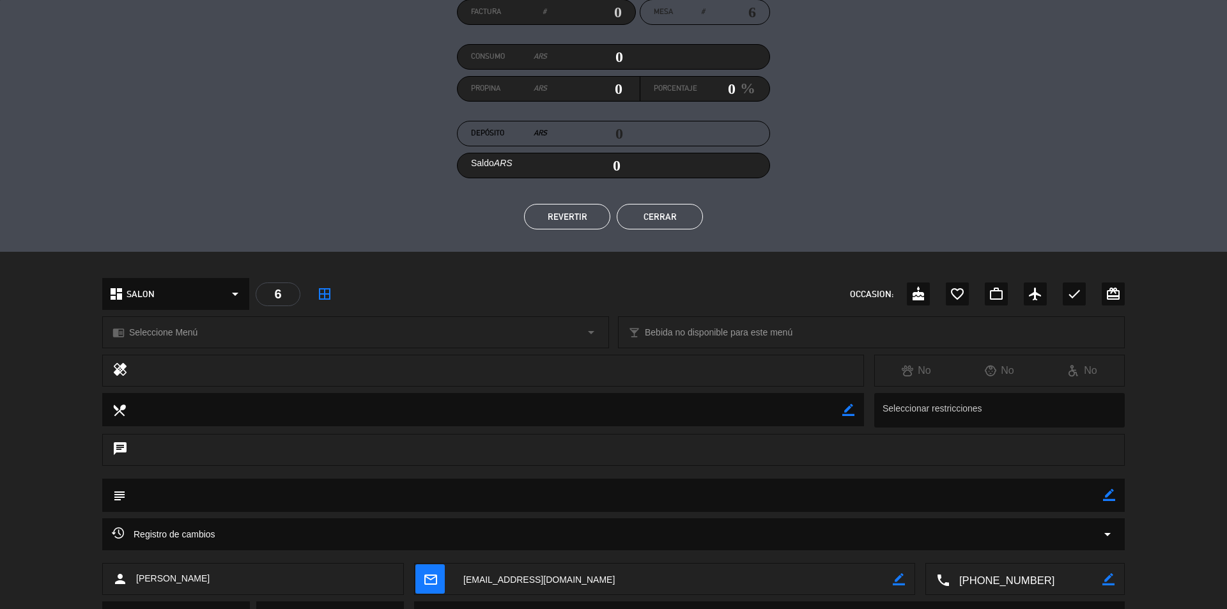
scroll to position [188, 0]
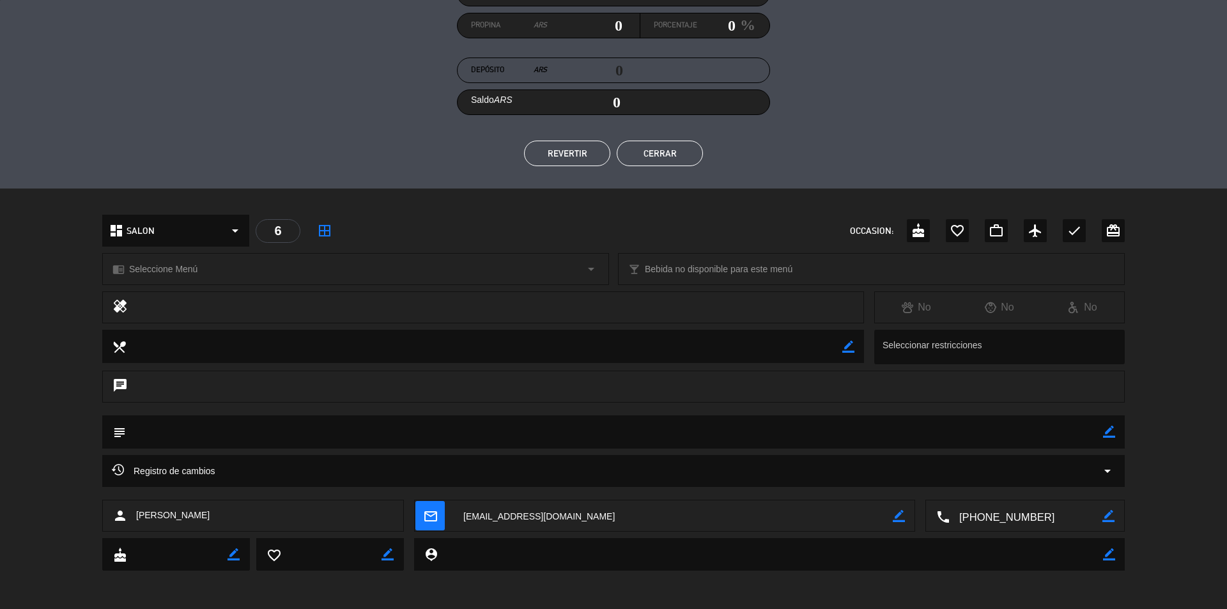
click at [992, 512] on textarea at bounding box center [1025, 516] width 153 height 32
click at [1047, 482] on span "content_paste" at bounding box center [1050, 485] width 10 height 10
click at [645, 157] on button "Cerrar" at bounding box center [660, 154] width 86 height 26
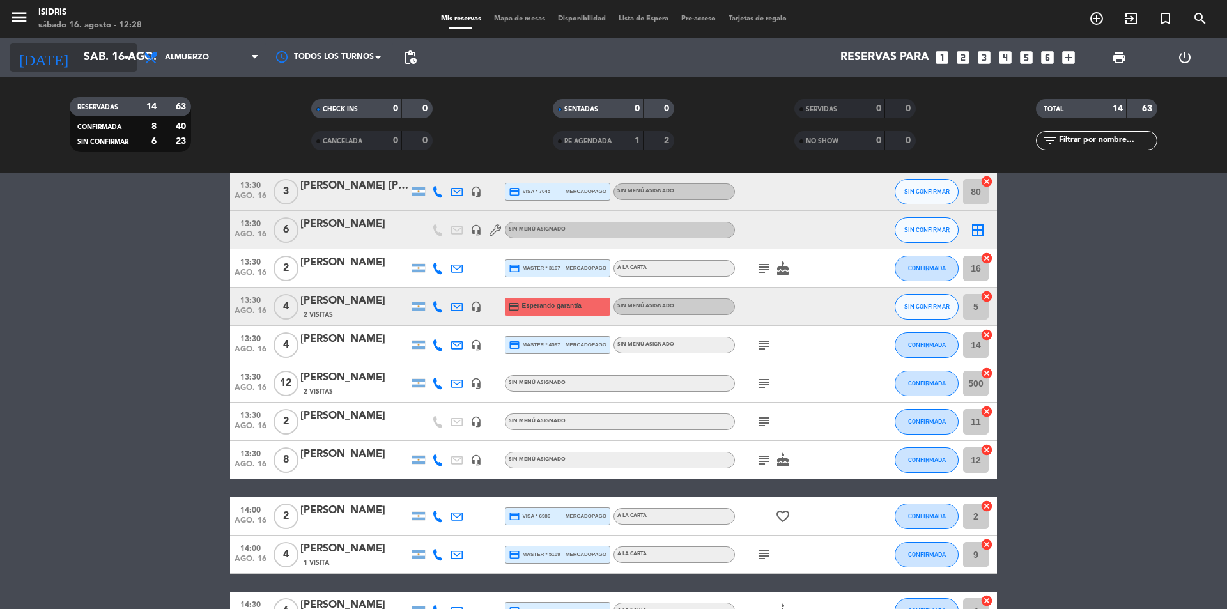
click at [100, 61] on input "sáb. 16 ago." at bounding box center [151, 58] width 148 height 26
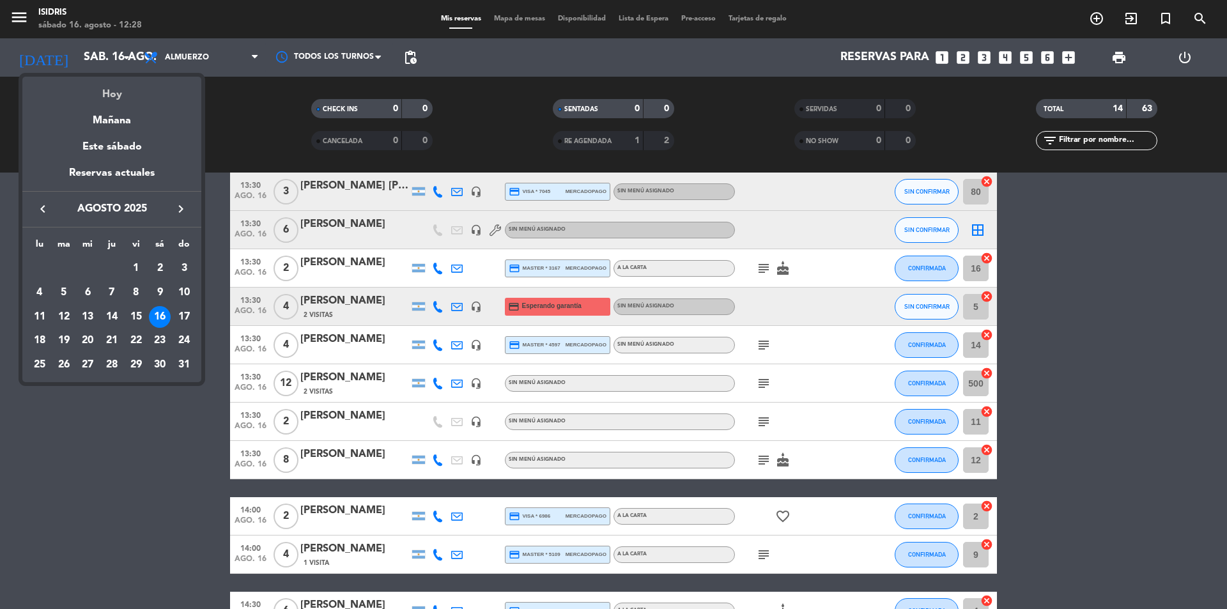
click at [115, 83] on div "Hoy" at bounding box center [111, 90] width 179 height 26
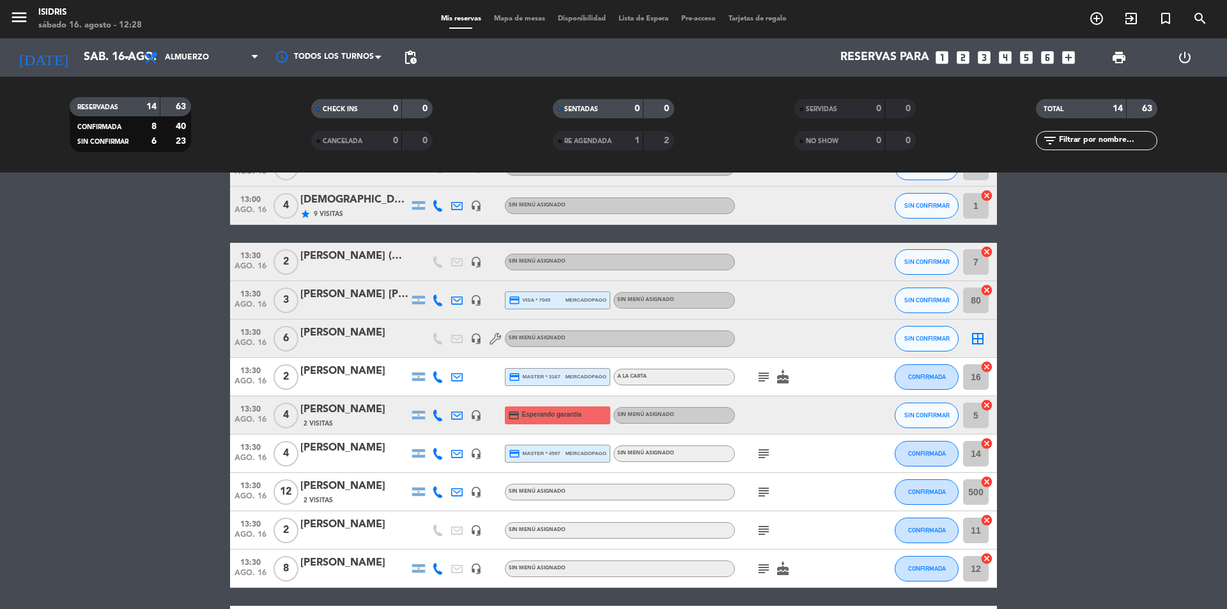
scroll to position [0, 0]
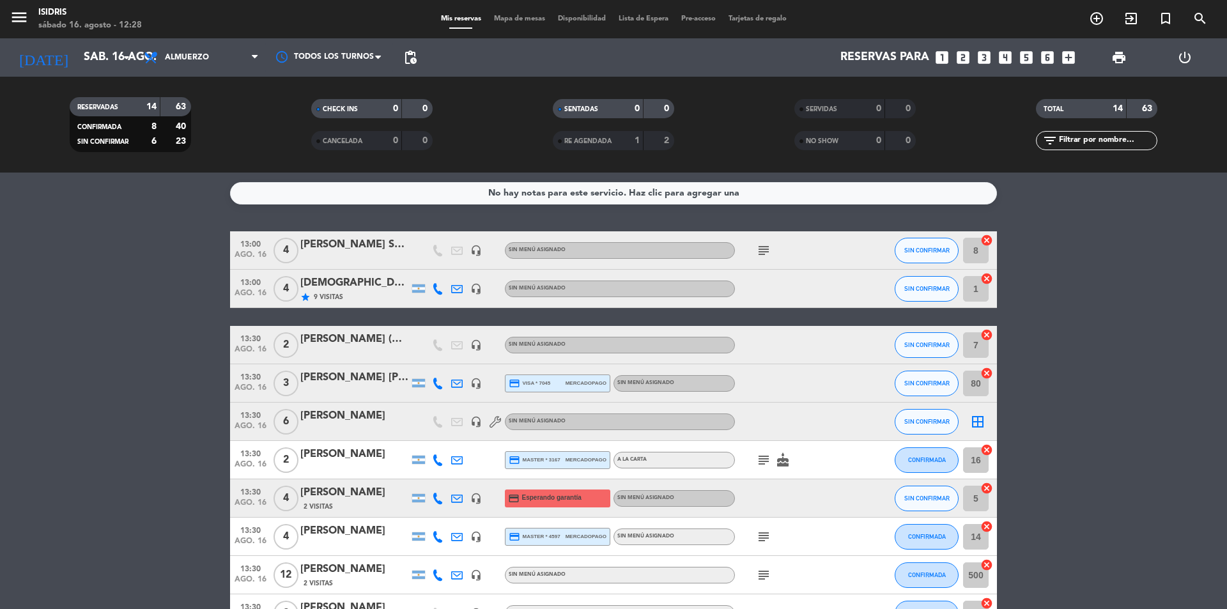
click at [983, 452] on icon "cancel" at bounding box center [986, 449] width 13 height 13
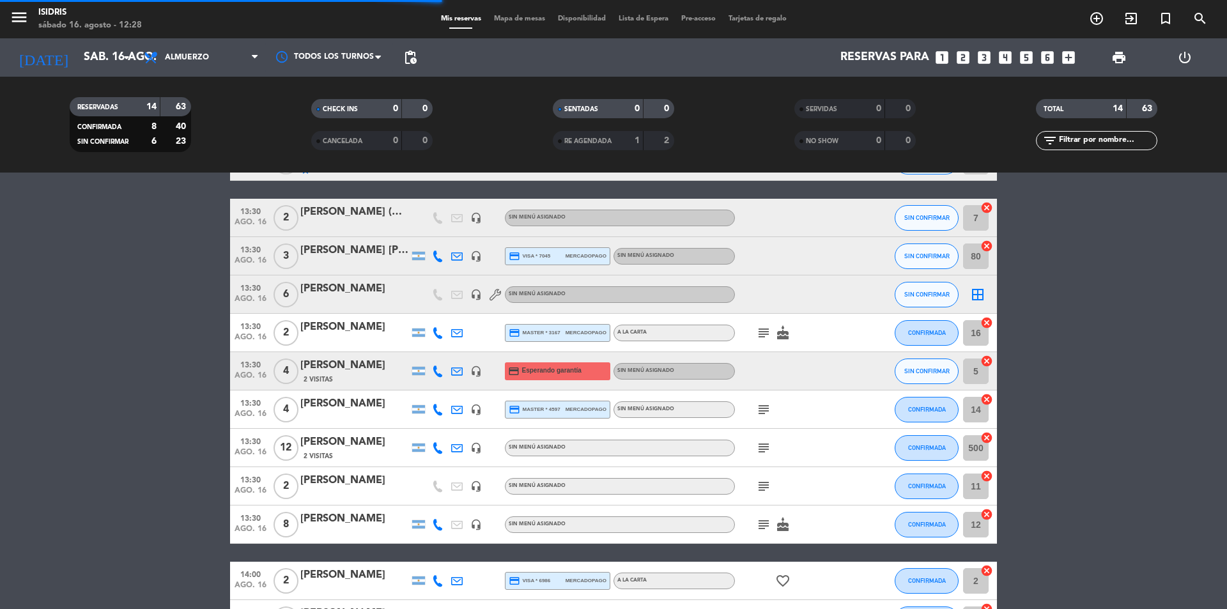
scroll to position [128, 0]
click at [985, 402] on icon "cancel" at bounding box center [986, 398] width 13 height 13
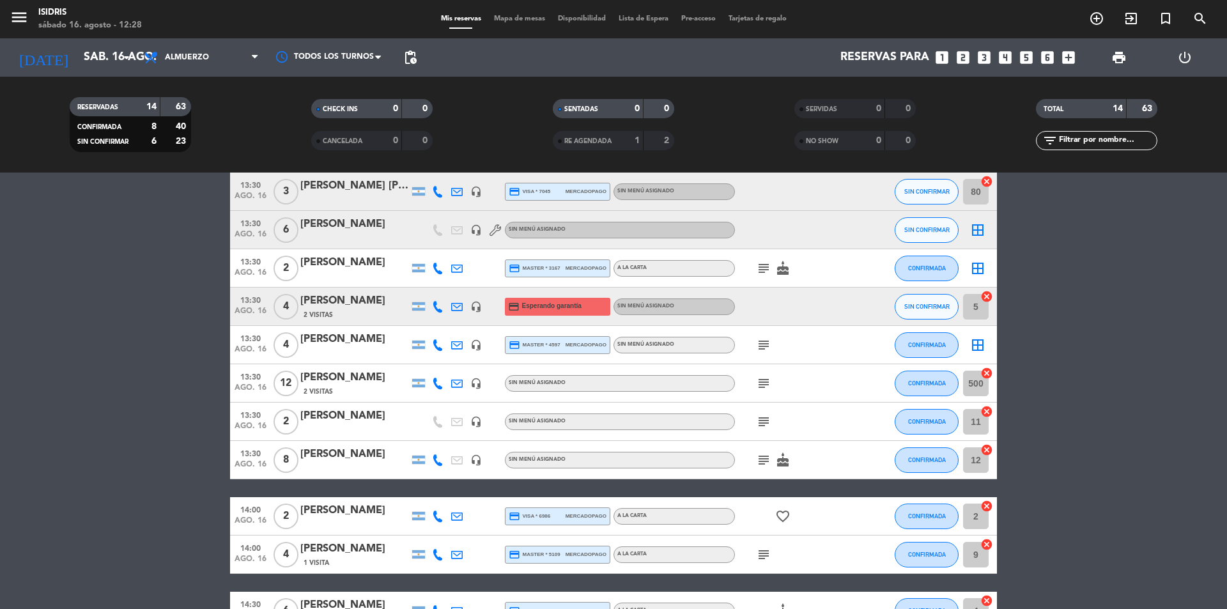
click at [987, 414] on icon "cancel" at bounding box center [986, 411] width 13 height 13
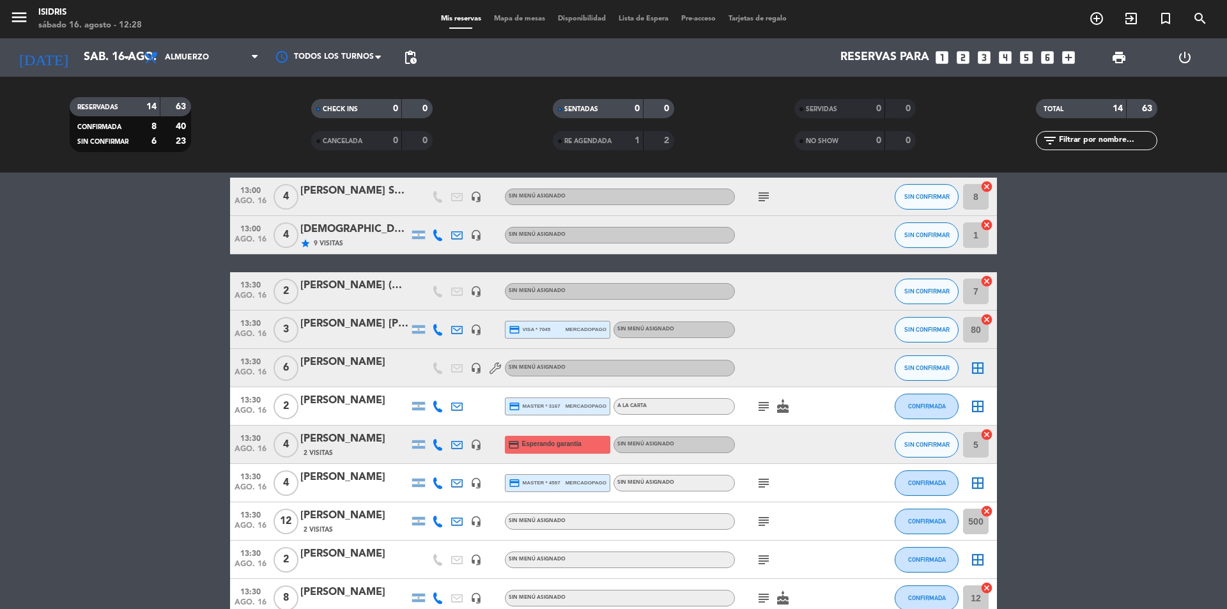
scroll to position [0, 0]
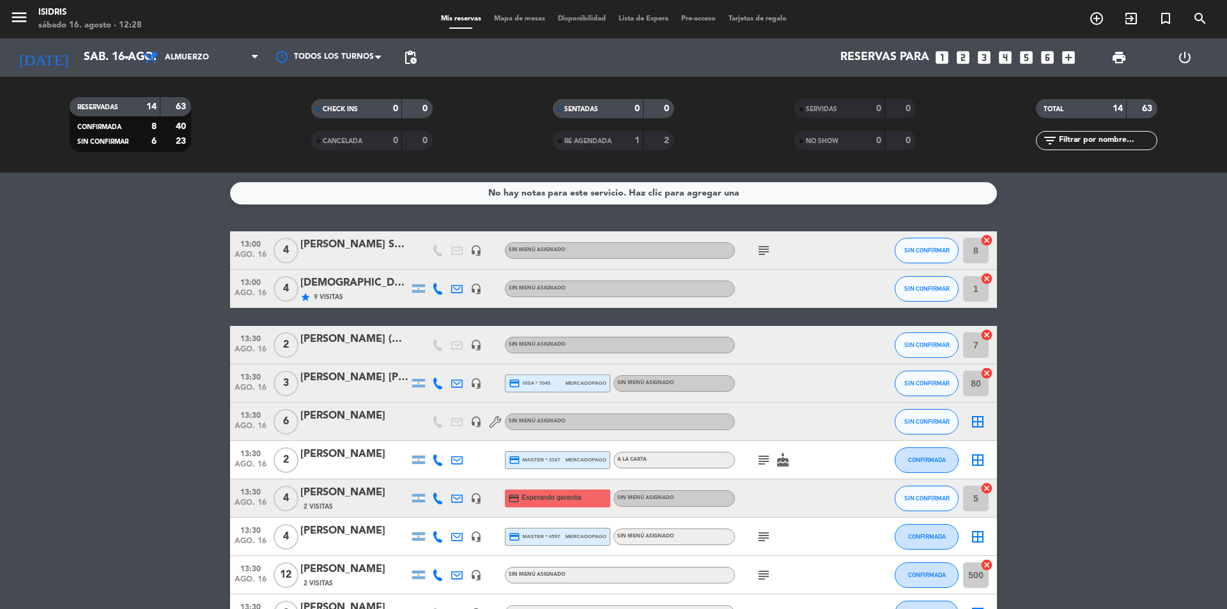
click at [978, 417] on icon "border_all" at bounding box center [977, 421] width 15 height 15
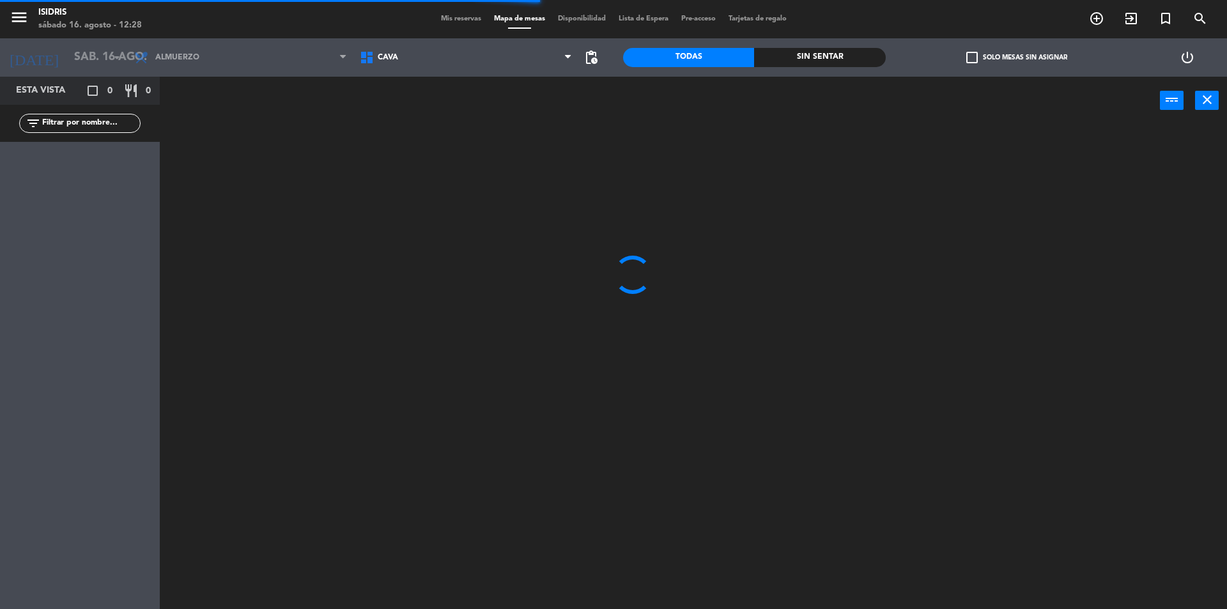
click at [516, 56] on span "CAVA" at bounding box center [466, 57] width 226 height 28
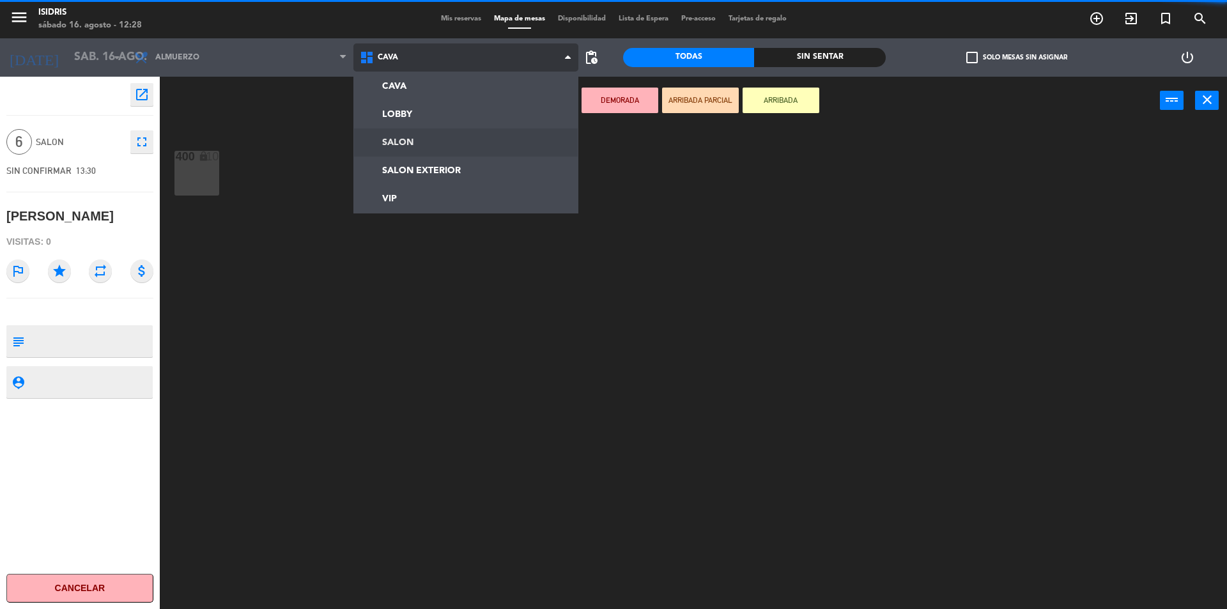
click at [409, 143] on ng-component "menu isidris [DATE] 16. agosto - 12:28 Mis reservas Mapa de mesas Disponibilida…" at bounding box center [613, 306] width 1227 height 612
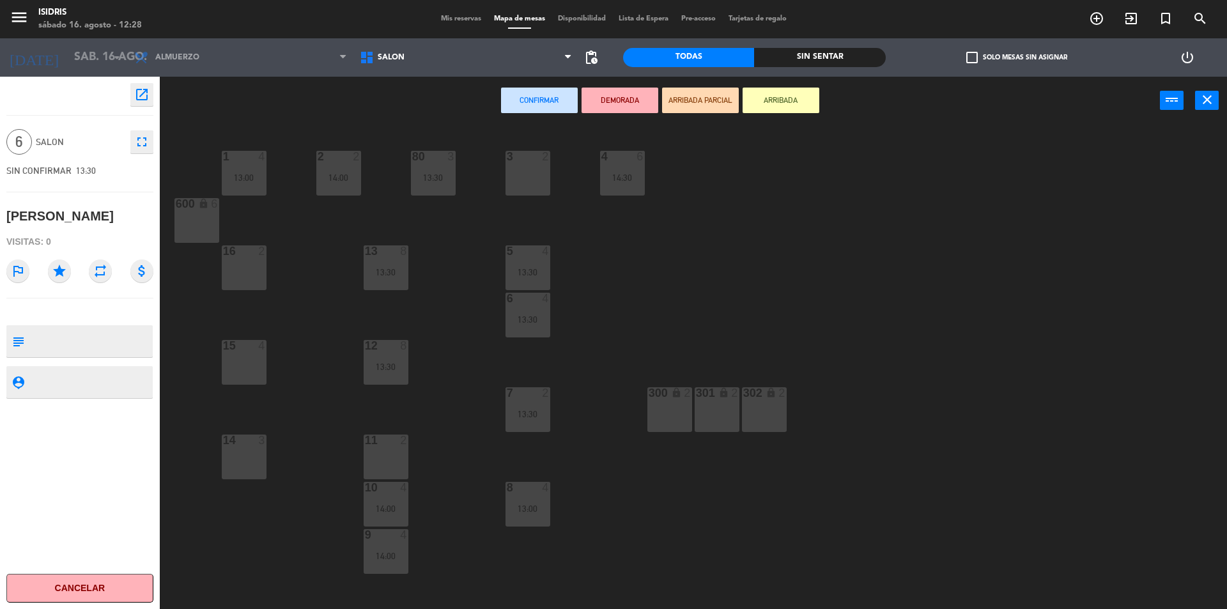
click at [242, 275] on div "16 2" at bounding box center [244, 267] width 45 height 45
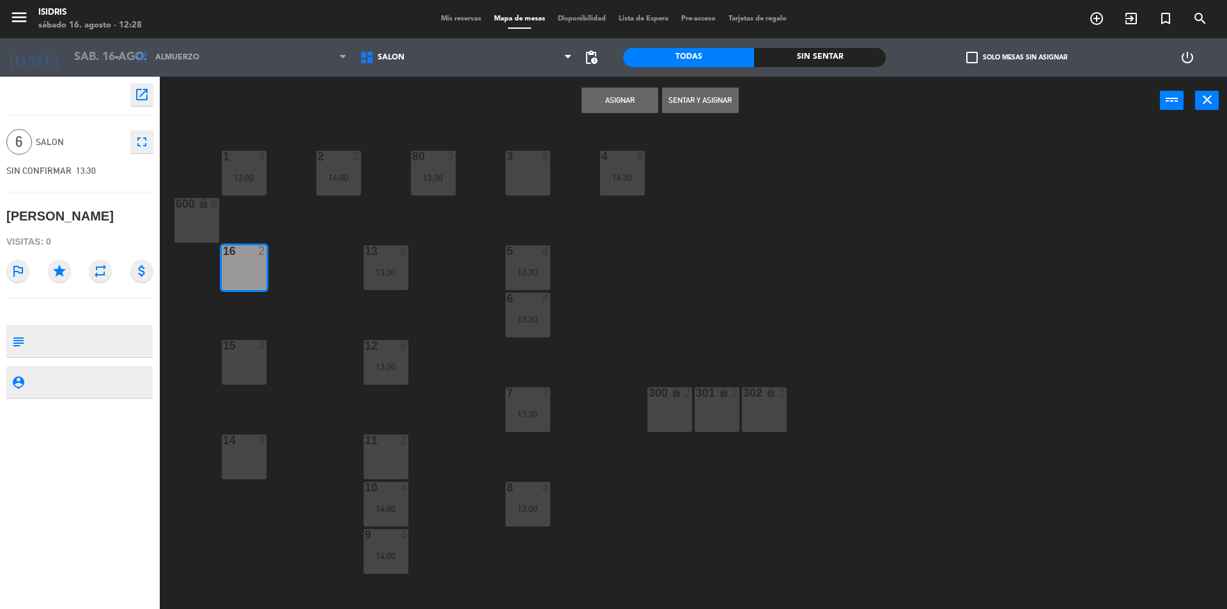
click at [625, 97] on button "Asignar" at bounding box center [619, 101] width 77 height 26
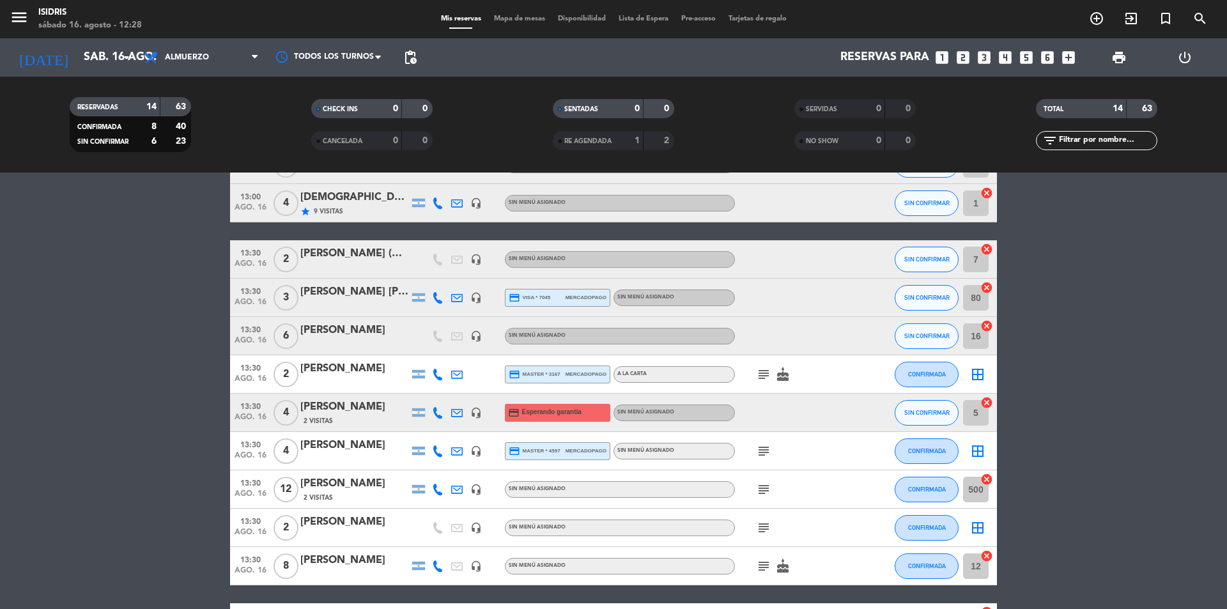
scroll to position [86, 0]
click at [974, 373] on icon "border_all" at bounding box center [977, 373] width 15 height 15
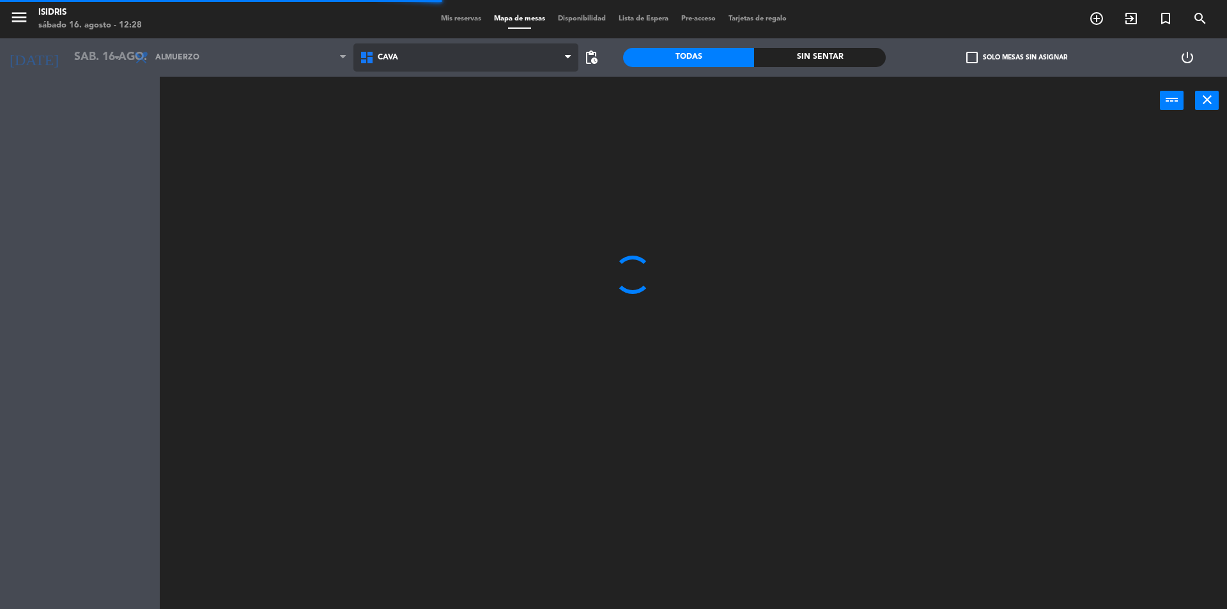
click at [505, 56] on span "CAVA" at bounding box center [466, 57] width 226 height 28
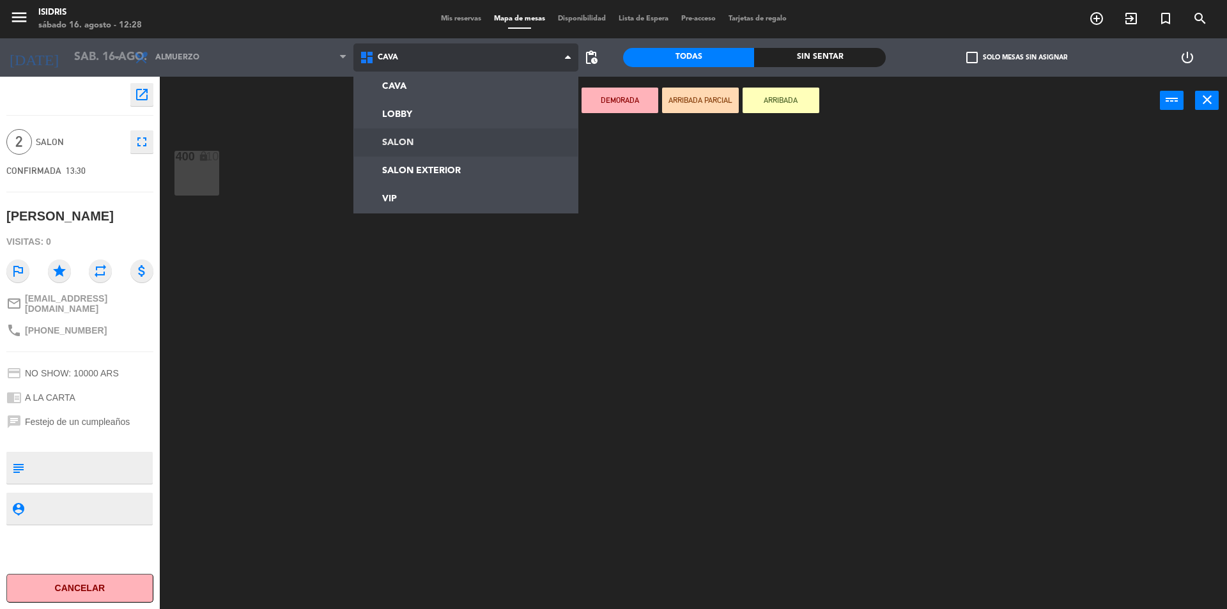
click at [421, 134] on ng-component "menu isidris [DATE] 16. agosto - 12:28 Mis reservas Mapa de mesas Disponibilida…" at bounding box center [613, 306] width 1227 height 612
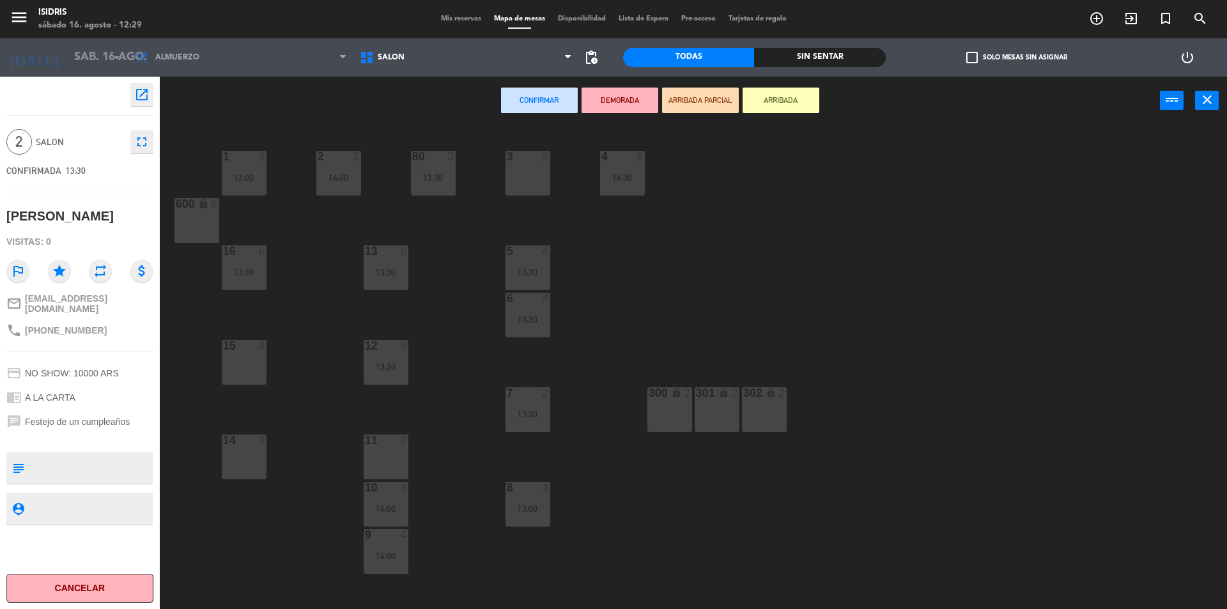
click at [244, 468] on div "14 3" at bounding box center [244, 456] width 45 height 45
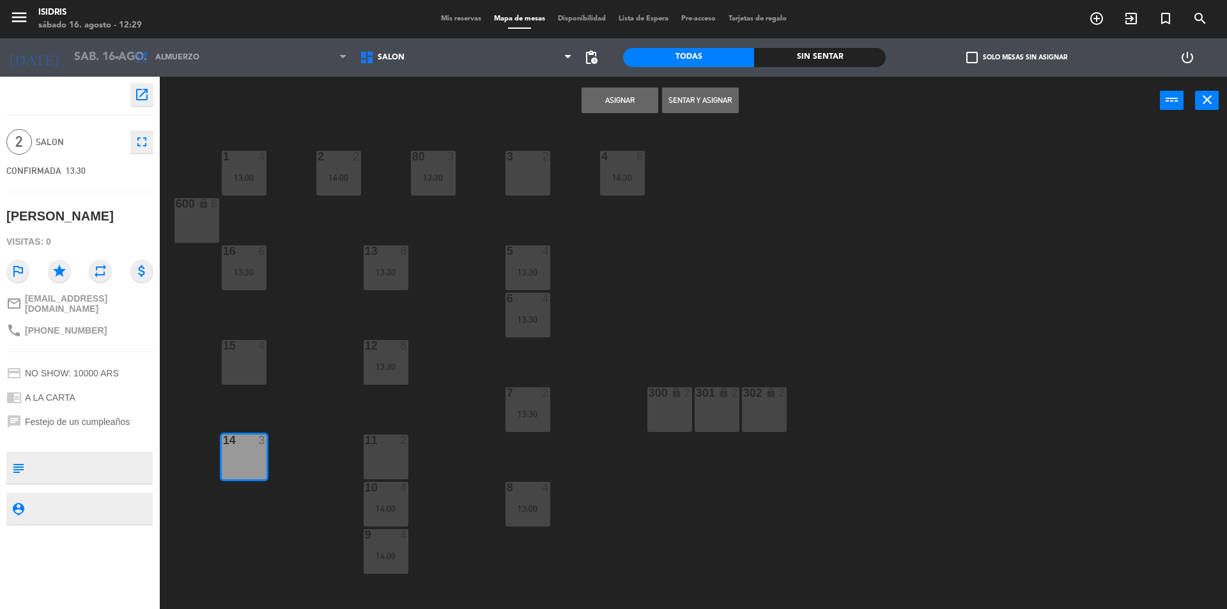
click at [623, 100] on button "Asignar" at bounding box center [619, 101] width 77 height 26
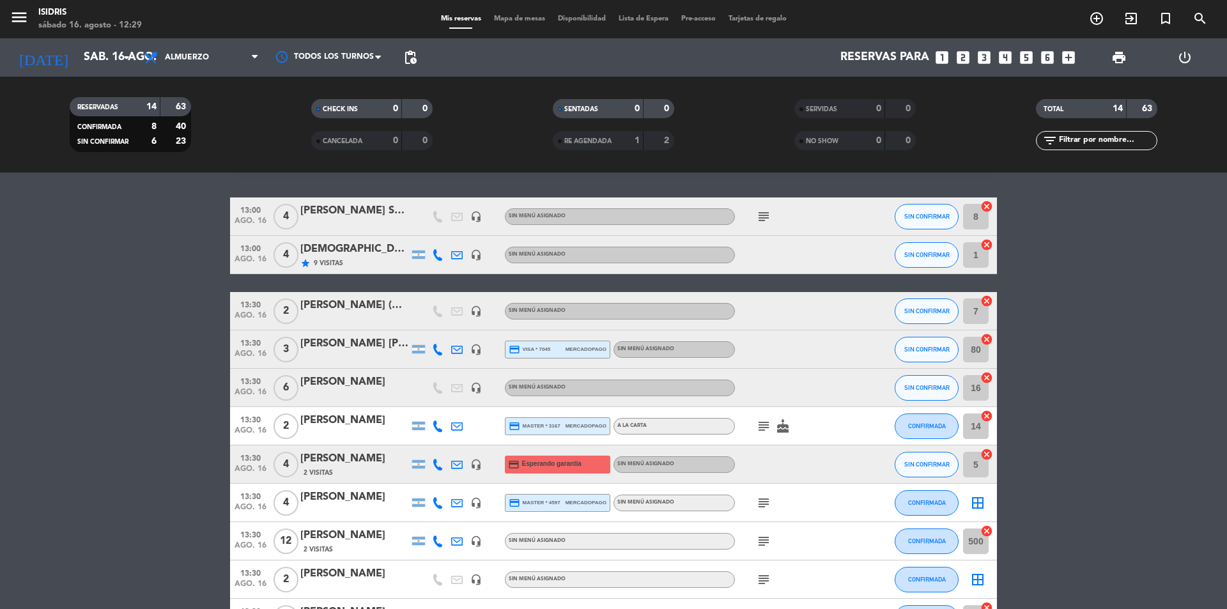
scroll to position [64, 0]
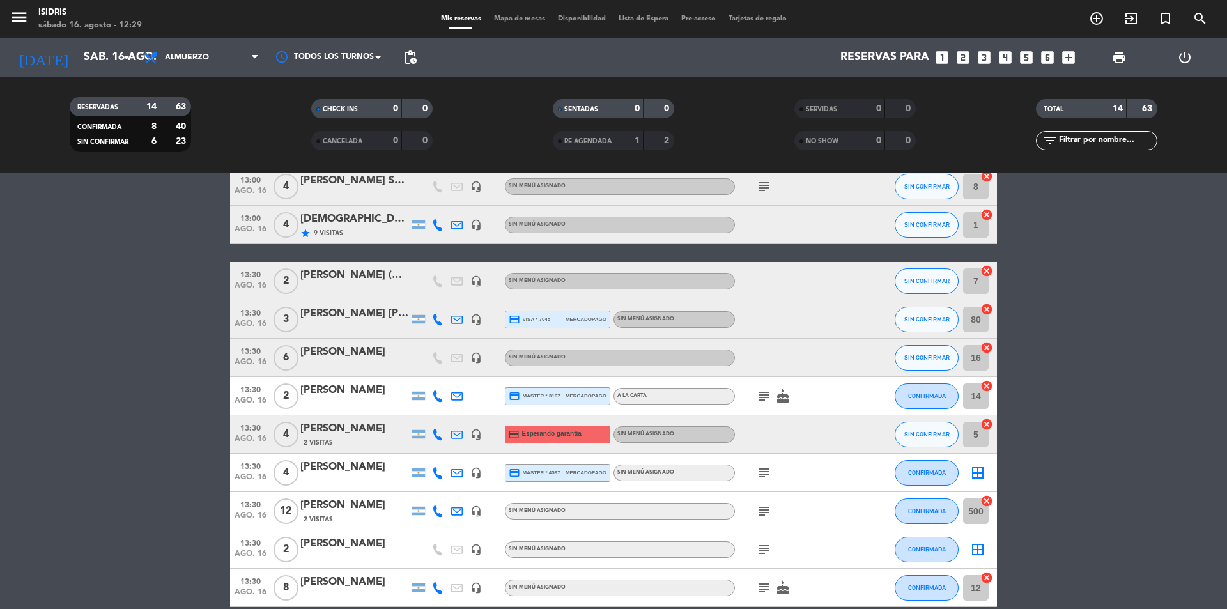
click at [970, 475] on icon "border_all" at bounding box center [977, 472] width 15 height 15
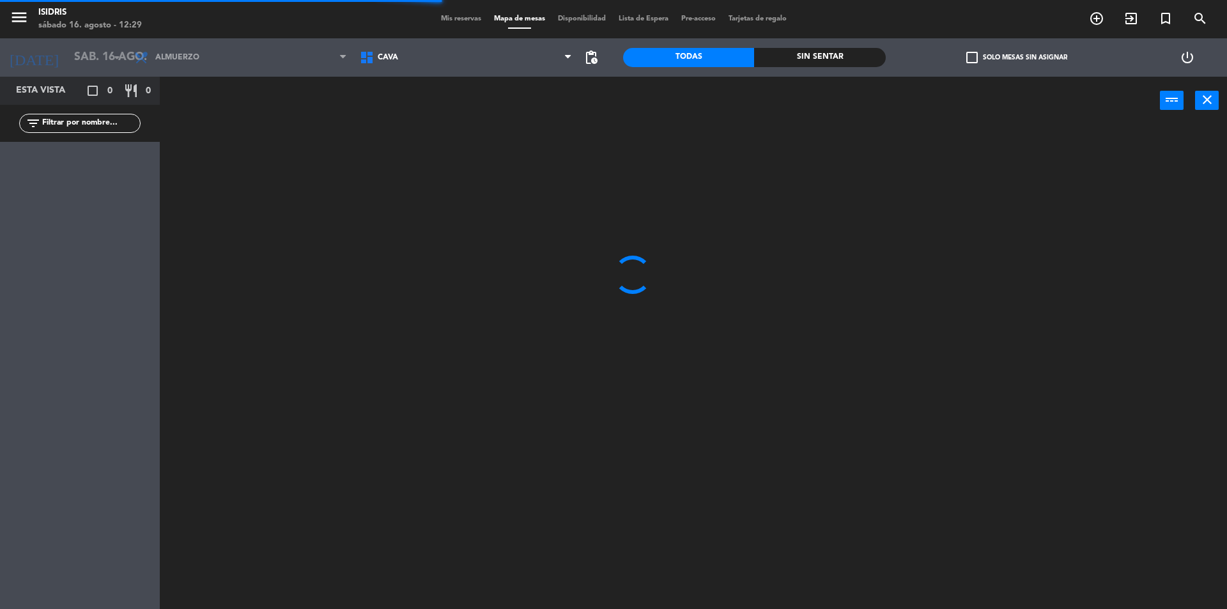
click at [484, 54] on span "CAVA" at bounding box center [466, 57] width 226 height 28
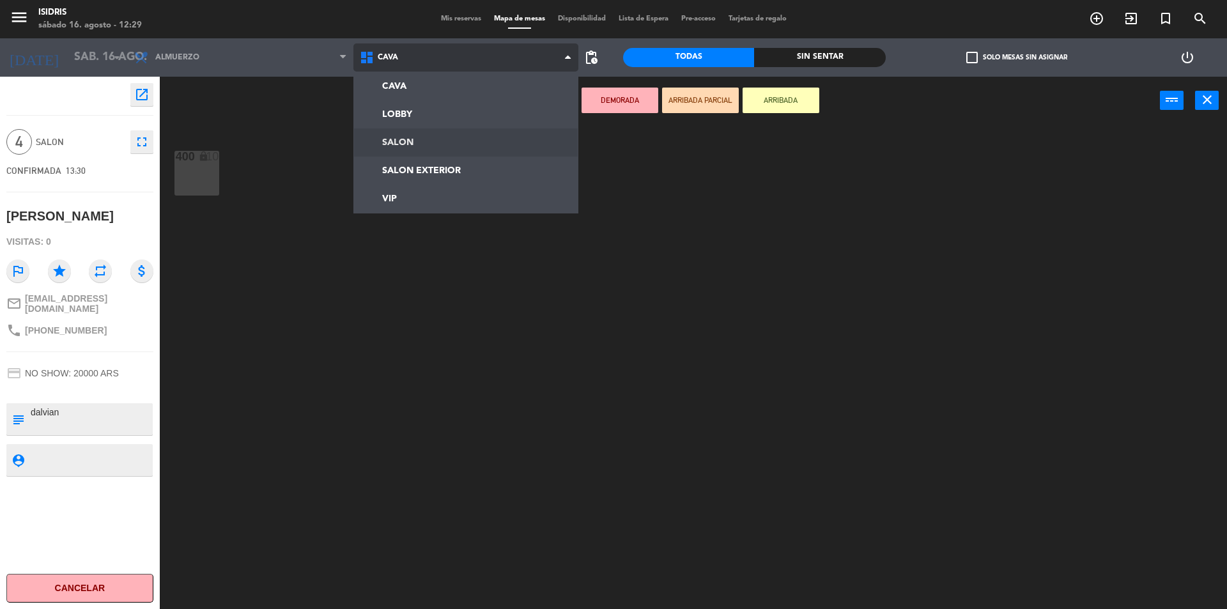
click at [437, 133] on ng-component "menu isidris [DATE] 16. agosto - 12:29 Mis reservas Mapa de mesas Disponibilida…" at bounding box center [613, 306] width 1227 height 612
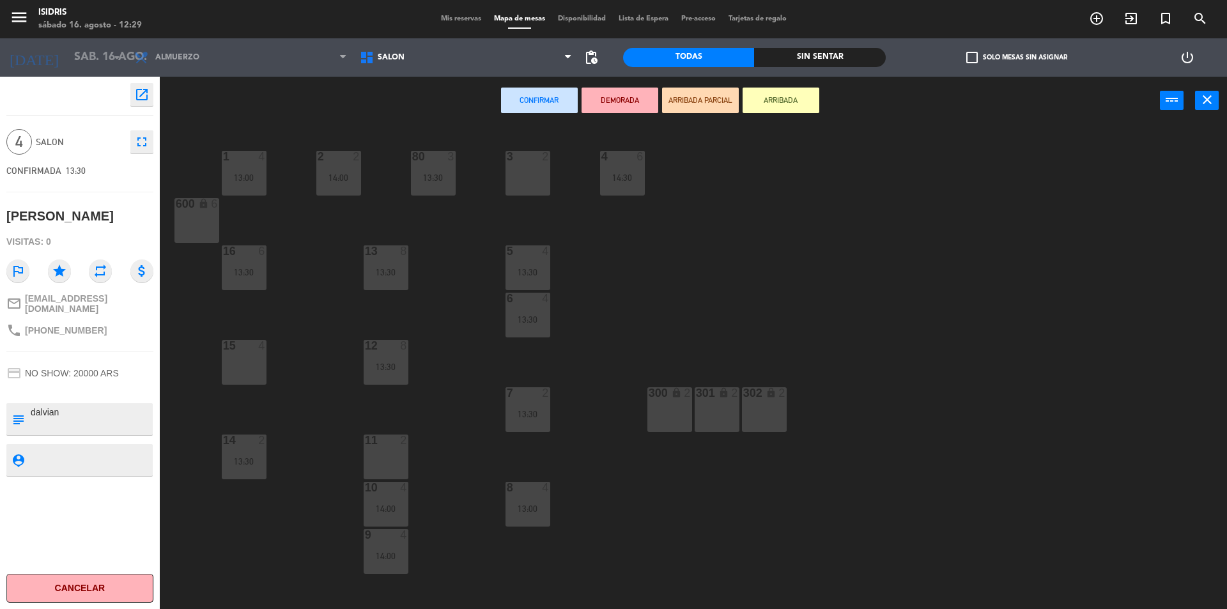
click at [257, 369] on div "15 4" at bounding box center [244, 362] width 45 height 45
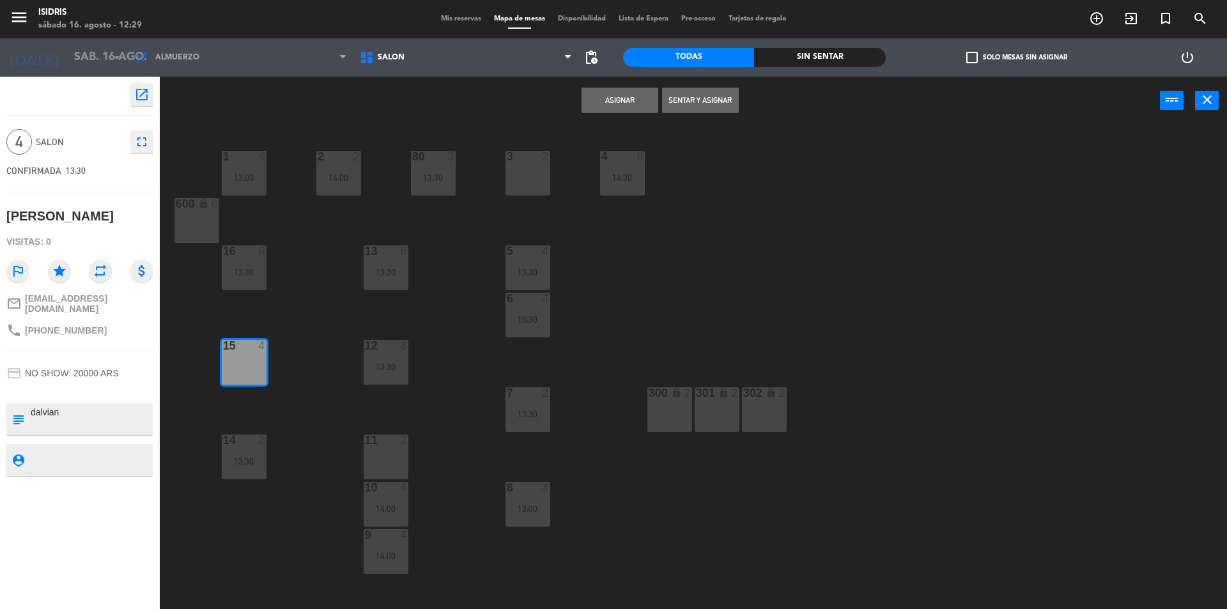
click at [645, 97] on button "Asignar" at bounding box center [619, 101] width 77 height 26
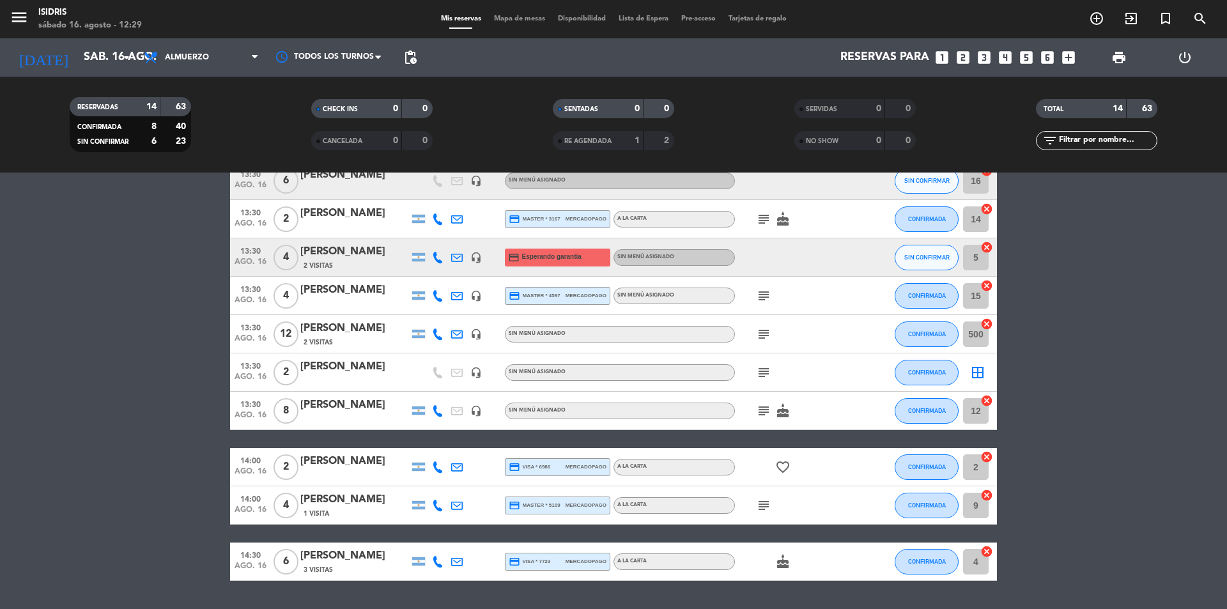
scroll to position [149, 0]
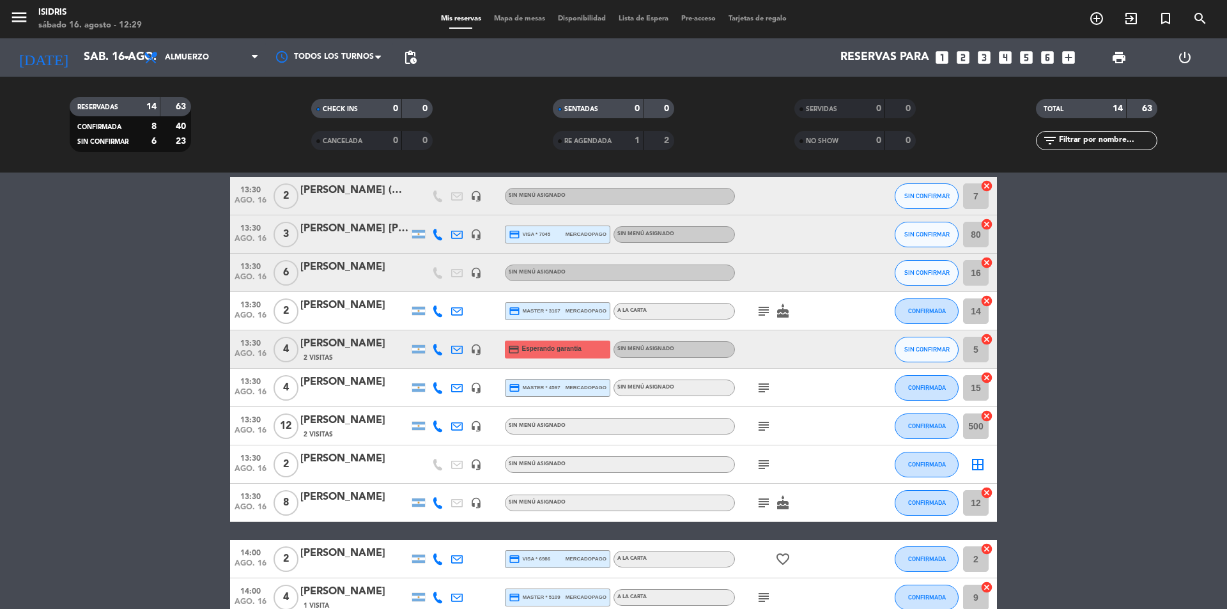
click at [477, 466] on icon "headset_mic" at bounding box center [476, 465] width 12 height 12
click at [527, 15] on span "Mapa de mesas" at bounding box center [520, 18] width 64 height 7
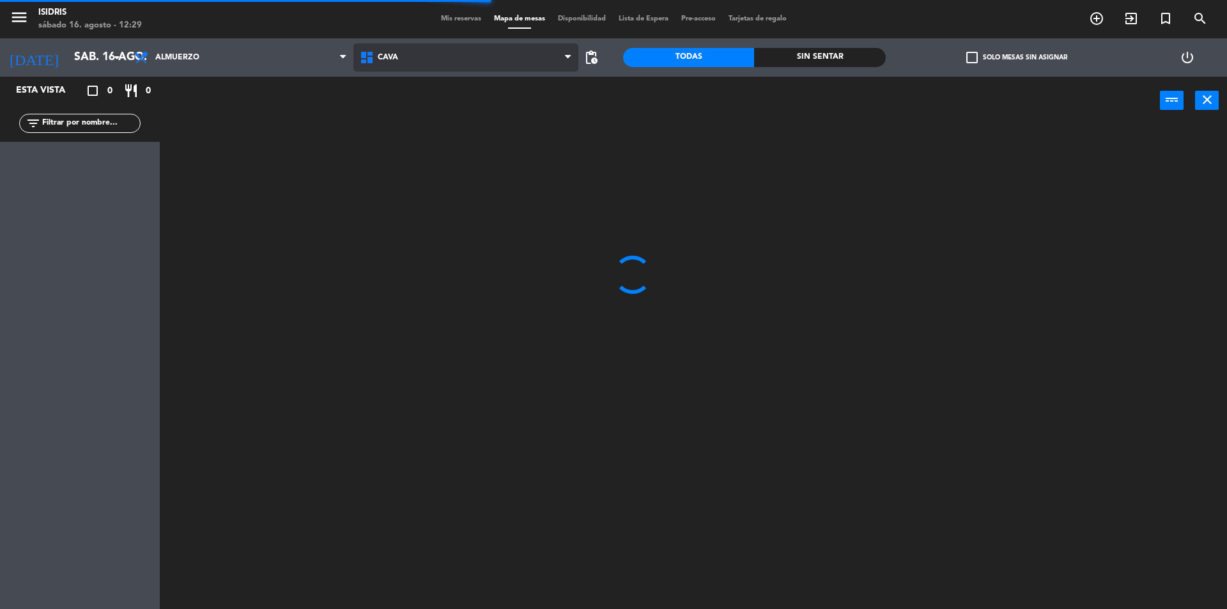
click at [363, 59] on icon at bounding box center [368, 57] width 19 height 15
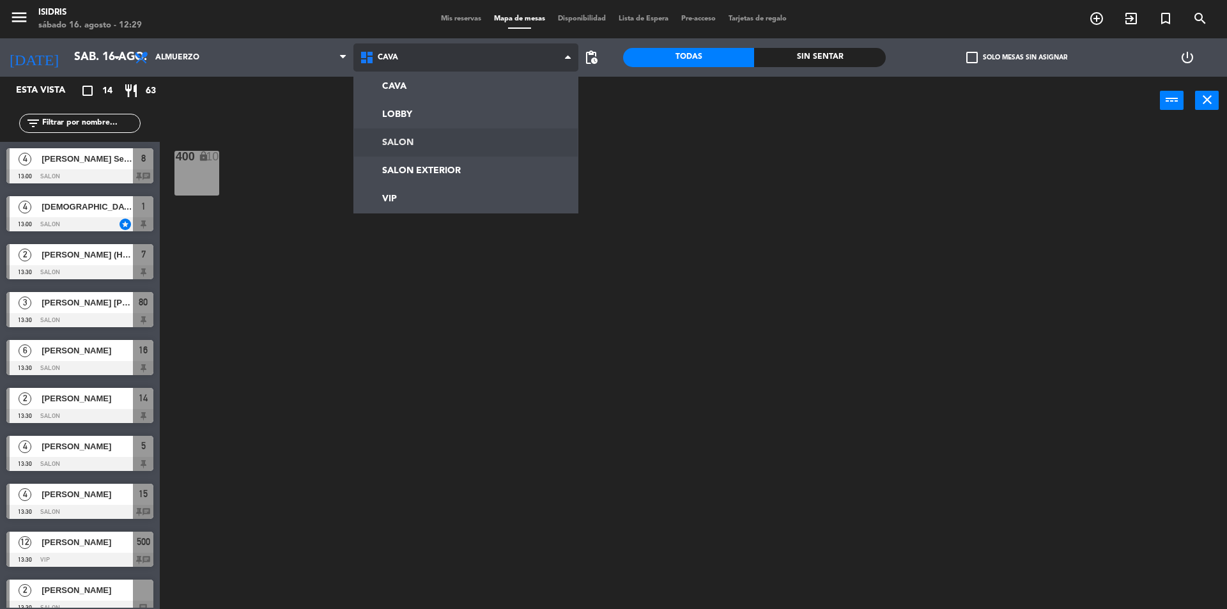
click at [385, 132] on ng-component "menu isidris [DATE] 16. agosto - 12:29 Mis reservas Mapa de mesas Disponibilida…" at bounding box center [613, 306] width 1227 height 612
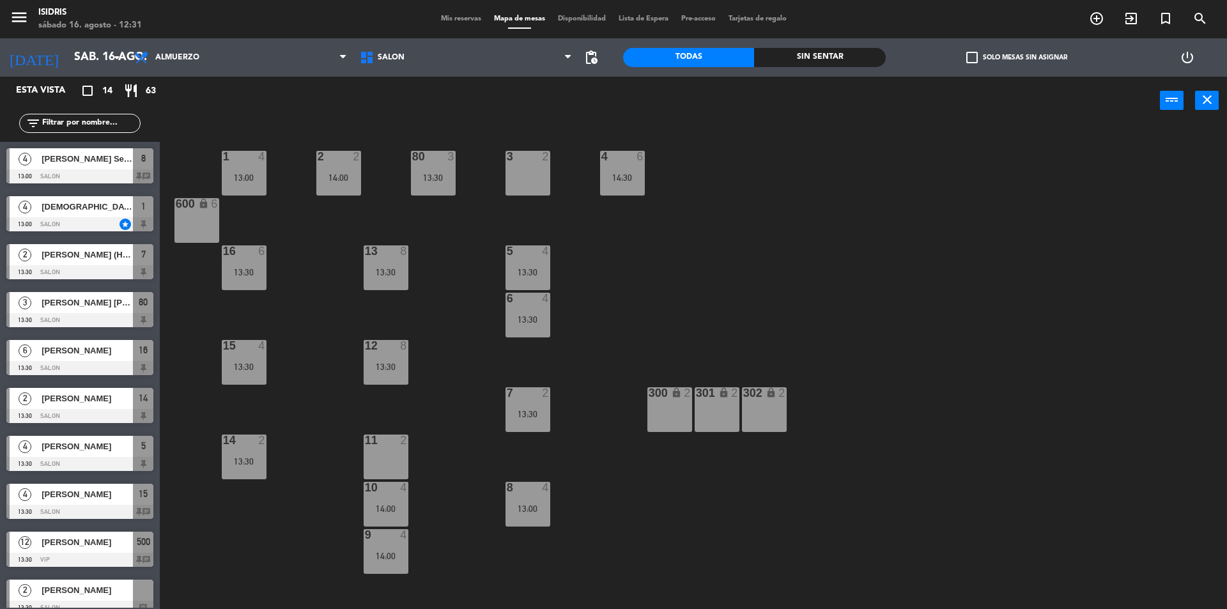
click at [537, 168] on div "3 2" at bounding box center [527, 173] width 45 height 45
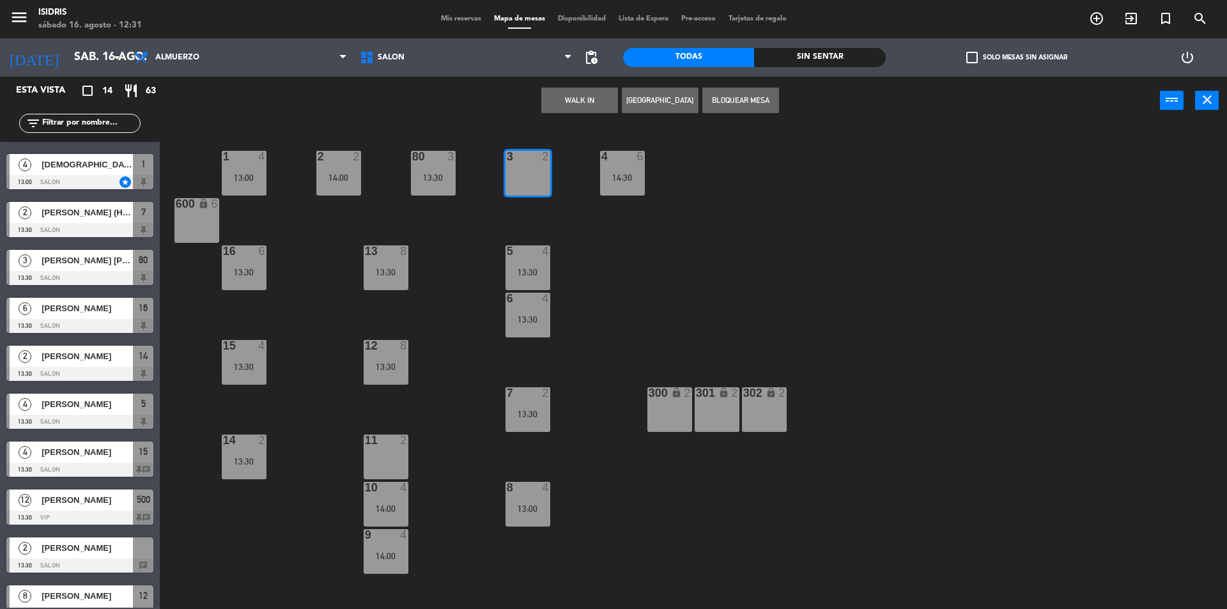
scroll to position [128, 0]
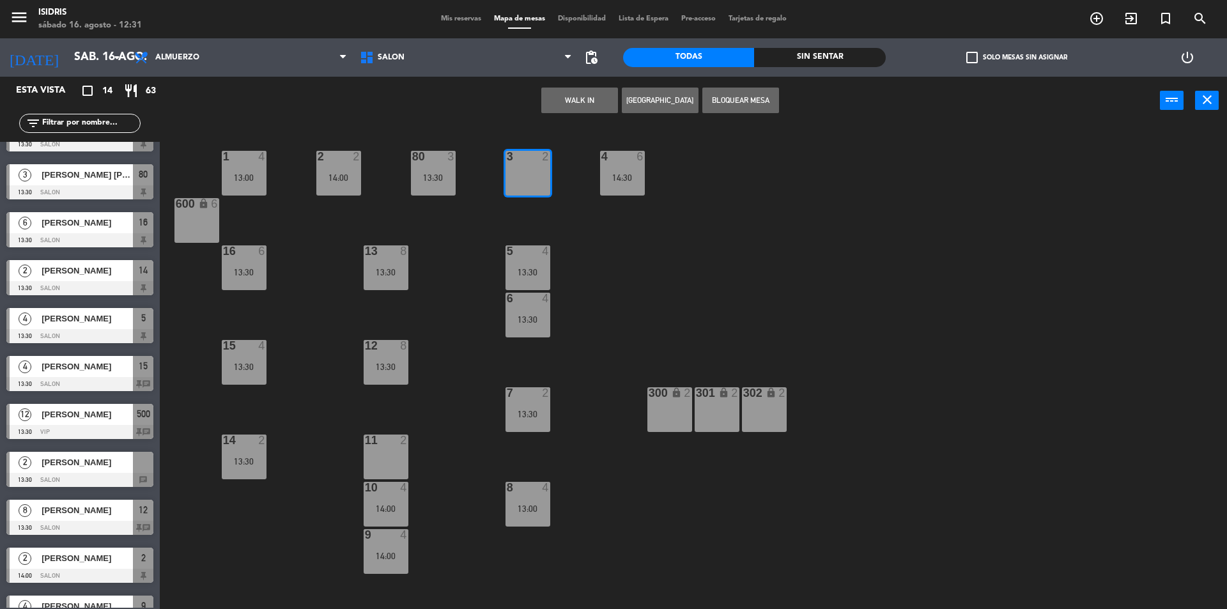
click at [100, 470] on div "[PERSON_NAME]" at bounding box center [86, 462] width 93 height 21
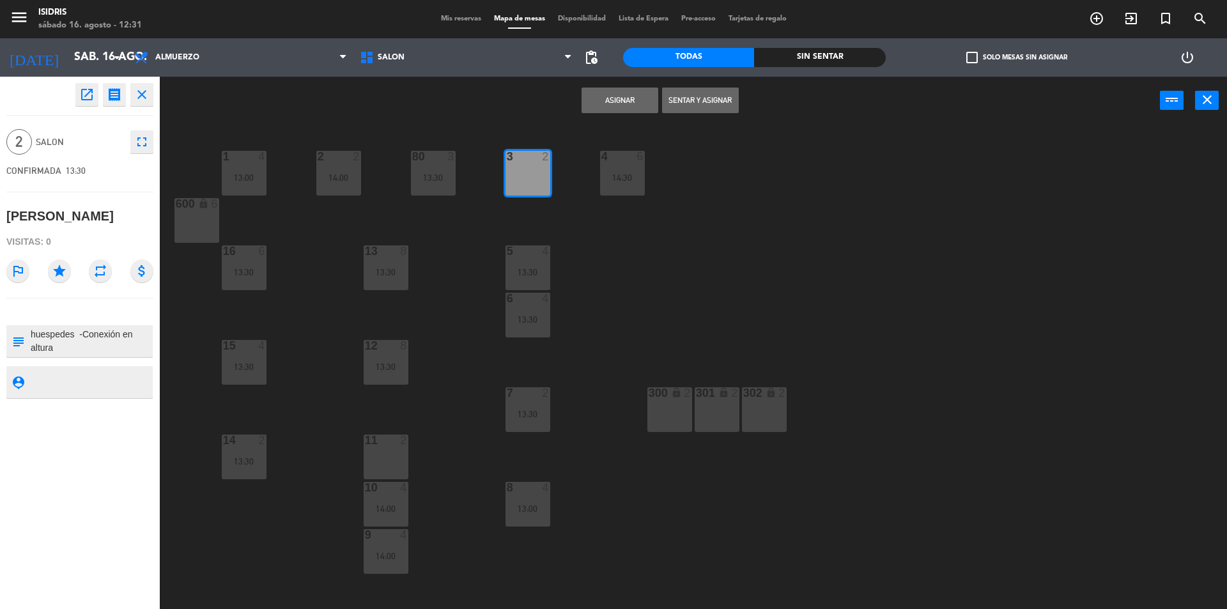
click at [522, 188] on div "3 2" at bounding box center [527, 173] width 45 height 45
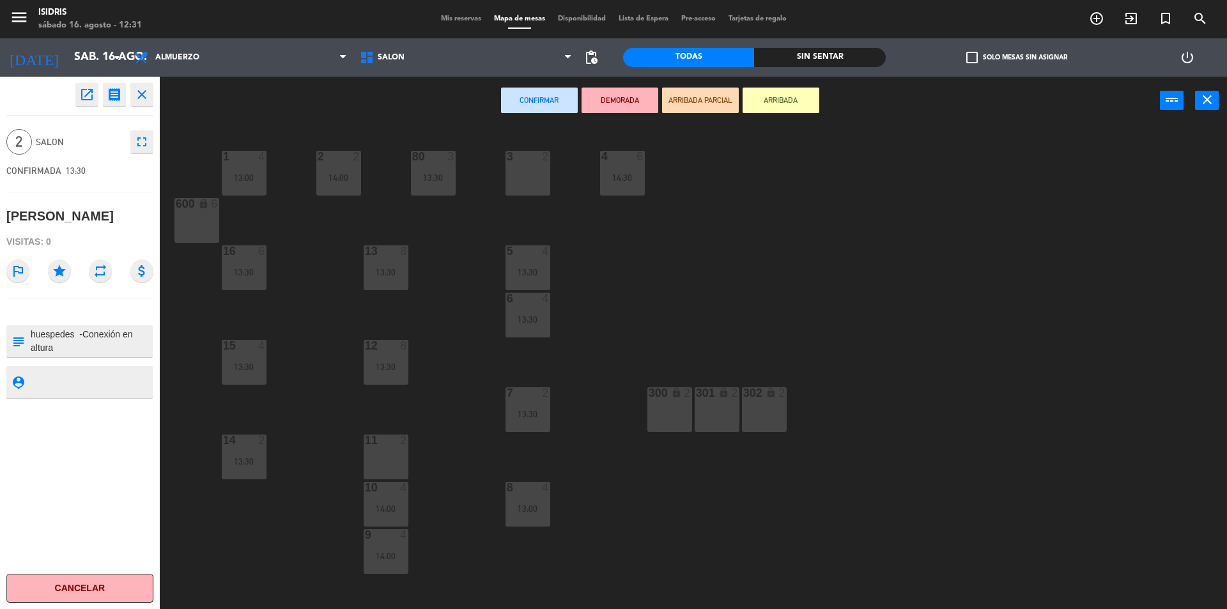
click at [553, 186] on div "1 4 13:00 2 2 14:00 3 2 4 6 14:30 80 3 13:30 600 lock 6 5 4 13:30 13 8 13:30 16…" at bounding box center [699, 370] width 1055 height 484
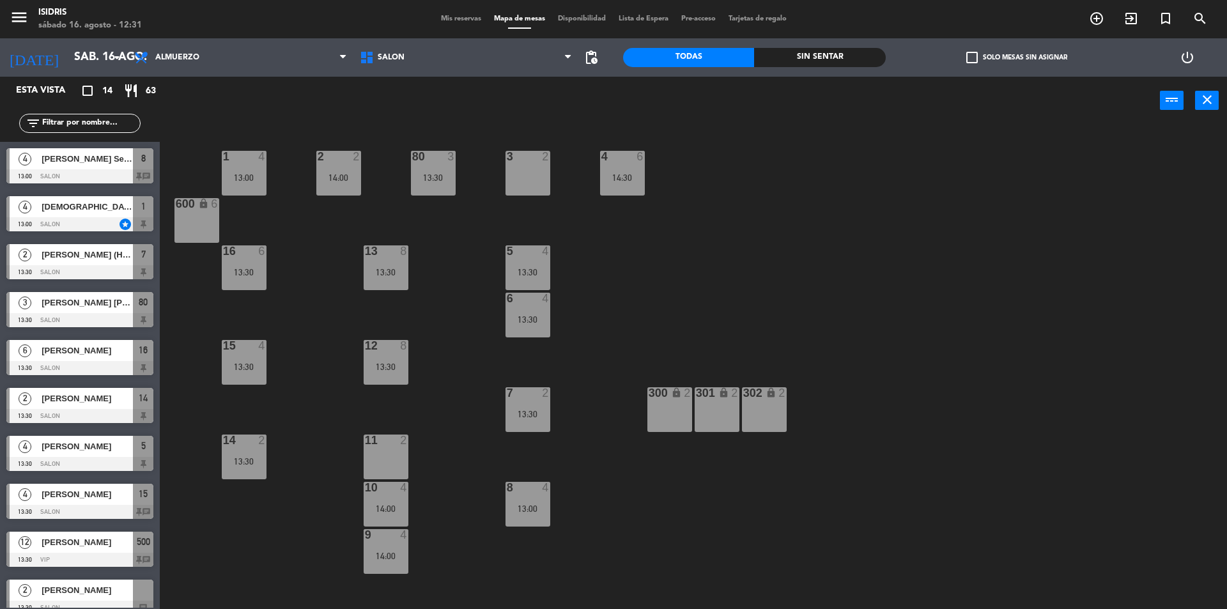
scroll to position [3, 0]
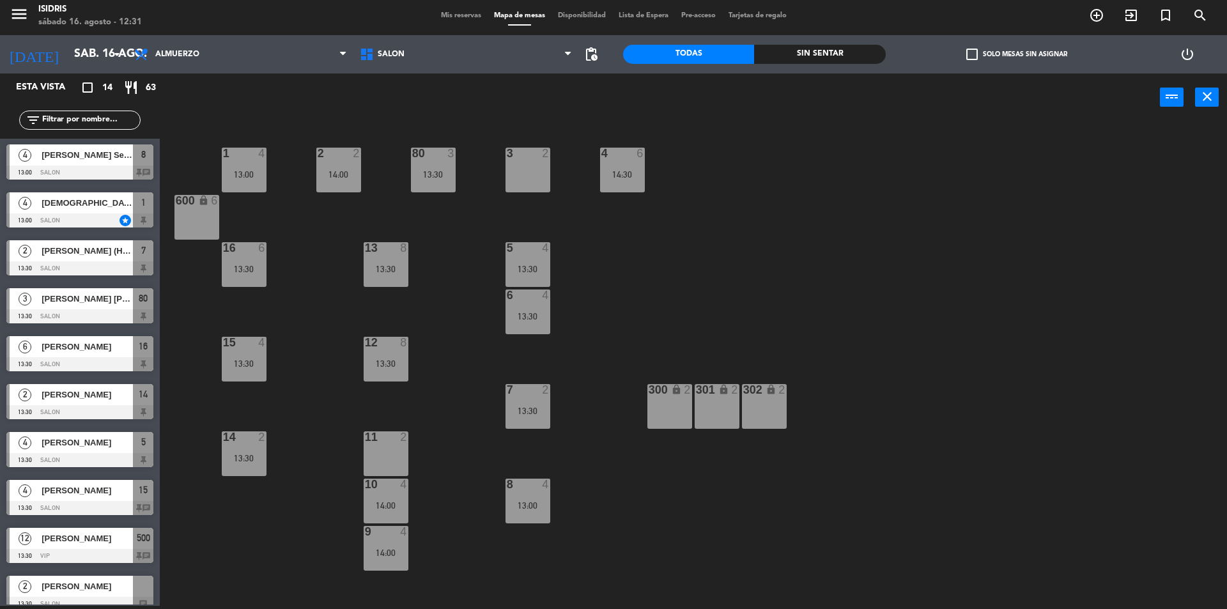
click at [537, 174] on div "3 2" at bounding box center [527, 170] width 45 height 45
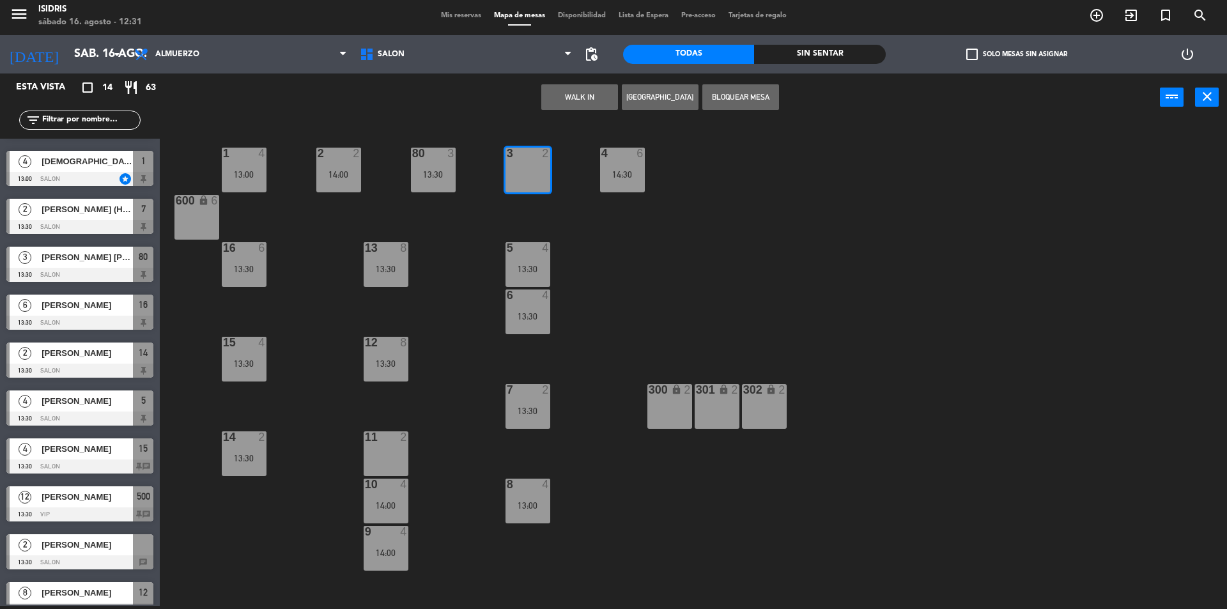
scroll to position [65, 0]
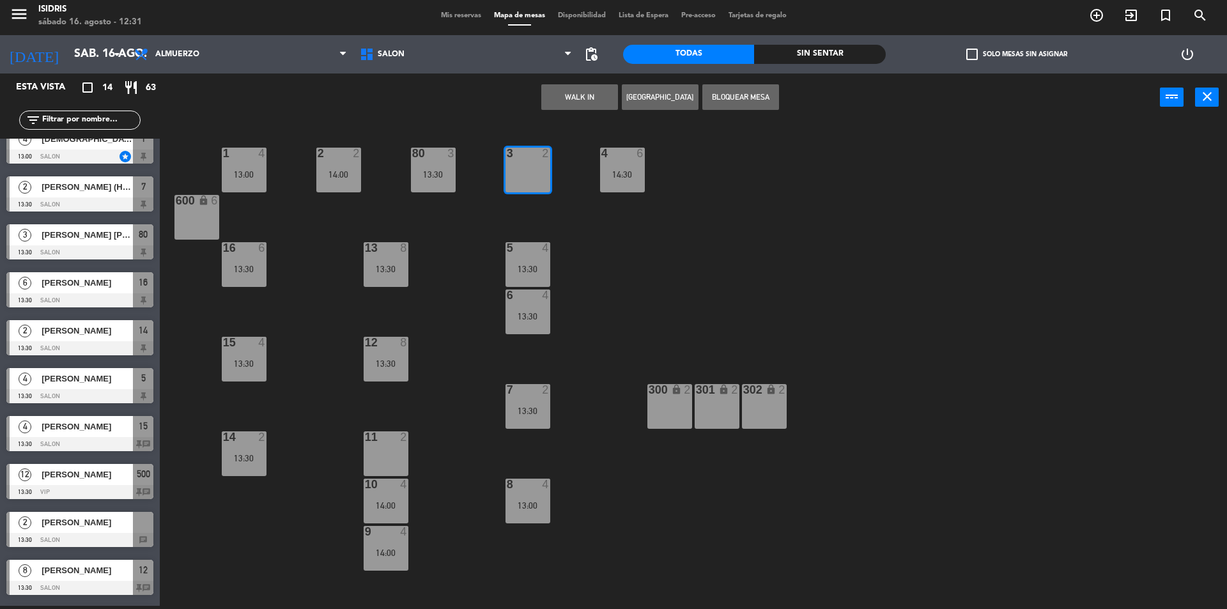
click at [90, 527] on div "2 [PERSON_NAME] 13:30 SALON chat" at bounding box center [80, 529] width 160 height 48
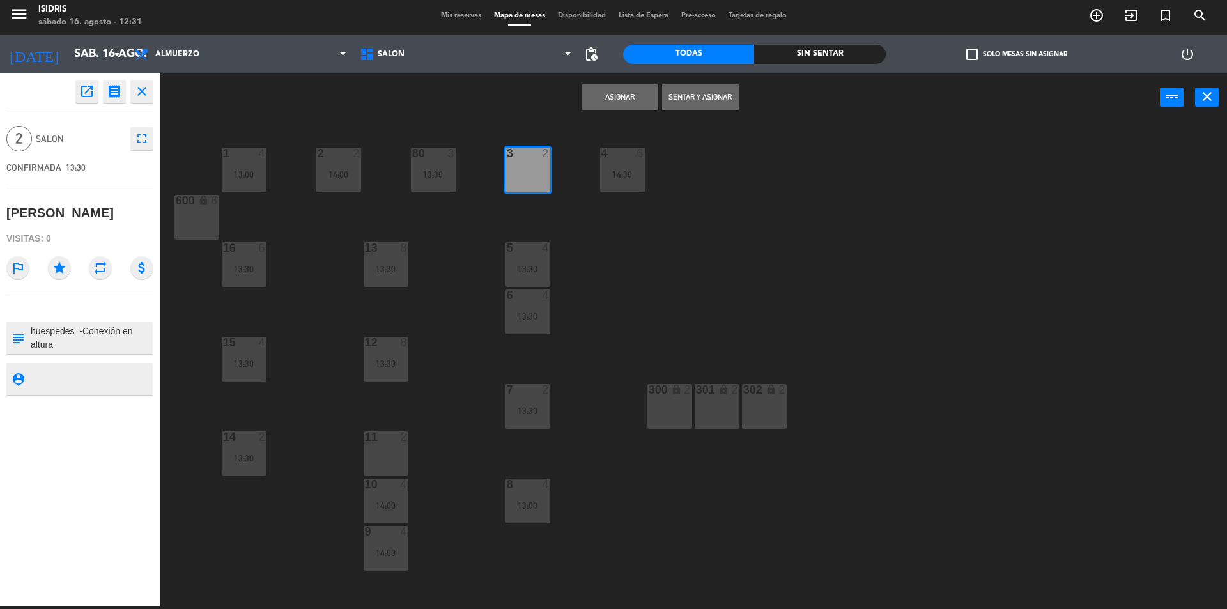
click at [636, 84] on button "Asignar" at bounding box center [619, 97] width 77 height 26
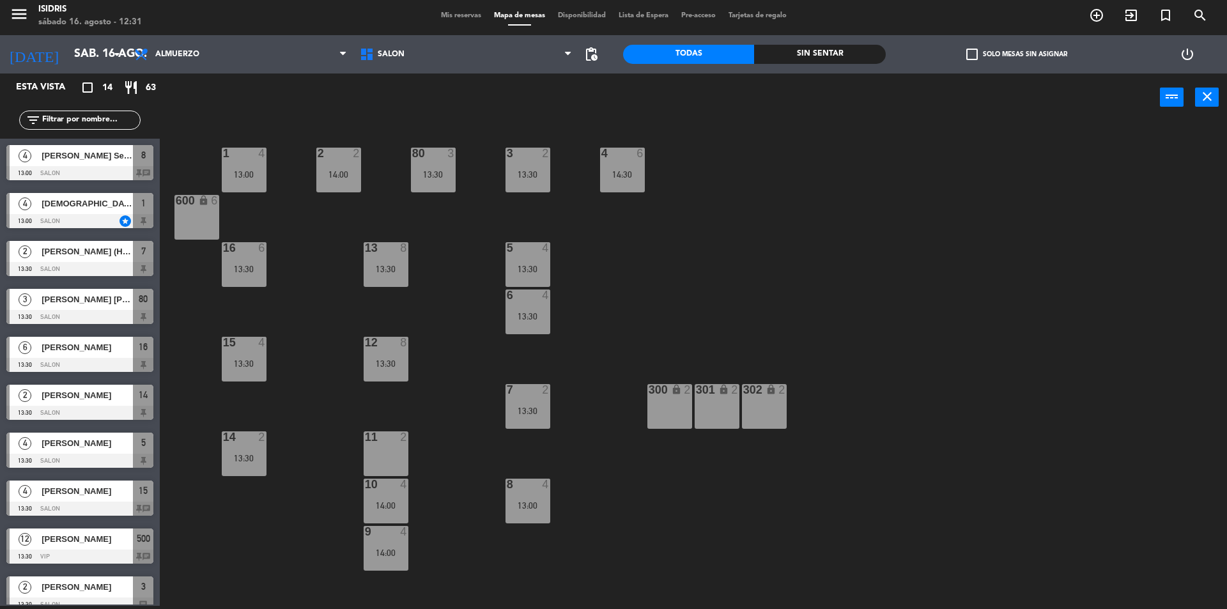
scroll to position [1, 0]
click at [1205, 97] on icon "close" at bounding box center [1206, 96] width 15 height 15
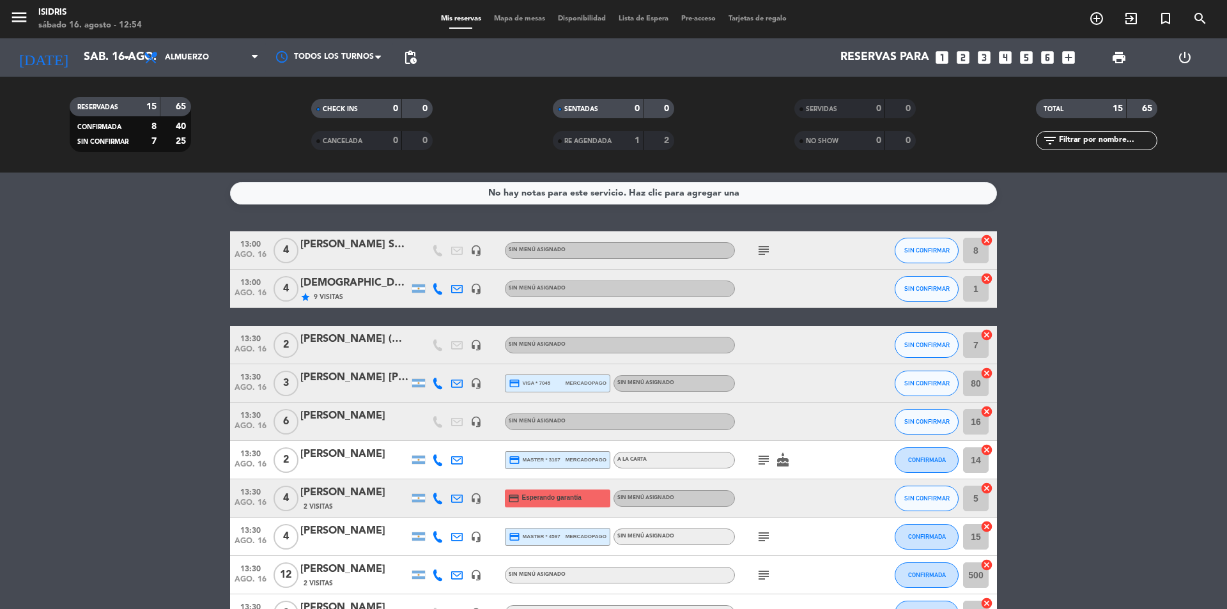
click at [987, 411] on icon "cancel" at bounding box center [986, 411] width 13 height 13
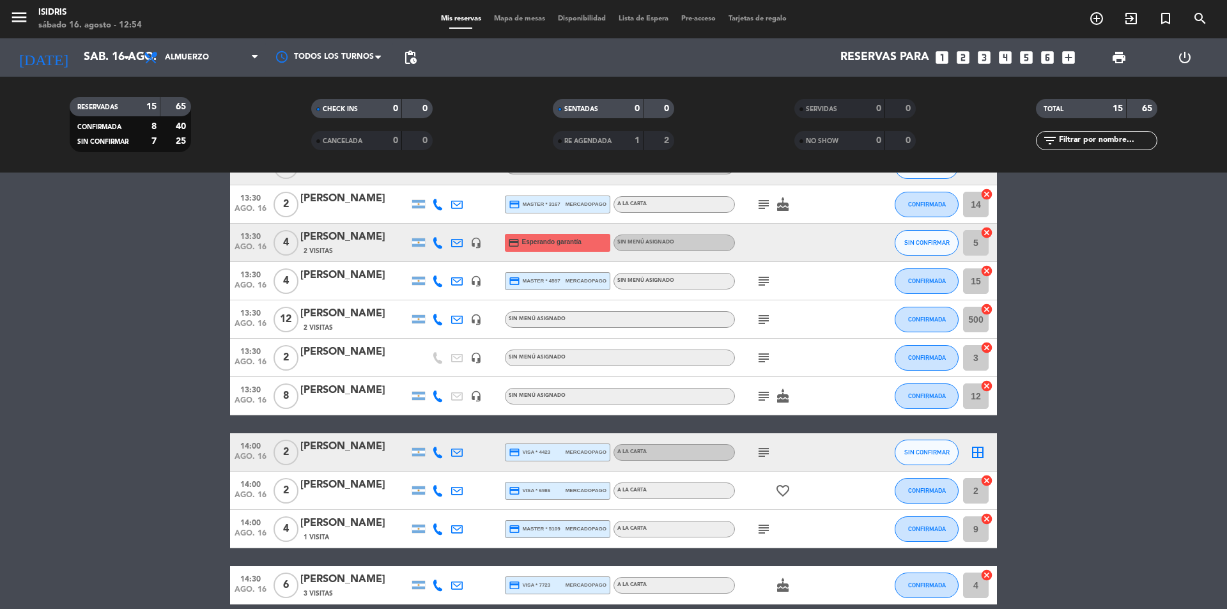
scroll to position [315, 0]
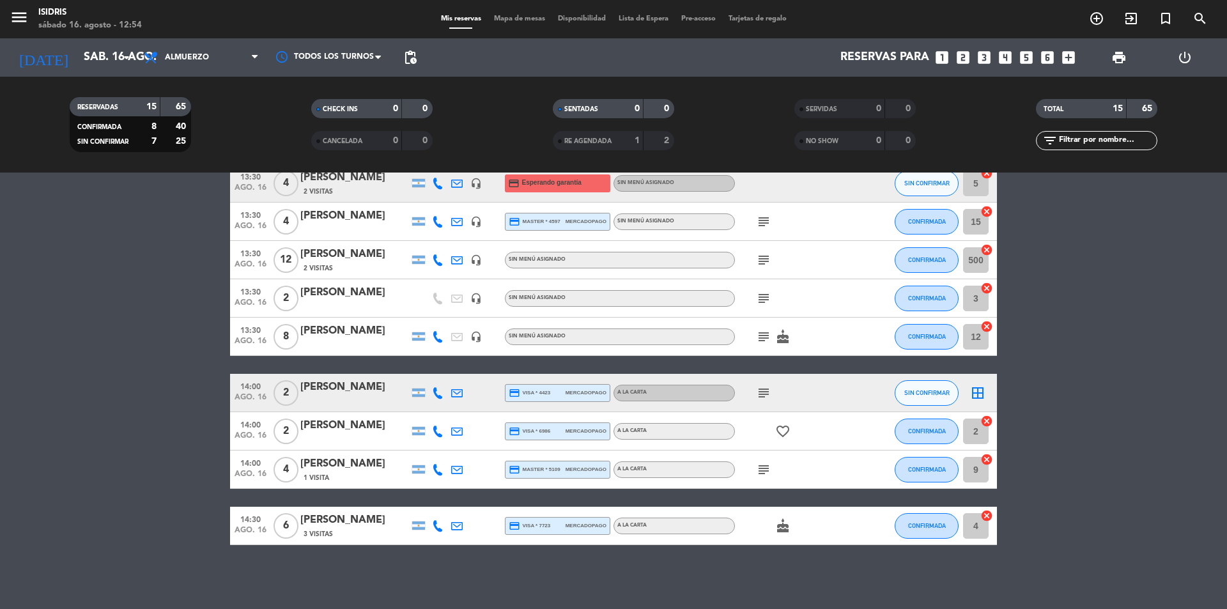
click at [985, 516] on icon "cancel" at bounding box center [986, 515] width 13 height 13
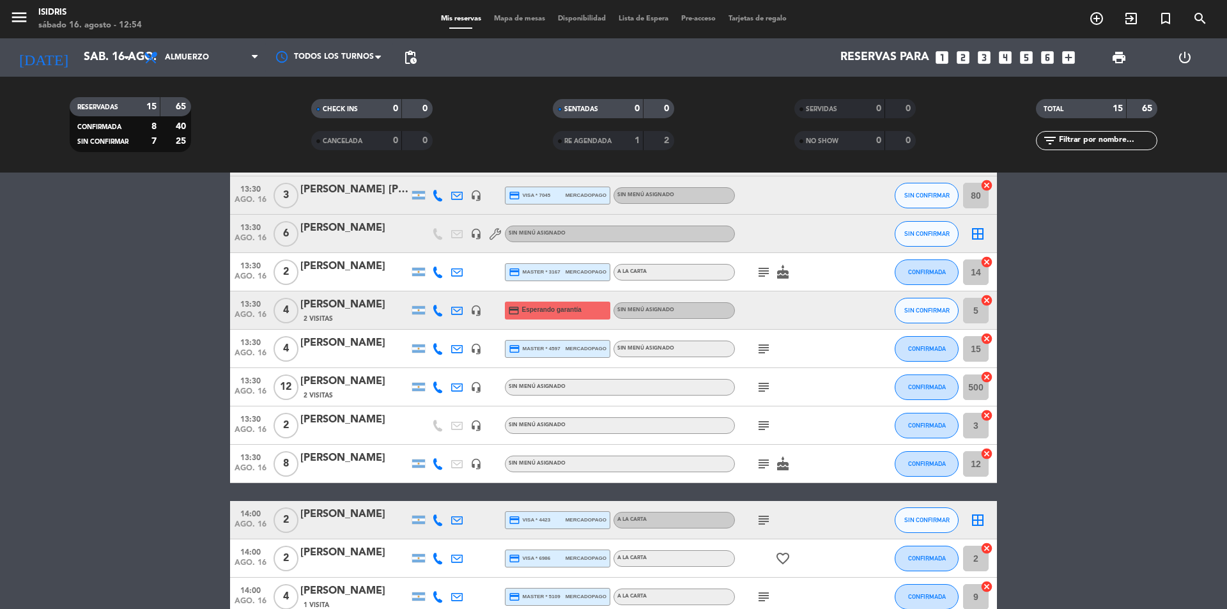
scroll to position [187, 0]
click at [513, 14] on div "Mis reservas Mapa de mesas Disponibilidad Lista de Espera Pre-acceso Tarjetas d…" at bounding box center [613, 19] width 358 height 12
click at [506, 21] on span "Mapa de mesas" at bounding box center [520, 18] width 64 height 7
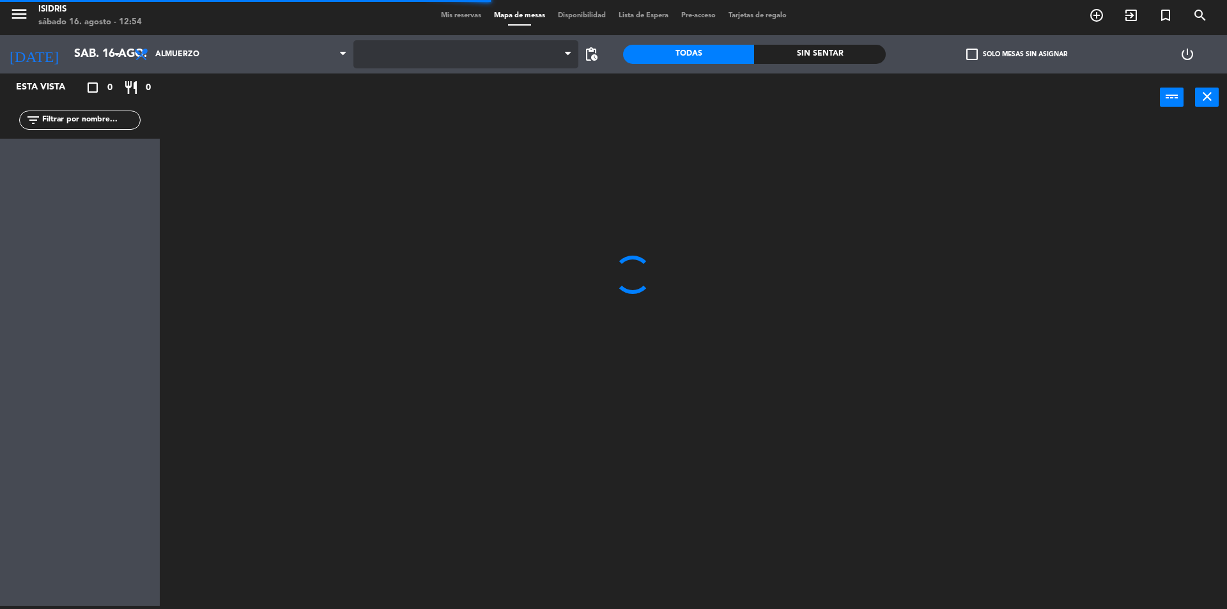
click at [363, 47] on span at bounding box center [466, 54] width 226 height 28
click at [387, 51] on span "CAVA" at bounding box center [388, 54] width 20 height 9
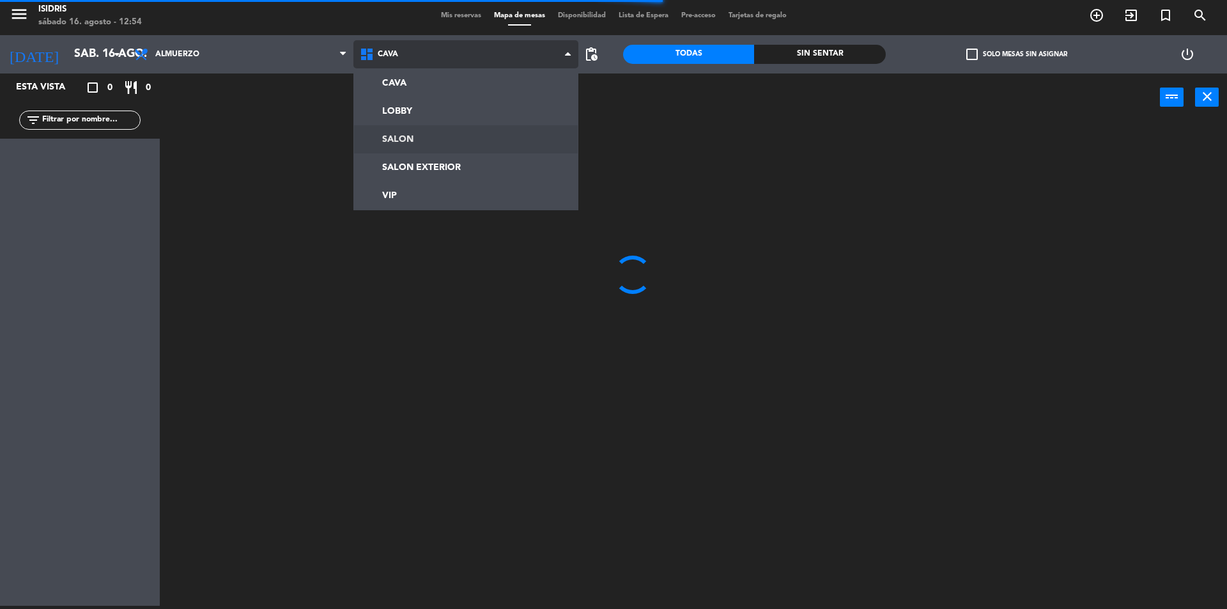
click at [375, 139] on ng-component "menu isidris [DATE] 16. agosto - 12:54 Mis reservas Mapa de mesas Disponibilida…" at bounding box center [613, 303] width 1227 height 612
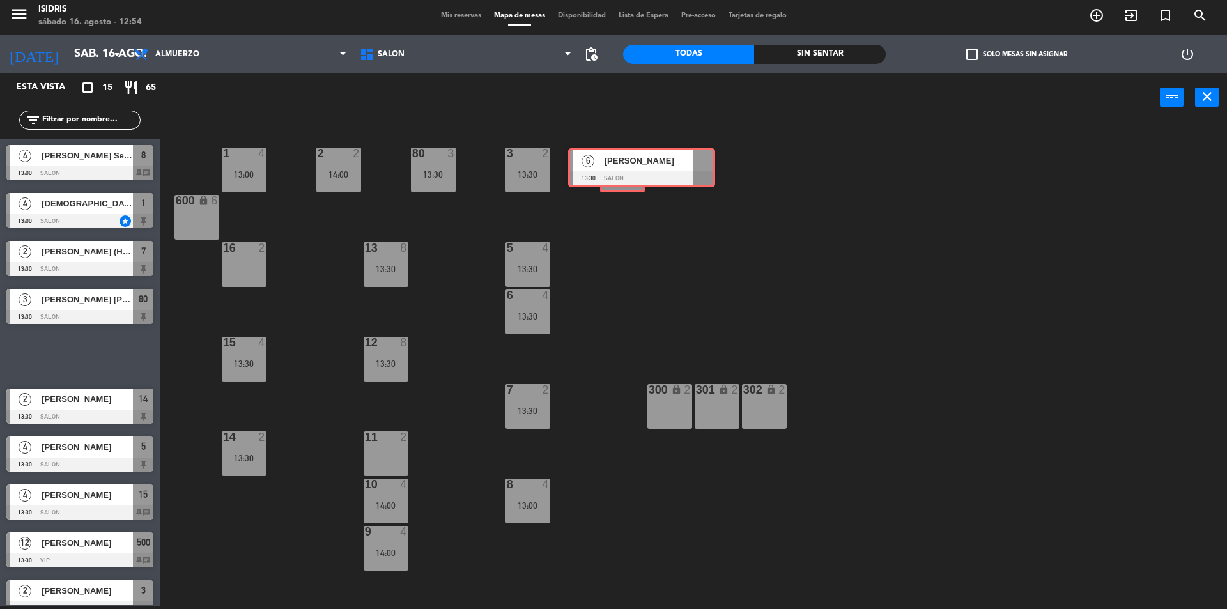
drag, startPoint x: 74, startPoint y: 351, endPoint x: 624, endPoint y: 167, distance: 580.1
click at [626, 167] on div "Esta vista crop_square 15 restaurant 65 filter_list 4 [PERSON_NAME] Seco 13:00 …" at bounding box center [613, 340] width 1227 height 535
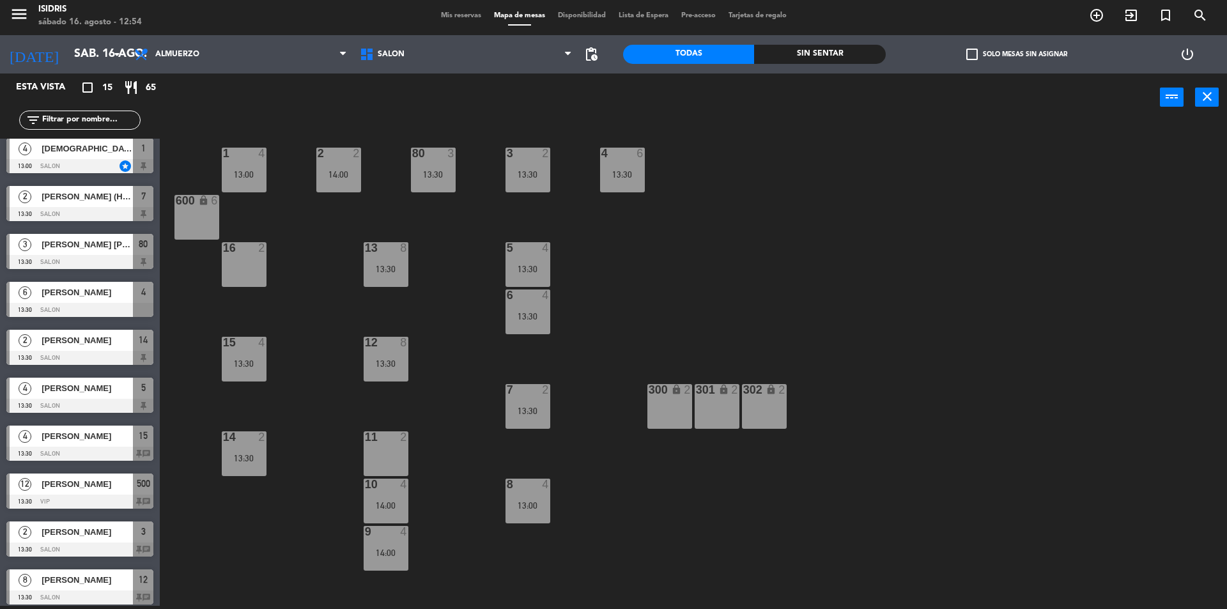
scroll to position [253, 0]
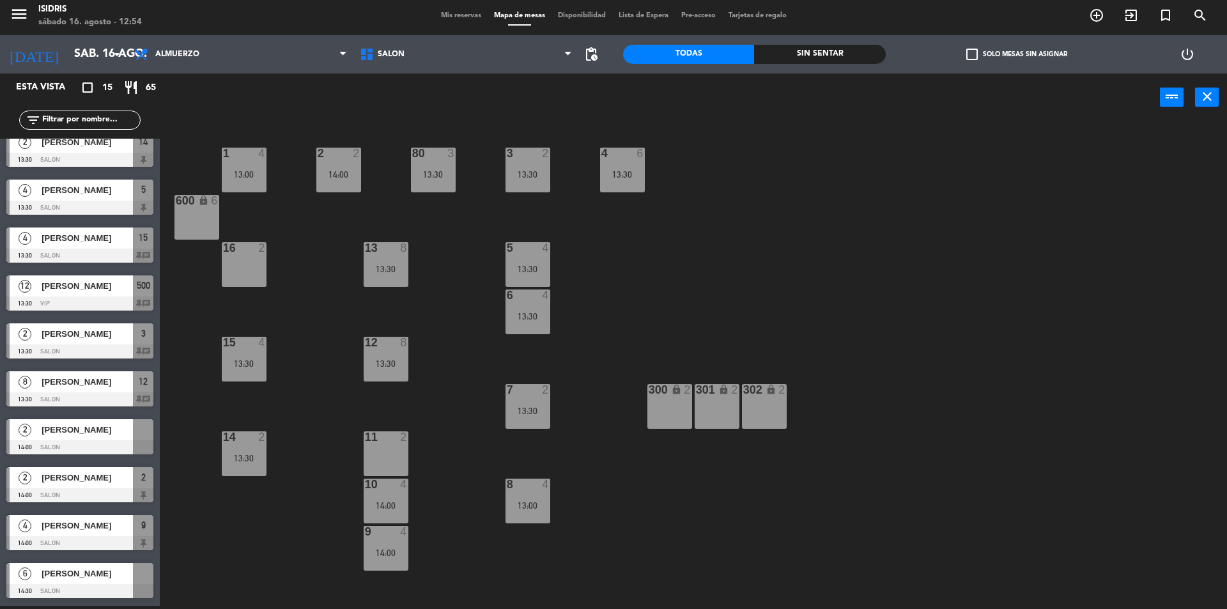
click at [77, 581] on div "6 [PERSON_NAME] 14:30 SALON" at bounding box center [80, 581] width 160 height 48
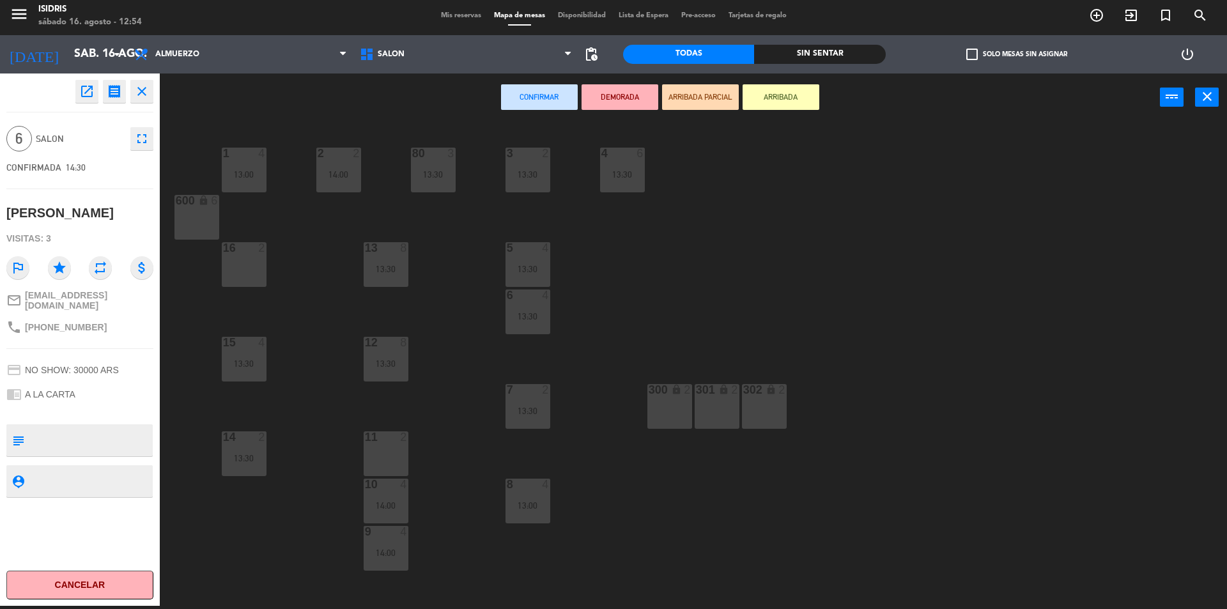
click at [244, 266] on div "16 2" at bounding box center [244, 264] width 45 height 45
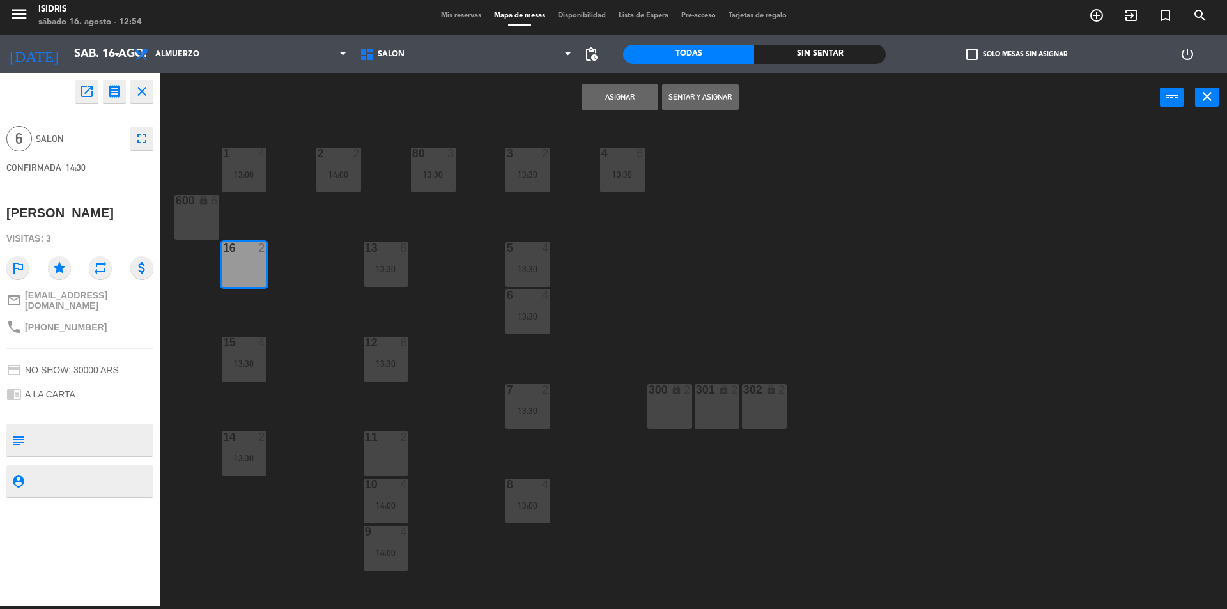
click at [626, 97] on button "Asignar" at bounding box center [619, 97] width 77 height 26
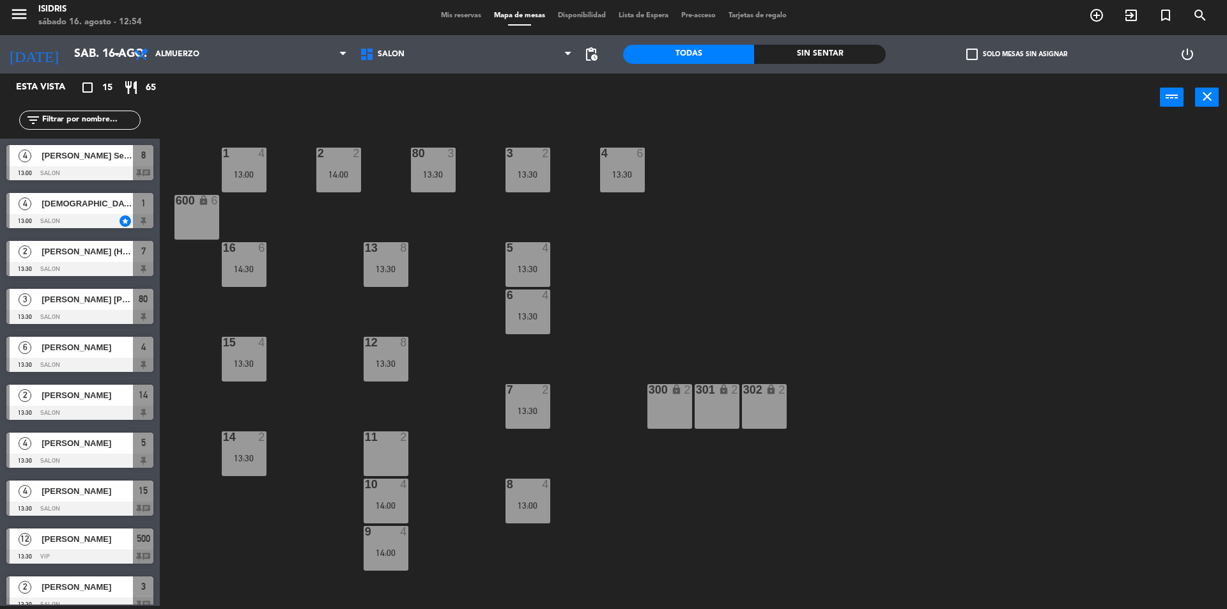
scroll to position [209, 0]
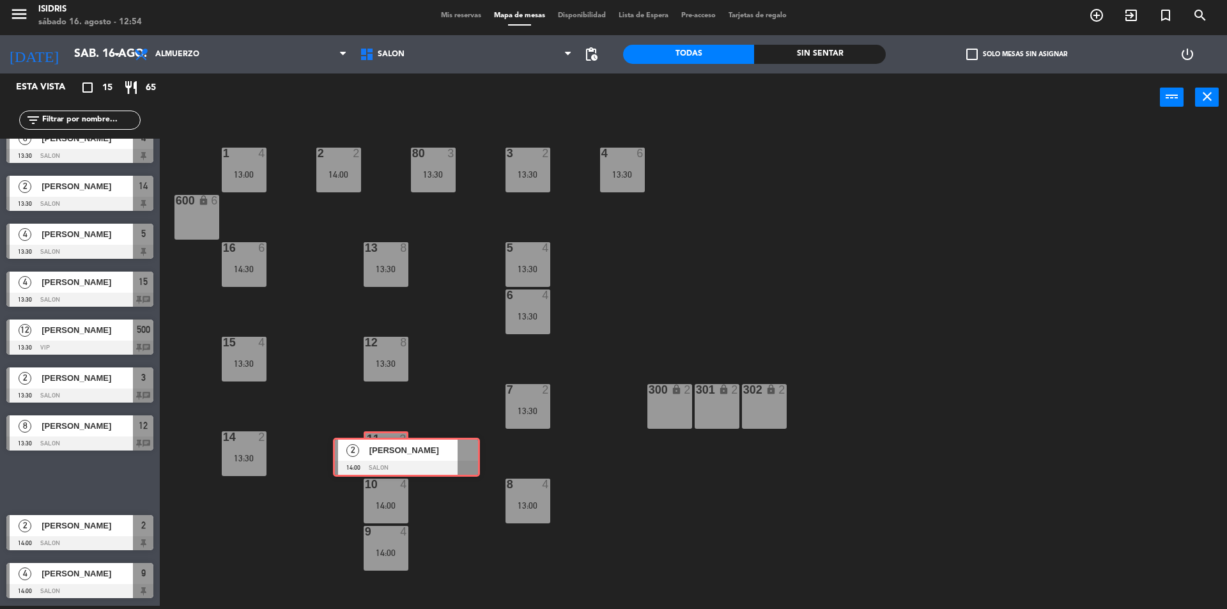
drag, startPoint x: 63, startPoint y: 477, endPoint x: 388, endPoint y: 451, distance: 326.3
click at [388, 451] on div "Esta vista crop_square 15 restaurant 65 filter_list 4 [PERSON_NAME] Seco 13:00 …" at bounding box center [613, 340] width 1227 height 535
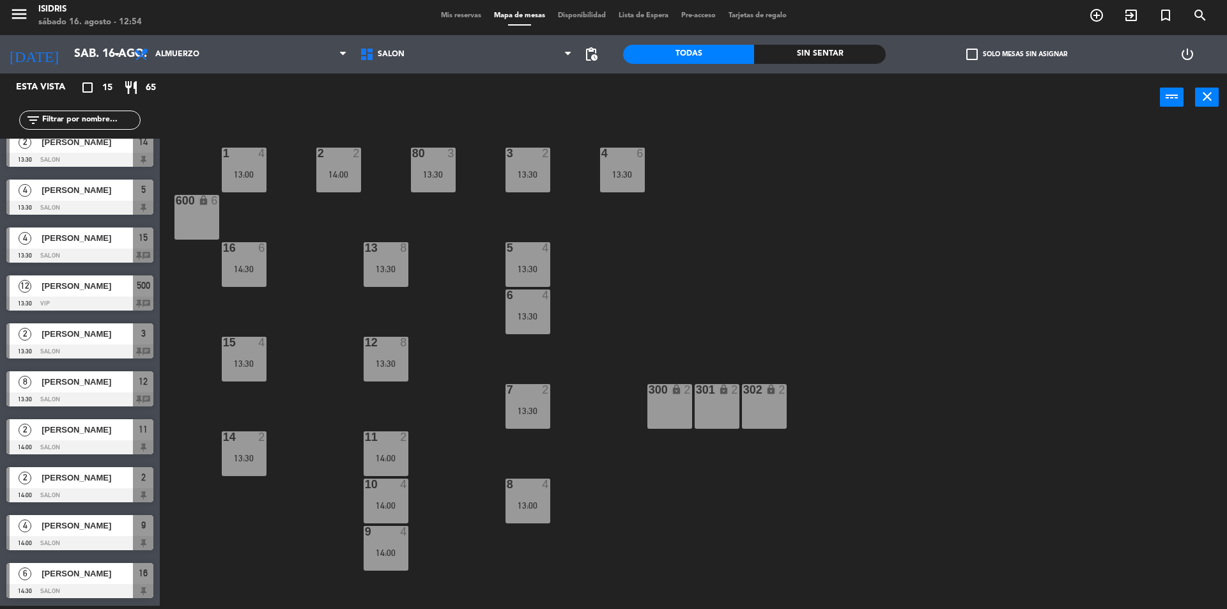
scroll to position [0, 0]
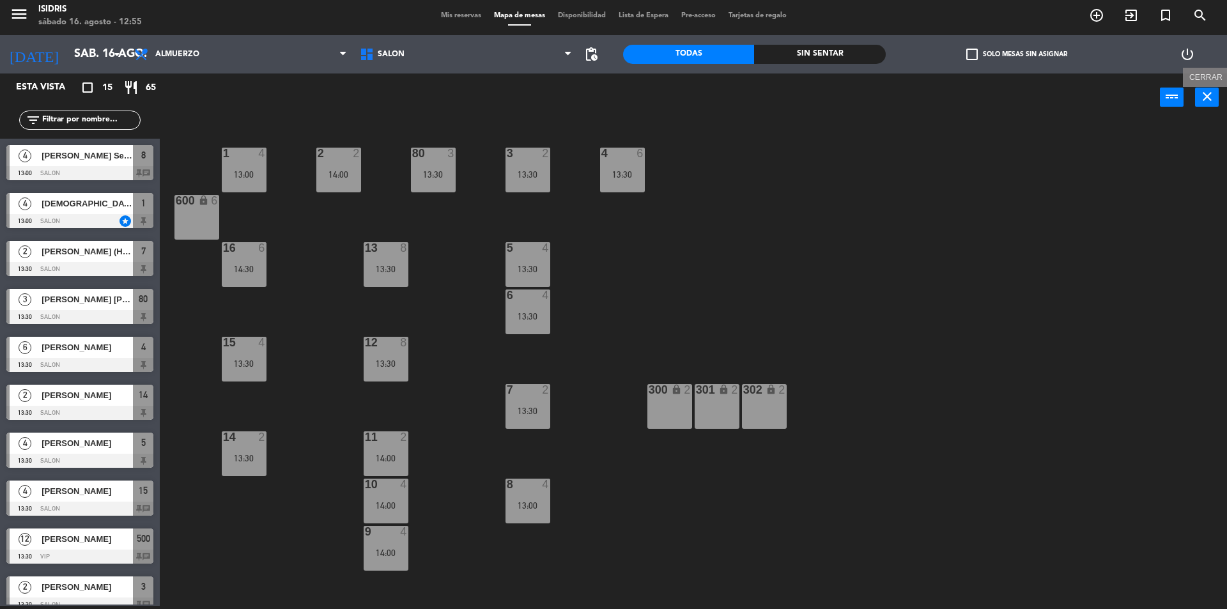
click at [1199, 98] on icon "close" at bounding box center [1206, 96] width 15 height 15
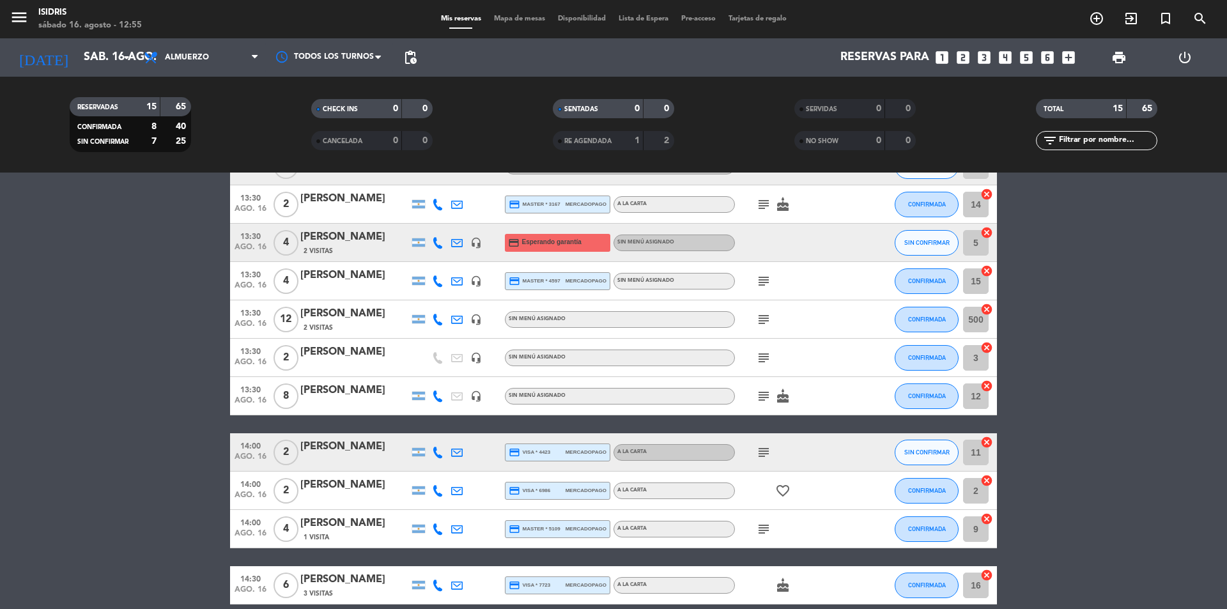
scroll to position [315, 0]
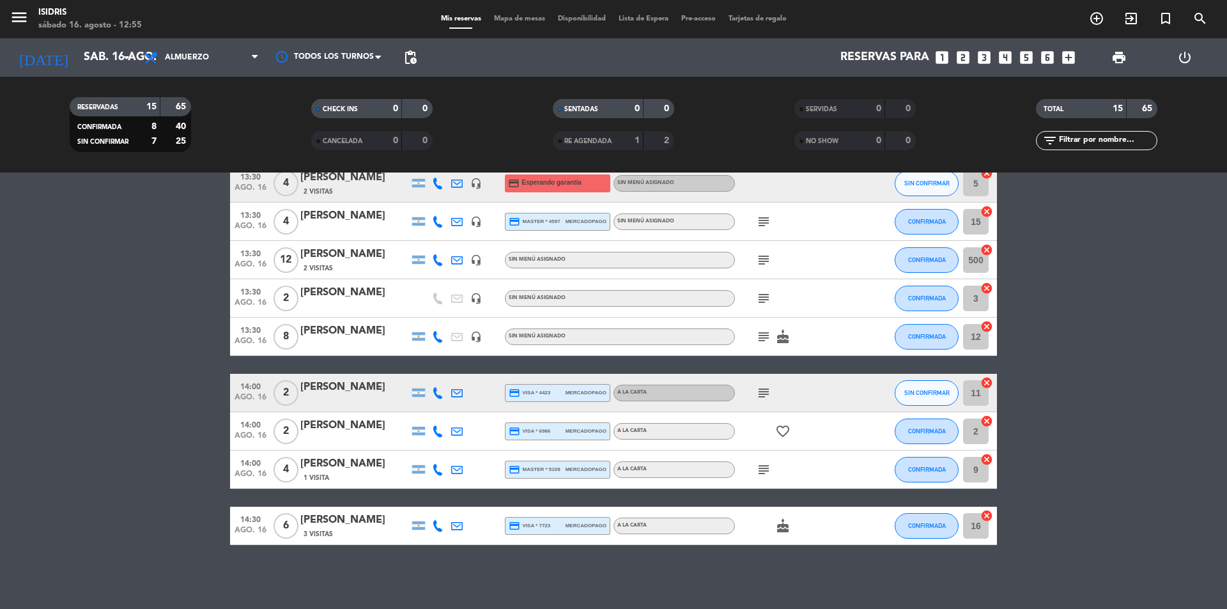
click at [765, 470] on icon "subject" at bounding box center [763, 469] width 15 height 15
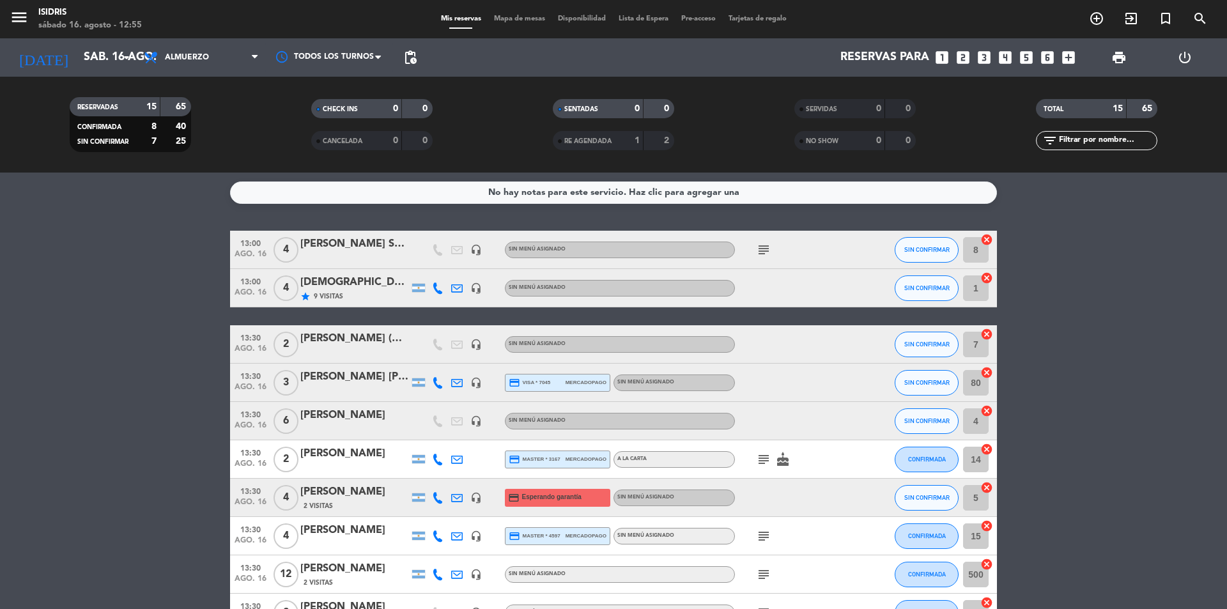
scroll to position [0, 0]
click at [985, 279] on icon "cancel" at bounding box center [986, 278] width 13 height 13
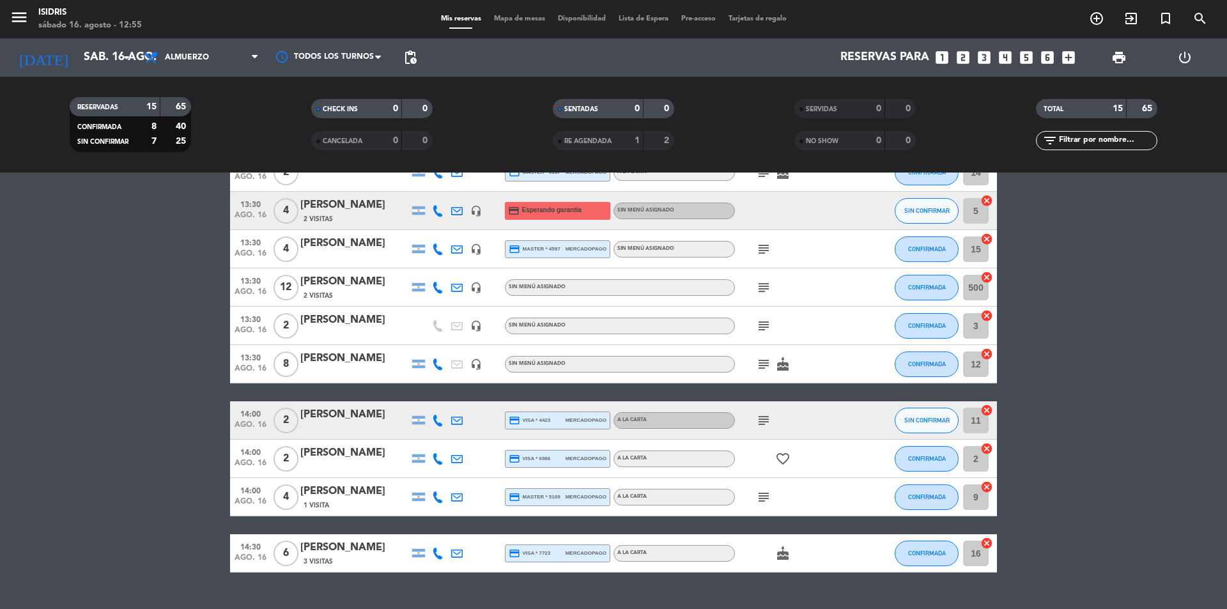
scroll to position [315, 0]
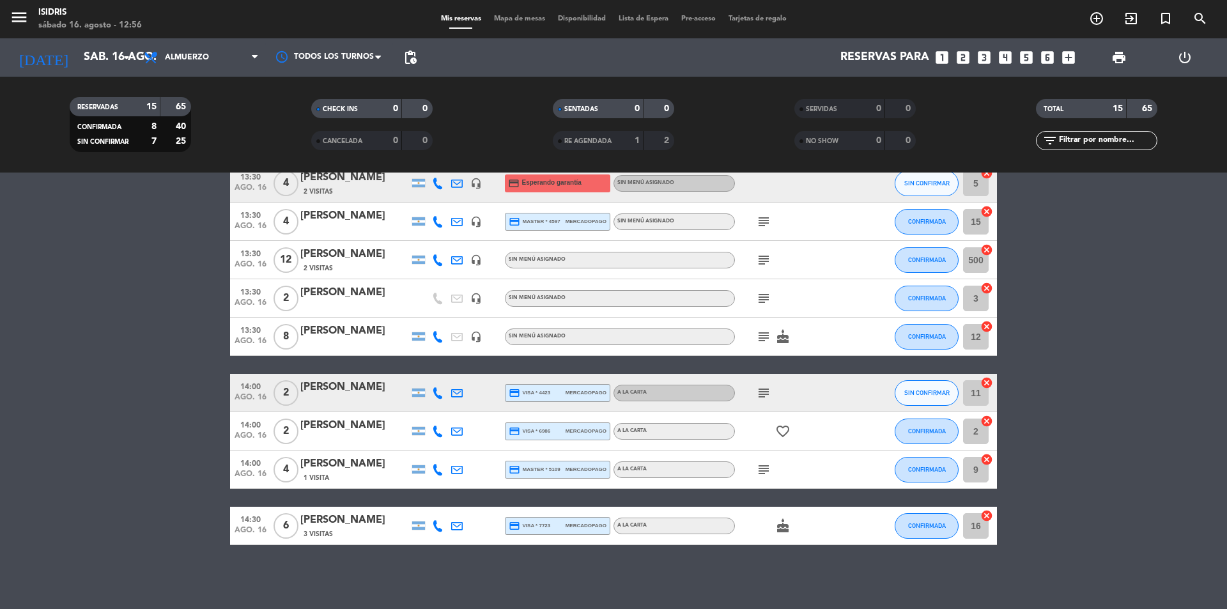
click at [983, 455] on icon "cancel" at bounding box center [986, 459] width 13 height 13
click at [971, 466] on icon "border_all" at bounding box center [977, 469] width 15 height 15
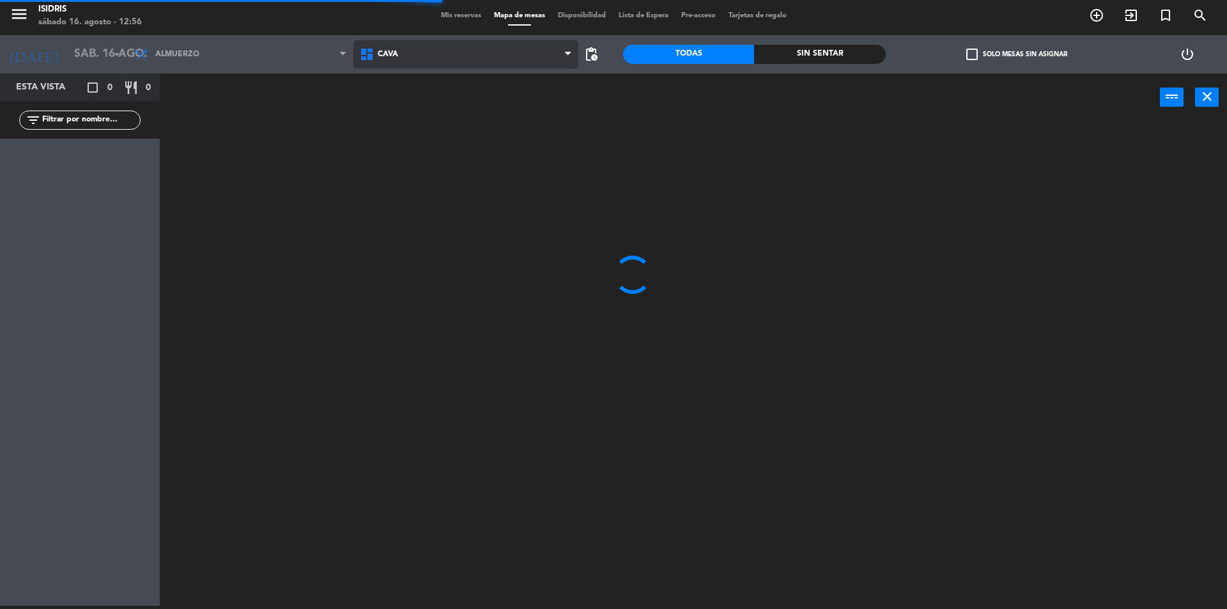
click at [452, 54] on span "CAVA" at bounding box center [466, 54] width 226 height 28
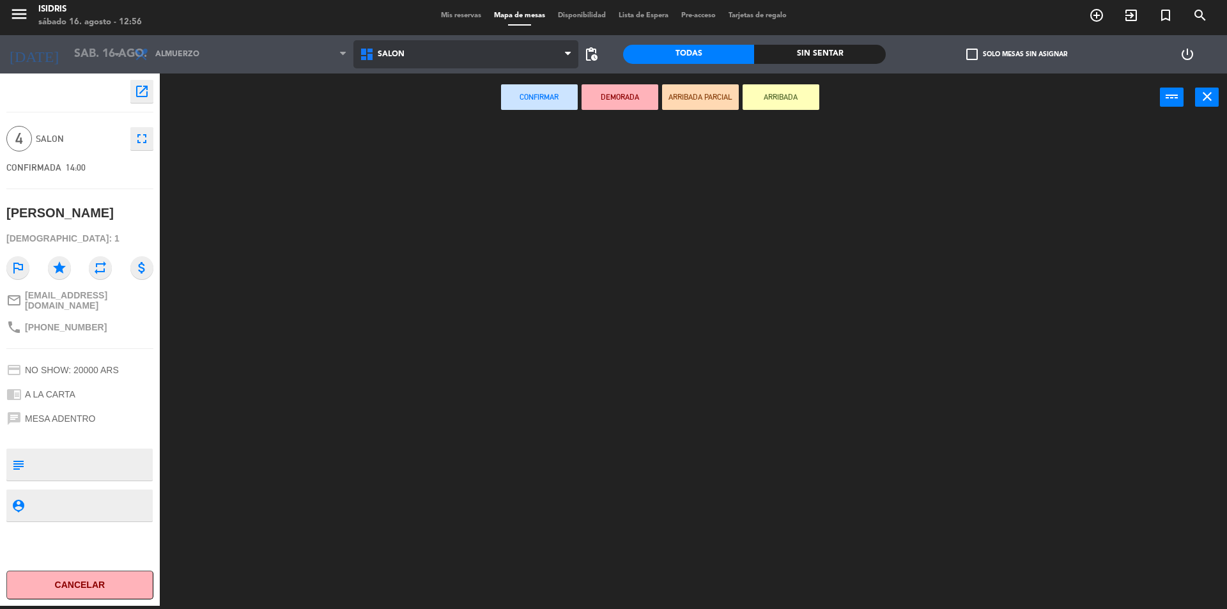
click at [411, 135] on ng-component "menu isidris [DATE] 16. agosto - 12:56 Mis reservas Mapa de mesas Disponibilida…" at bounding box center [613, 303] width 1227 height 612
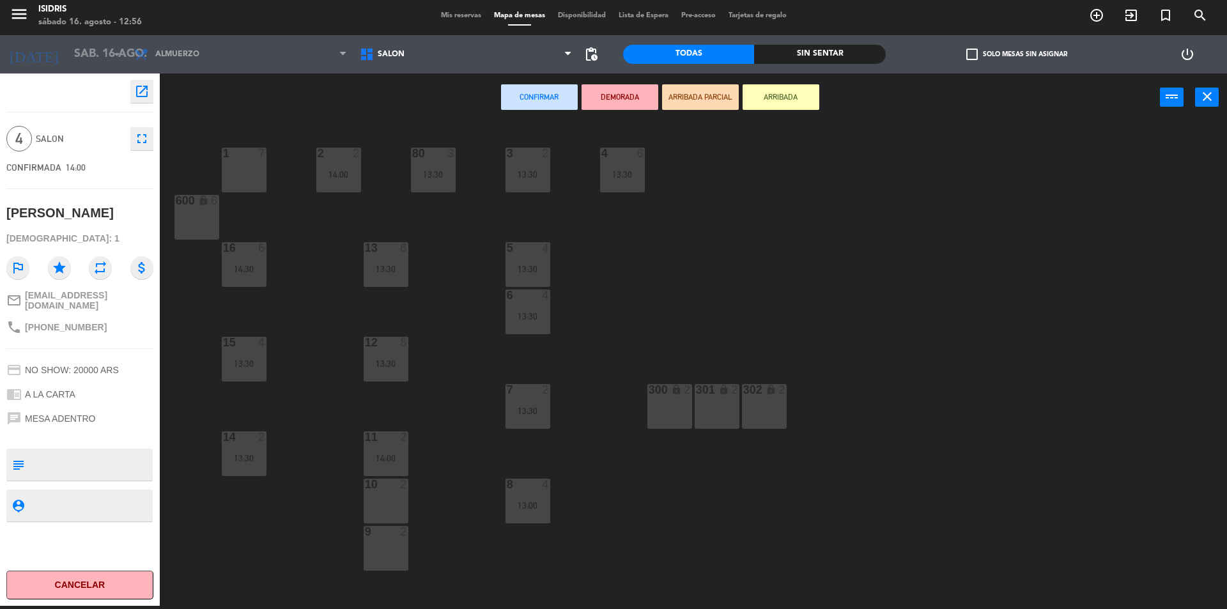
drag, startPoint x: 242, startPoint y: 181, endPoint x: 307, endPoint y: 160, distance: 68.5
click at [242, 181] on div "1 7" at bounding box center [244, 170] width 45 height 45
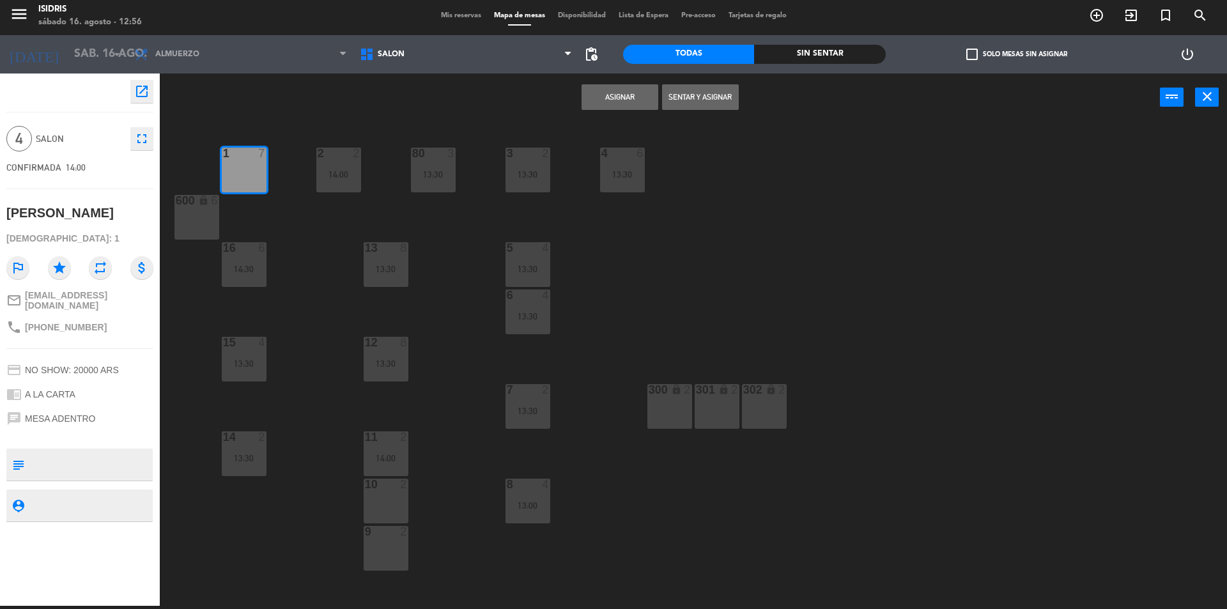
click at [596, 96] on button "Asignar" at bounding box center [619, 97] width 77 height 26
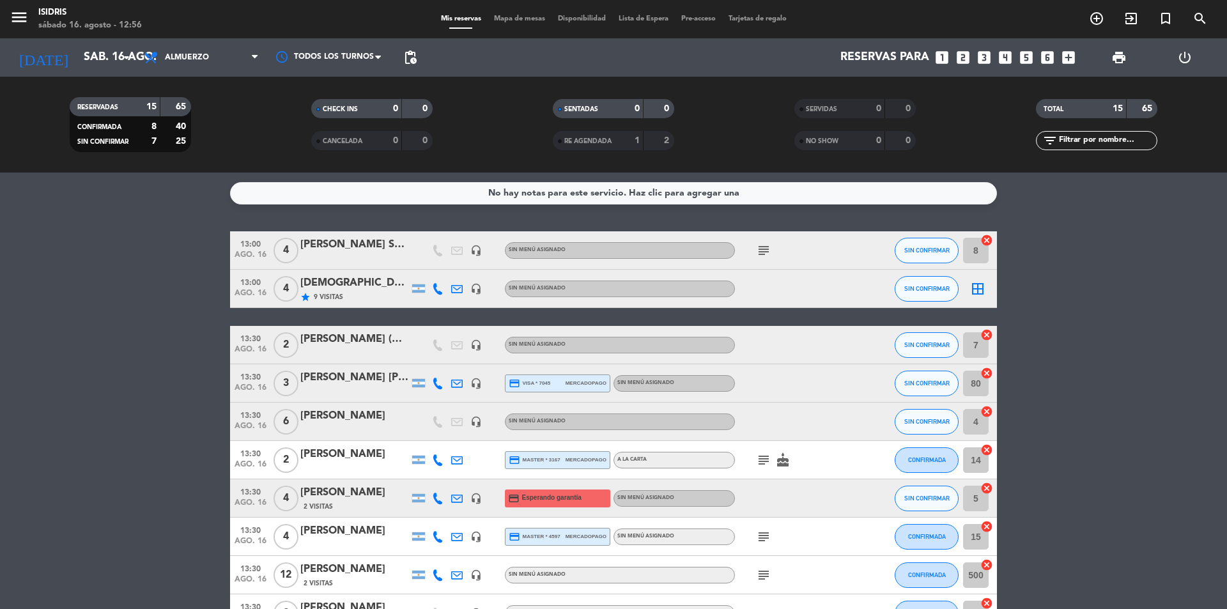
click at [977, 293] on icon "border_all" at bounding box center [977, 288] width 15 height 15
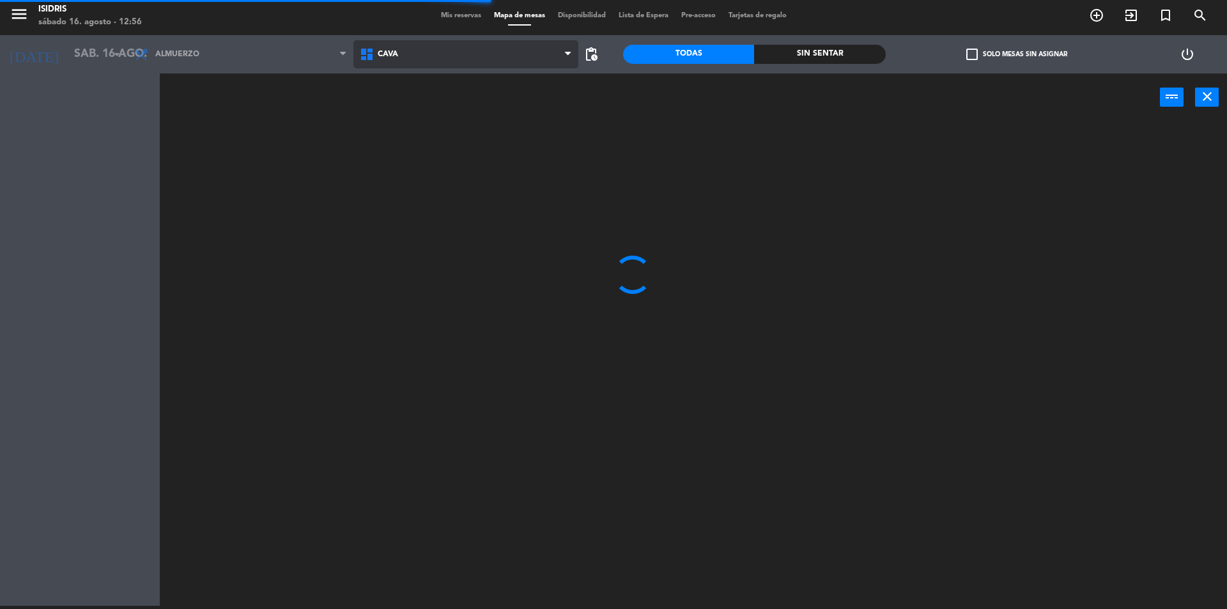
click at [484, 65] on span "CAVA" at bounding box center [466, 54] width 226 height 28
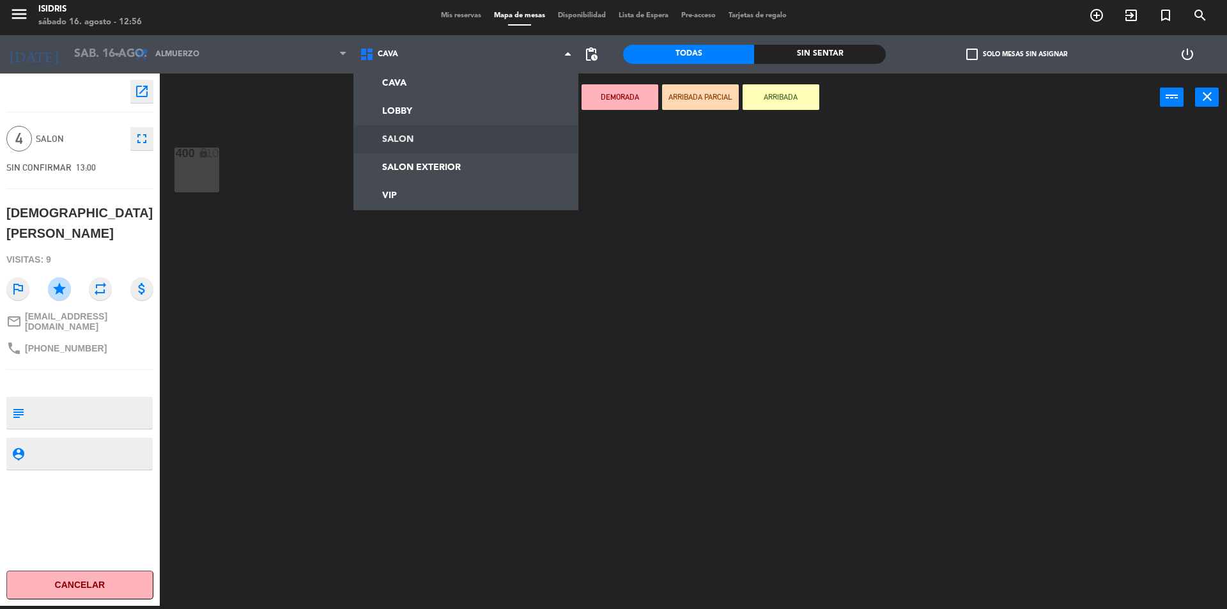
click at [442, 138] on ng-component "menu isidris [DATE] 16. agosto - 12:56 Mis reservas Mapa de mesas Disponibilida…" at bounding box center [613, 303] width 1227 height 612
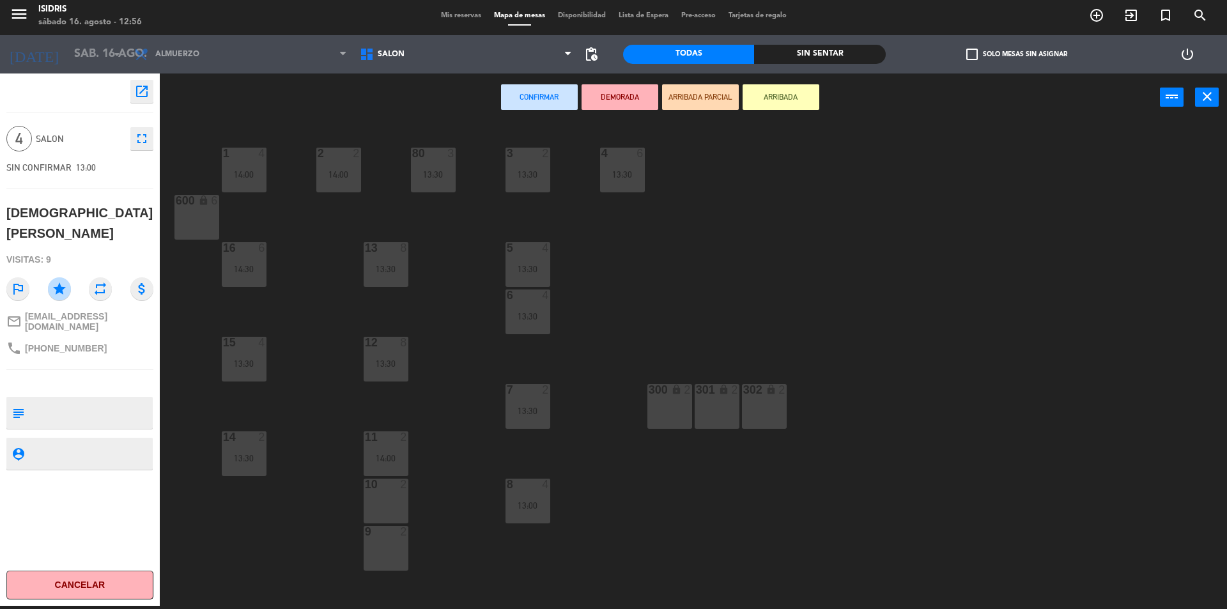
click at [392, 554] on div "9 2" at bounding box center [386, 548] width 45 height 45
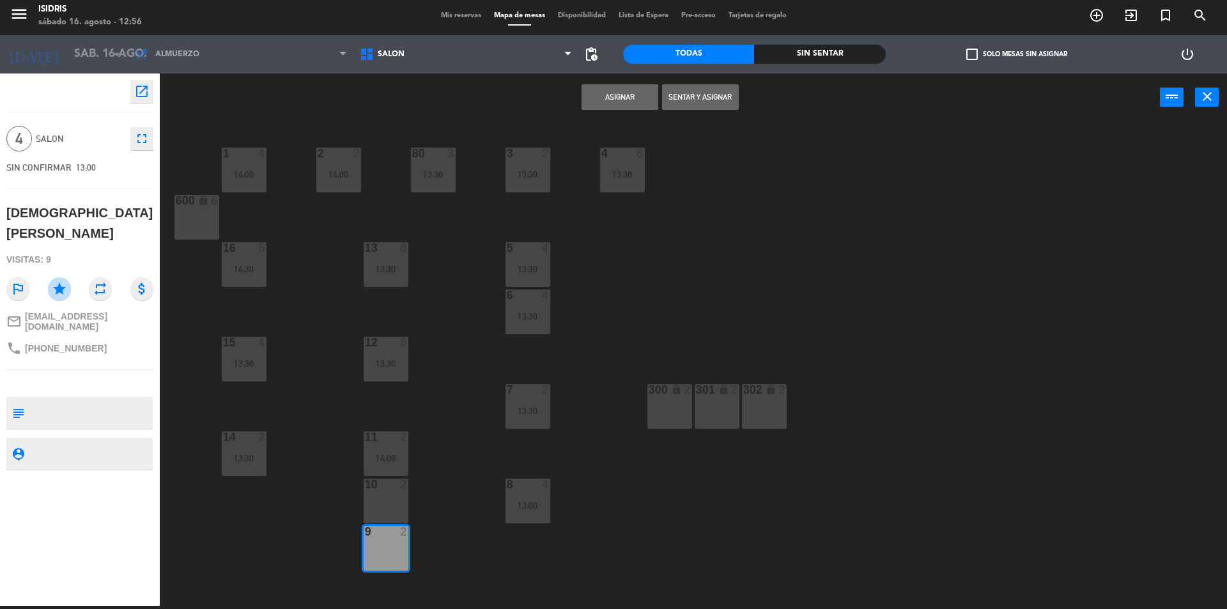
click at [601, 99] on button "Asignar" at bounding box center [619, 97] width 77 height 26
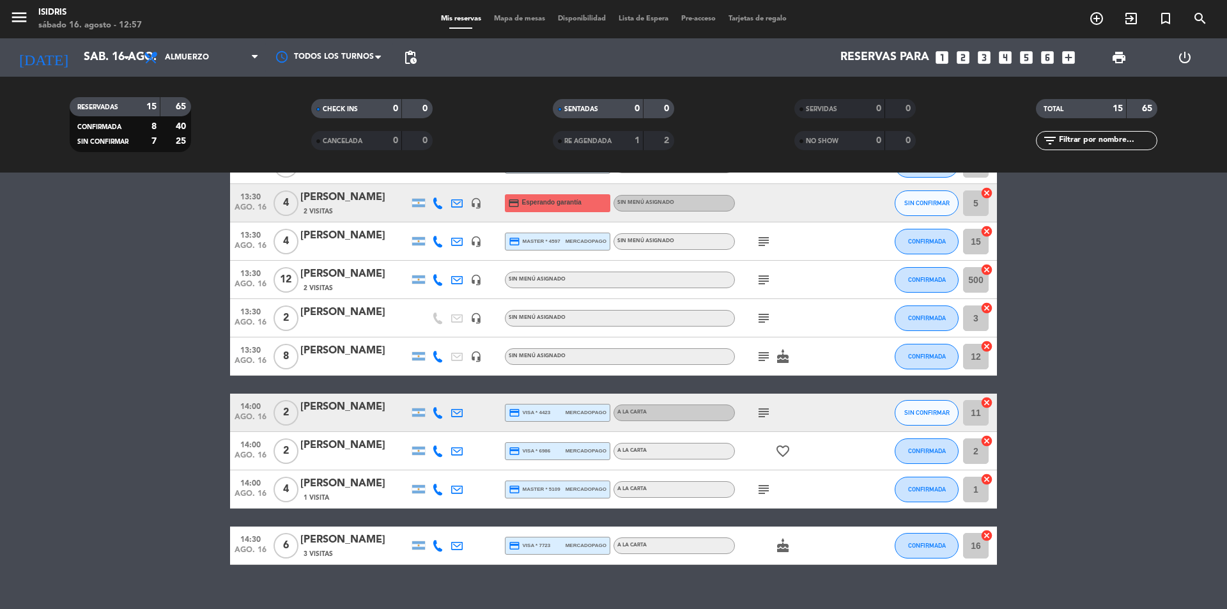
scroll to position [315, 0]
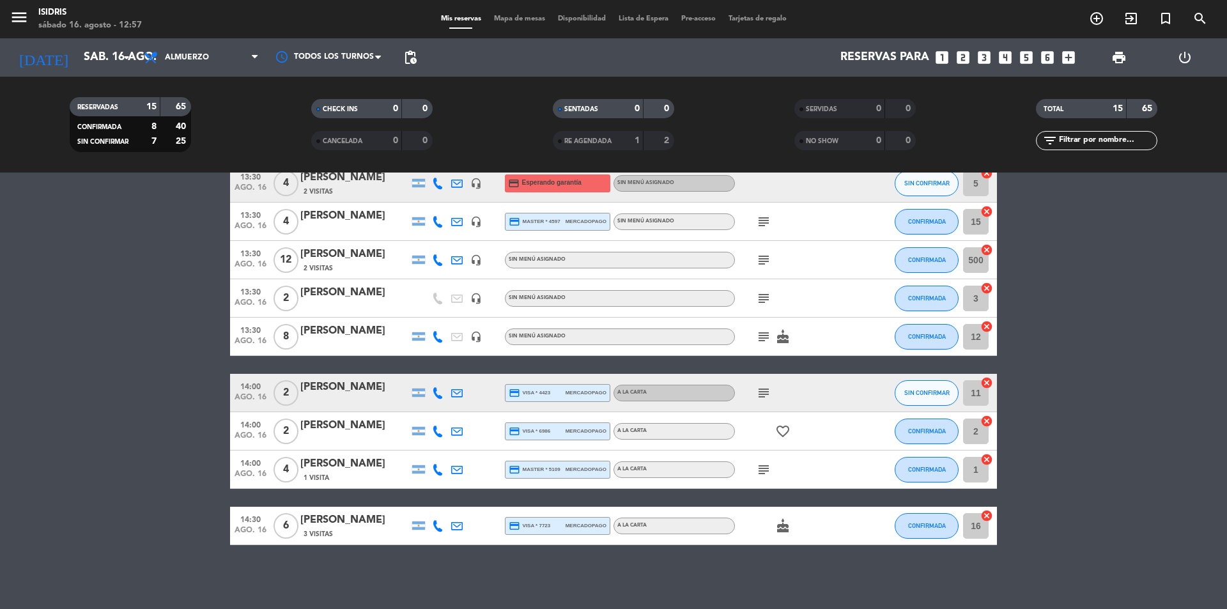
click at [1124, 65] on span "print" at bounding box center [1119, 58] width 26 height 26
click at [1111, 56] on span "print" at bounding box center [1118, 57] width 15 height 15
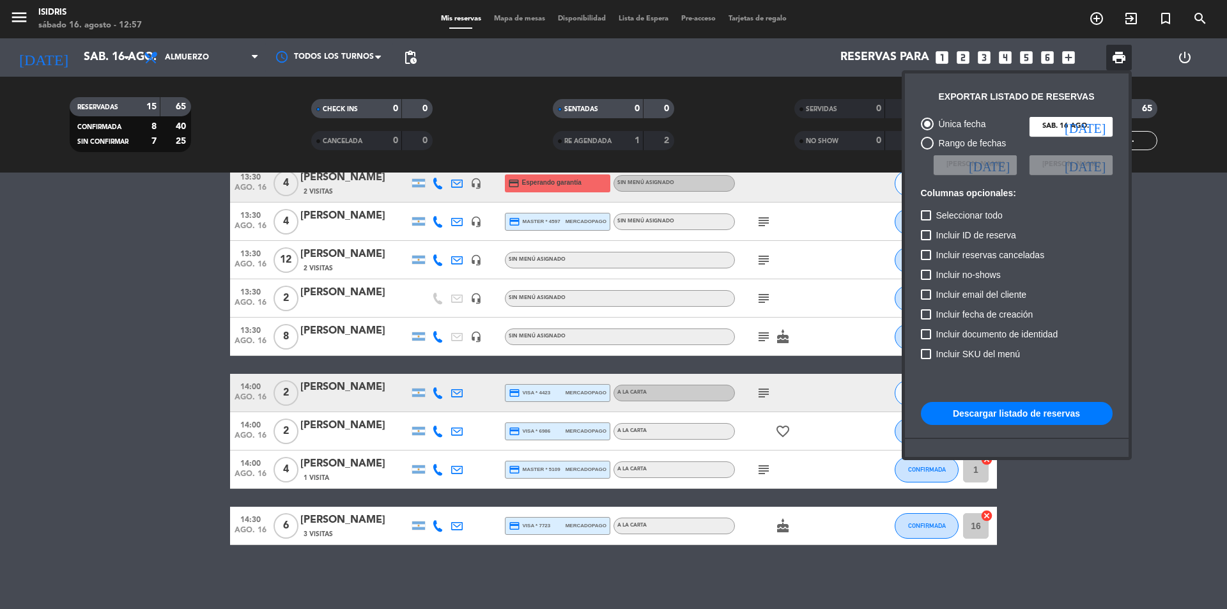
click at [987, 411] on button "Descargar listado de reservas" at bounding box center [1017, 413] width 192 height 23
click at [1187, 246] on div at bounding box center [613, 304] width 1227 height 609
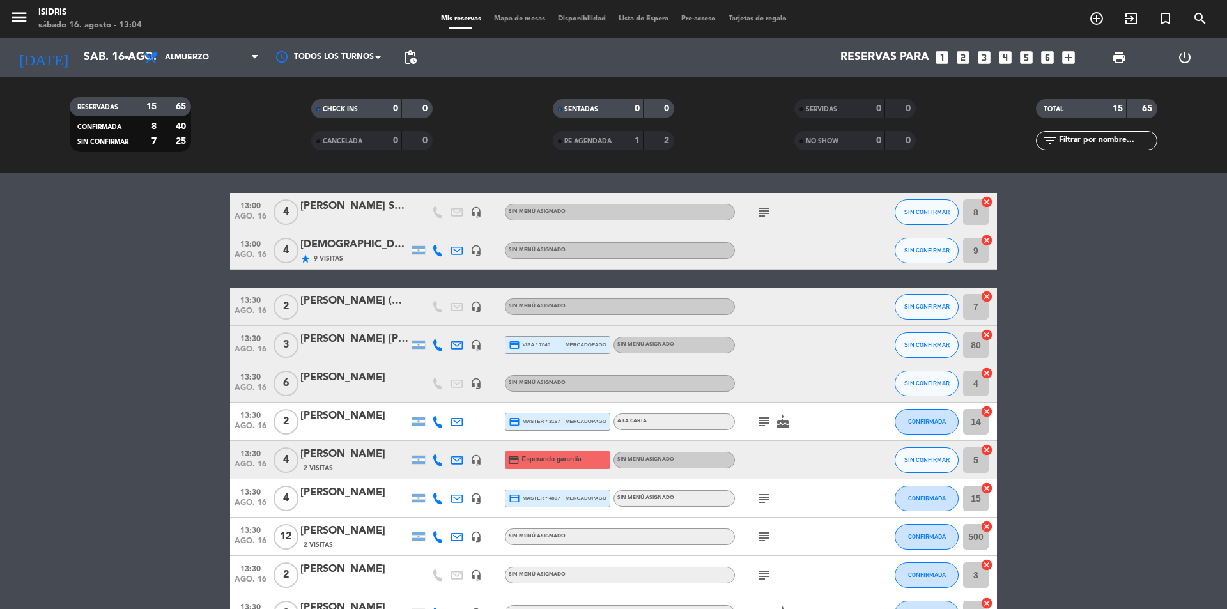
scroll to position [0, 0]
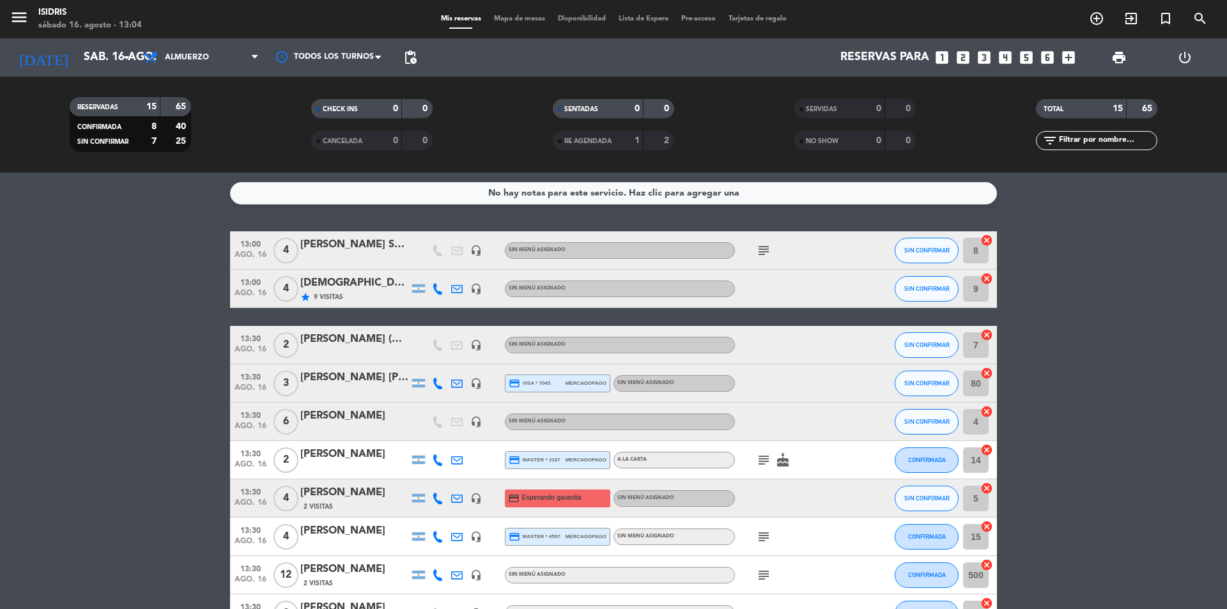
click at [352, 346] on div "[PERSON_NAME] (Huespedes)" at bounding box center [354, 339] width 109 height 17
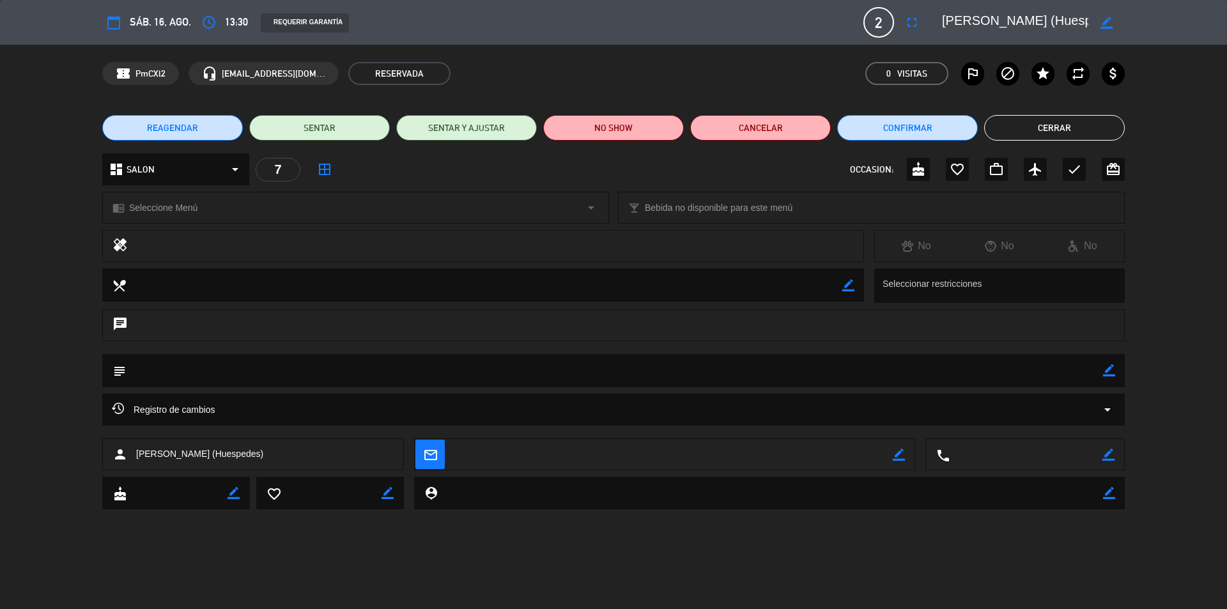
click at [1072, 130] on button "Cerrar" at bounding box center [1054, 128] width 141 height 26
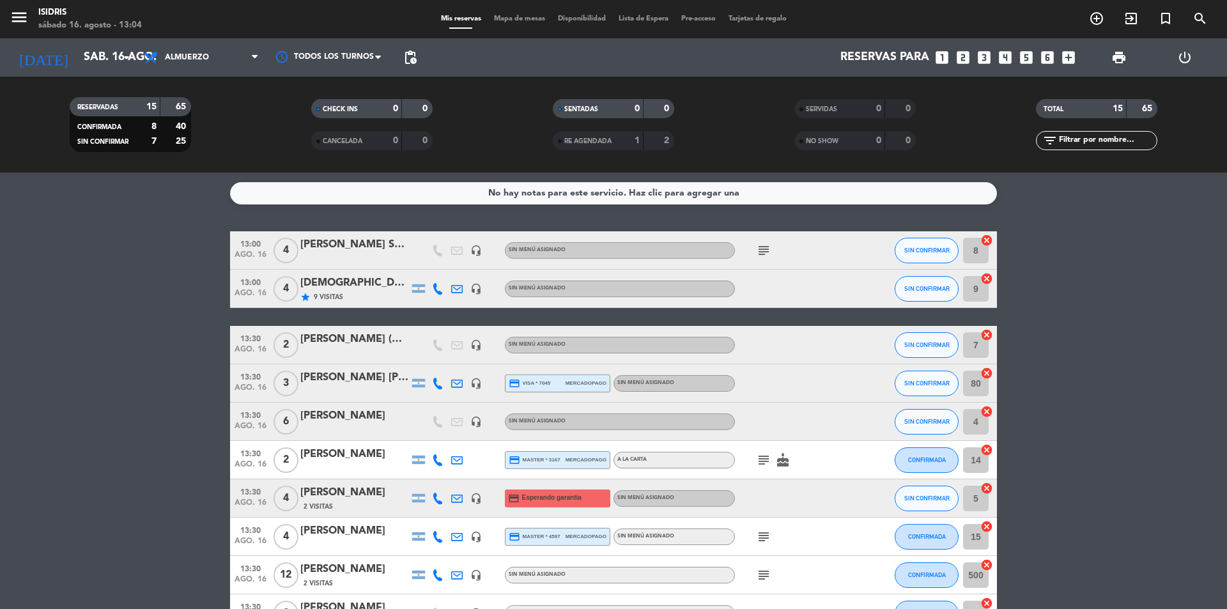
click at [355, 365] on div "13:30 [DATE] 3 [PERSON_NAME] [PERSON_NAME] headset_mic credit_card visa * 7045 …" at bounding box center [613, 383] width 767 height 38
click at [360, 352] on div at bounding box center [354, 353] width 109 height 10
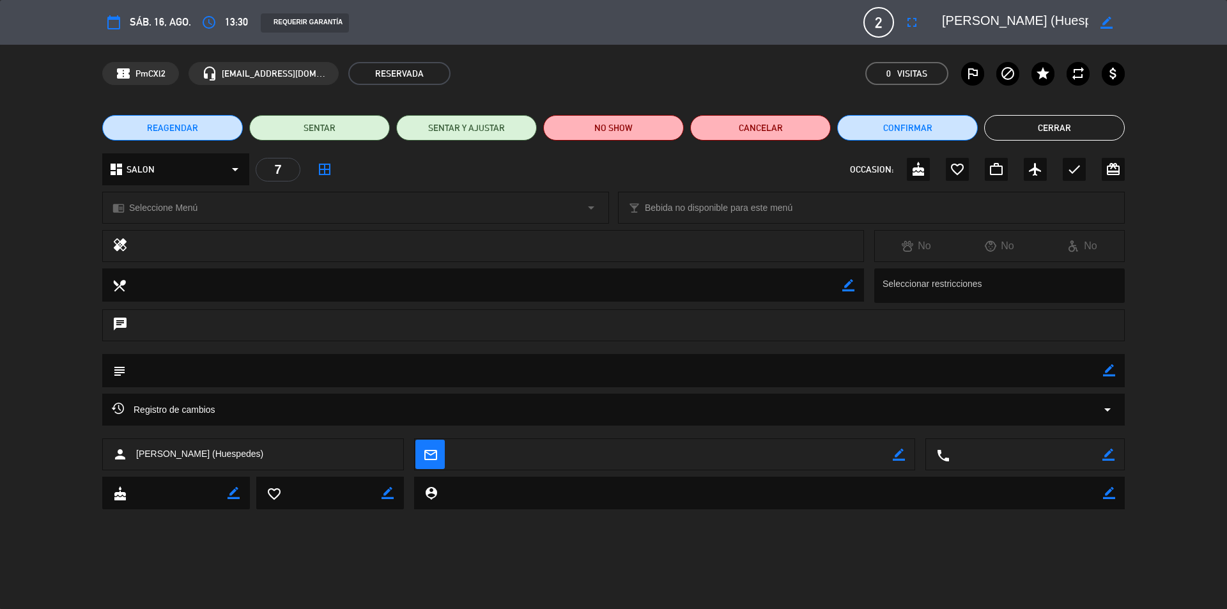
click at [1106, 369] on icon "border_color" at bounding box center [1109, 370] width 12 height 12
click at [1049, 382] on textarea at bounding box center [614, 370] width 977 height 33
click at [1042, 371] on textarea at bounding box center [614, 370] width 977 height 33
drag, startPoint x: 1061, startPoint y: 124, endPoint x: 964, endPoint y: 159, distance: 103.3
click at [1060, 124] on button "Cerrar" at bounding box center [1054, 128] width 141 height 26
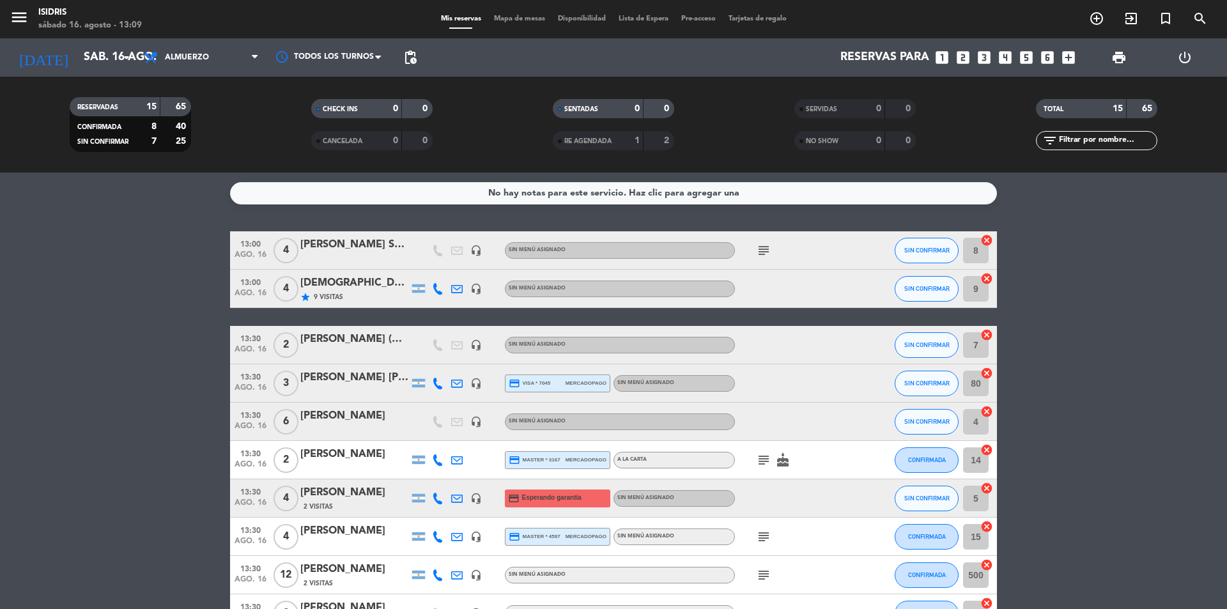
click at [767, 250] on icon "subject" at bounding box center [763, 250] width 15 height 15
click at [760, 458] on icon "subject" at bounding box center [763, 459] width 15 height 15
click at [760, 531] on icon "subject" at bounding box center [763, 536] width 15 height 15
click at [772, 564] on div "subject" at bounding box center [792, 575] width 115 height 38
click at [764, 571] on icon "subject" at bounding box center [763, 574] width 15 height 15
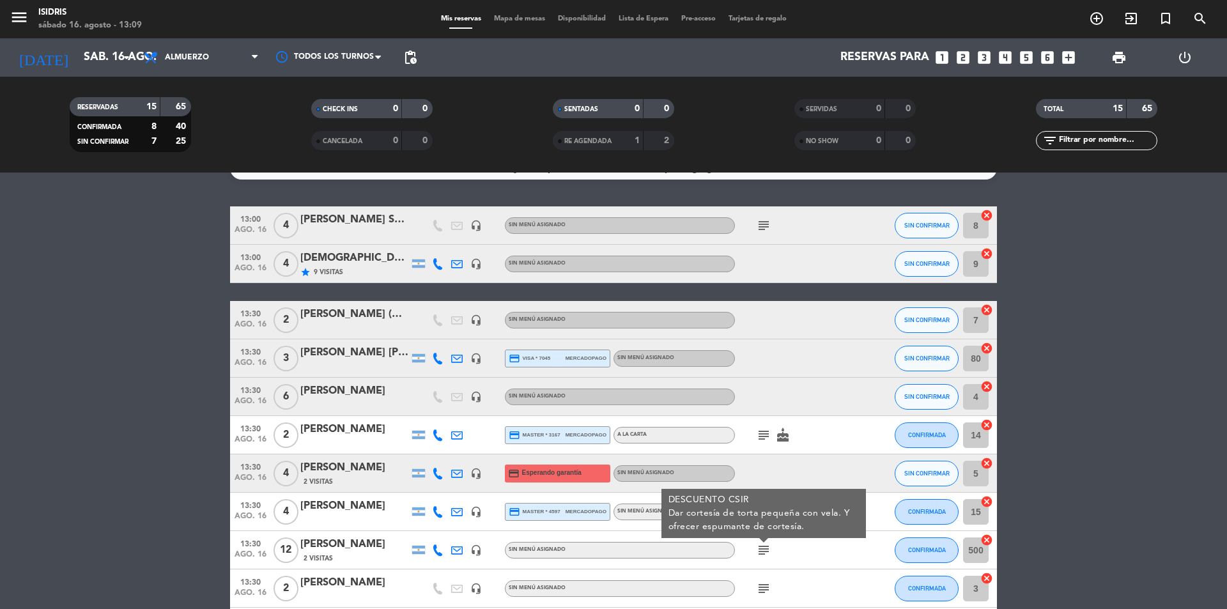
scroll to position [64, 0]
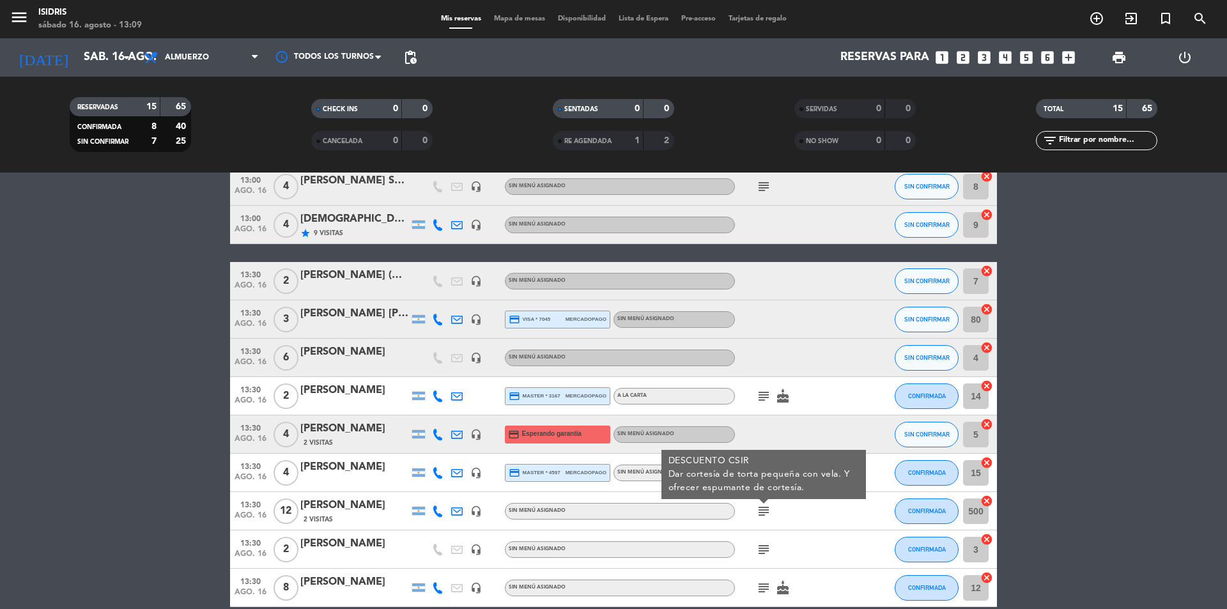
click at [758, 545] on icon "subject" at bounding box center [763, 549] width 15 height 15
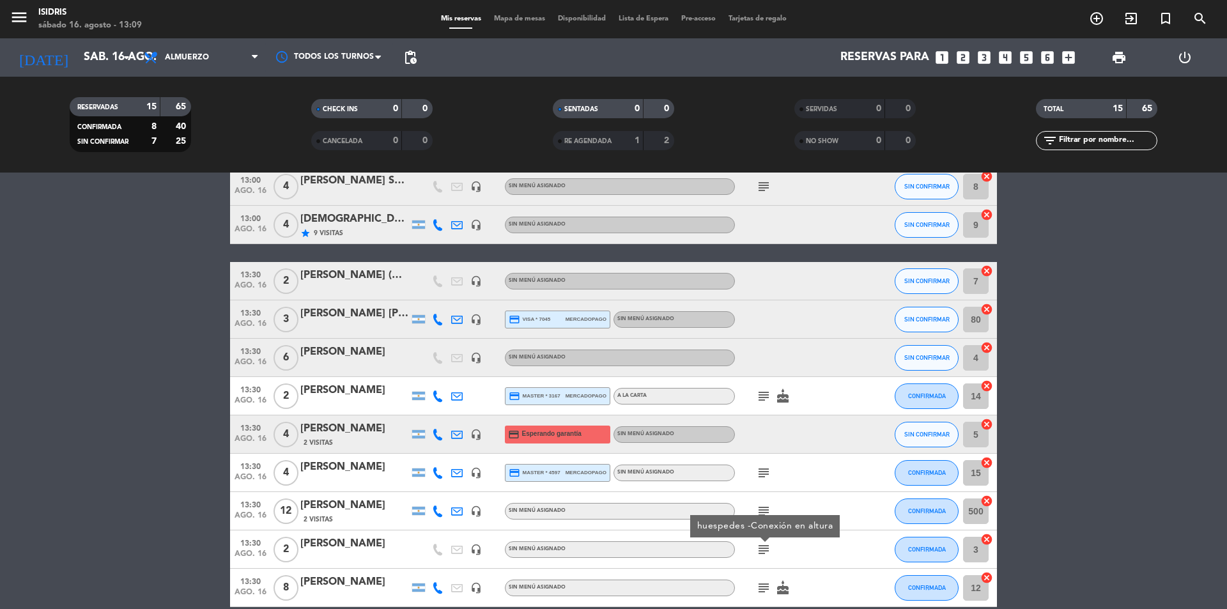
scroll to position [128, 0]
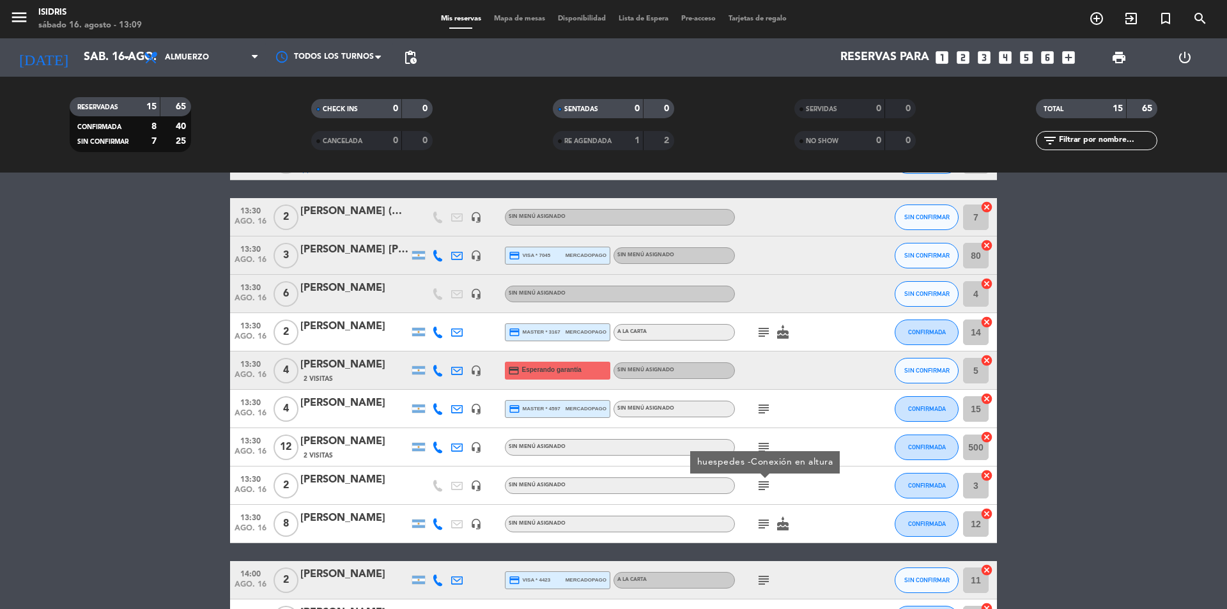
click at [758, 530] on icon "subject" at bounding box center [763, 523] width 15 height 15
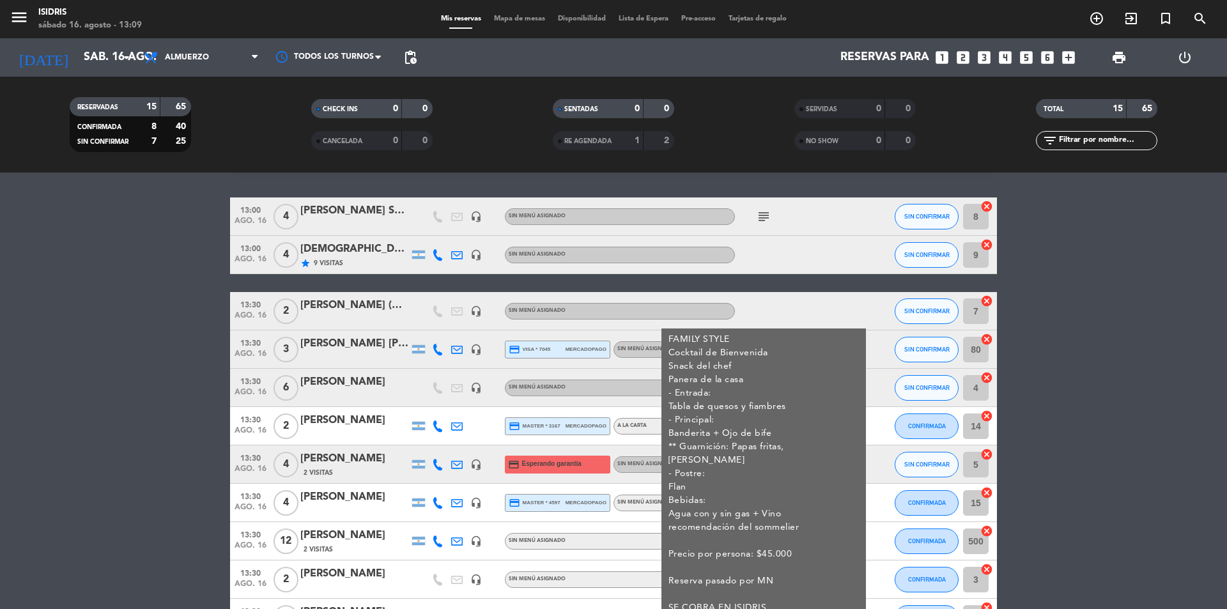
scroll to position [0, 0]
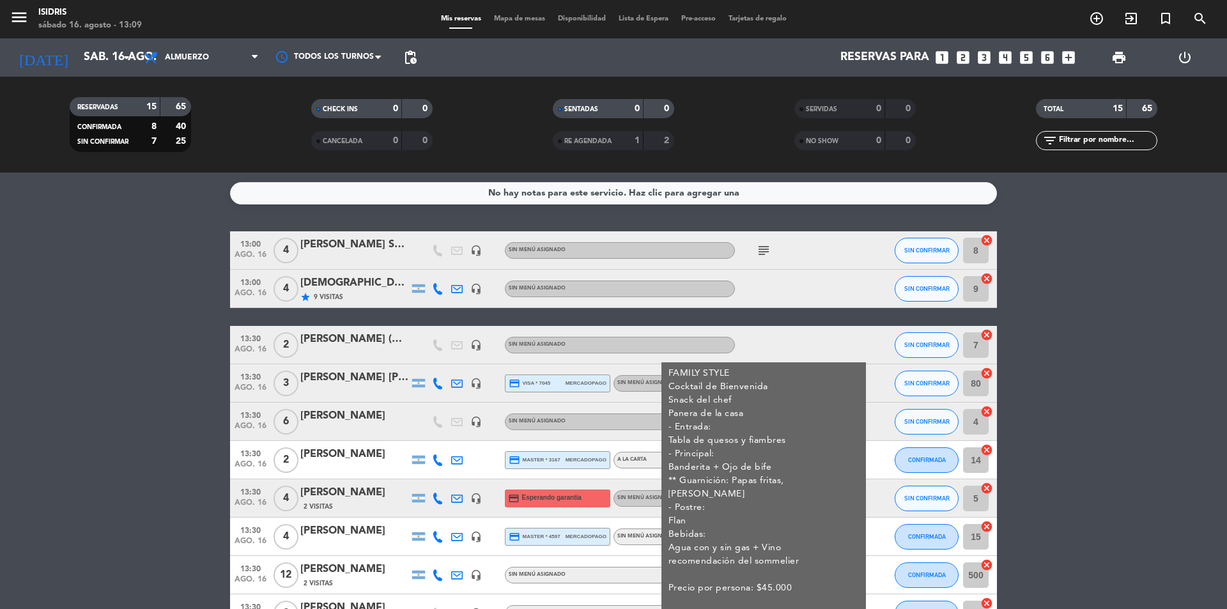
click at [817, 345] on div at bounding box center [792, 345] width 115 height 38
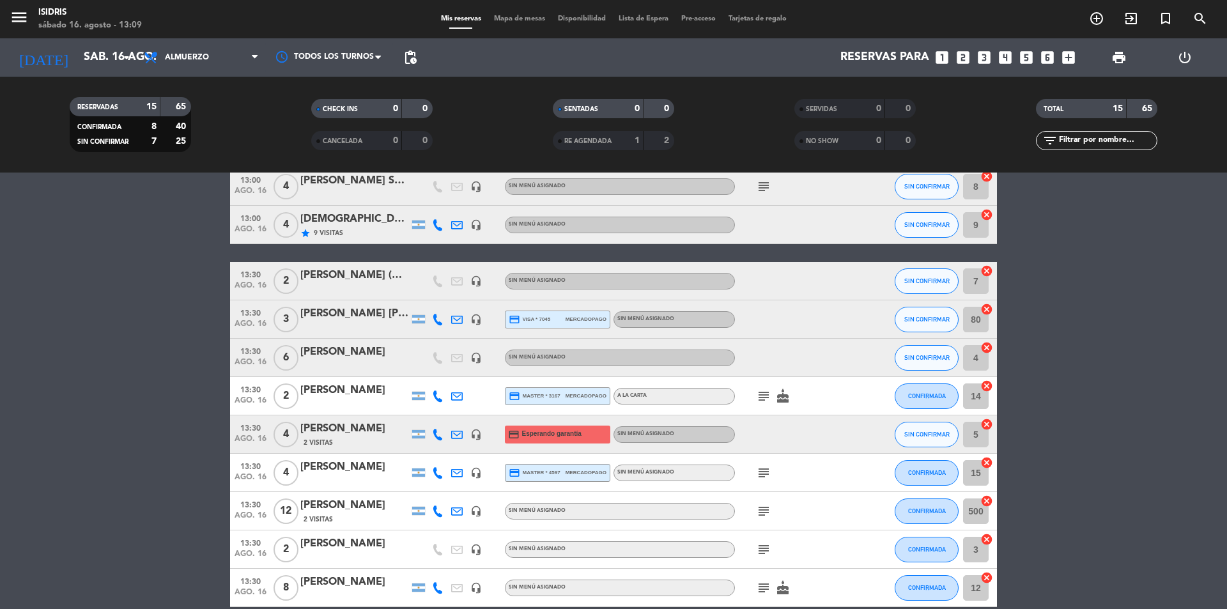
scroll to position [128, 0]
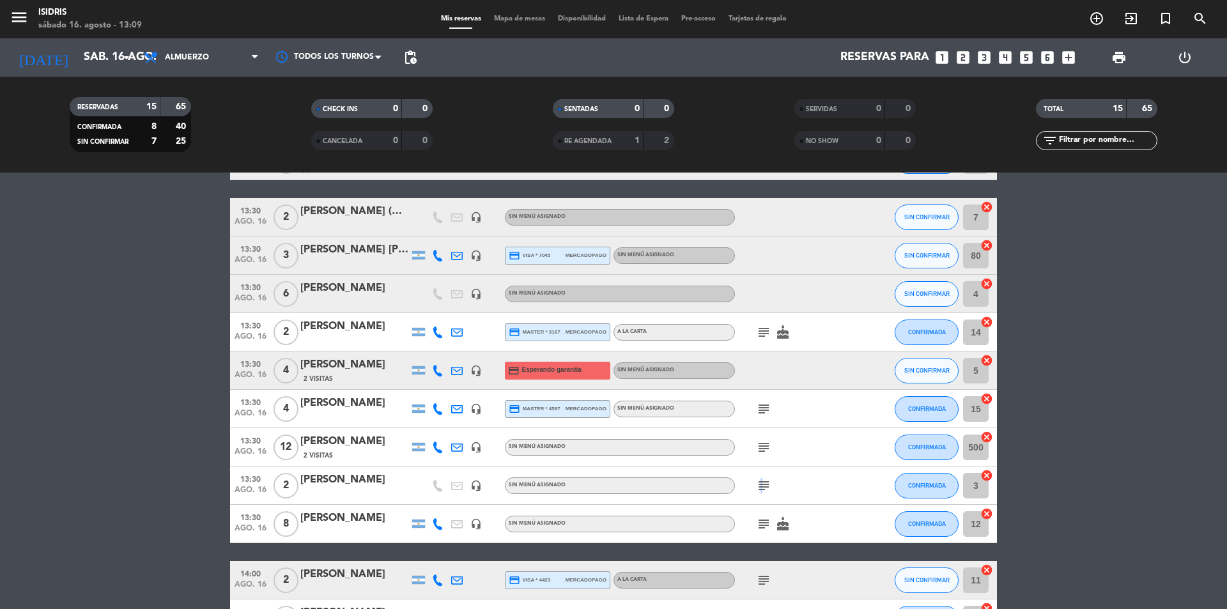
click at [760, 487] on icon "subject" at bounding box center [763, 485] width 15 height 15
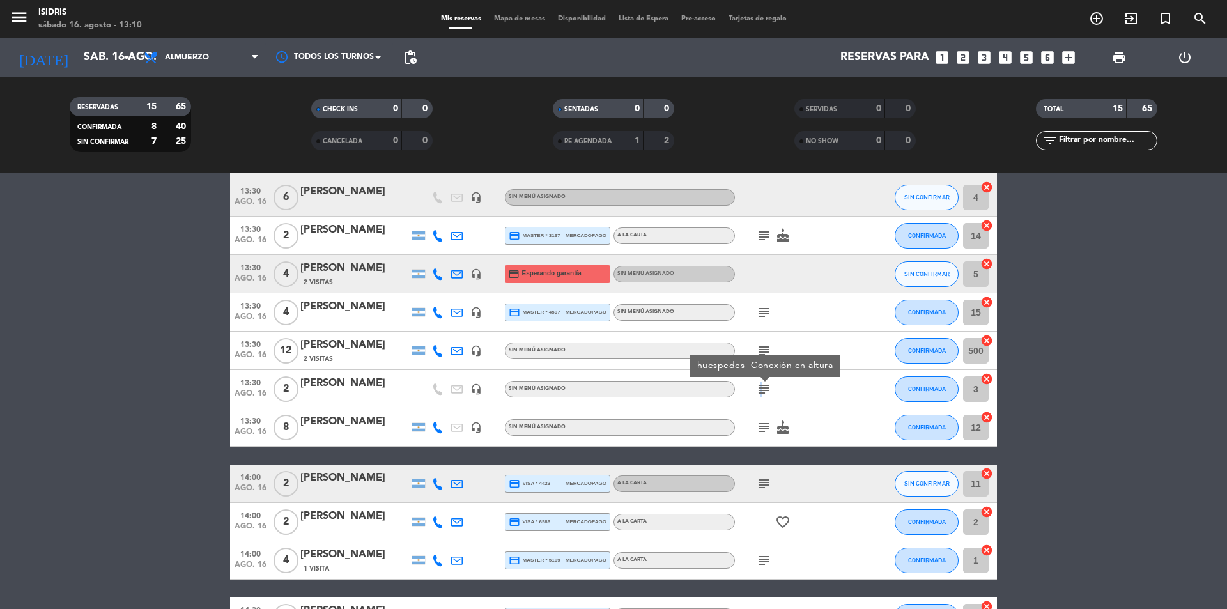
scroll to position [256, 0]
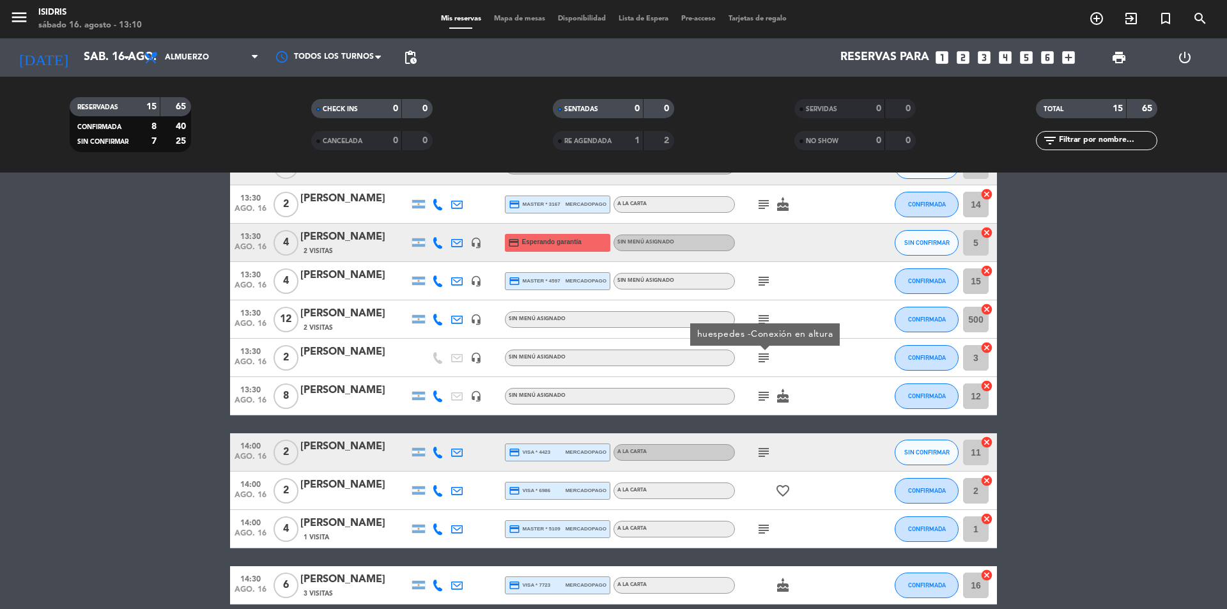
click at [764, 532] on icon "subject" at bounding box center [763, 528] width 15 height 15
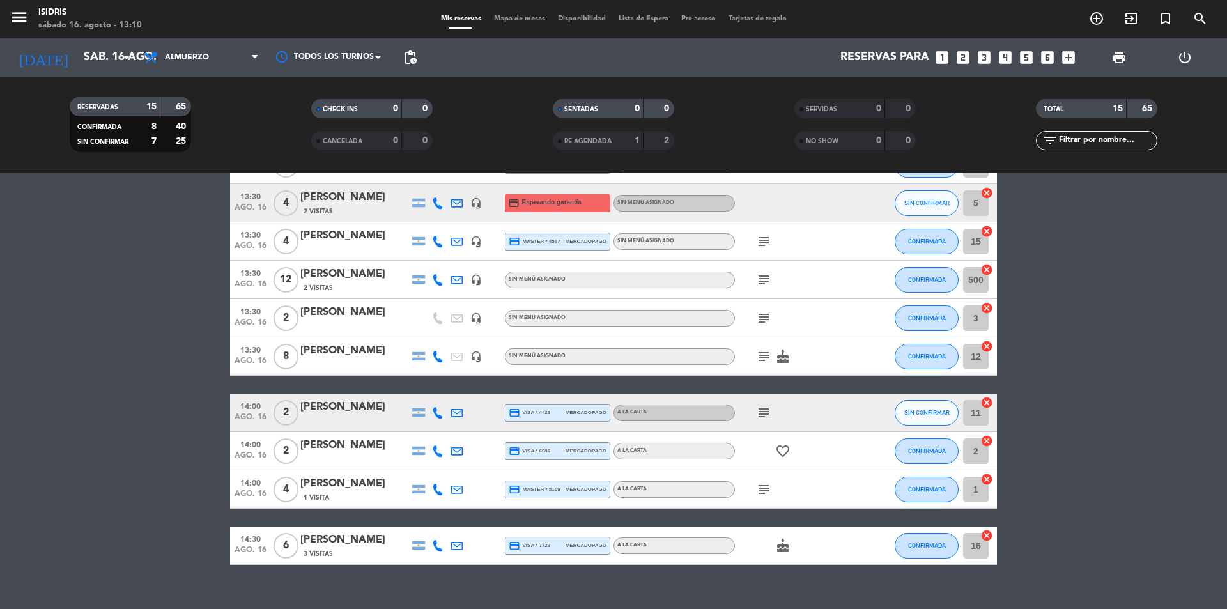
scroll to position [315, 0]
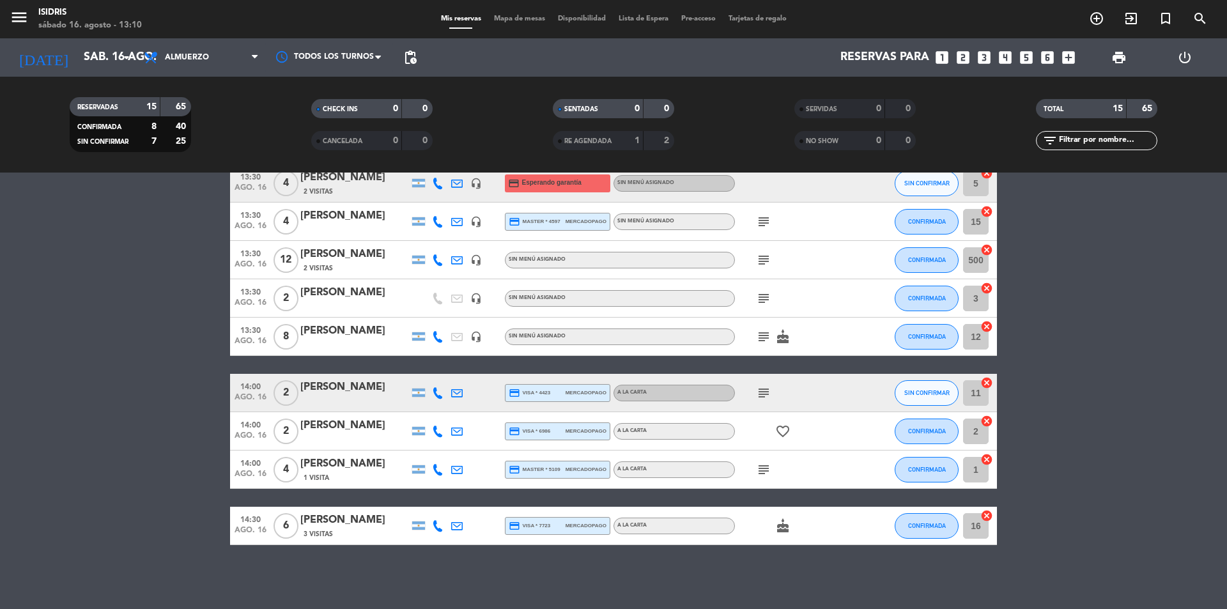
click at [765, 473] on icon "subject" at bounding box center [763, 469] width 15 height 15
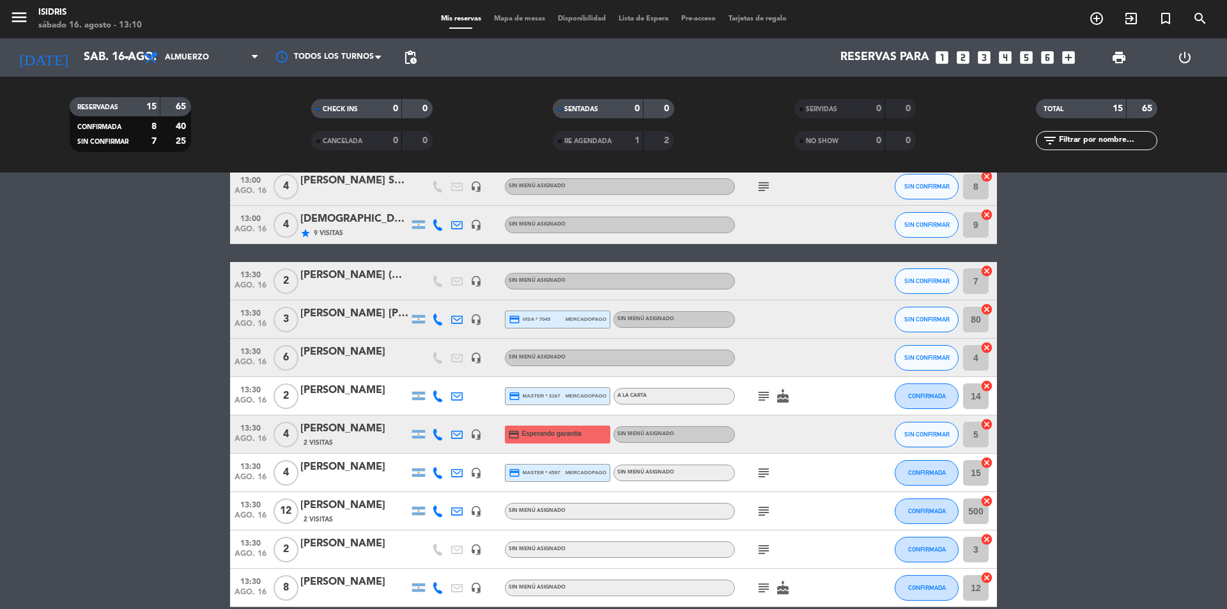
scroll to position [128, 0]
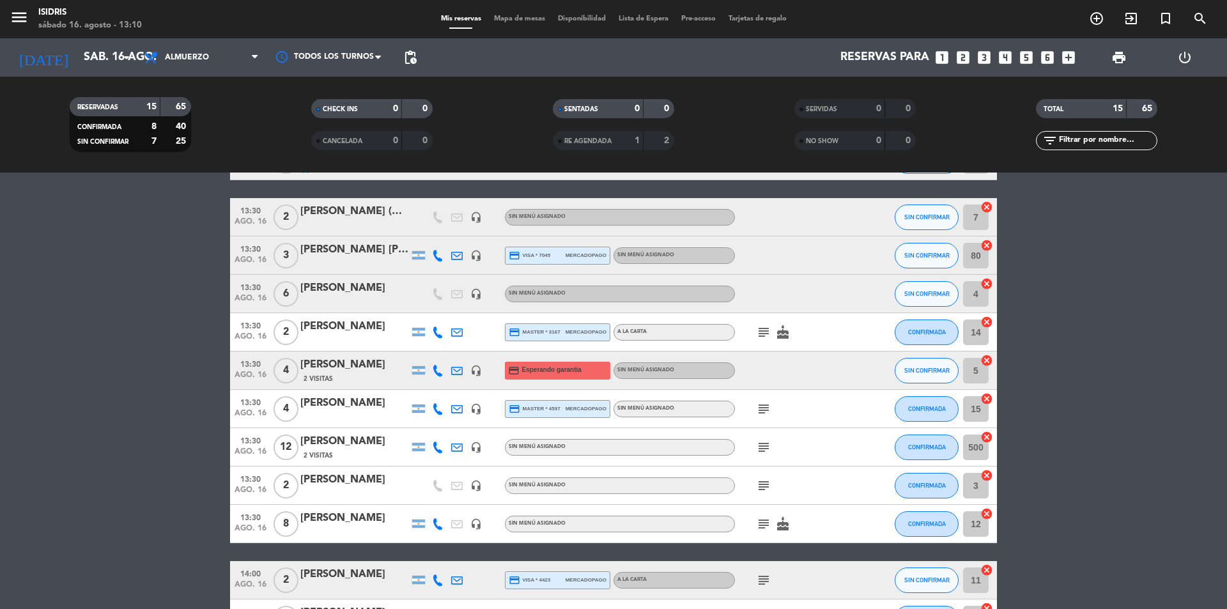
click at [764, 517] on icon "subject" at bounding box center [763, 523] width 15 height 15
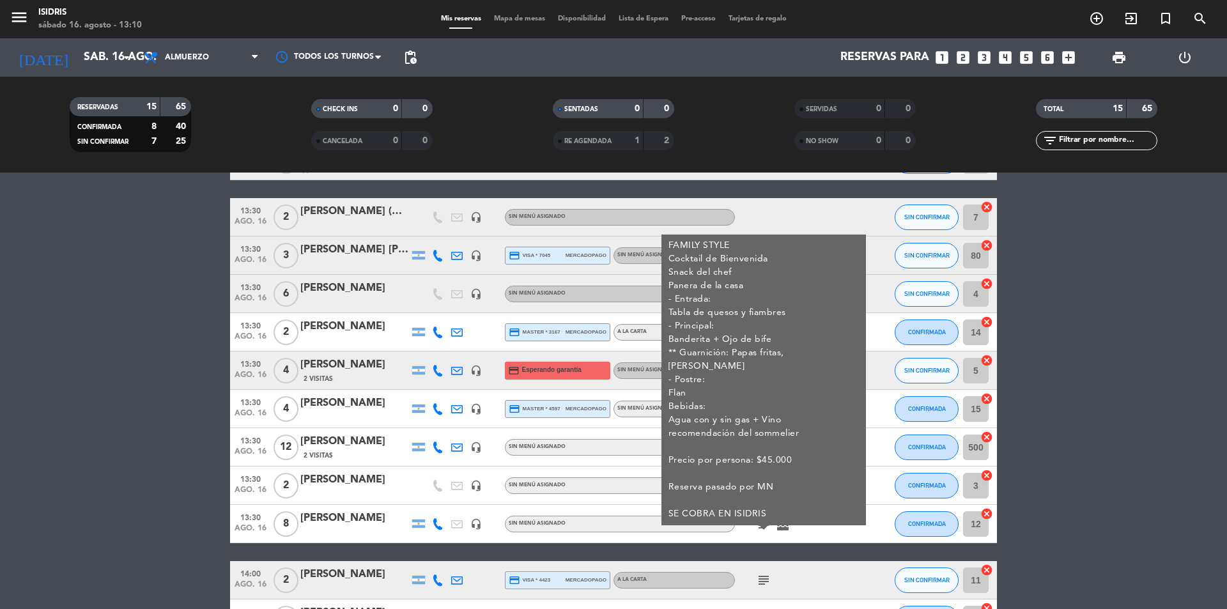
drag, startPoint x: 692, startPoint y: 422, endPoint x: 810, endPoint y: 426, distance: 117.7
click at [810, 426] on div "FAMILY STYLE Cocktail de Bienvenida Snack del chef Panera de la casa - Entrada:…" at bounding box center [763, 380] width 191 height 282
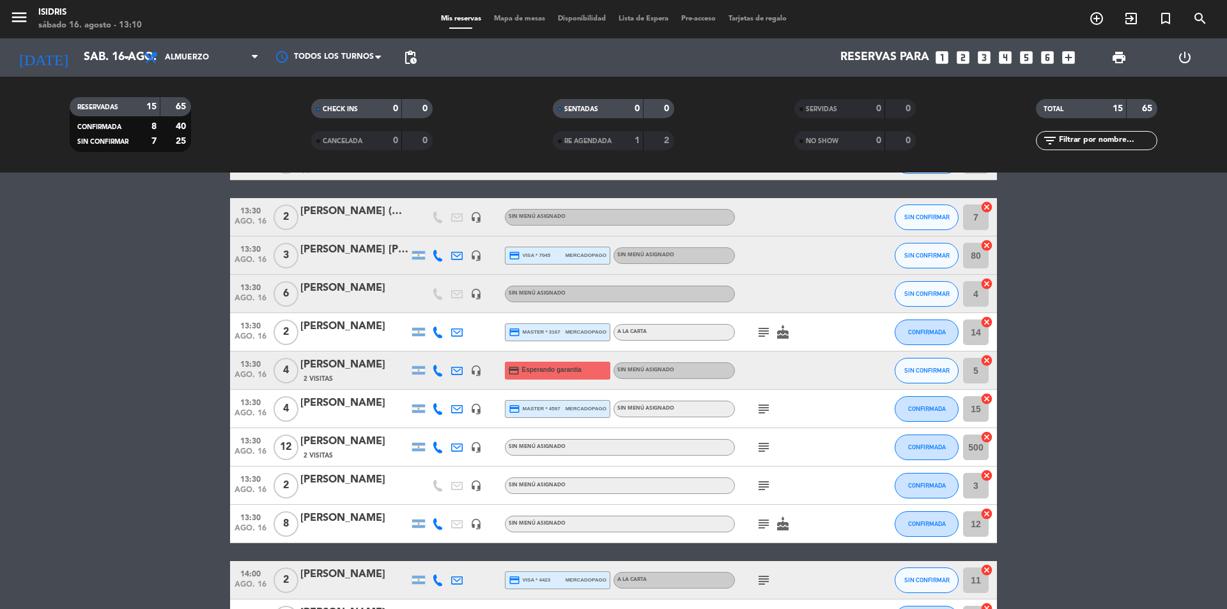
click at [761, 410] on icon "subject" at bounding box center [763, 408] width 15 height 15
click at [761, 523] on icon "subject" at bounding box center [763, 523] width 15 height 15
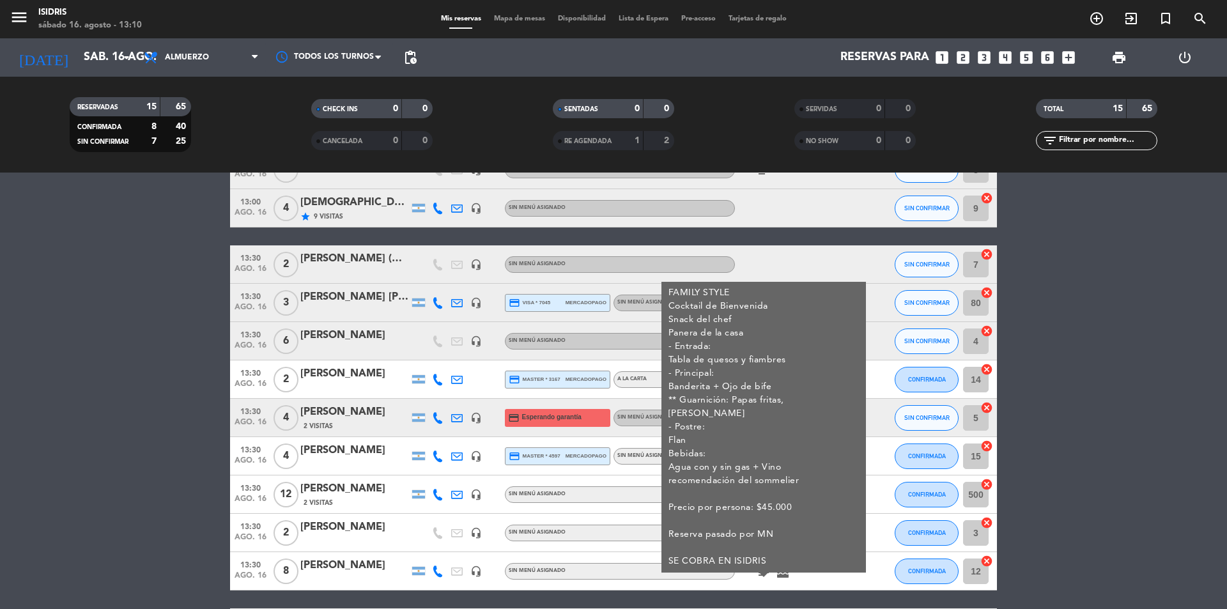
scroll to position [64, 0]
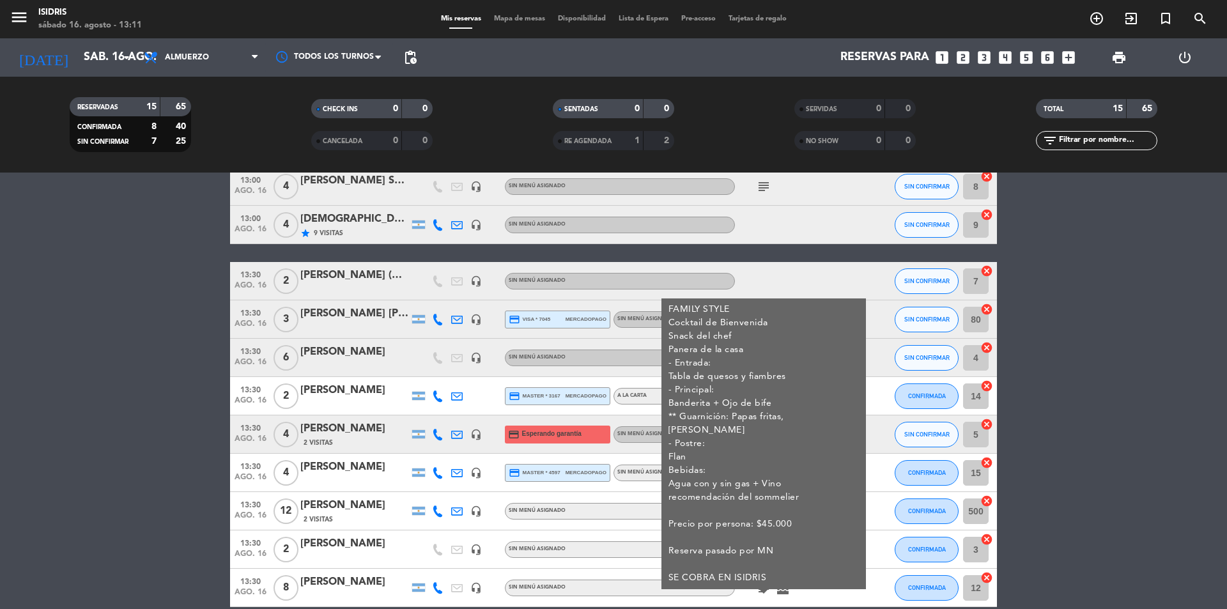
drag, startPoint x: 1156, startPoint y: 420, endPoint x: 1062, endPoint y: 424, distance: 94.6
click at [1157, 420] on bookings-row "13:00 [DATE] 4 [PERSON_NAME] Seco headset_mic Sin menú asignado subject SIN CON…" at bounding box center [613, 481] width 1227 height 629
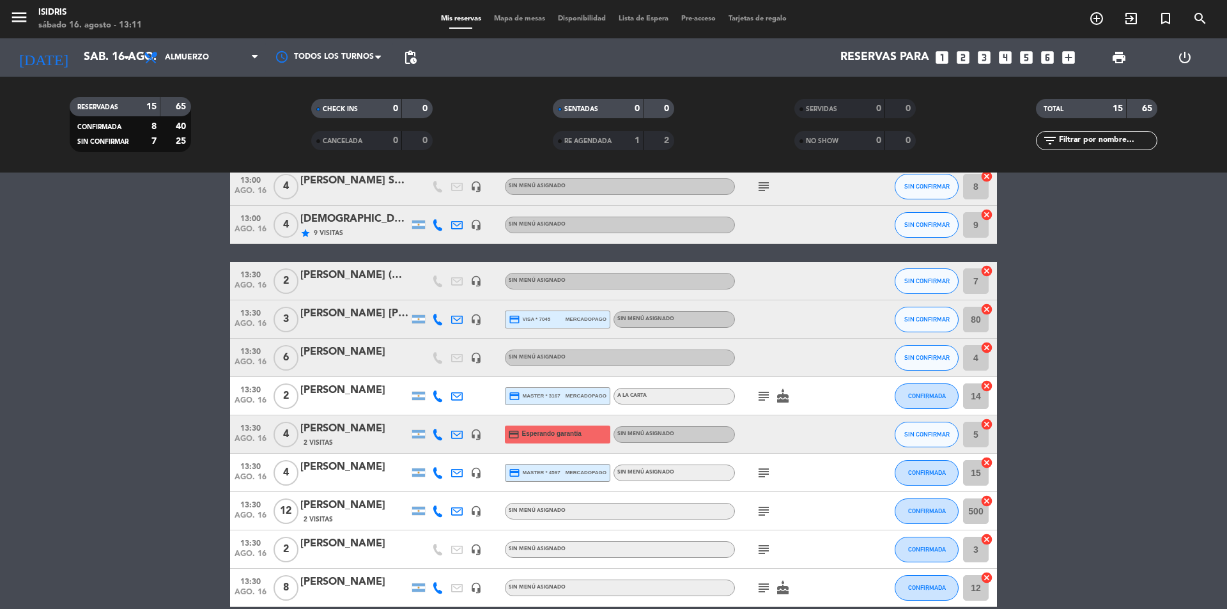
click at [748, 473] on div "subject" at bounding box center [792, 473] width 115 height 38
click at [763, 474] on icon "subject" at bounding box center [763, 472] width 15 height 15
click at [764, 503] on icon "subject" at bounding box center [763, 510] width 15 height 15
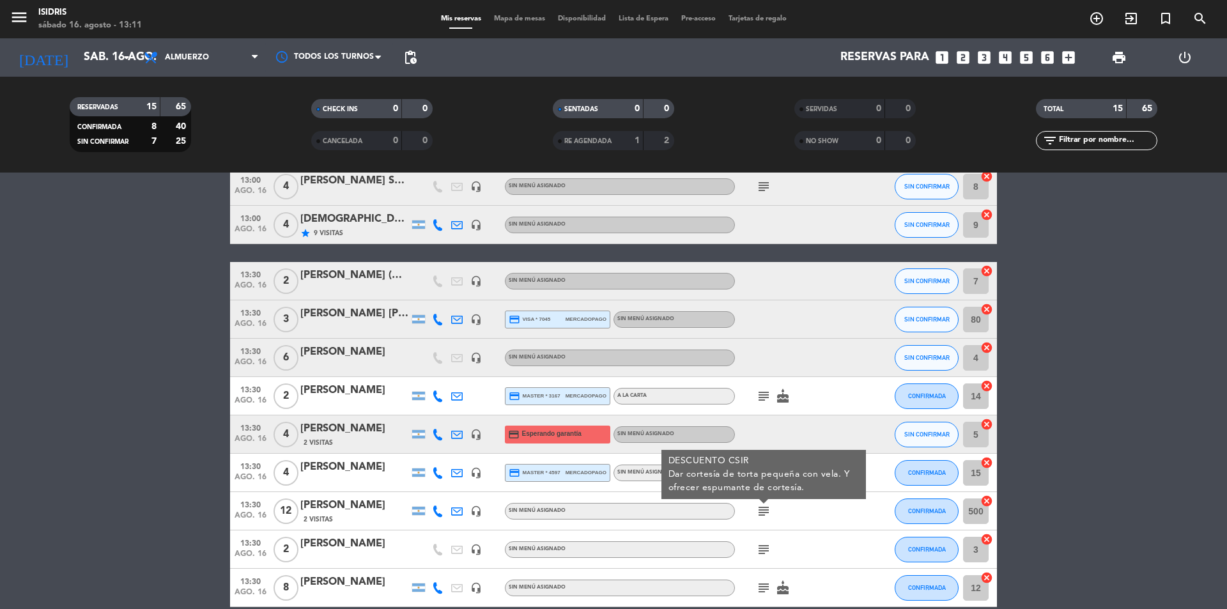
click at [875, 473] on div at bounding box center [867, 473] width 35 height 38
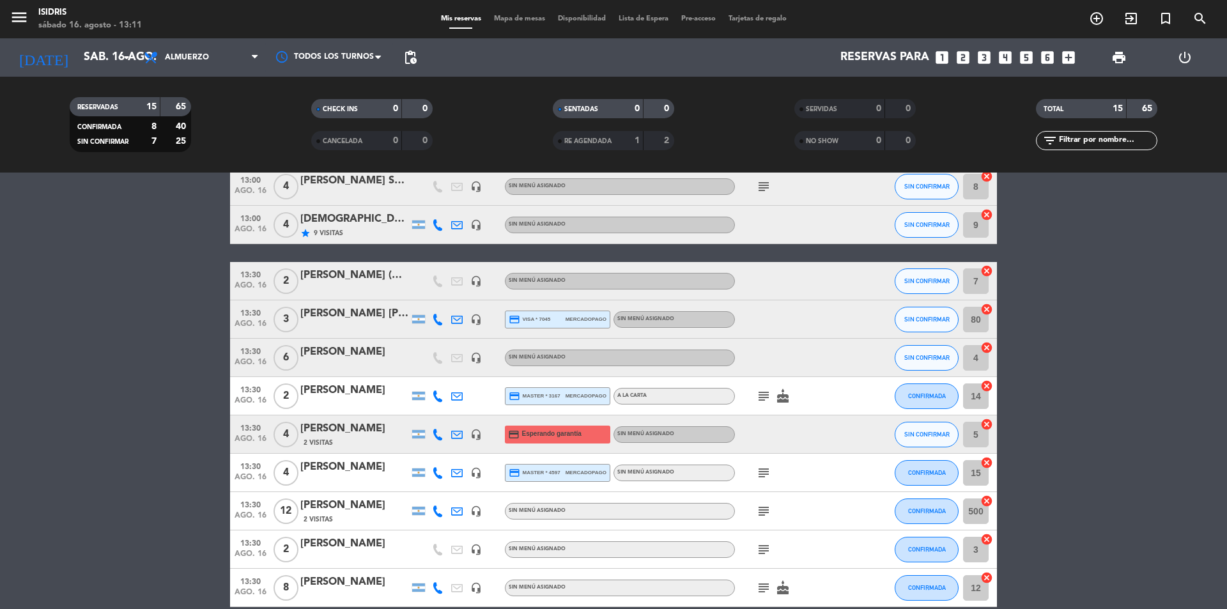
click at [762, 470] on icon "subject" at bounding box center [763, 472] width 15 height 15
click at [799, 464] on div "subject dalvian" at bounding box center [792, 473] width 115 height 38
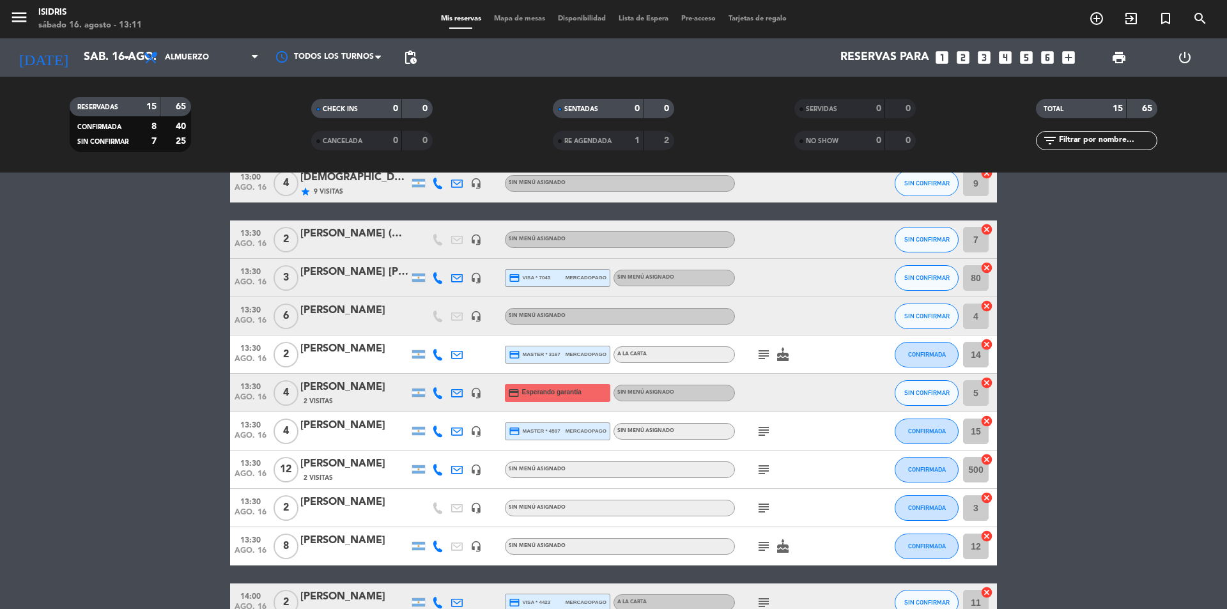
scroll to position [128, 0]
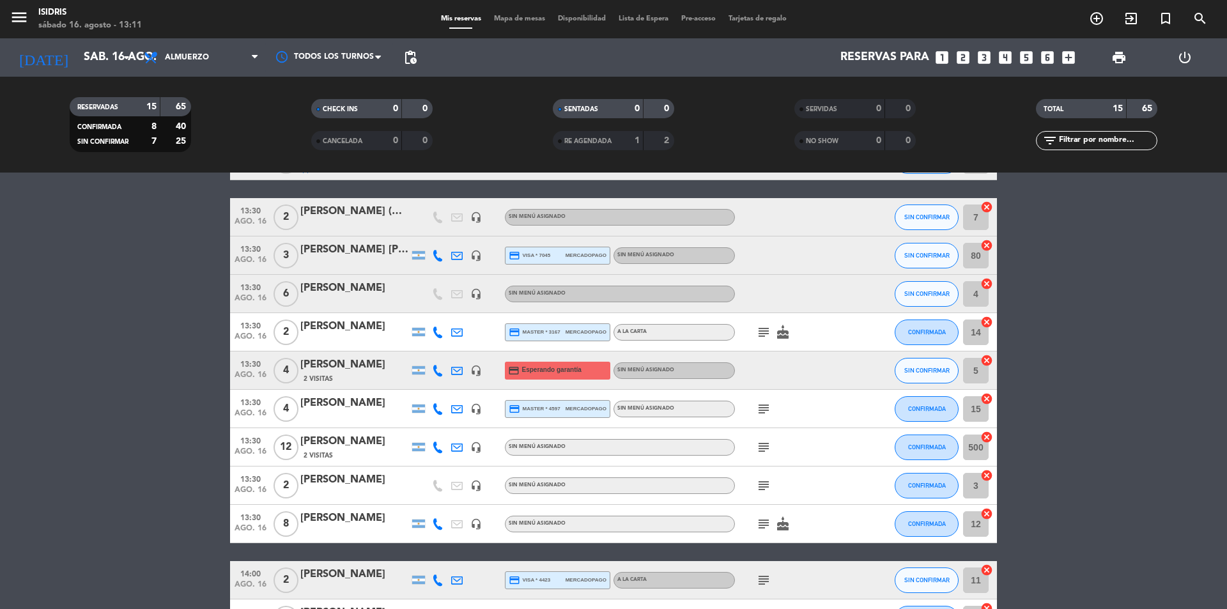
click at [767, 449] on icon "subject" at bounding box center [763, 447] width 15 height 15
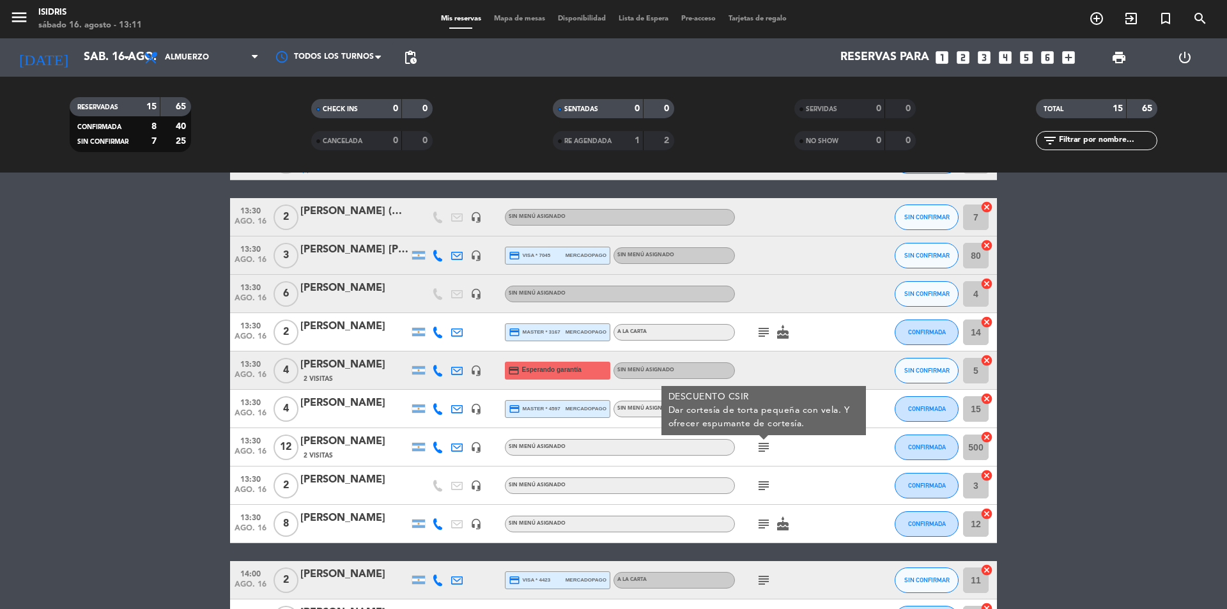
click at [780, 453] on div "subject DESCUENTO CSIR Dar cortesía de torta pequeña con vela. Y ofrecer espuma…" at bounding box center [792, 447] width 115 height 38
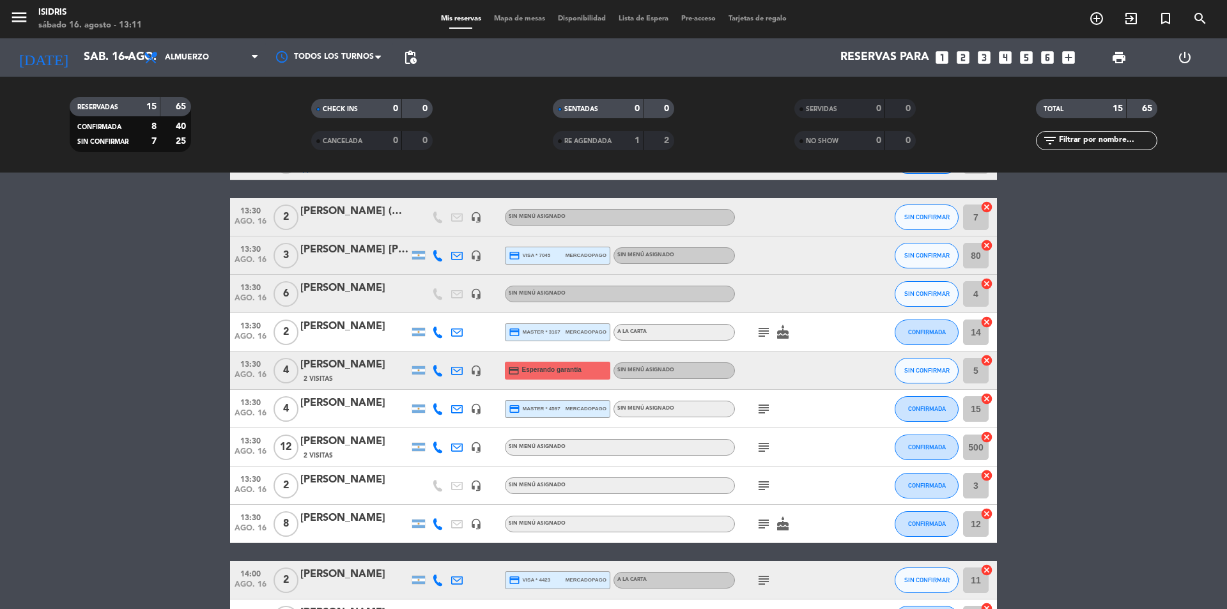
click at [765, 480] on icon "subject" at bounding box center [763, 485] width 15 height 15
click at [791, 485] on div "subject huespedes -Conexión en altura" at bounding box center [792, 485] width 115 height 38
click at [749, 491] on div "subject" at bounding box center [792, 485] width 115 height 38
click at [758, 488] on icon "subject" at bounding box center [763, 485] width 15 height 15
click at [776, 512] on div "subject cake" at bounding box center [792, 524] width 115 height 38
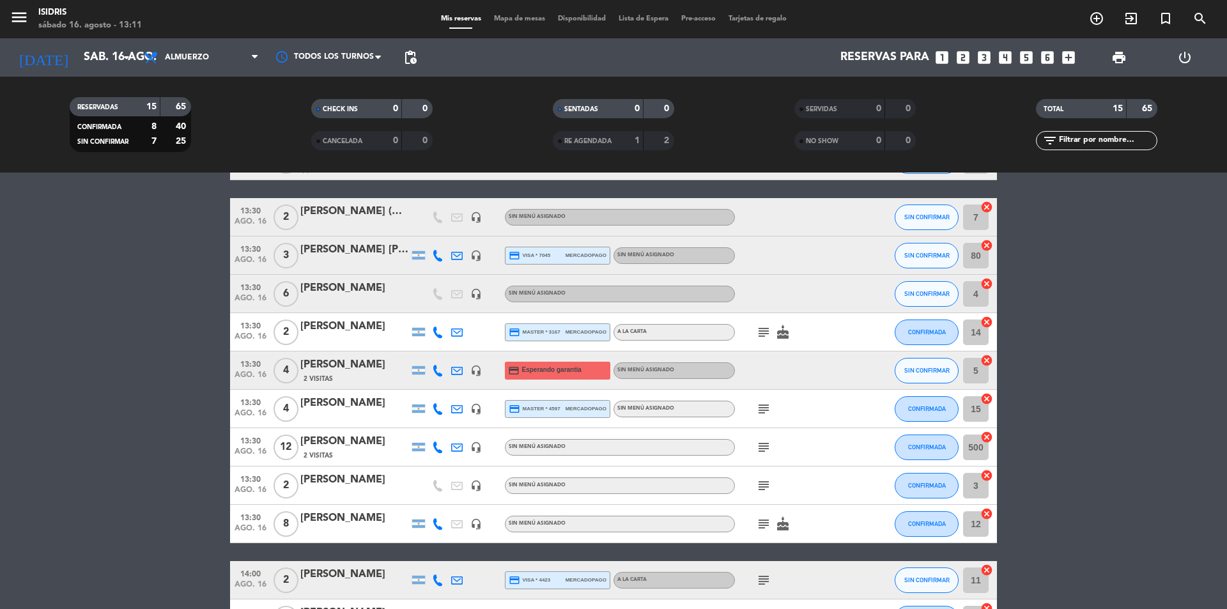
click at [766, 525] on icon "subject" at bounding box center [763, 523] width 15 height 15
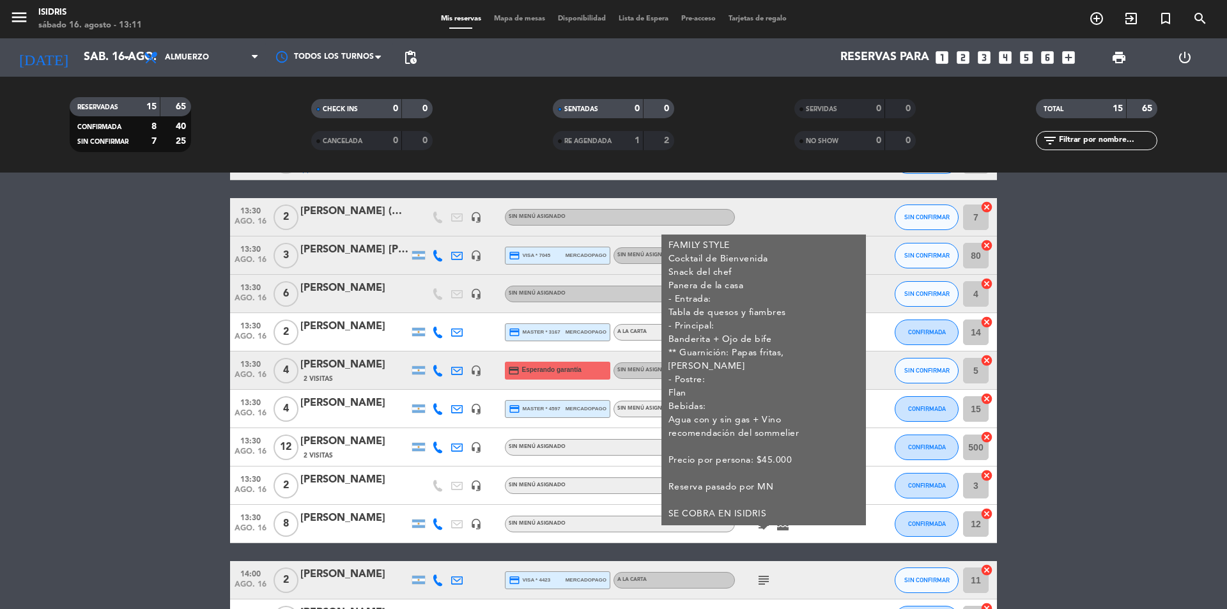
click at [766, 525] on icon "subject" at bounding box center [763, 523] width 15 height 15
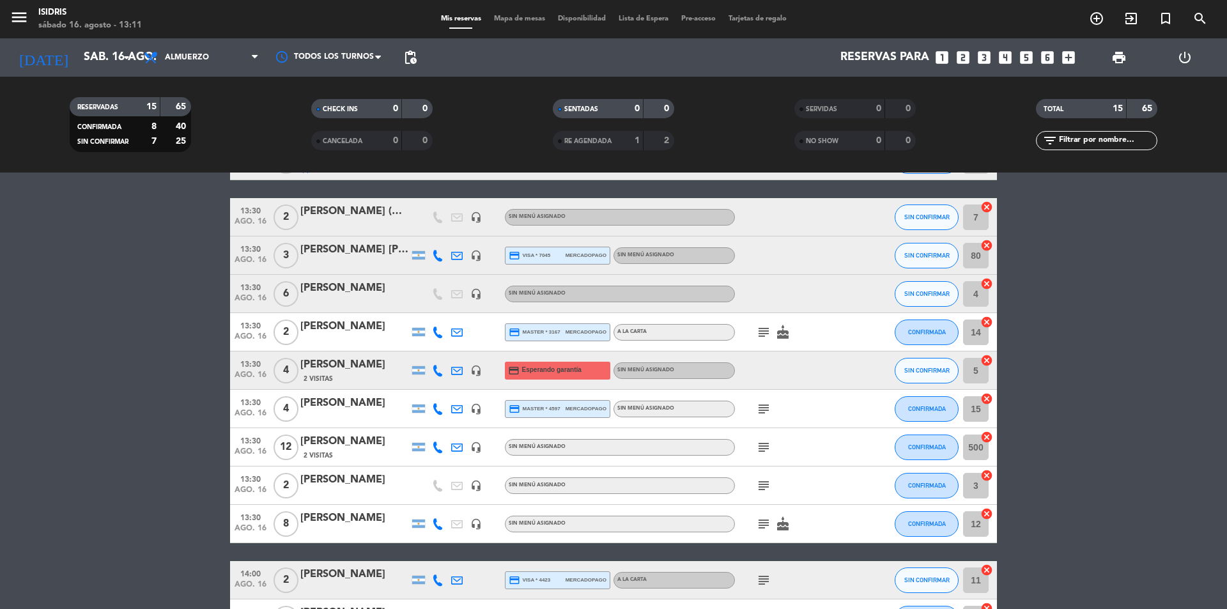
click at [767, 569] on div "subject" at bounding box center [792, 580] width 115 height 38
click at [761, 585] on icon "subject" at bounding box center [763, 579] width 15 height 15
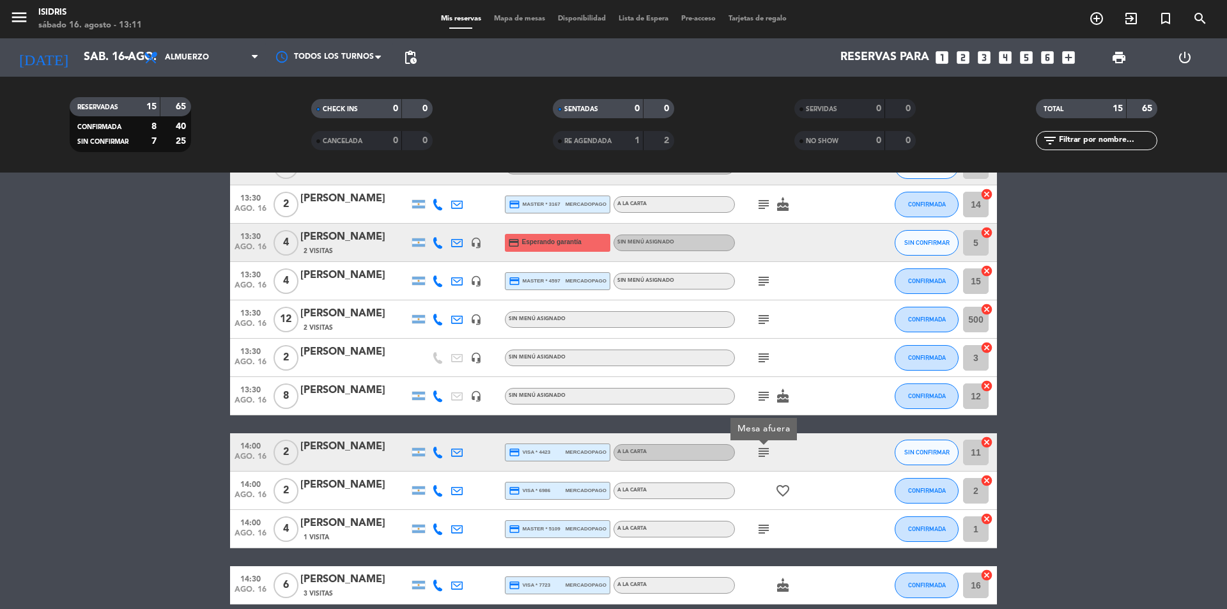
scroll to position [315, 0]
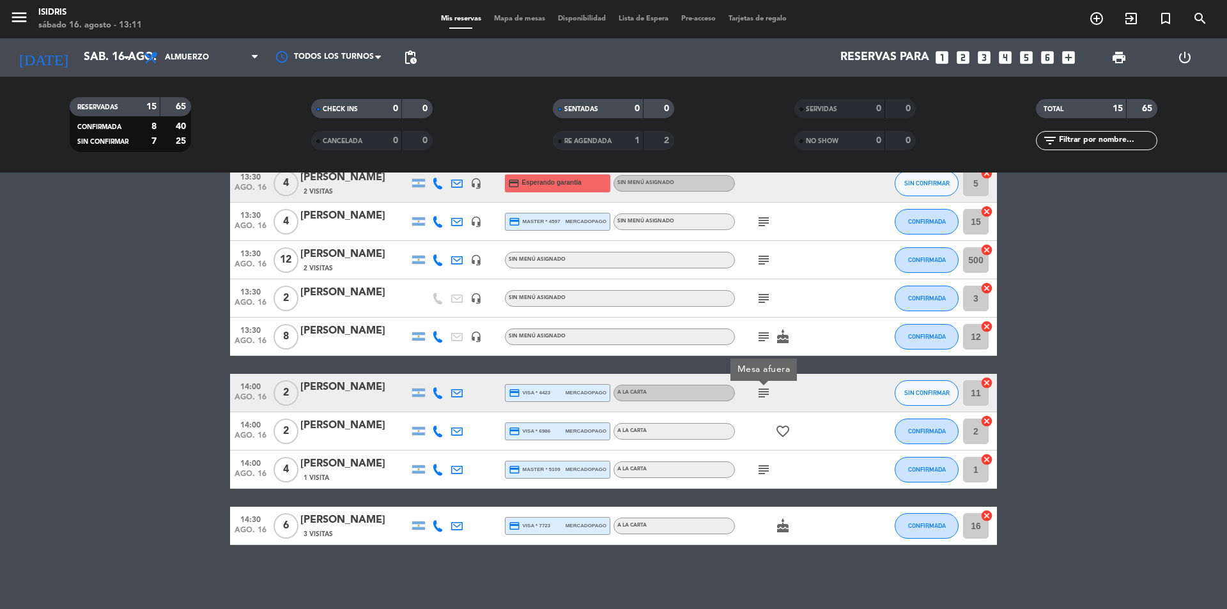
click at [771, 474] on span "subject" at bounding box center [763, 469] width 19 height 15
click at [767, 473] on icon "subject" at bounding box center [763, 469] width 15 height 15
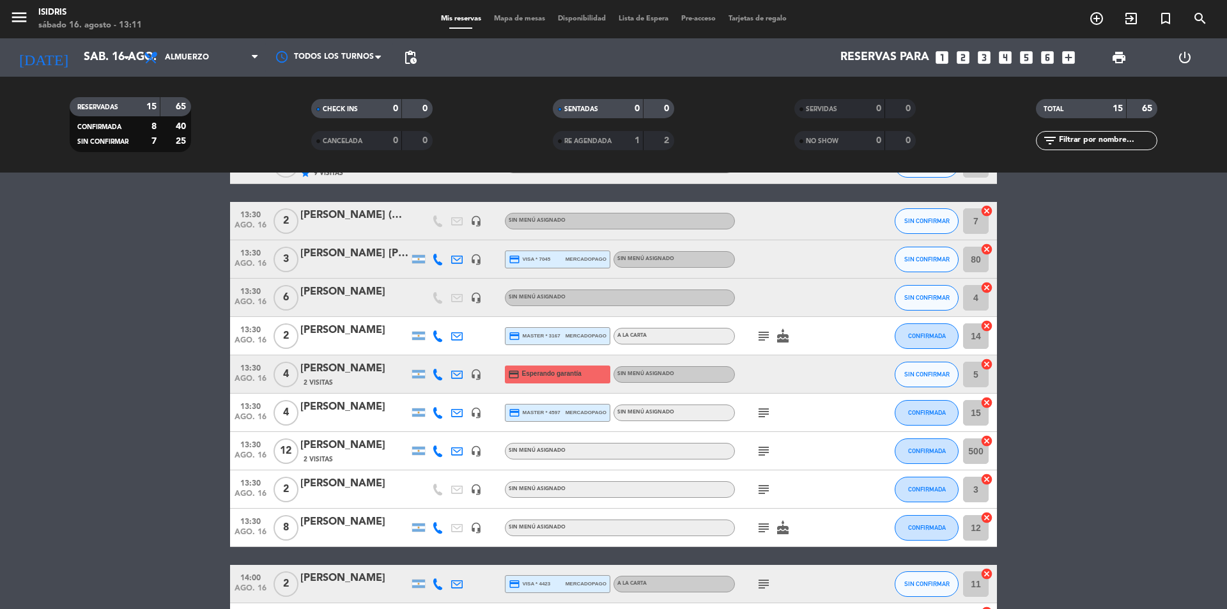
scroll to position [123, 0]
click at [761, 417] on icon "subject" at bounding box center [763, 413] width 15 height 15
click at [768, 332] on icon "subject" at bounding box center [763, 336] width 15 height 15
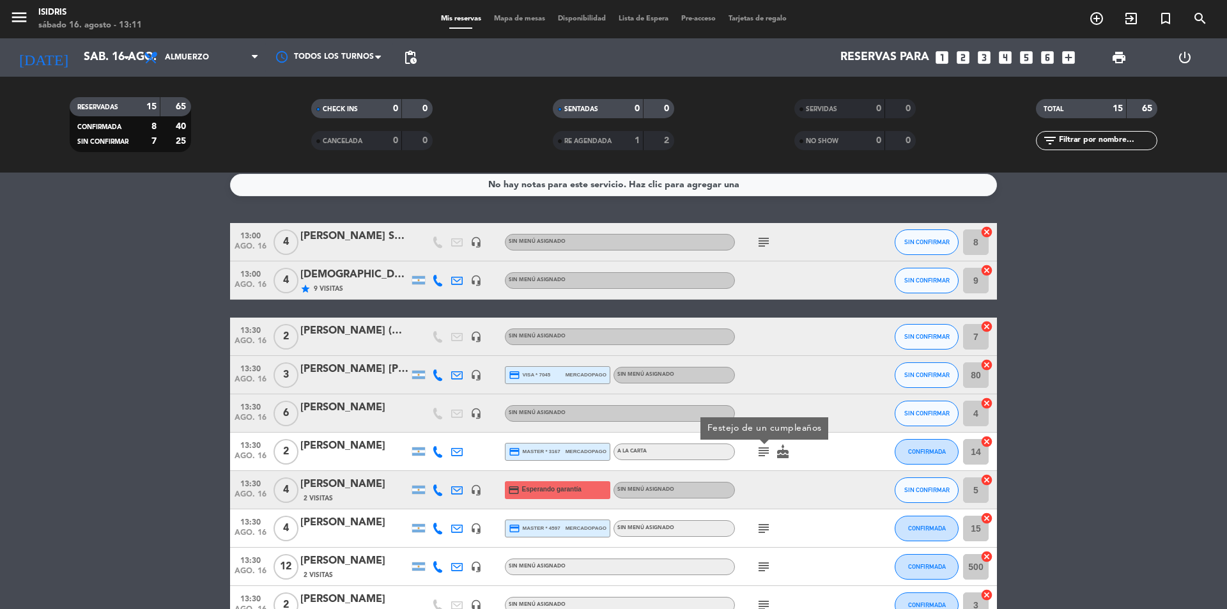
scroll to position [0, 0]
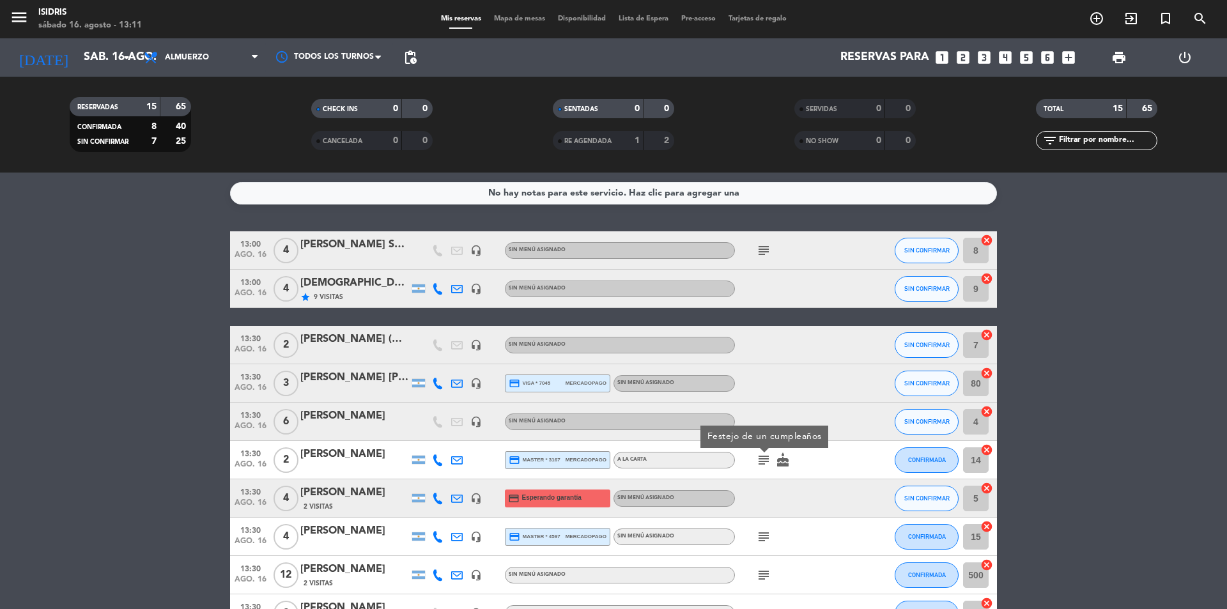
click at [760, 245] on icon "subject" at bounding box center [763, 250] width 15 height 15
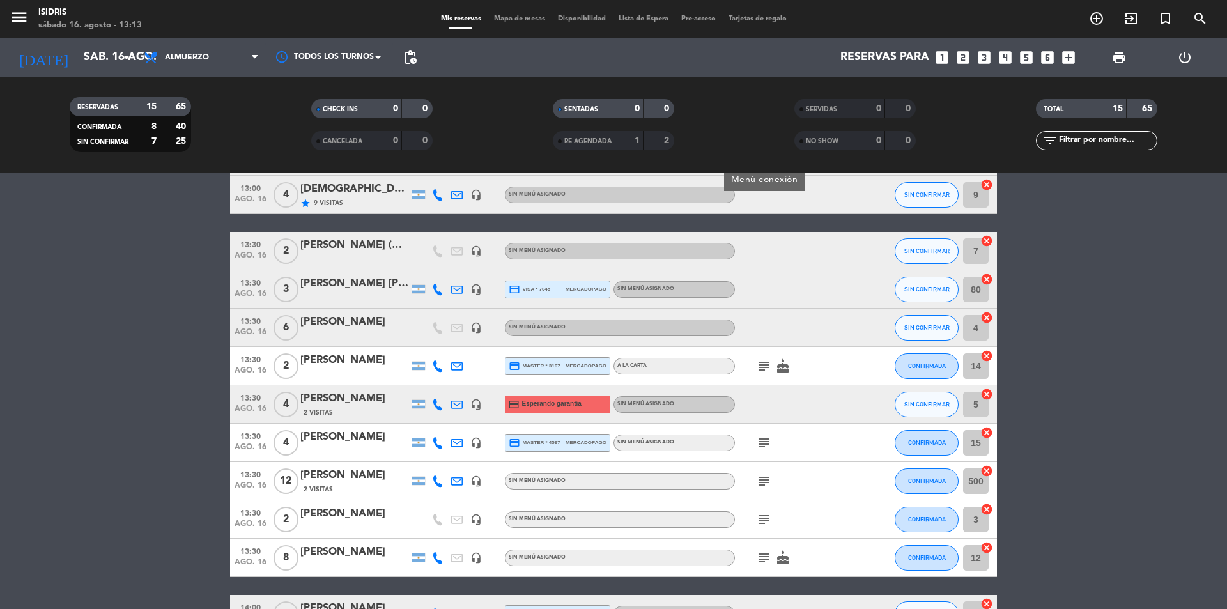
scroll to position [128, 0]
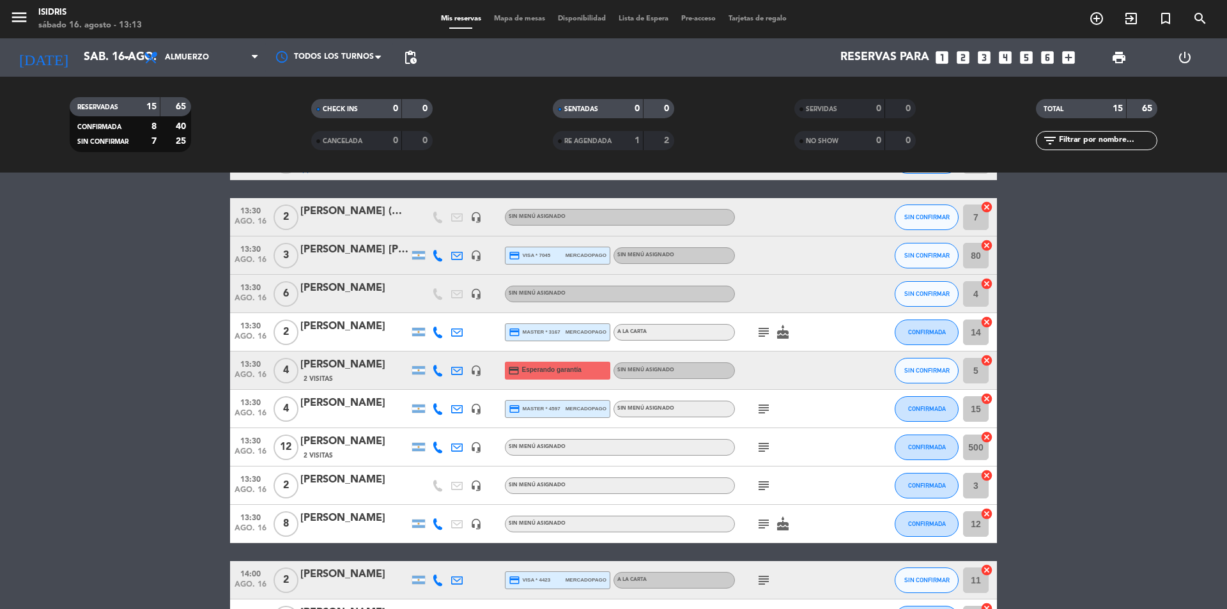
click at [767, 449] on icon "subject" at bounding box center [763, 447] width 15 height 15
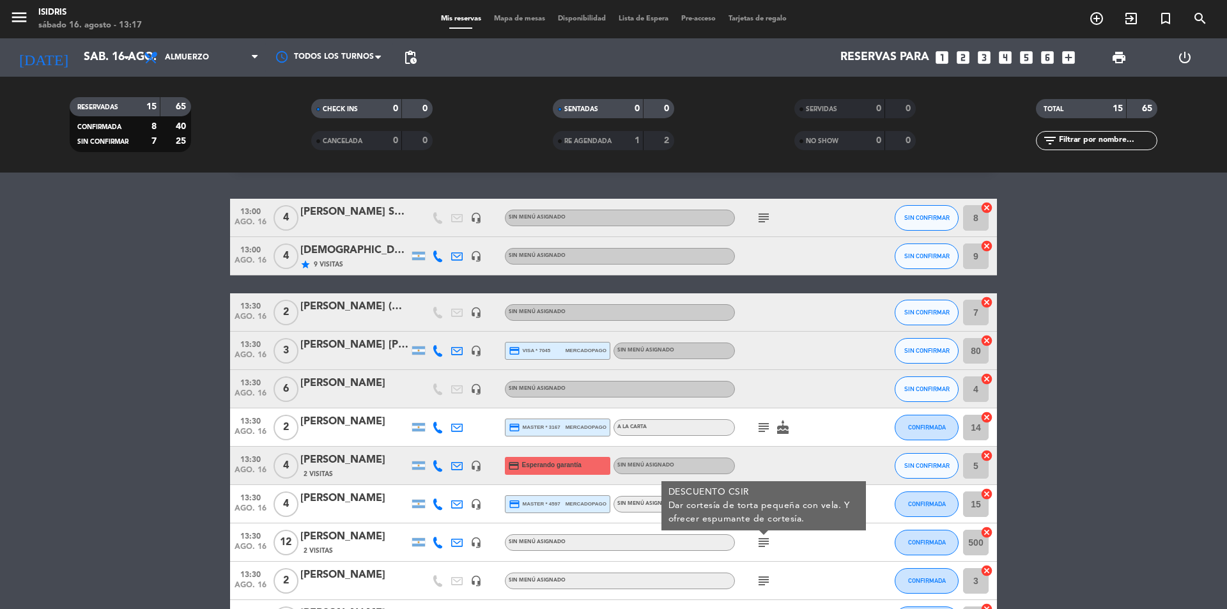
scroll to position [0, 0]
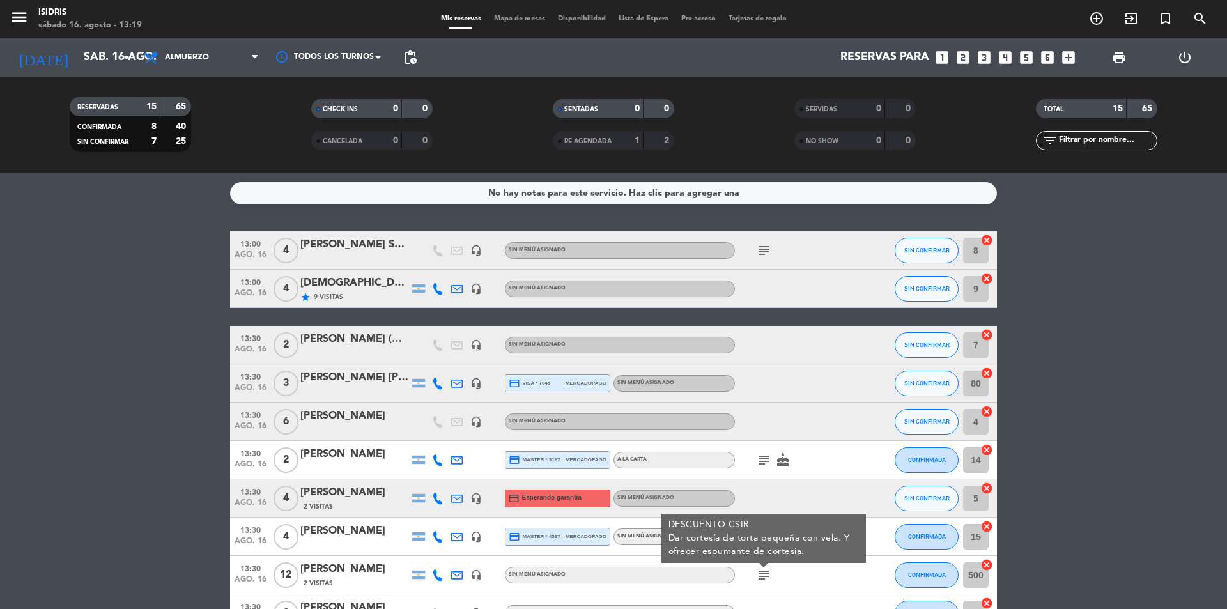
click at [201, 327] on bookings-row "13:00 [DATE] 4 [PERSON_NAME] Seco headset_mic Sin menú asignado subject SIN CON…" at bounding box center [613, 545] width 1227 height 629
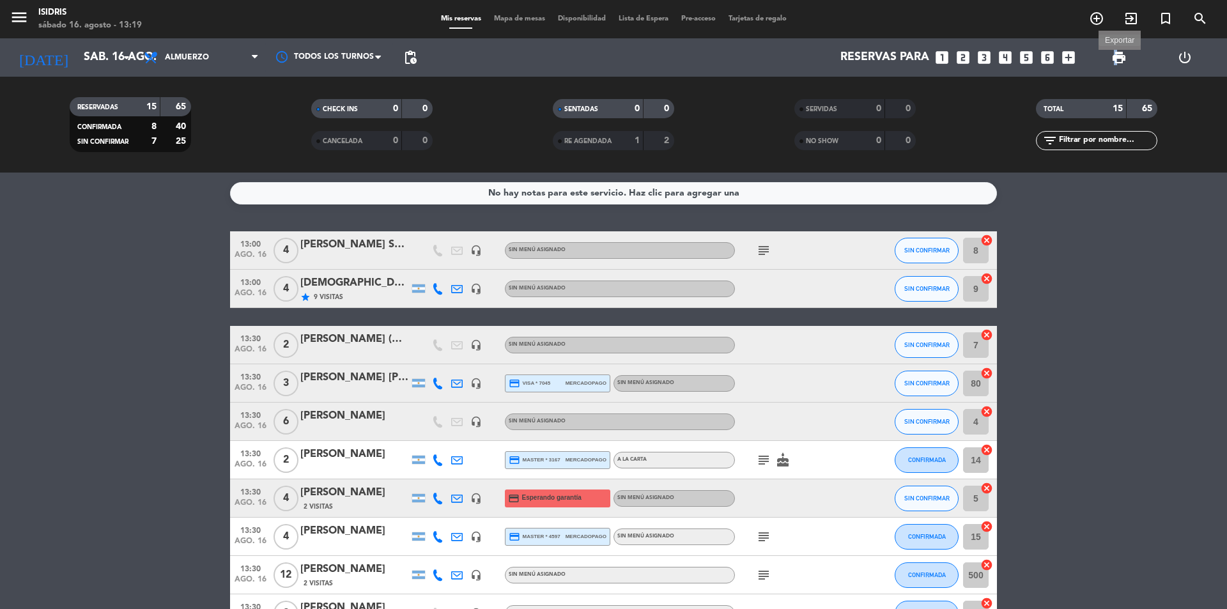
click at [1116, 58] on span "print" at bounding box center [1118, 57] width 15 height 15
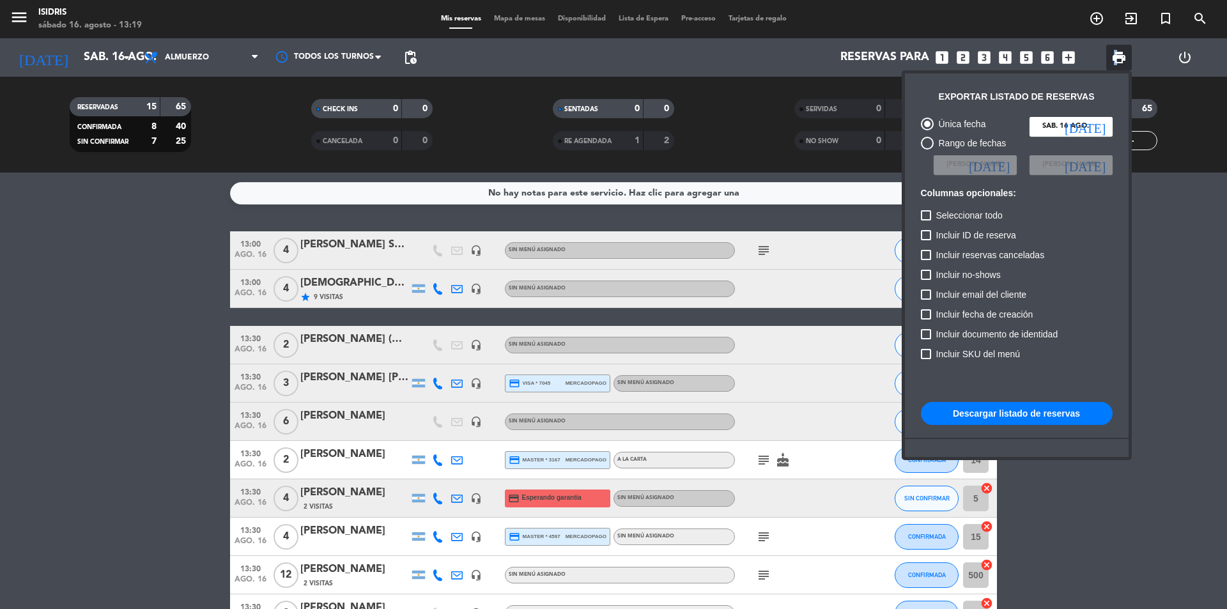
click at [1046, 413] on button "Descargar listado de reservas" at bounding box center [1017, 413] width 192 height 23
click at [768, 247] on div at bounding box center [613, 304] width 1227 height 609
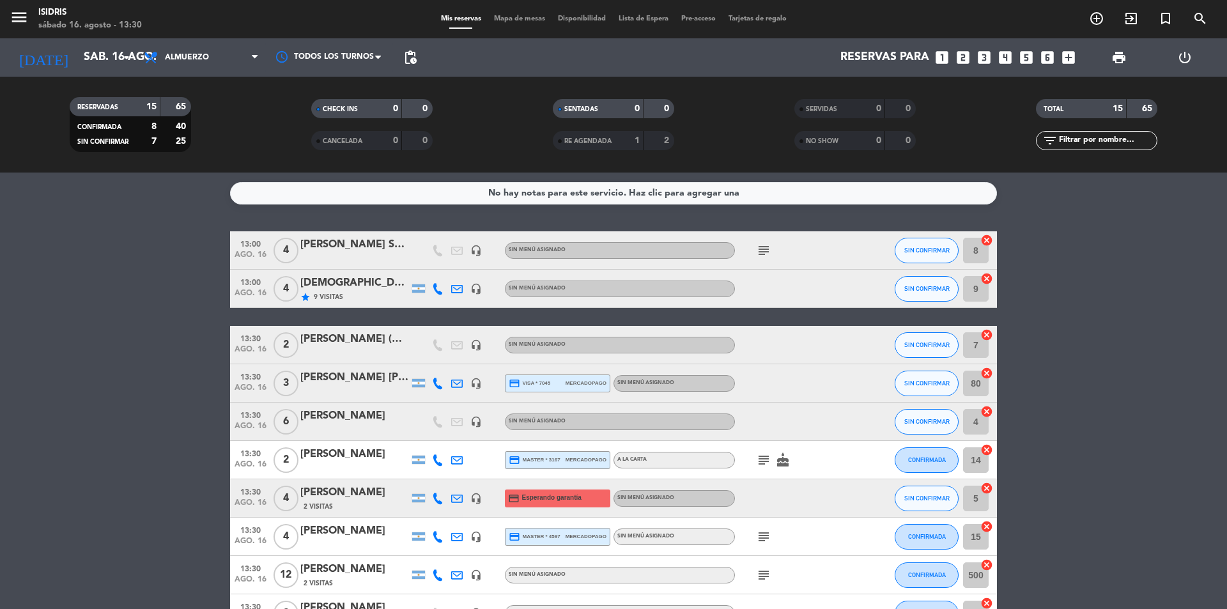
click at [764, 247] on icon "subject" at bounding box center [763, 250] width 15 height 15
click at [793, 250] on div "subject Menú conexión" at bounding box center [792, 250] width 115 height 38
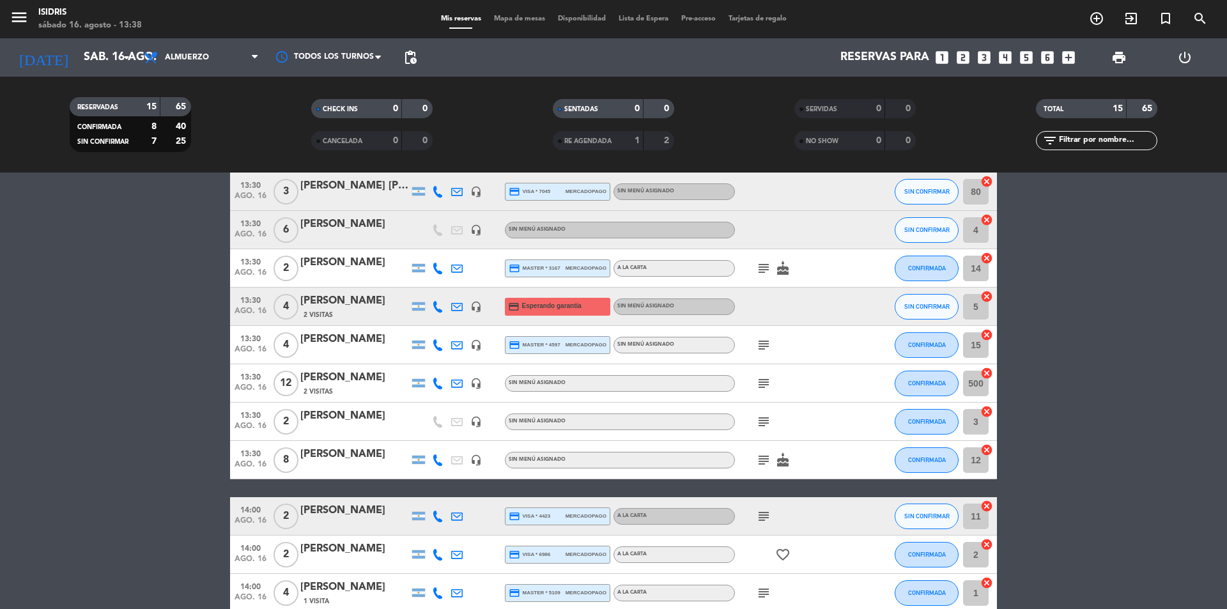
scroll to position [256, 0]
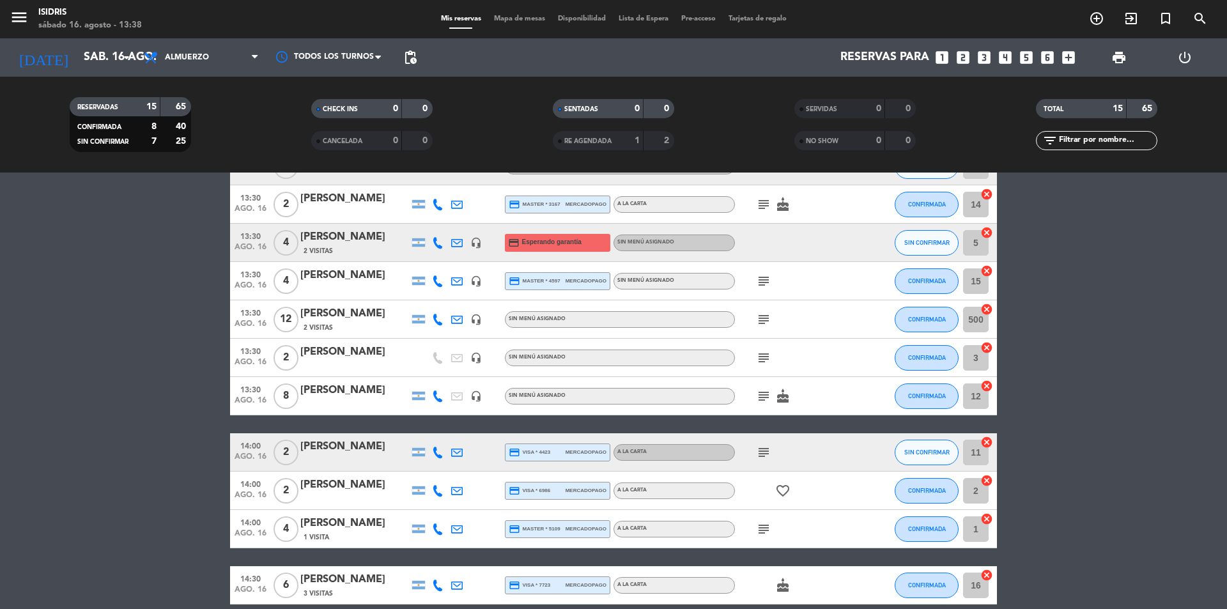
click at [753, 528] on div "subject" at bounding box center [792, 529] width 115 height 38
click at [761, 527] on icon "subject" at bounding box center [763, 528] width 15 height 15
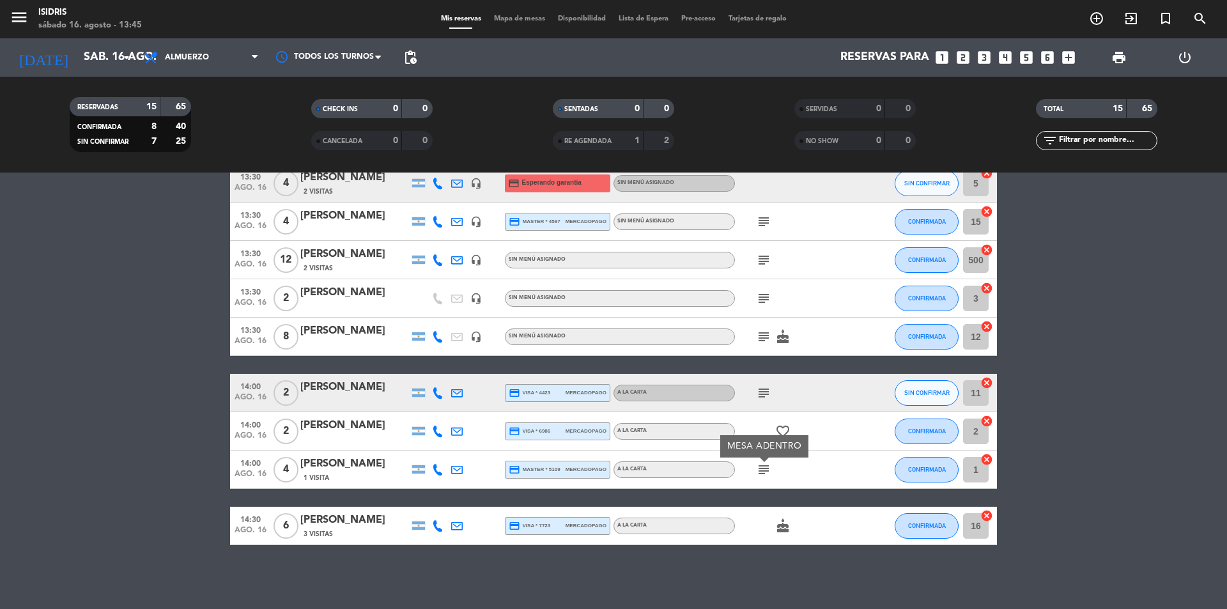
click at [88, 358] on bookings-row "13:00 [DATE] 4 [PERSON_NAME] Seco headset_mic Sin menú asignado subject SIN CON…" at bounding box center [613, 230] width 1227 height 629
click at [764, 337] on icon "subject" at bounding box center [763, 336] width 15 height 15
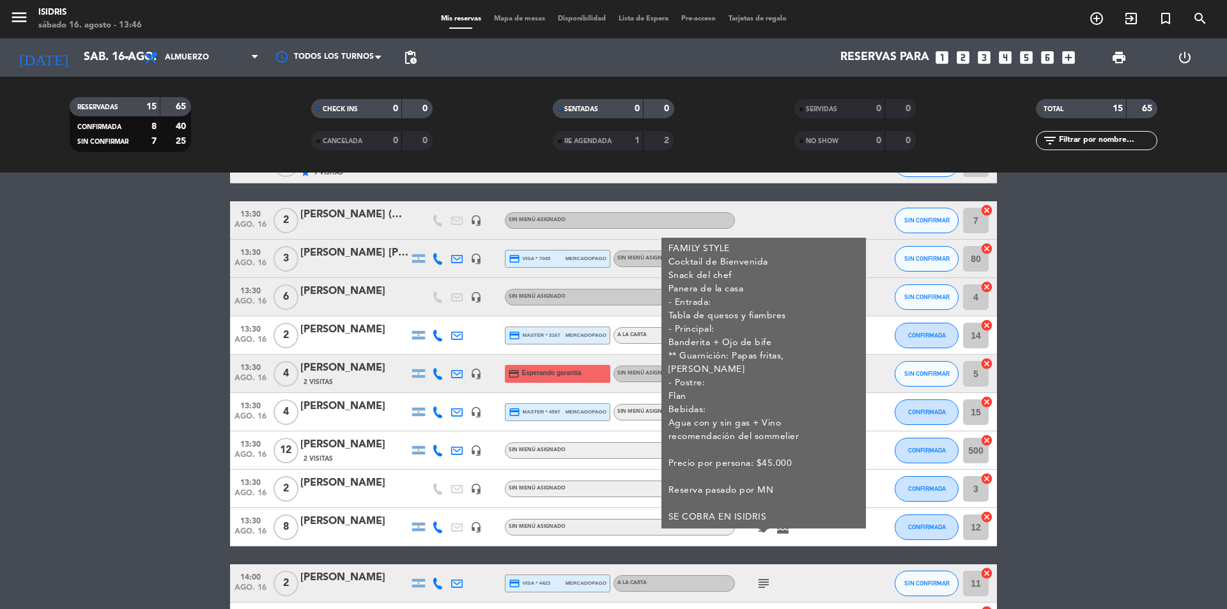
scroll to position [123, 0]
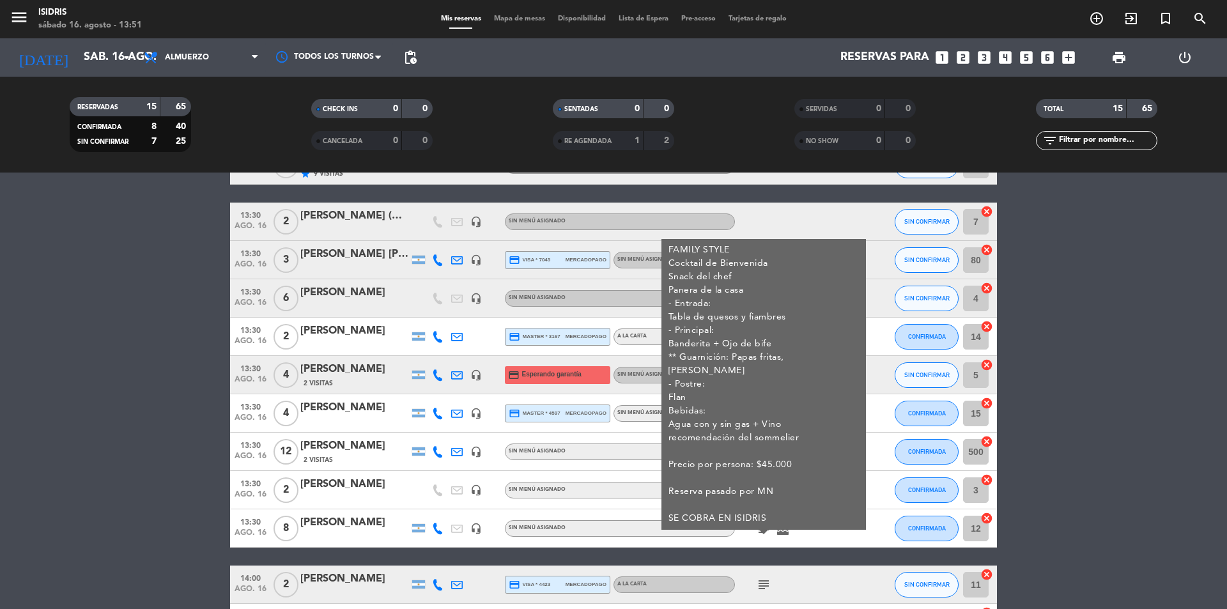
click at [100, 378] on bookings-row "13:00 [DATE] 4 [PERSON_NAME] Seco headset_mic Sin menú asignado subject SIN CON…" at bounding box center [613, 422] width 1227 height 629
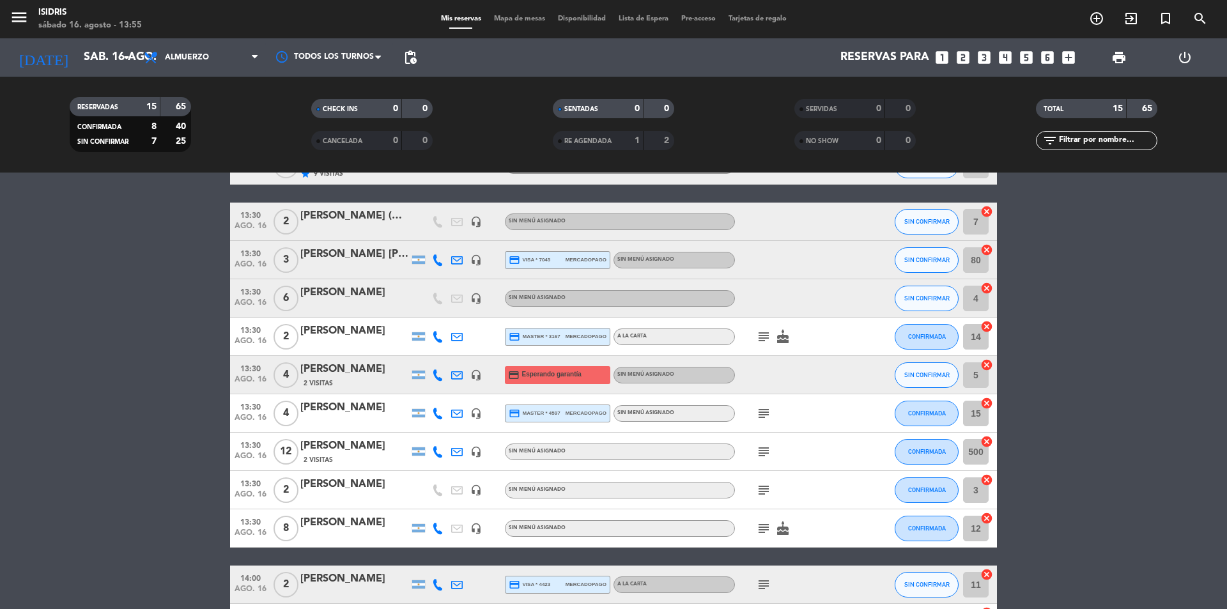
click at [1046, 58] on icon "looks_6" at bounding box center [1047, 57] width 17 height 17
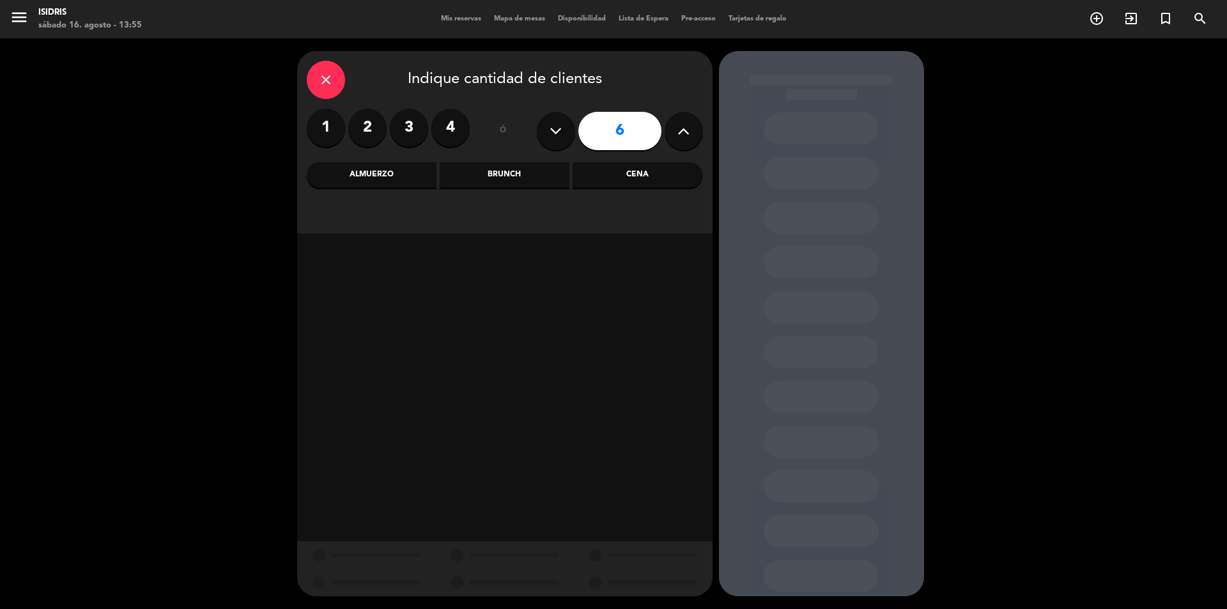
click at [357, 164] on div "Almuerzo" at bounding box center [372, 175] width 130 height 26
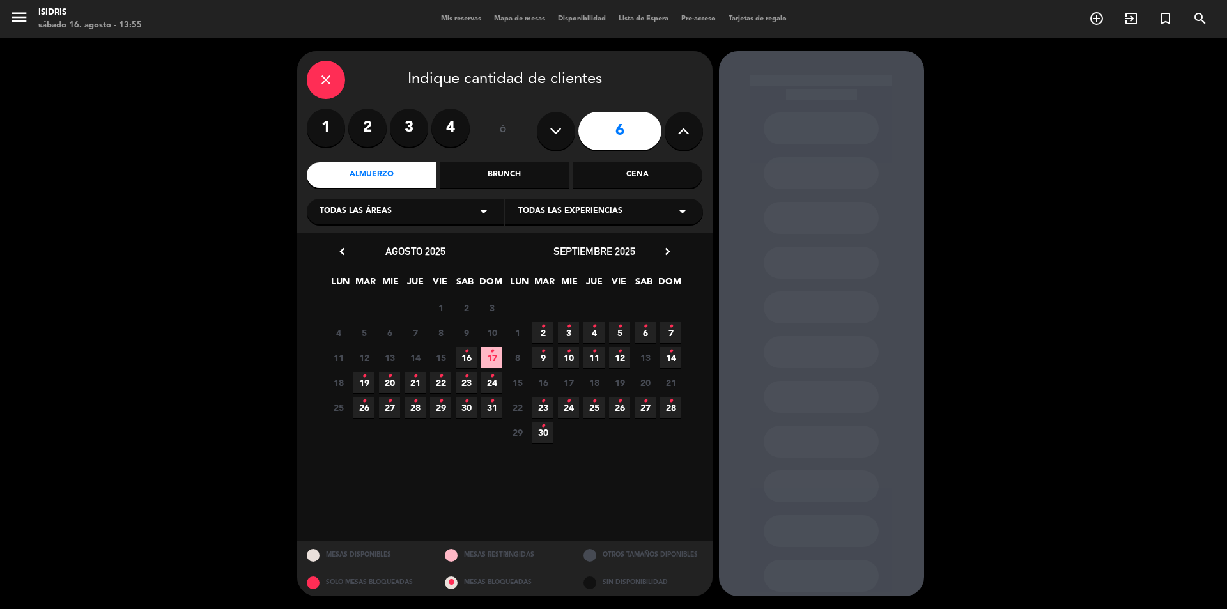
click at [469, 357] on span "16 •" at bounding box center [466, 357] width 21 height 21
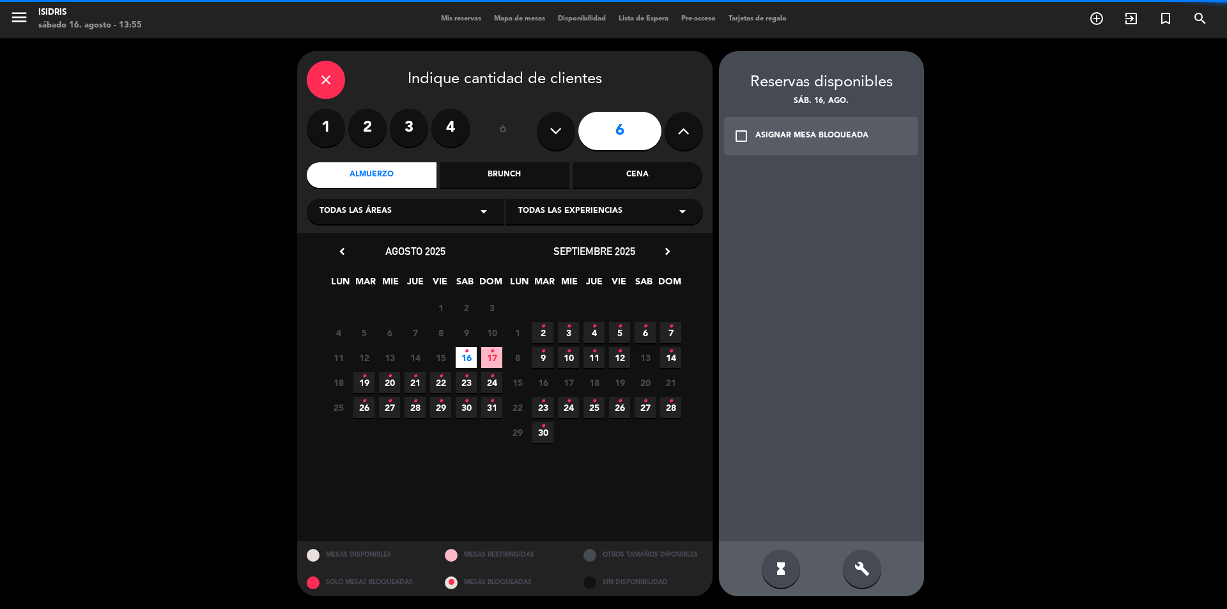
click at [832, 123] on div "check_box_outline_blank ASIGNAR MESA BLOQUEADA" at bounding box center [821, 136] width 195 height 38
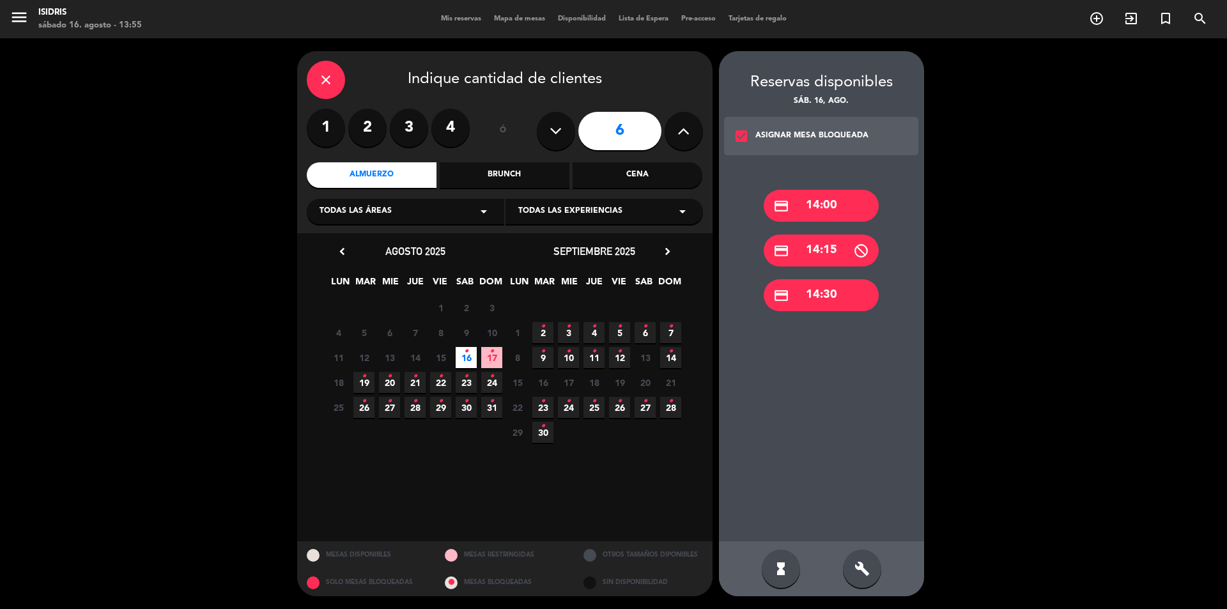
click at [815, 292] on div "credit_card 14:30" at bounding box center [821, 295] width 115 height 32
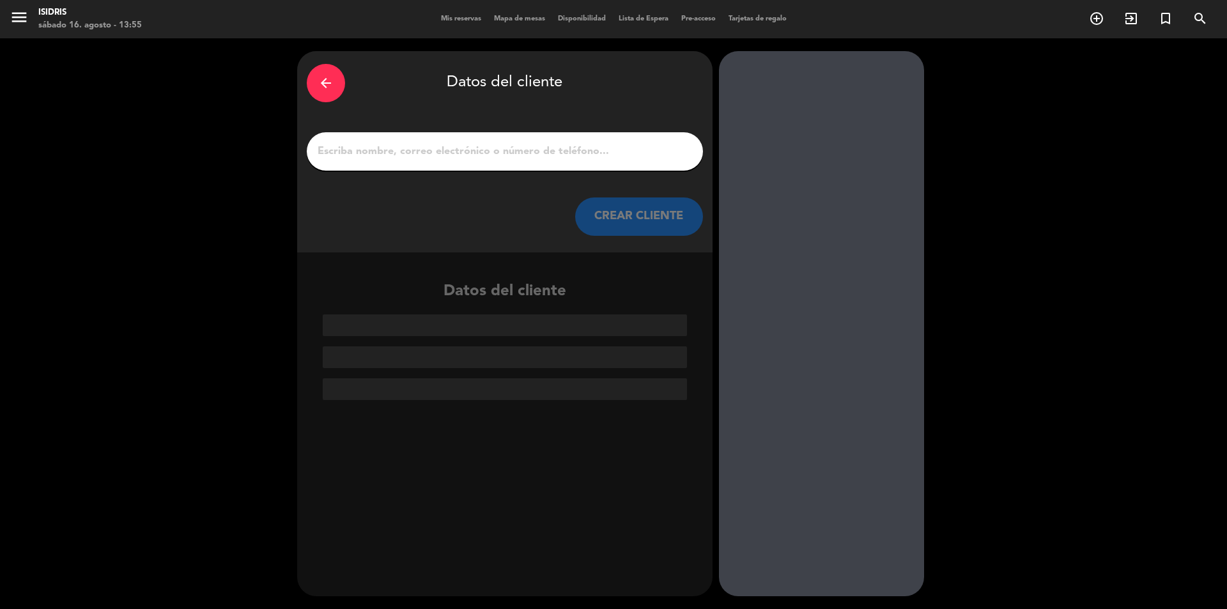
click at [341, 153] on input "1" at bounding box center [504, 151] width 377 height 18
paste input "[PERSON_NAME]"
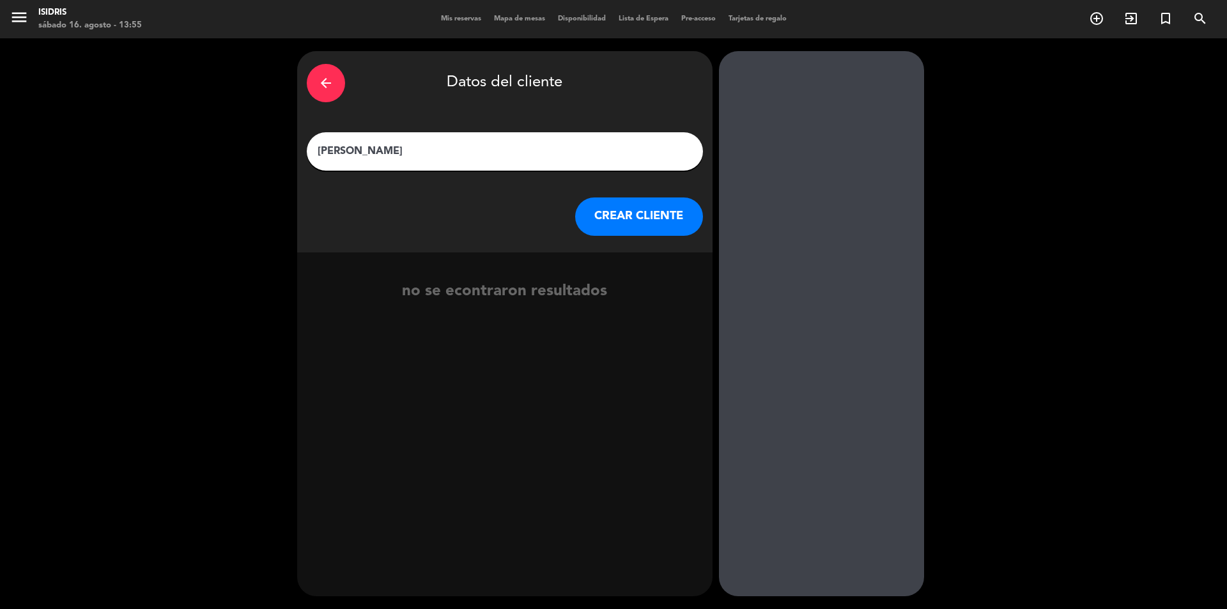
type input "[PERSON_NAME]"
click at [626, 218] on button "CREAR CLIENTE" at bounding box center [639, 216] width 128 height 38
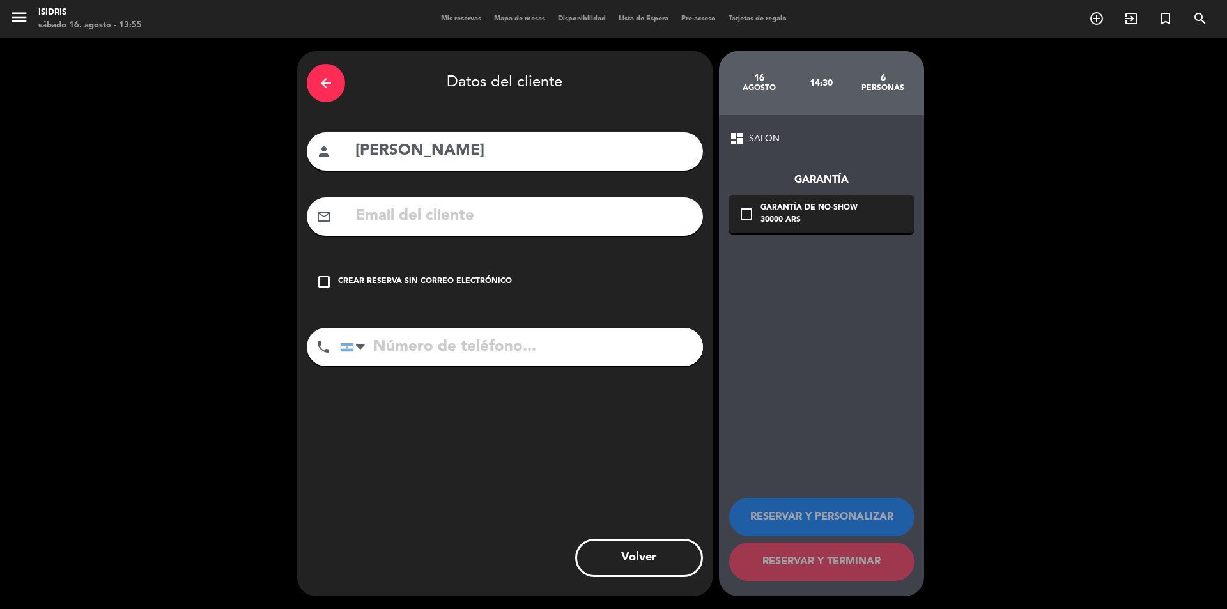
click at [459, 284] on div "Crear reserva sin correo electrónico" at bounding box center [425, 281] width 174 height 13
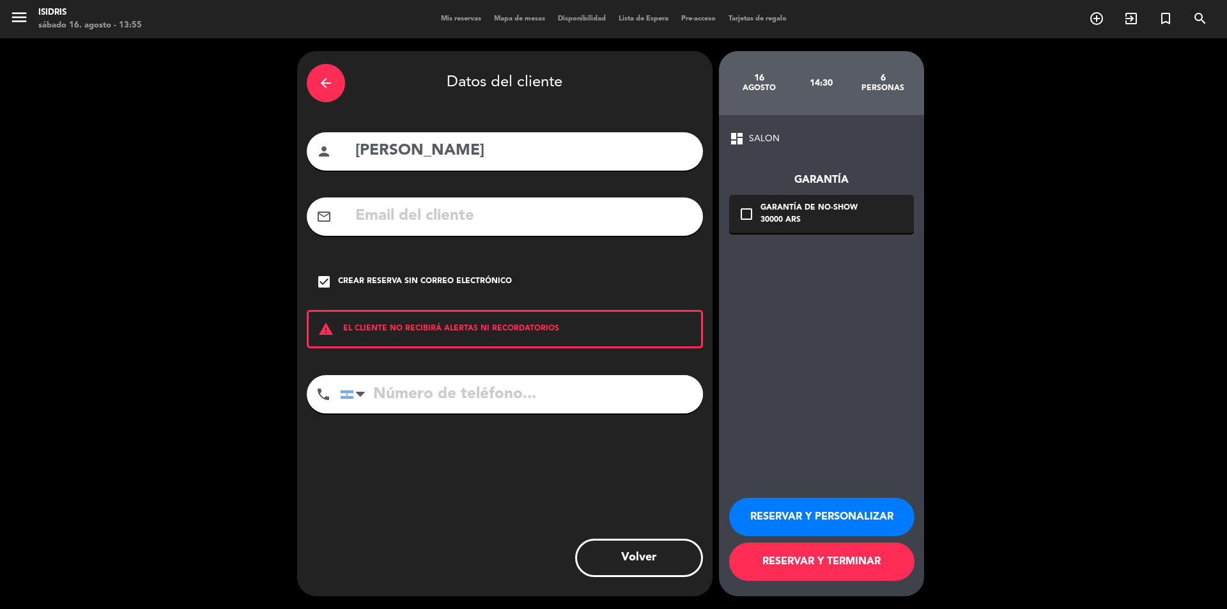
click at [829, 562] on button "RESERVAR Y TERMINAR" at bounding box center [821, 561] width 185 height 38
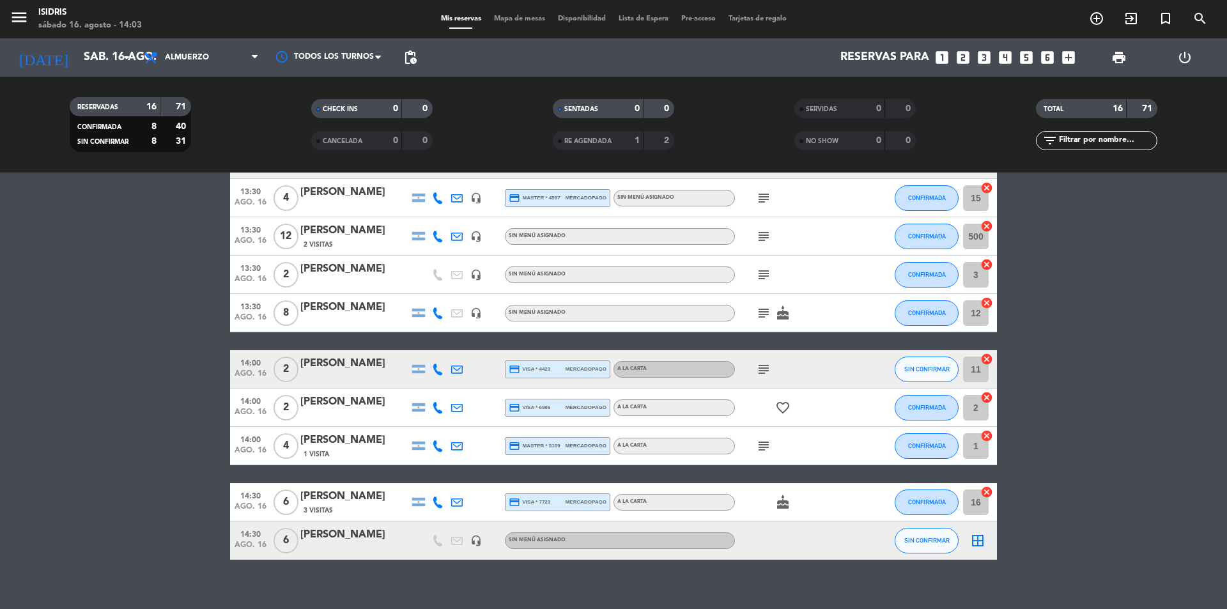
scroll to position [353, 0]
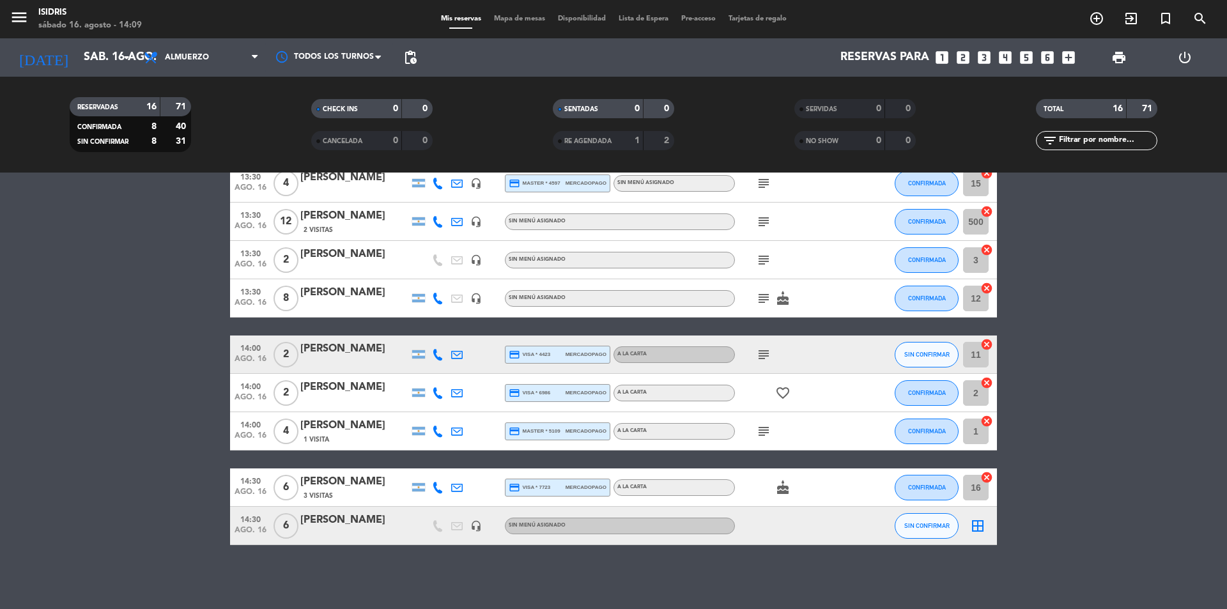
click at [987, 346] on icon "cancel" at bounding box center [986, 344] width 13 height 13
click at [980, 355] on icon "border_all" at bounding box center [977, 354] width 15 height 15
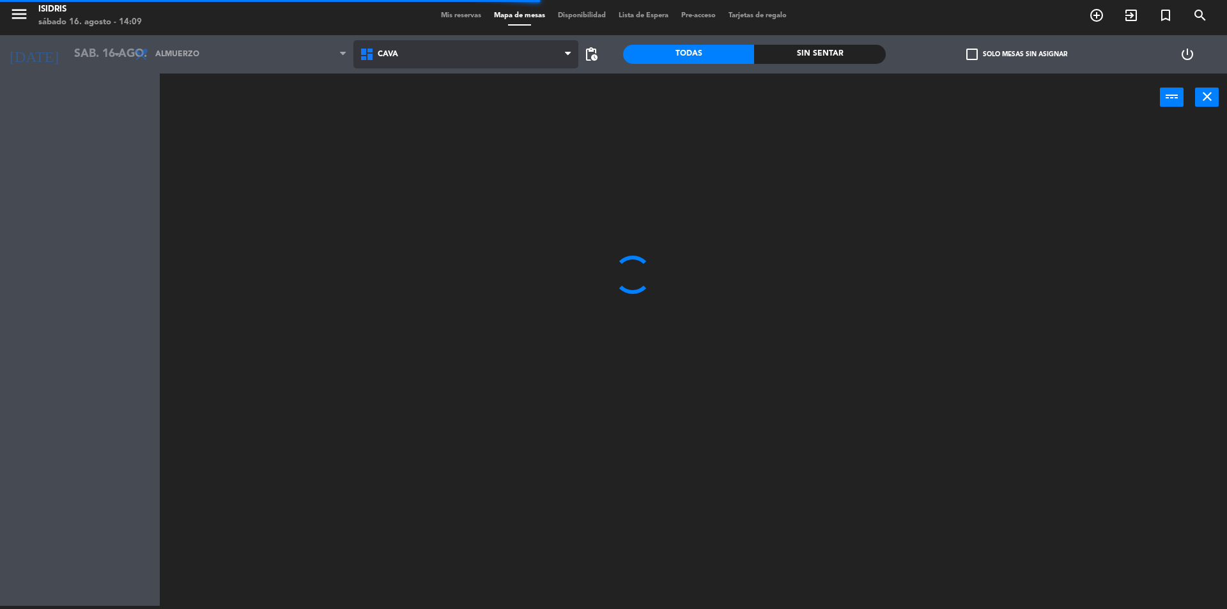
click at [387, 55] on span "CAVA" at bounding box center [388, 54] width 20 height 9
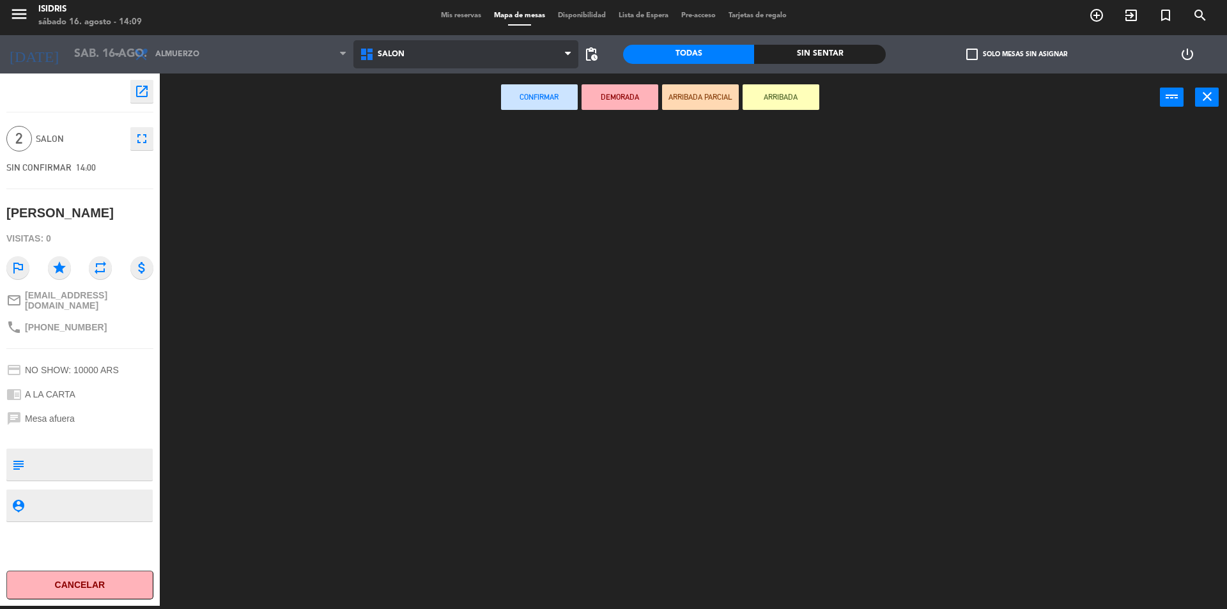
click at [420, 142] on ng-component "menu isidris [DATE] 16. agosto - 14:09 Mis reservas Mapa de mesas Disponibilida…" at bounding box center [613, 303] width 1227 height 612
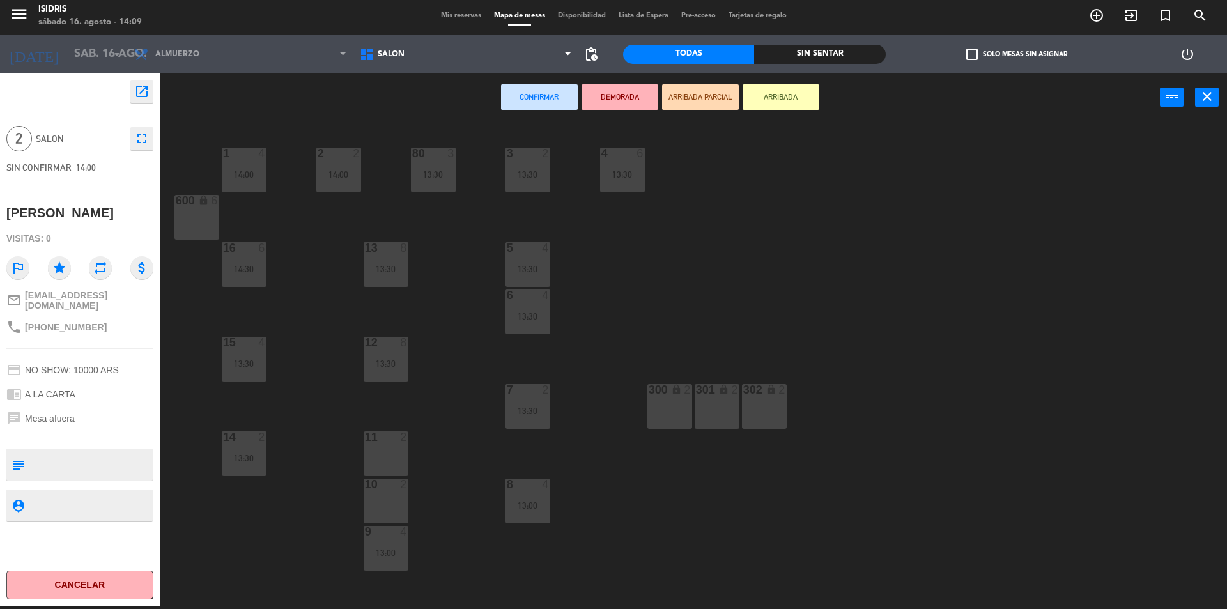
click at [671, 412] on div "300 lock 2" at bounding box center [669, 406] width 45 height 45
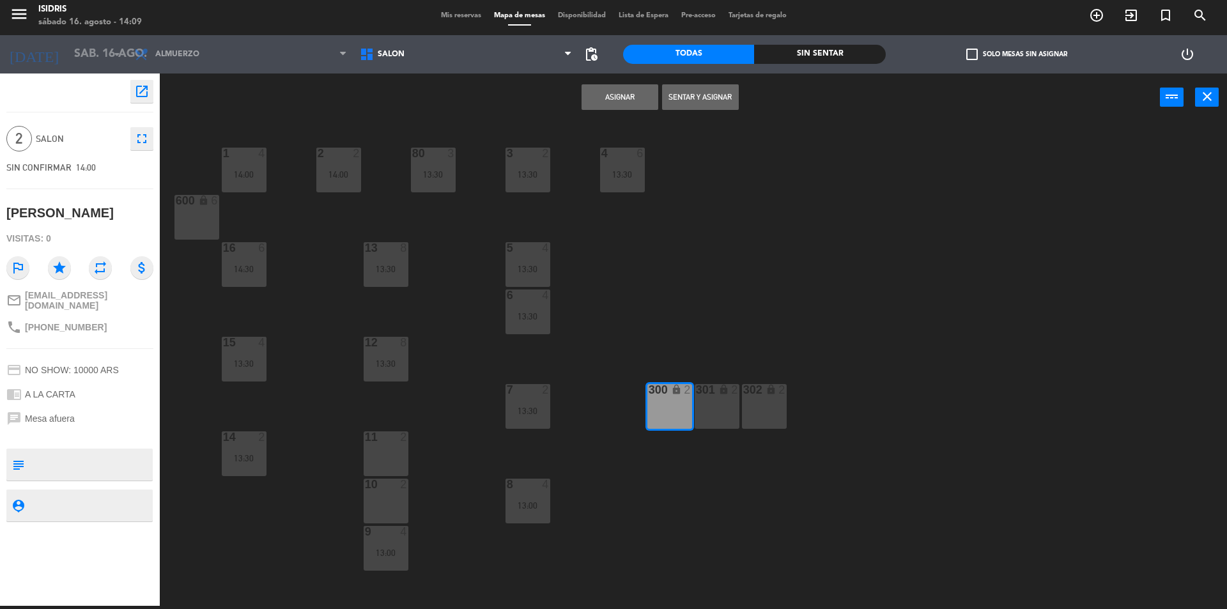
click at [622, 88] on button "Asignar" at bounding box center [619, 97] width 77 height 26
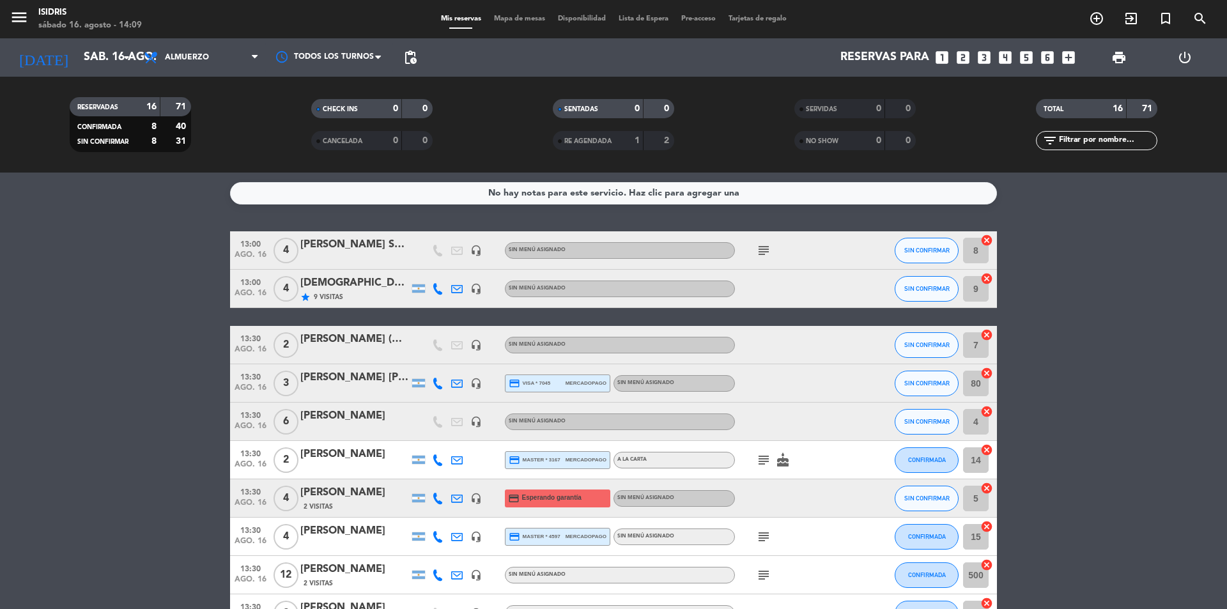
click at [988, 238] on icon "cancel" at bounding box center [986, 240] width 13 height 13
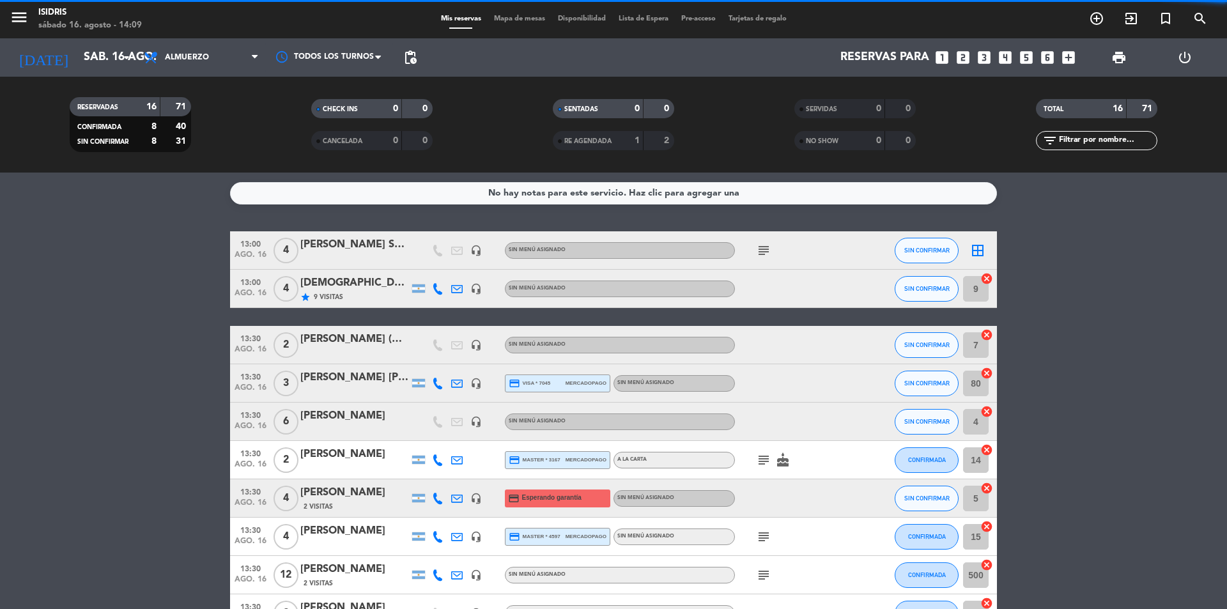
click at [980, 250] on icon "border_all" at bounding box center [977, 250] width 15 height 15
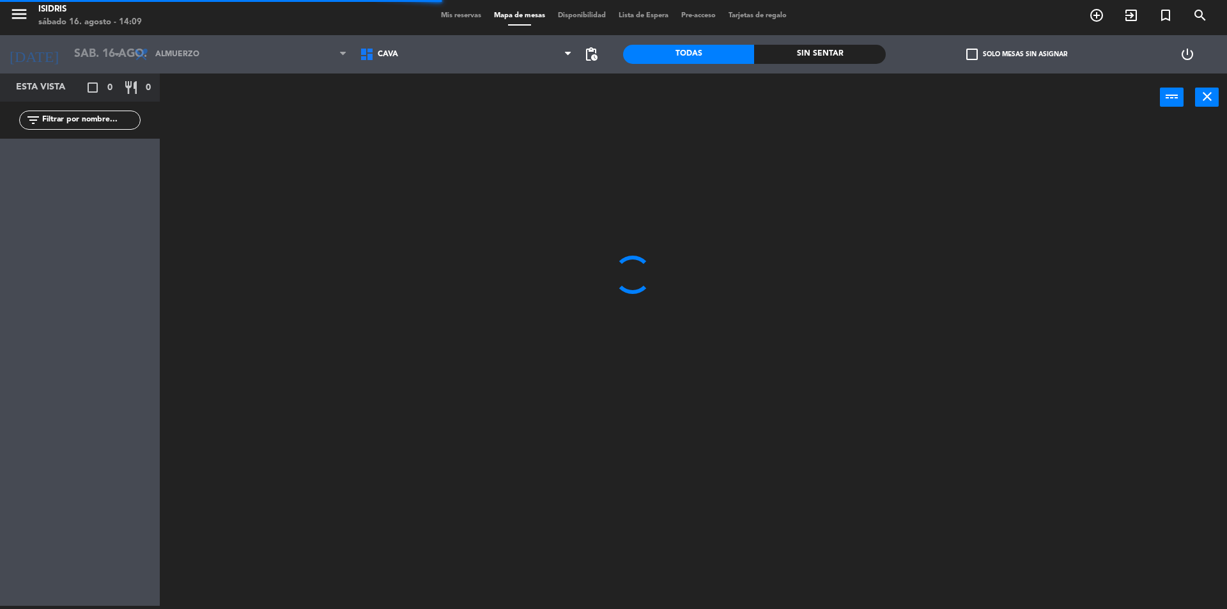
click at [473, 59] on span "CAVA" at bounding box center [466, 54] width 226 height 28
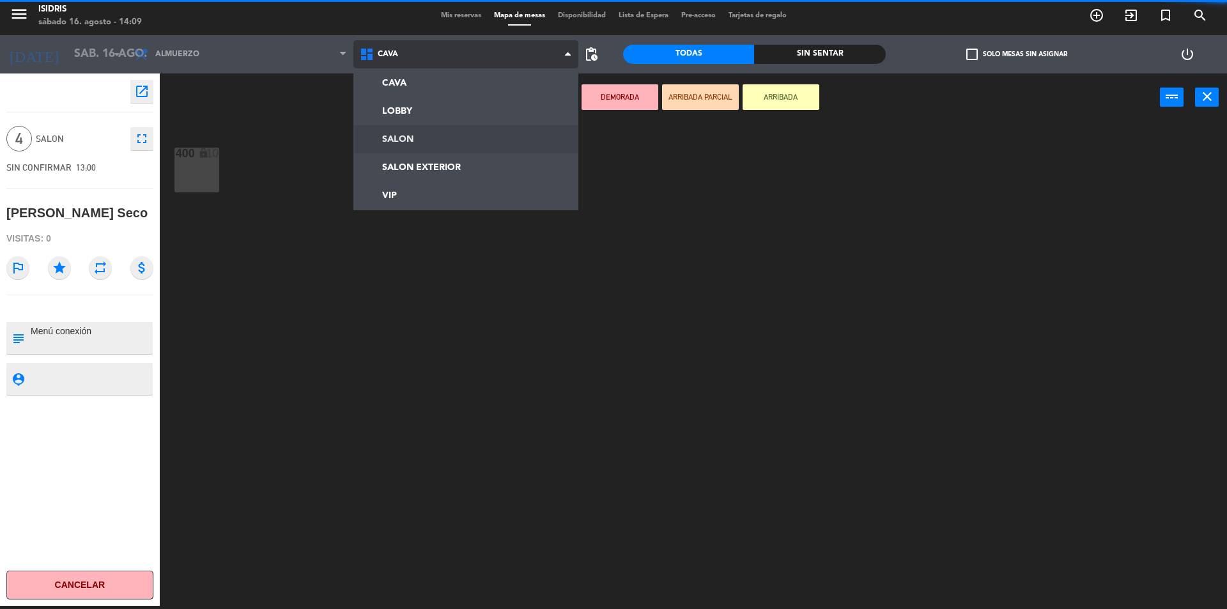
click at [433, 134] on ng-component "menu isidris [DATE] 16. agosto - 14:09 Mis reservas Mapa de mesas Disponibilida…" at bounding box center [613, 303] width 1227 height 612
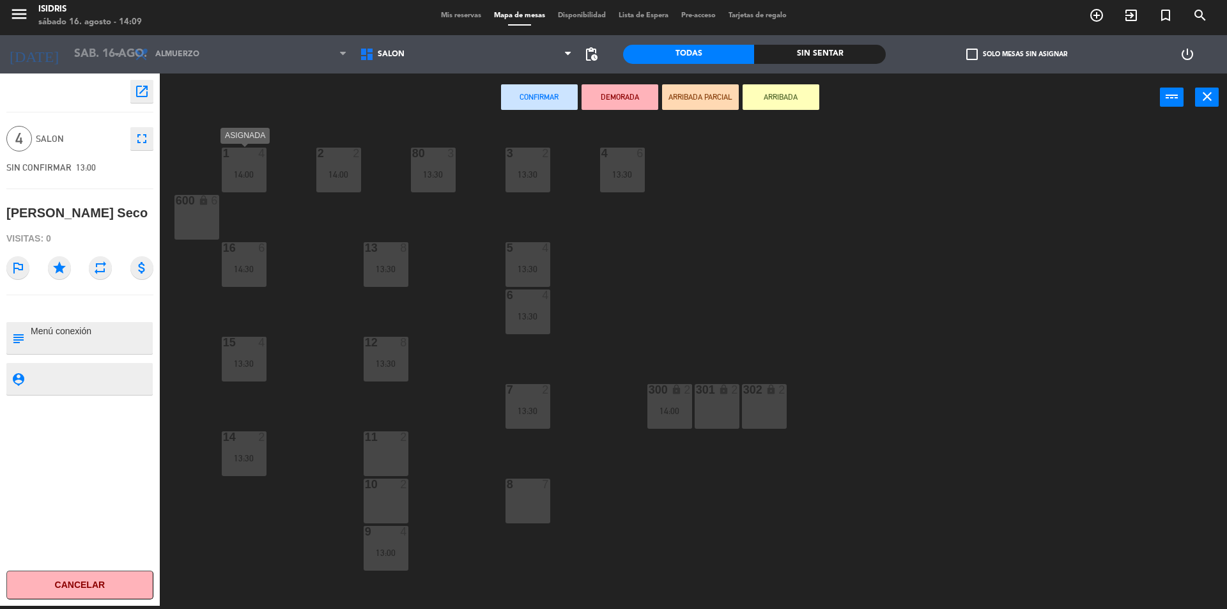
click at [239, 171] on div "14:00" at bounding box center [244, 174] width 45 height 9
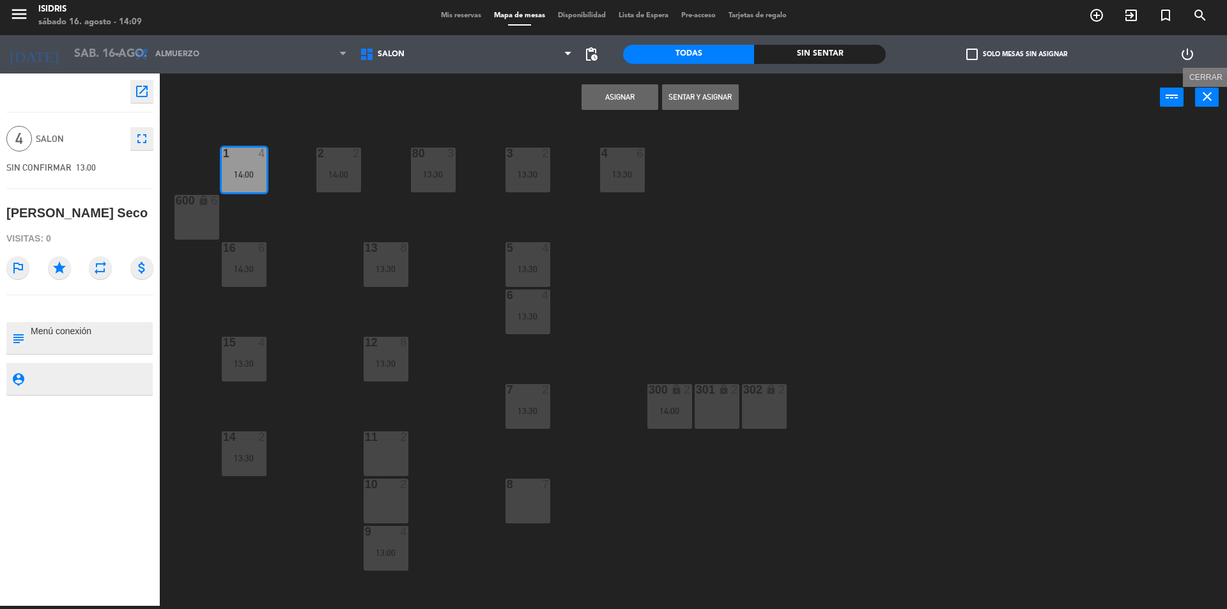
click at [1213, 100] on icon "close" at bounding box center [1206, 96] width 15 height 15
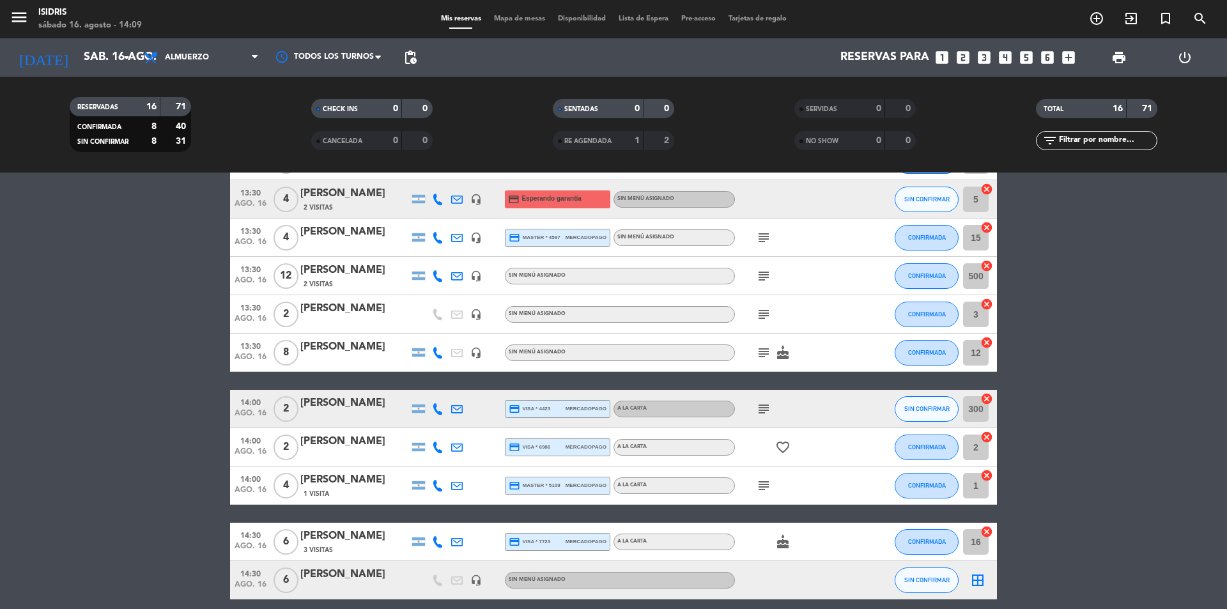
scroll to position [353, 0]
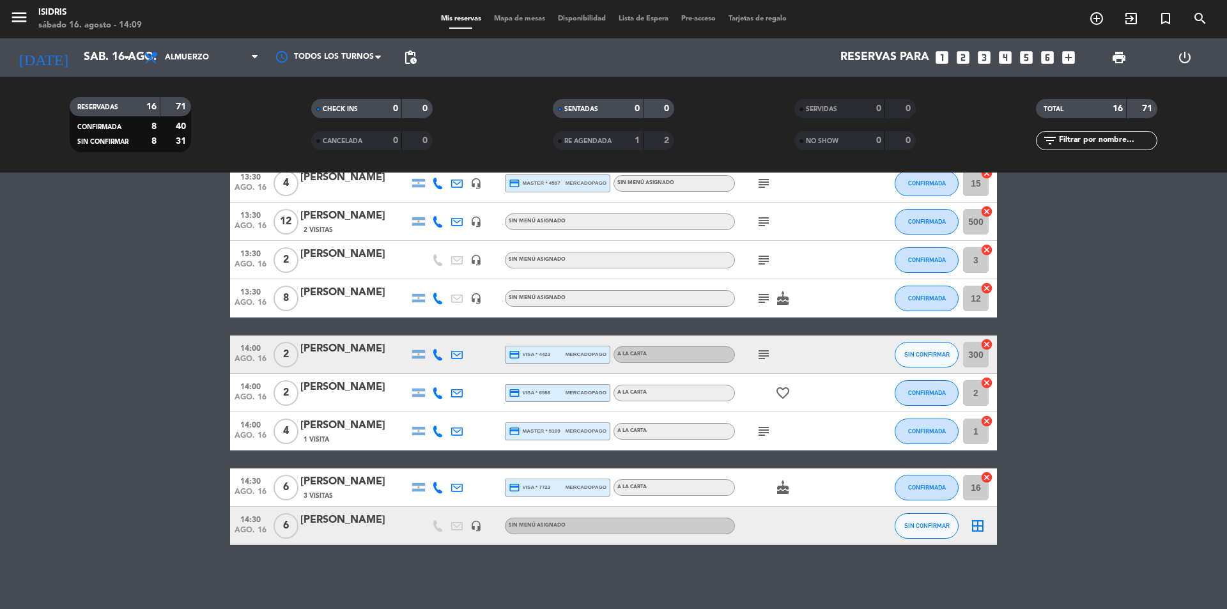
click at [990, 422] on icon "cancel" at bounding box center [986, 421] width 13 height 13
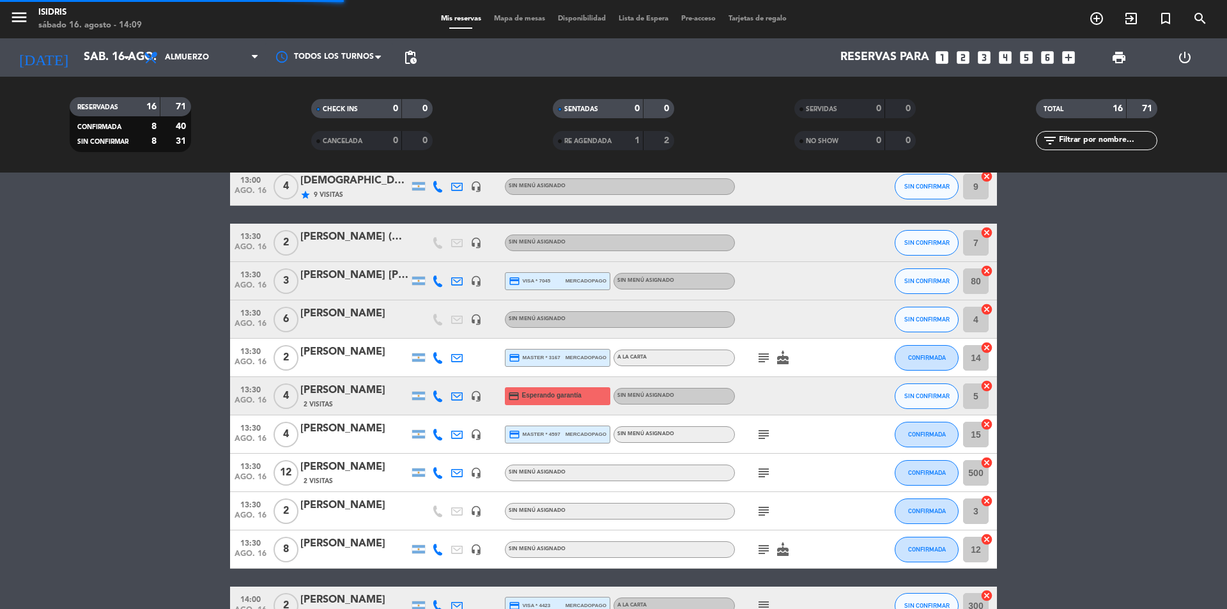
scroll to position [0, 0]
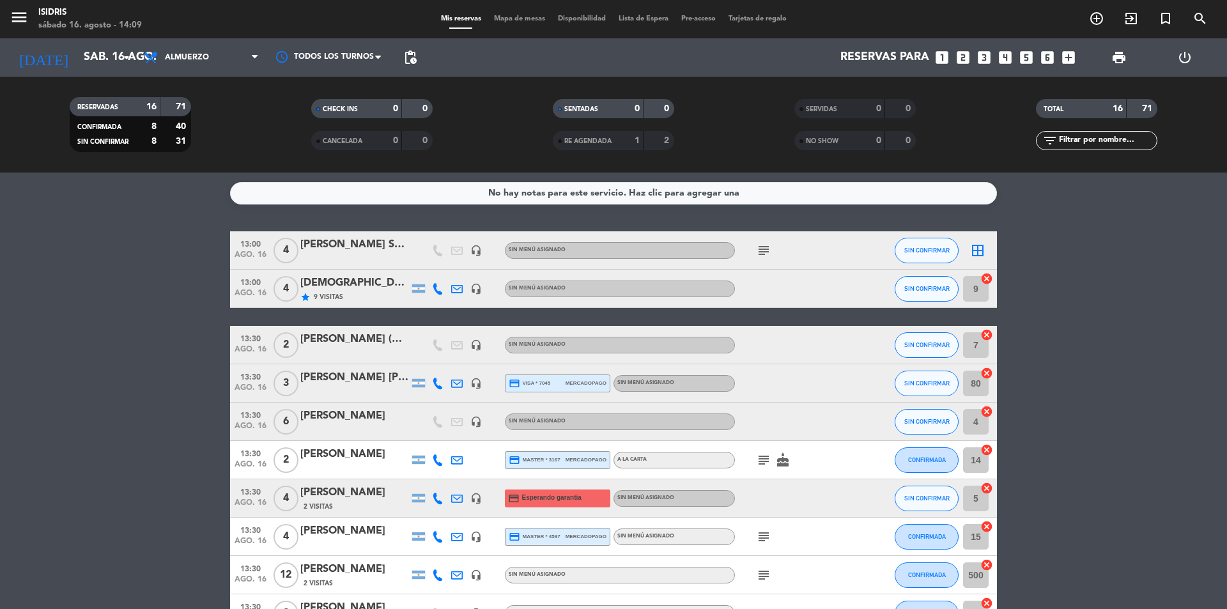
click at [981, 253] on icon "border_all" at bounding box center [977, 250] width 15 height 15
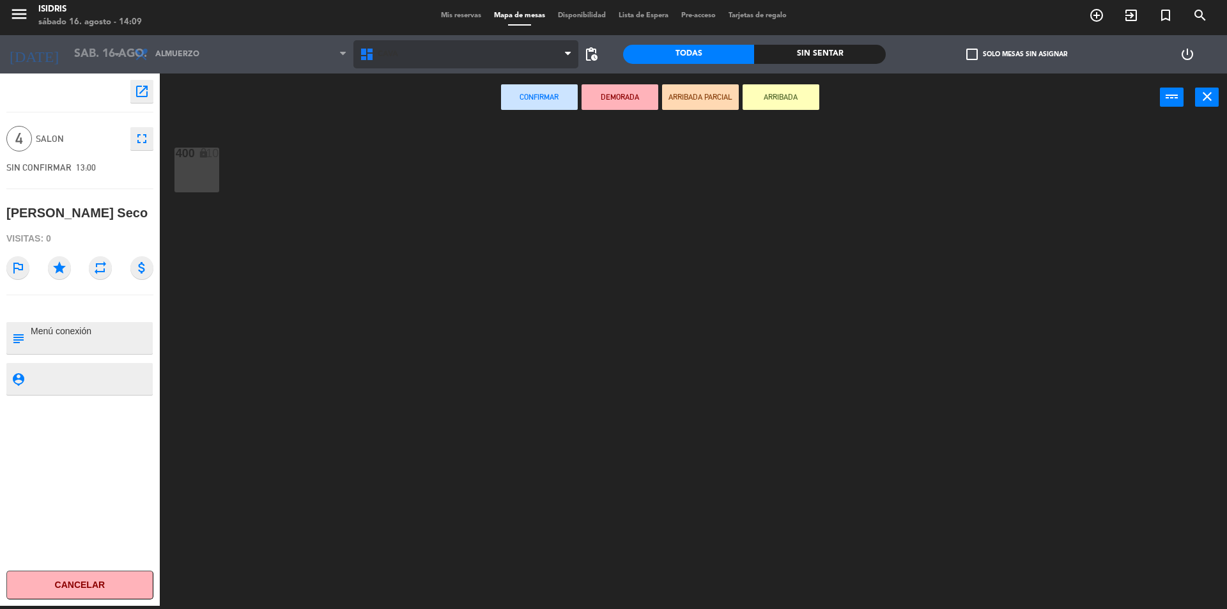
click at [466, 62] on span "CAVA" at bounding box center [466, 54] width 226 height 28
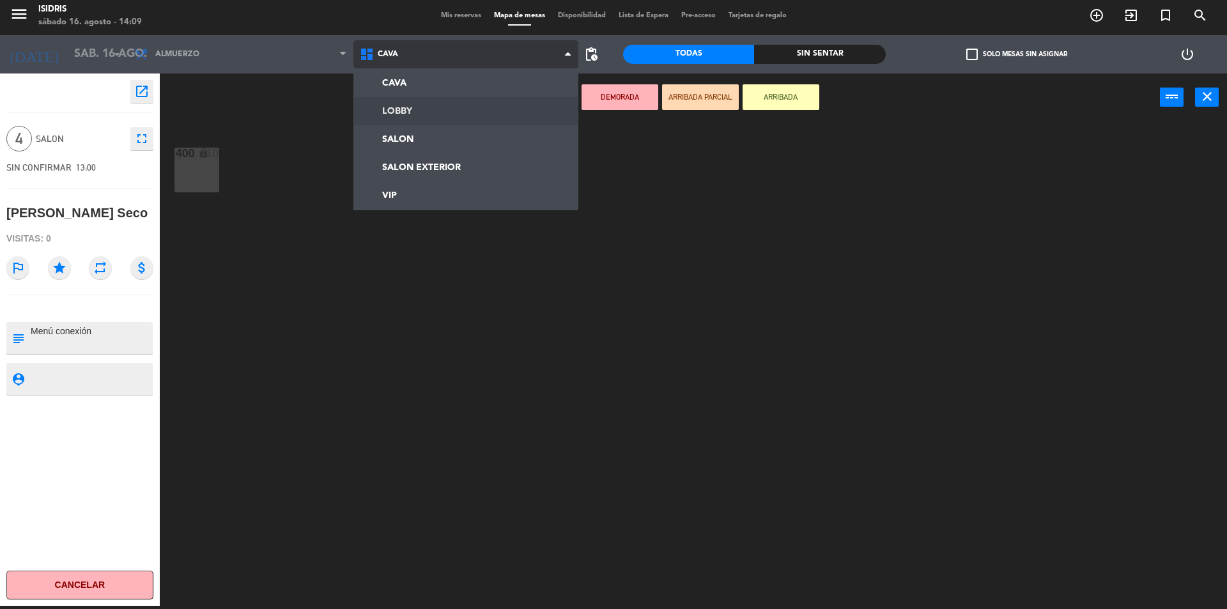
click at [412, 123] on ng-component "menu isidris [DATE] 16. agosto - 14:09 Mis reservas Mapa de mesas Disponibilida…" at bounding box center [613, 303] width 1227 height 612
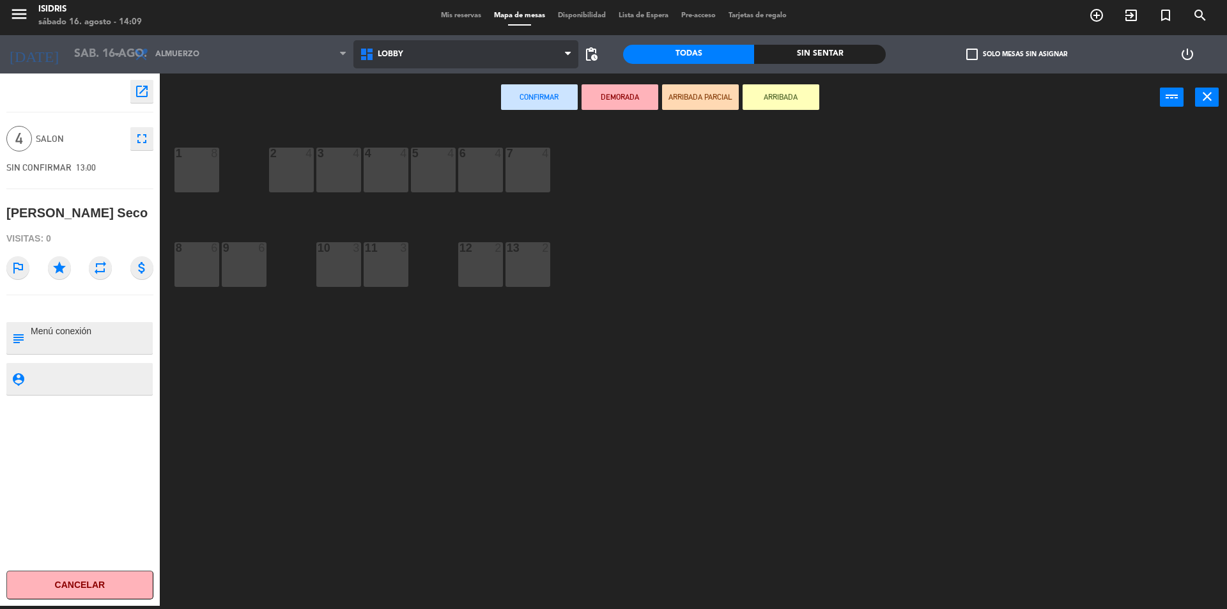
click at [442, 62] on span "LOBBY" at bounding box center [466, 54] width 226 height 28
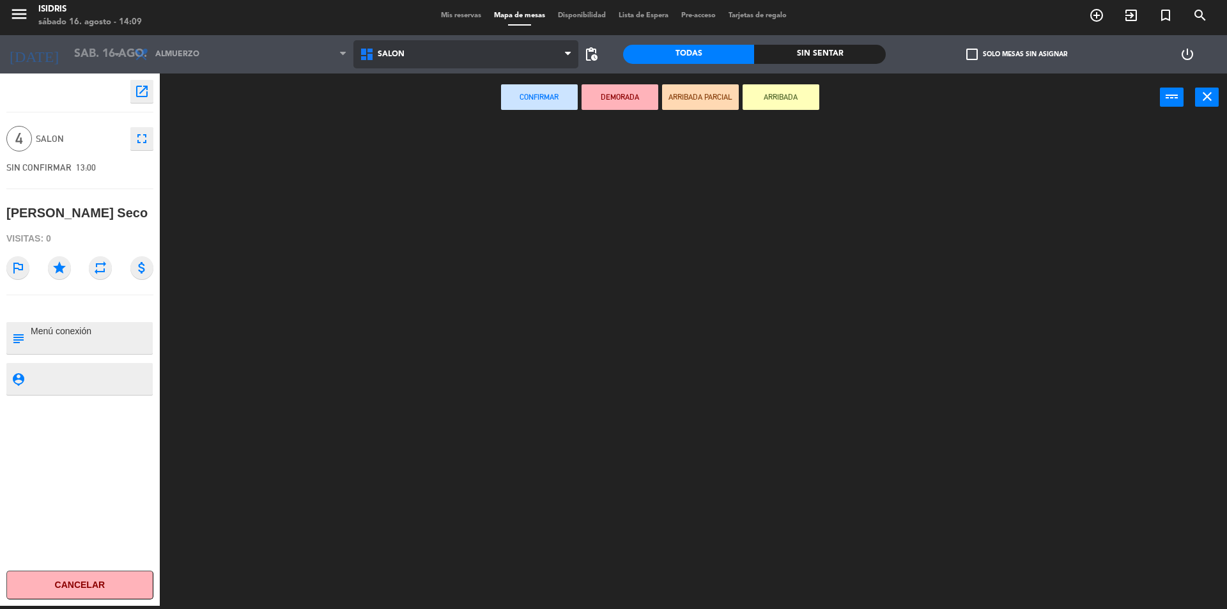
click at [417, 147] on ng-component "menu isidris [DATE] 16. agosto - 14:09 Mis reservas Mapa de mesas Disponibilida…" at bounding box center [613, 303] width 1227 height 612
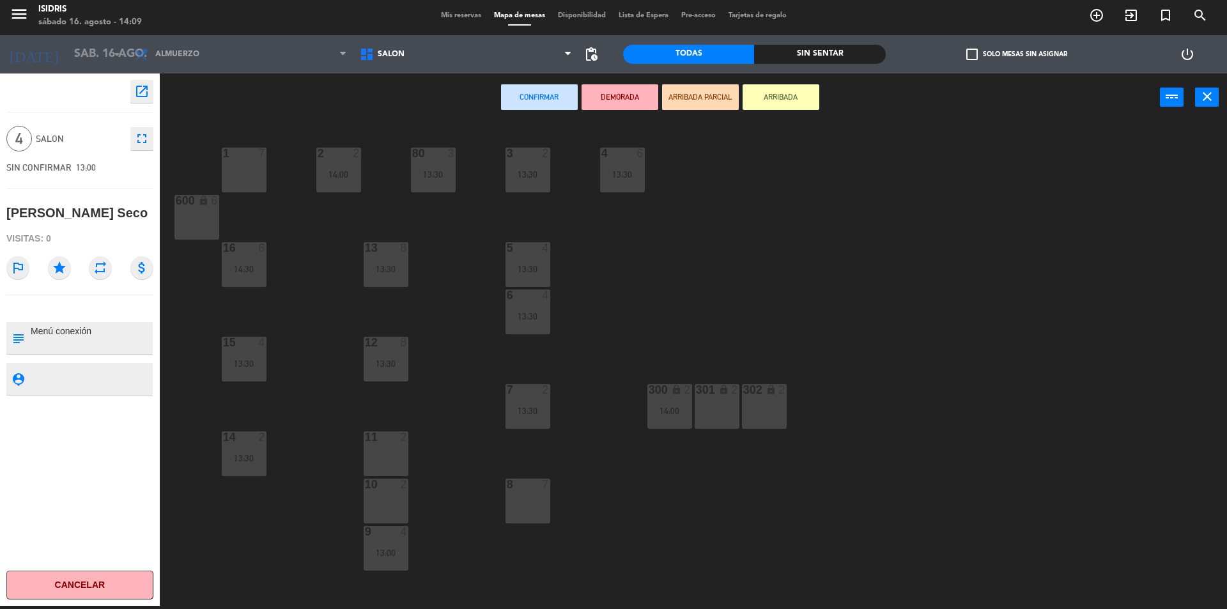
click at [240, 172] on div "1 7" at bounding box center [244, 170] width 45 height 45
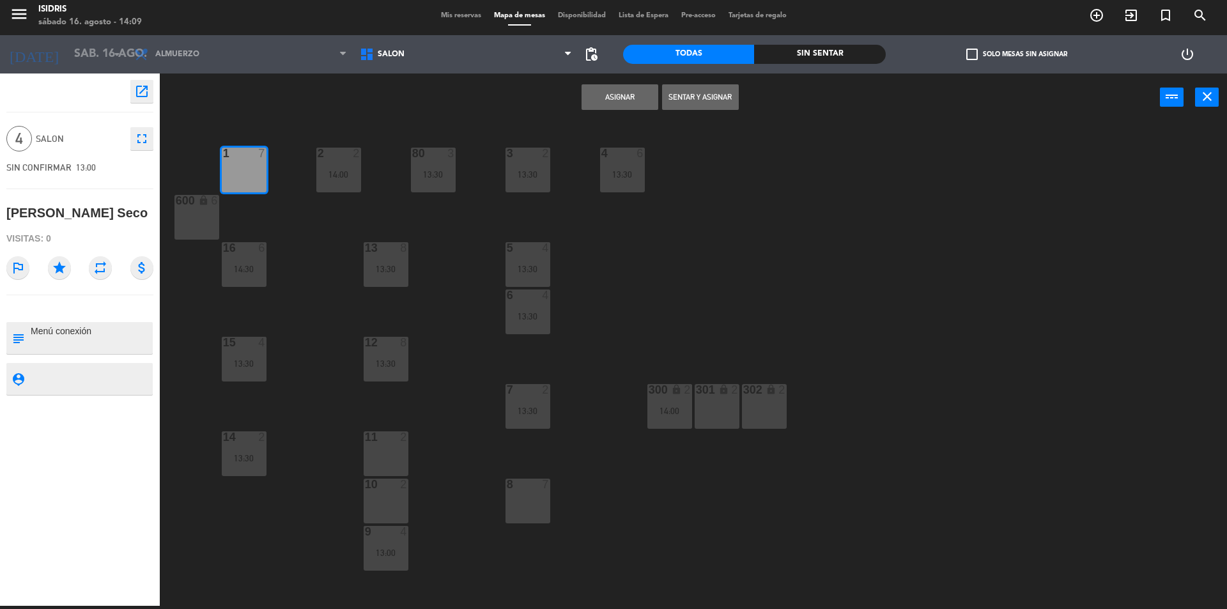
click at [613, 97] on button "Asignar" at bounding box center [619, 97] width 77 height 26
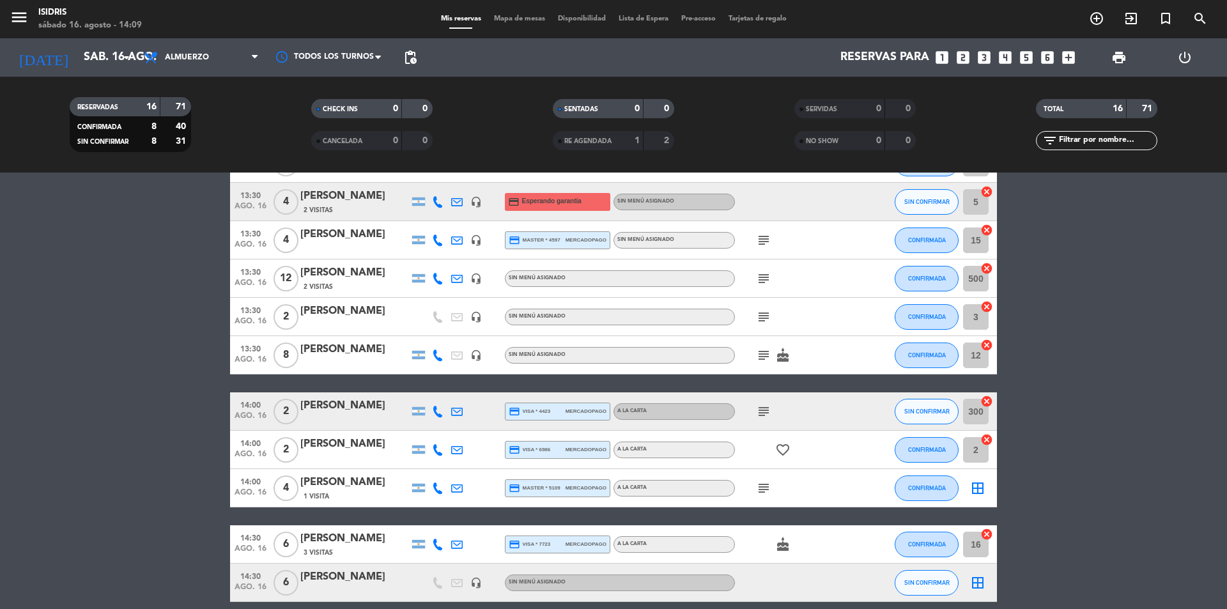
scroll to position [319, 0]
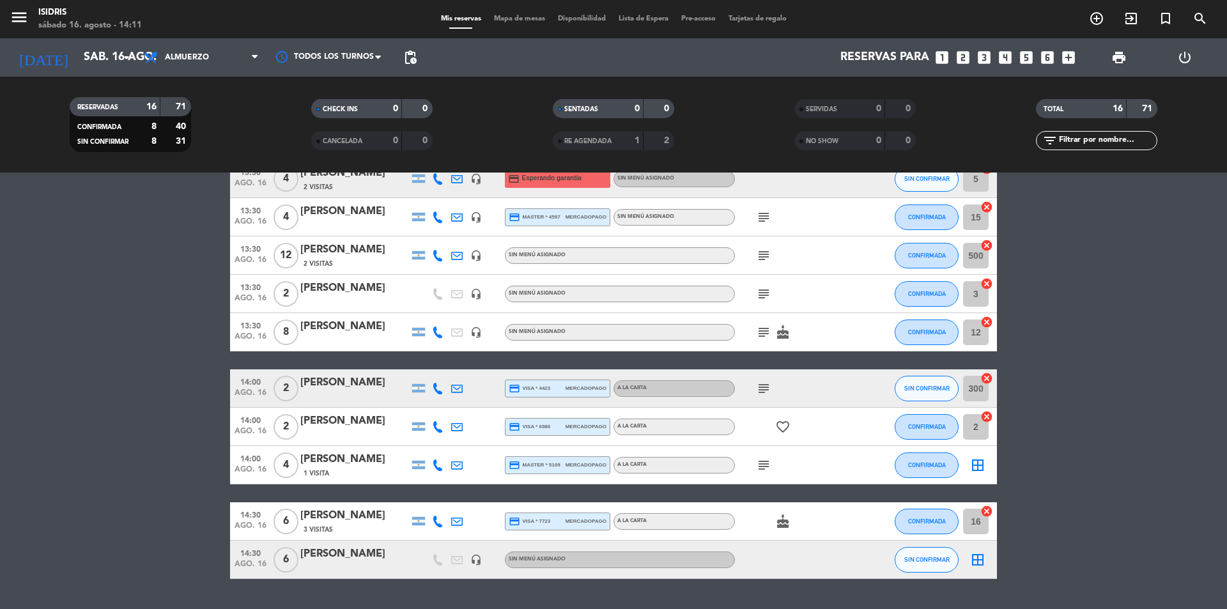
click at [56, 372] on bookings-row "13:00 [DATE] 4 [PERSON_NAME] Seco headset_mic Sin menú asignado subject SIN CON…" at bounding box center [613, 245] width 1227 height 667
click at [96, 350] on bookings-row "13:00 [DATE] 4 [PERSON_NAME] Seco headset_mic Sin menú asignado subject SIN CON…" at bounding box center [613, 245] width 1227 height 667
click at [213, 388] on bookings-row "13:00 [DATE] 4 [PERSON_NAME] Seco headset_mic Sin menú asignado subject SIN CON…" at bounding box center [613, 245] width 1227 height 667
